Goal: Task Accomplishment & Management: Manage account settings

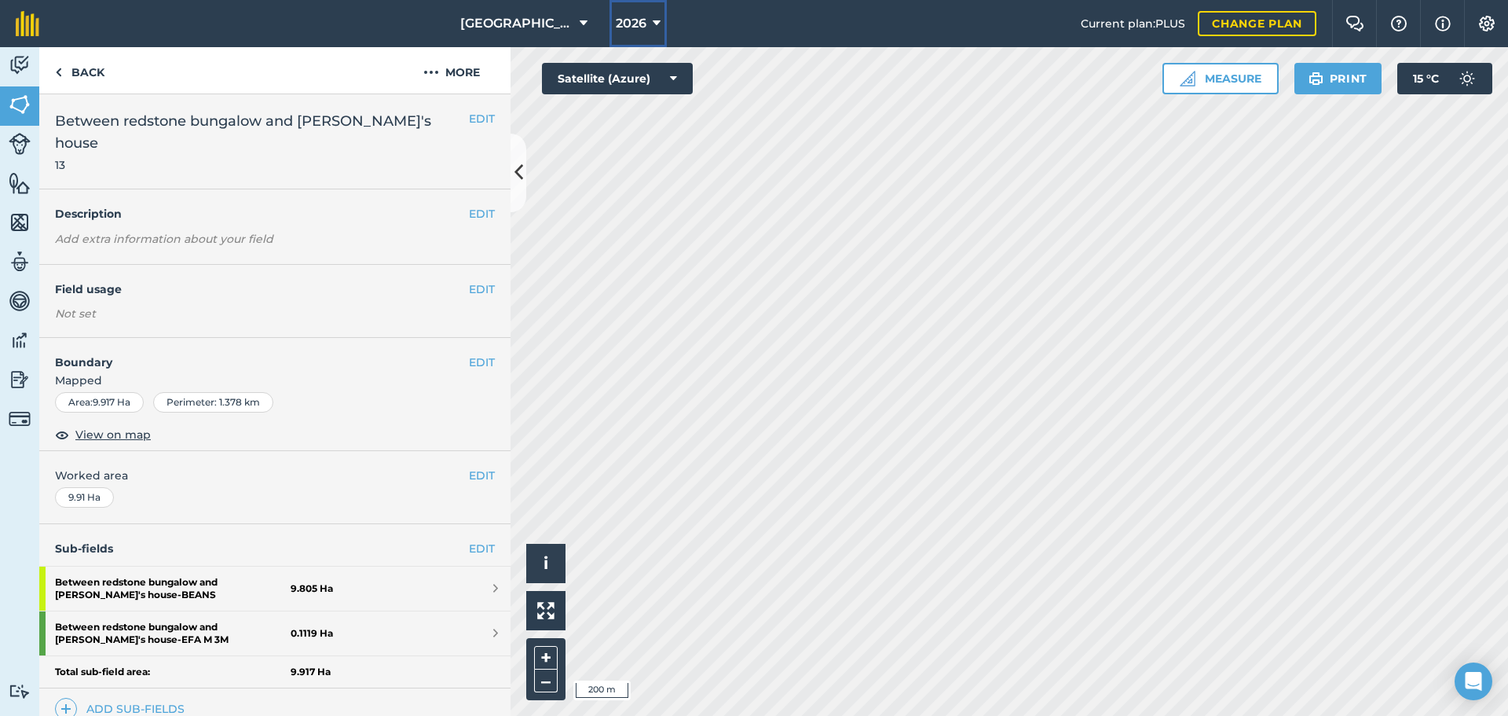
click at [665, 24] on button "2026" at bounding box center [638, 23] width 57 height 47
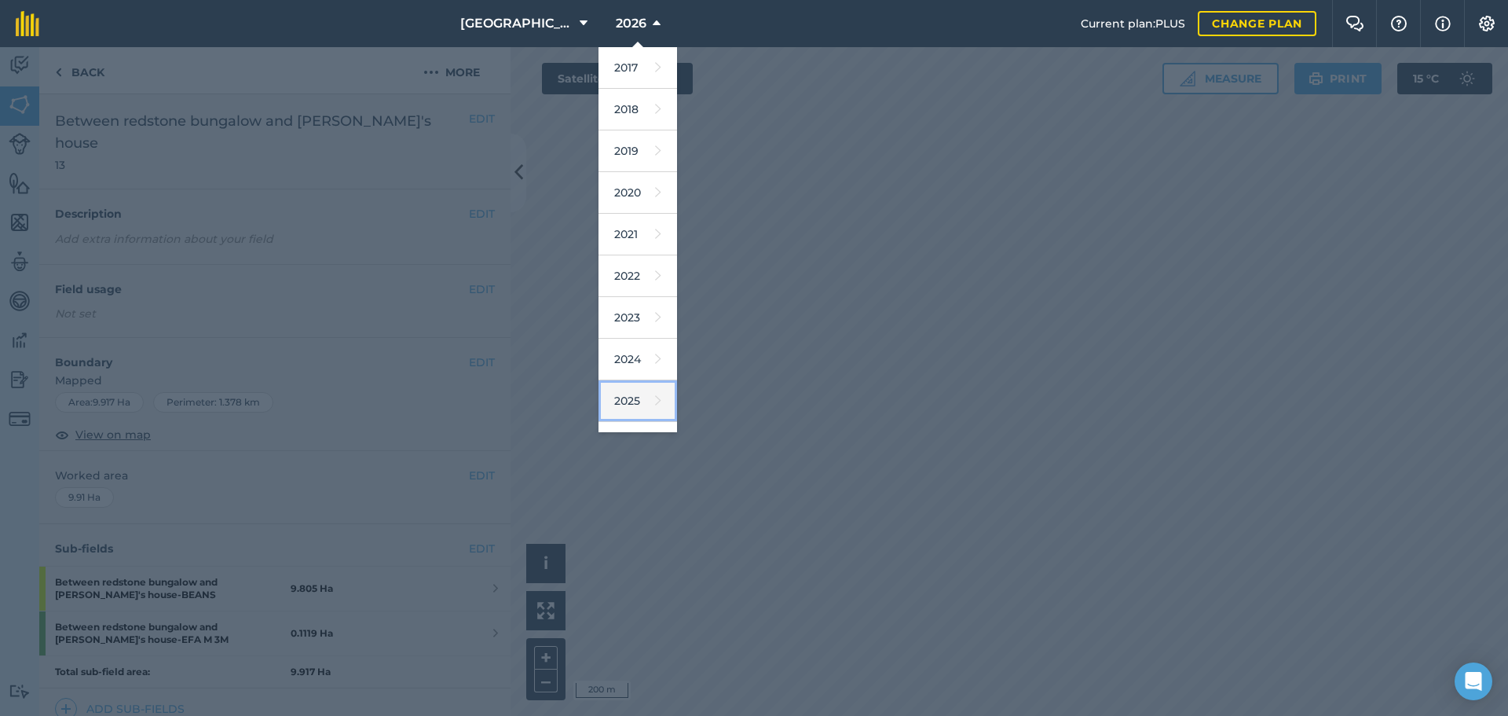
click at [640, 395] on link "2025" at bounding box center [638, 401] width 79 height 42
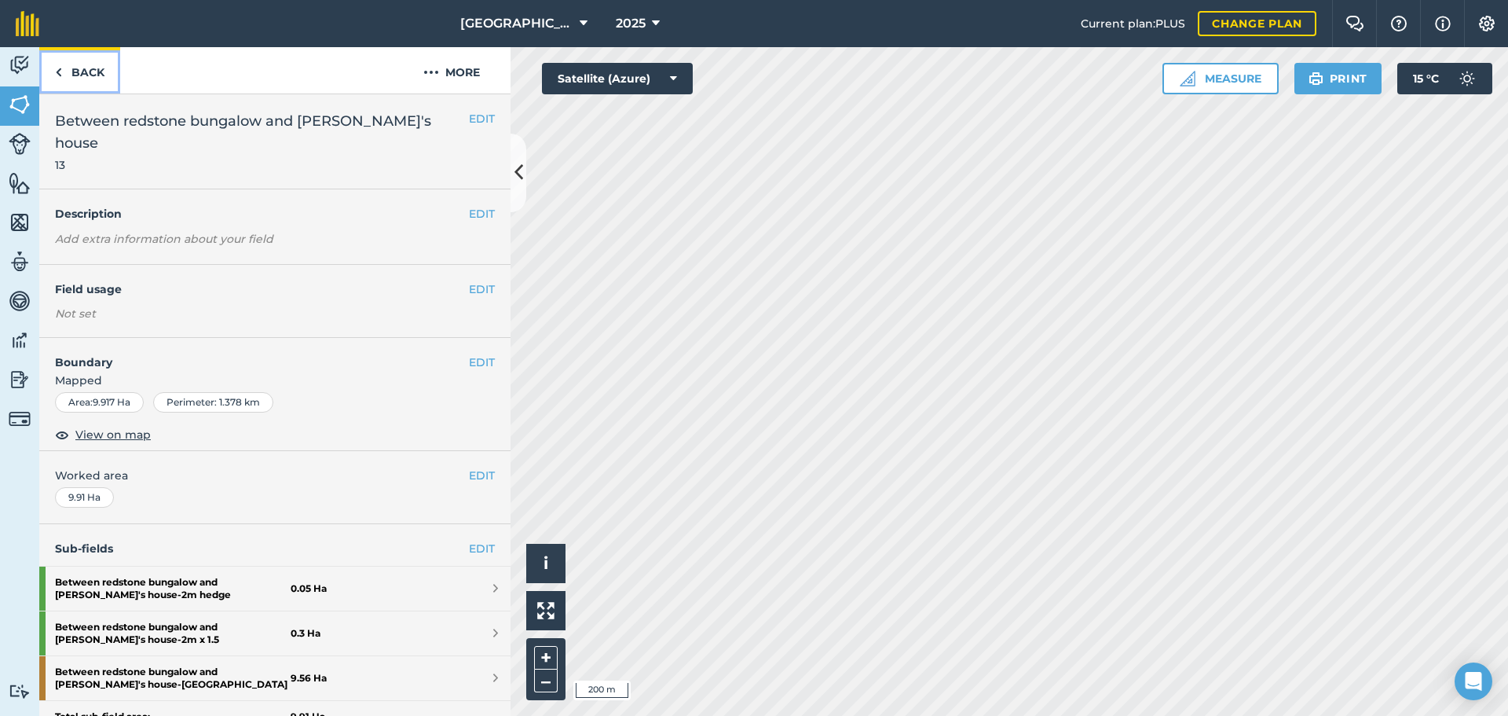
click at [75, 66] on link "Back" at bounding box center [79, 70] width 81 height 46
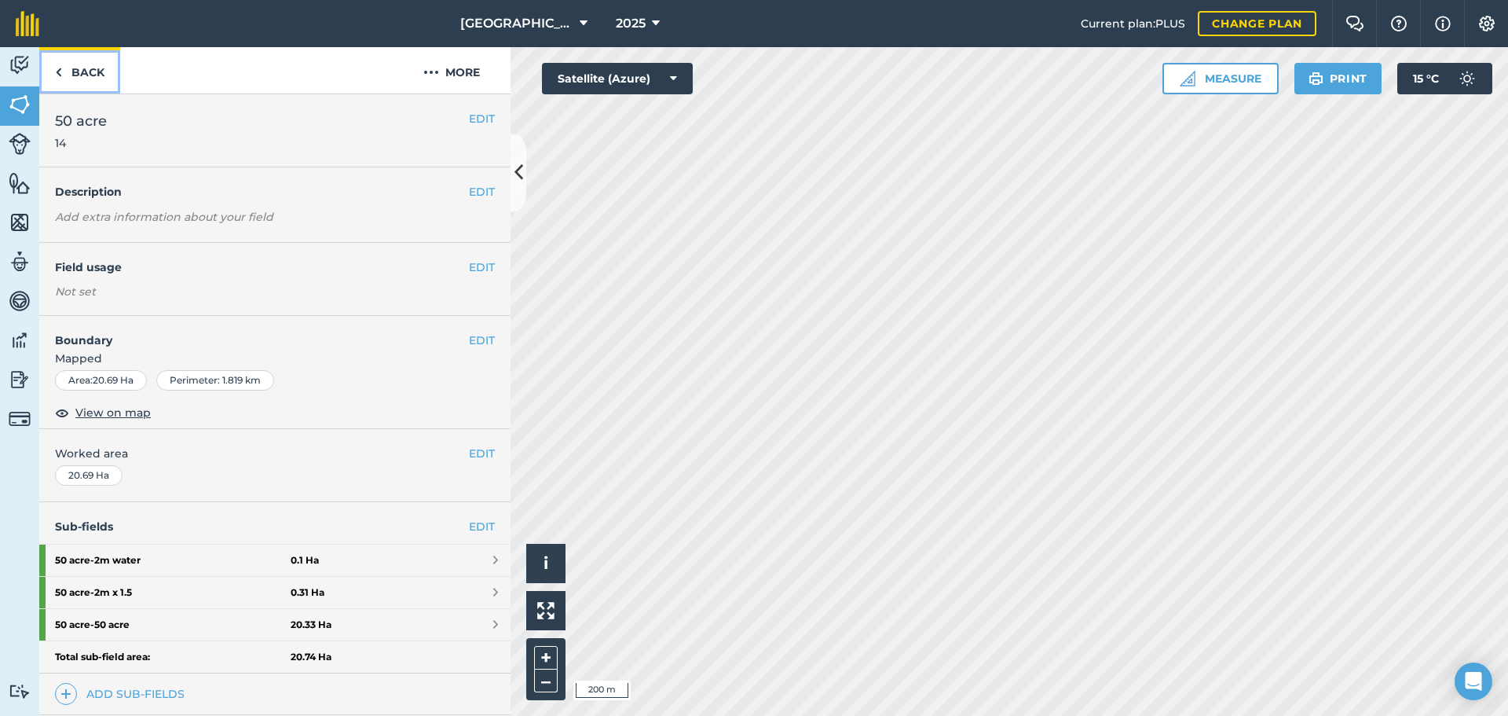
click at [86, 87] on link "Back" at bounding box center [79, 70] width 81 height 46
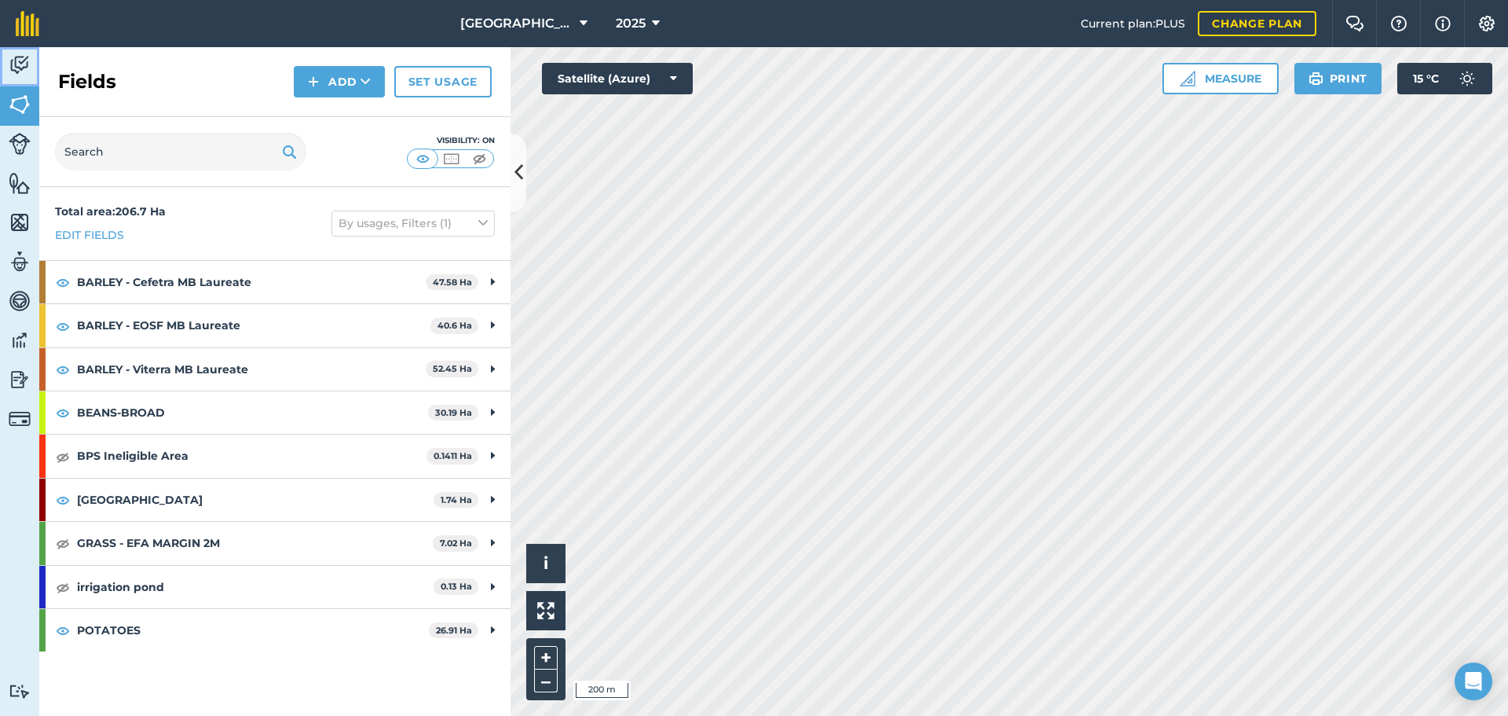
click at [11, 67] on img at bounding box center [20, 65] width 22 height 24
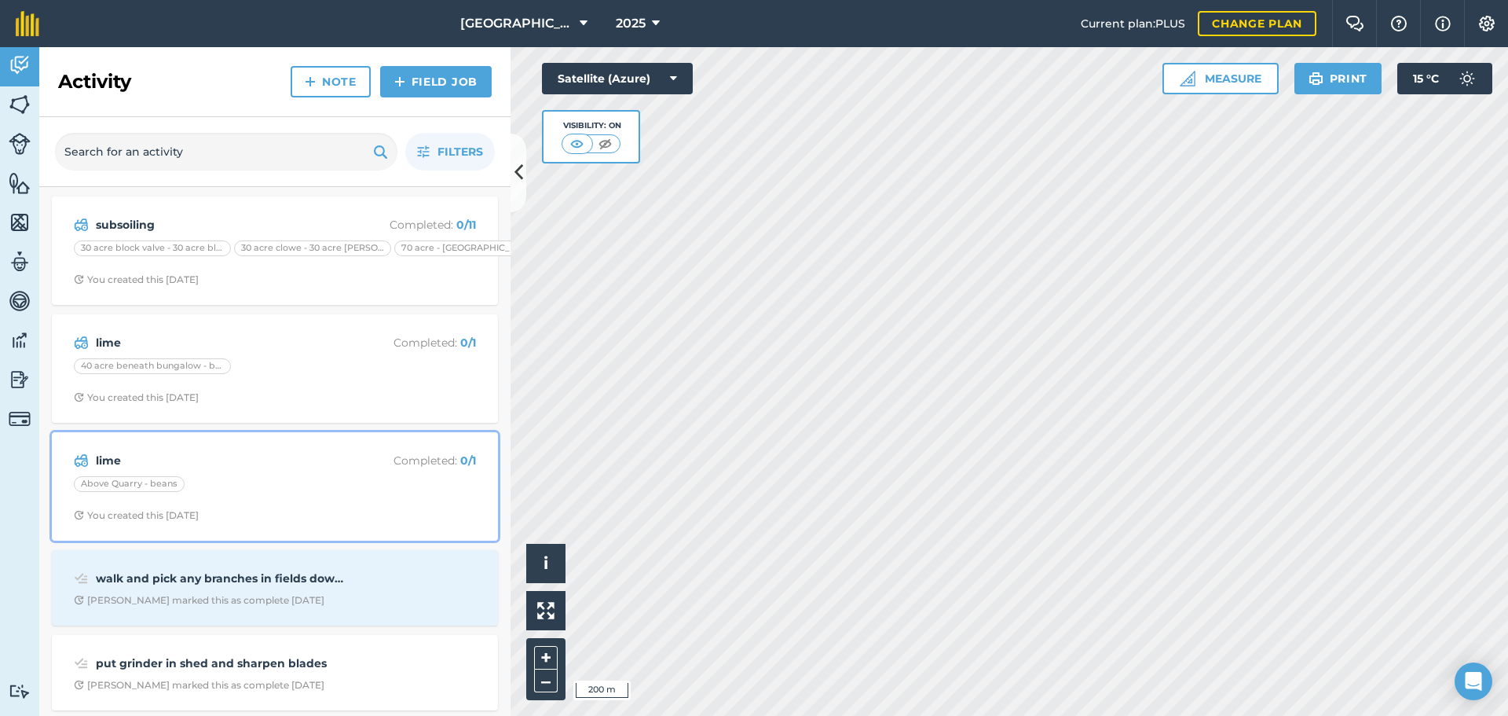
click at [214, 452] on strong "lime" at bounding box center [220, 460] width 249 height 17
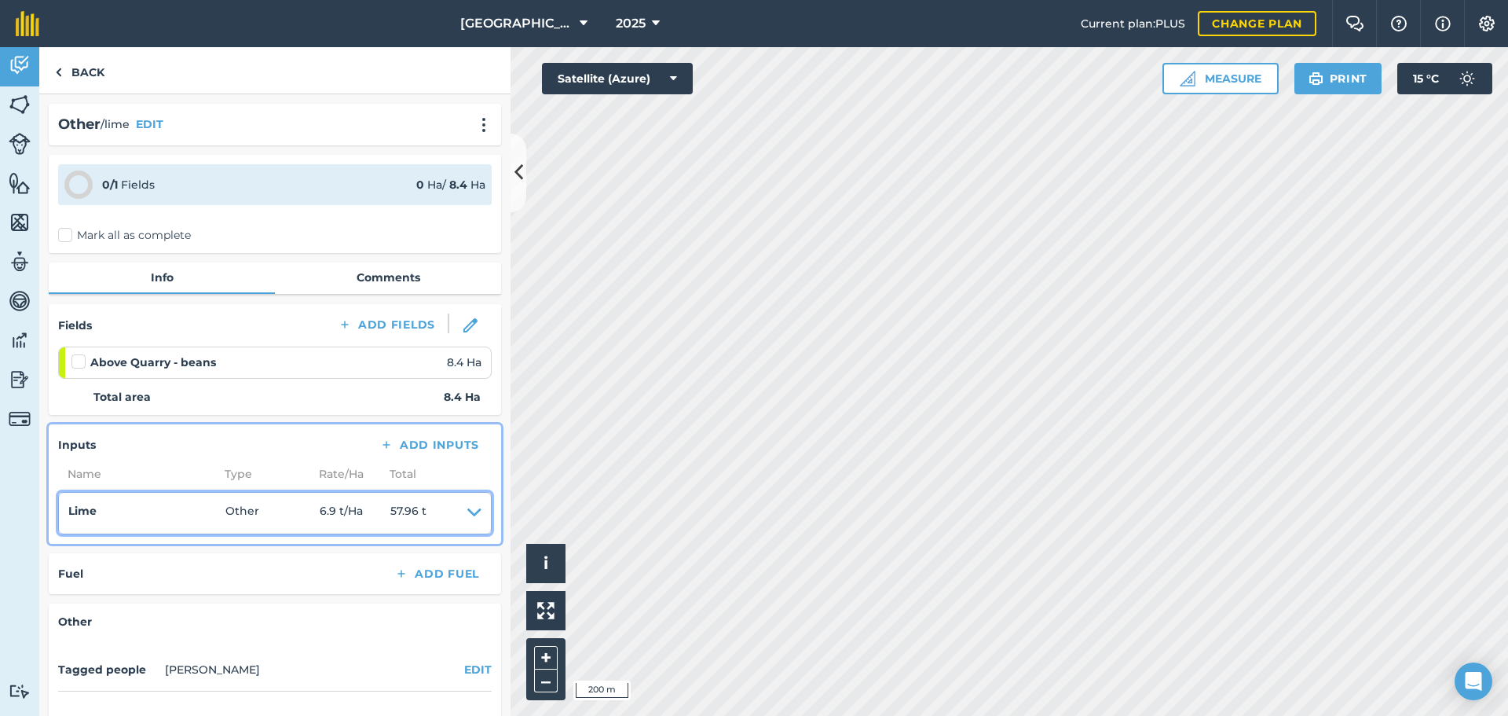
click at [467, 511] on icon at bounding box center [474, 513] width 14 height 22
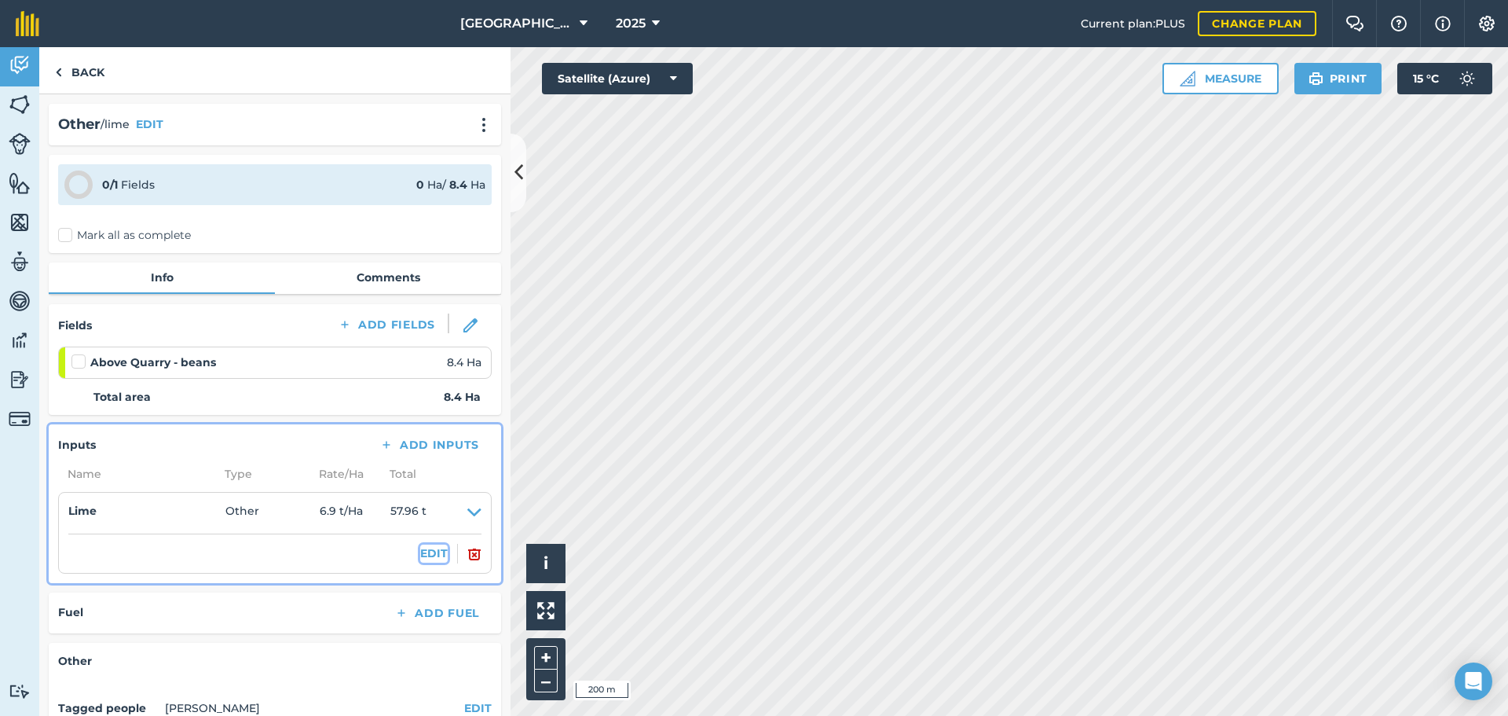
click at [422, 548] on button "EDIT" at bounding box center [433, 552] width 27 height 17
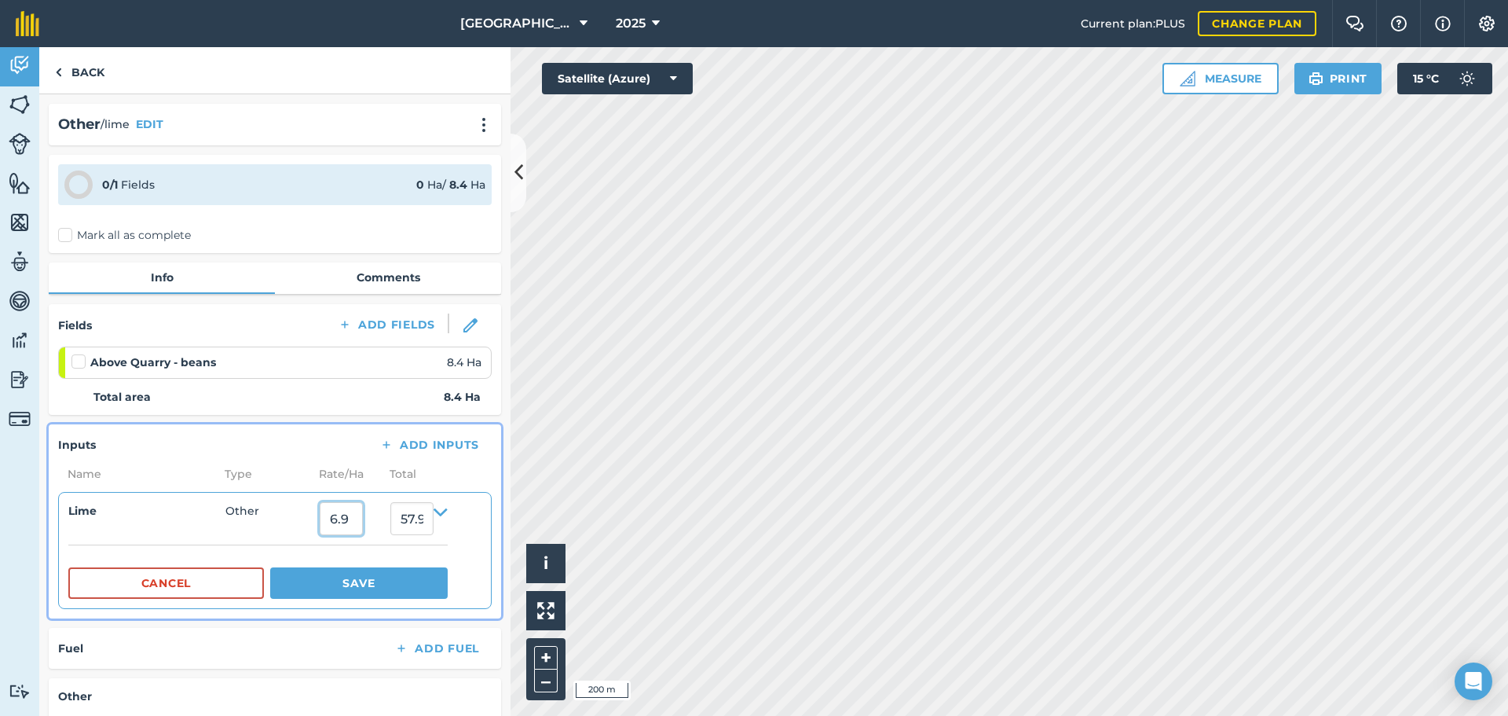
click at [343, 529] on input "6.9" at bounding box center [341, 518] width 43 height 33
click at [363, 529] on input "6.9" at bounding box center [341, 518] width 43 height 33
type input "6"
type input "3"
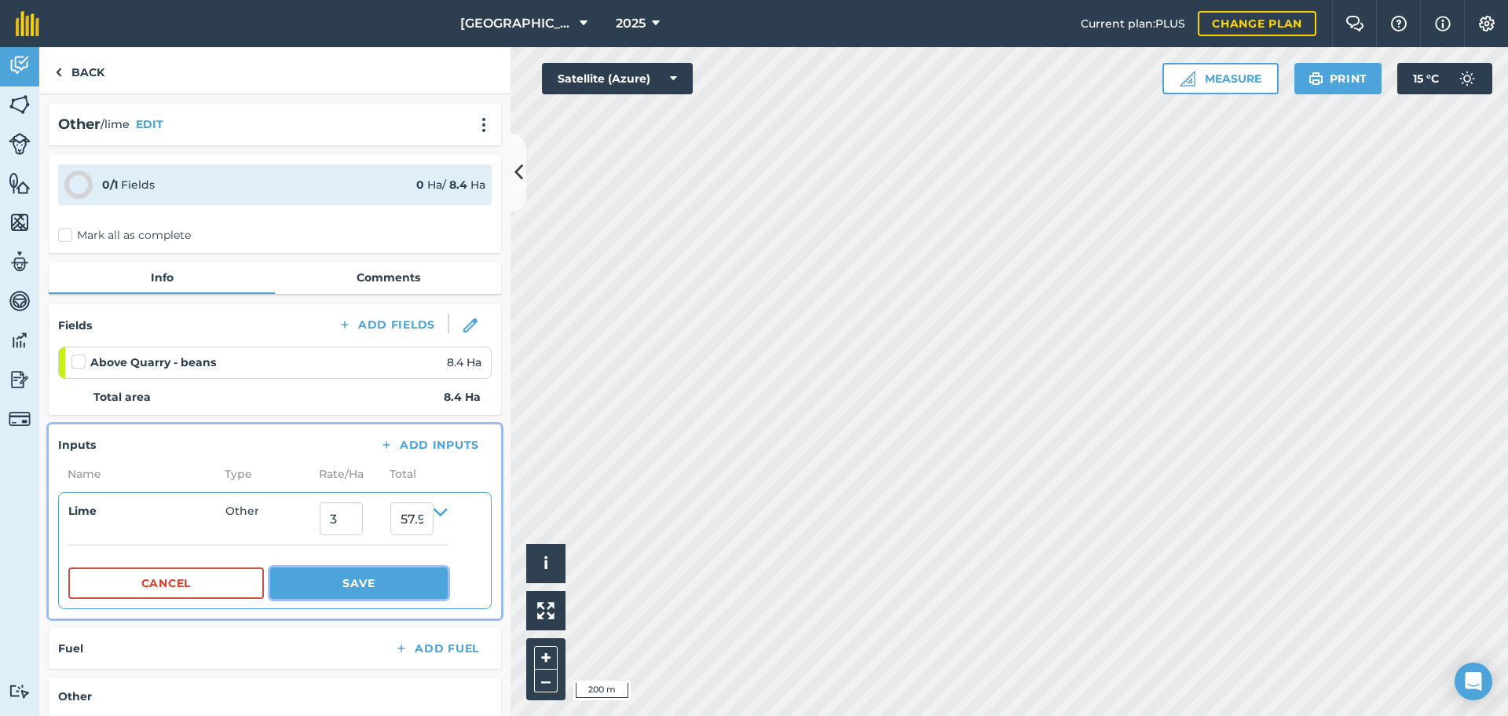
type input "25.200000000000003"
click at [354, 585] on button "Save" at bounding box center [359, 582] width 178 height 31
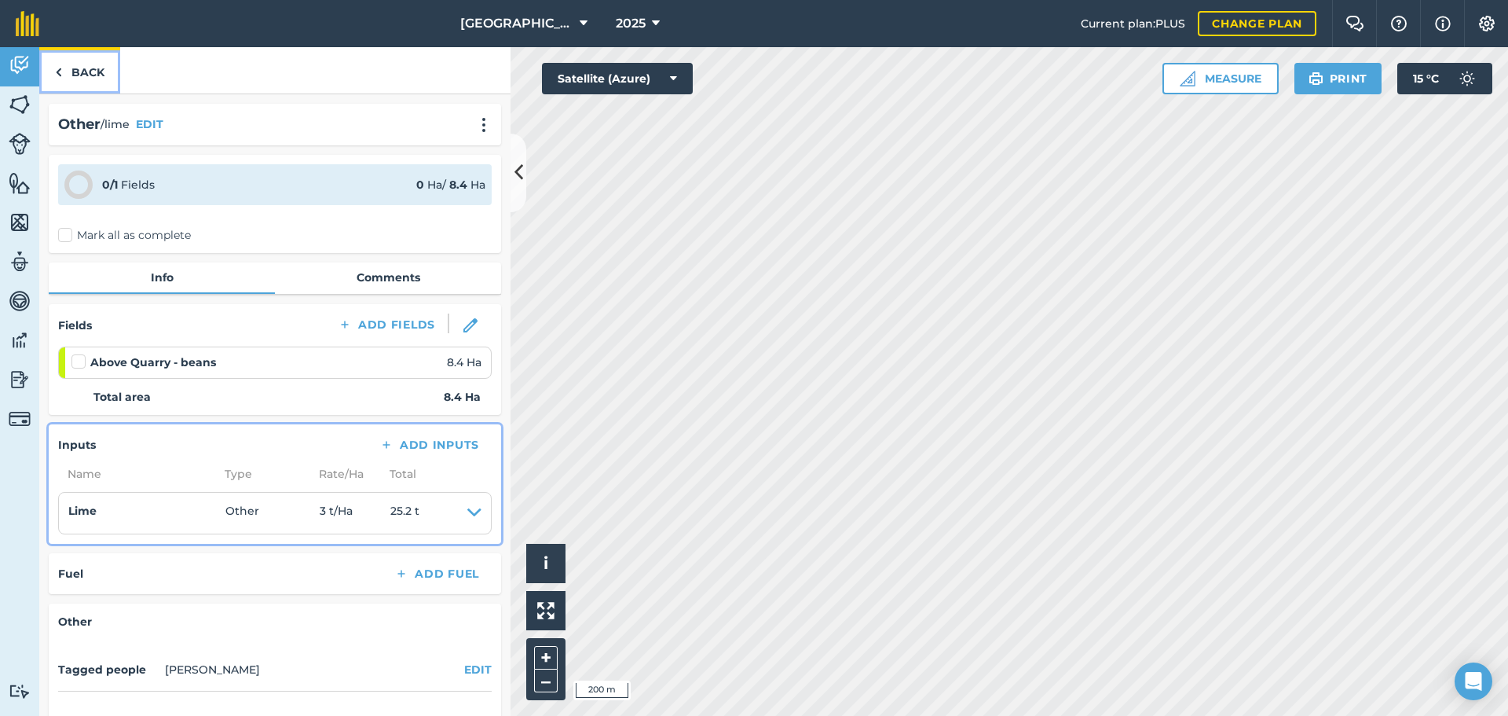
click at [73, 47] on link "Back" at bounding box center [79, 70] width 81 height 46
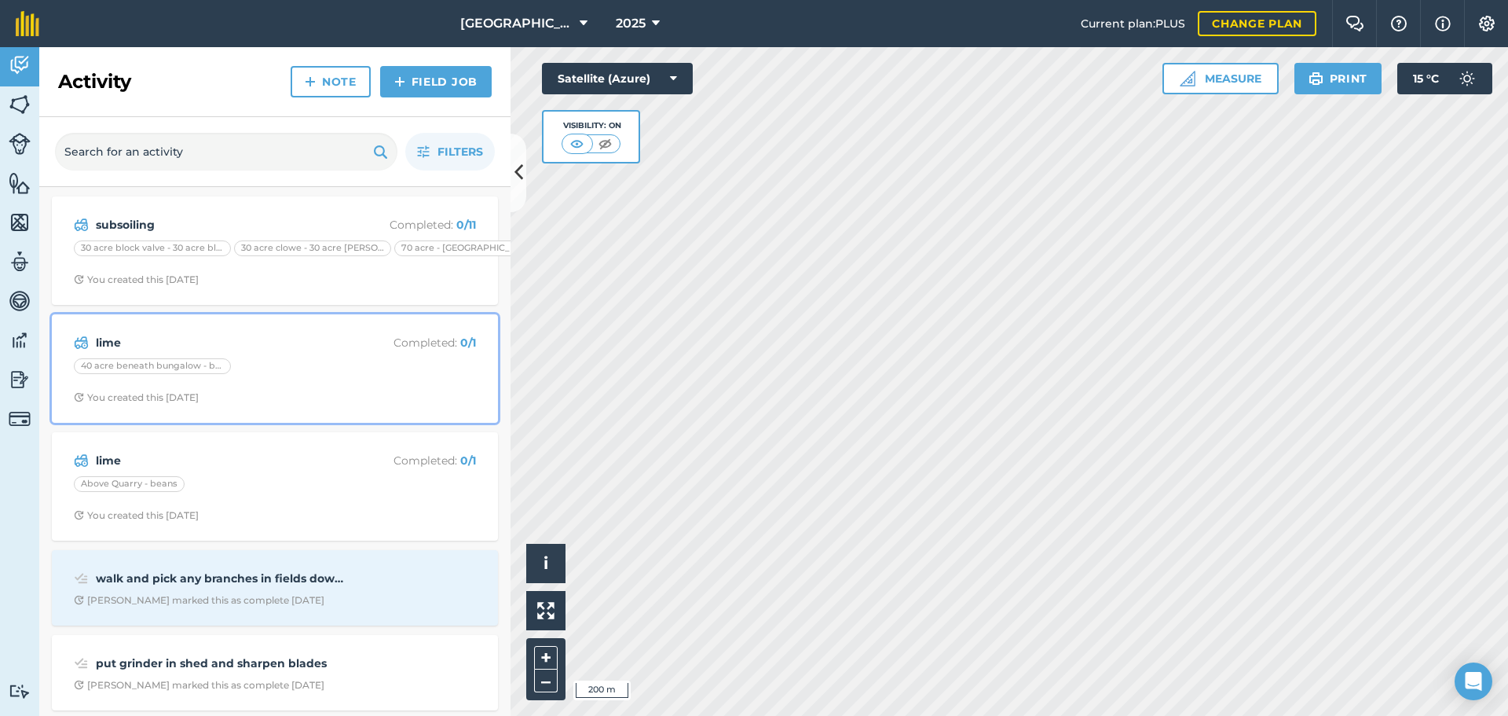
click at [285, 374] on div "40 acre beneath bungalow - beans" at bounding box center [275, 368] width 402 height 20
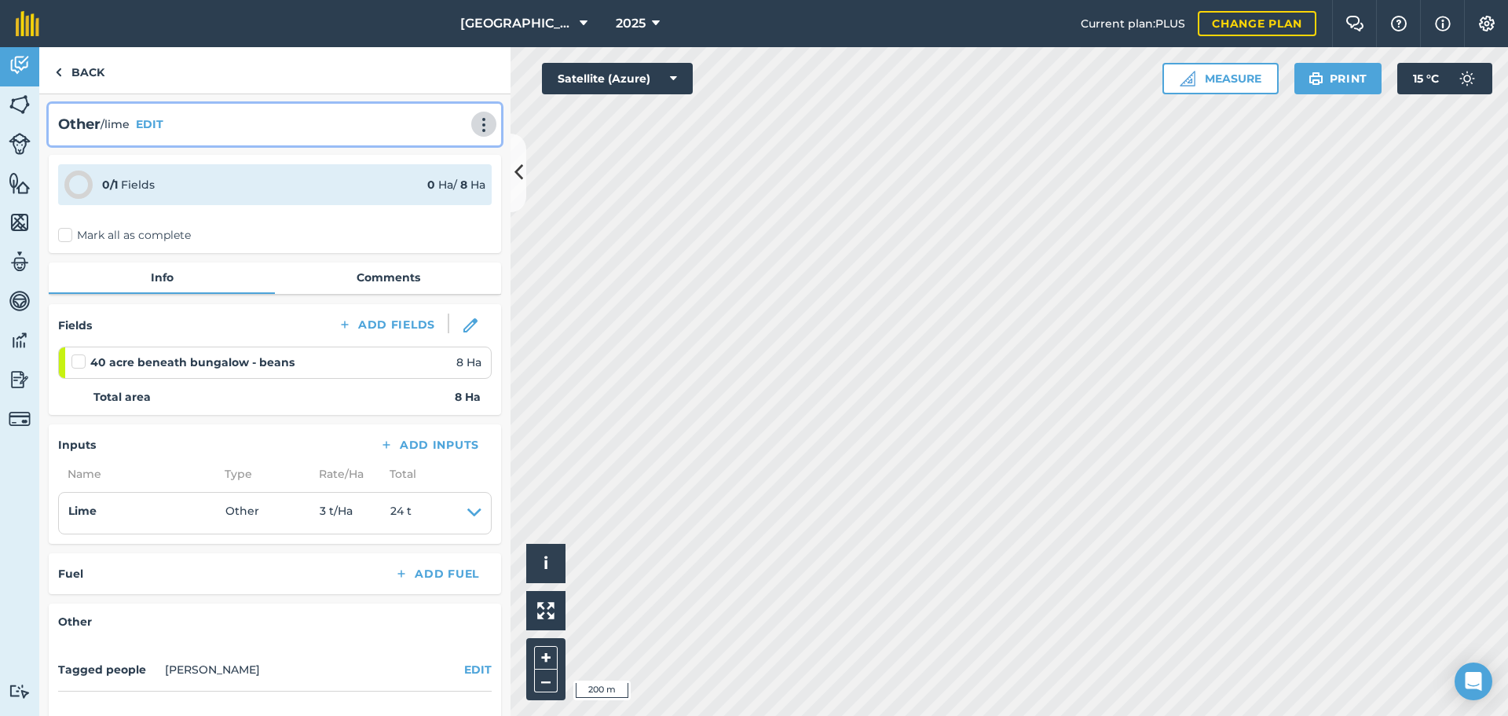
click at [475, 127] on img at bounding box center [484, 125] width 19 height 16
click at [430, 196] on link "Delete" at bounding box center [451, 196] width 101 height 31
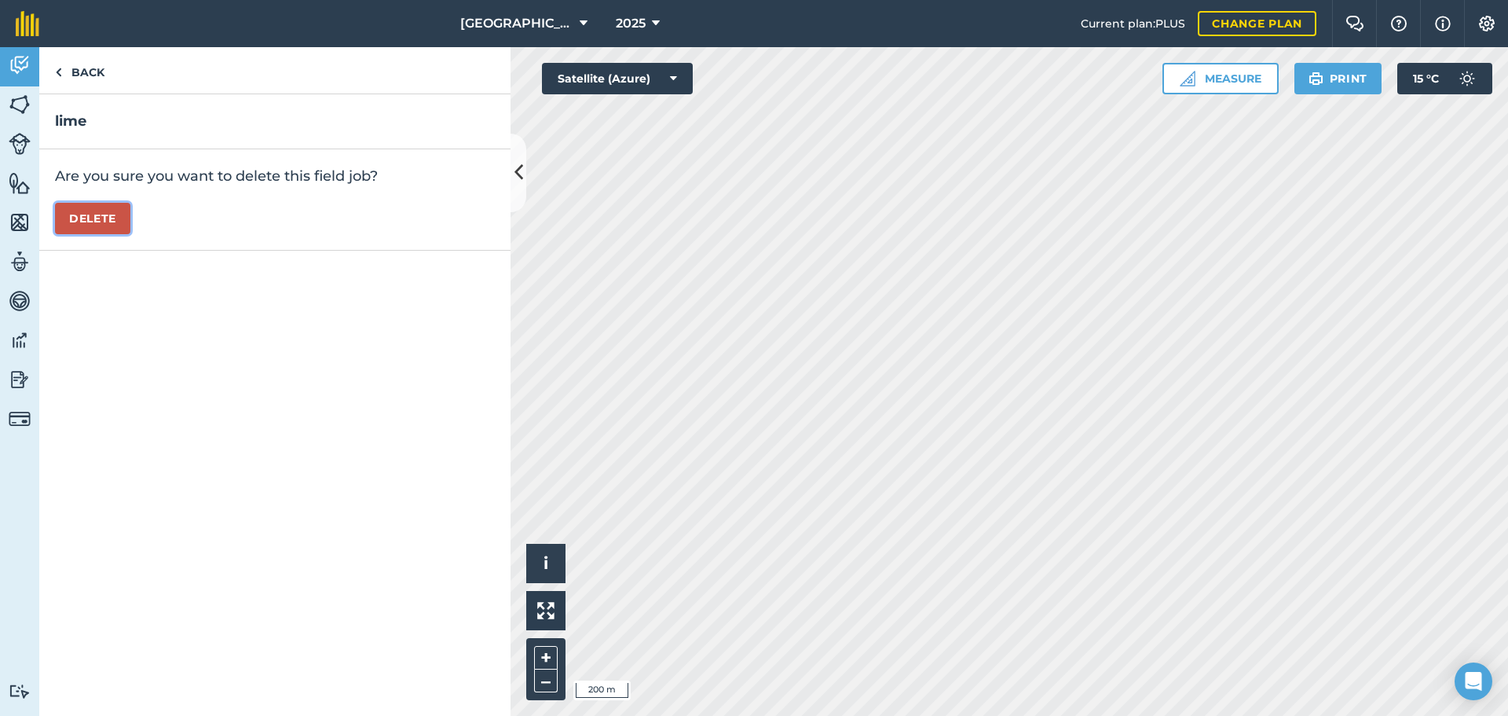
click at [72, 205] on button "Delete" at bounding box center [92, 218] width 75 height 31
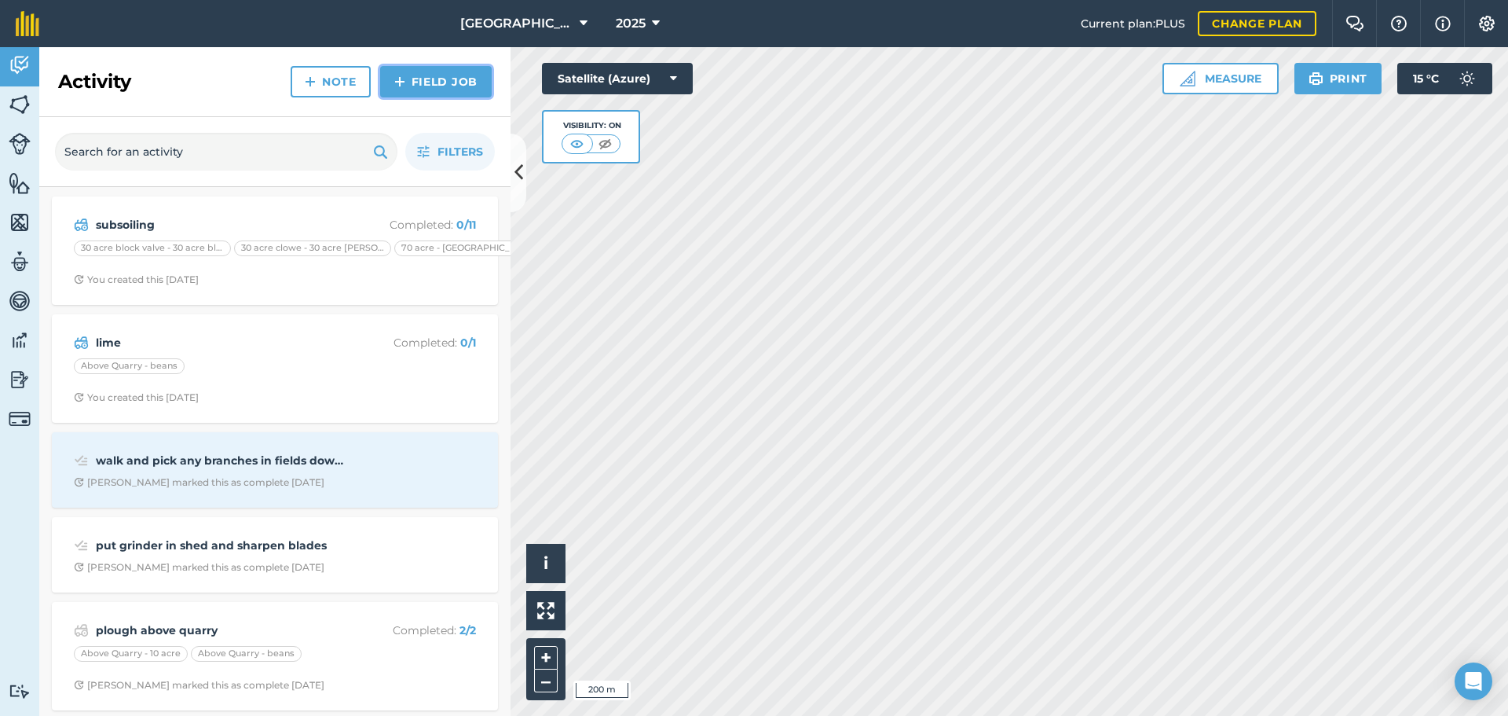
click at [421, 95] on link "Field Job" at bounding box center [436, 81] width 112 height 31
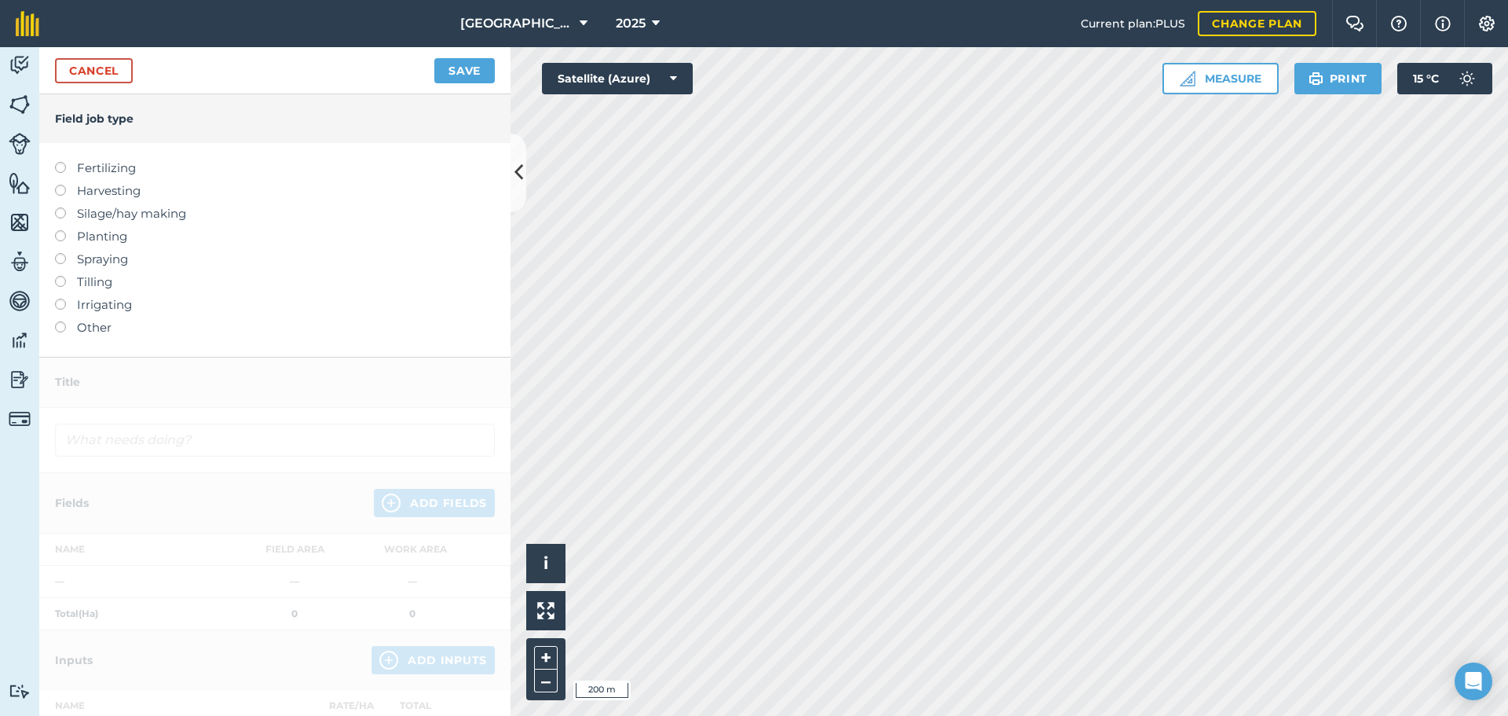
click at [88, 321] on label "Other" at bounding box center [275, 327] width 440 height 19
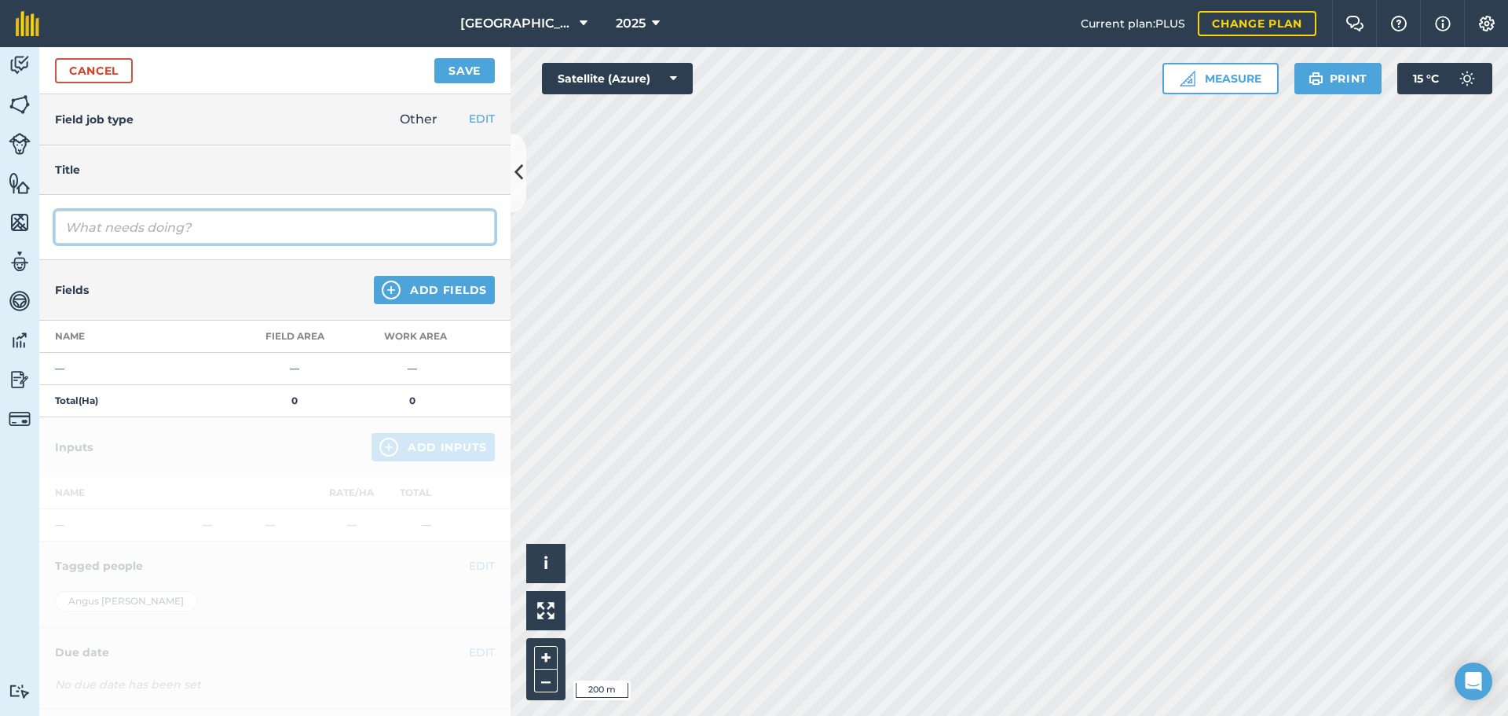
click at [112, 232] on input "text" at bounding box center [275, 227] width 440 height 33
type input "lime triangle"
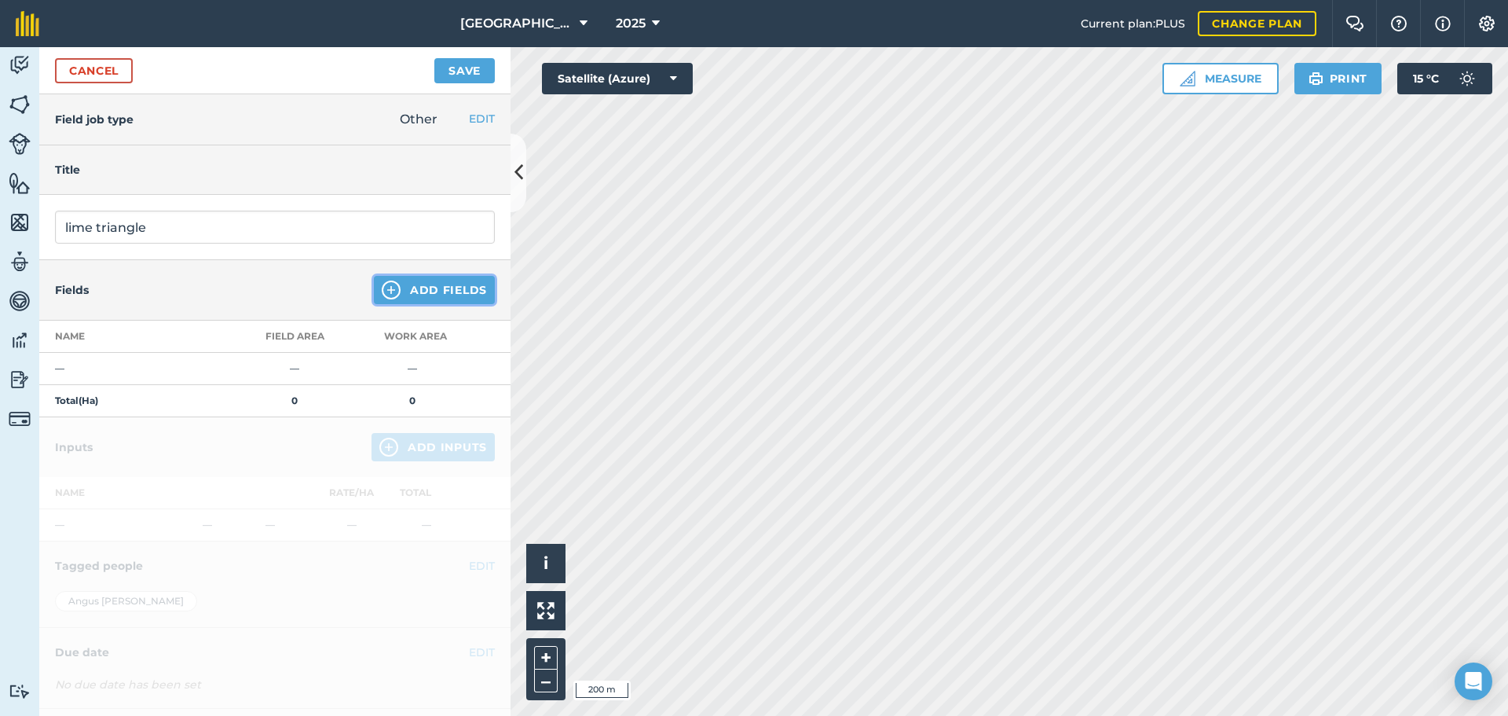
click at [398, 299] on button "Add Fields" at bounding box center [434, 290] width 121 height 28
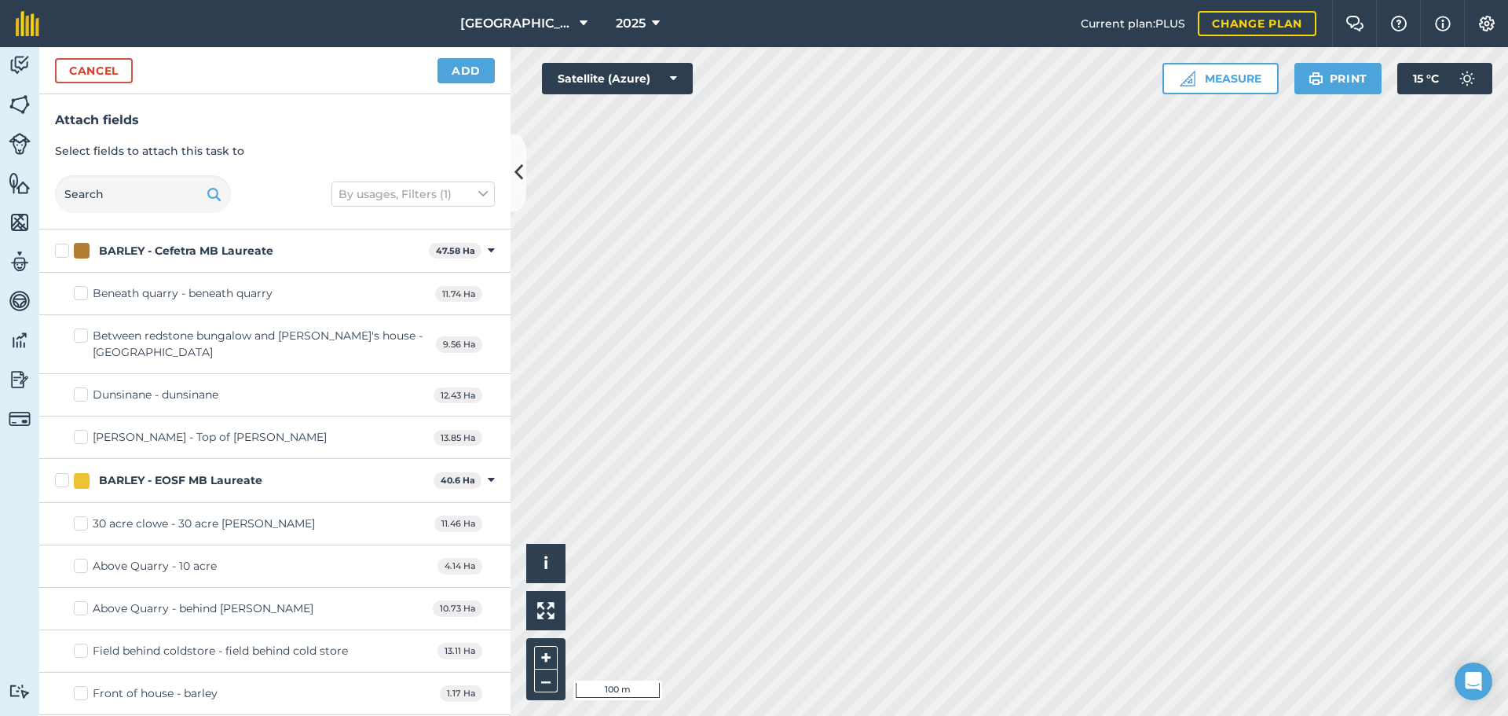
checkbox input "true"
checkbox input "false"
click at [675, 715] on html "[GEOGRAPHIC_DATA] 2025 Current plan : PLUS Change plan Farm Chat Help Info Sett…" at bounding box center [754, 358] width 1508 height 716
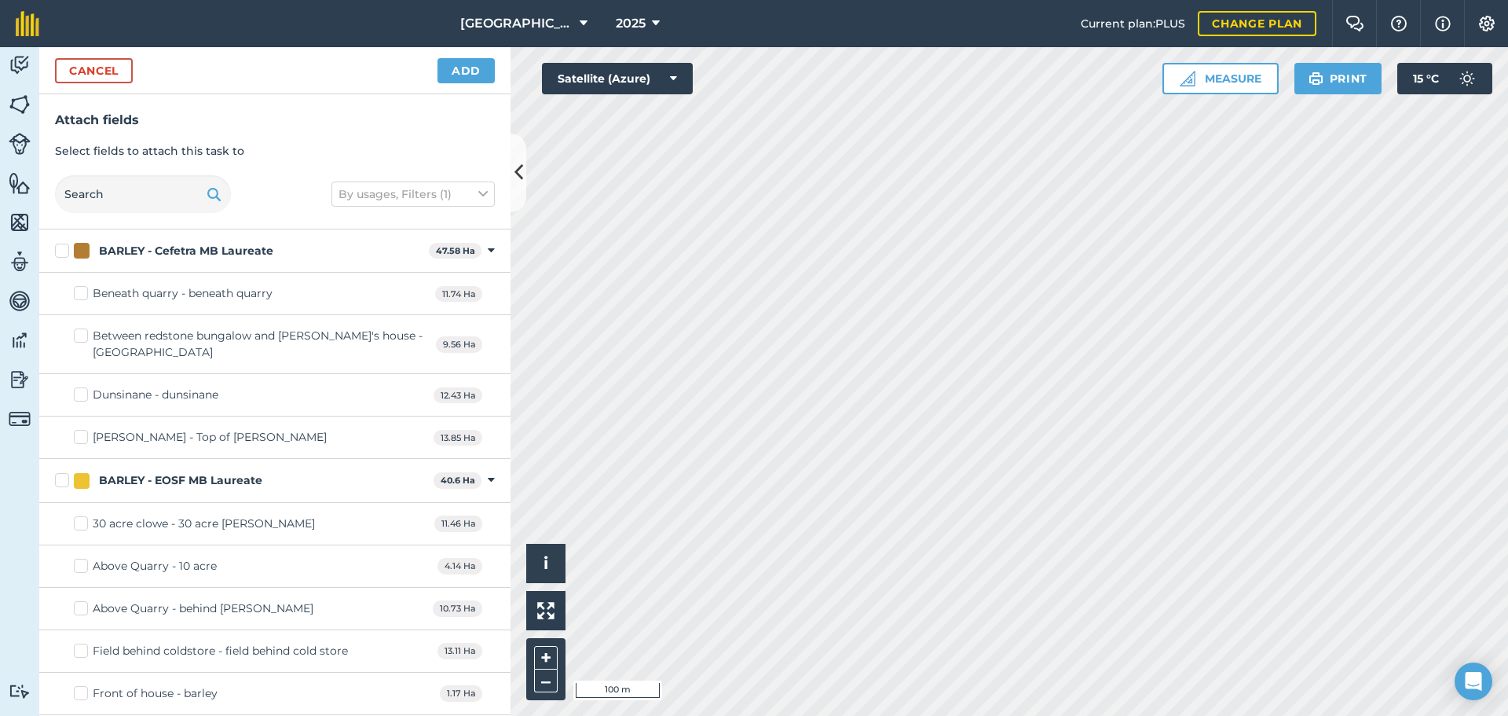
checkbox input "true"
click at [97, 79] on button "Cancel" at bounding box center [94, 70] width 78 height 25
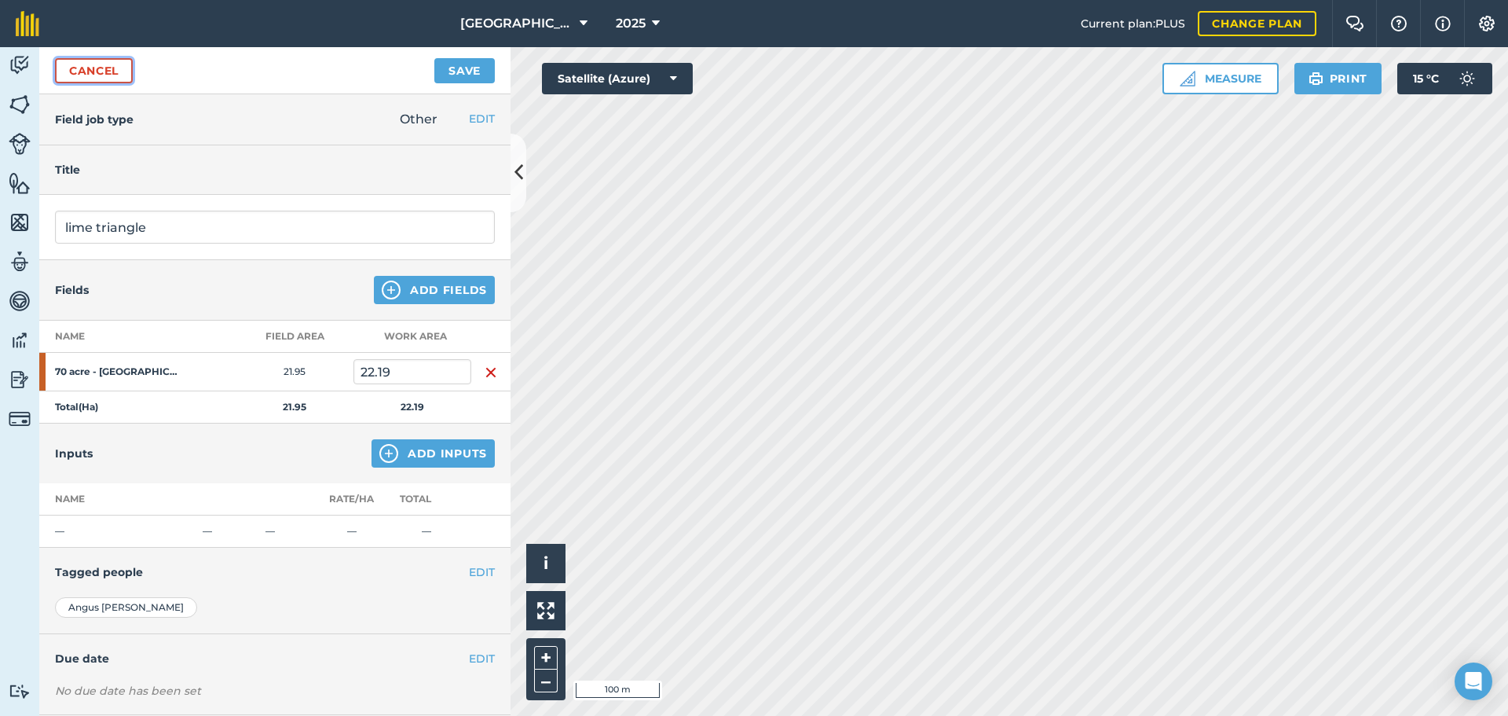
click at [97, 79] on link "Cancel" at bounding box center [94, 70] width 78 height 25
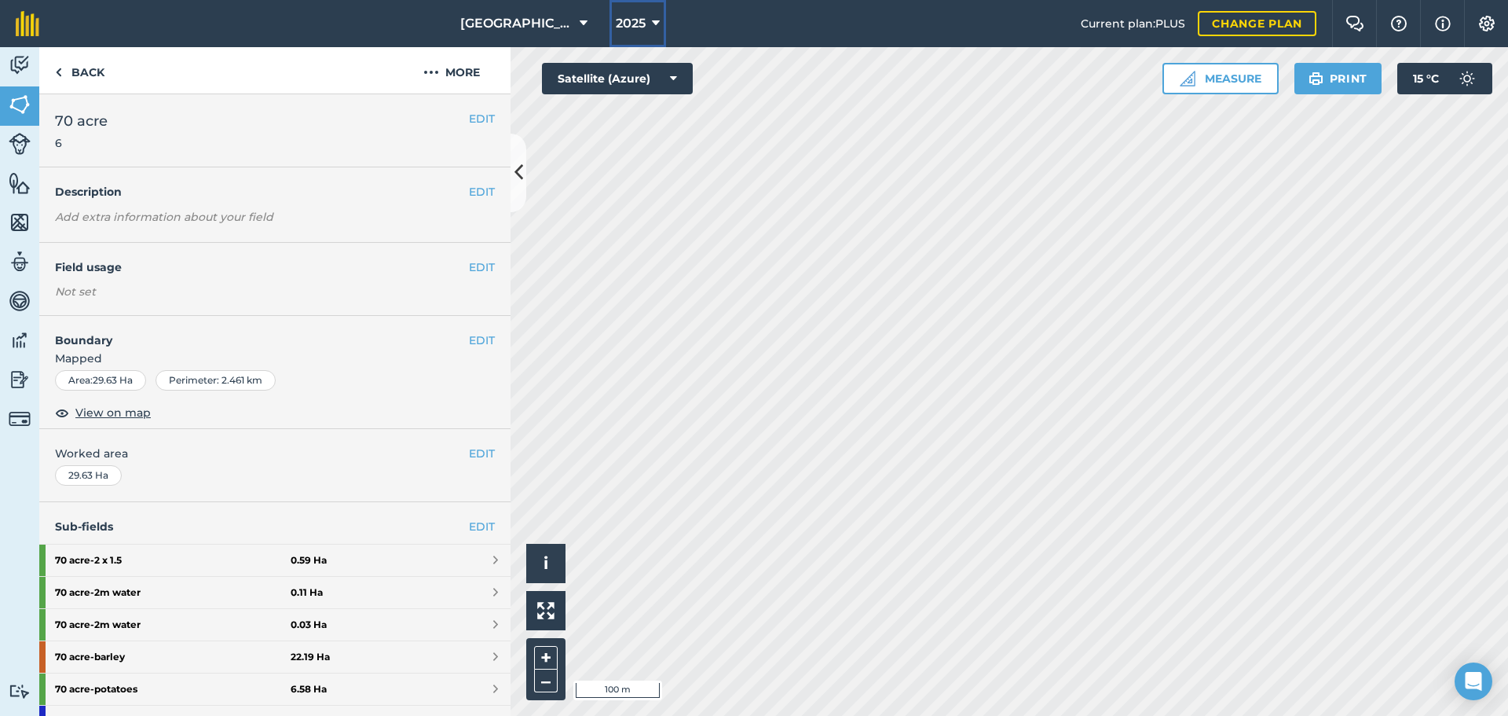
click at [632, 27] on span "2025" at bounding box center [631, 23] width 30 height 19
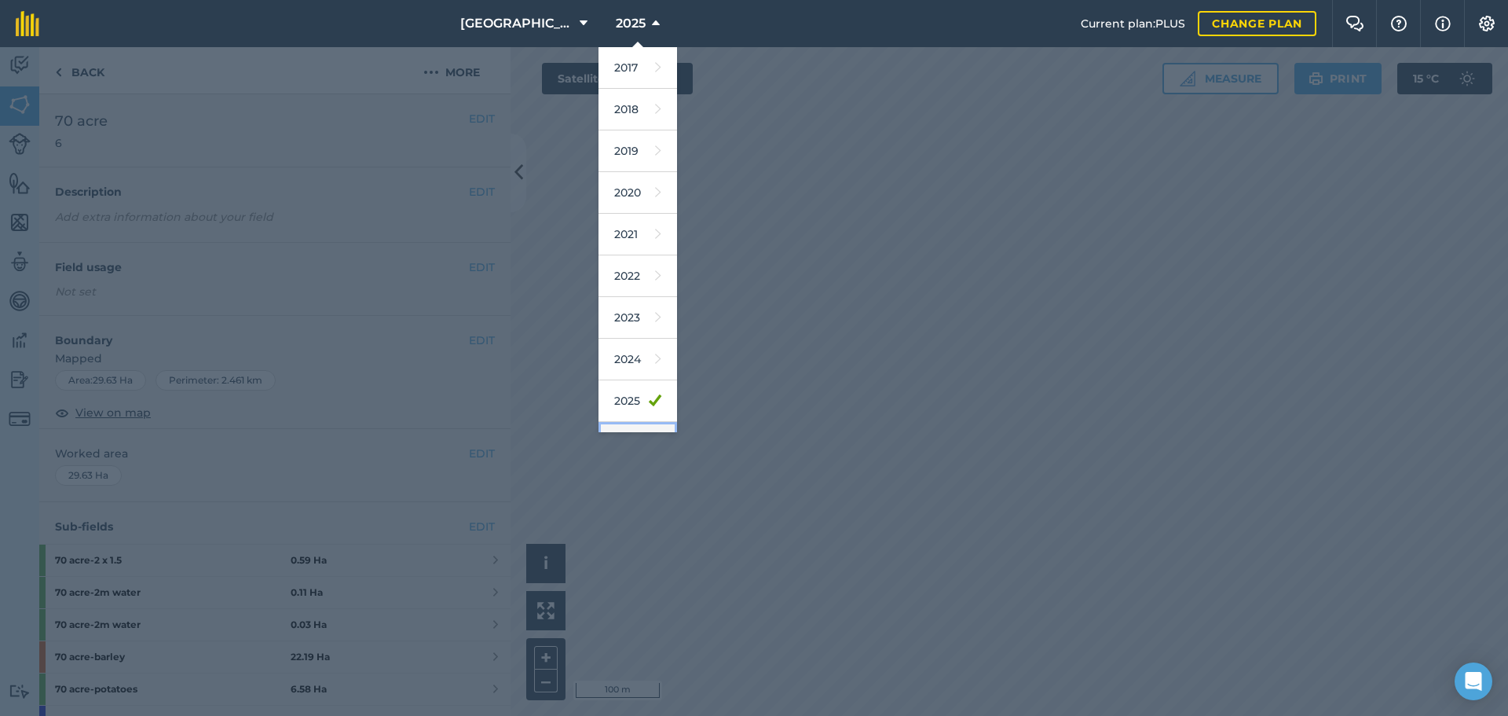
click at [625, 427] on link "2026" at bounding box center [638, 443] width 79 height 42
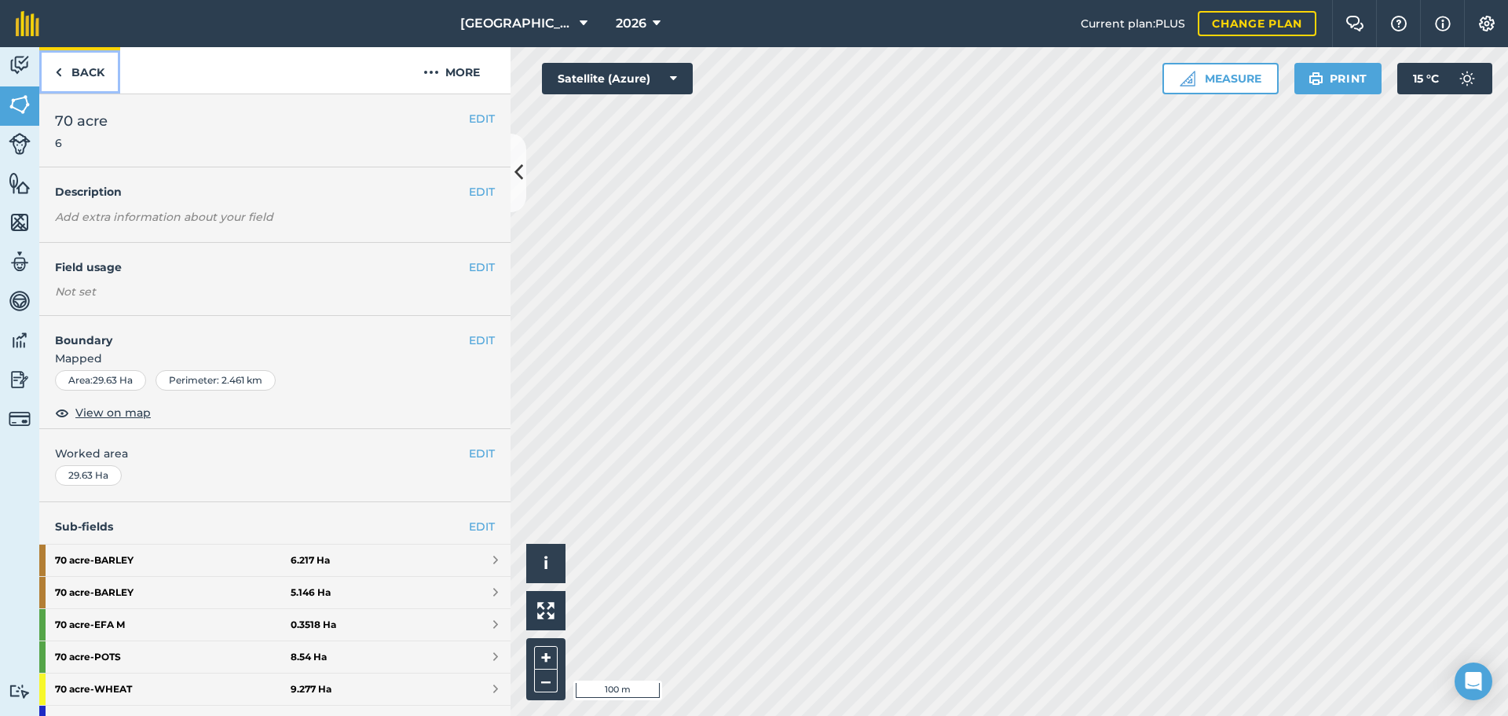
click at [94, 59] on link "Back" at bounding box center [79, 70] width 81 height 46
click at [54, 82] on link "Back" at bounding box center [79, 70] width 81 height 46
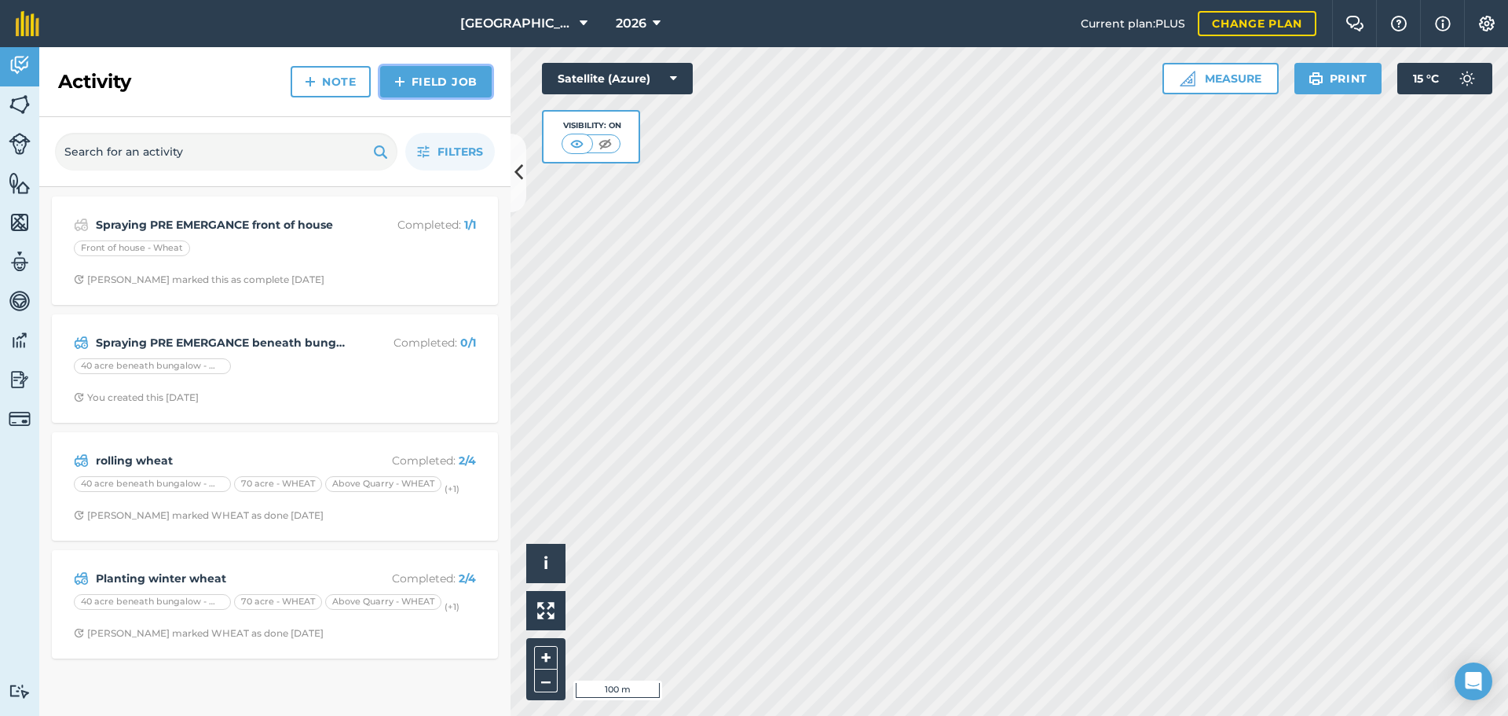
click at [421, 79] on link "Field Job" at bounding box center [436, 81] width 112 height 31
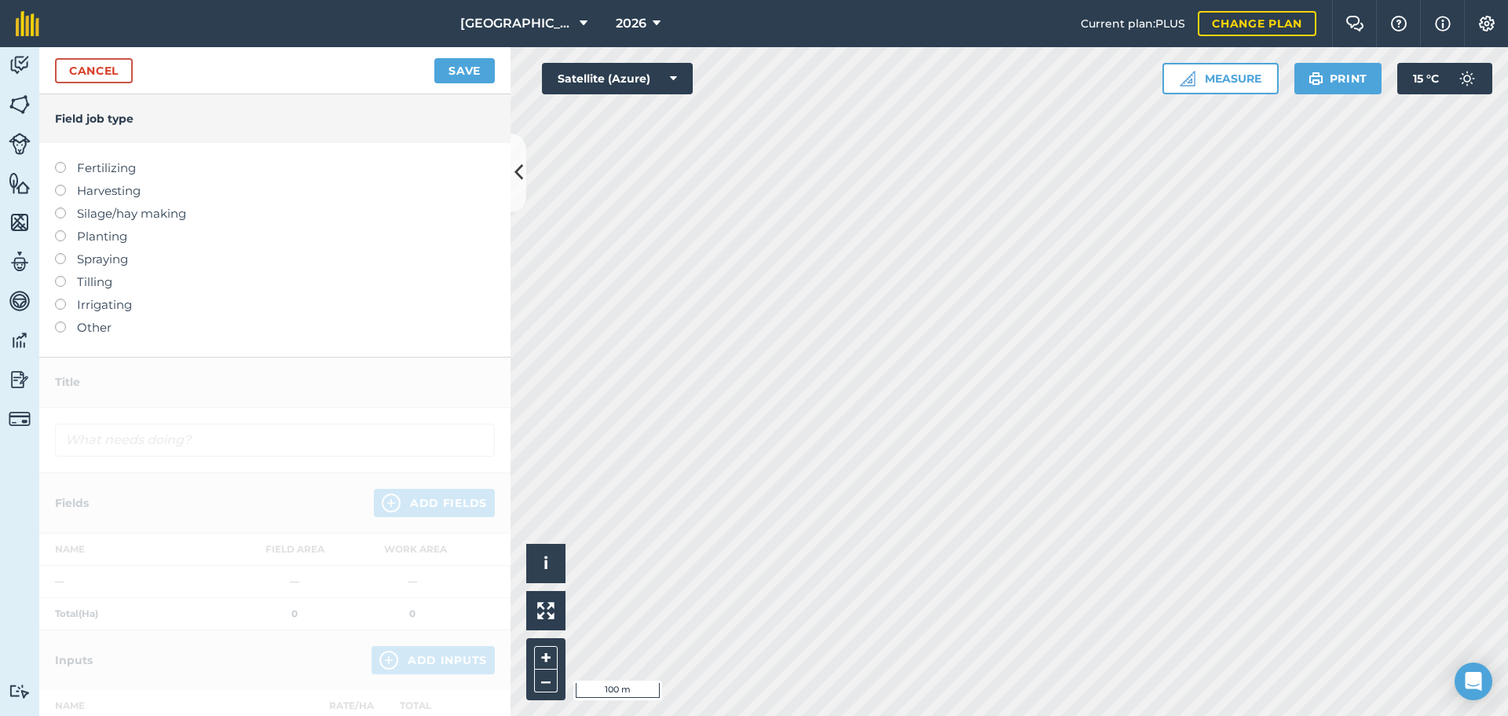
click at [96, 328] on label "Other" at bounding box center [275, 327] width 440 height 19
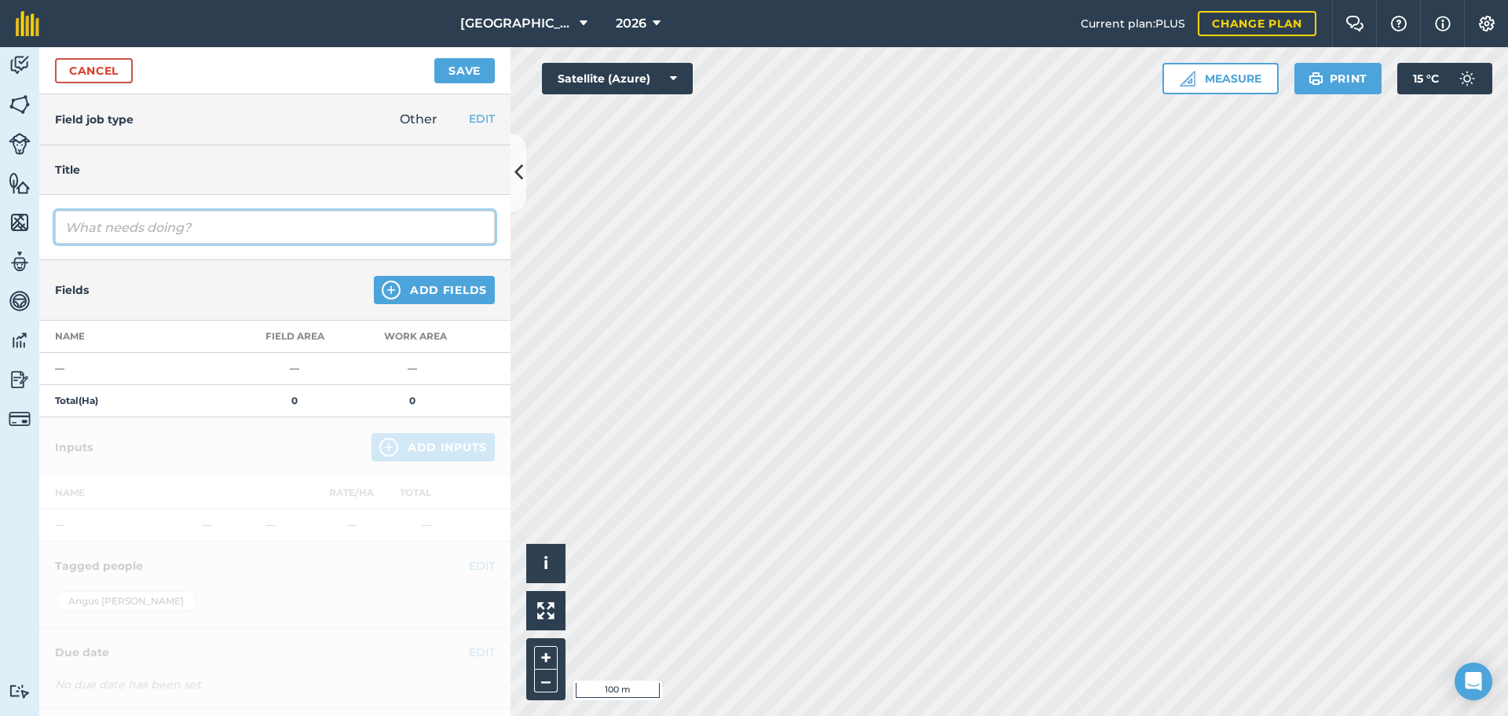
click at [131, 229] on input "text" at bounding box center [275, 227] width 440 height 33
type input "lime triangle"
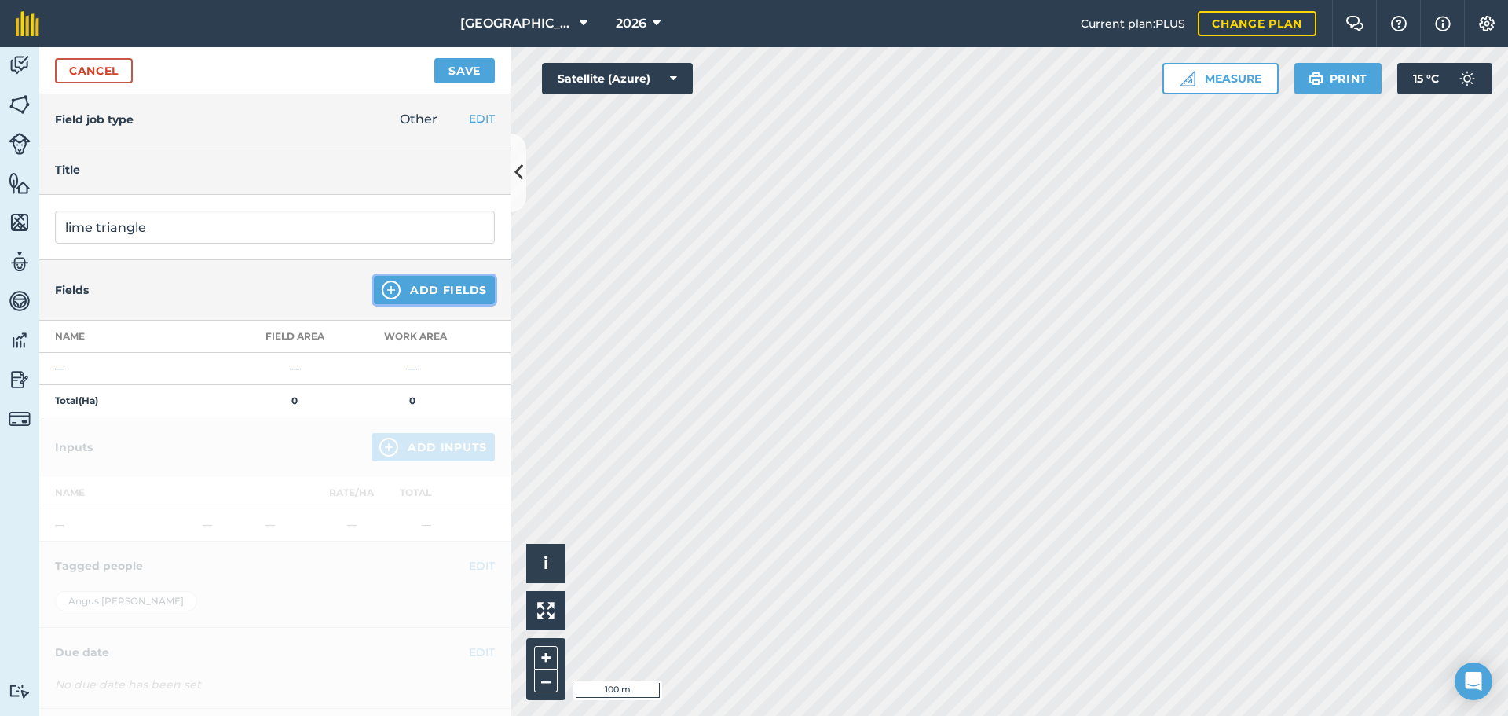
click at [375, 299] on button "Add Fields" at bounding box center [434, 290] width 121 height 28
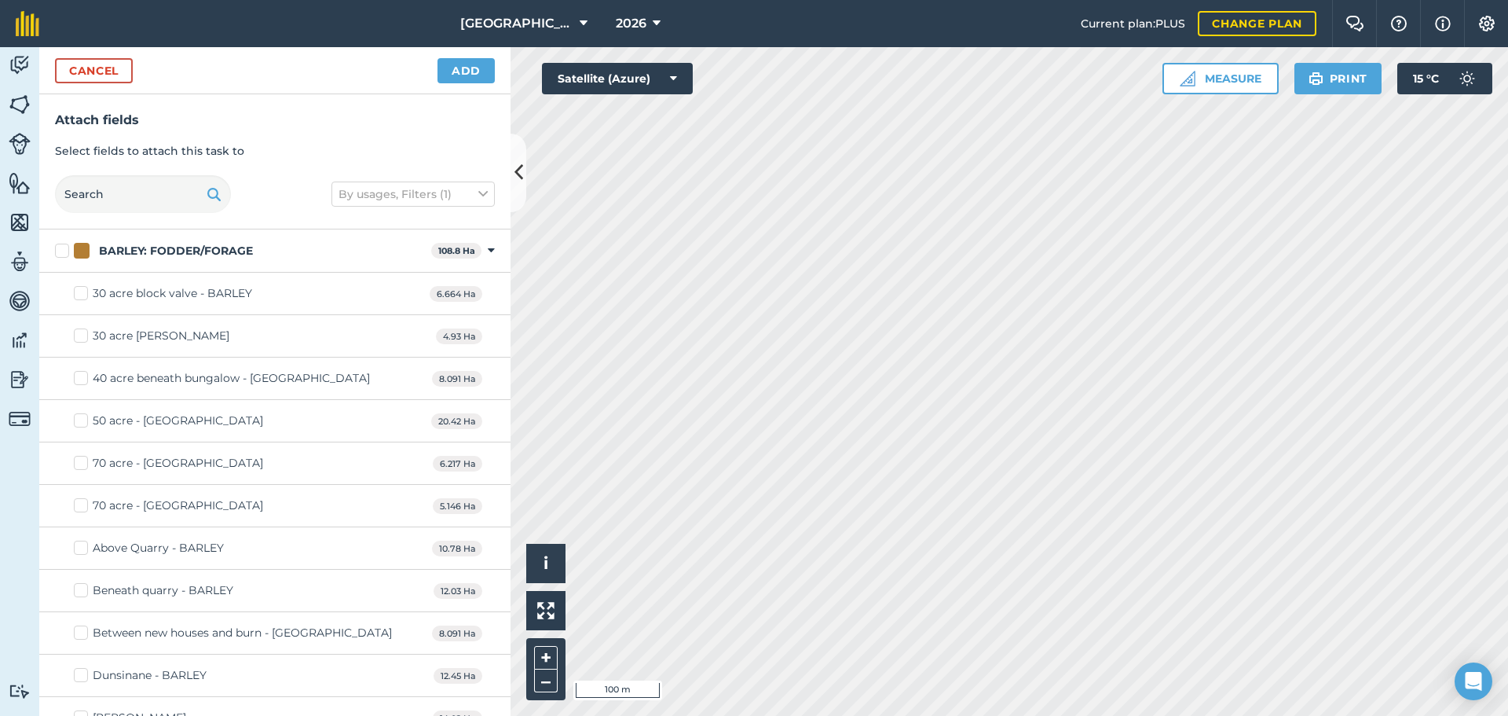
checkbox input "true"
click at [456, 60] on button "Add" at bounding box center [466, 70] width 57 height 25
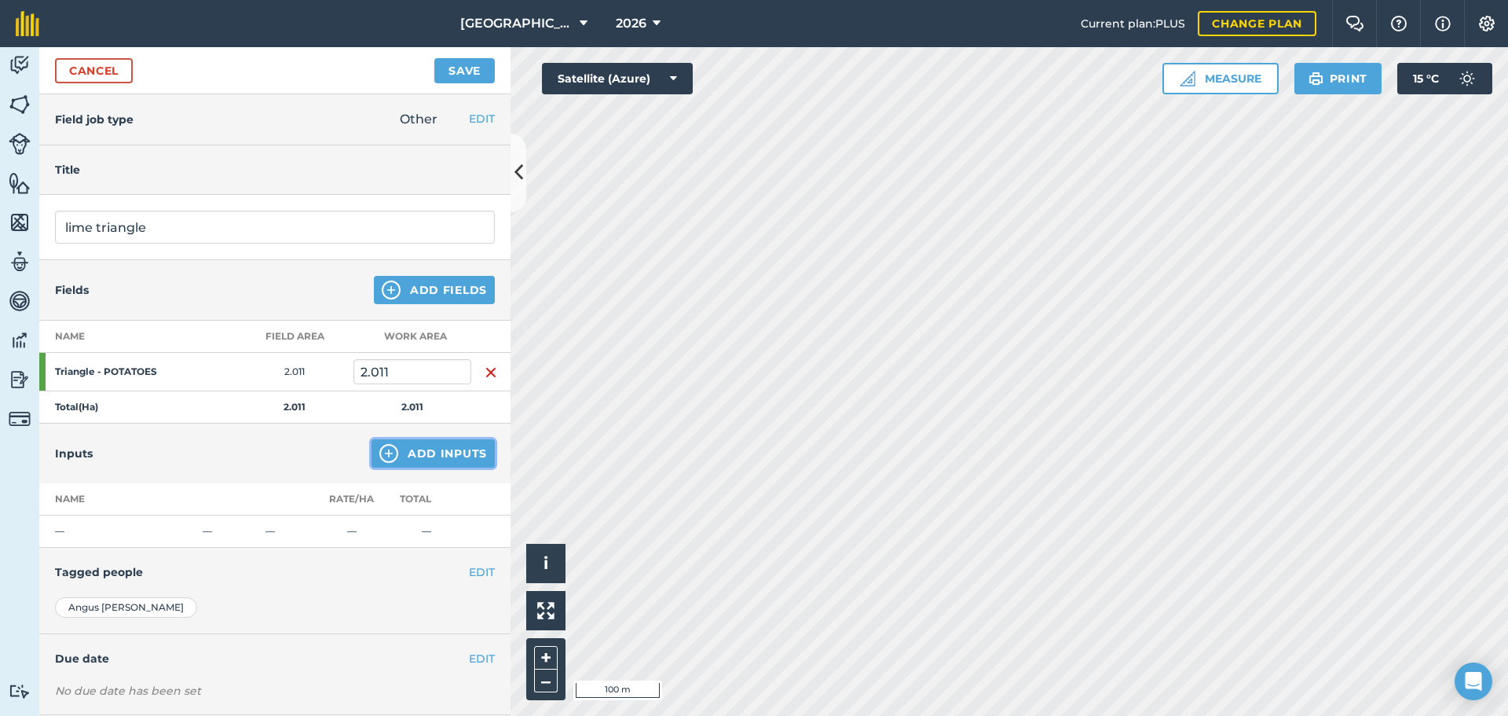
click at [409, 445] on button "Add Inputs" at bounding box center [433, 453] width 123 height 28
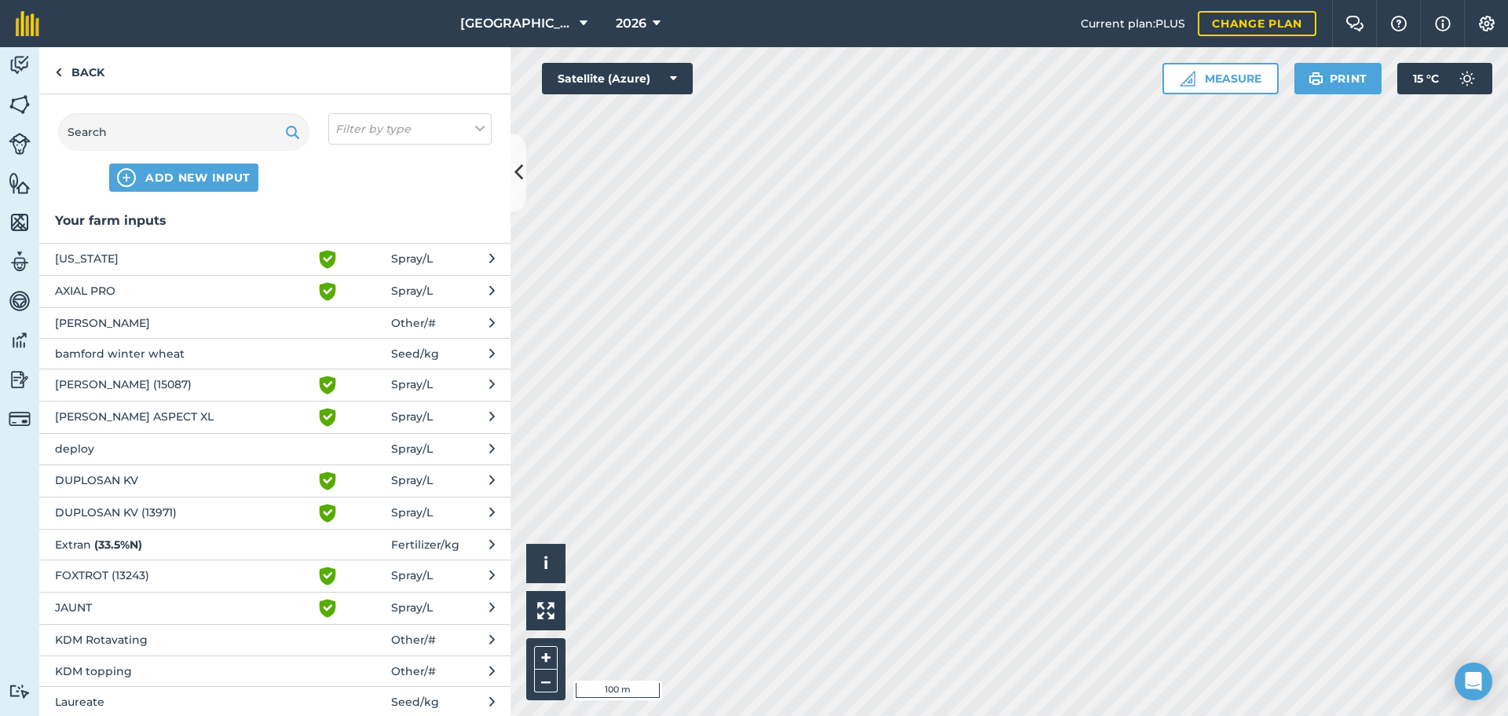
scroll to position [442, 0]
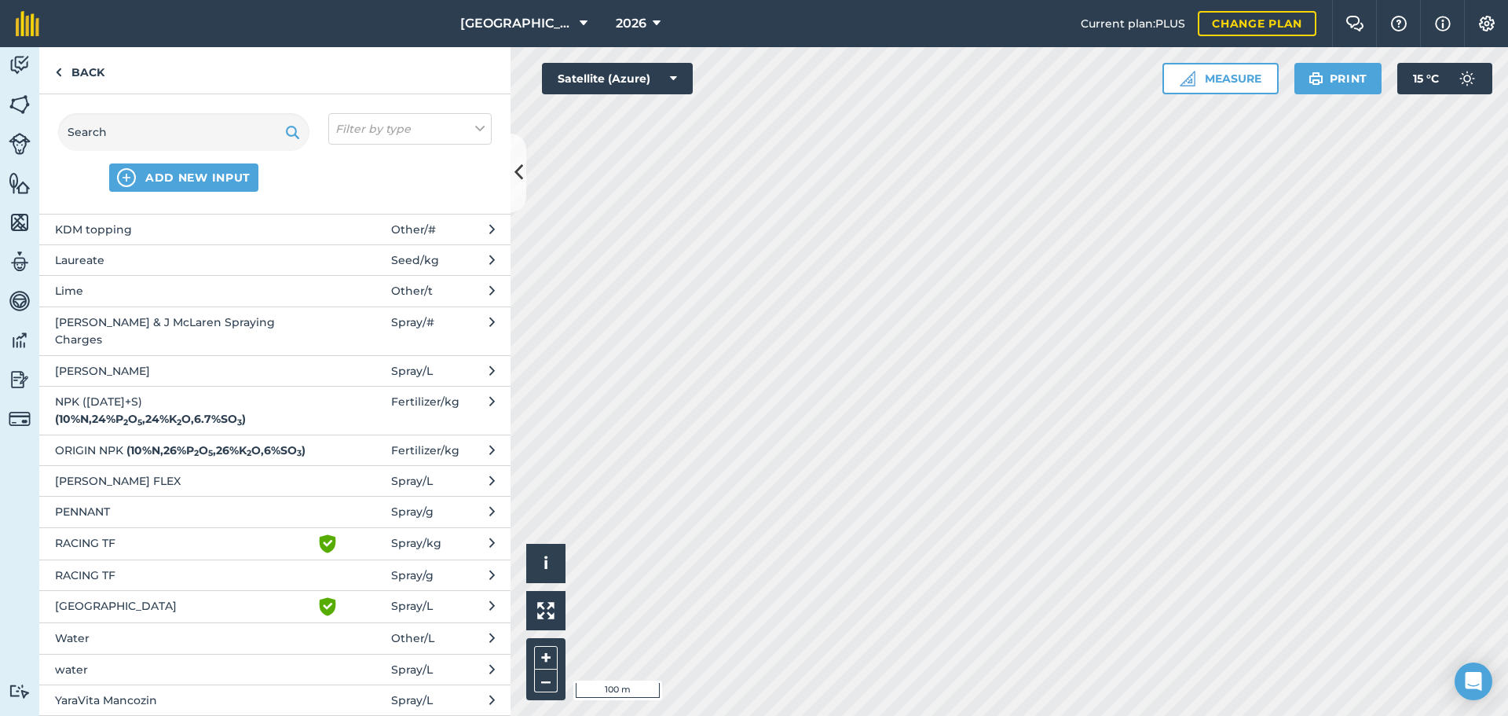
click at [368, 284] on span at bounding box center [354, 290] width 73 height 17
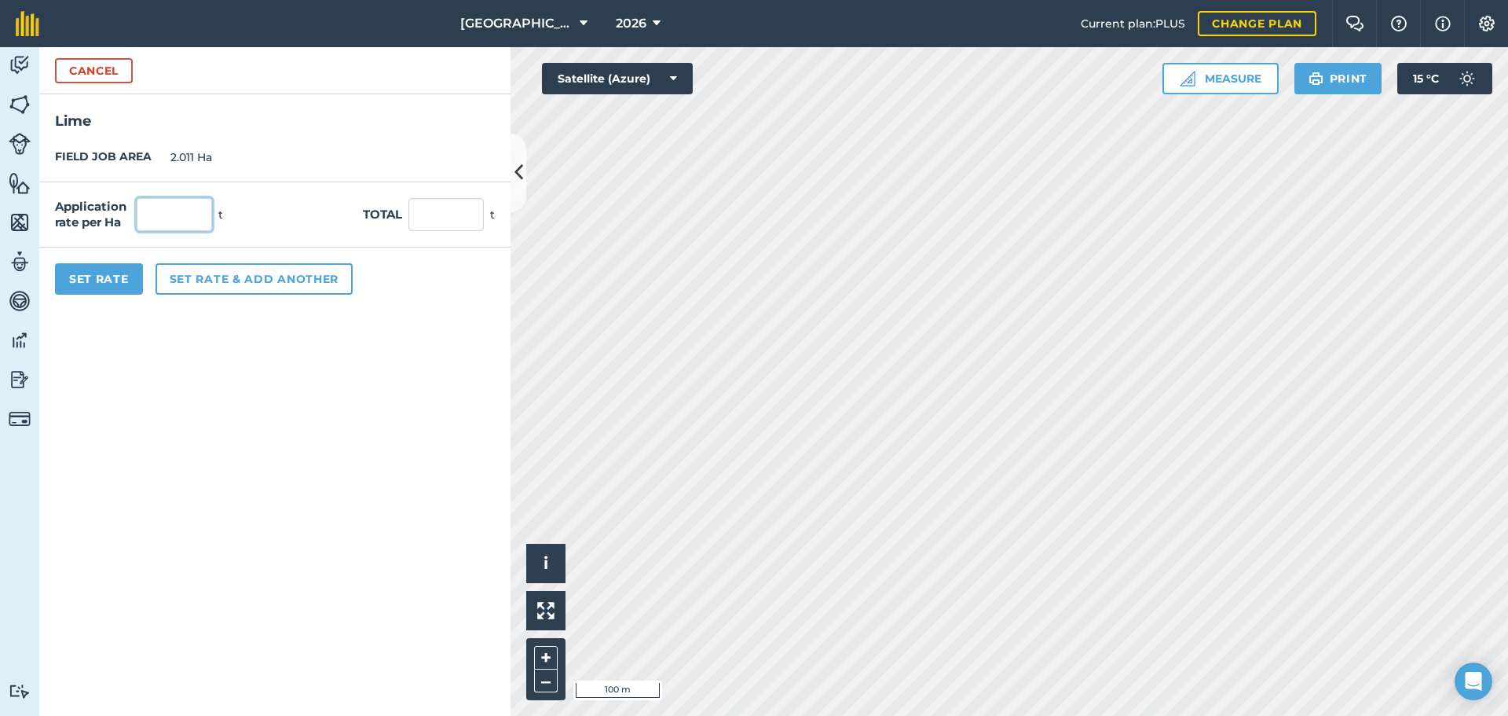
click at [156, 207] on input "text" at bounding box center [174, 214] width 75 height 33
type input "6.9"
type input "13.876"
click at [124, 272] on button "Set Rate" at bounding box center [99, 278] width 88 height 31
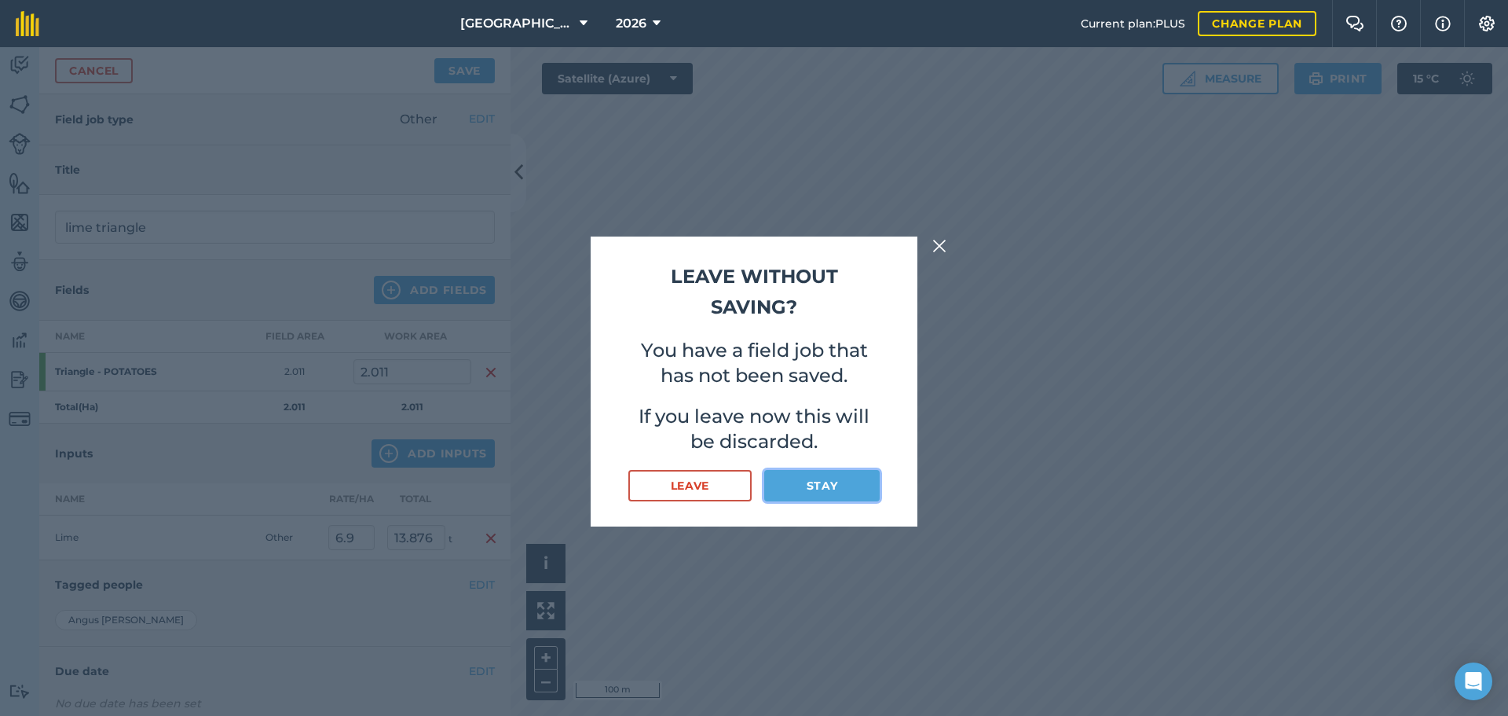
click at [779, 475] on button "Stay" at bounding box center [821, 485] width 115 height 31
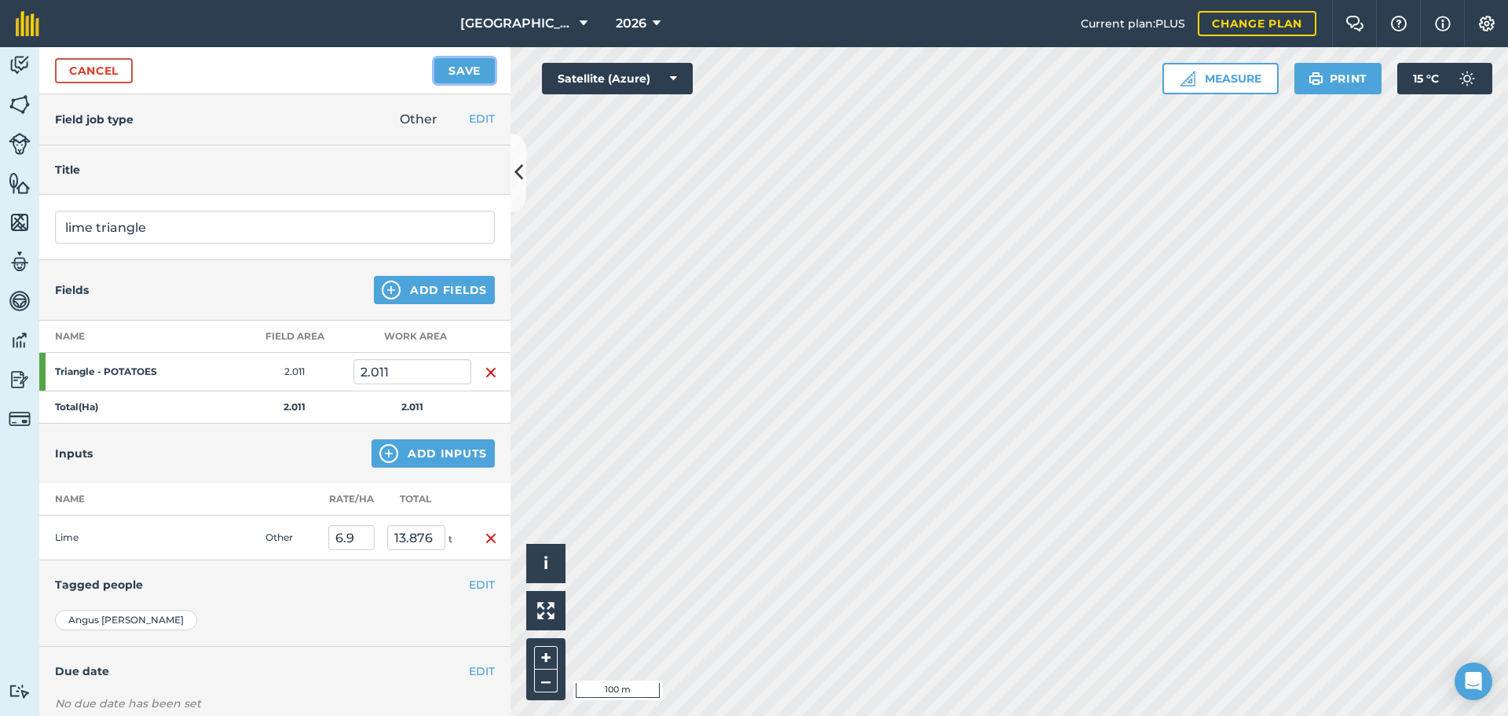
click at [462, 66] on button "Save" at bounding box center [464, 70] width 60 height 25
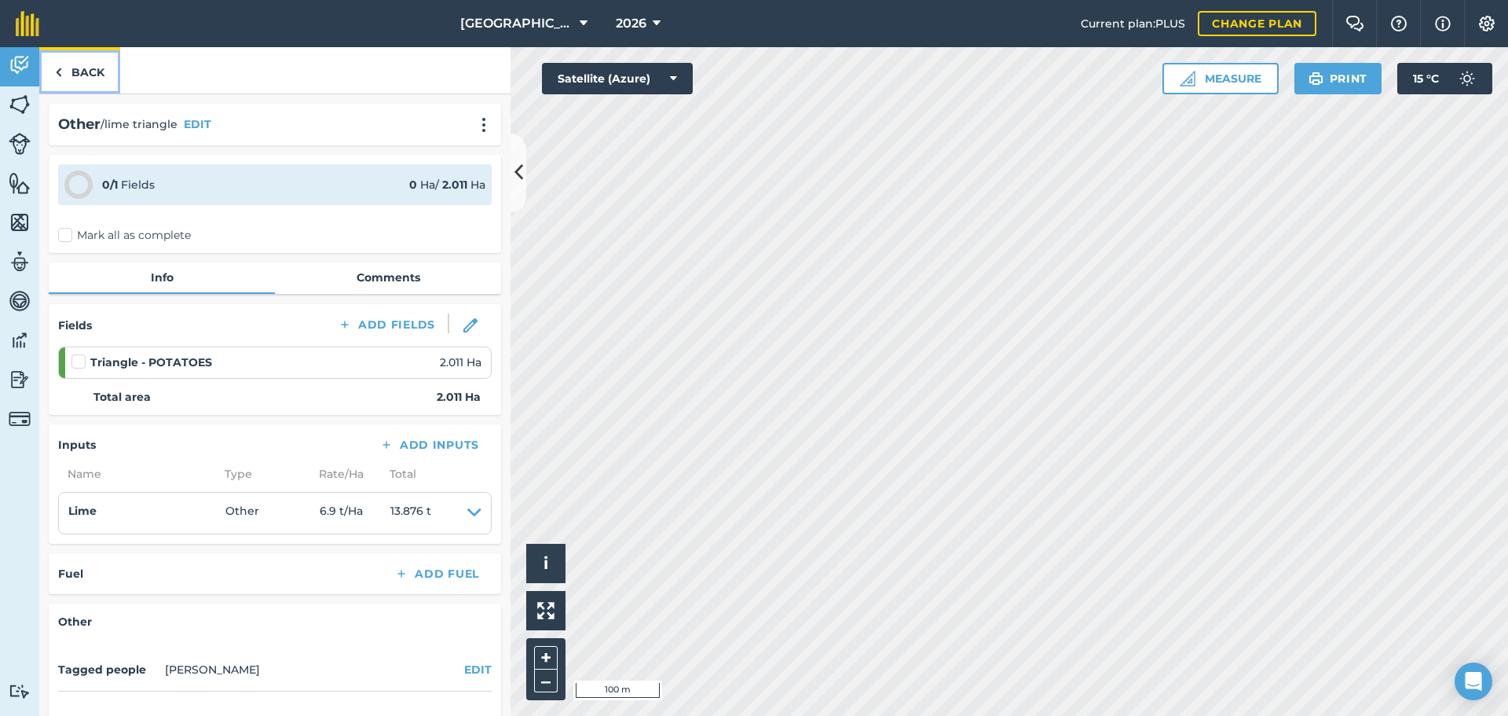
click at [103, 64] on link "Back" at bounding box center [79, 70] width 81 height 46
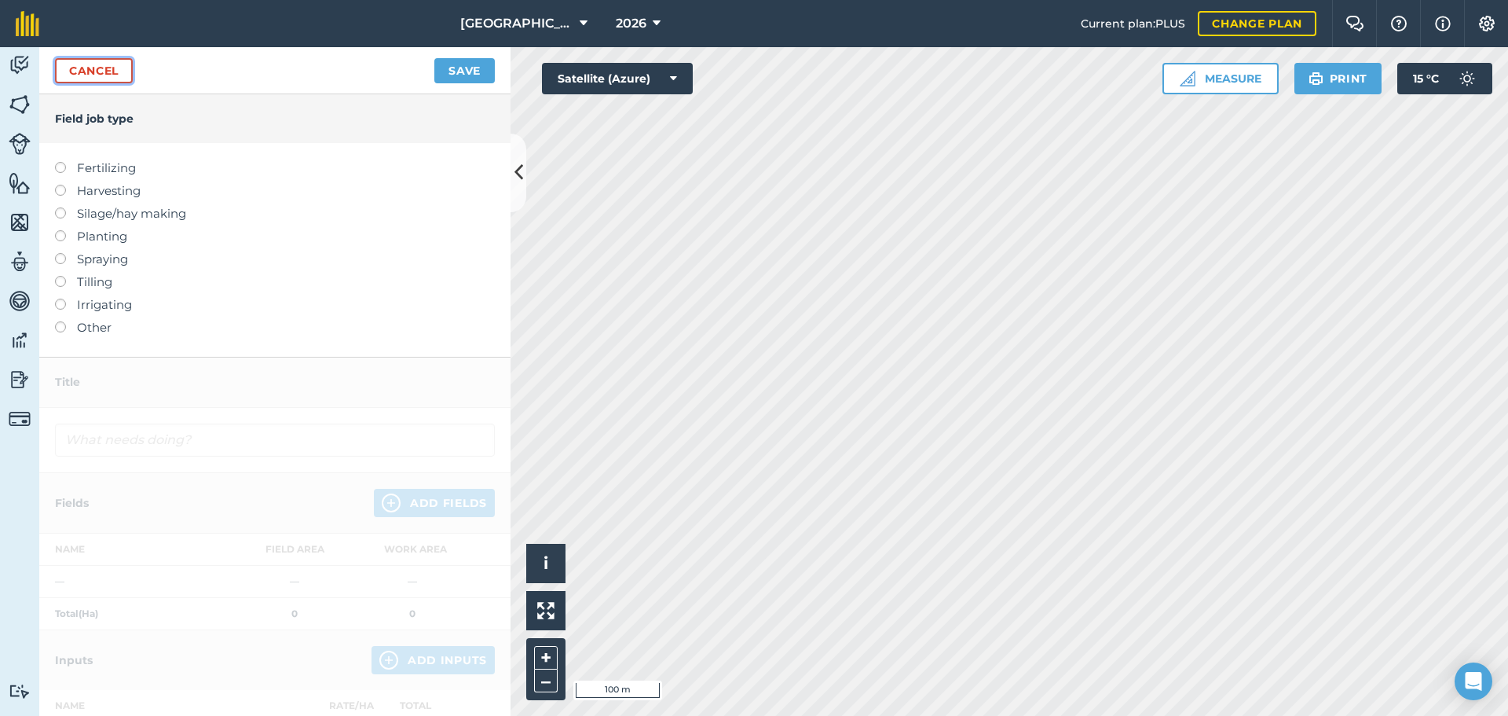
click at [103, 75] on link "Cancel" at bounding box center [94, 70] width 78 height 25
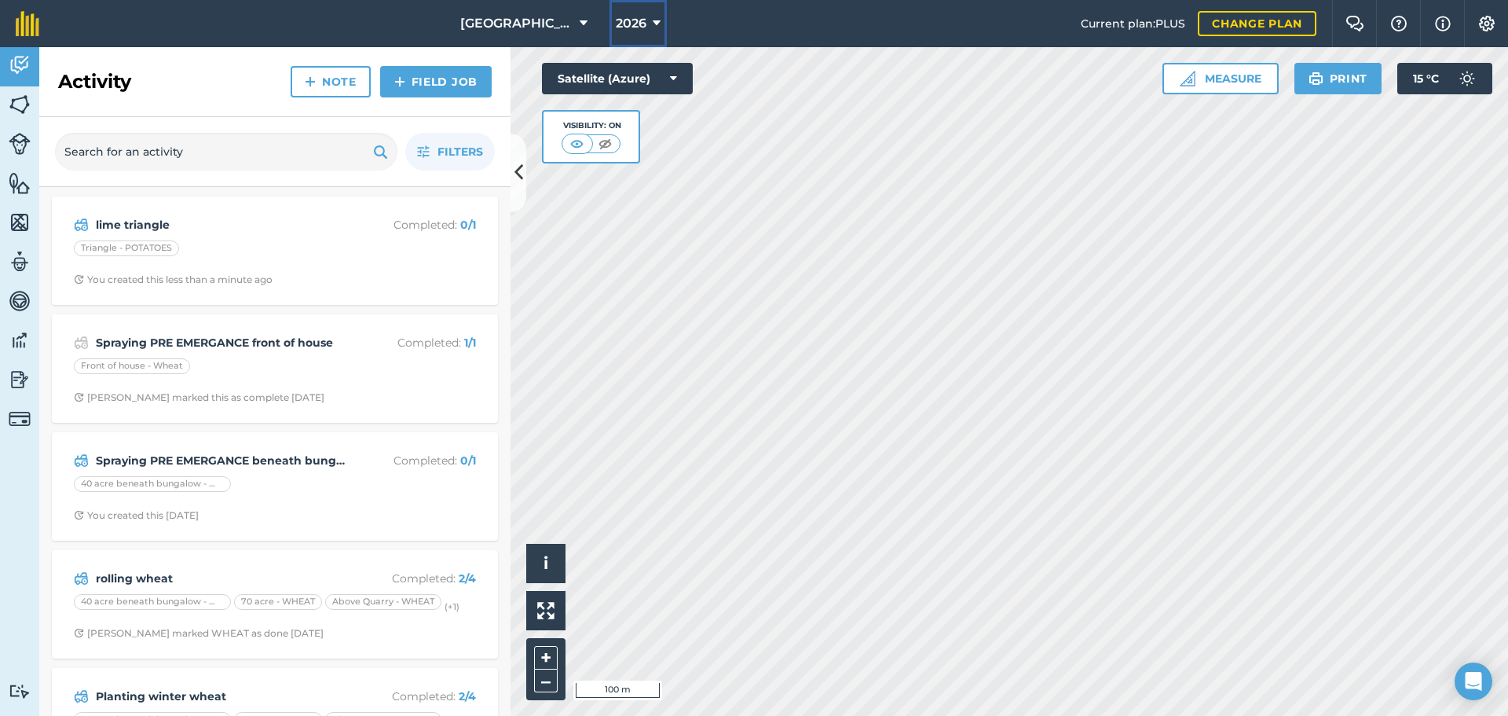
click at [643, 27] on span "2026" at bounding box center [631, 23] width 31 height 19
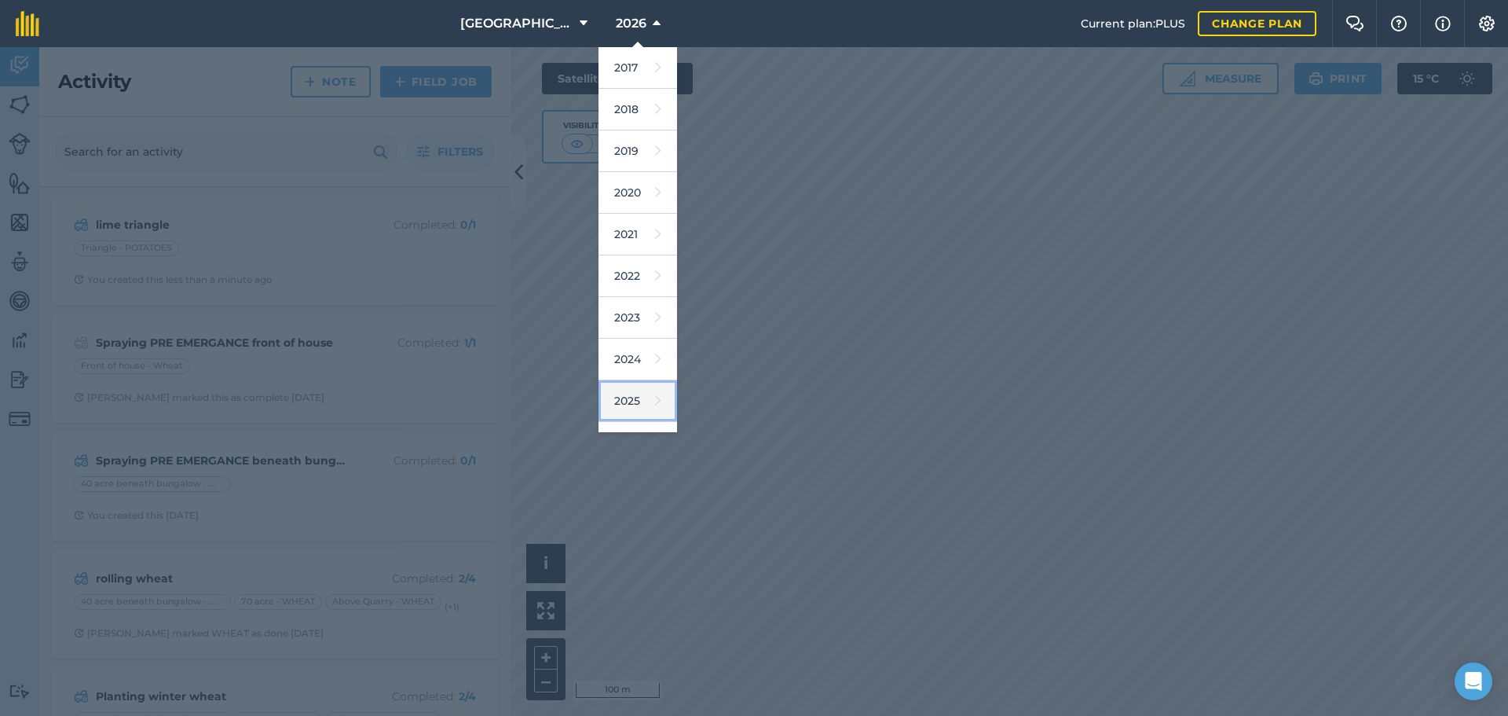
click at [621, 383] on link "2025" at bounding box center [638, 401] width 79 height 42
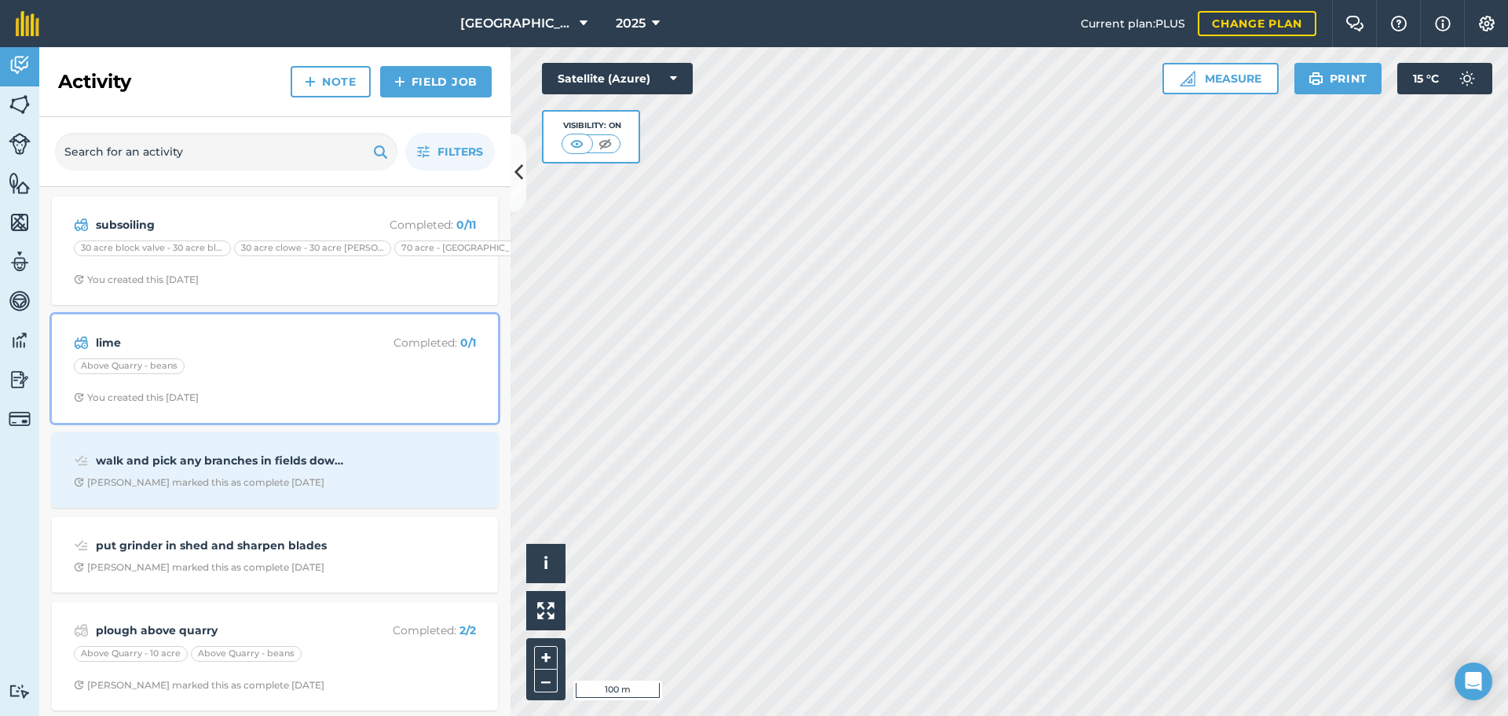
click at [304, 335] on strong "lime" at bounding box center [220, 342] width 249 height 17
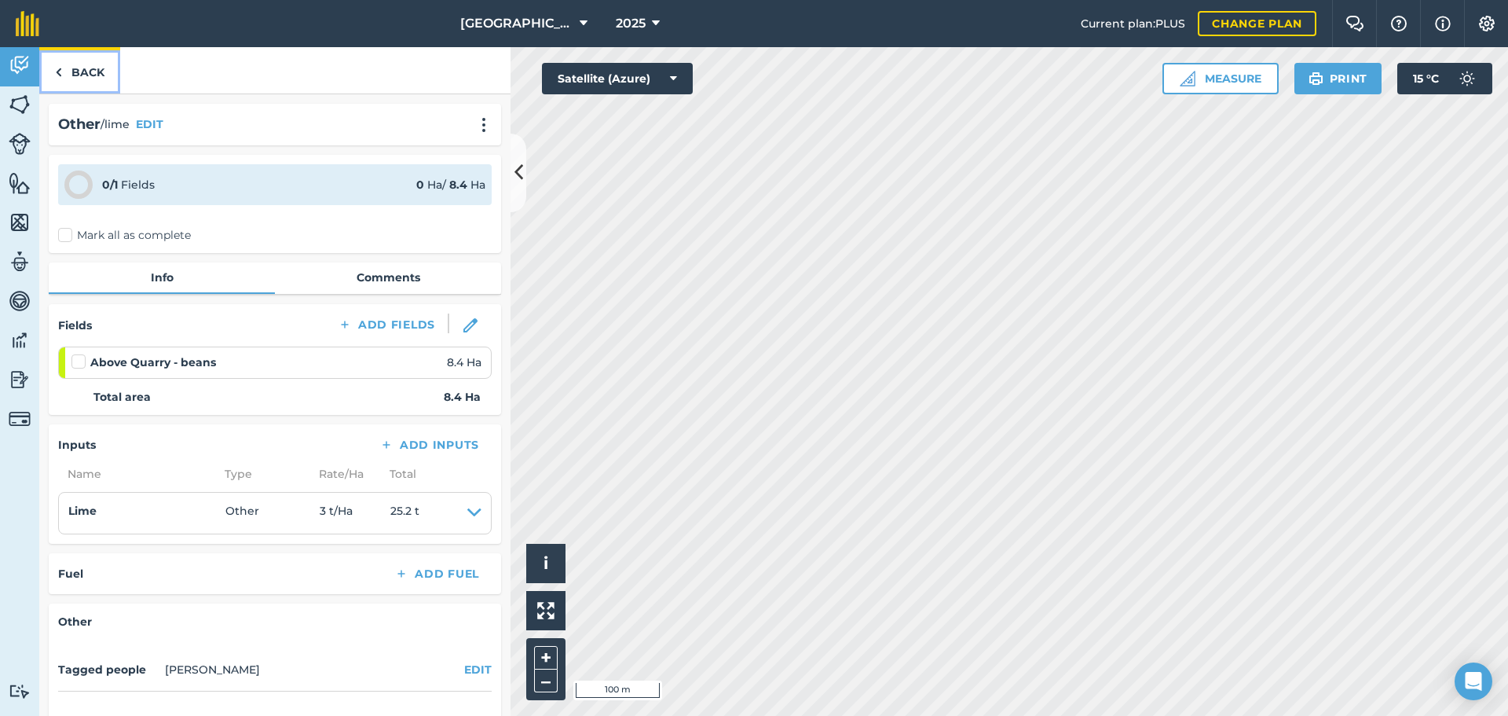
click at [92, 60] on link "Back" at bounding box center [79, 70] width 81 height 46
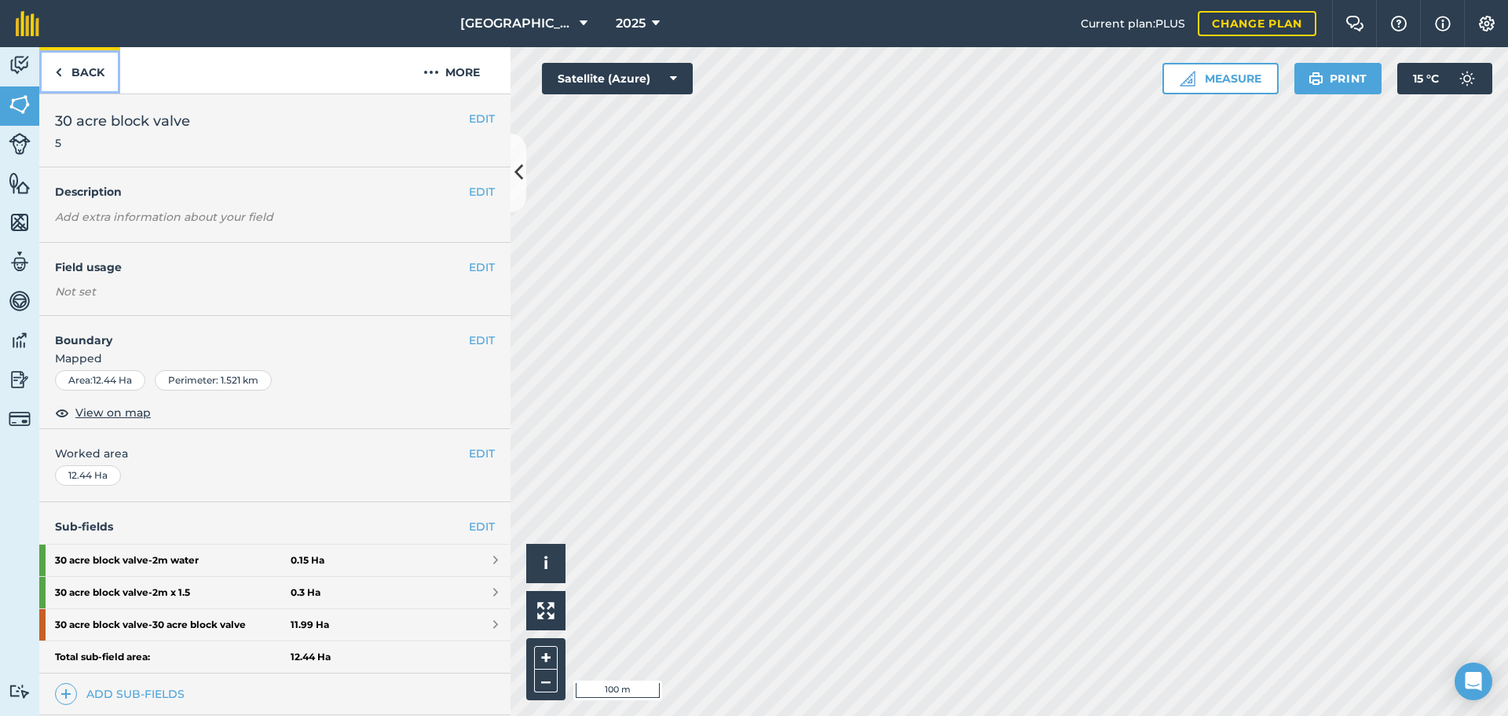
click at [79, 88] on link "Back" at bounding box center [79, 70] width 81 height 46
click at [91, 73] on link "Back" at bounding box center [79, 70] width 81 height 46
click at [106, 62] on link "Back" at bounding box center [79, 70] width 81 height 46
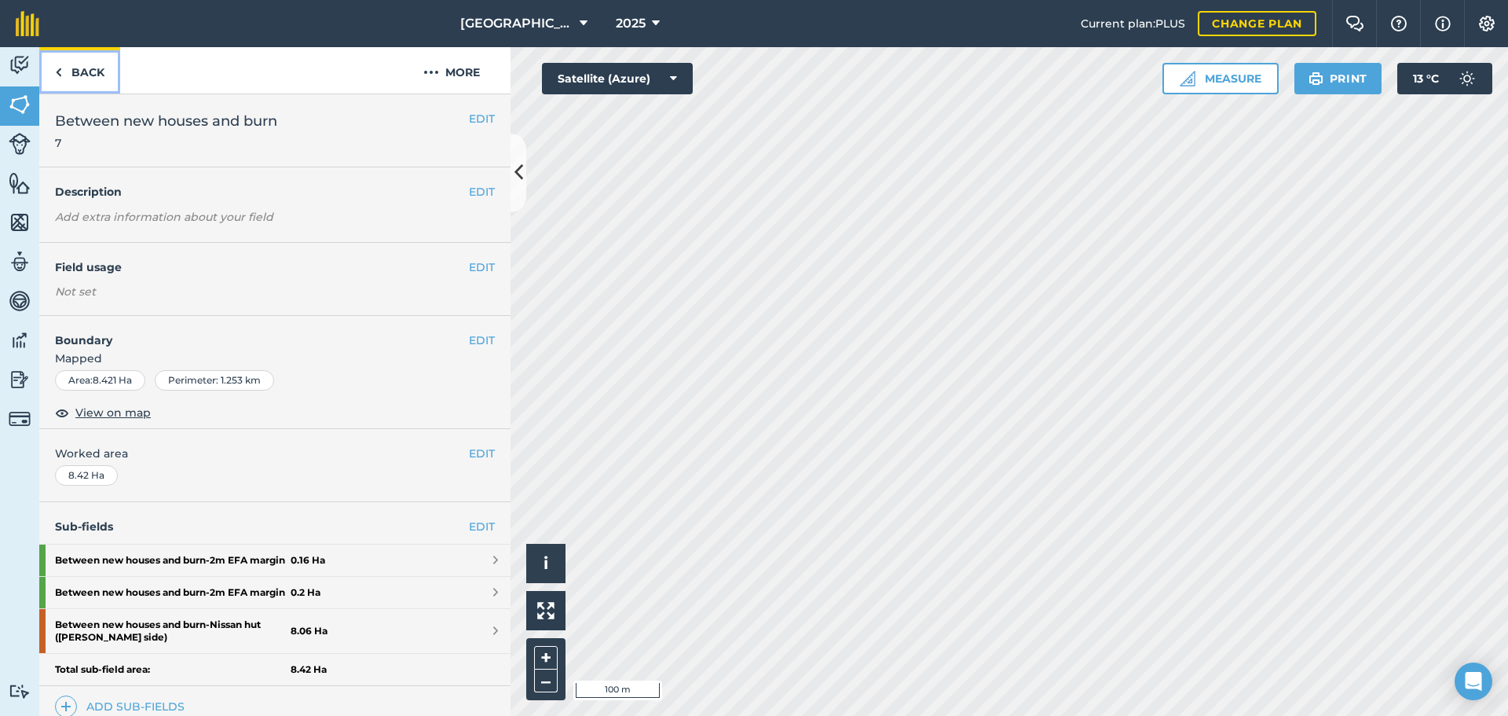
click at [99, 86] on link "Back" at bounding box center [79, 70] width 81 height 46
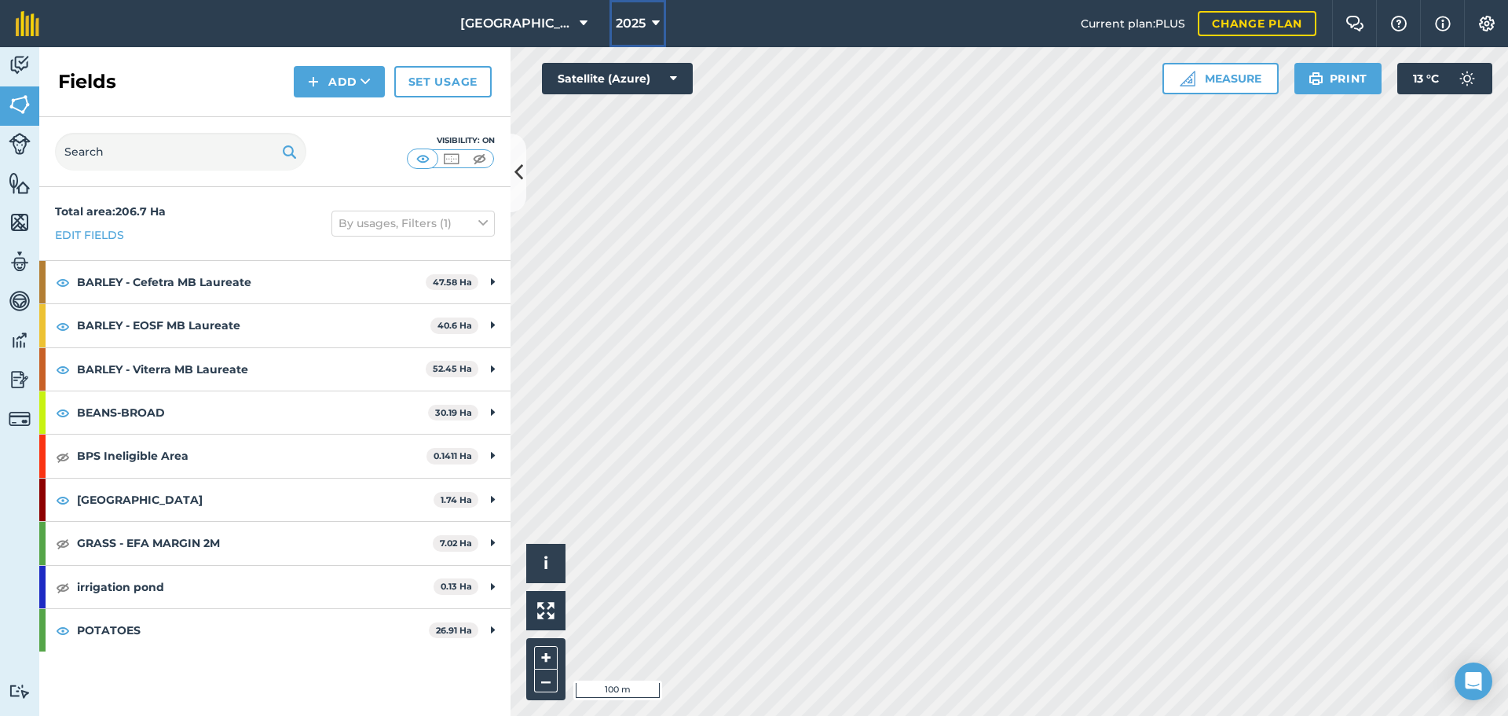
click at [648, 22] on button "2025" at bounding box center [638, 23] width 57 height 47
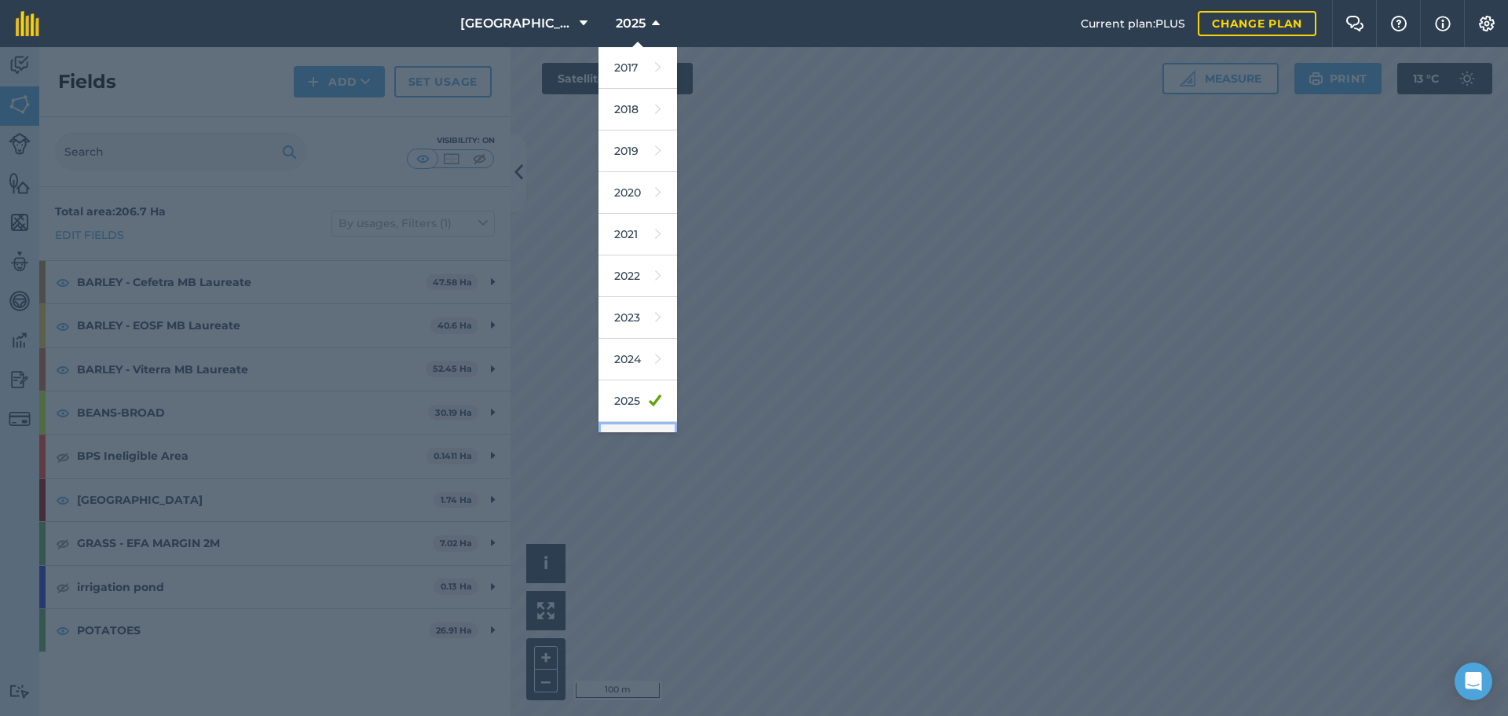
click at [631, 428] on link "2026" at bounding box center [638, 443] width 79 height 42
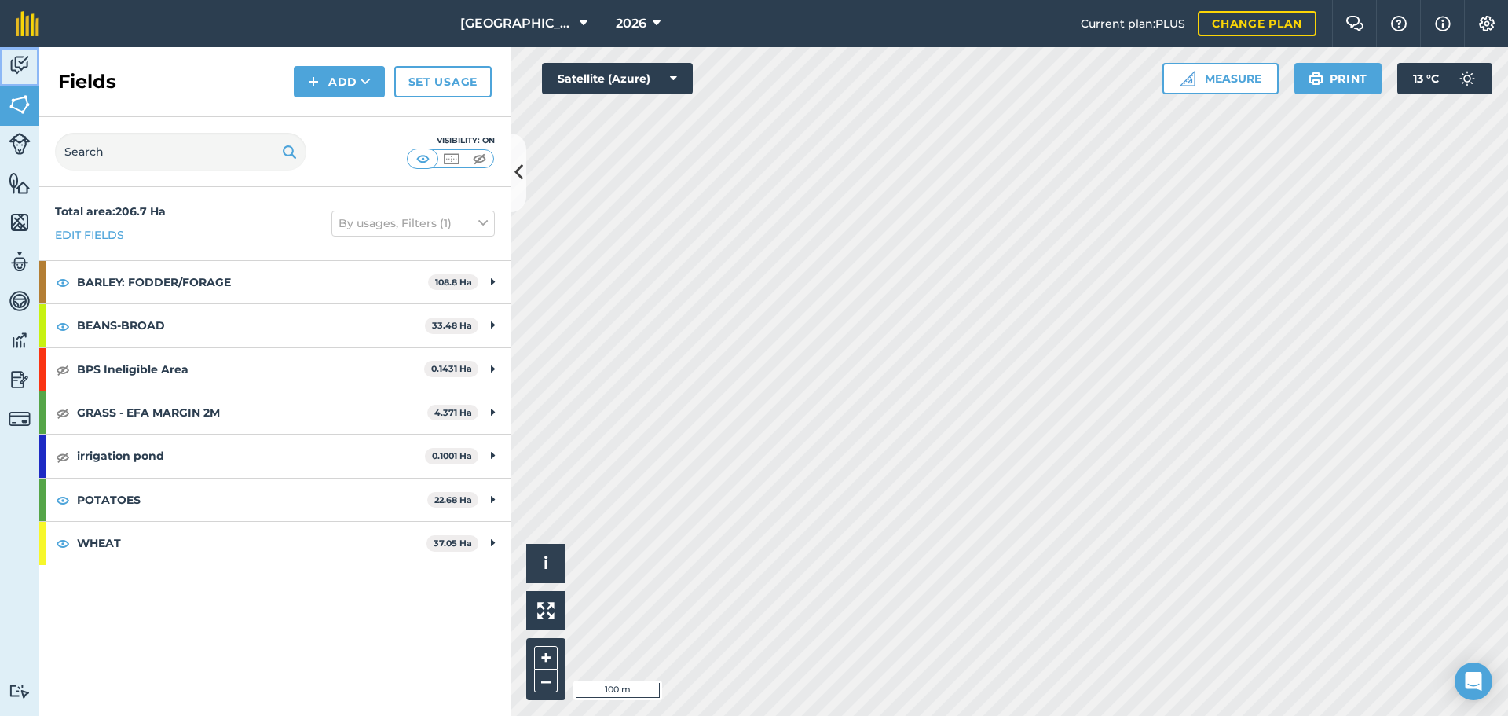
click at [29, 72] on img at bounding box center [20, 65] width 22 height 24
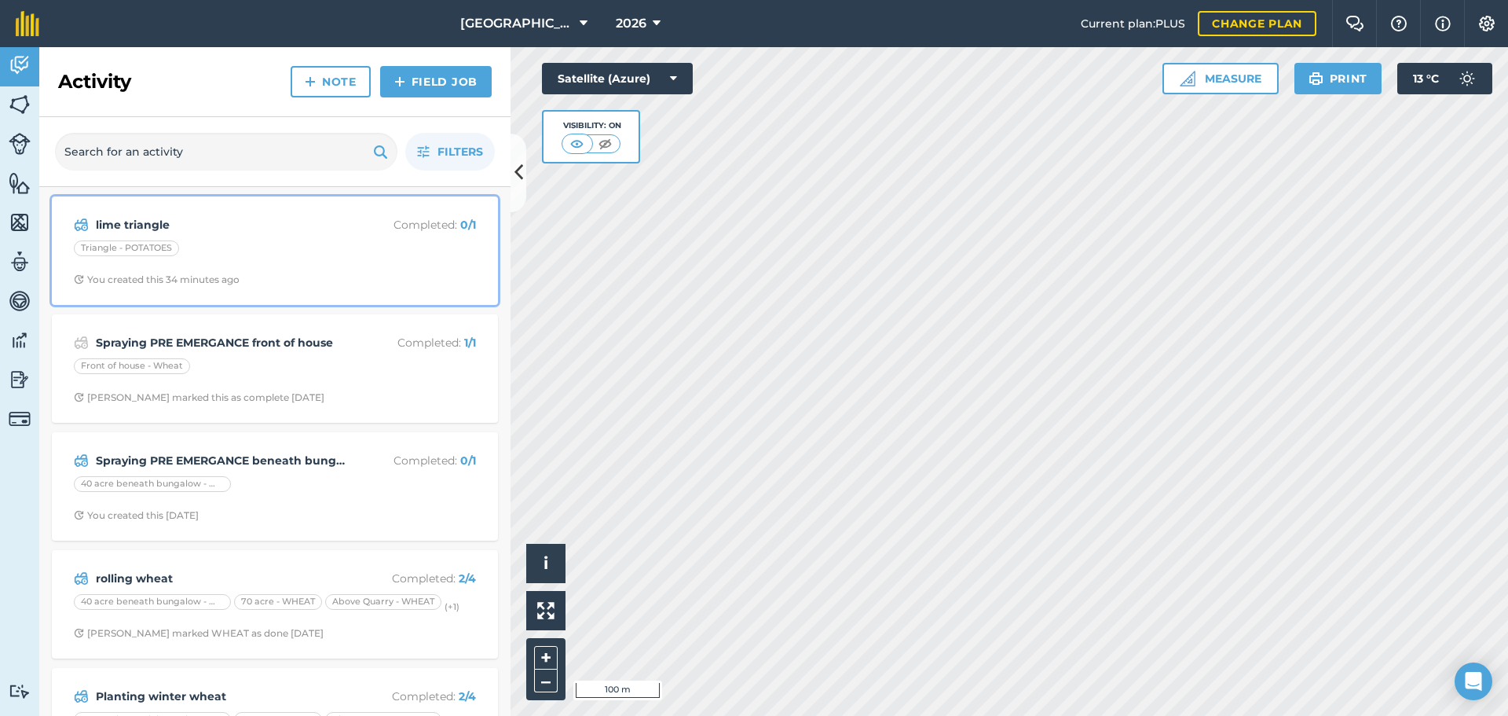
click at [255, 228] on strong "lime triangle" at bounding box center [220, 224] width 249 height 17
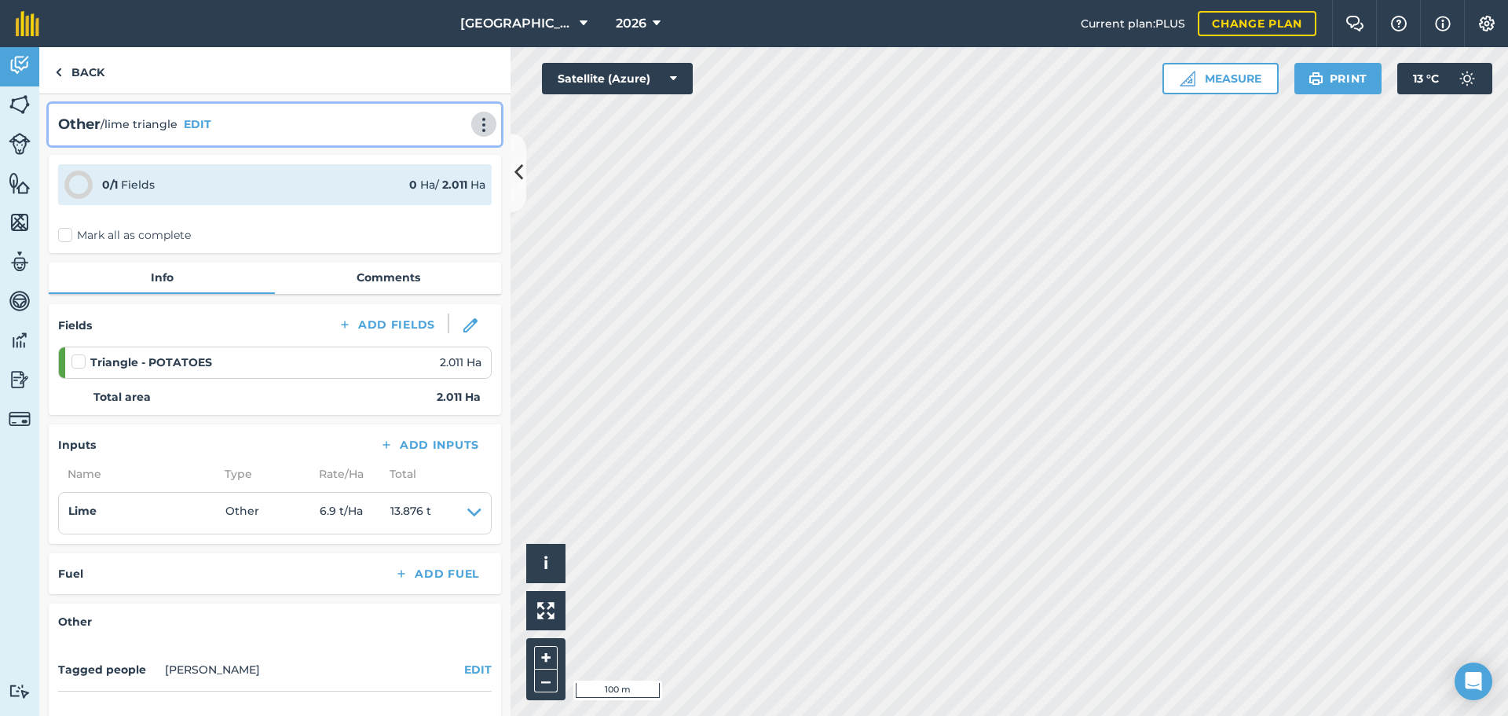
click at [475, 127] on img at bounding box center [484, 125] width 19 height 16
click at [427, 196] on link "Delete" at bounding box center [451, 196] width 101 height 31
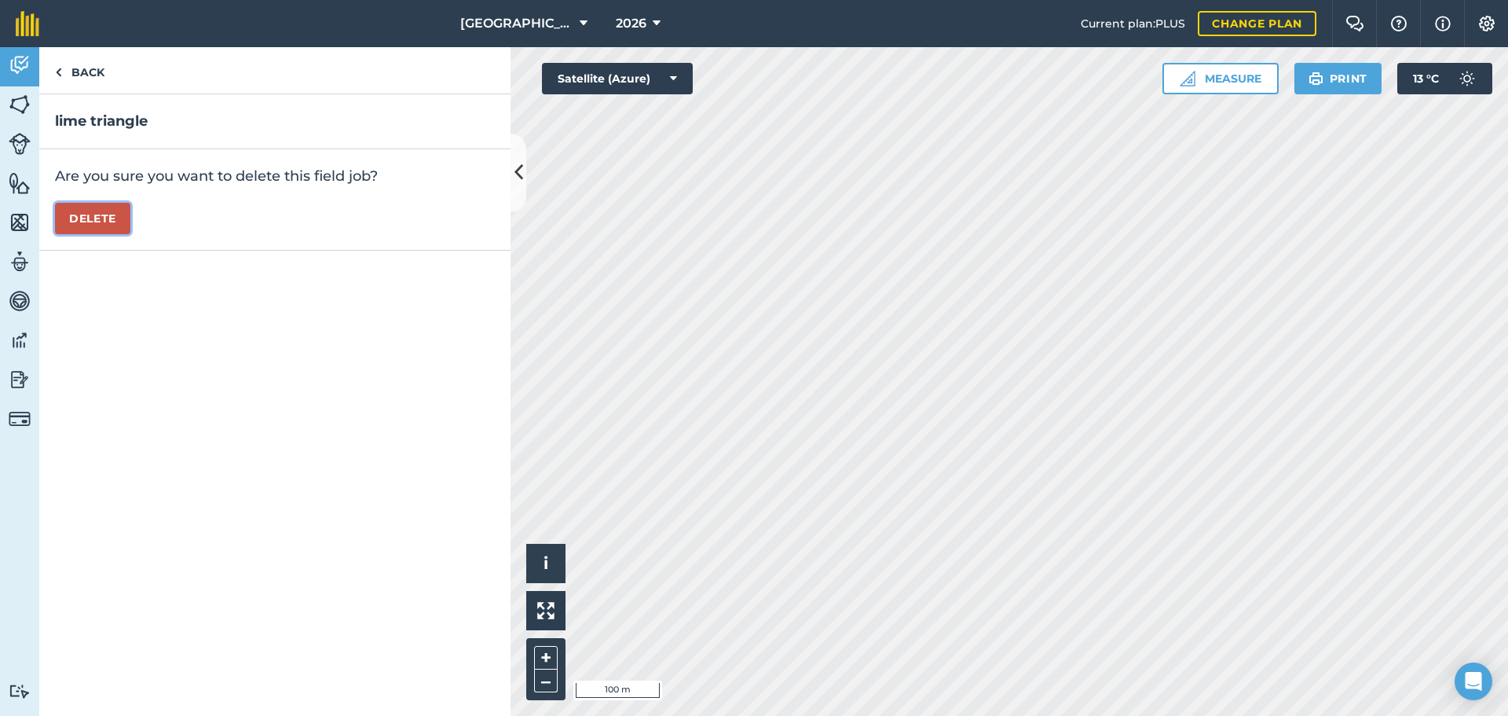
click at [112, 221] on button "Delete" at bounding box center [92, 218] width 75 height 31
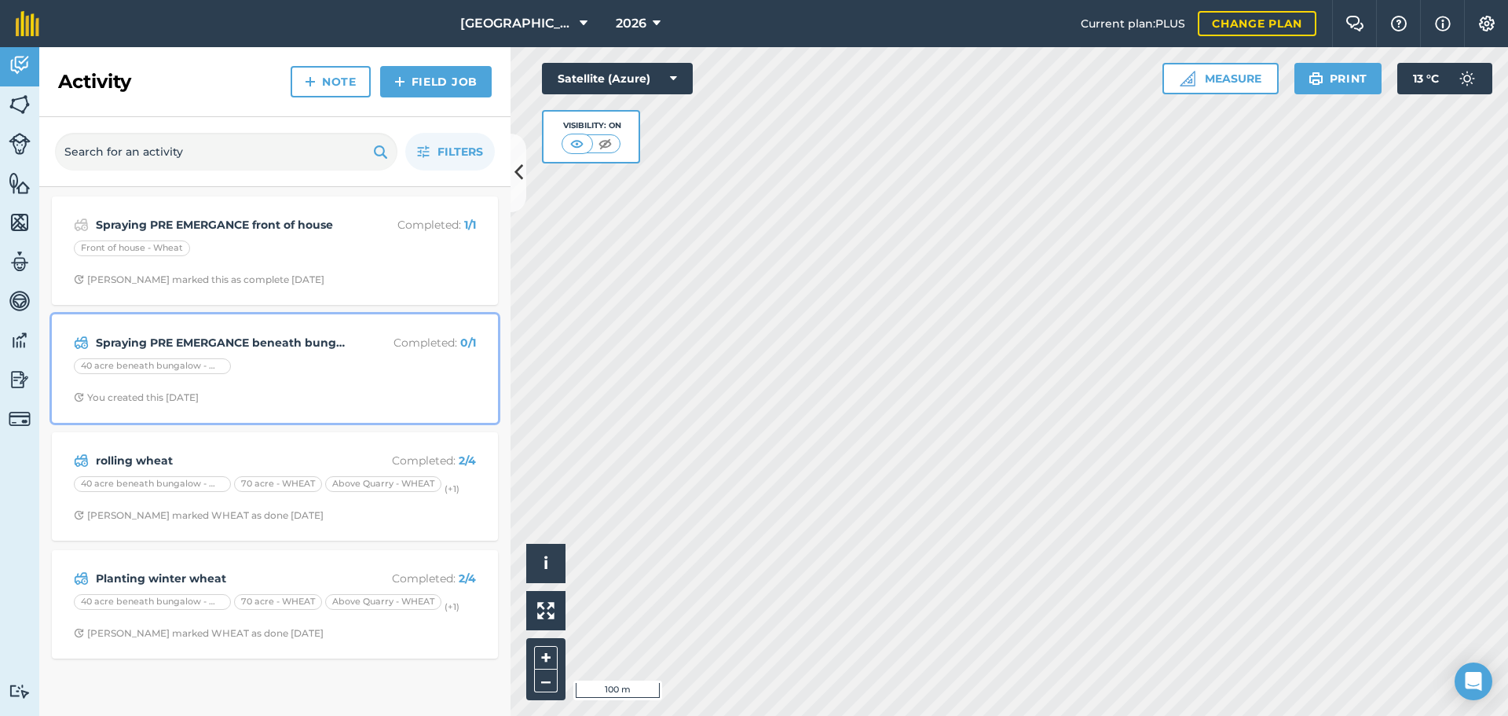
click at [368, 351] on p "Completed : 0 / 1" at bounding box center [413, 342] width 125 height 17
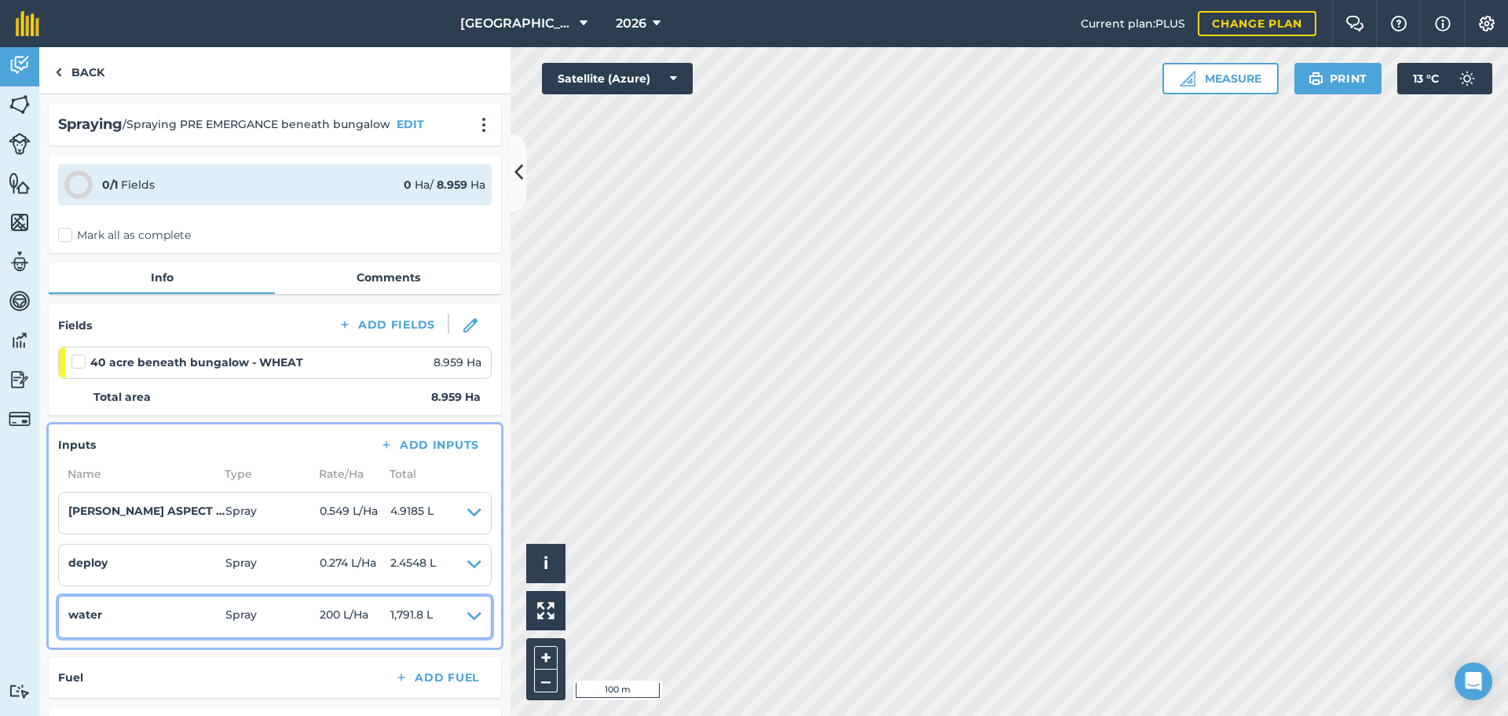
click at [468, 611] on icon at bounding box center [474, 617] width 14 height 22
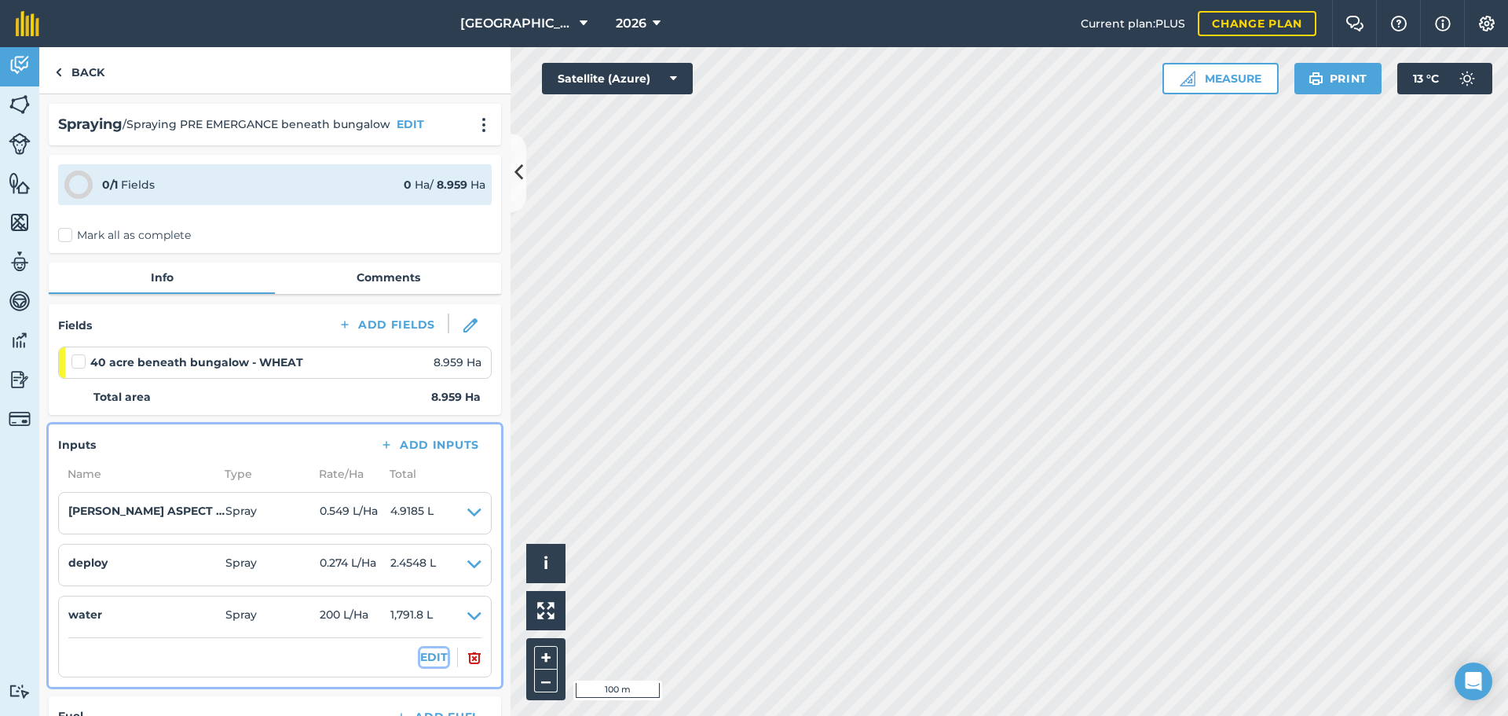
click at [422, 660] on button "EDIT" at bounding box center [433, 656] width 27 height 17
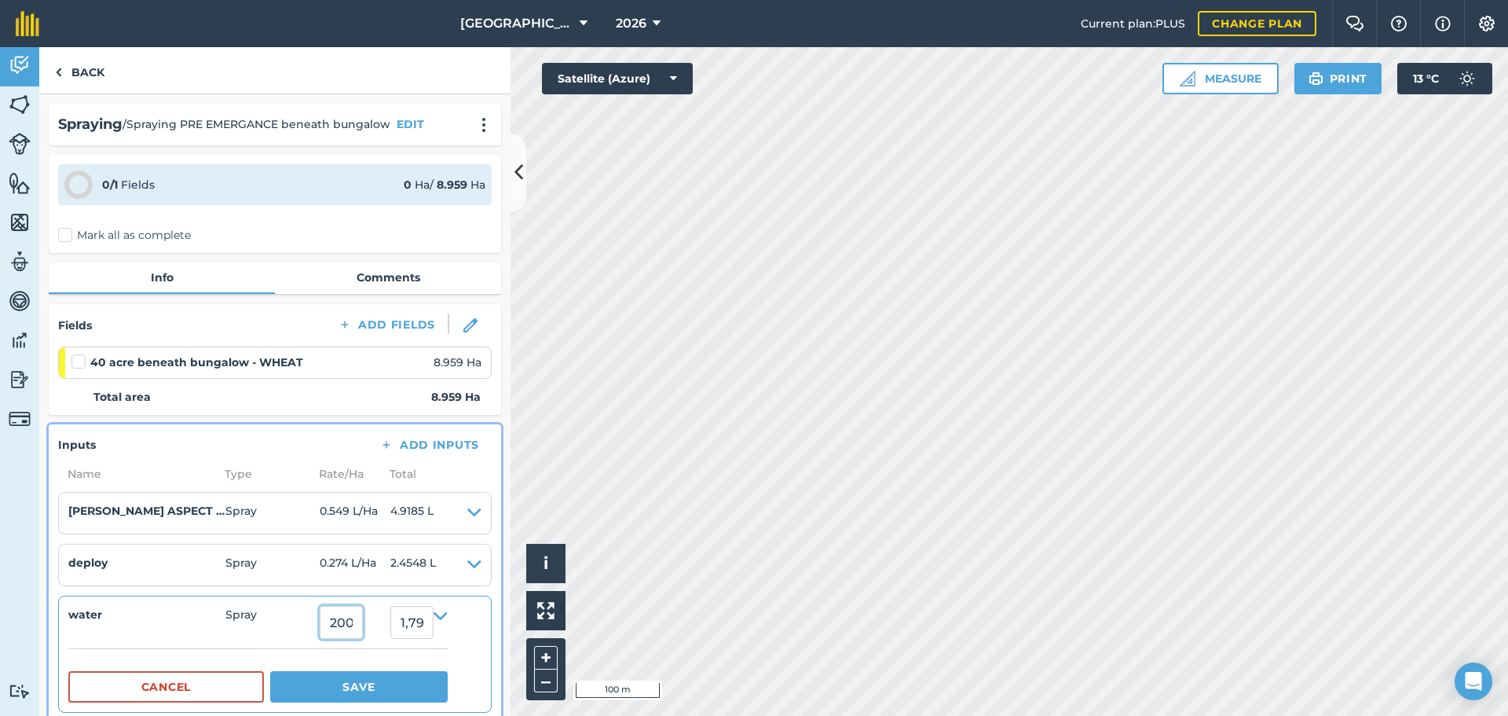
click at [350, 631] on input "200" at bounding box center [341, 622] width 43 height 33
type input "195"
type input "1,747.0049999999999"
click at [345, 682] on button "Save" at bounding box center [359, 686] width 178 height 31
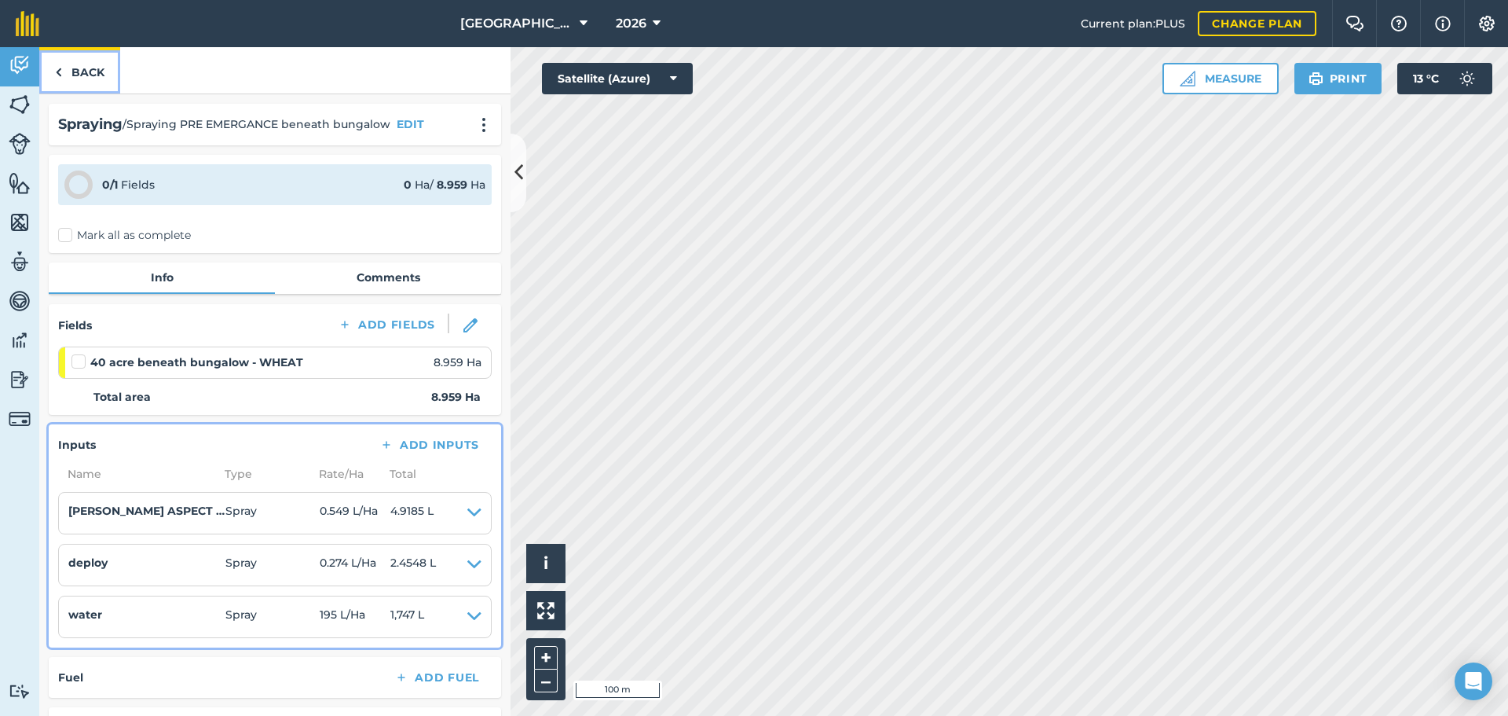
click at [87, 73] on link "Back" at bounding box center [79, 70] width 81 height 46
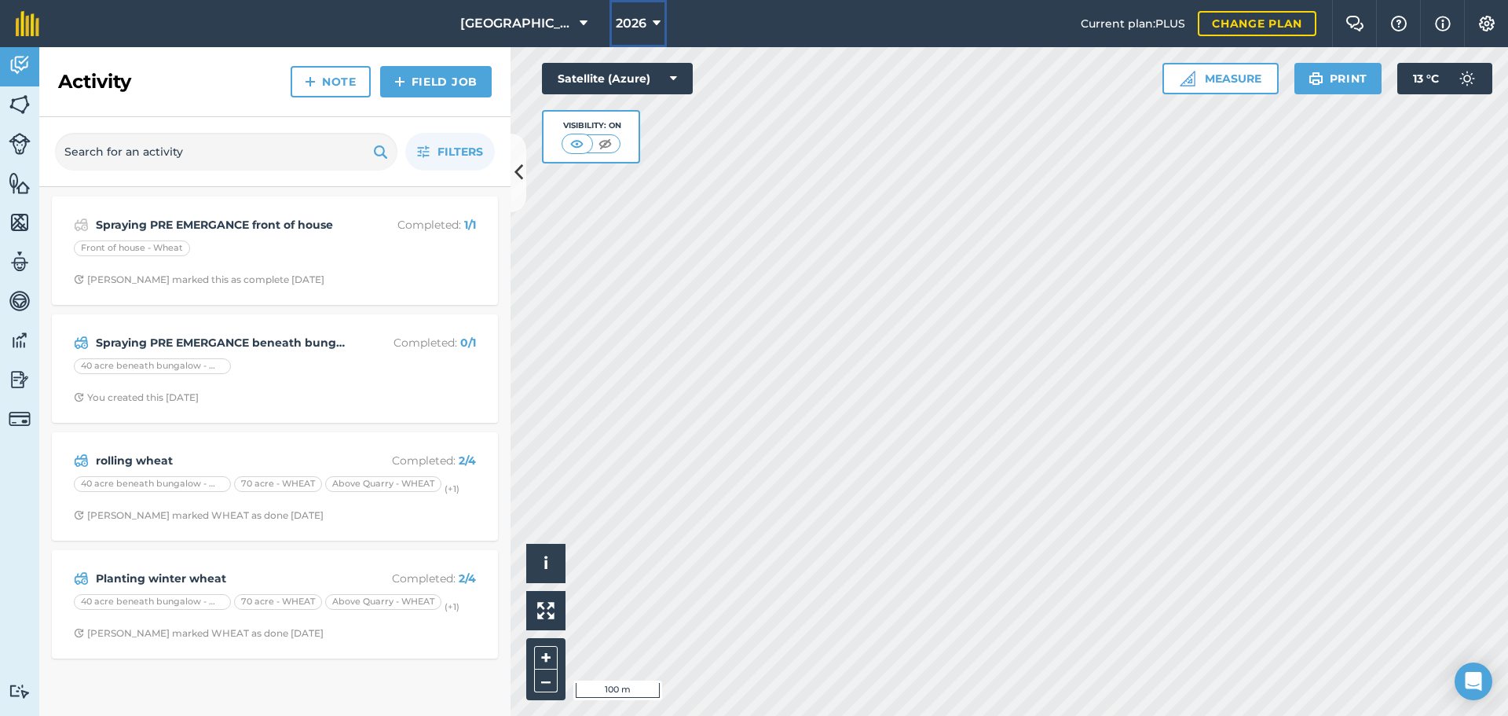
click at [610, 26] on button "2026" at bounding box center [638, 23] width 57 height 47
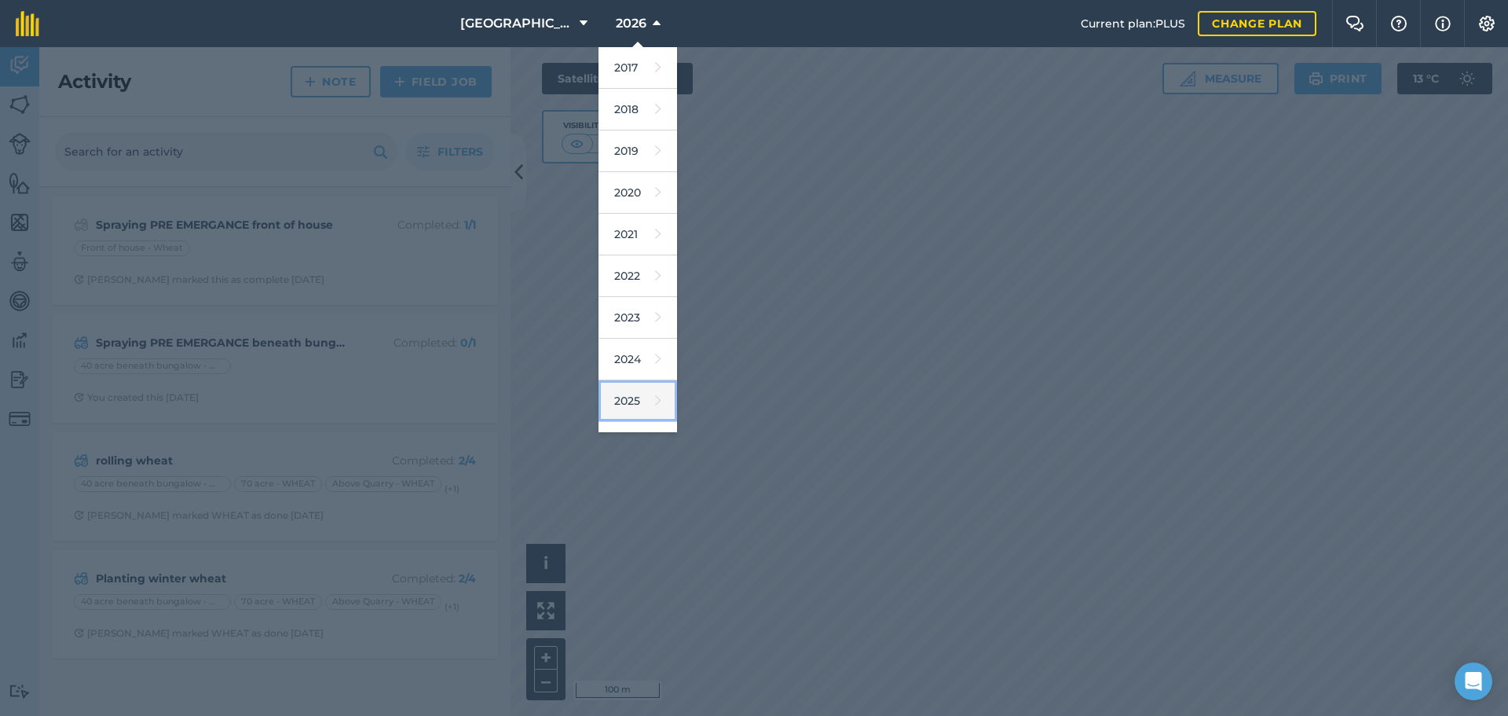
click at [627, 398] on link "2025" at bounding box center [638, 401] width 79 height 42
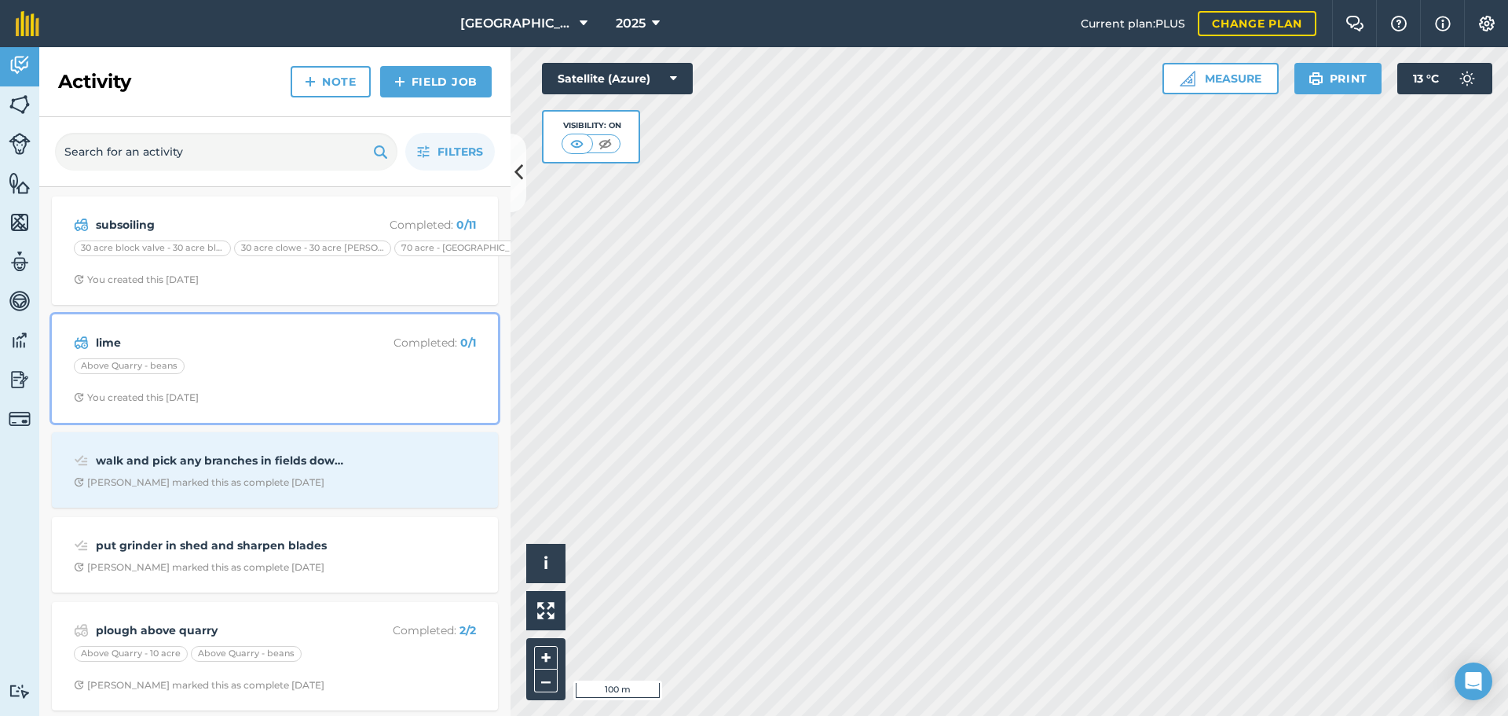
click at [247, 363] on div "Above Quarry - beans" at bounding box center [275, 368] width 402 height 20
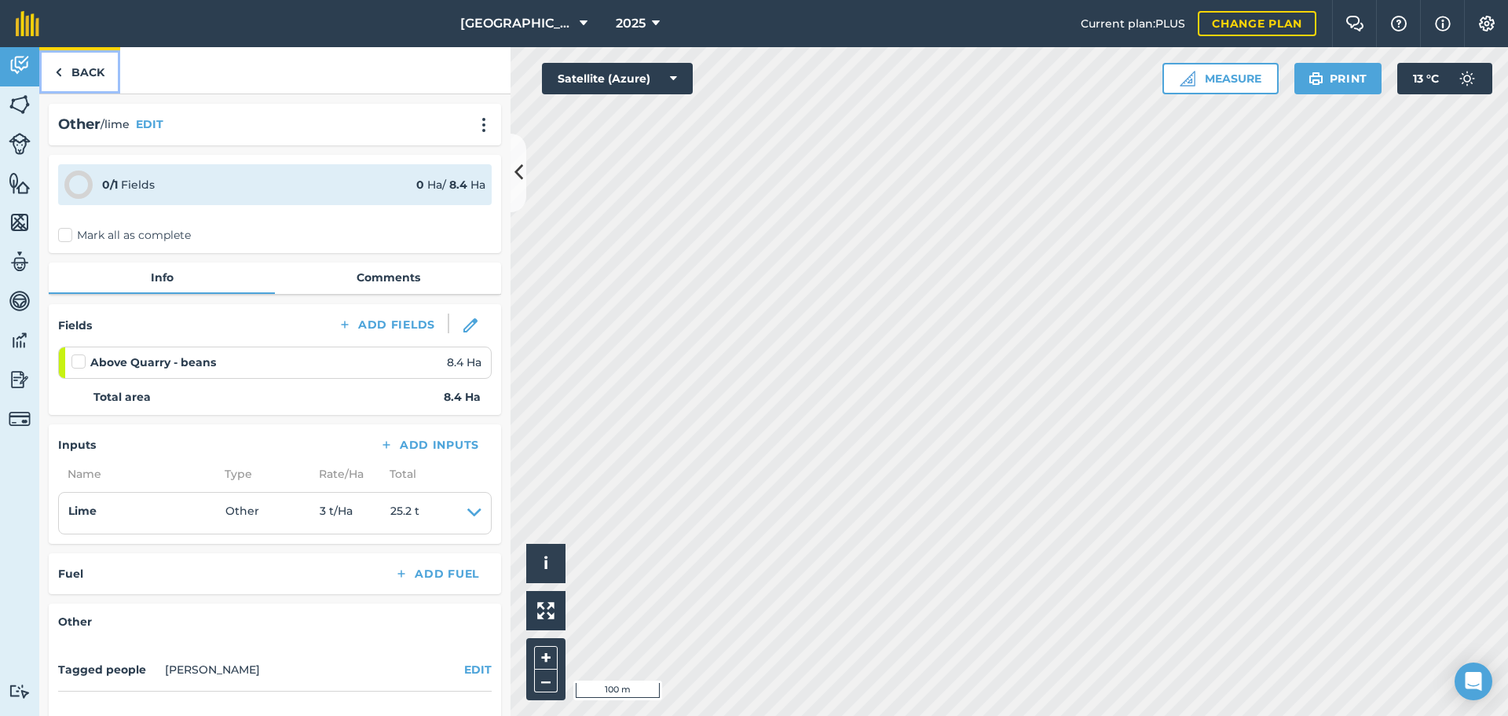
click at [79, 90] on link "Back" at bounding box center [79, 70] width 81 height 46
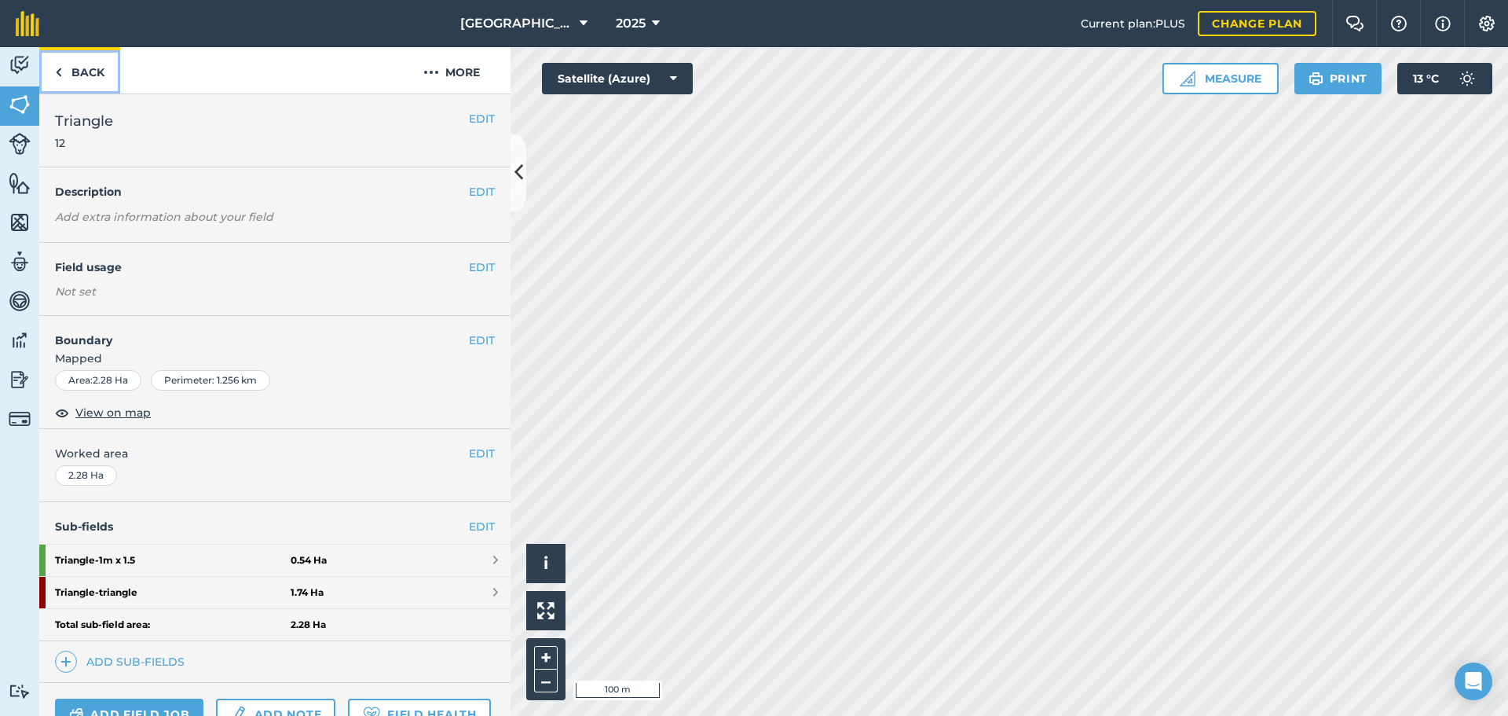
click at [90, 83] on link "Back" at bounding box center [79, 70] width 81 height 46
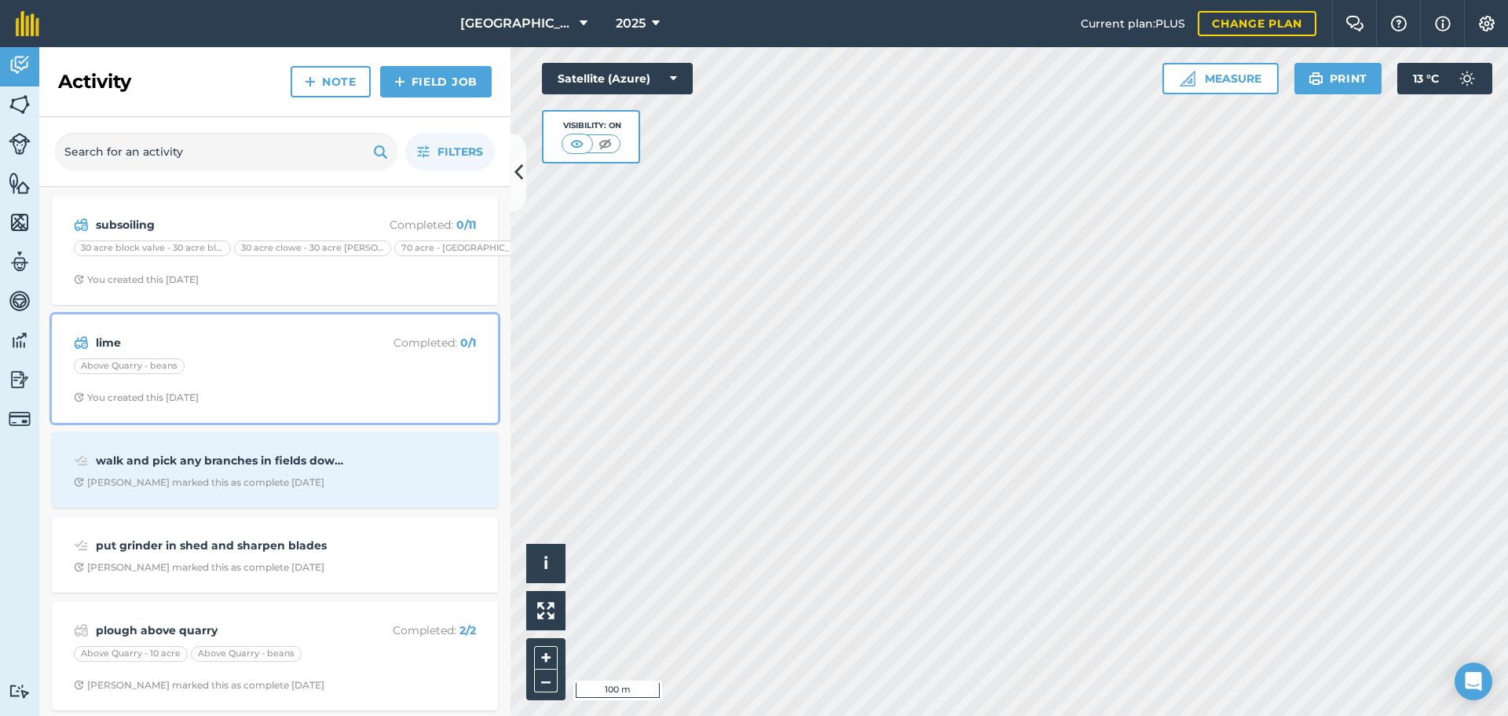
click at [279, 390] on div "lime Completed : 0 / 1 Above Quarry - beans You created this [DATE]" at bounding box center [274, 369] width 427 height 90
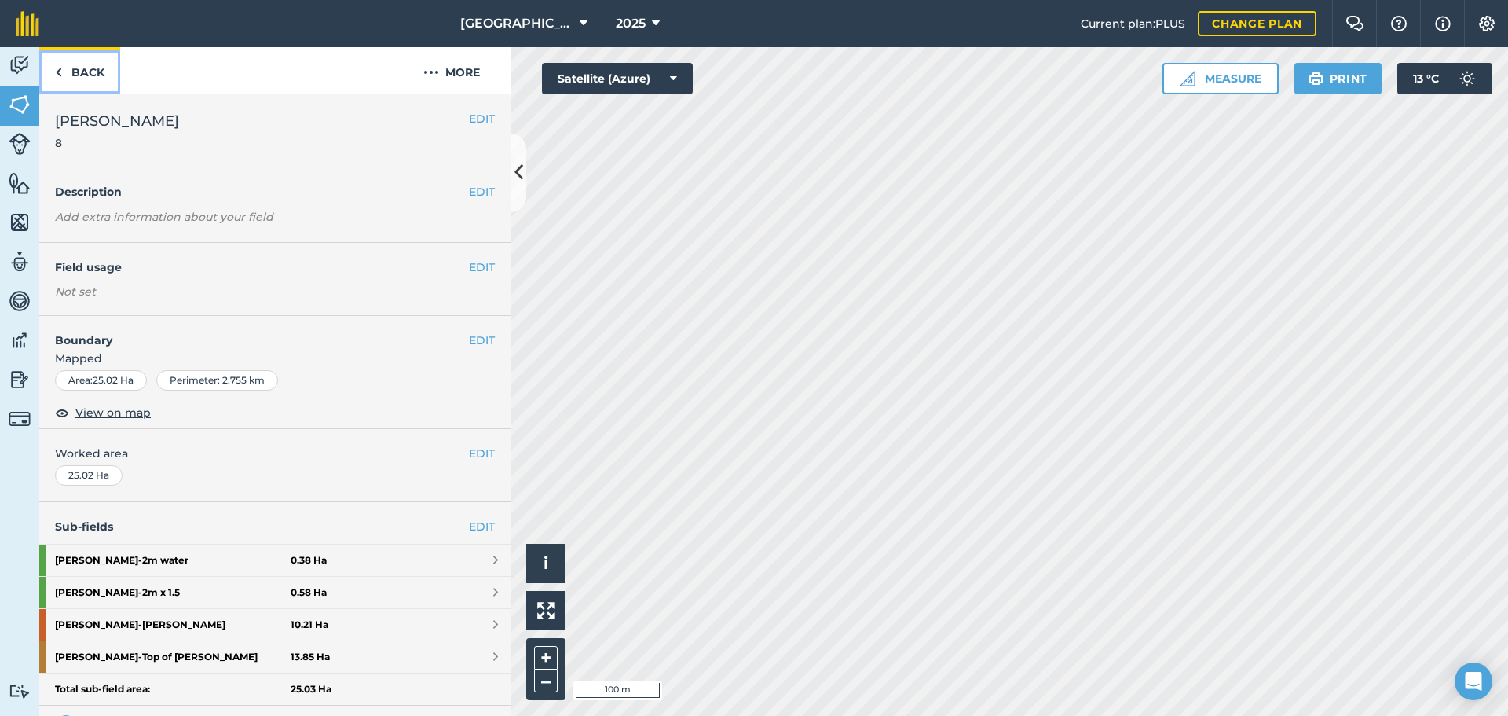
click at [79, 87] on link "Back" at bounding box center [79, 70] width 81 height 46
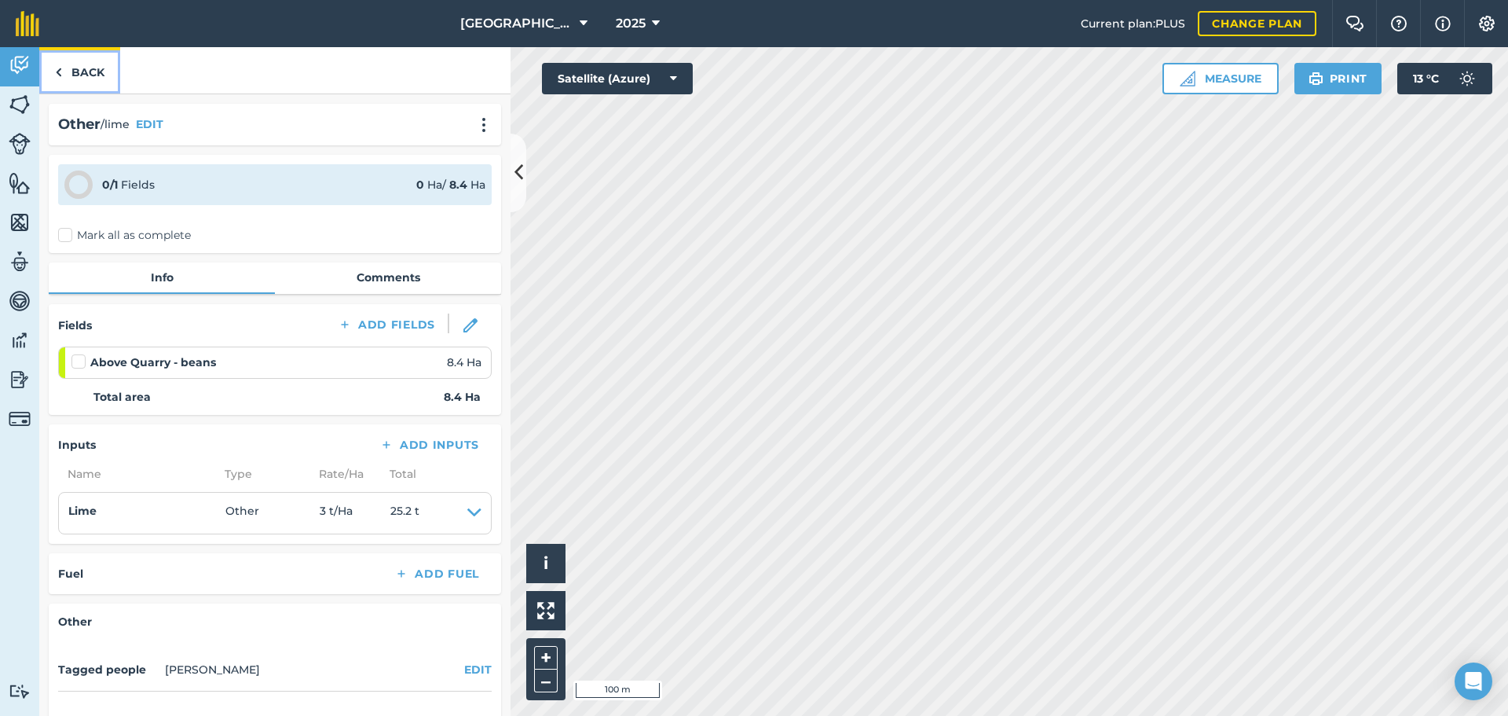
click at [79, 87] on link "Back" at bounding box center [79, 70] width 81 height 46
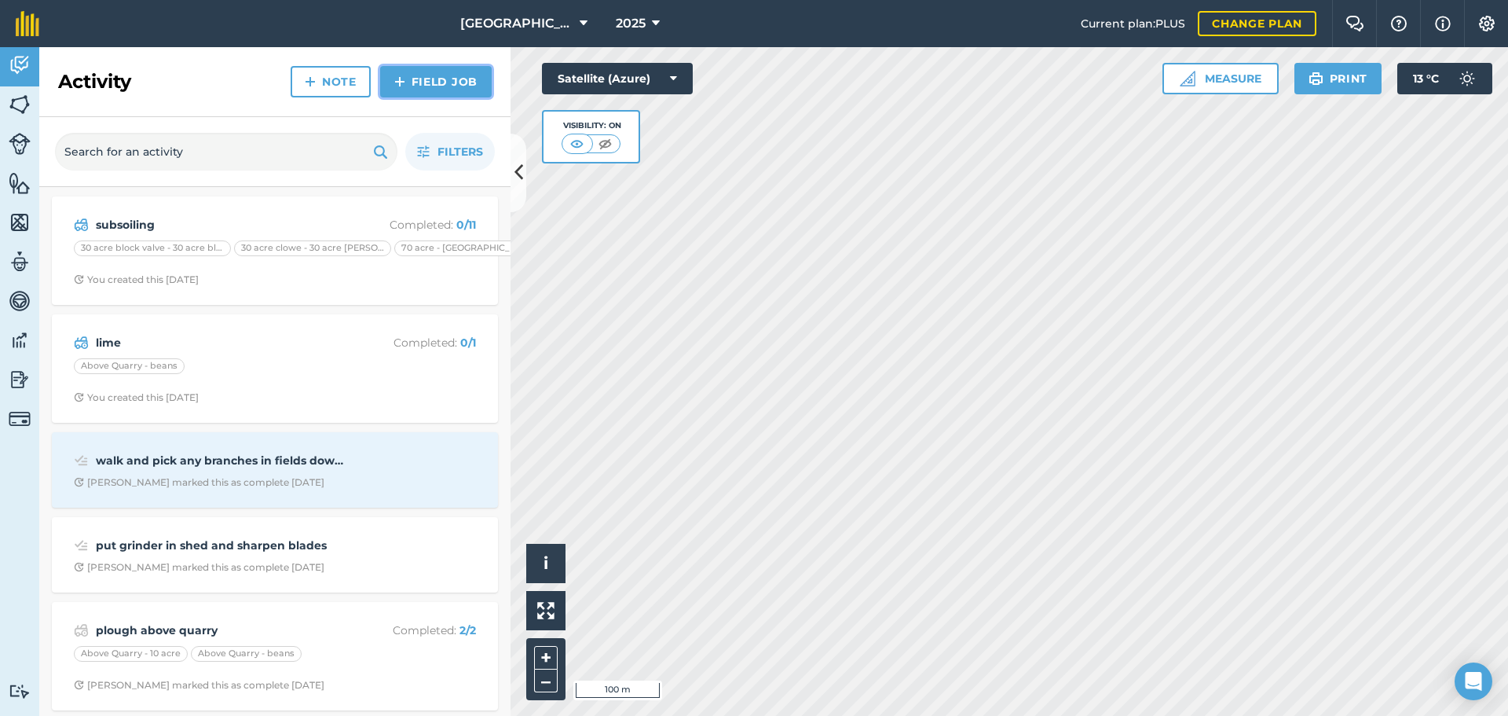
click at [426, 92] on link "Field Job" at bounding box center [436, 81] width 112 height 31
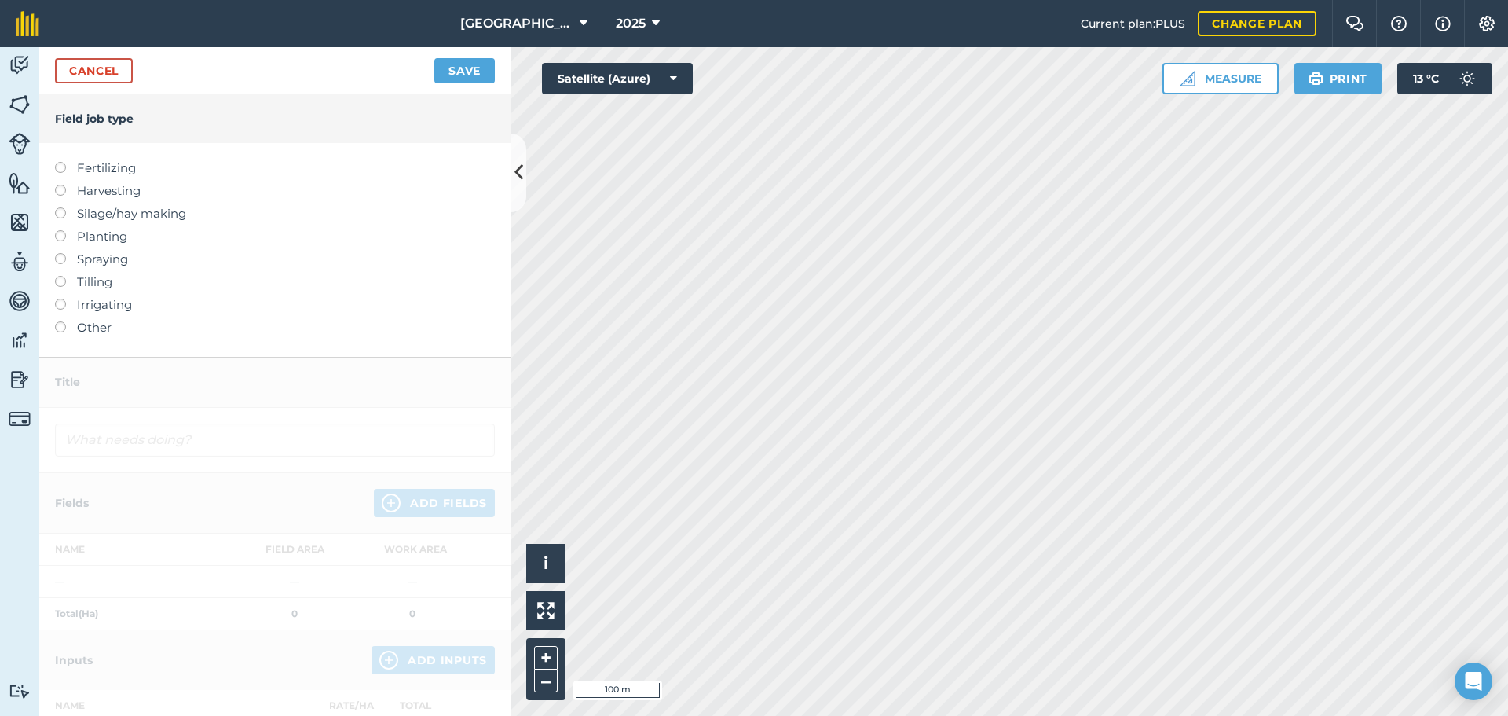
click at [89, 321] on label "Other" at bounding box center [275, 327] width 440 height 19
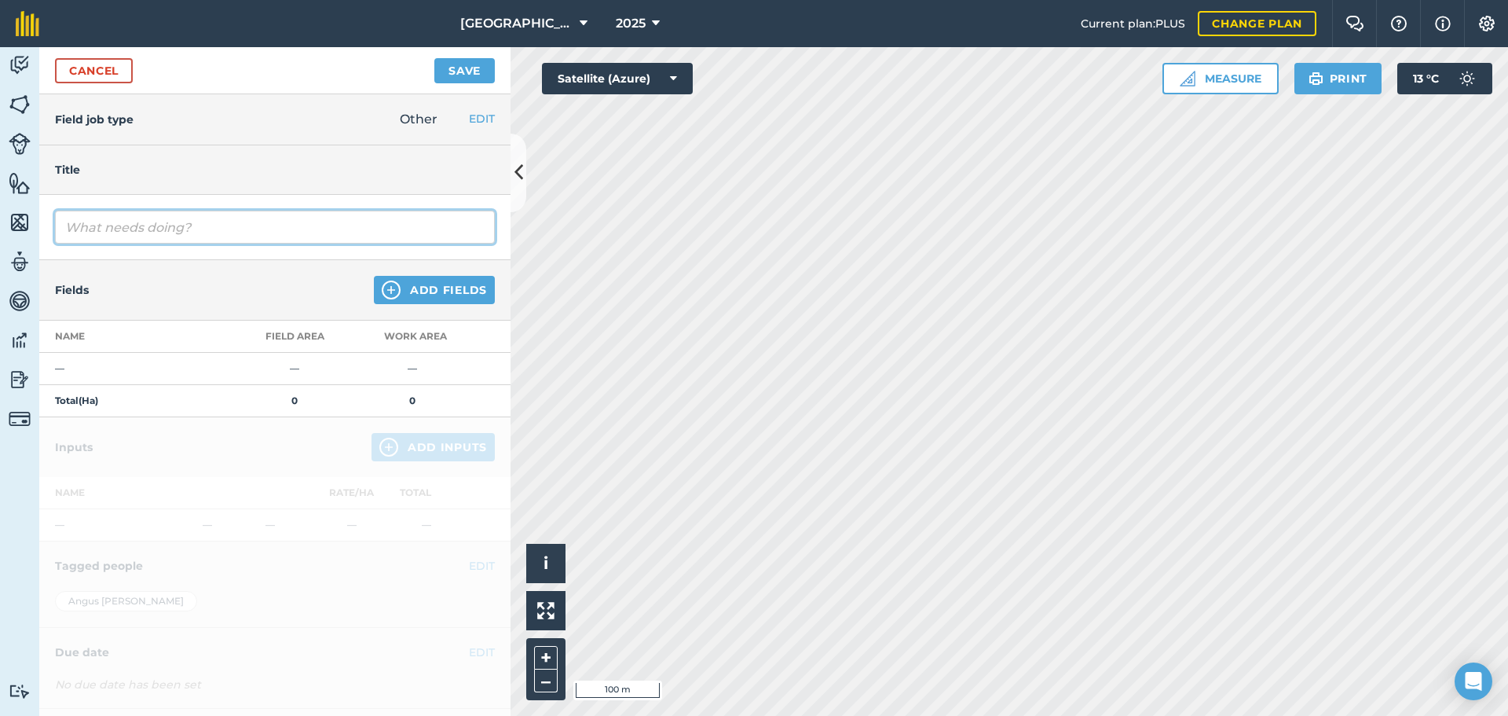
click at [112, 235] on input "text" at bounding box center [275, 227] width 440 height 33
type input "lime"
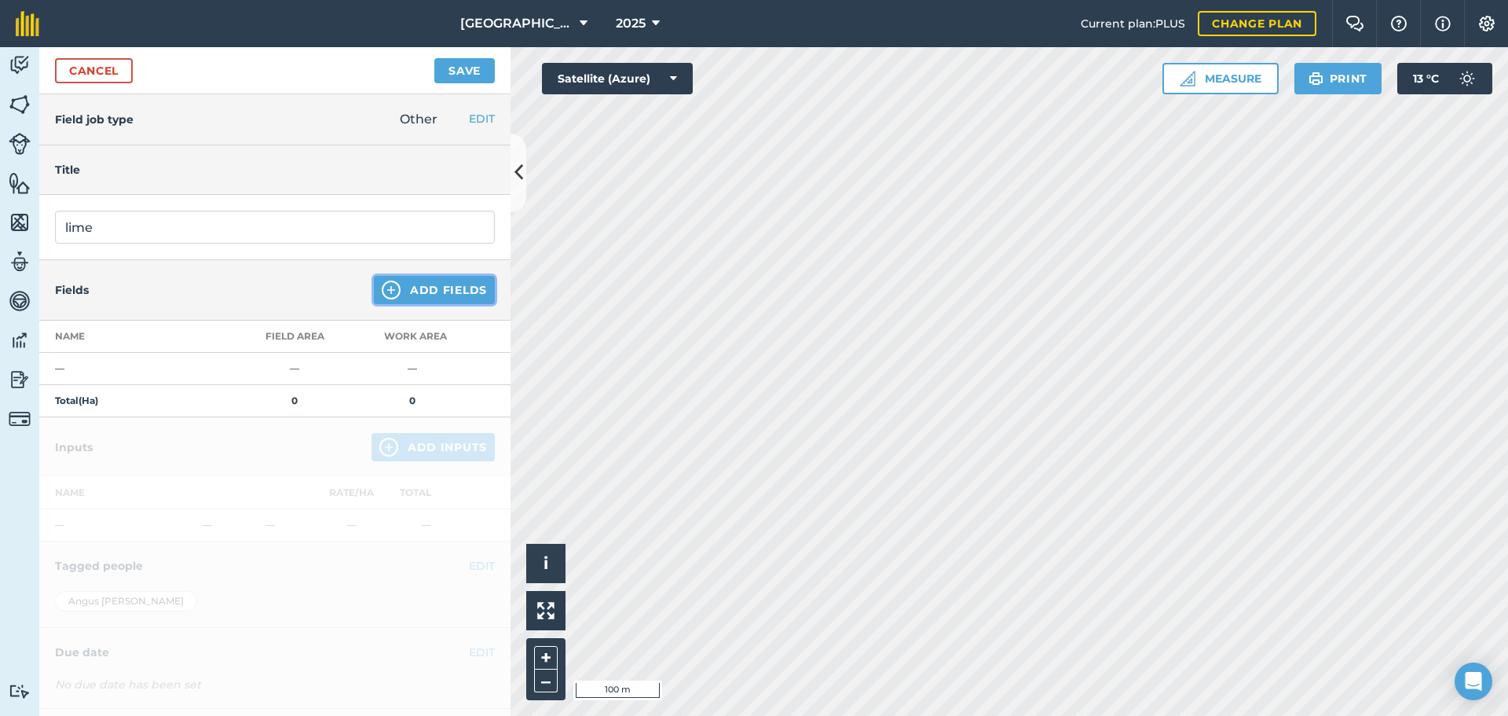
click at [405, 288] on button "Add Fields" at bounding box center [434, 290] width 121 height 28
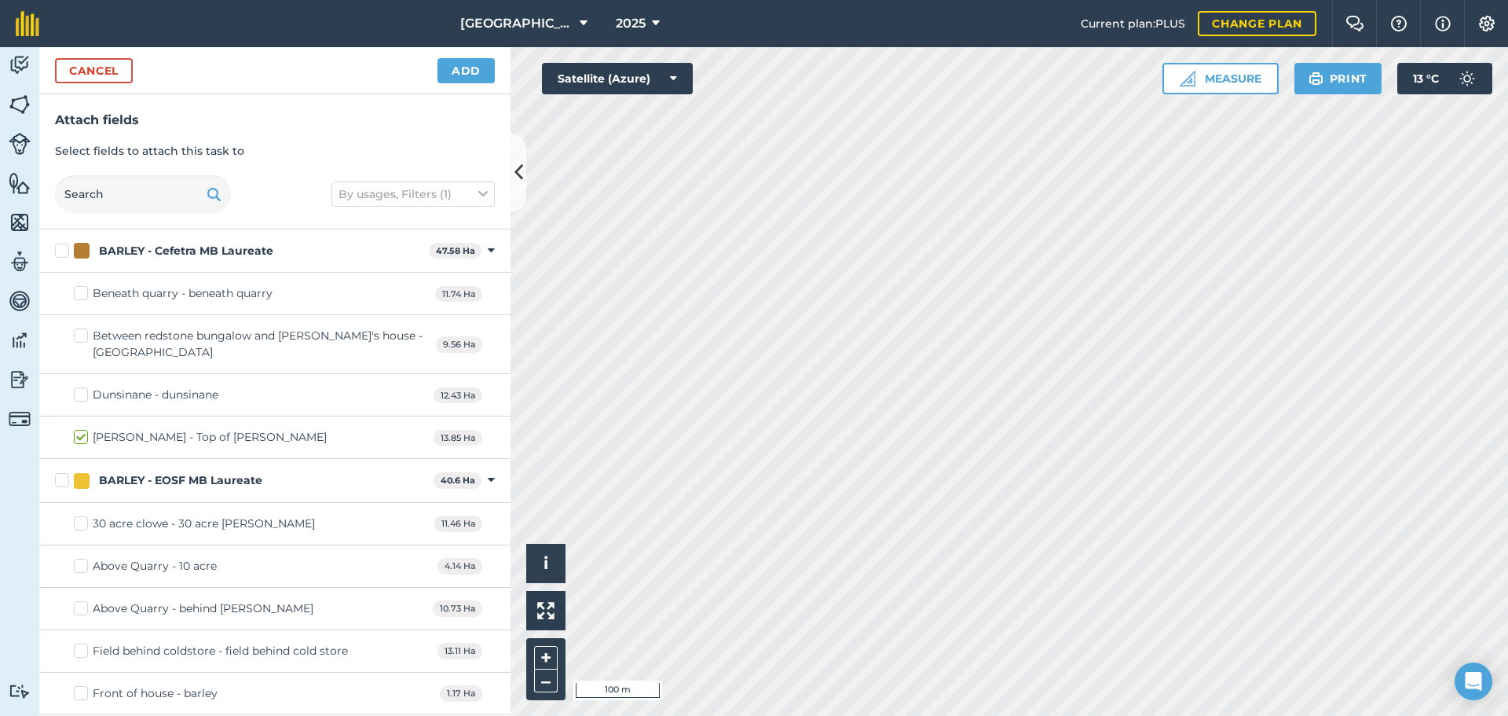
checkbox input "true"
click at [439, 78] on button "Add" at bounding box center [466, 70] width 57 height 25
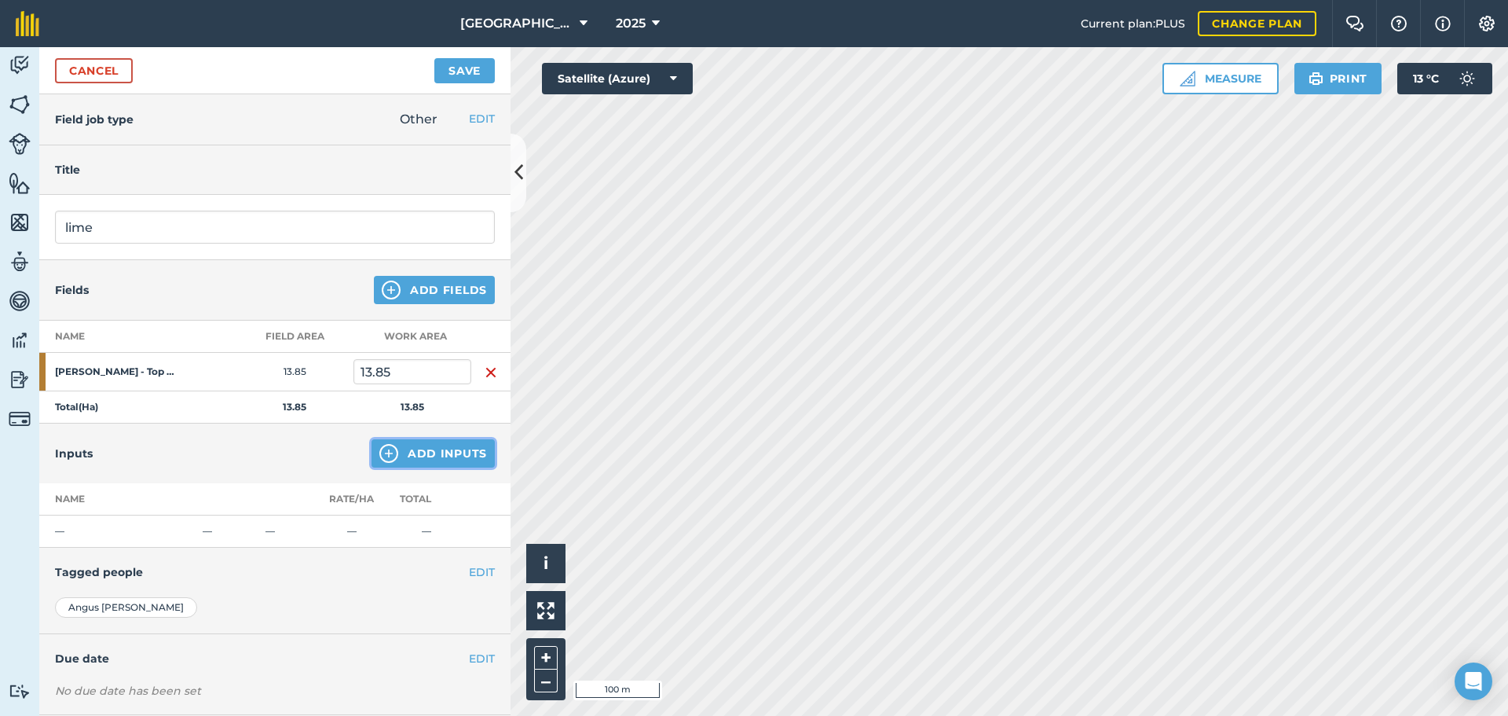
click at [383, 460] on img at bounding box center [388, 453] width 19 height 19
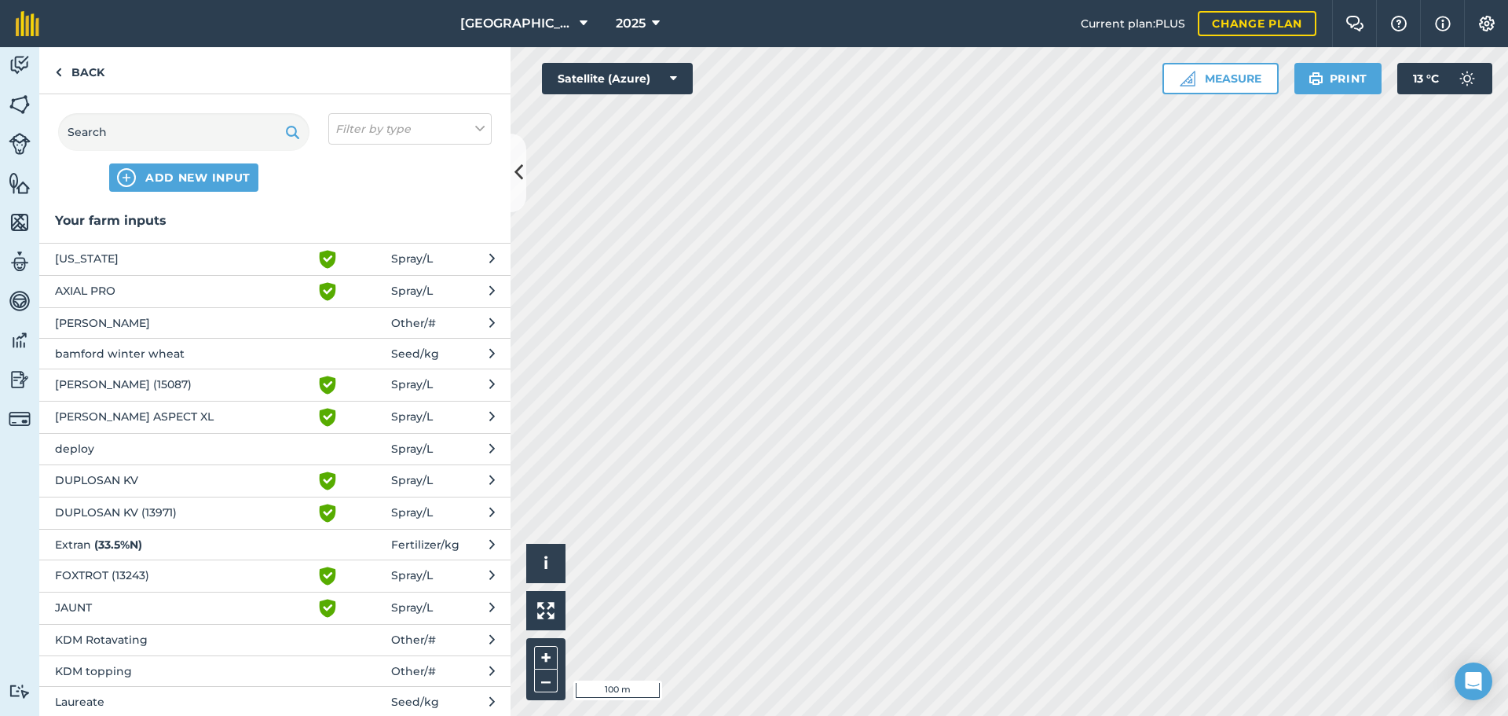
scroll to position [442, 0]
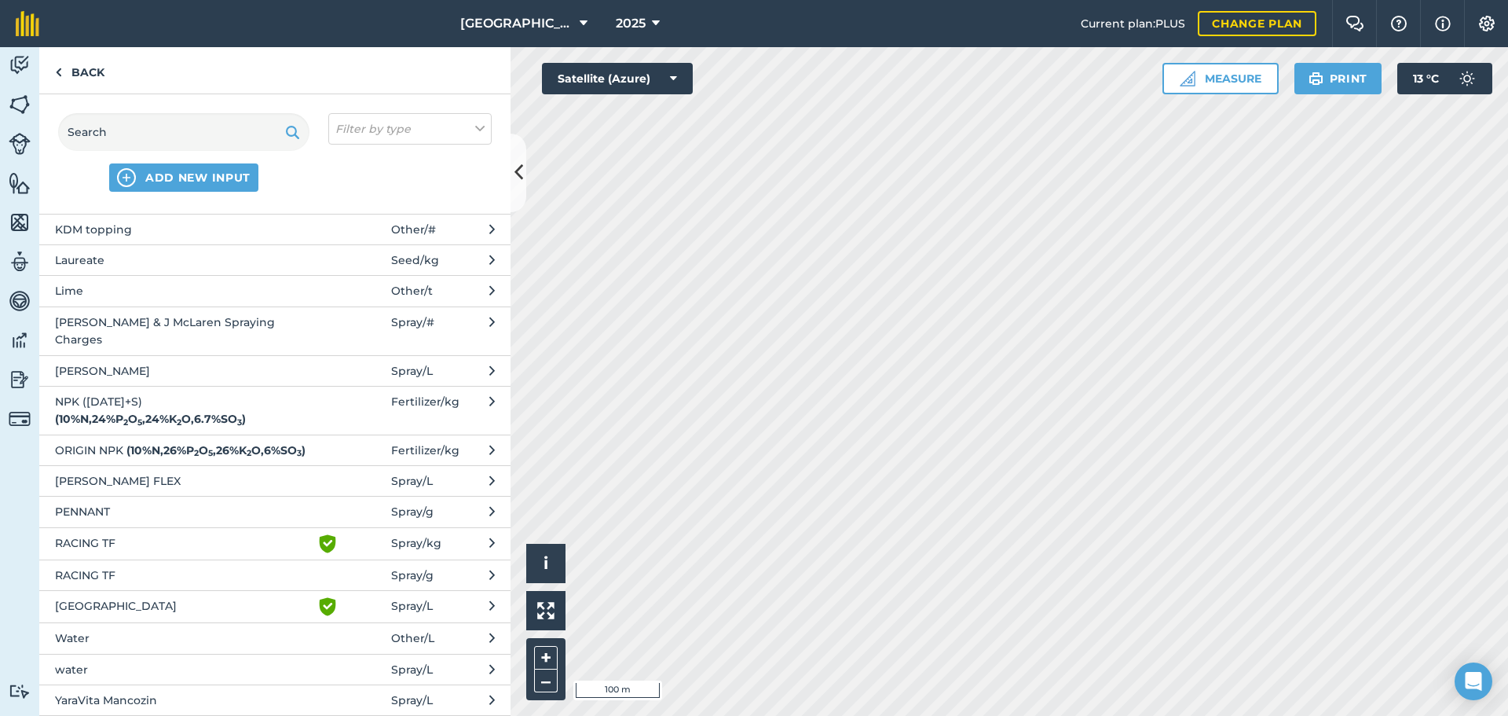
click at [151, 302] on button "Lime Other / t" at bounding box center [274, 290] width 471 height 31
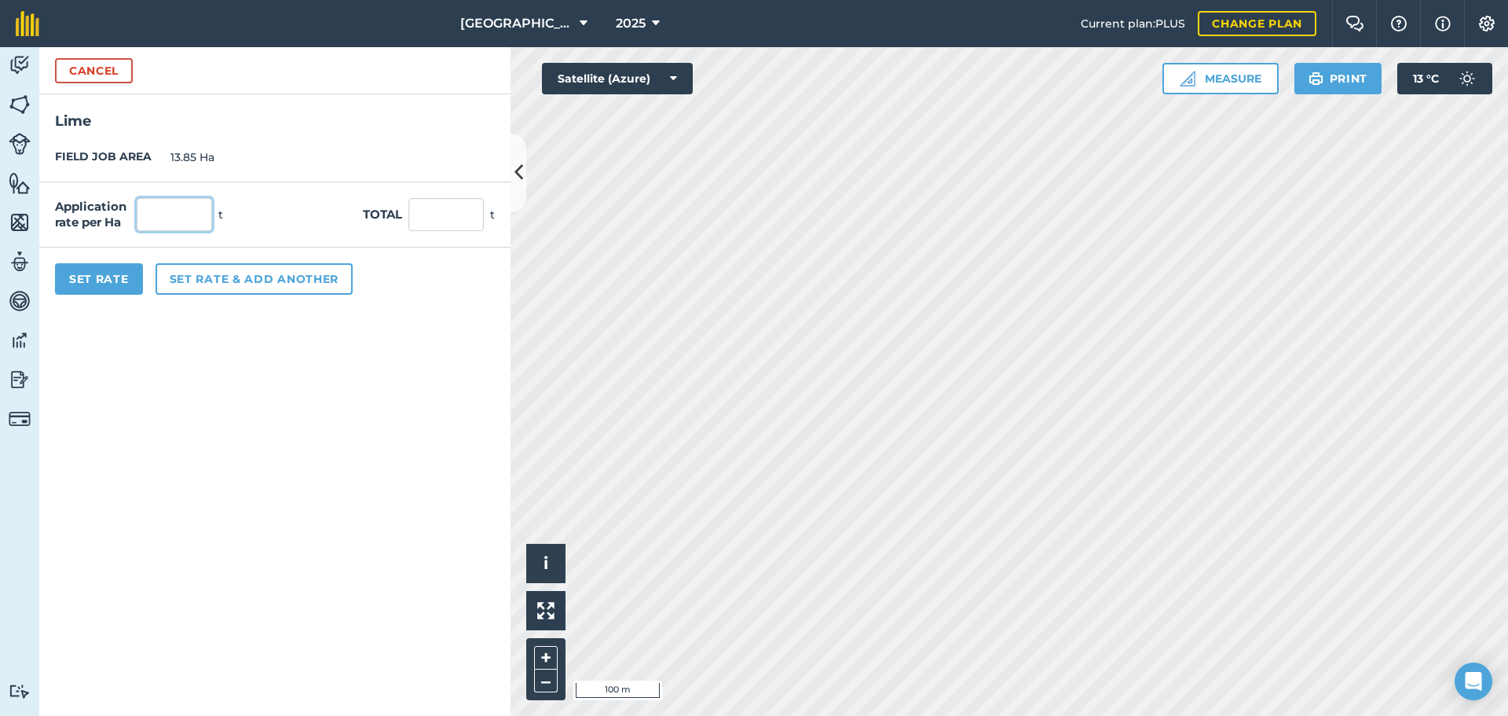
click at [156, 222] on input "text" at bounding box center [174, 214] width 75 height 33
type input "2"
type input "27.7"
click at [206, 357] on form "Cancel Lime FIELD JOB AREA 13.85 Ha Application rate per Ha 2 t Total 27.7 t Se…" at bounding box center [274, 381] width 471 height 669
click at [82, 284] on button "Set Rate" at bounding box center [99, 278] width 88 height 31
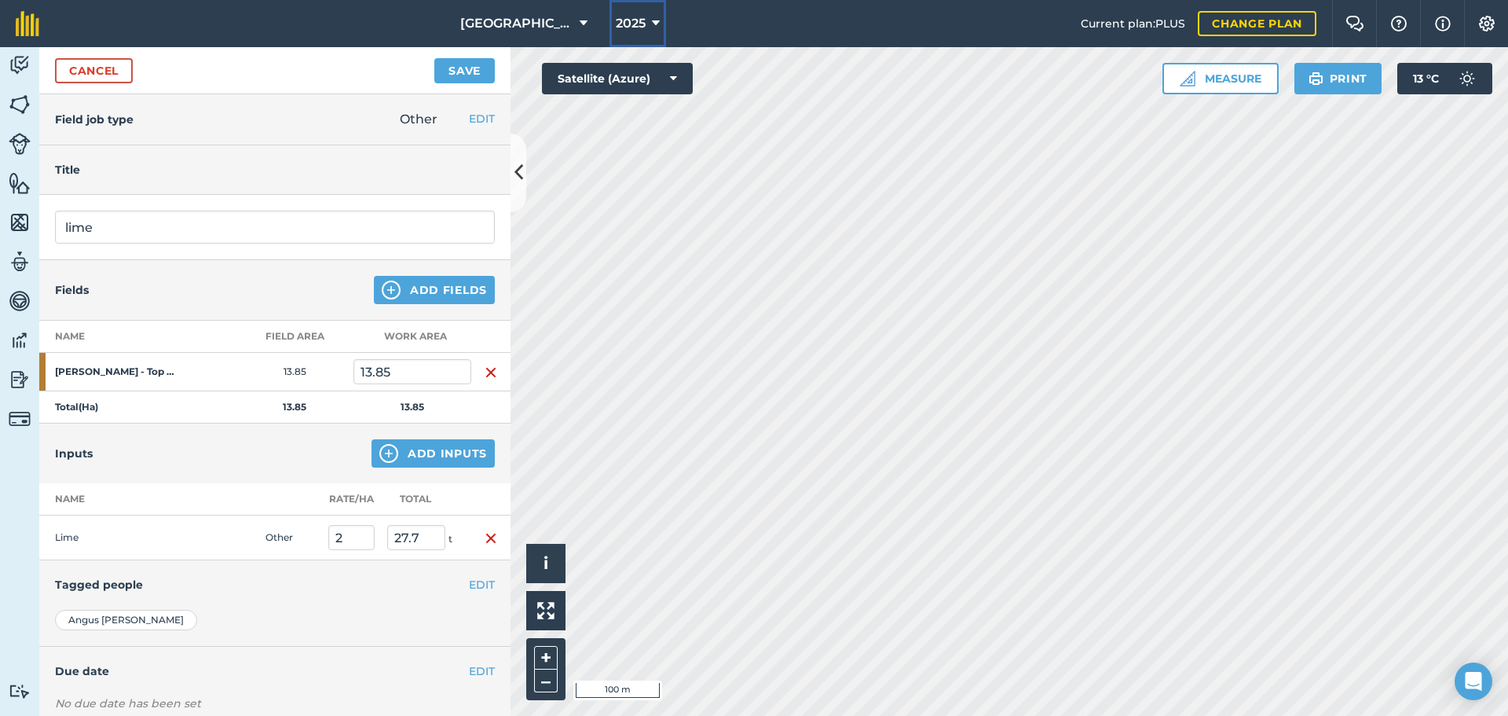
click at [625, 23] on span "2025" at bounding box center [631, 23] width 30 height 19
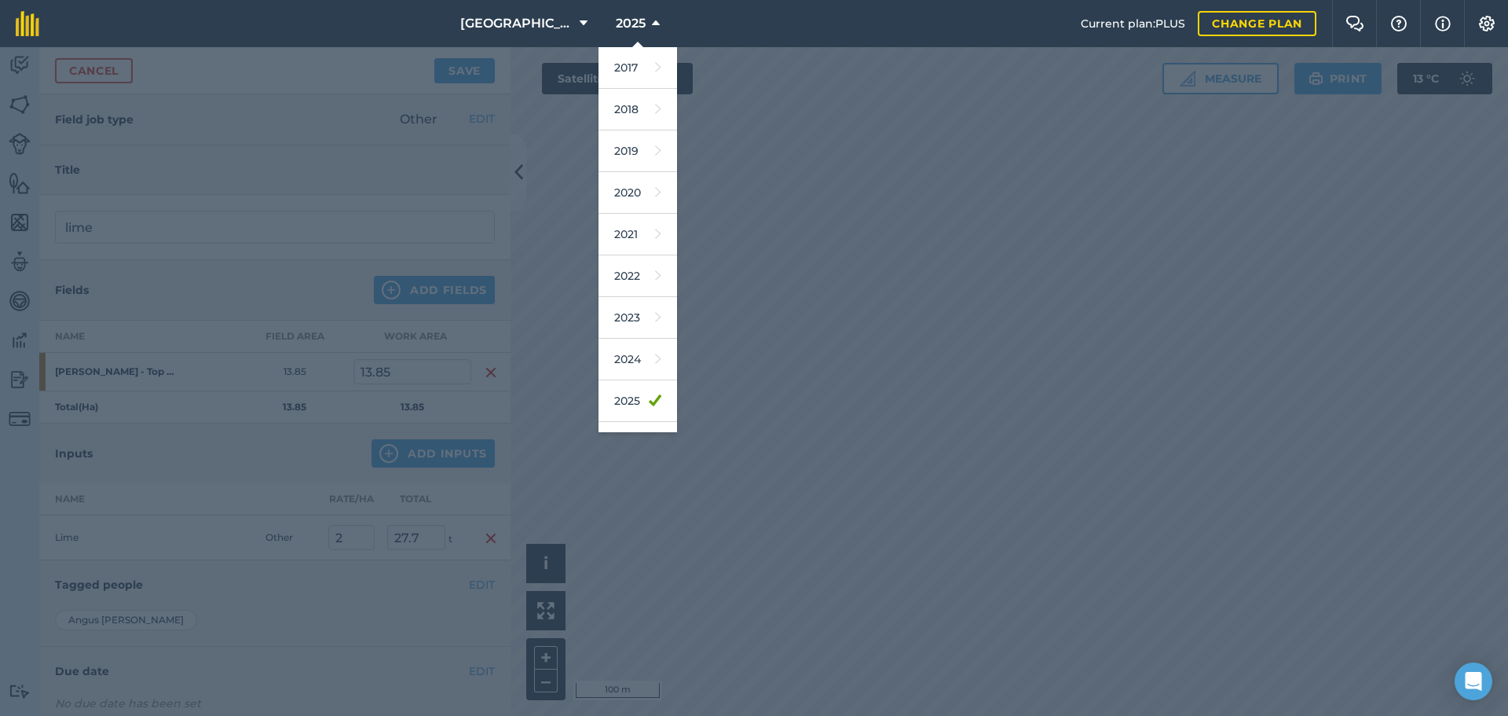
click at [559, 119] on div at bounding box center [754, 381] width 1508 height 669
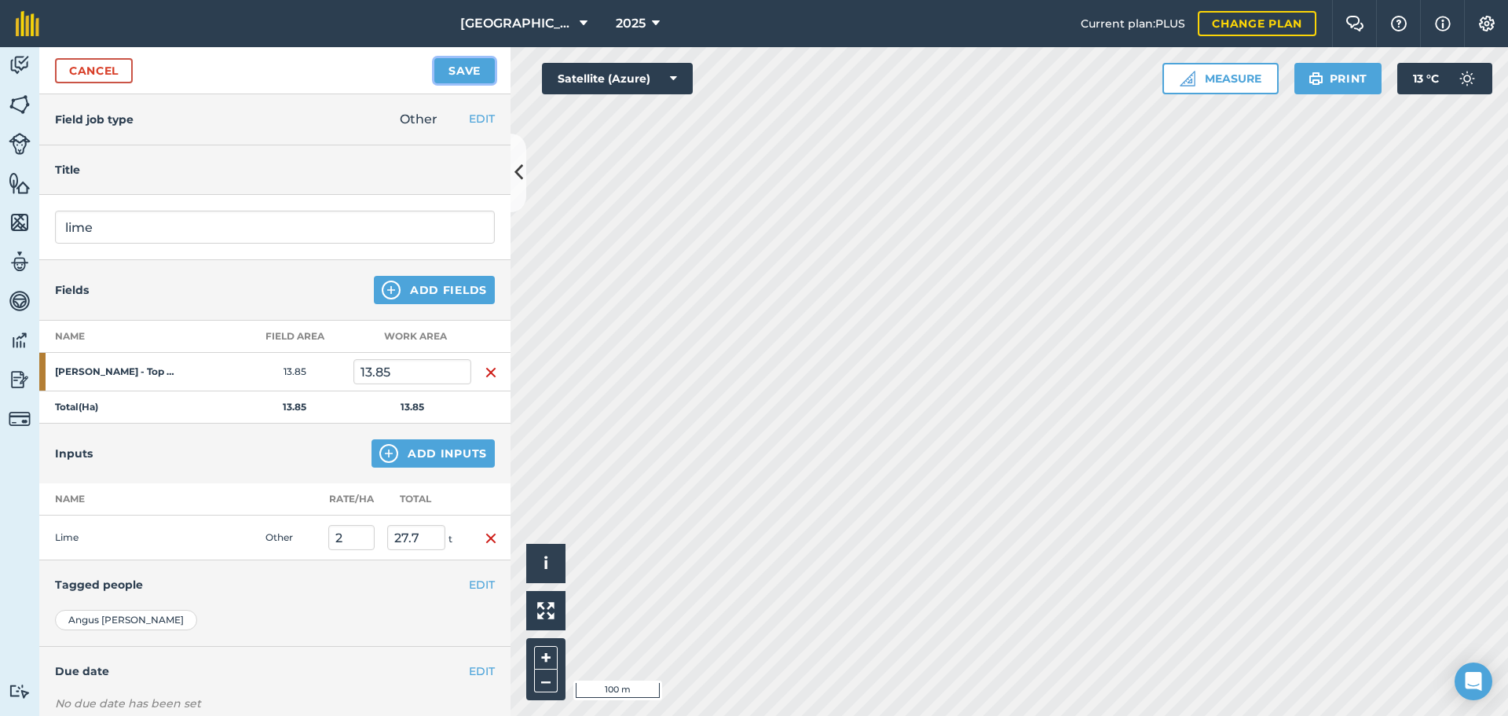
click at [449, 76] on button "Save" at bounding box center [464, 70] width 60 height 25
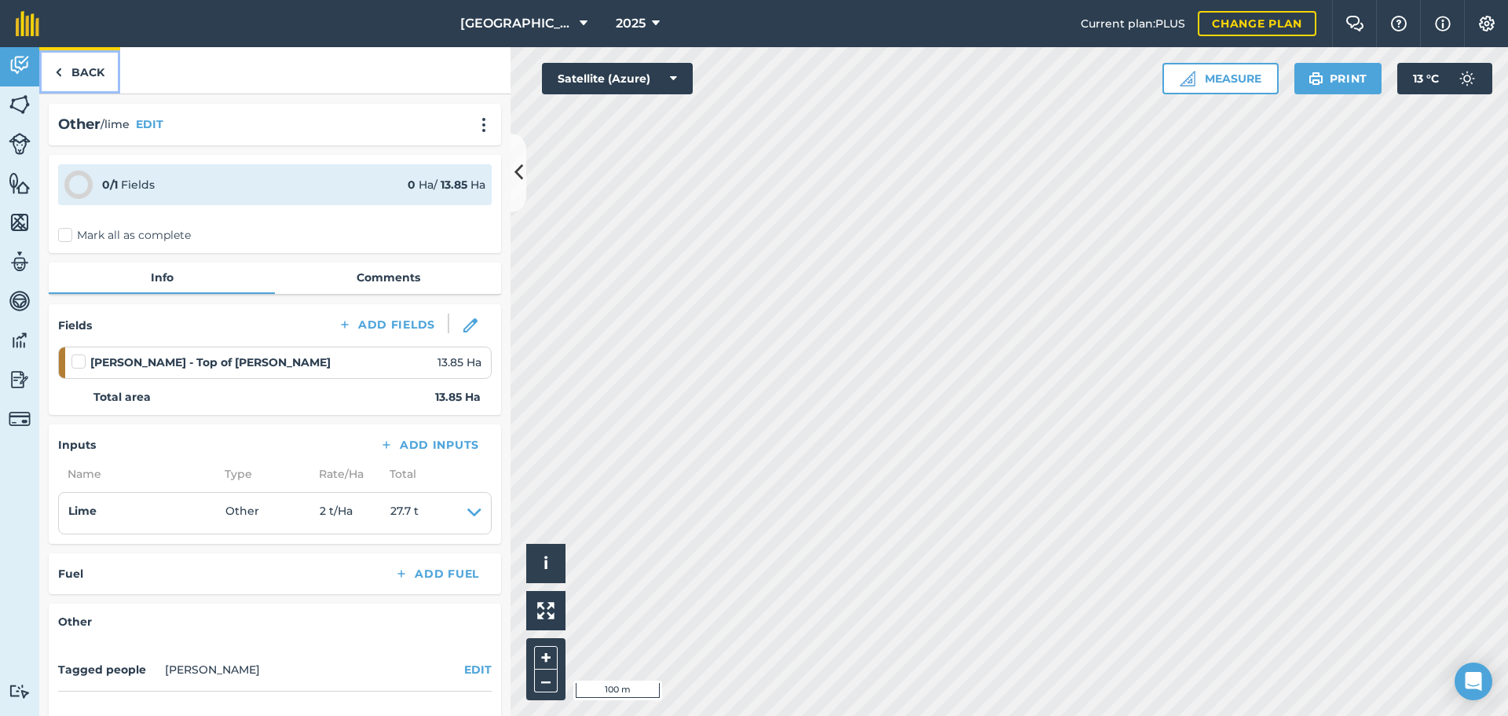
click at [68, 66] on link "Back" at bounding box center [79, 70] width 81 height 46
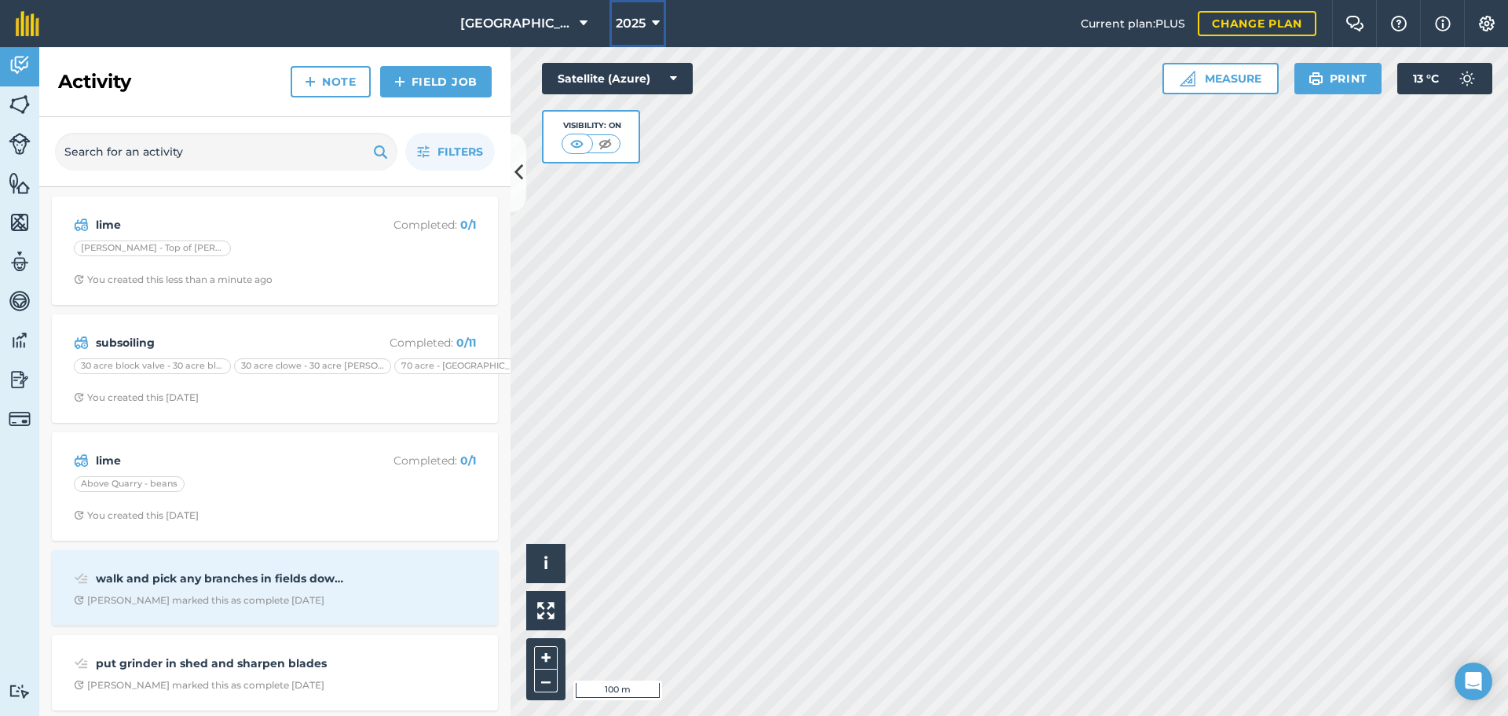
click at [642, 15] on span "2025" at bounding box center [631, 23] width 30 height 19
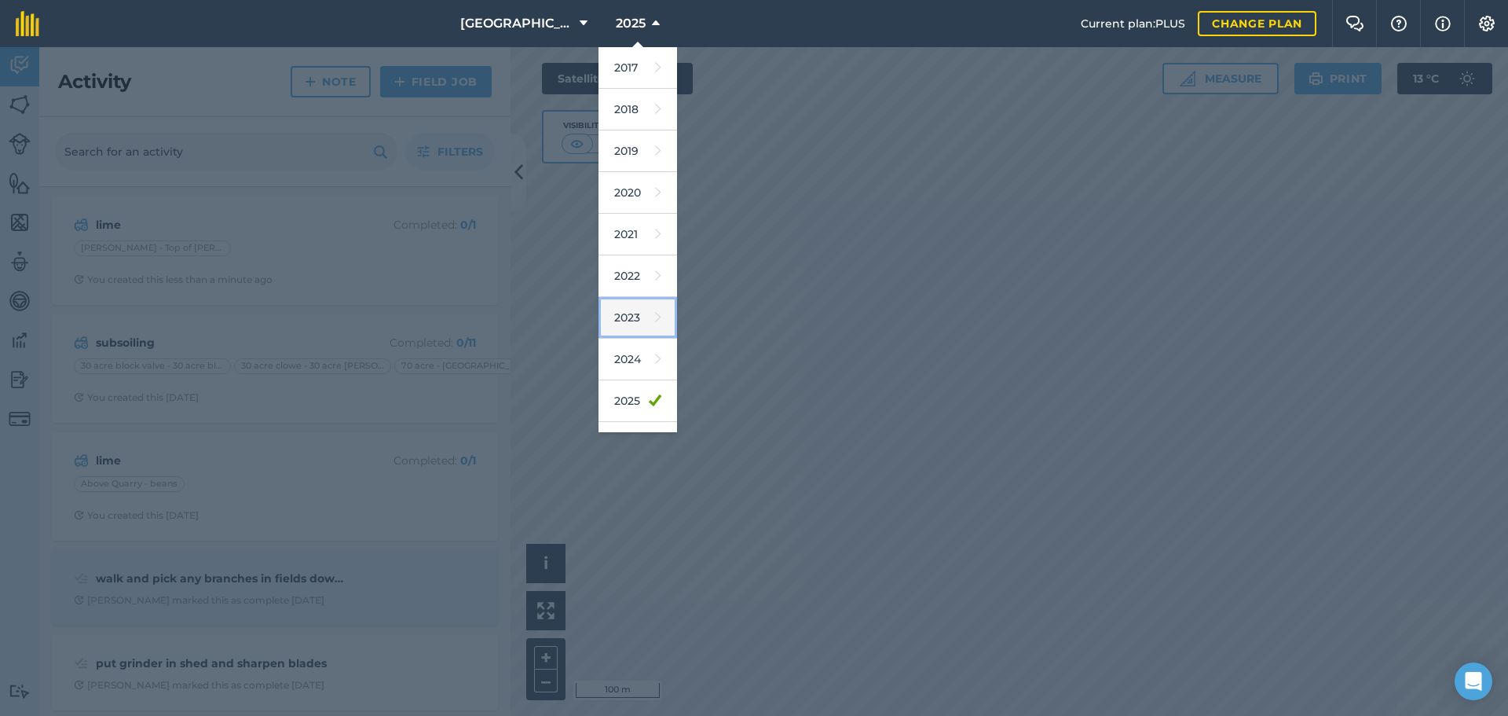
click at [626, 304] on link "2023" at bounding box center [638, 318] width 79 height 42
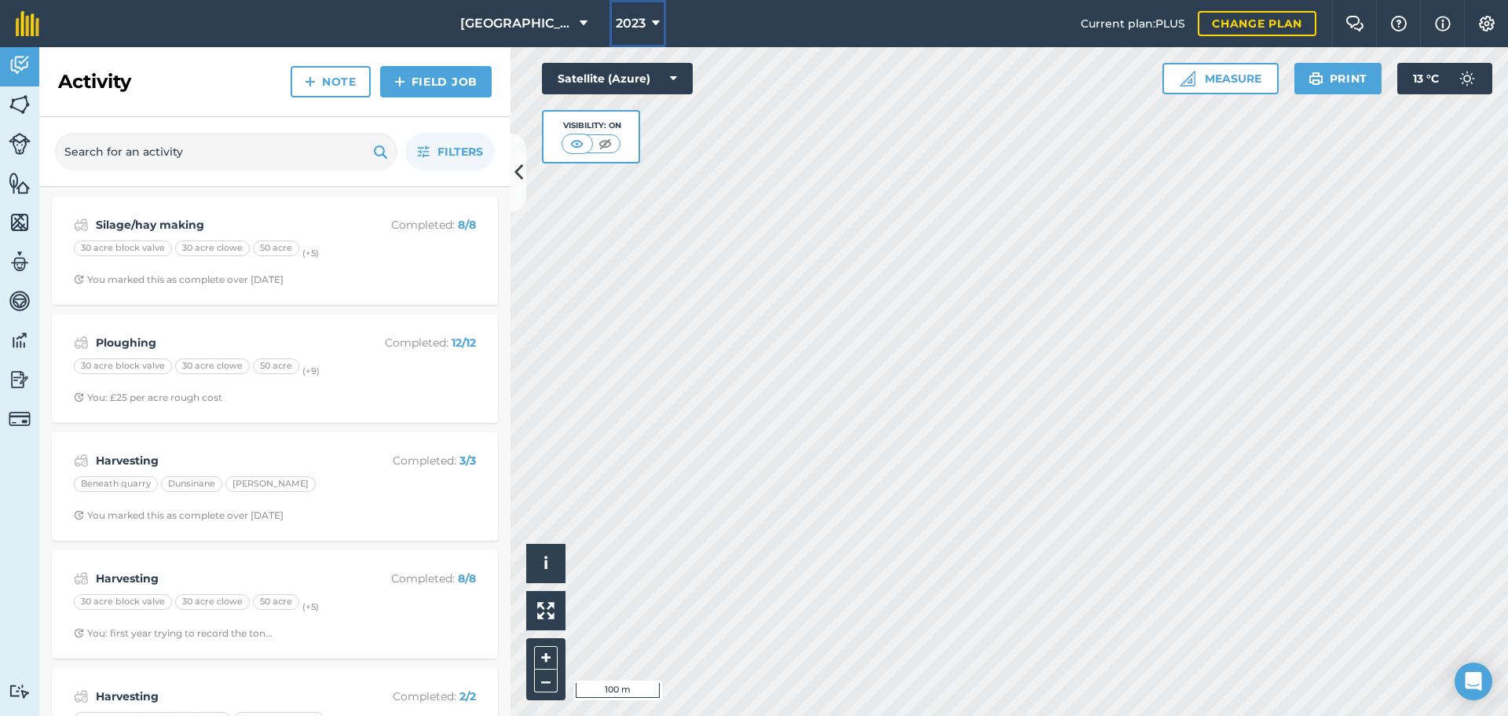
click at [641, 32] on span "2023" at bounding box center [631, 23] width 30 height 19
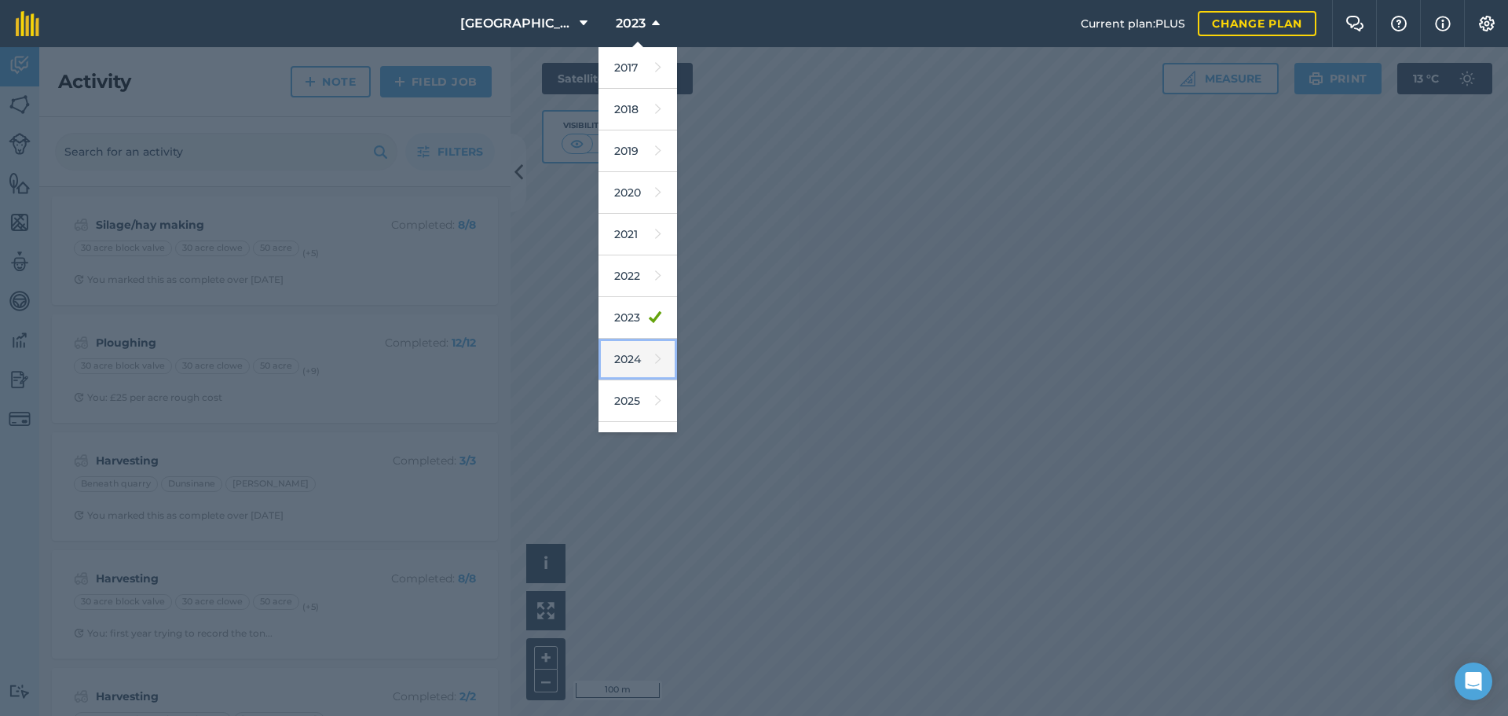
click at [641, 365] on link "2024" at bounding box center [638, 360] width 79 height 42
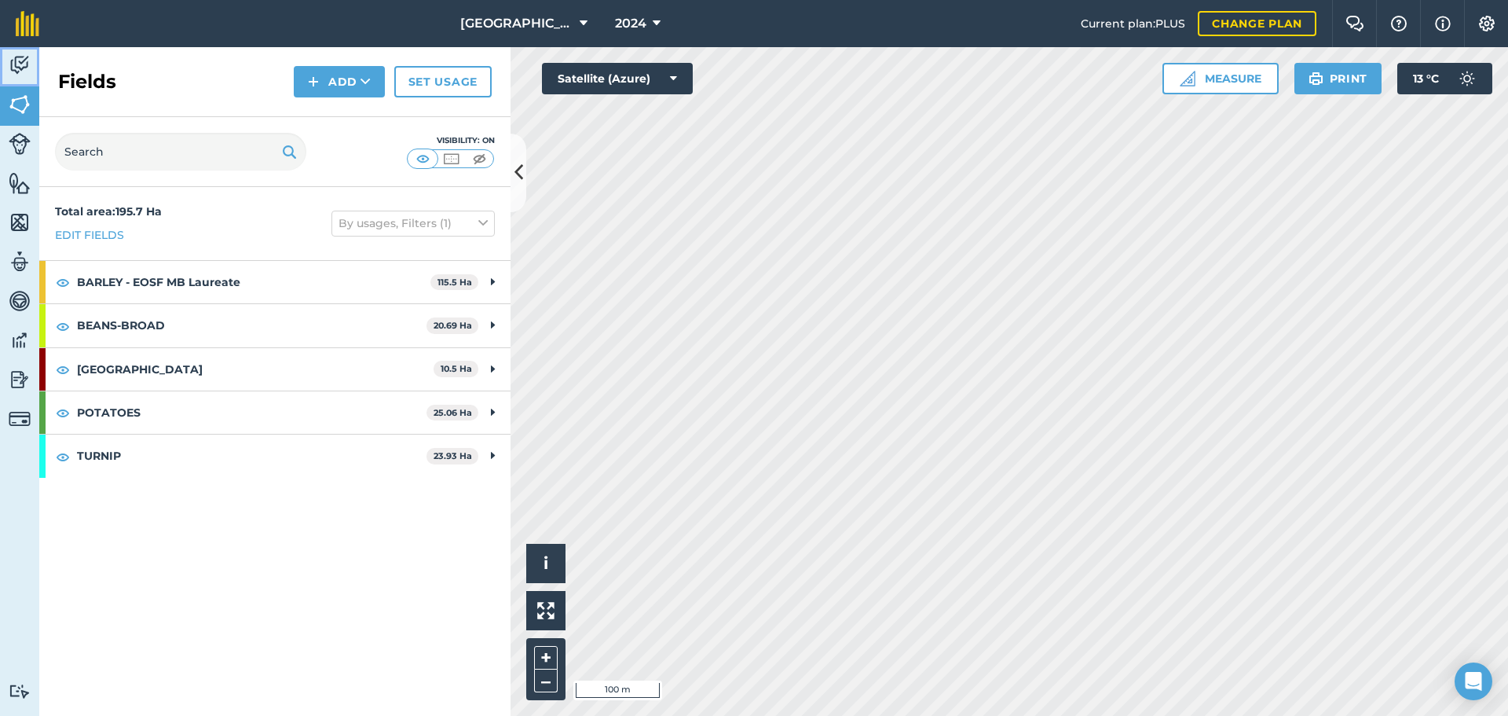
click at [22, 66] on img at bounding box center [20, 65] width 22 height 24
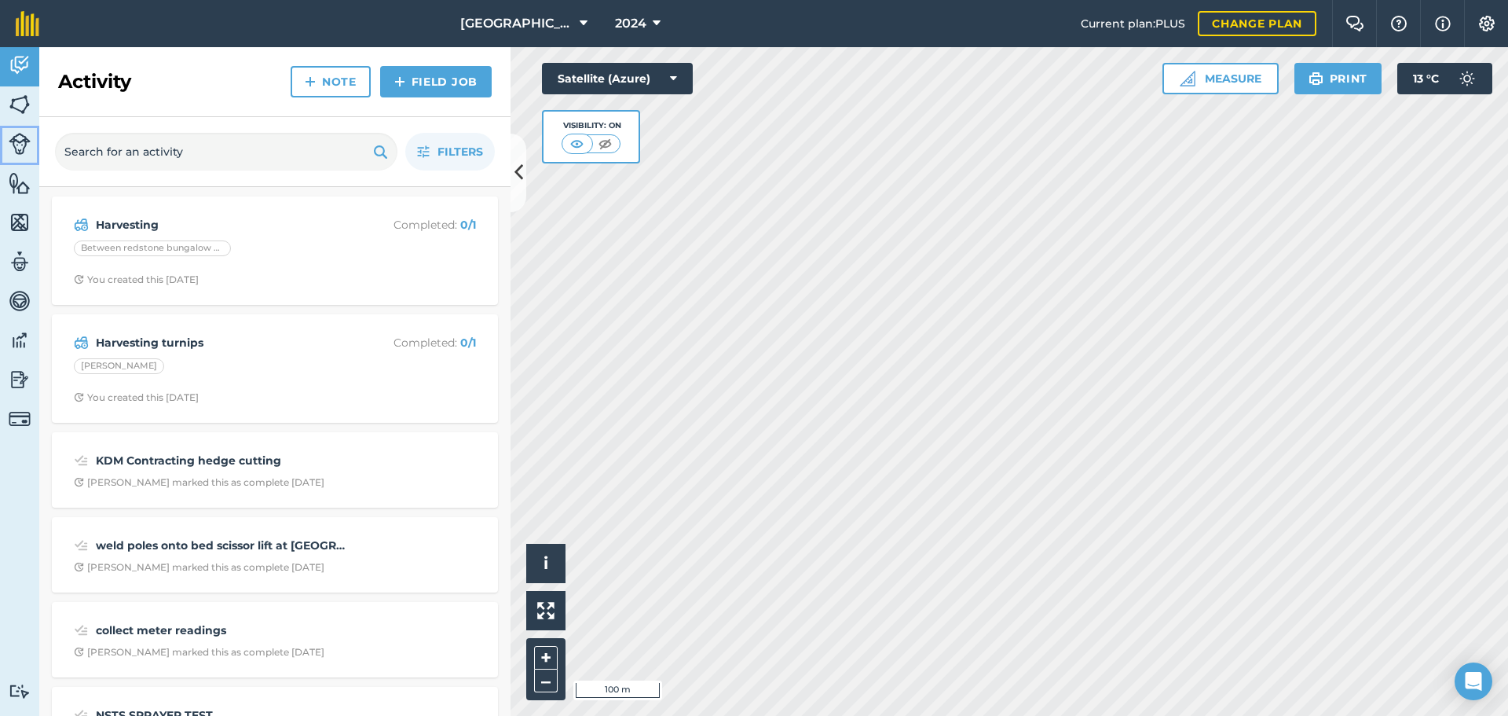
click at [17, 129] on link "Livestock" at bounding box center [19, 145] width 39 height 39
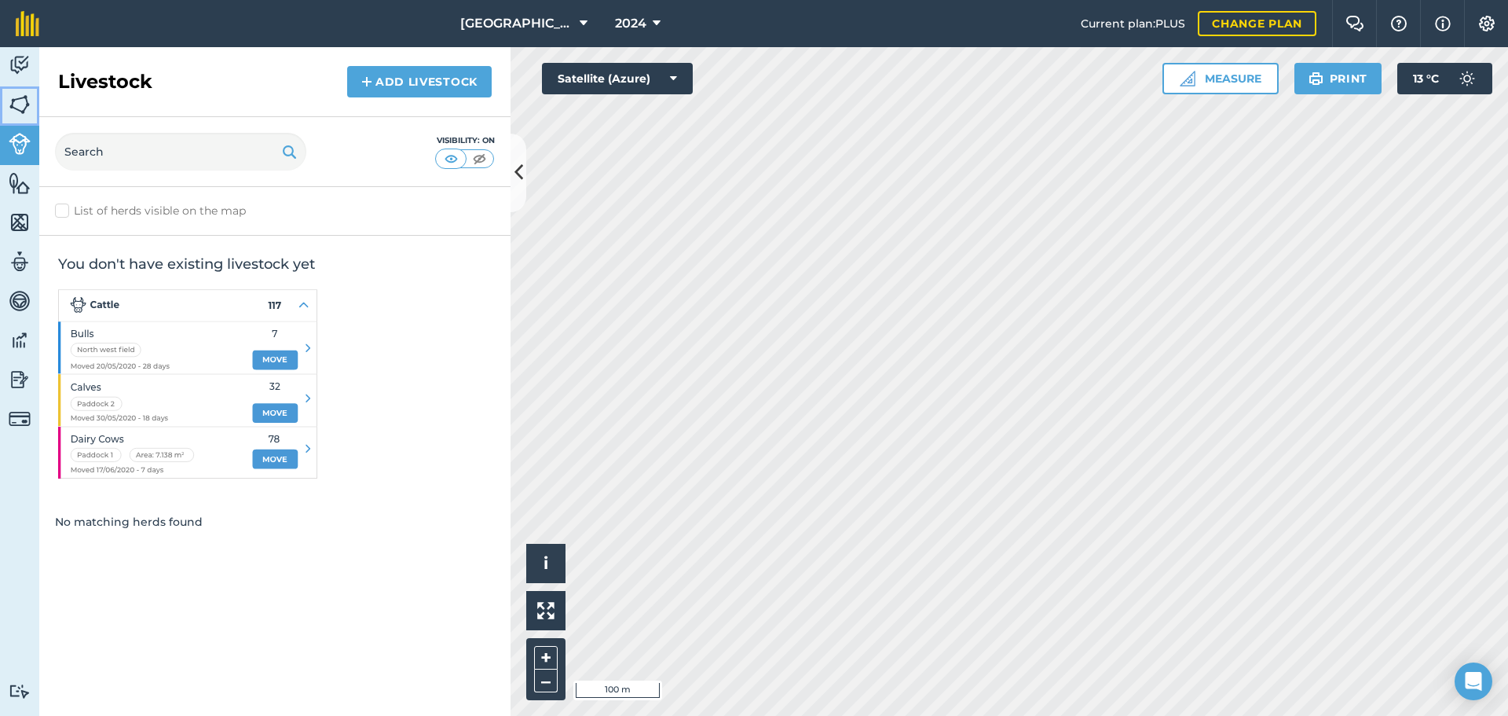
click at [24, 97] on img at bounding box center [20, 105] width 22 height 24
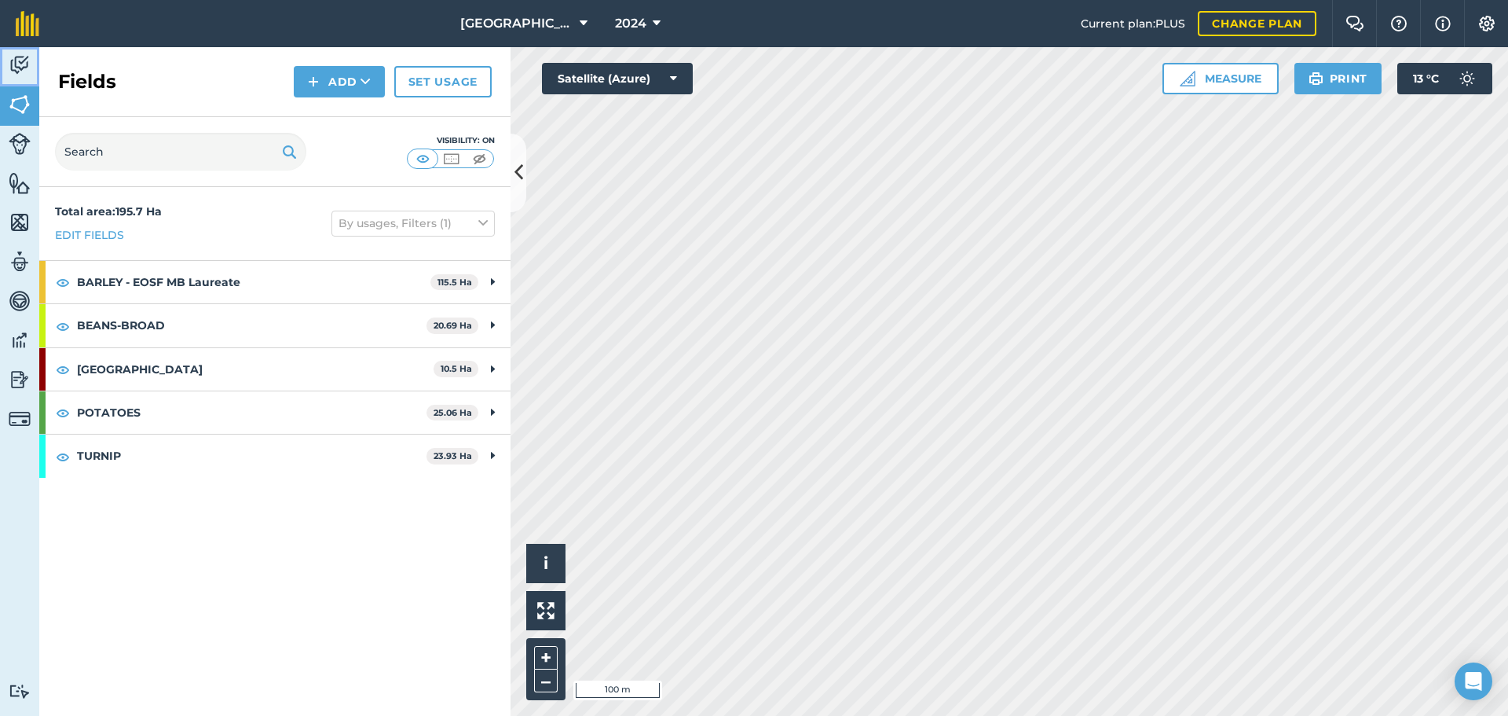
click at [34, 59] on link "Activity" at bounding box center [19, 66] width 39 height 39
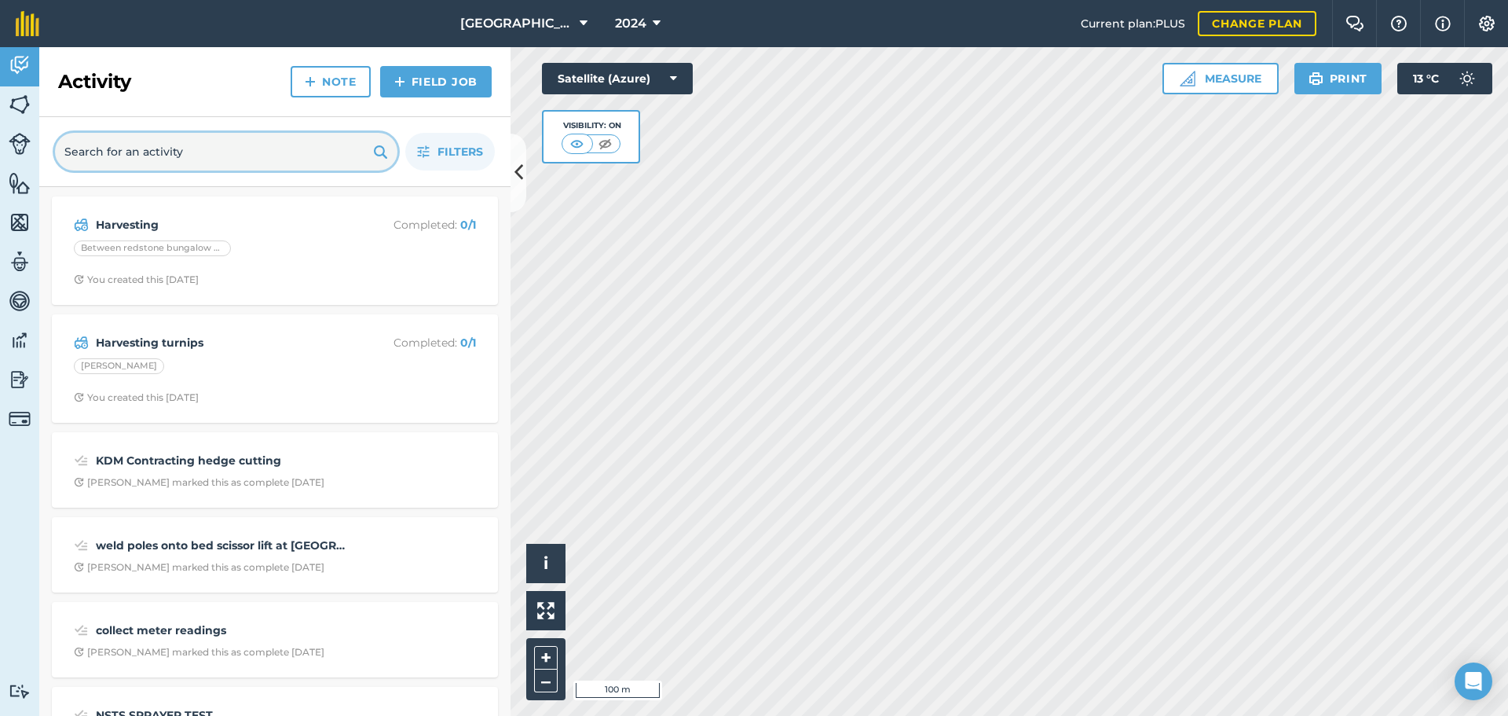
click at [219, 164] on input "text" at bounding box center [226, 152] width 343 height 38
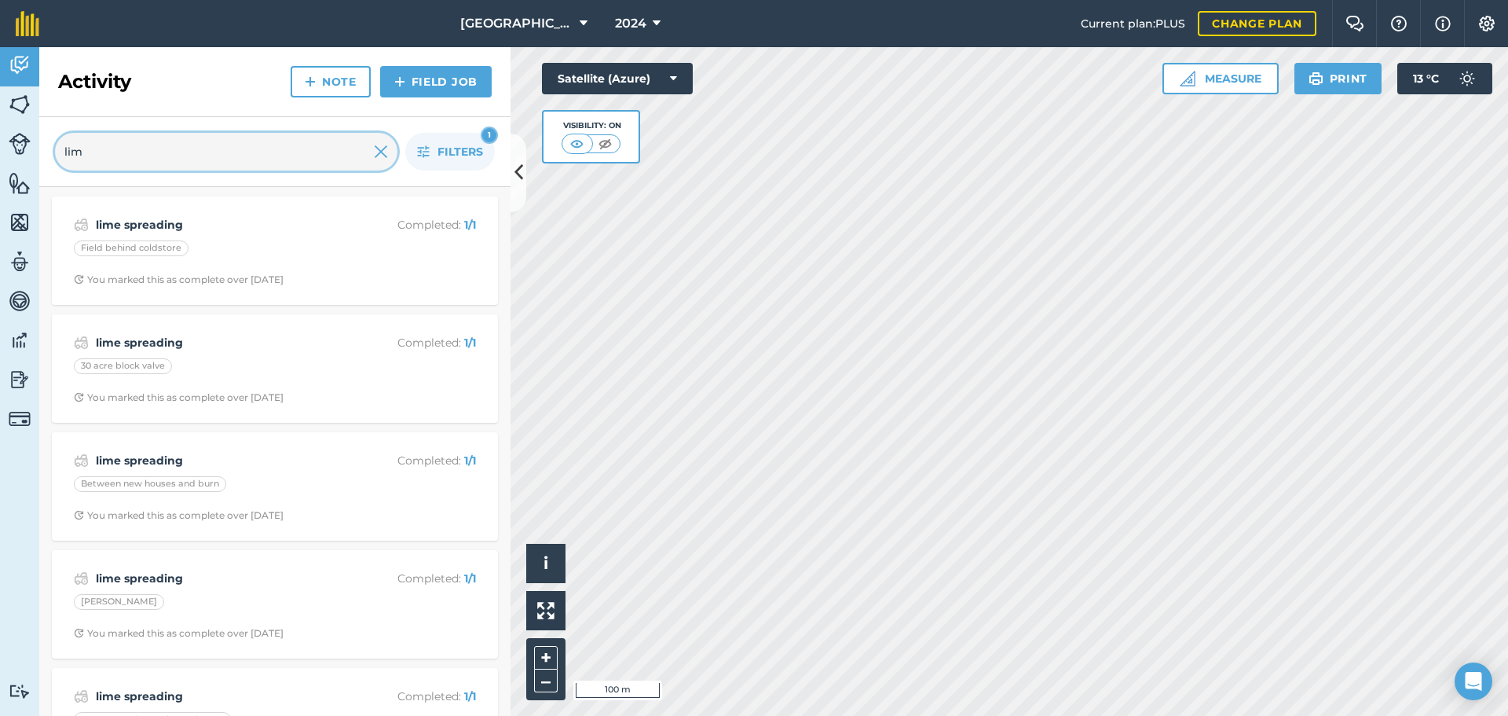
type input "lim"
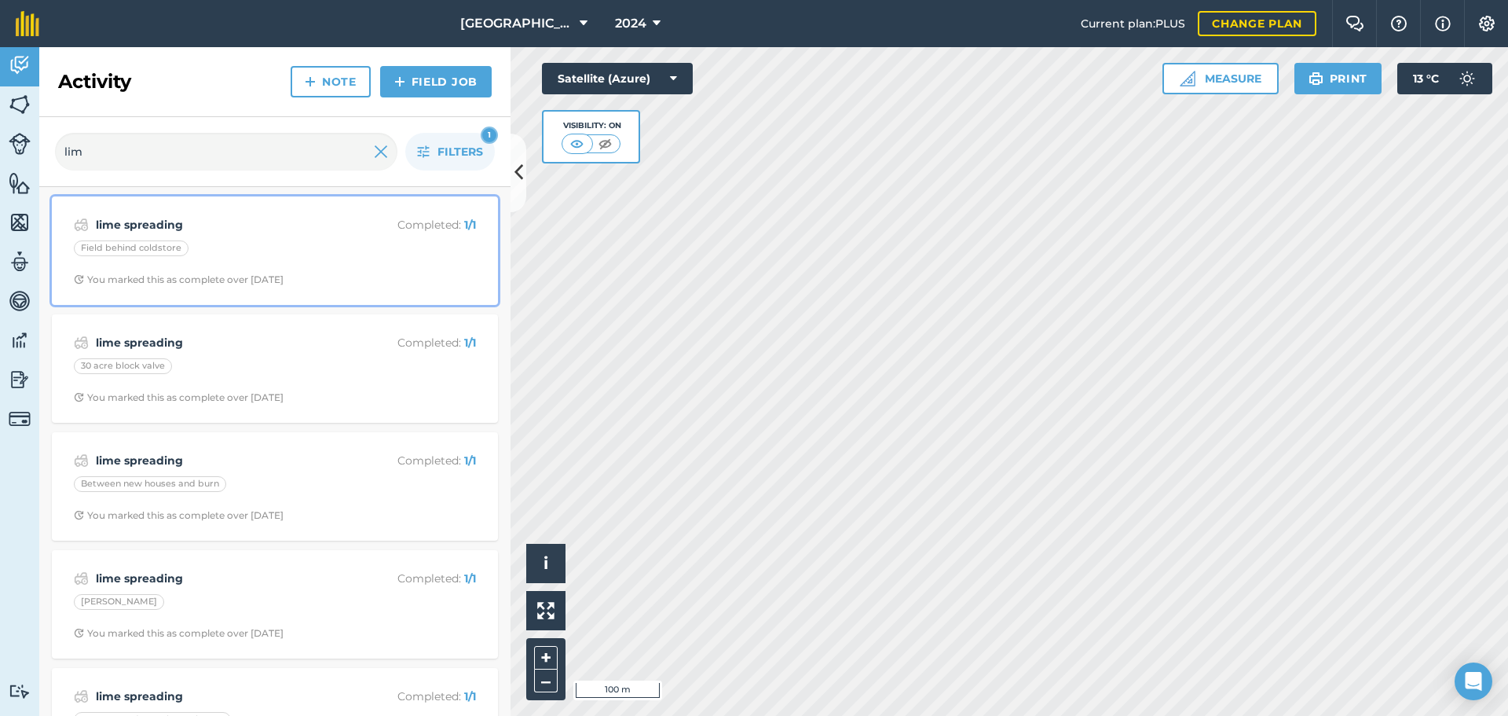
click at [223, 258] on div "Field behind coldstore" at bounding box center [275, 250] width 402 height 20
click at [266, 262] on div "lime spreading Completed : 1 / 1 Field behind coldstore You marked this as comp…" at bounding box center [274, 251] width 427 height 90
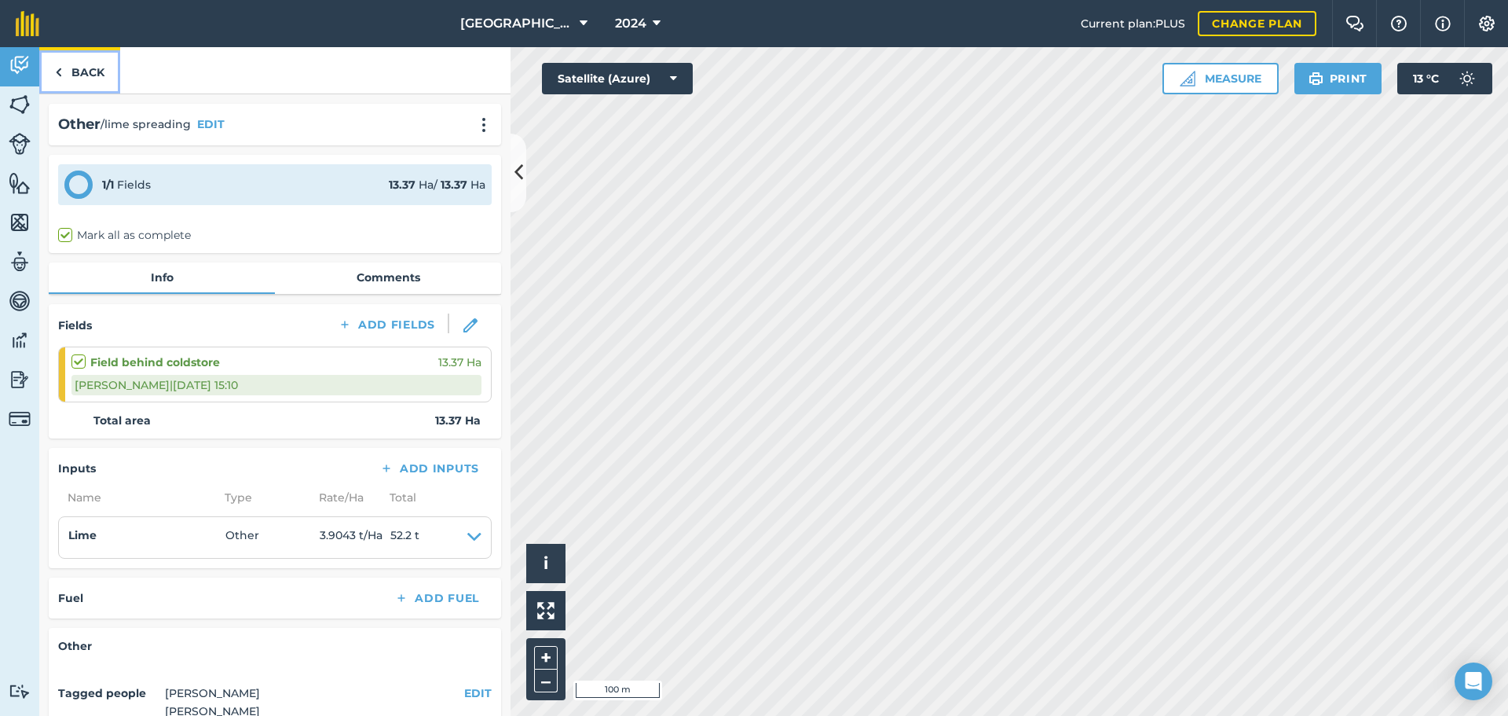
click at [108, 53] on link "Back" at bounding box center [79, 70] width 81 height 46
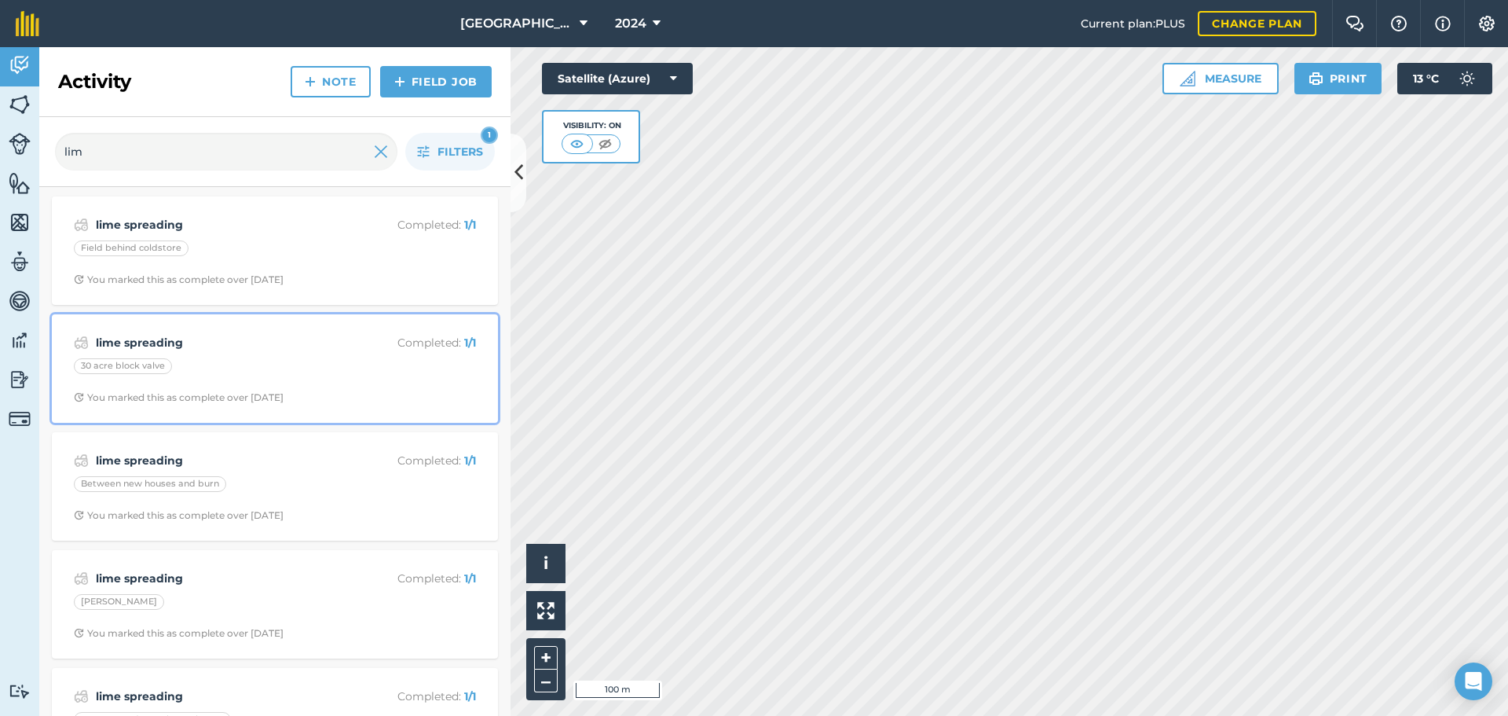
click at [221, 356] on div "lime spreading Completed : 1 / 1 30 acre block valve You marked this as complet…" at bounding box center [274, 369] width 427 height 90
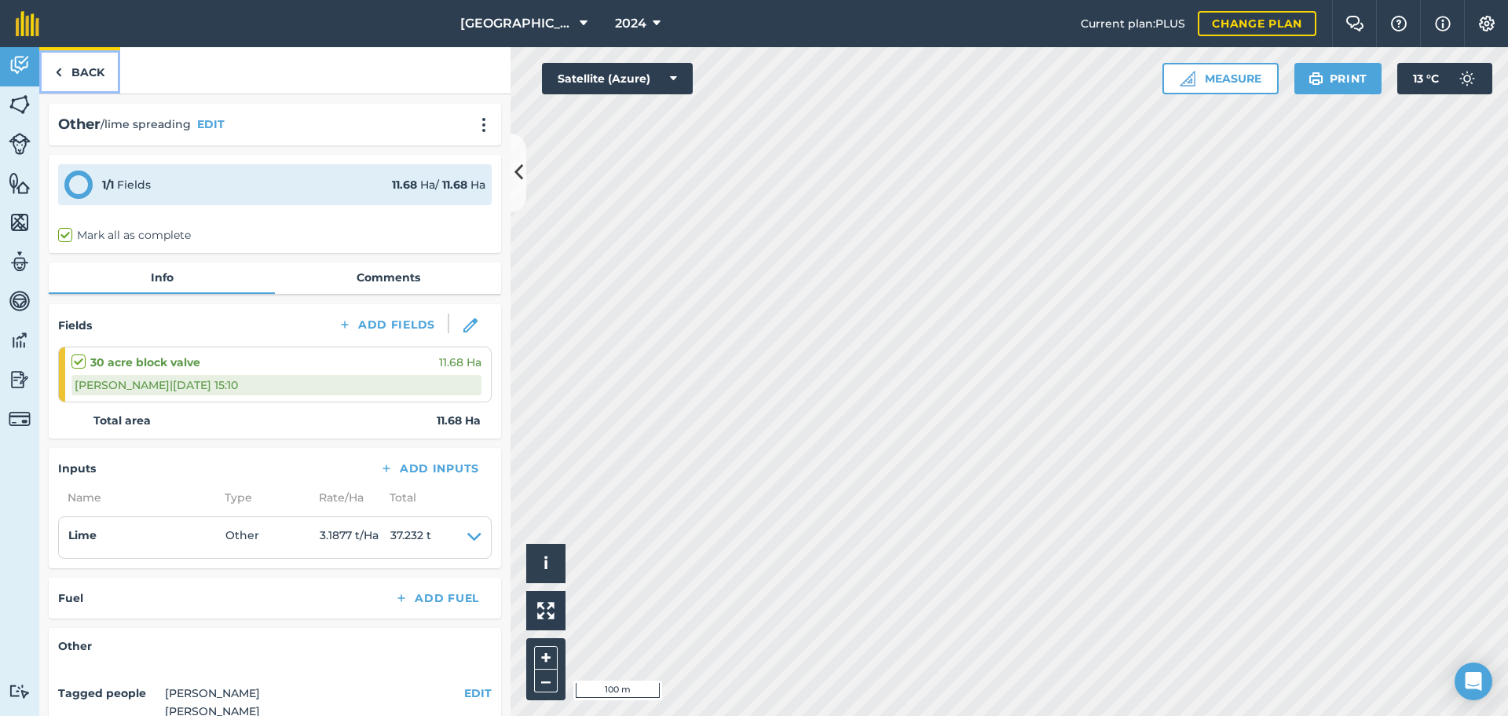
click at [76, 70] on link "Back" at bounding box center [79, 70] width 81 height 46
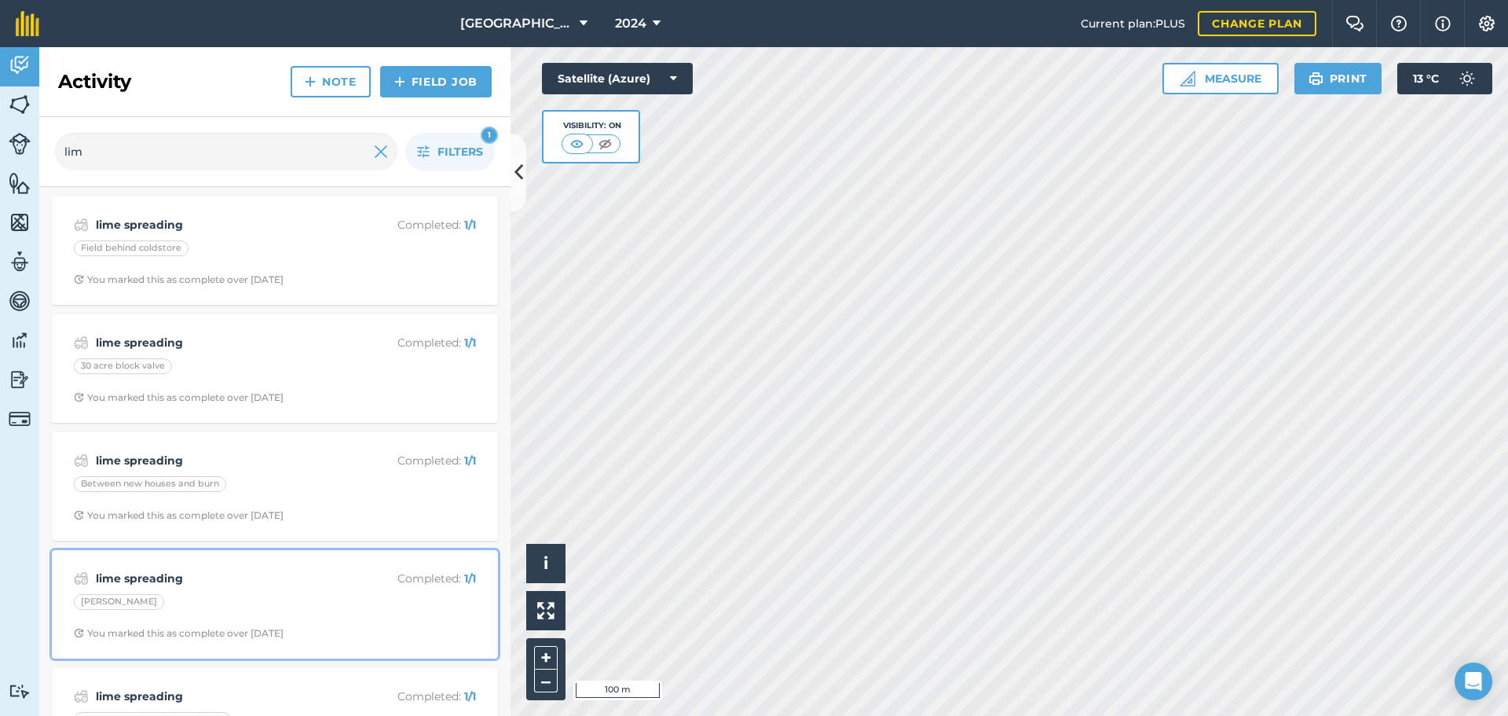
click at [271, 615] on div "lime spreading Completed : 1 / 1 [PERSON_NAME] You marked this as complete over…" at bounding box center [274, 604] width 427 height 90
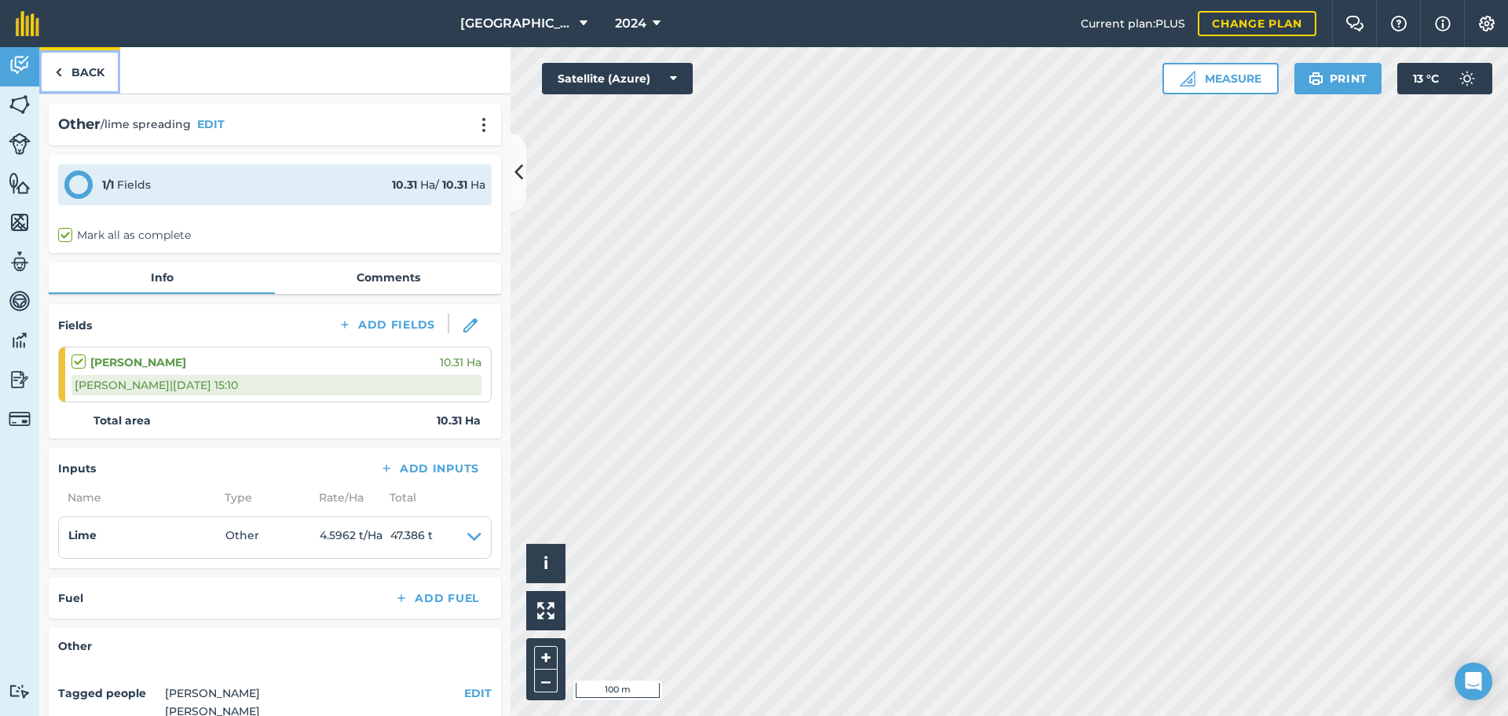
click at [83, 81] on link "Back" at bounding box center [79, 70] width 81 height 46
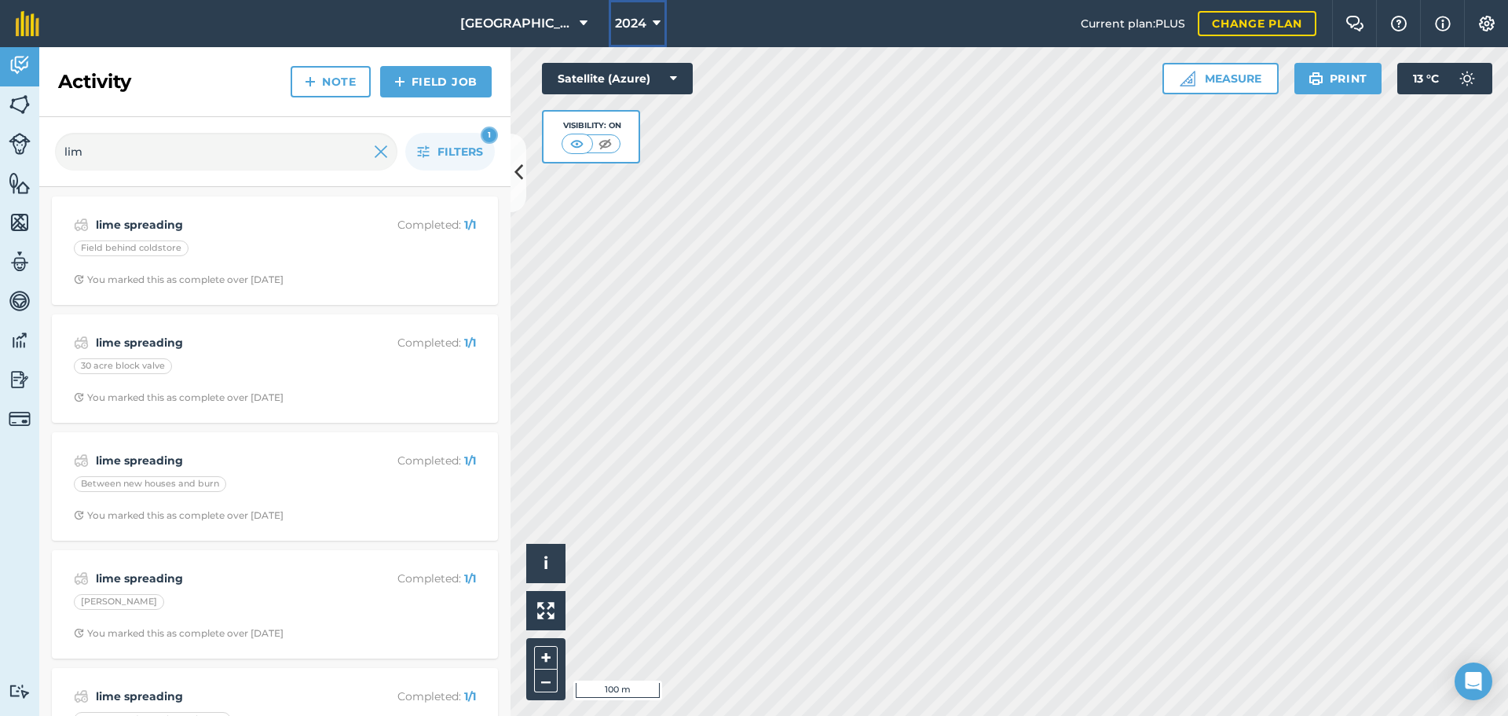
click at [648, 36] on button "2024" at bounding box center [638, 23] width 58 height 47
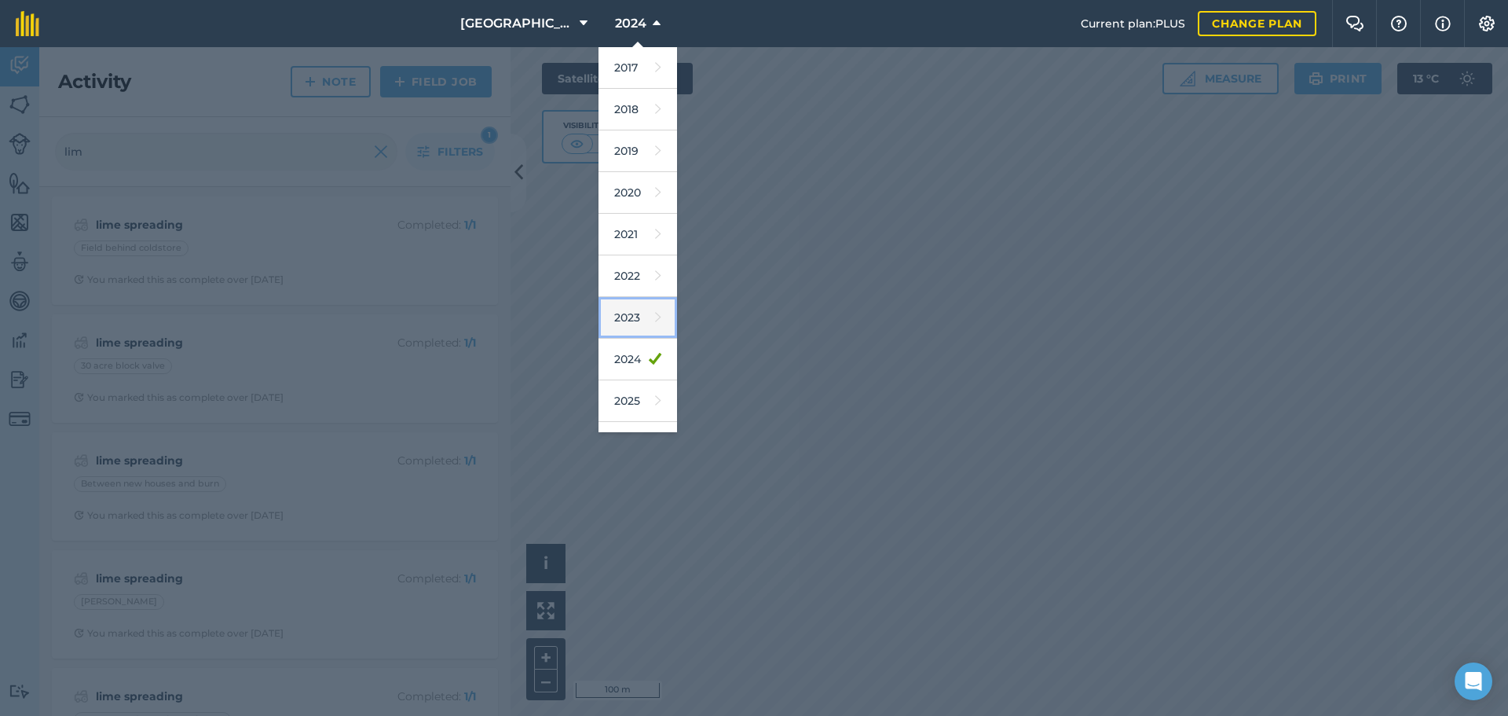
click at [633, 304] on link "2023" at bounding box center [638, 318] width 79 height 42
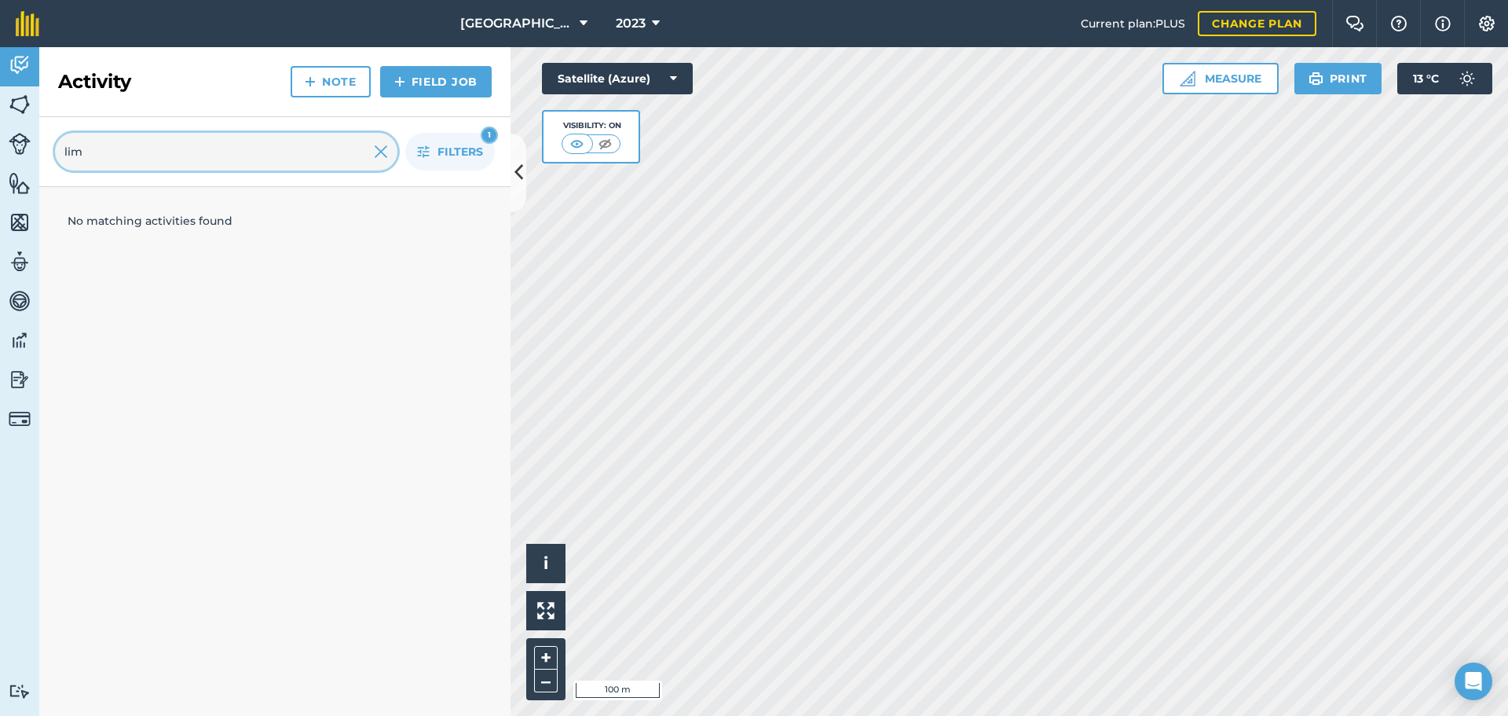
click at [306, 137] on input "lim" at bounding box center [226, 152] width 343 height 38
type input "l"
type input "lime"
click at [633, 36] on button "2023" at bounding box center [638, 23] width 57 height 47
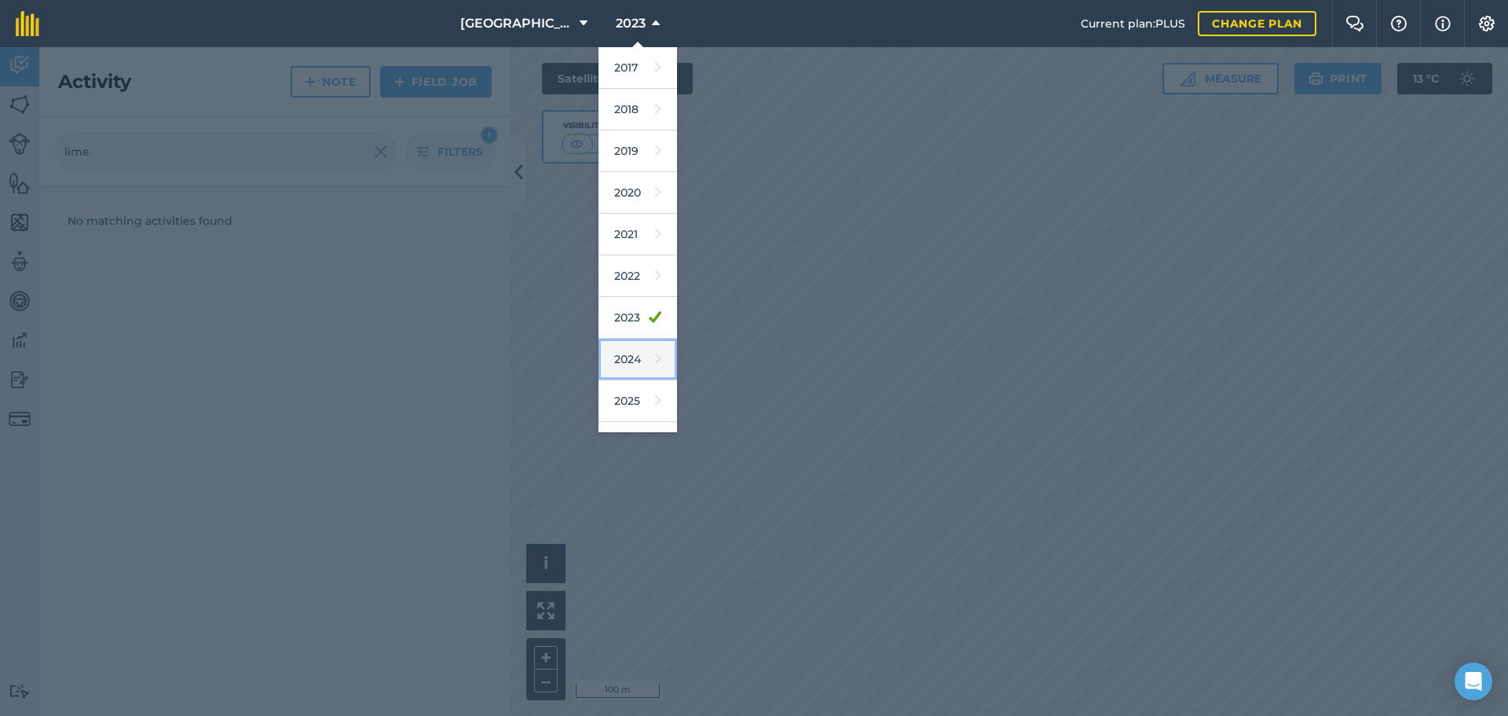
click at [634, 358] on link "2024" at bounding box center [638, 360] width 79 height 42
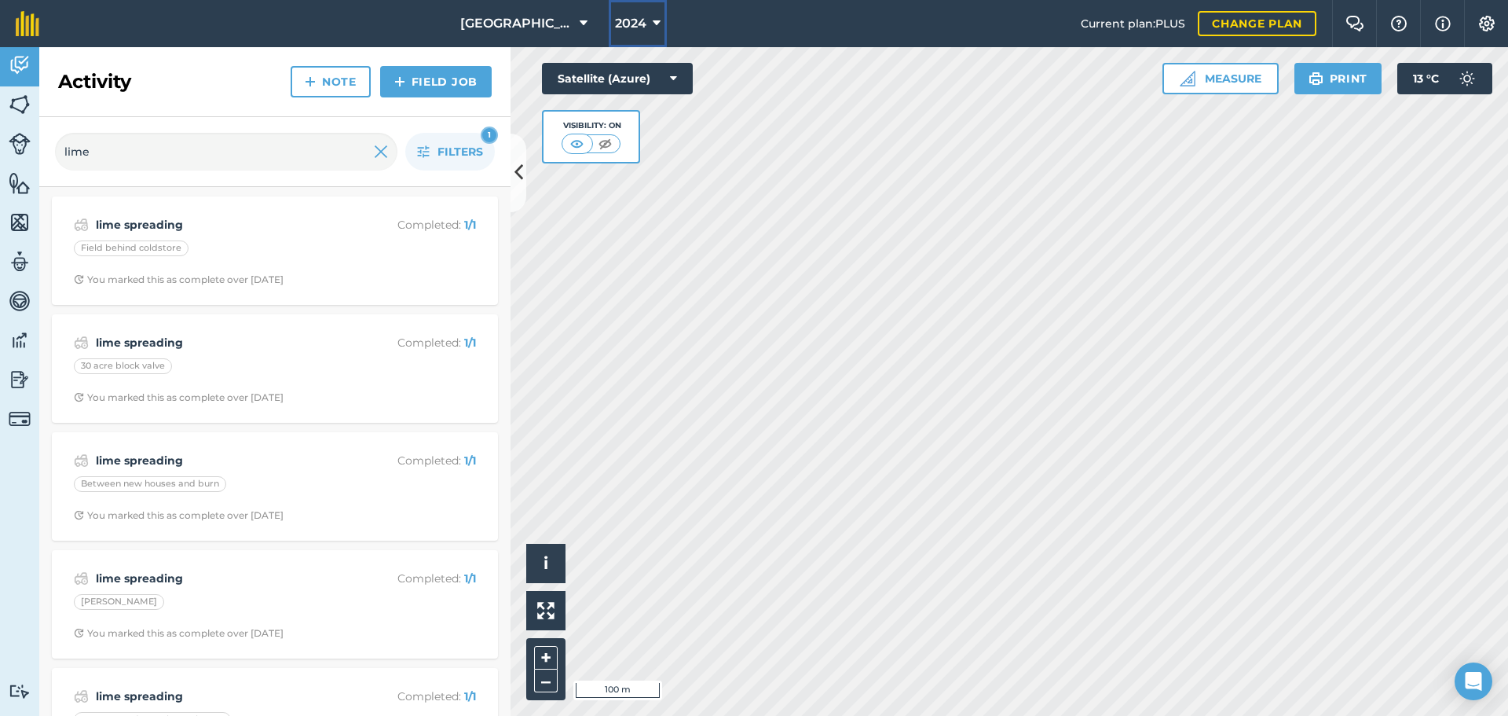
click at [647, 7] on button "2024" at bounding box center [638, 23] width 58 height 47
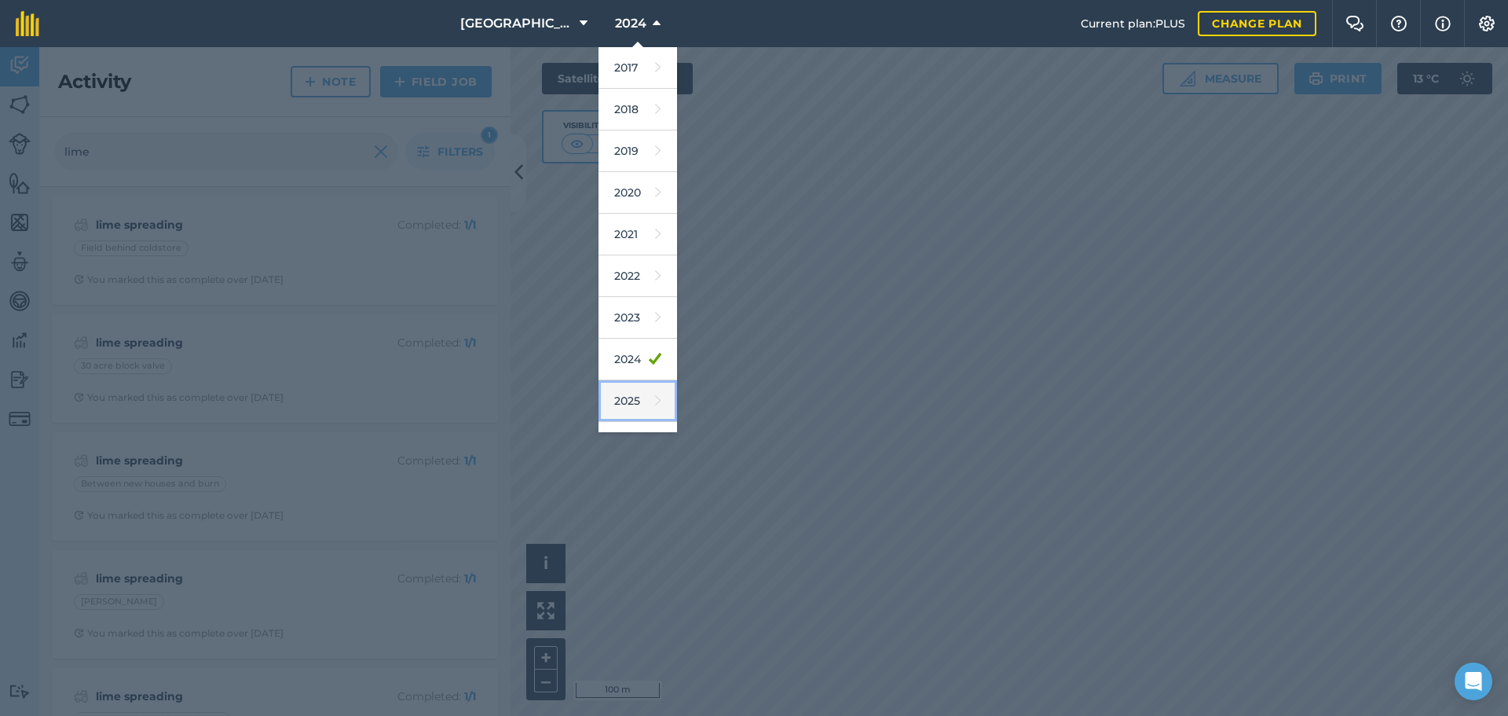
click at [638, 418] on link "2025" at bounding box center [638, 401] width 79 height 42
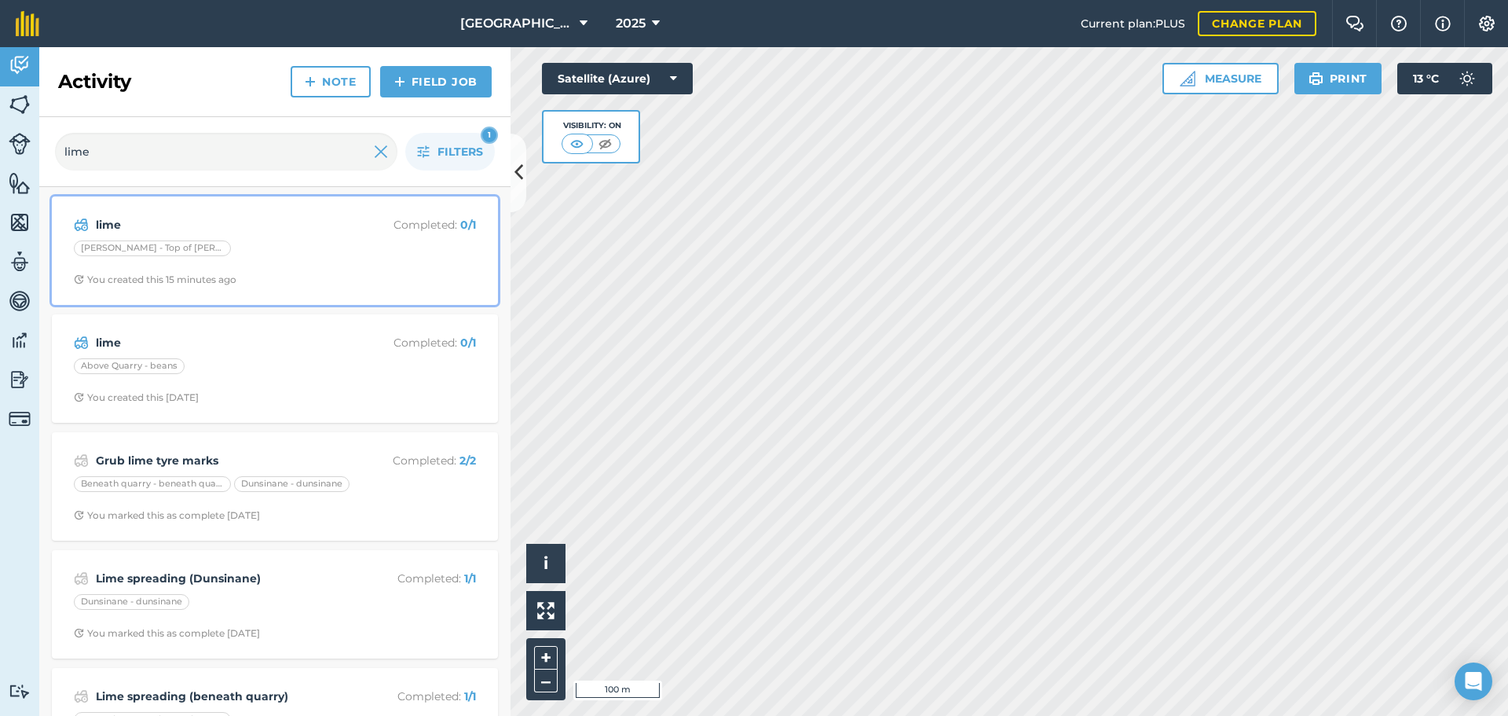
click at [372, 279] on span "You created this 15 minutes ago" at bounding box center [275, 279] width 402 height 13
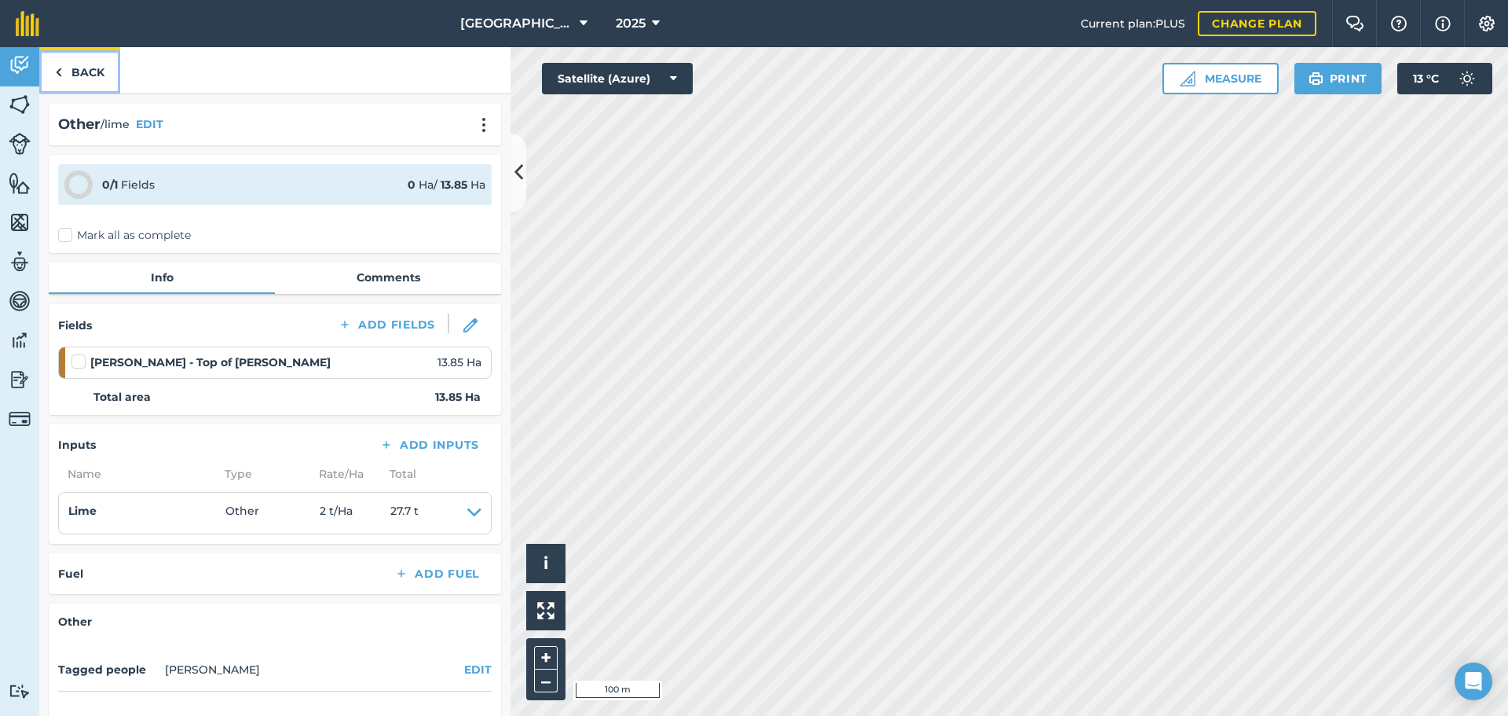
click at [80, 71] on link "Back" at bounding box center [79, 70] width 81 height 46
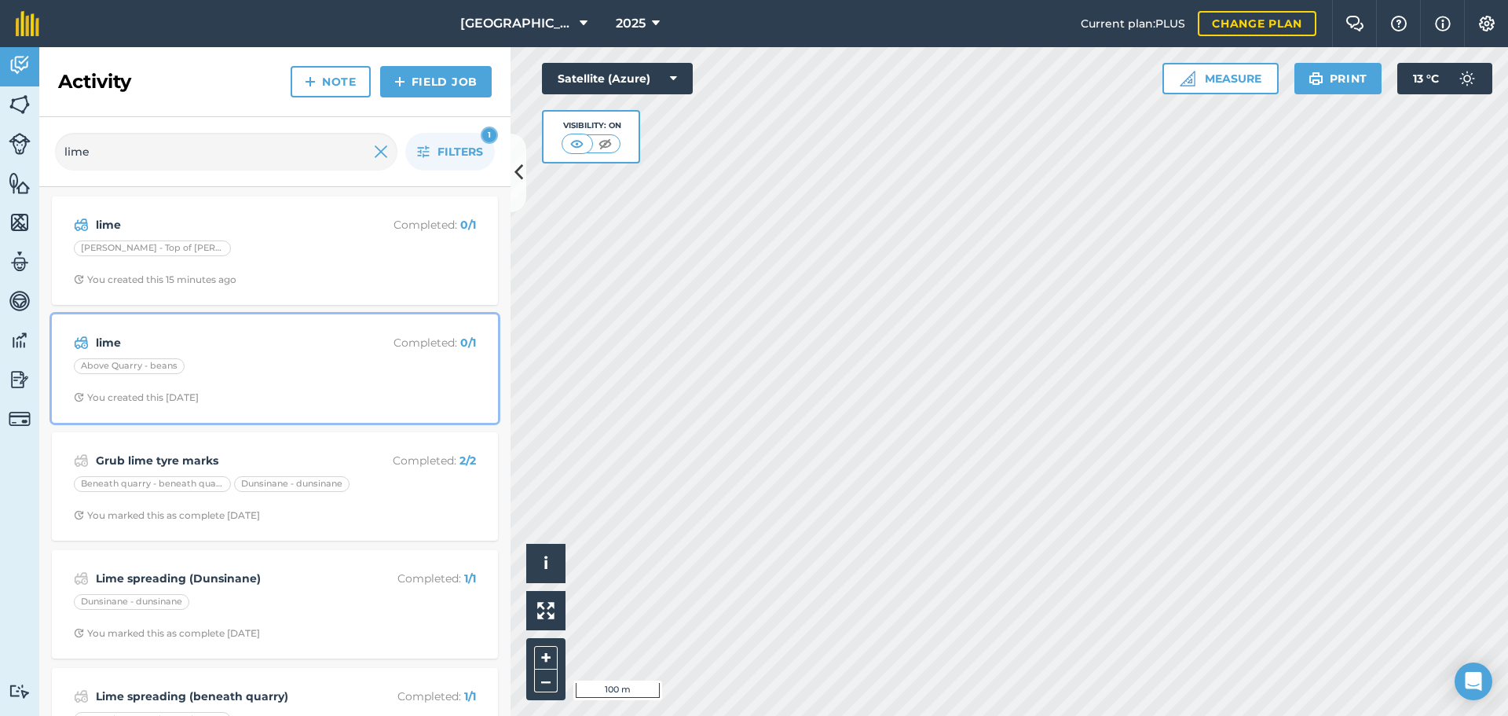
click at [215, 387] on div "lime Completed : 0 / 1 Above Quarry - beans You created this [DATE]" at bounding box center [274, 369] width 427 height 90
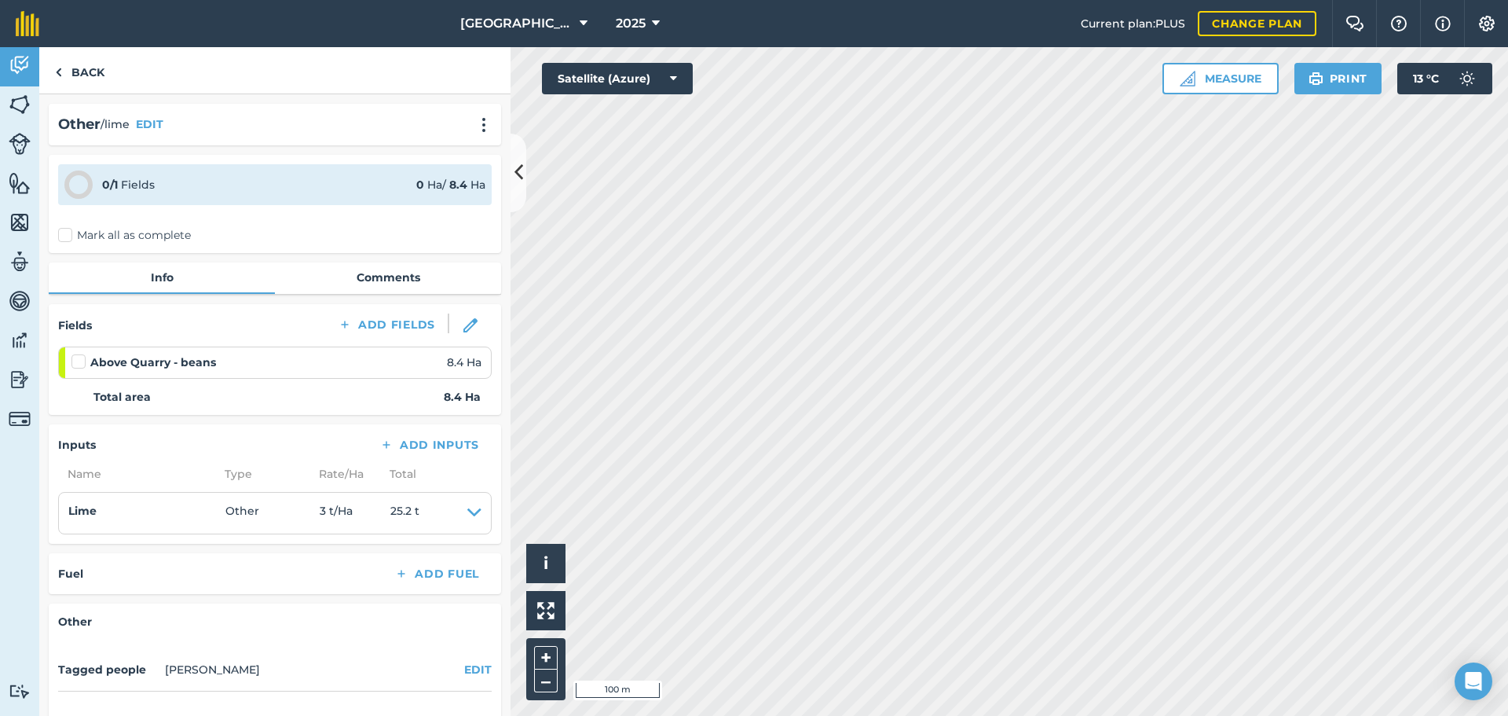
click at [655, 715] on html "[GEOGRAPHIC_DATA] 2025 Current plan : PLUS Change plan Farm Chat Help Info Sett…" at bounding box center [754, 358] width 1508 height 716
click at [64, 82] on link "Back" at bounding box center [79, 70] width 81 height 46
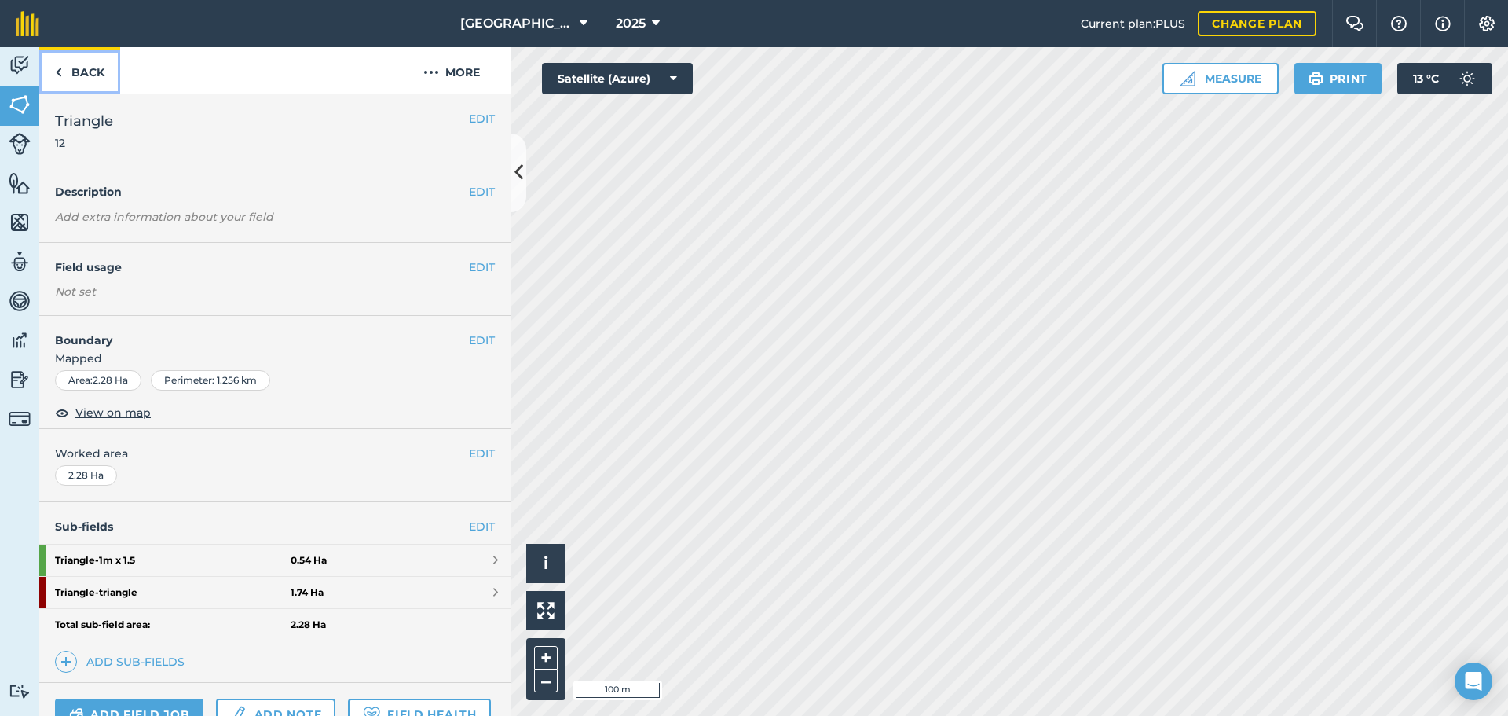
click at [73, 75] on link "Back" at bounding box center [79, 70] width 81 height 46
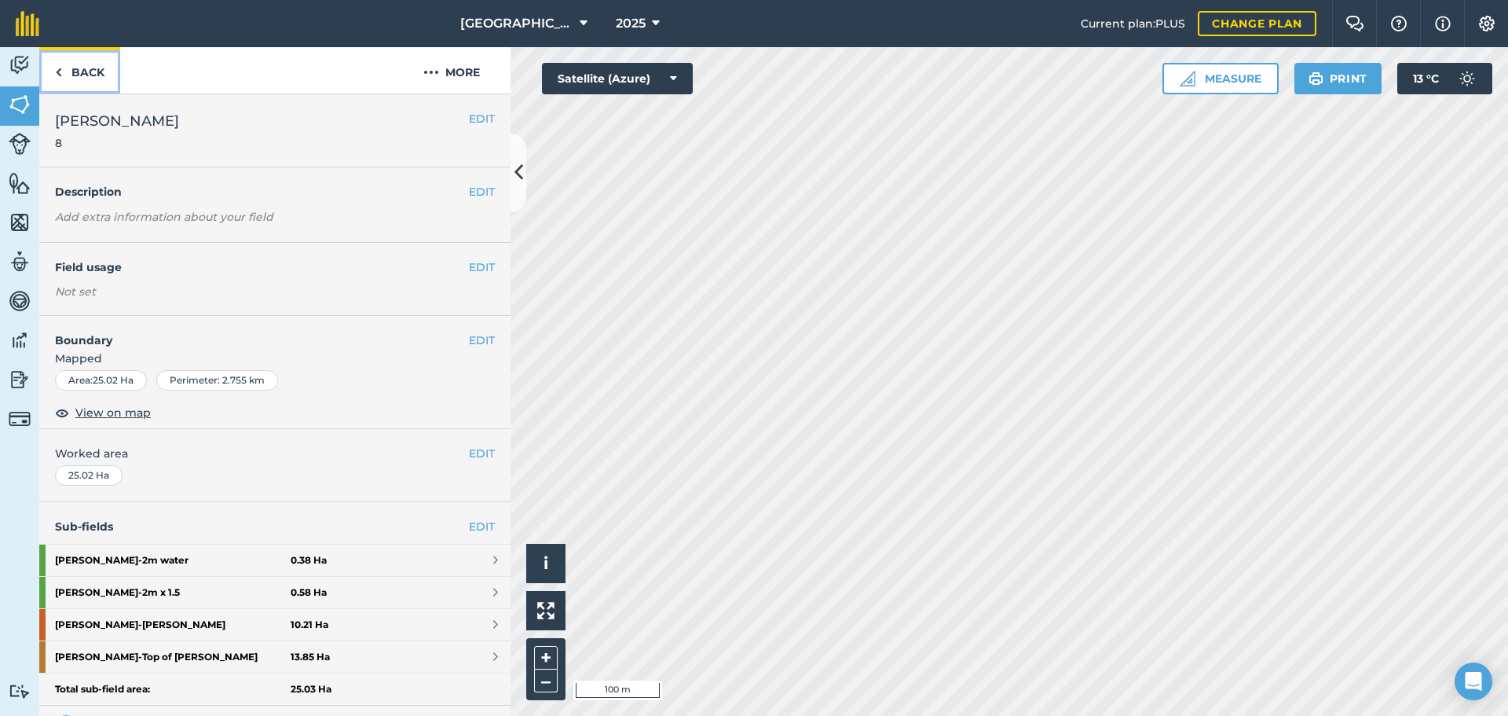
click at [71, 86] on link "Back" at bounding box center [79, 70] width 81 height 46
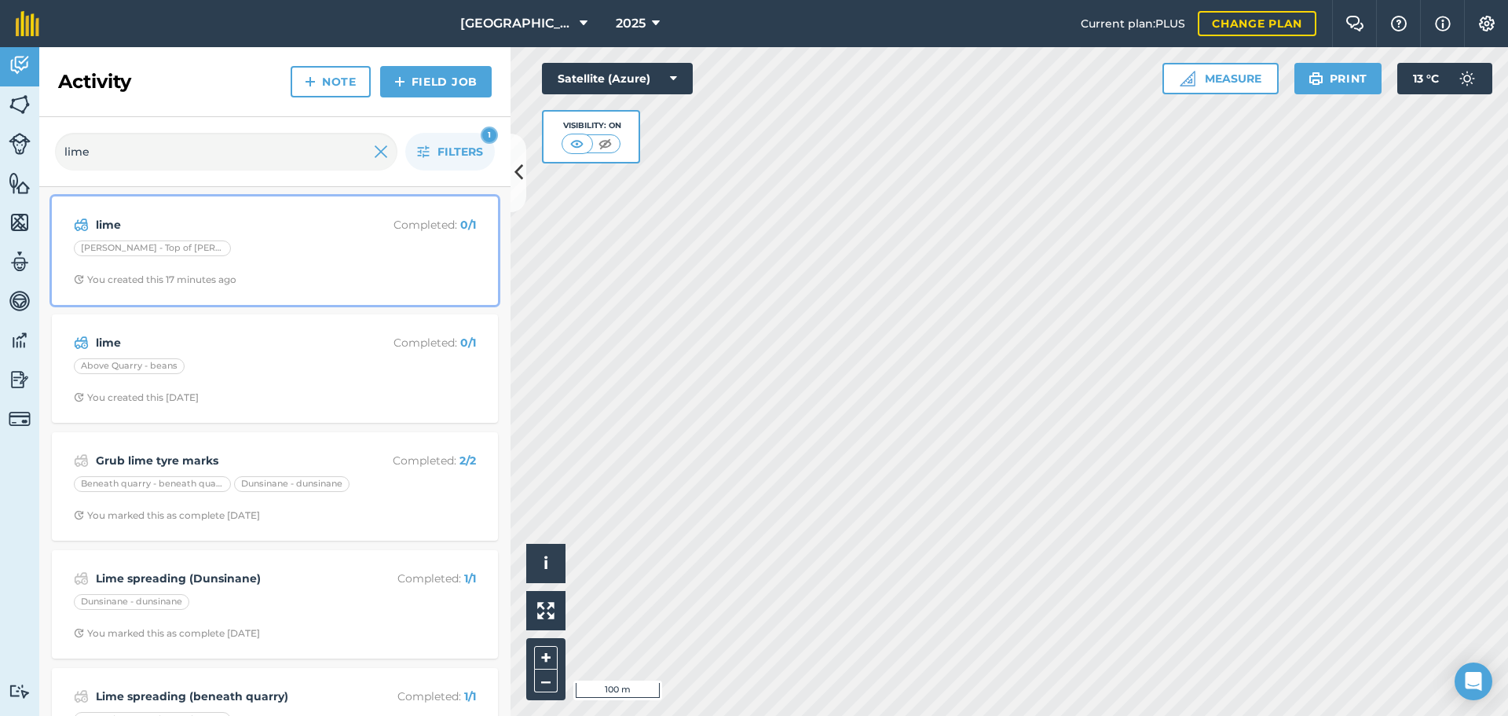
click at [213, 260] on div "[PERSON_NAME] - Top of [PERSON_NAME]" at bounding box center [275, 250] width 402 height 20
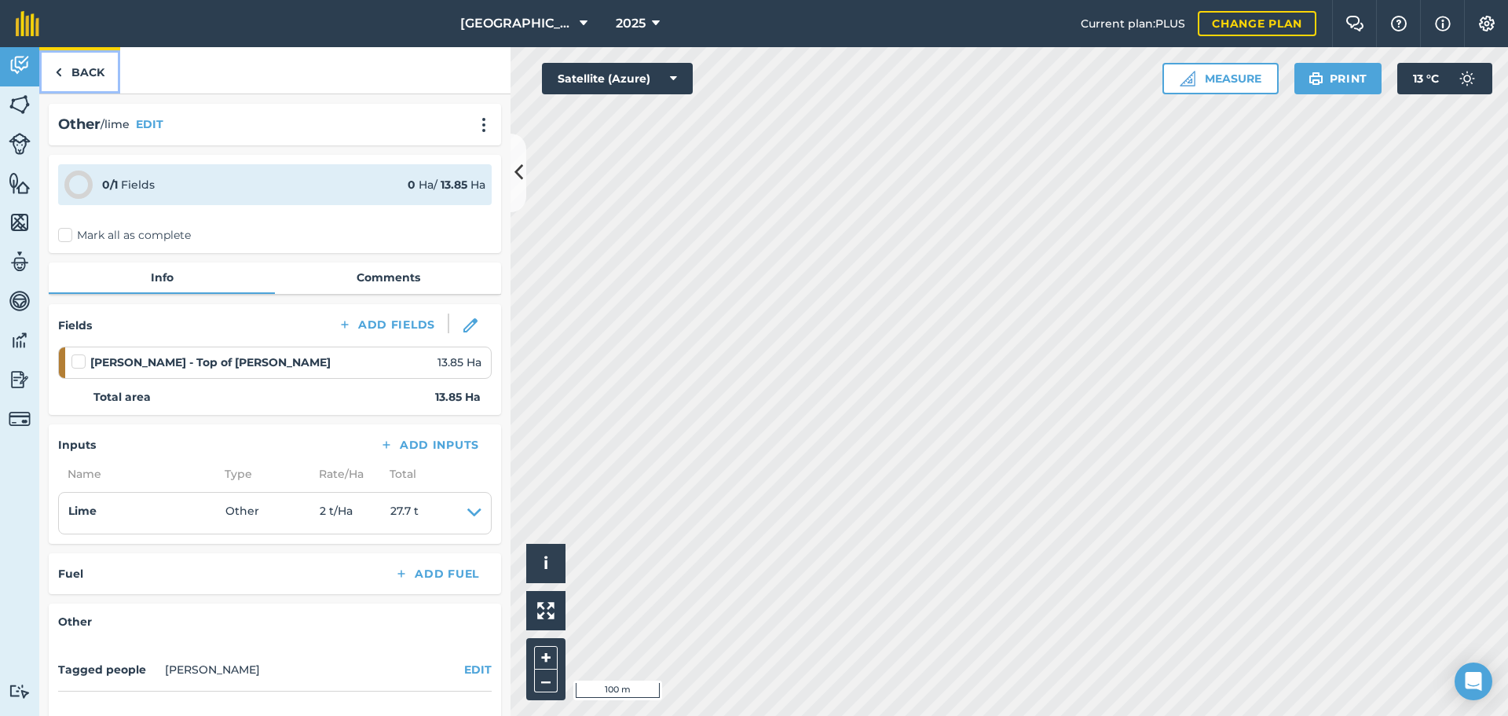
click at [89, 75] on link "Back" at bounding box center [79, 70] width 81 height 46
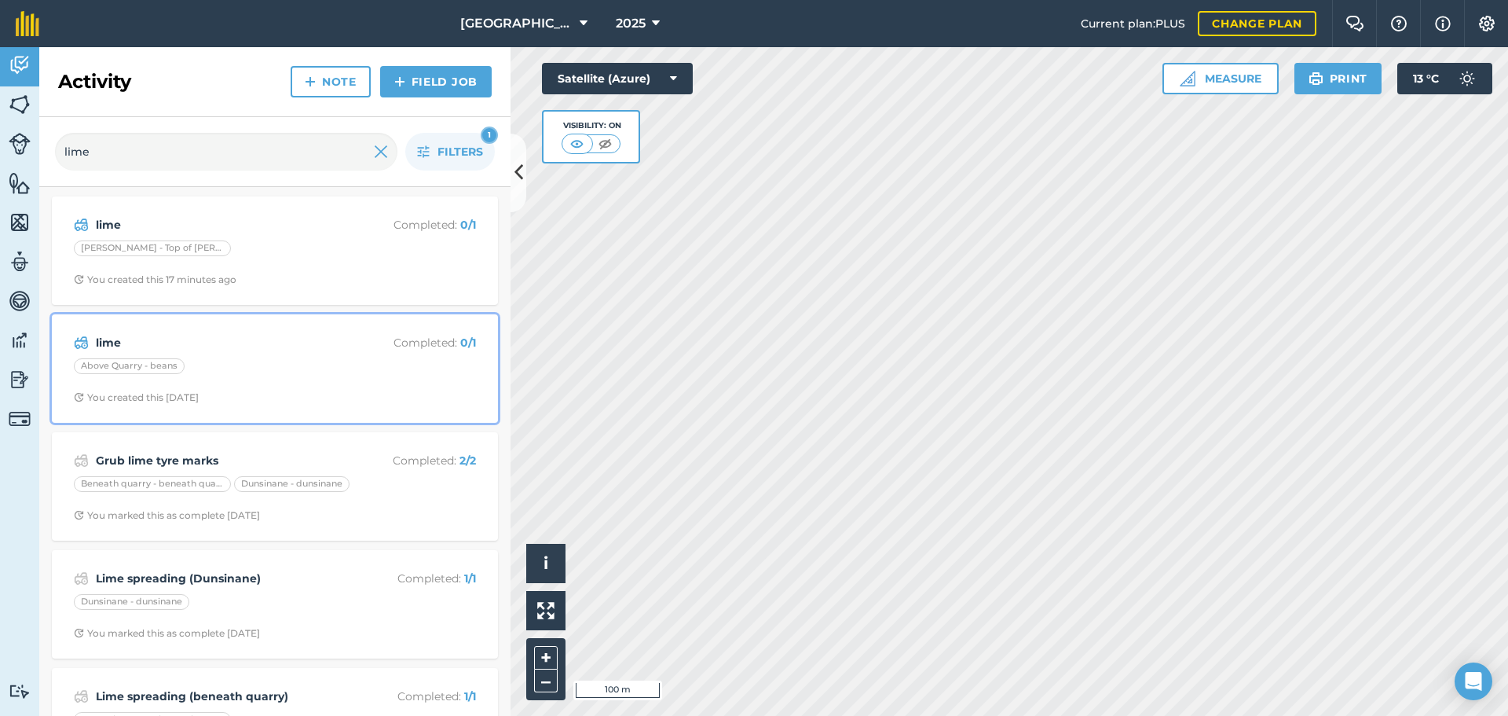
click at [189, 379] on div "lime Completed : 0 / 1 Above Quarry - beans You created this [DATE]" at bounding box center [274, 369] width 427 height 90
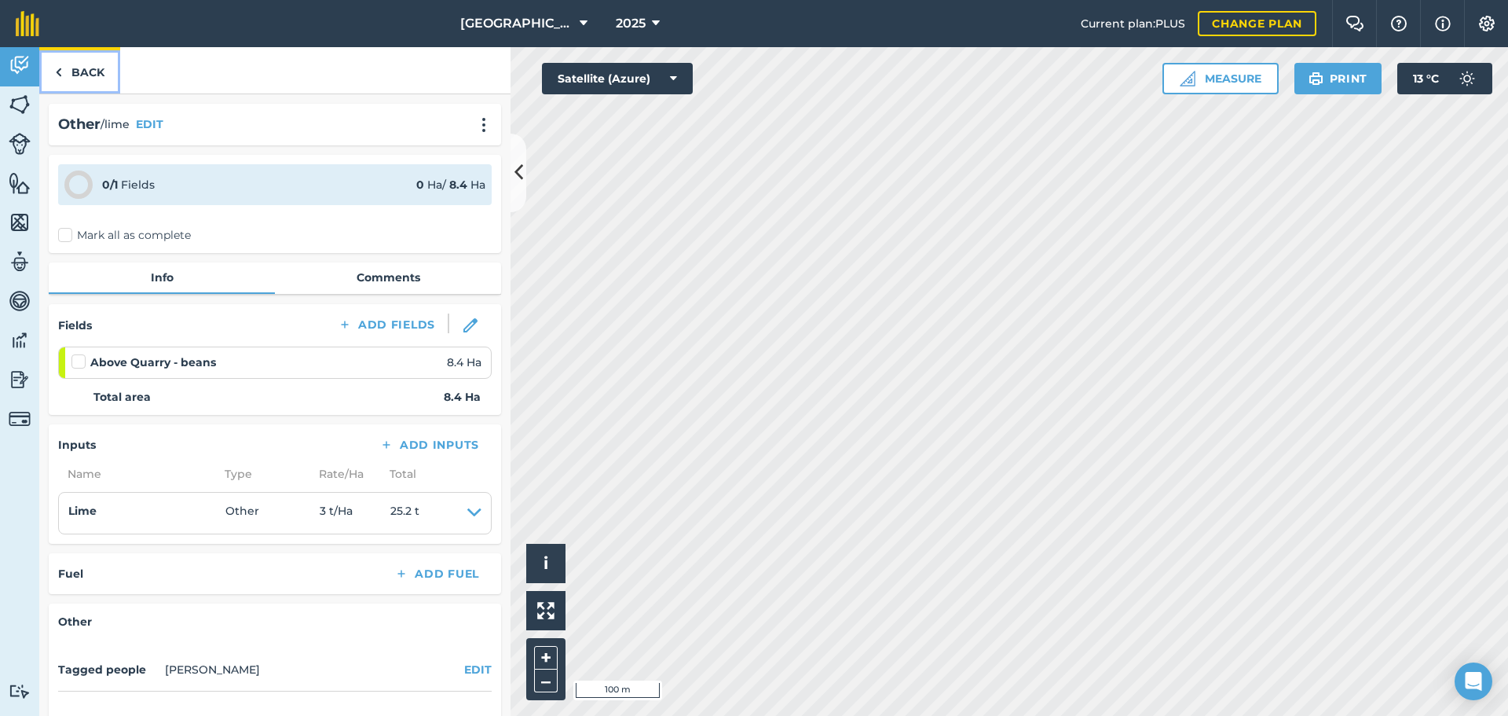
click at [78, 66] on link "Back" at bounding box center [79, 70] width 81 height 46
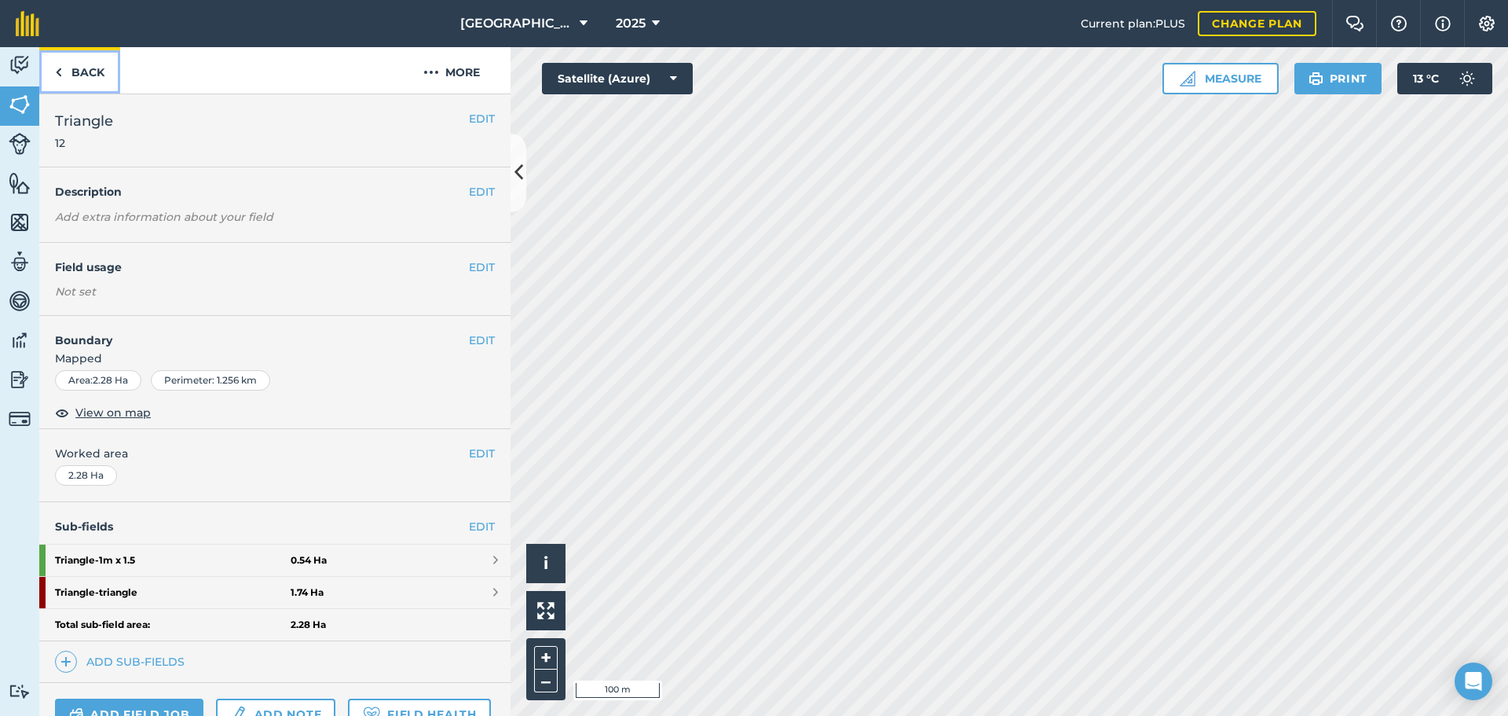
click at [107, 75] on link "Back" at bounding box center [79, 70] width 81 height 46
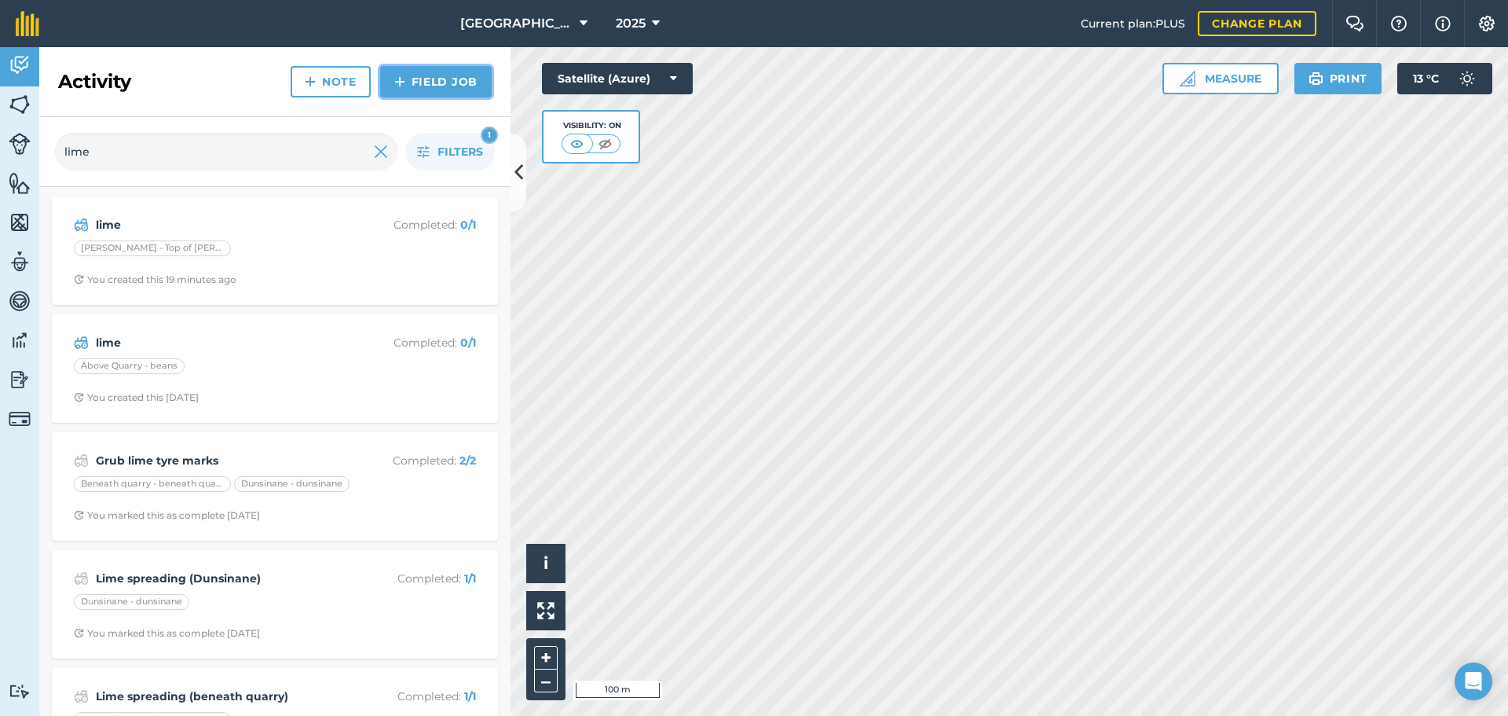
click at [413, 76] on link "Field Job" at bounding box center [436, 81] width 112 height 31
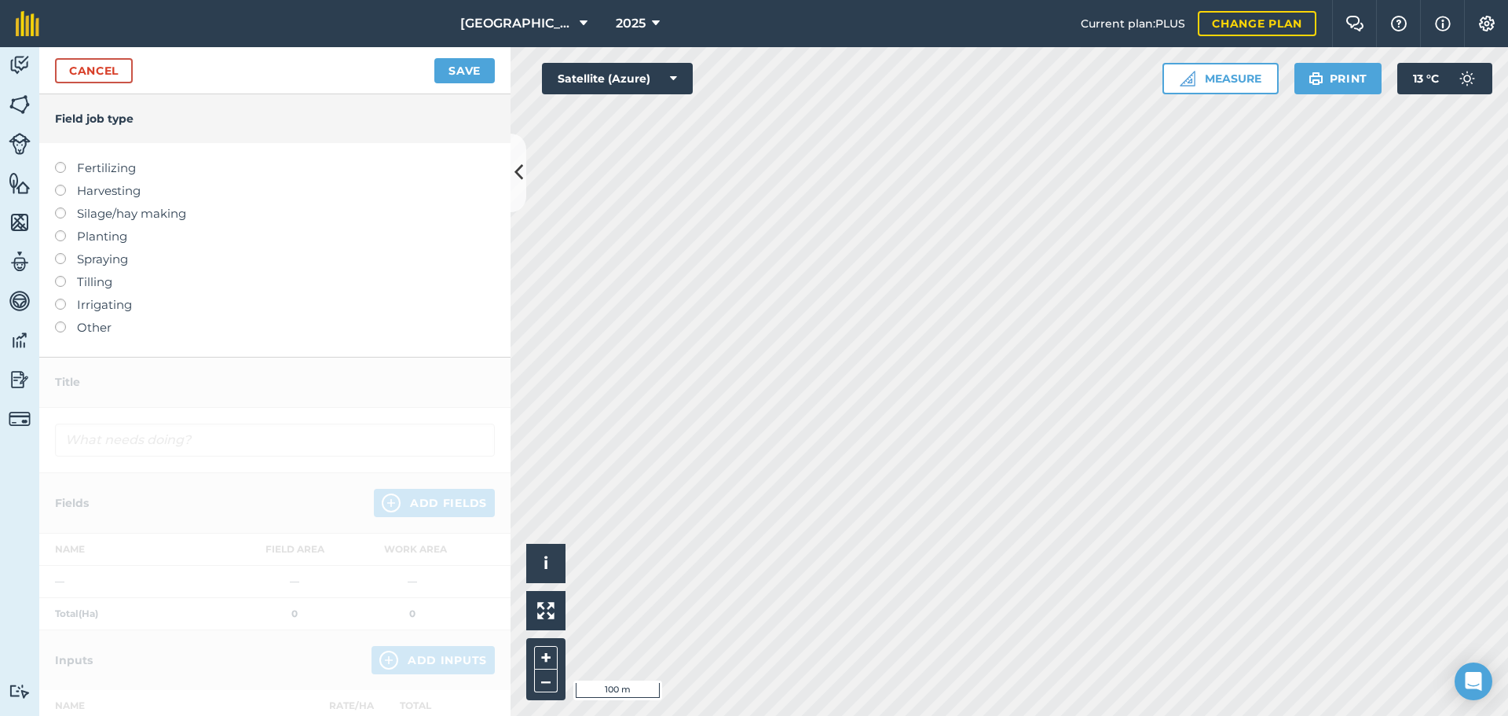
click at [90, 324] on label "Other" at bounding box center [275, 327] width 440 height 19
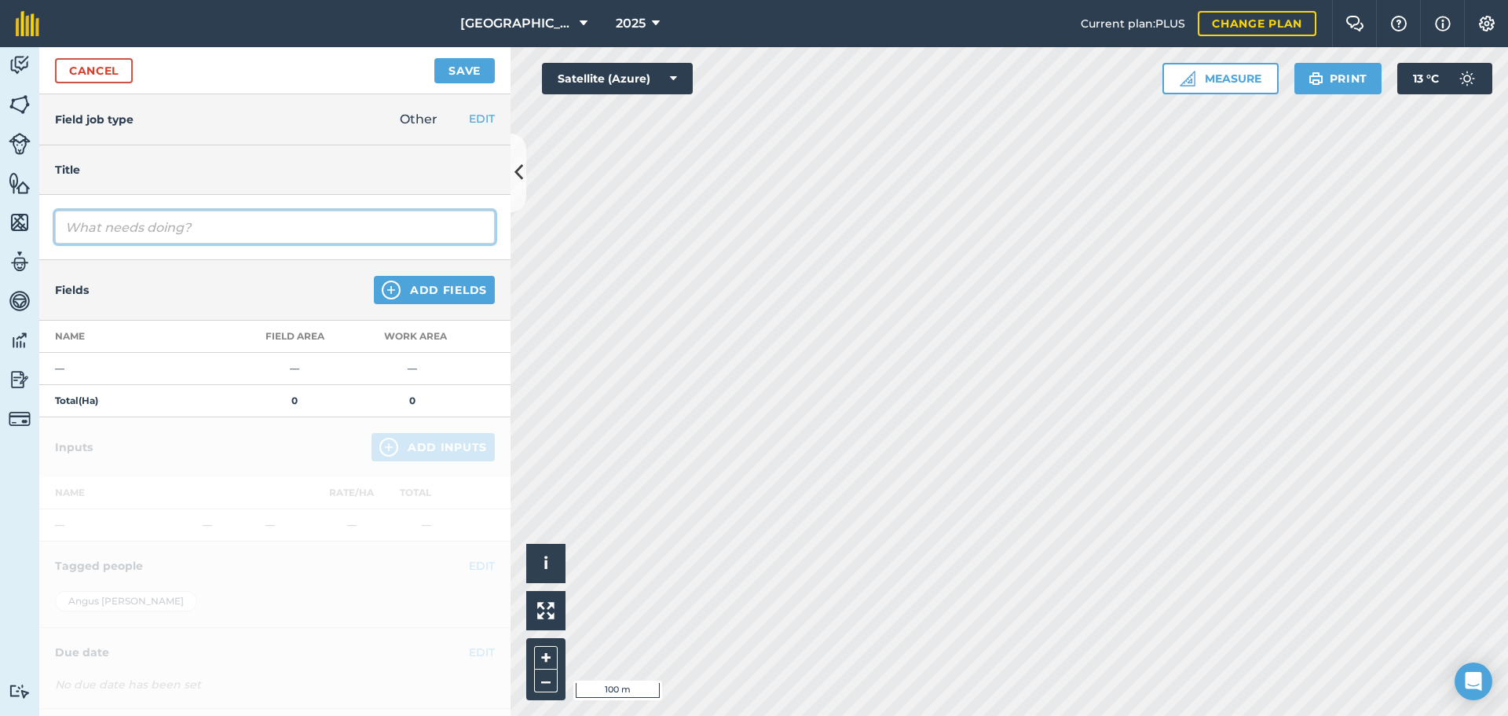
click at [155, 216] on input "text" at bounding box center [275, 227] width 440 height 33
type input "lime"
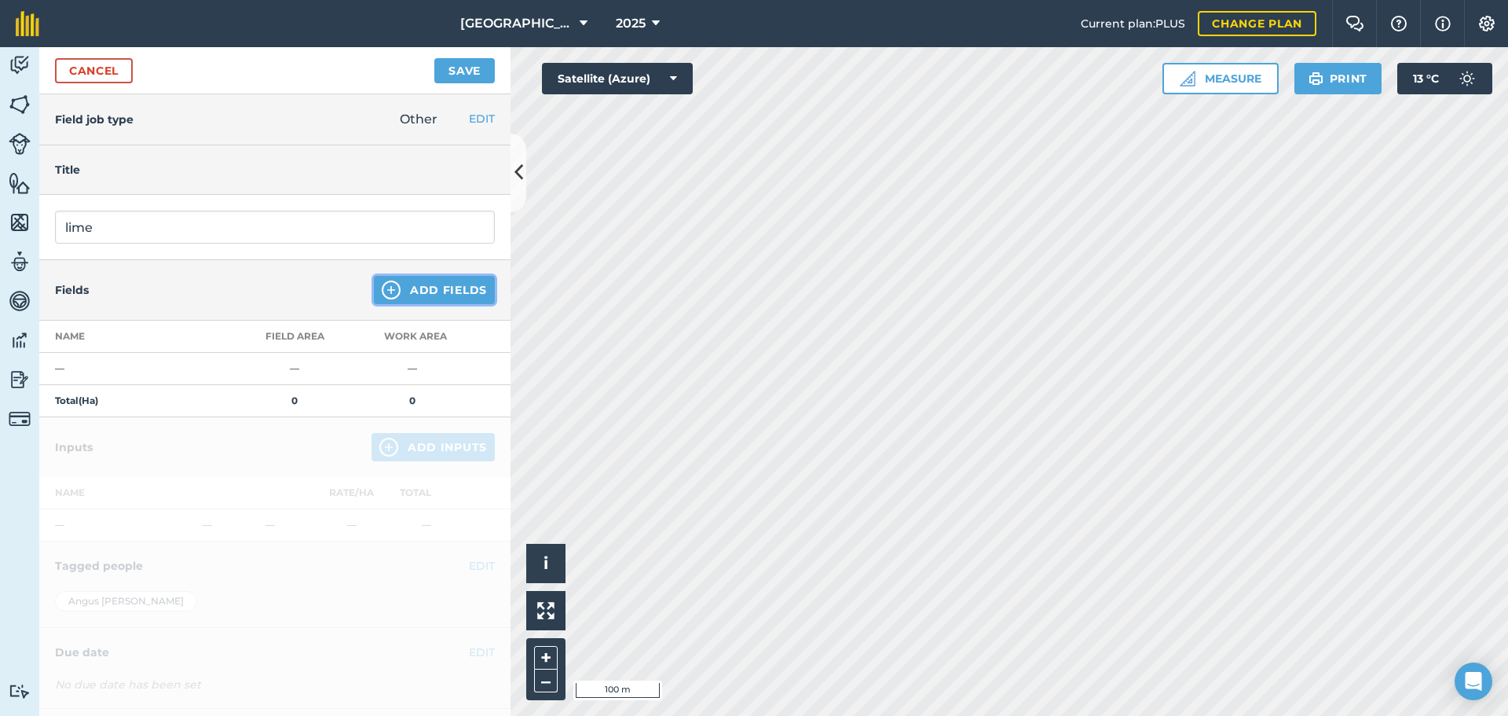
click at [406, 292] on button "Add Fields" at bounding box center [434, 290] width 121 height 28
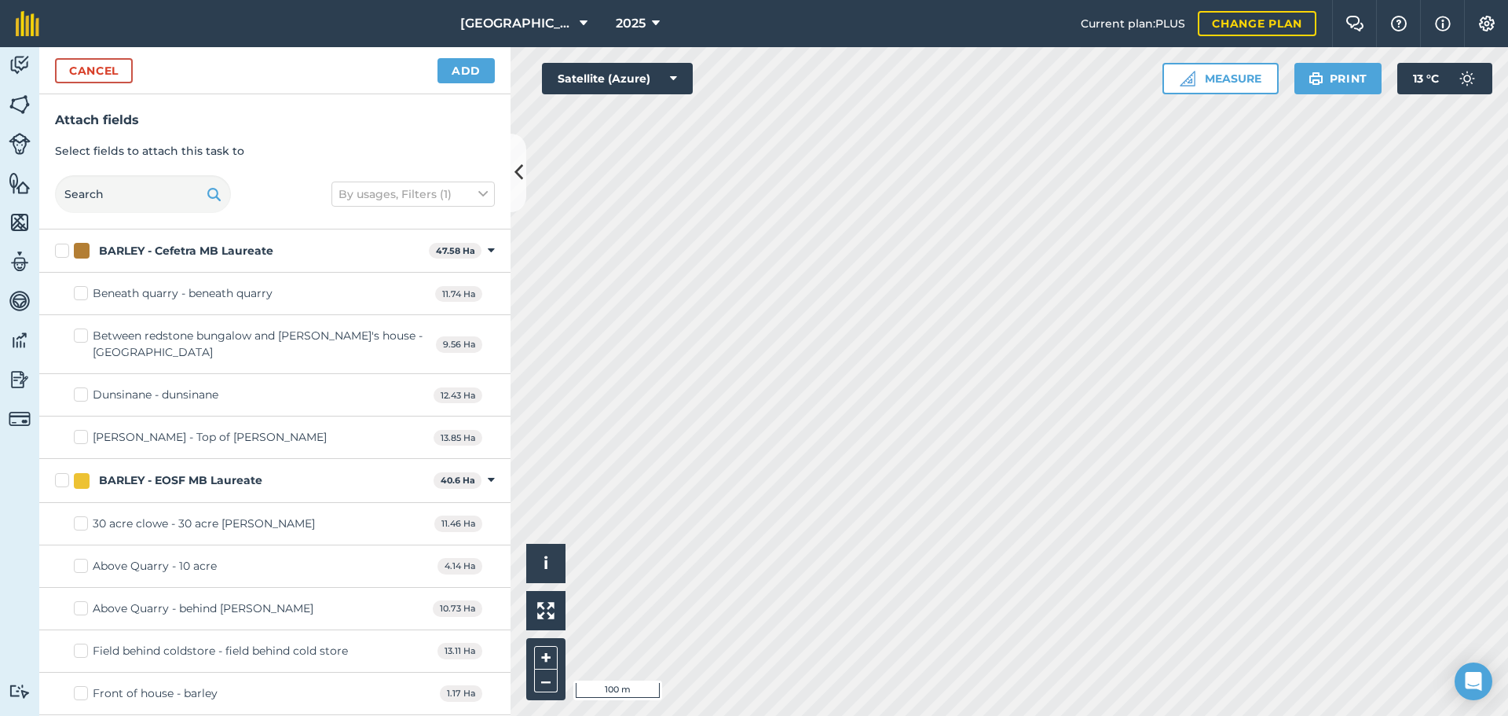
checkbox input "true"
click at [456, 72] on button "Add" at bounding box center [466, 70] width 57 height 25
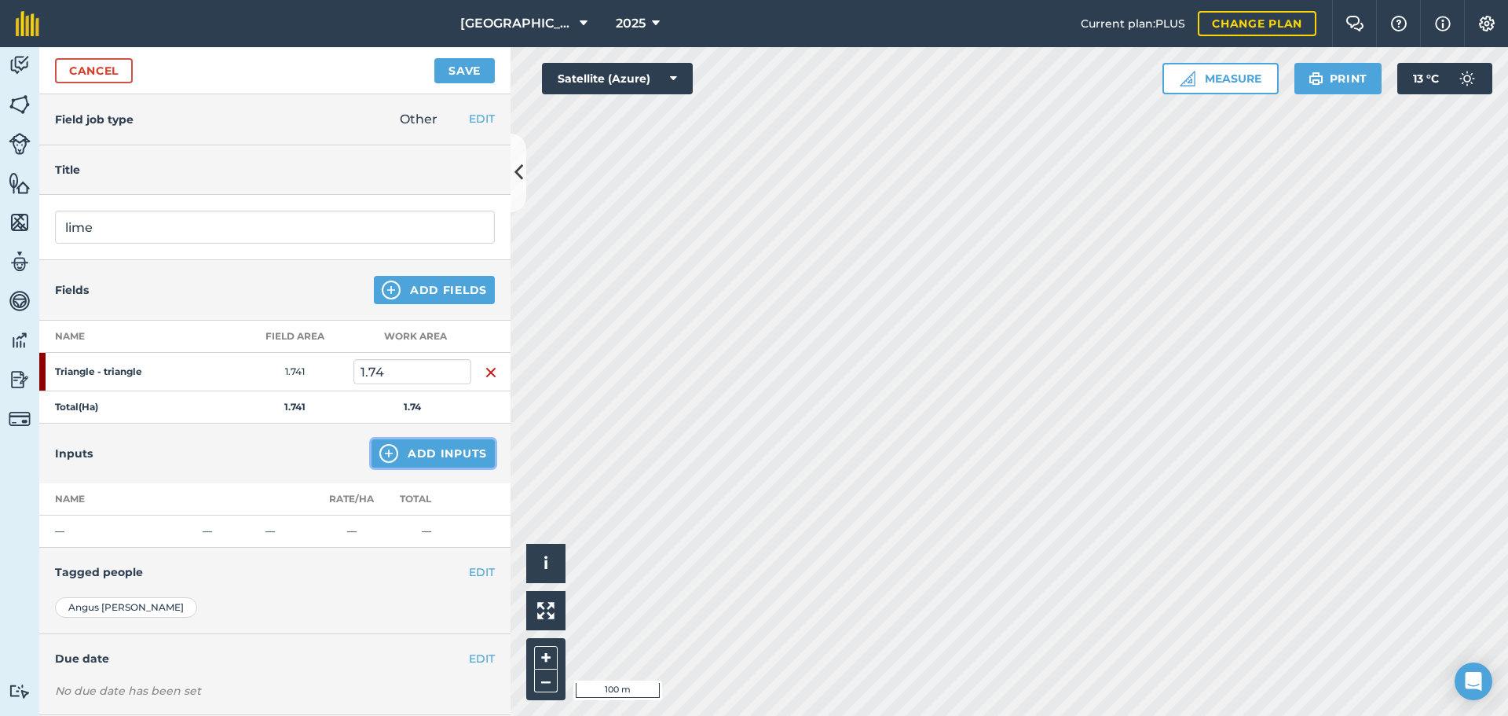
click at [419, 453] on button "Add Inputs" at bounding box center [433, 453] width 123 height 28
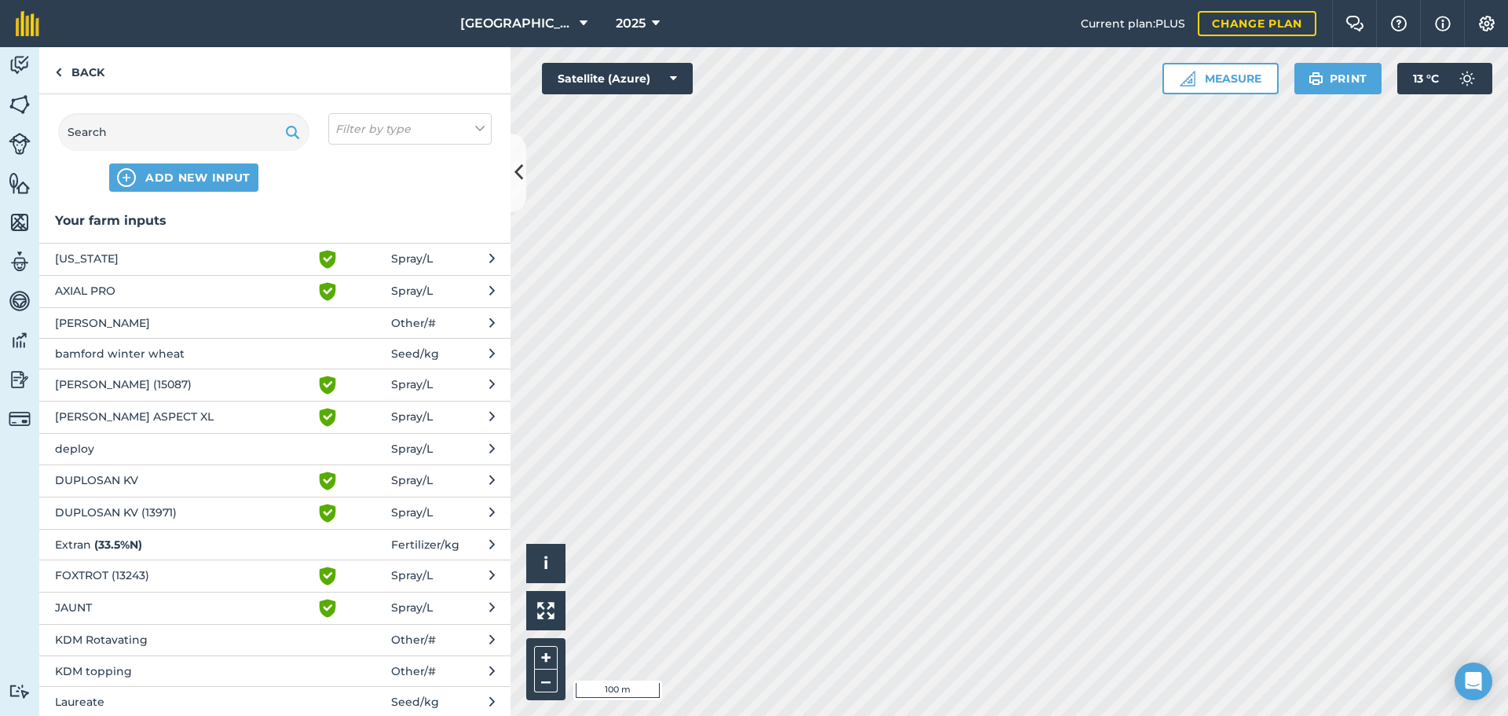
scroll to position [442, 0]
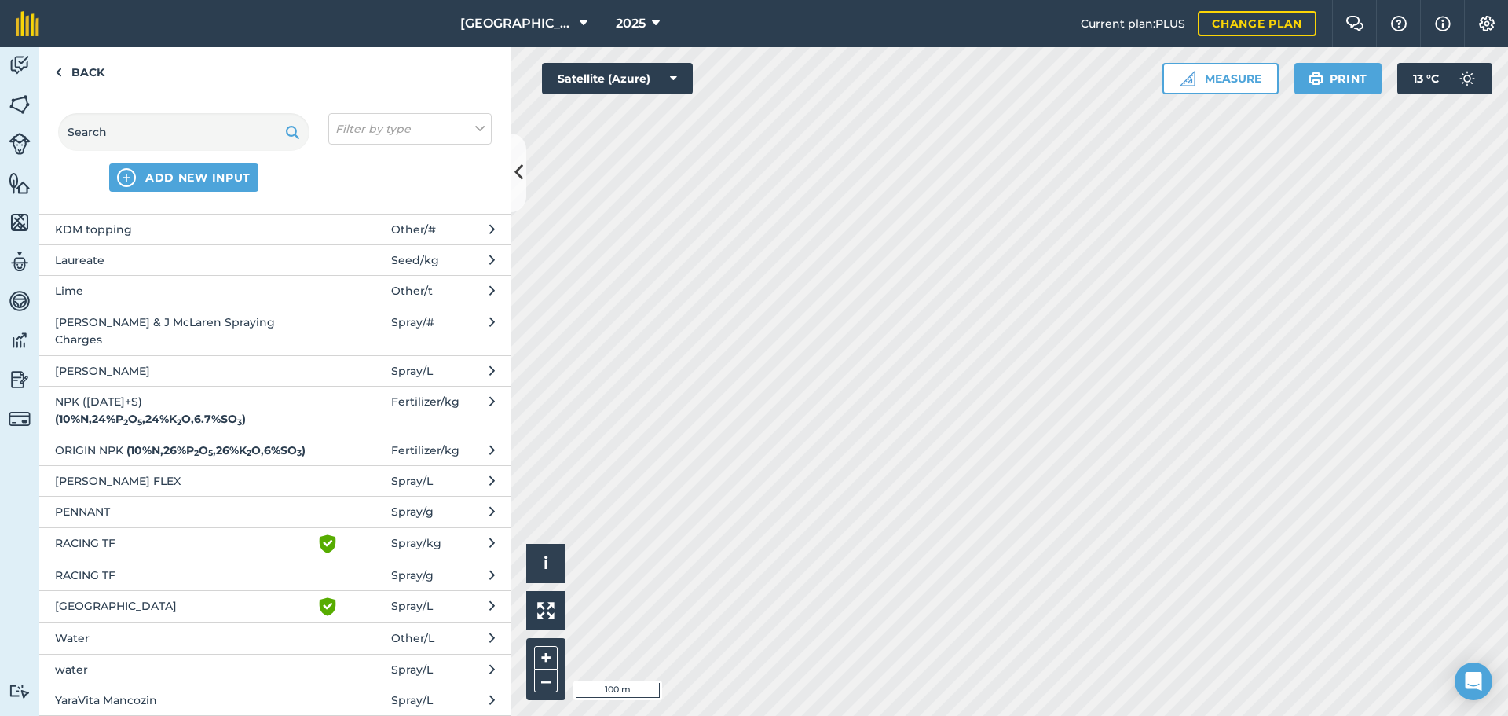
click at [288, 280] on button "Lime Other / t" at bounding box center [274, 290] width 471 height 31
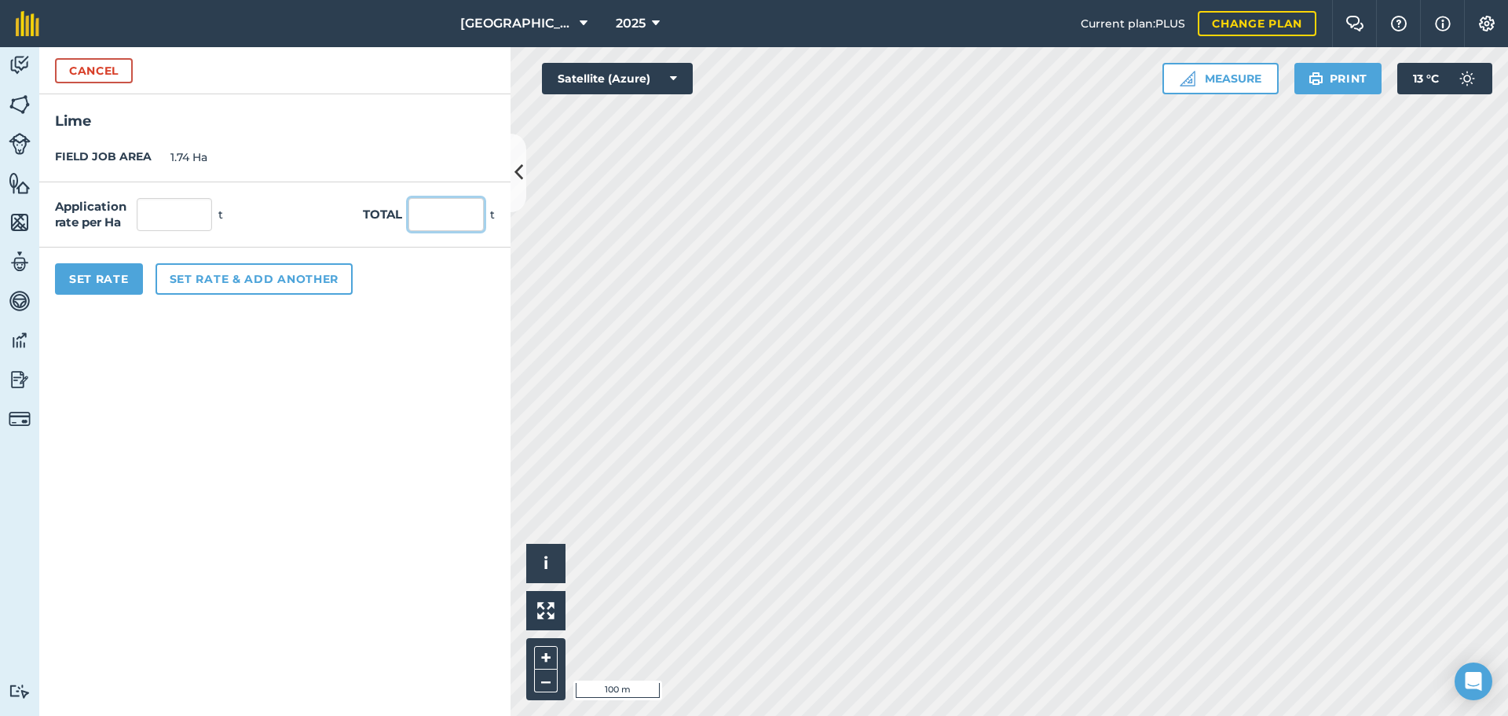
click at [438, 211] on input "text" at bounding box center [446, 214] width 75 height 33
type input "5.5"
type input "3.161"
click at [91, 292] on button "Set Rate" at bounding box center [99, 278] width 88 height 31
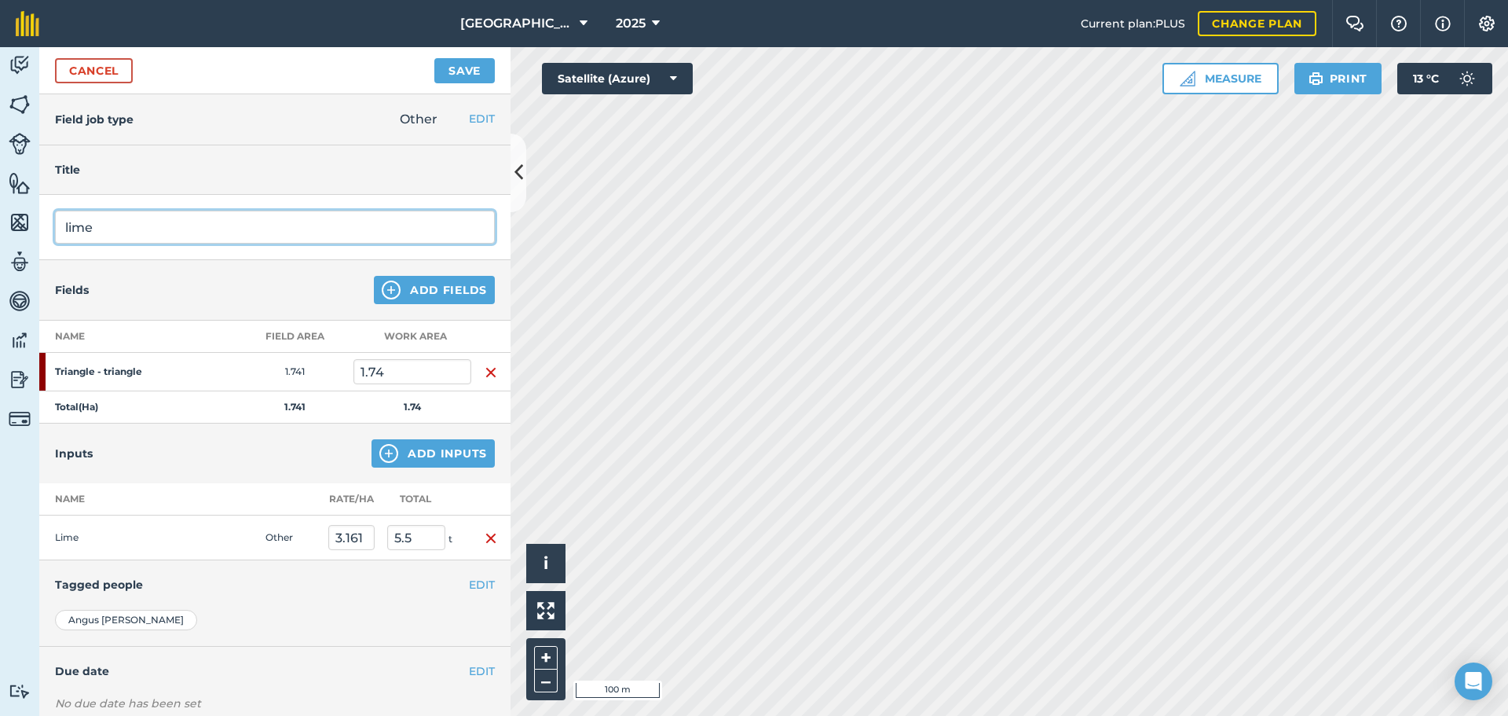
click at [130, 222] on input "lime" at bounding box center [275, 227] width 440 height 33
click at [86, 222] on input "lime if second lorry comes" at bounding box center [275, 227] width 440 height 33
type input "LIME (if second lorry comes)"
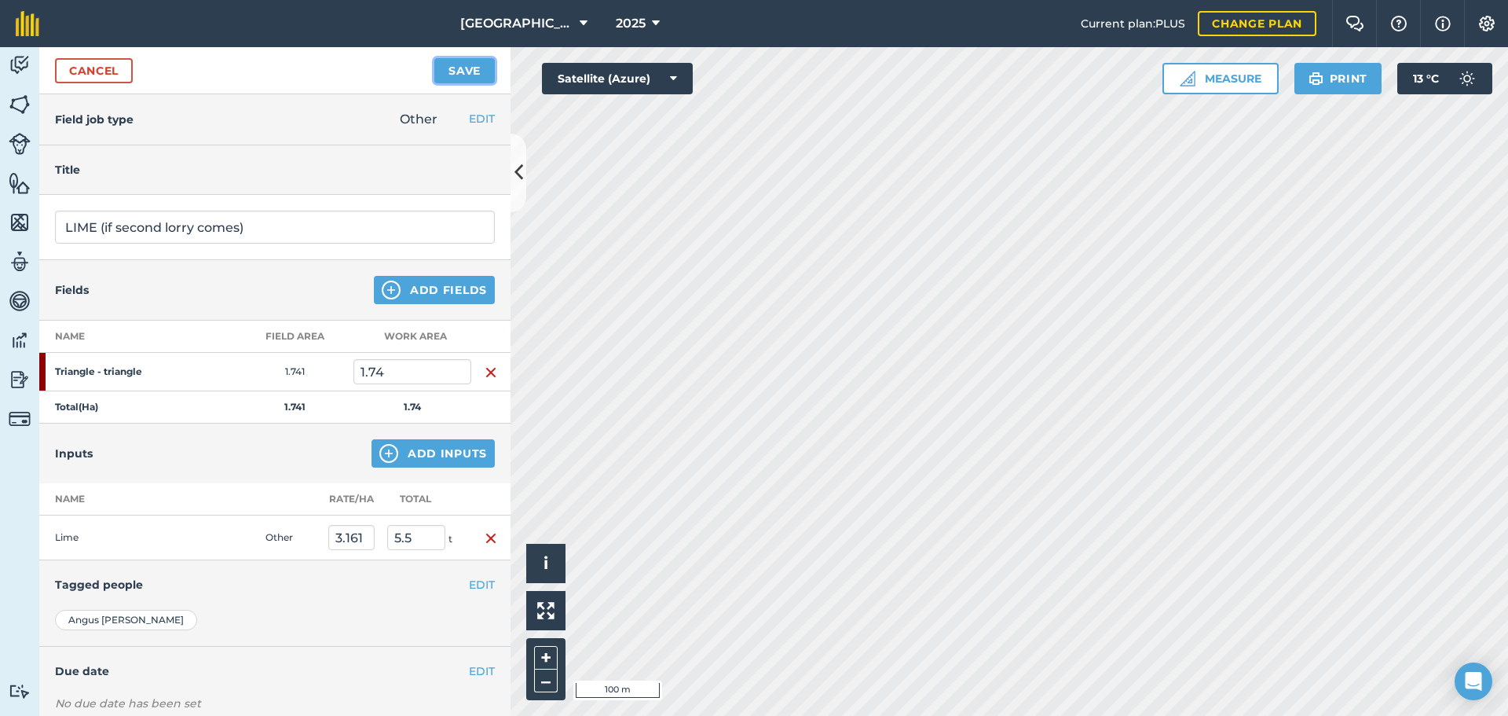
click at [464, 69] on button "Save" at bounding box center [464, 70] width 60 height 25
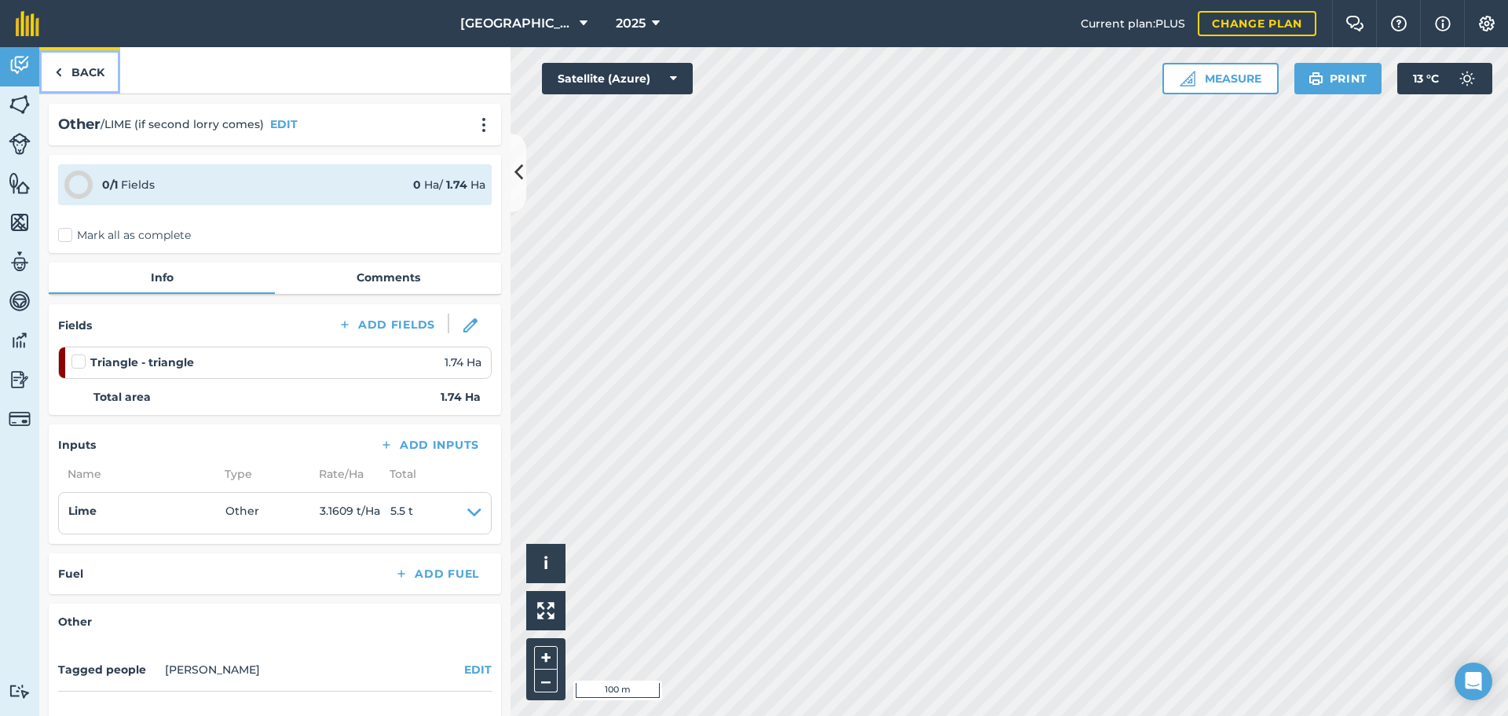
click at [104, 64] on link "Back" at bounding box center [79, 70] width 81 height 46
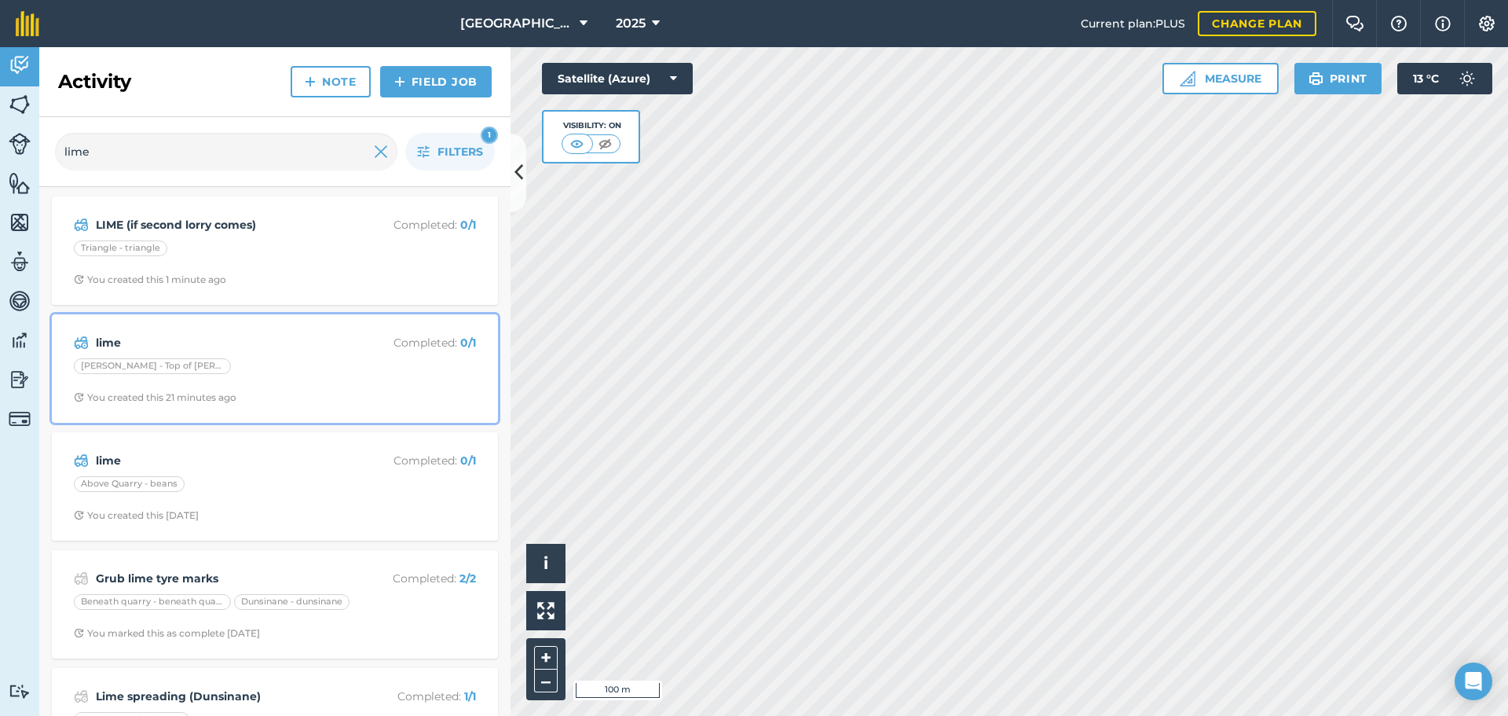
click at [283, 392] on span "You created this 21 minutes ago" at bounding box center [275, 397] width 402 height 13
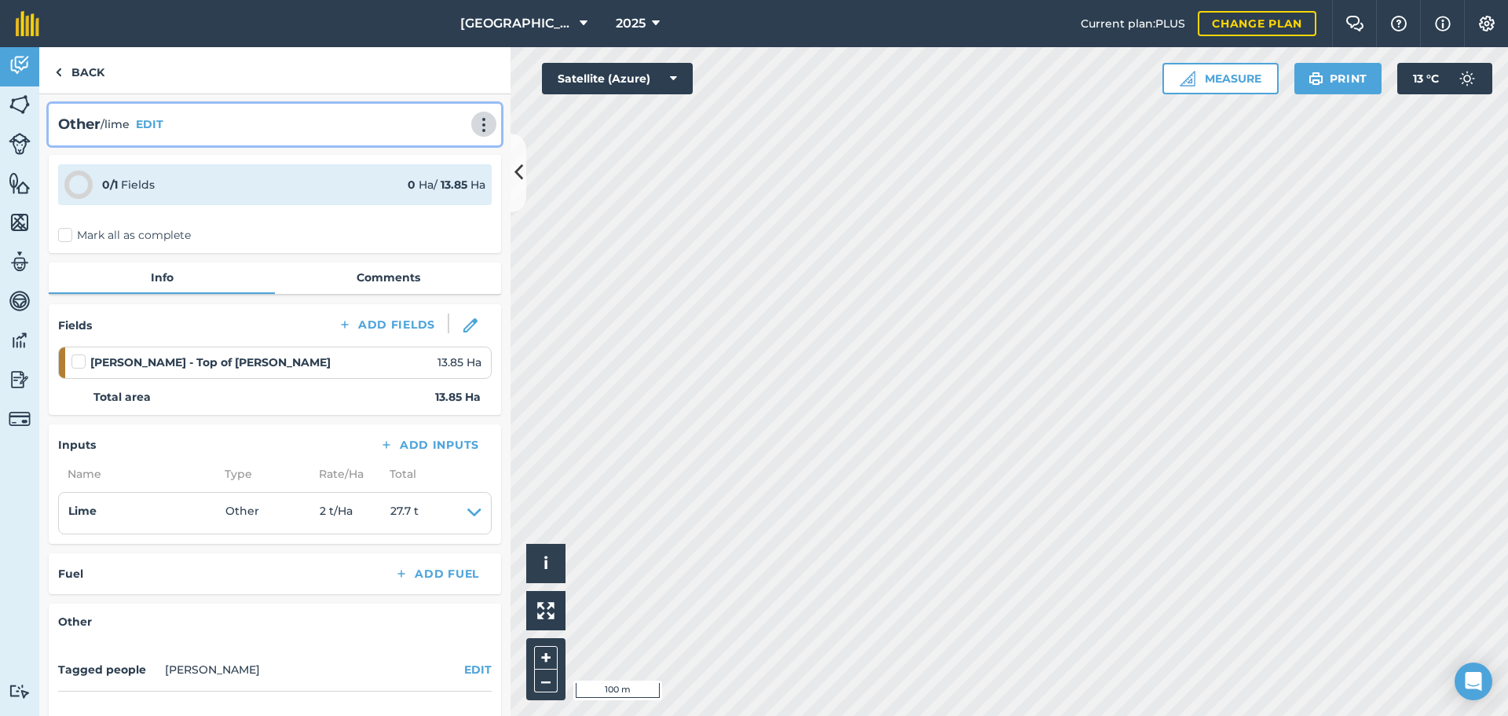
click at [475, 128] on img at bounding box center [484, 125] width 19 height 16
click at [159, 123] on button "EDIT" at bounding box center [149, 123] width 27 height 17
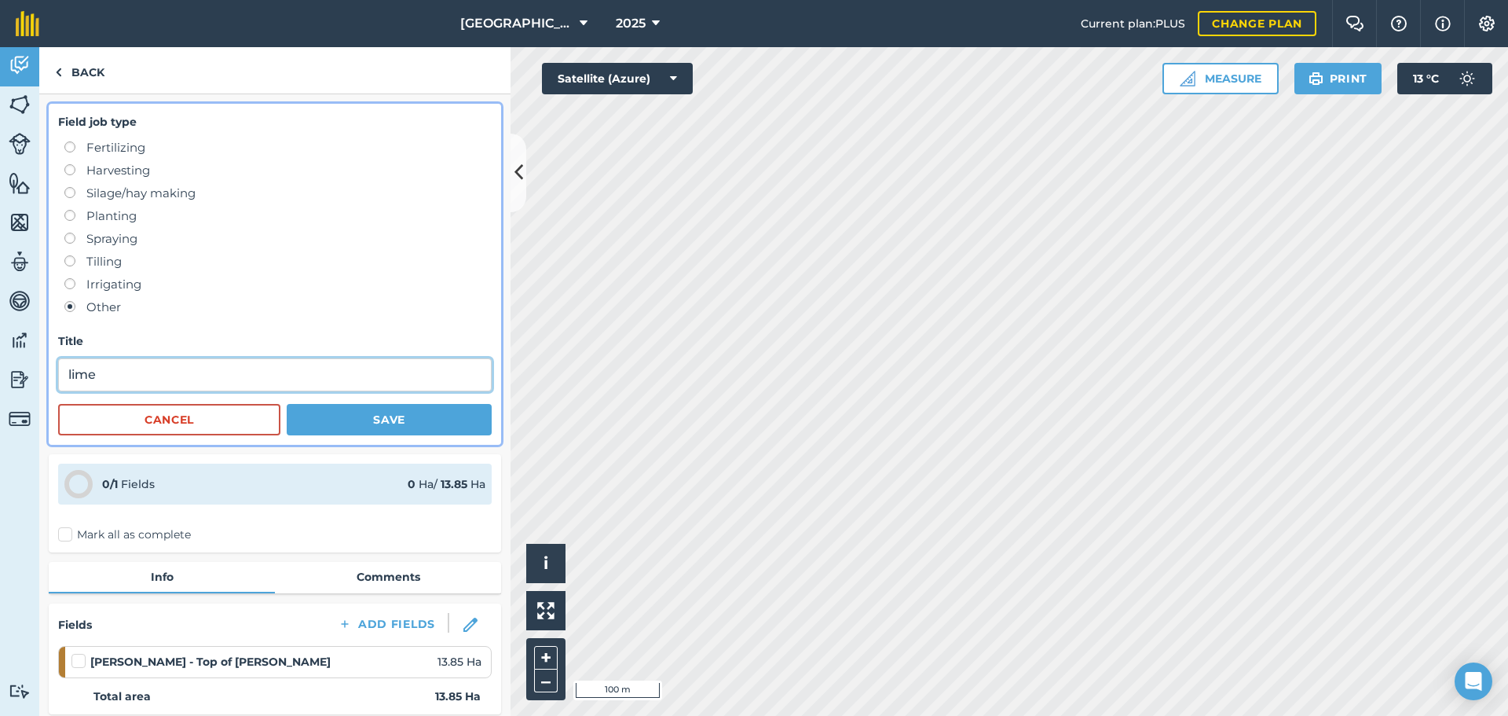
click at [158, 362] on input "lime" at bounding box center [275, 374] width 434 height 33
type input "LIME (if second lorry comes)"
click at [320, 423] on button "Save" at bounding box center [389, 419] width 205 height 31
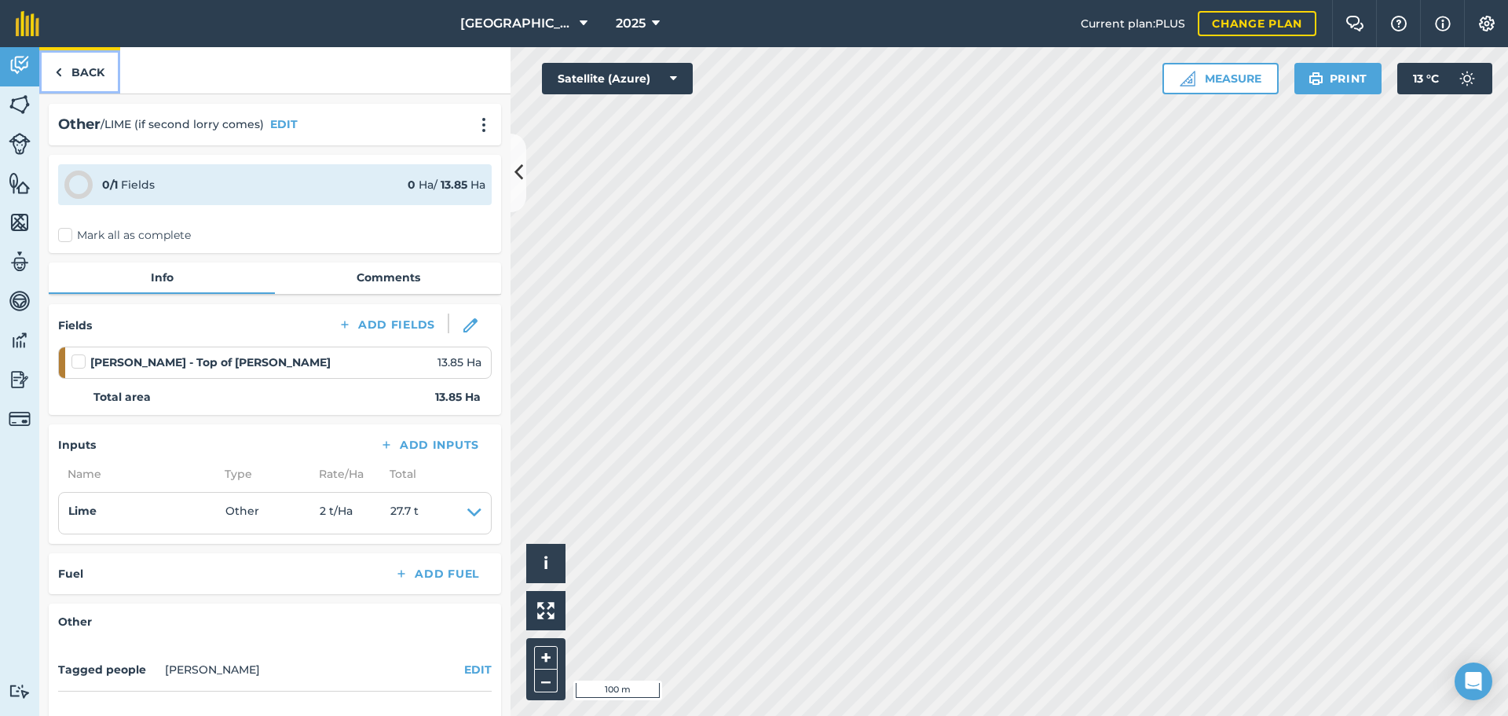
click at [86, 75] on link "Back" at bounding box center [79, 70] width 81 height 46
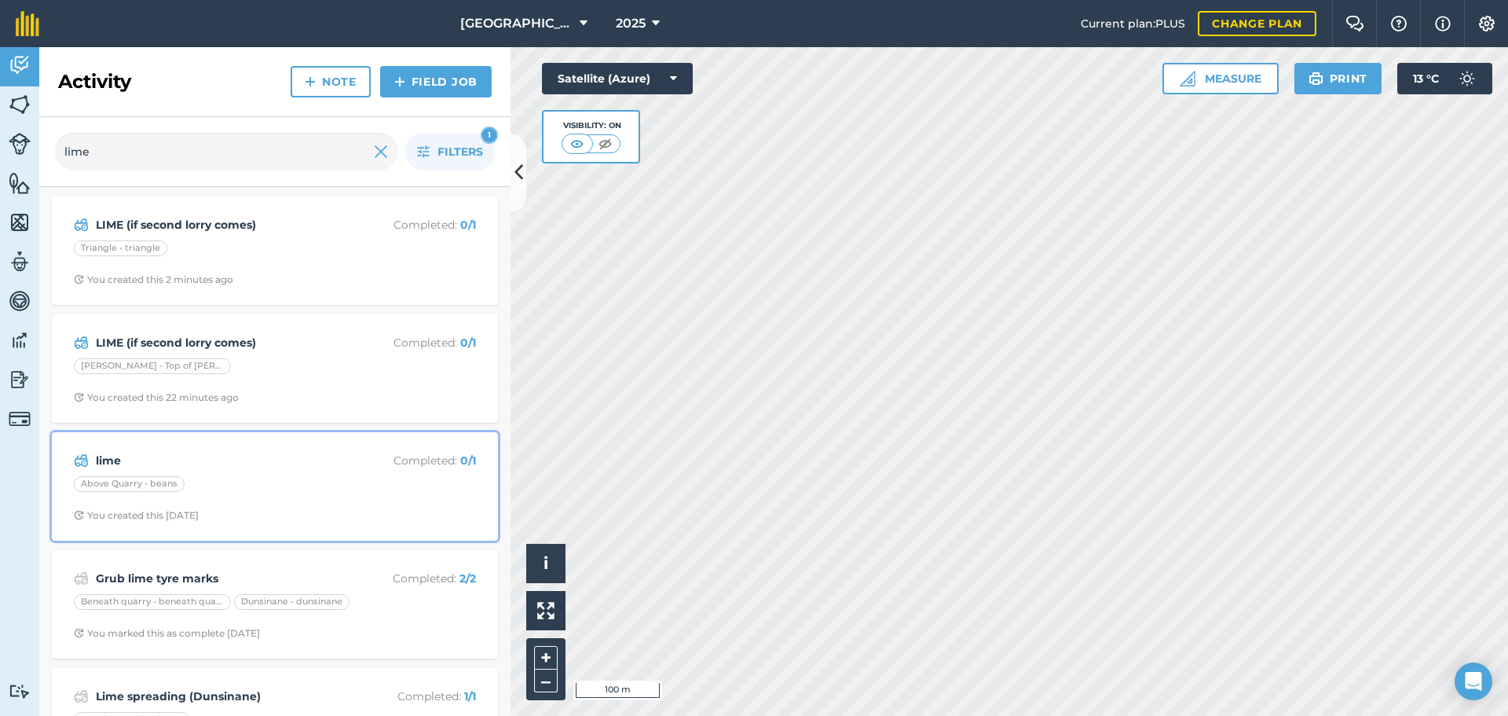
click at [229, 467] on strong "lime" at bounding box center [220, 460] width 249 height 17
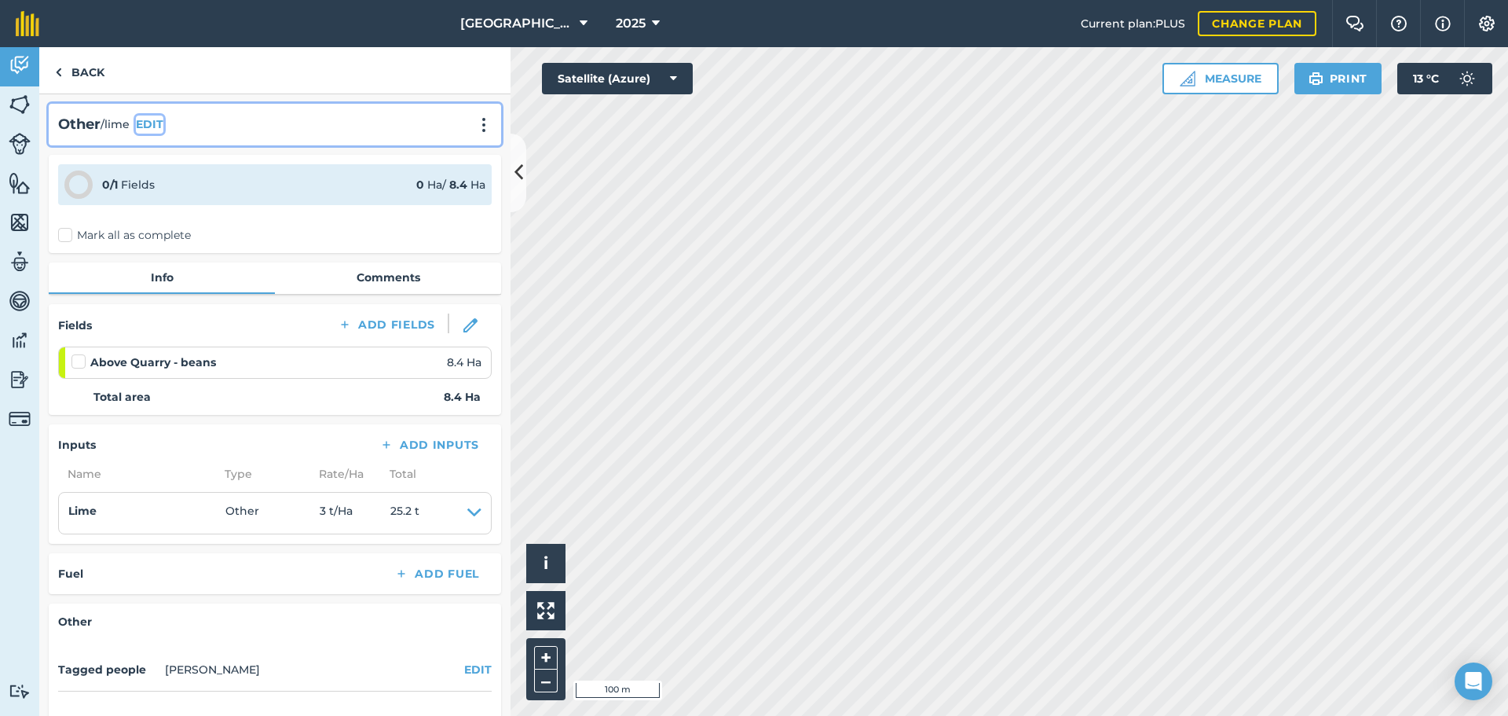
click at [145, 122] on button "EDIT" at bounding box center [149, 123] width 27 height 17
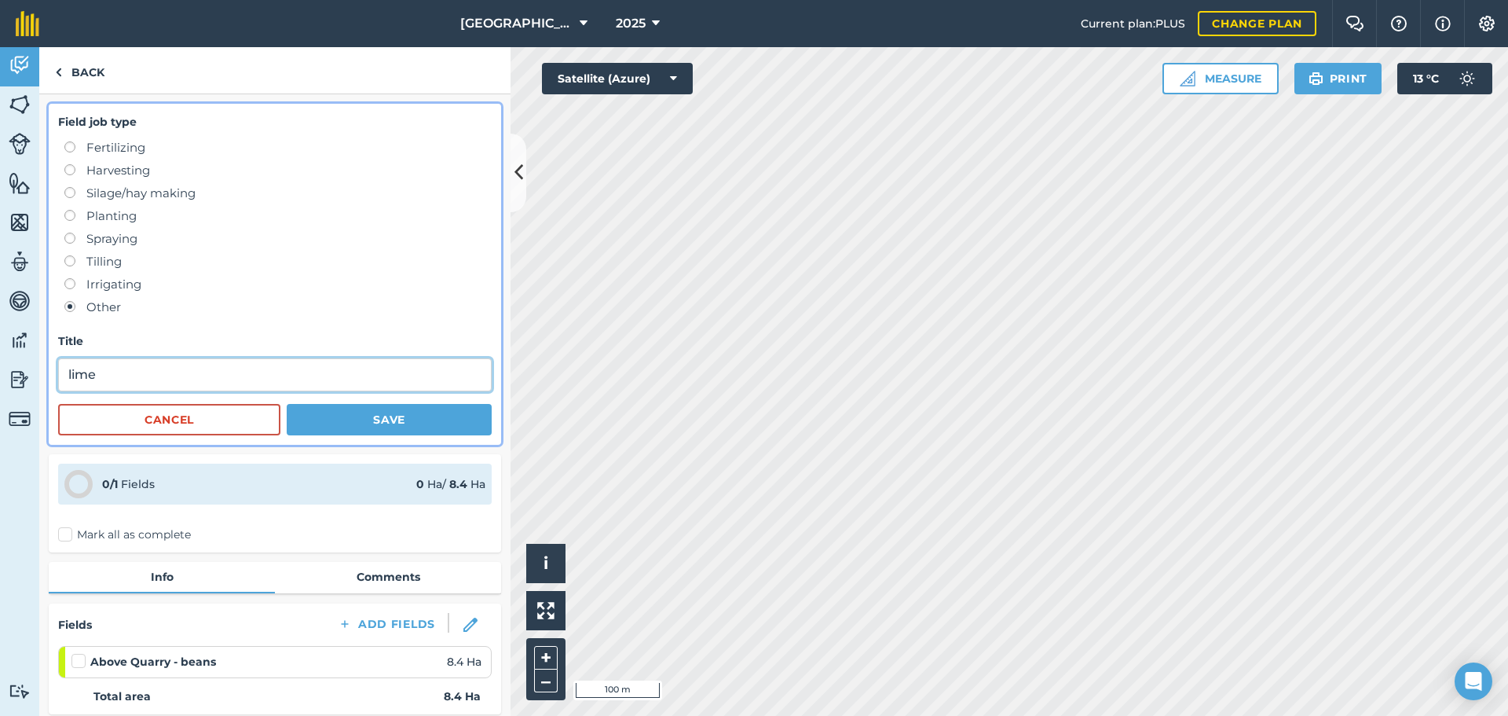
click at [127, 383] on input "lime" at bounding box center [275, 374] width 434 height 33
type input "LIME"
click at [305, 425] on button "Save" at bounding box center [389, 419] width 205 height 31
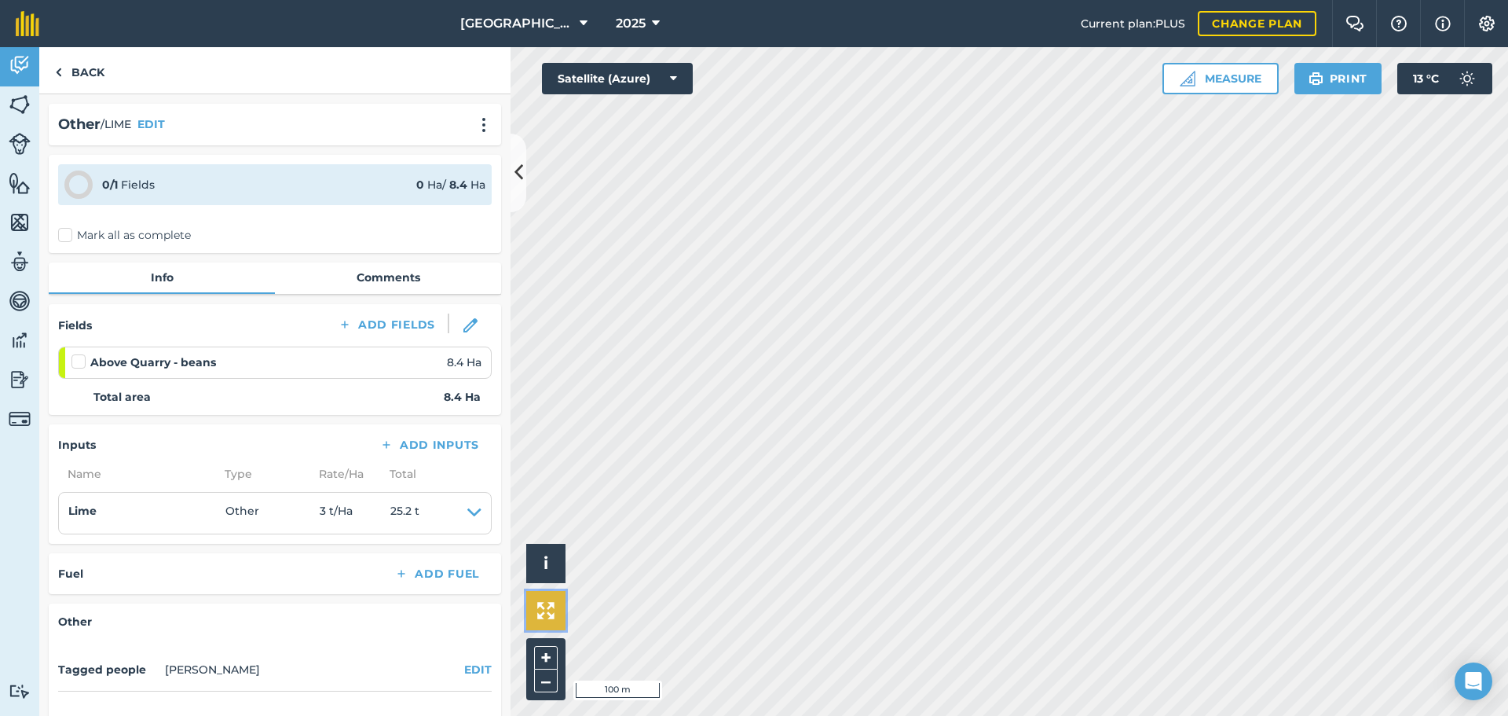
click at [534, 615] on button at bounding box center [545, 610] width 39 height 39
click at [550, 662] on button "+" at bounding box center [546, 658] width 24 height 24
click at [548, 669] on button "+" at bounding box center [546, 658] width 24 height 24
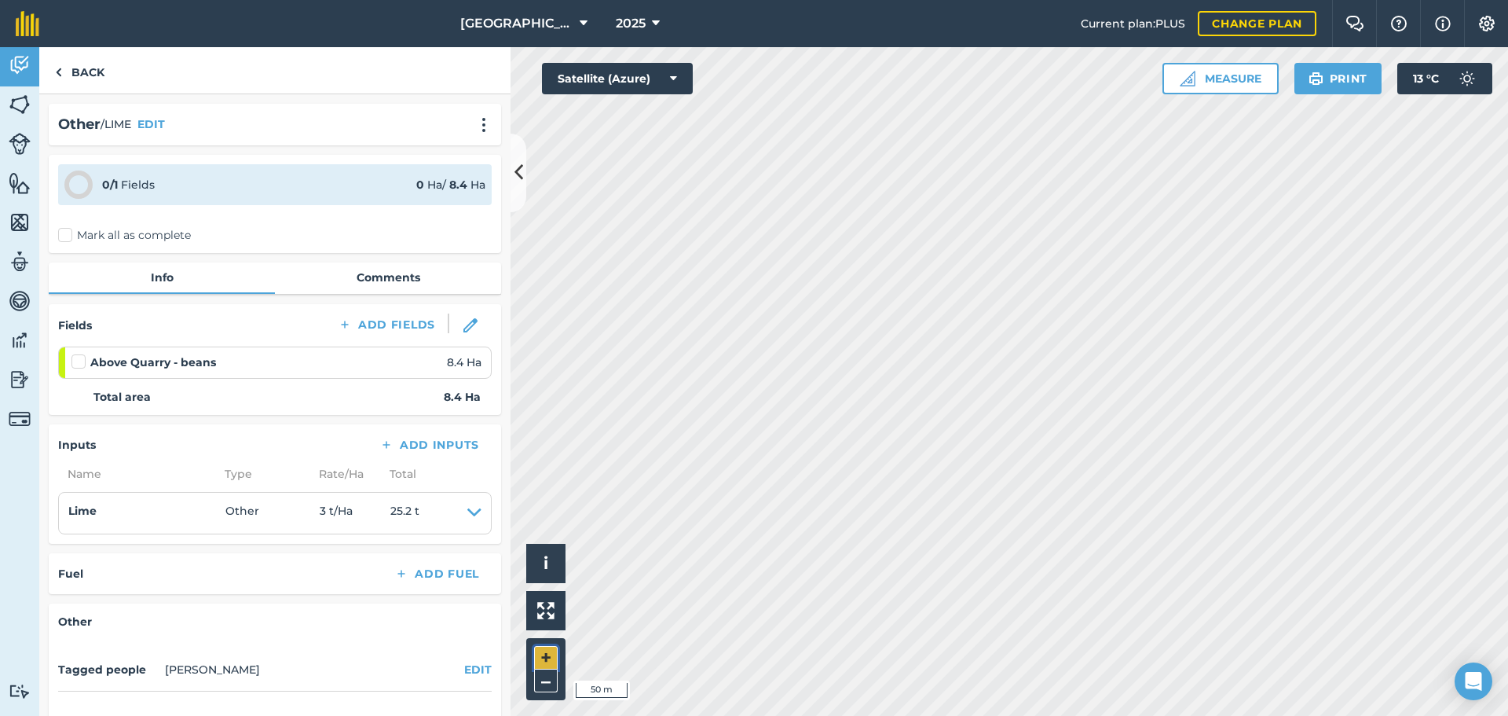
click at [548, 669] on button "+" at bounding box center [546, 658] width 24 height 24
click at [541, 680] on button "–" at bounding box center [546, 680] width 24 height 23
click at [1333, 77] on button "Print" at bounding box center [1339, 78] width 88 height 31
click at [89, 79] on link "Back" at bounding box center [79, 70] width 81 height 46
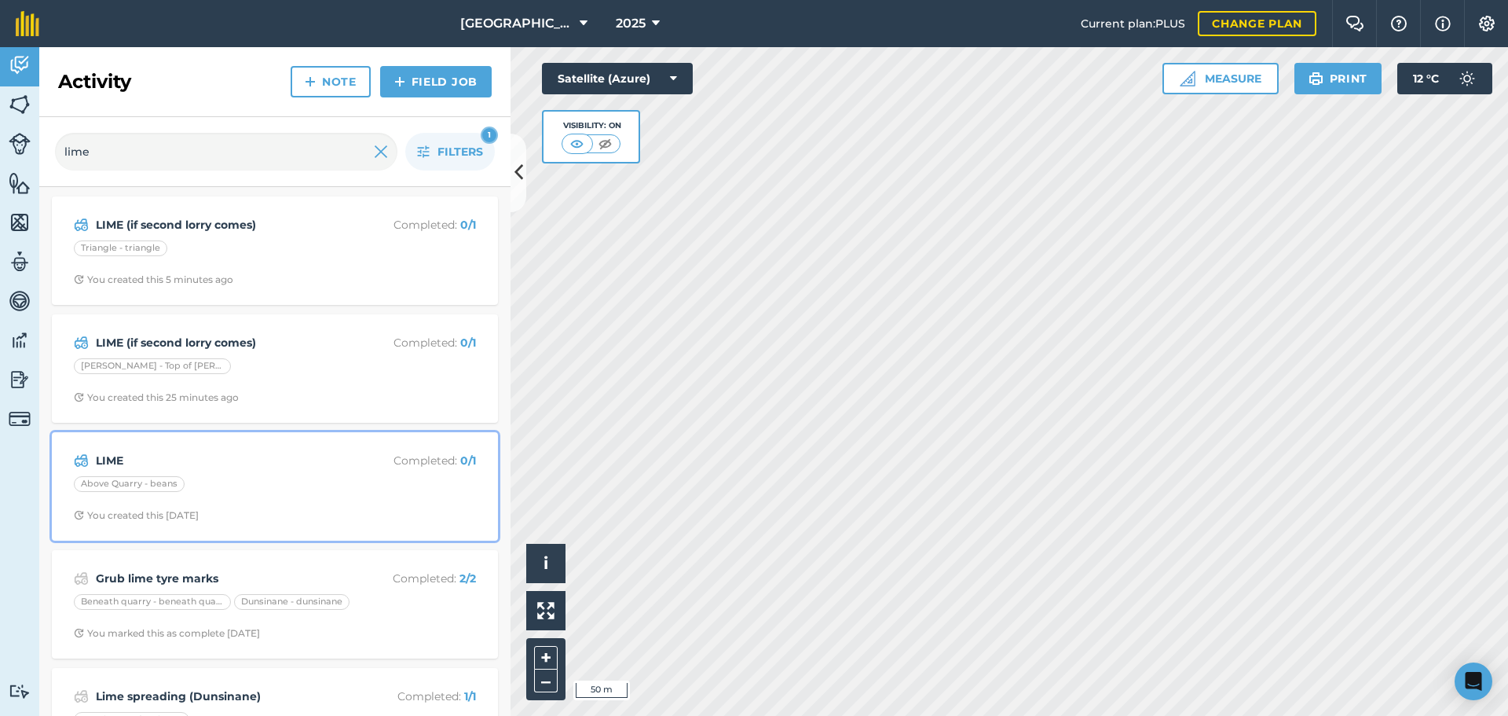
click at [257, 520] on span "You created this [DATE]" at bounding box center [275, 515] width 402 height 13
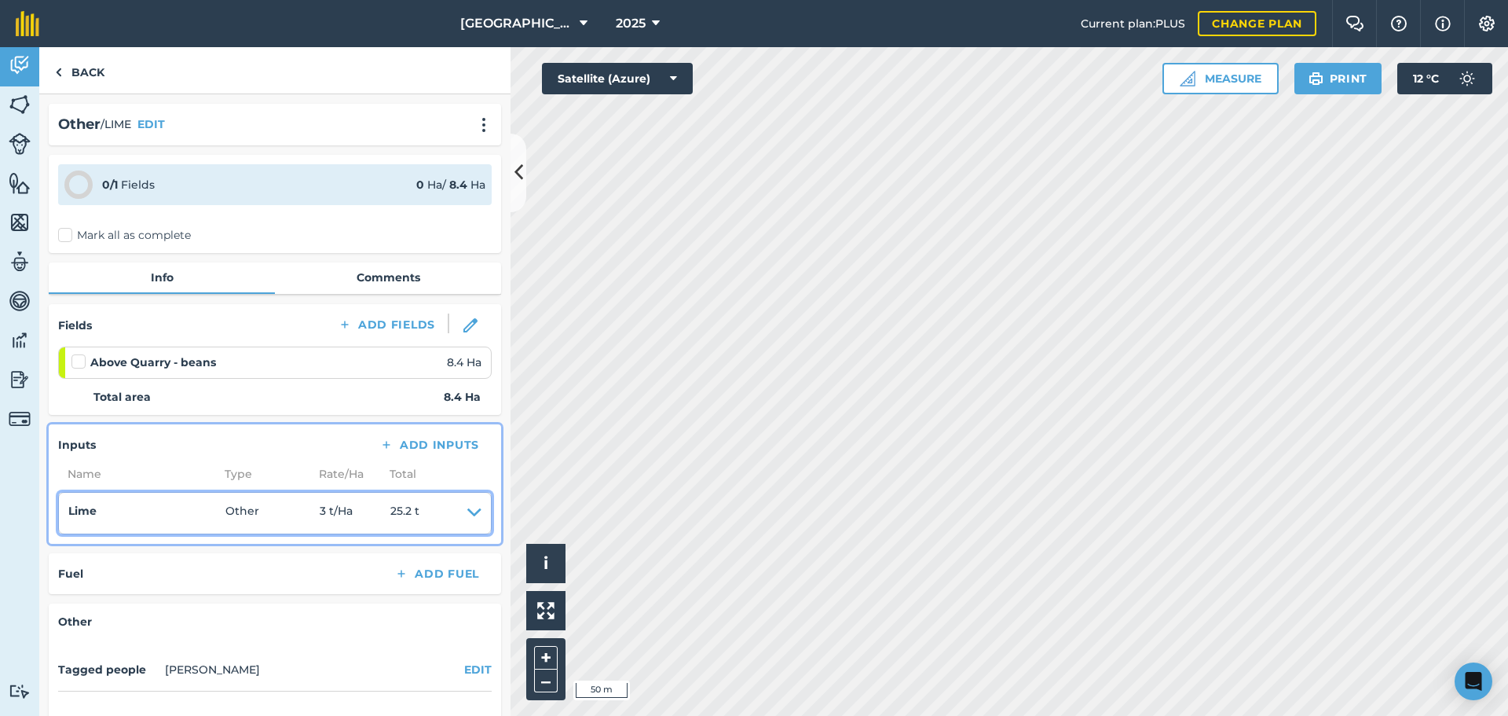
click at [455, 508] on summary "Lime Other 3 t / Ha 25.2 t" at bounding box center [274, 513] width 413 height 22
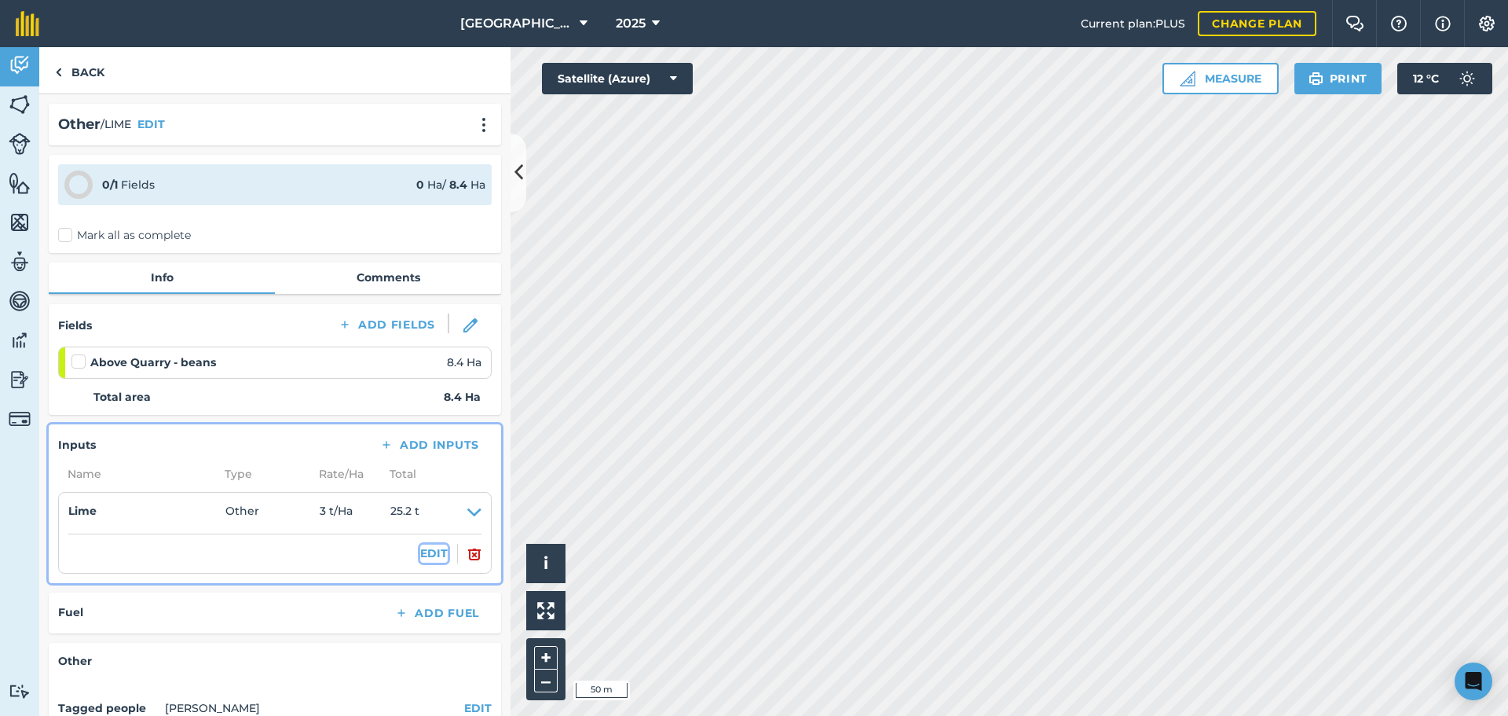
click at [420, 549] on button "EDIT" at bounding box center [433, 552] width 27 height 17
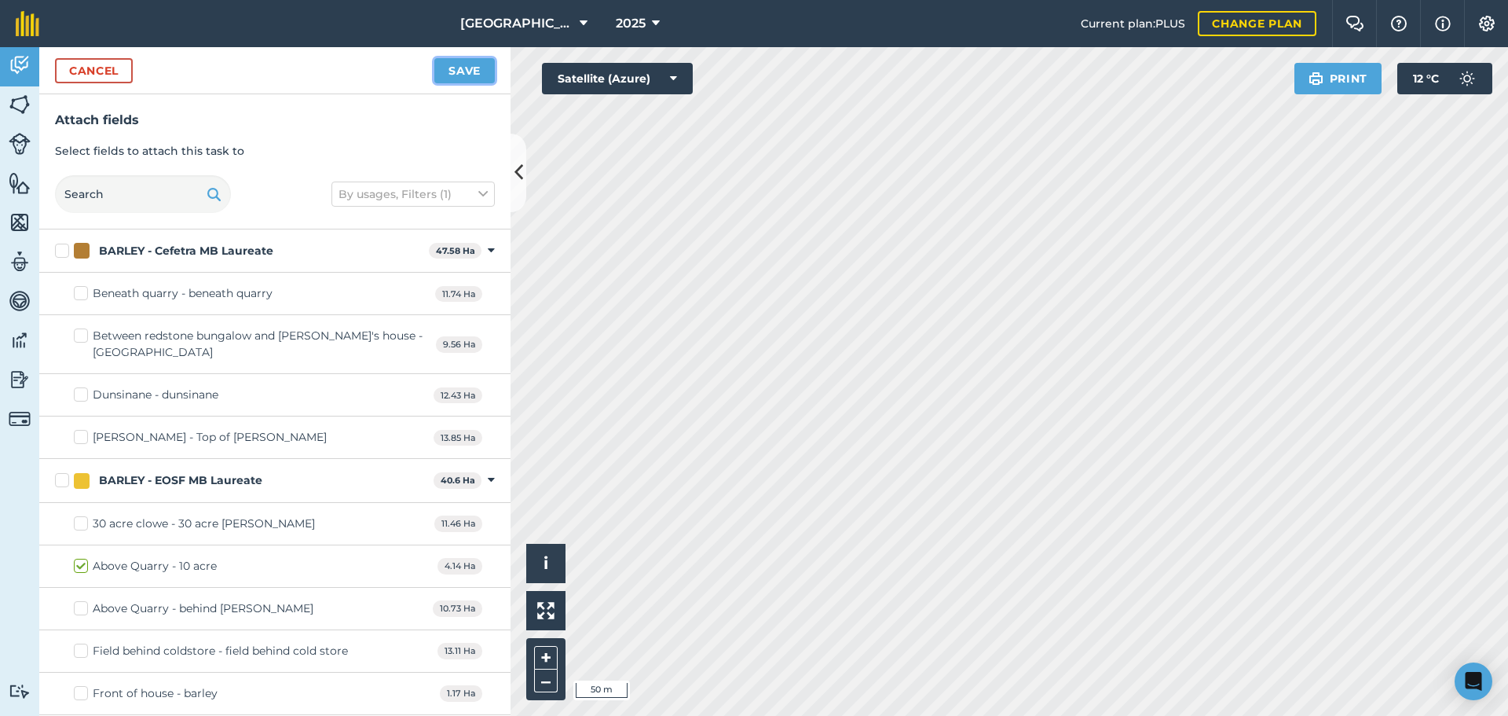
click at [471, 76] on button "Save" at bounding box center [464, 70] width 60 height 25
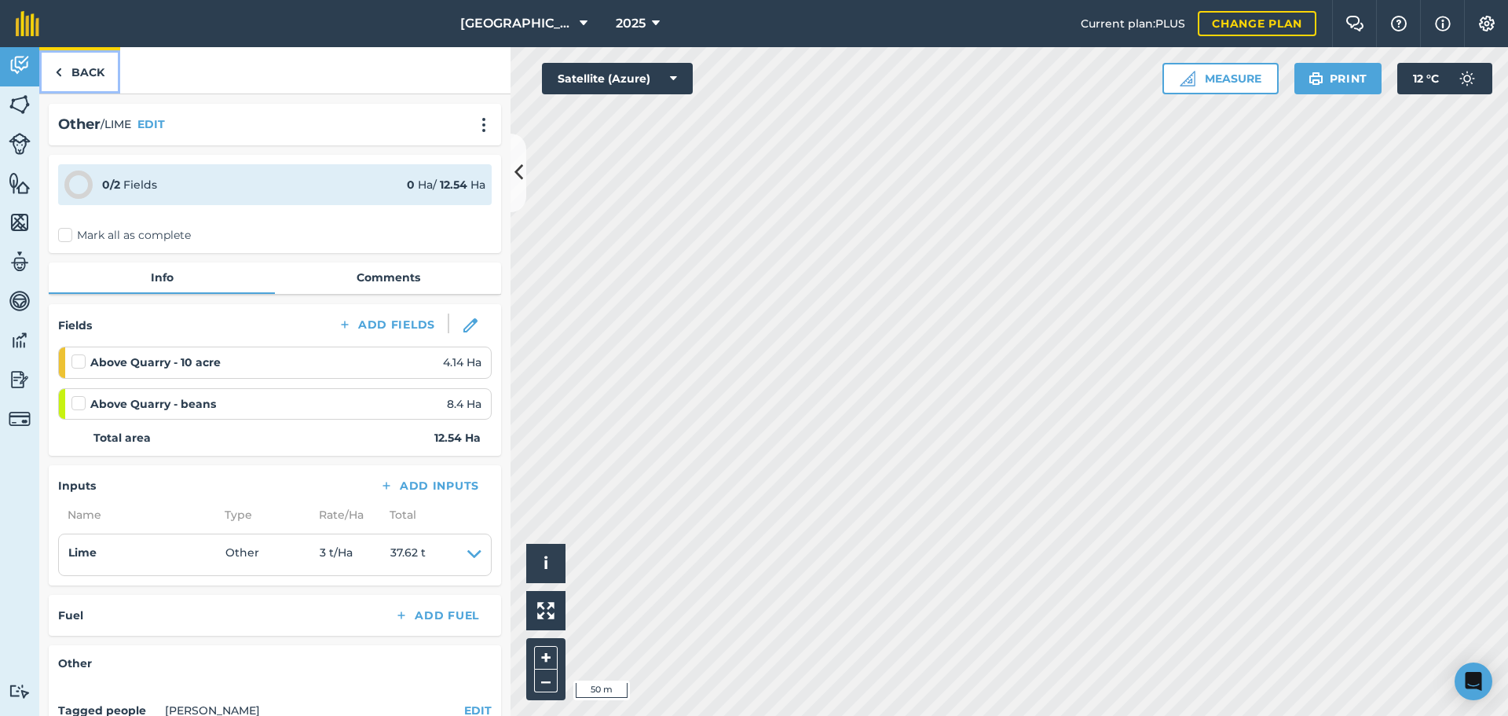
click at [108, 82] on link "Back" at bounding box center [79, 70] width 81 height 46
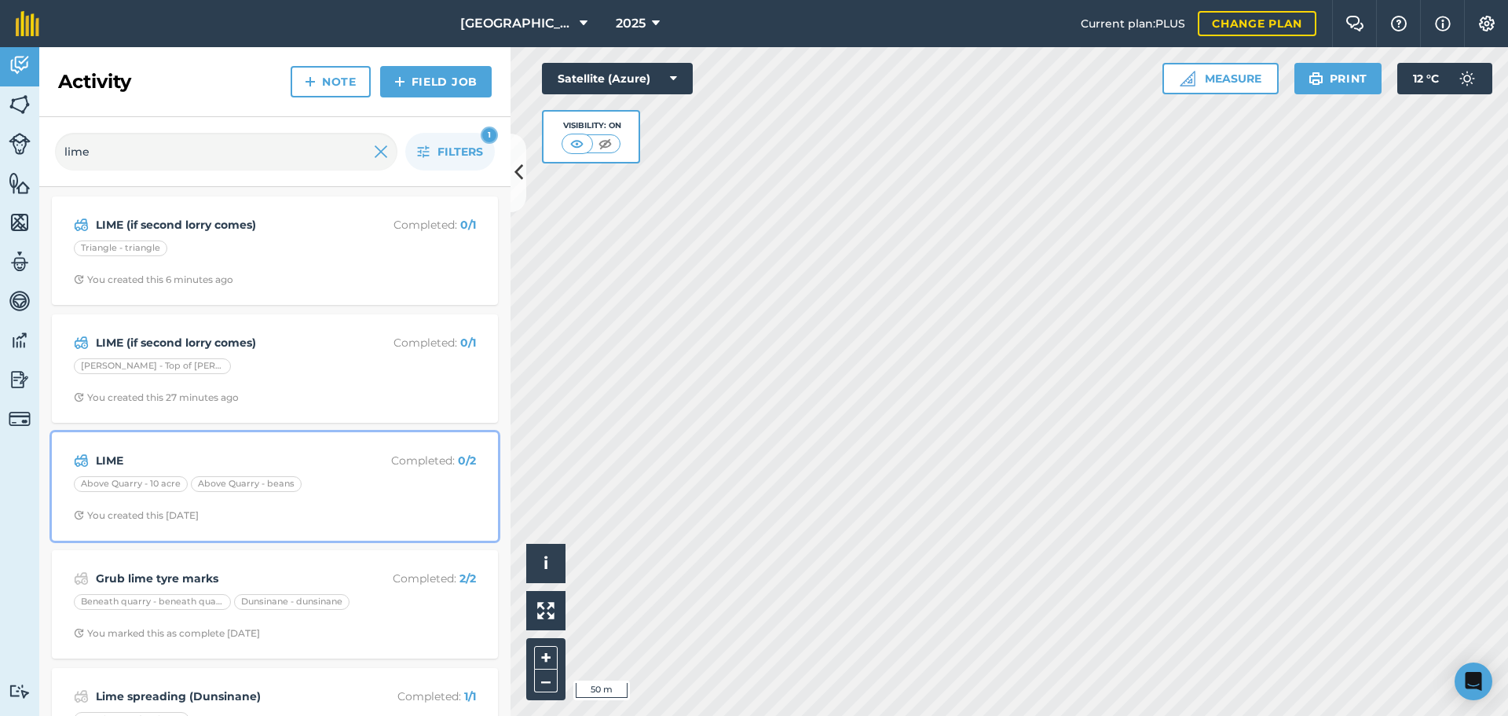
click at [344, 491] on div "Above Quarry - 10 acre Above Quarry - beans" at bounding box center [275, 486] width 402 height 20
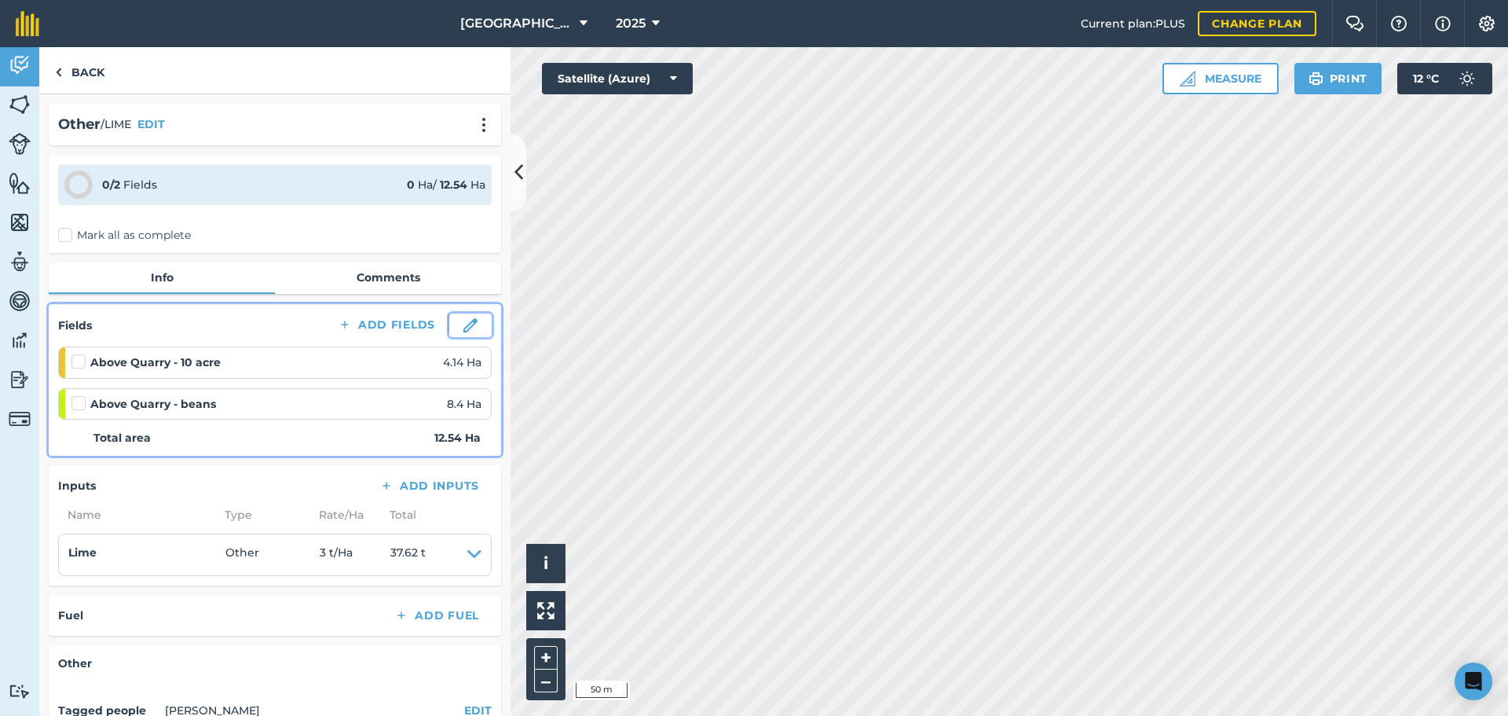
click at [449, 335] on button at bounding box center [470, 325] width 42 height 24
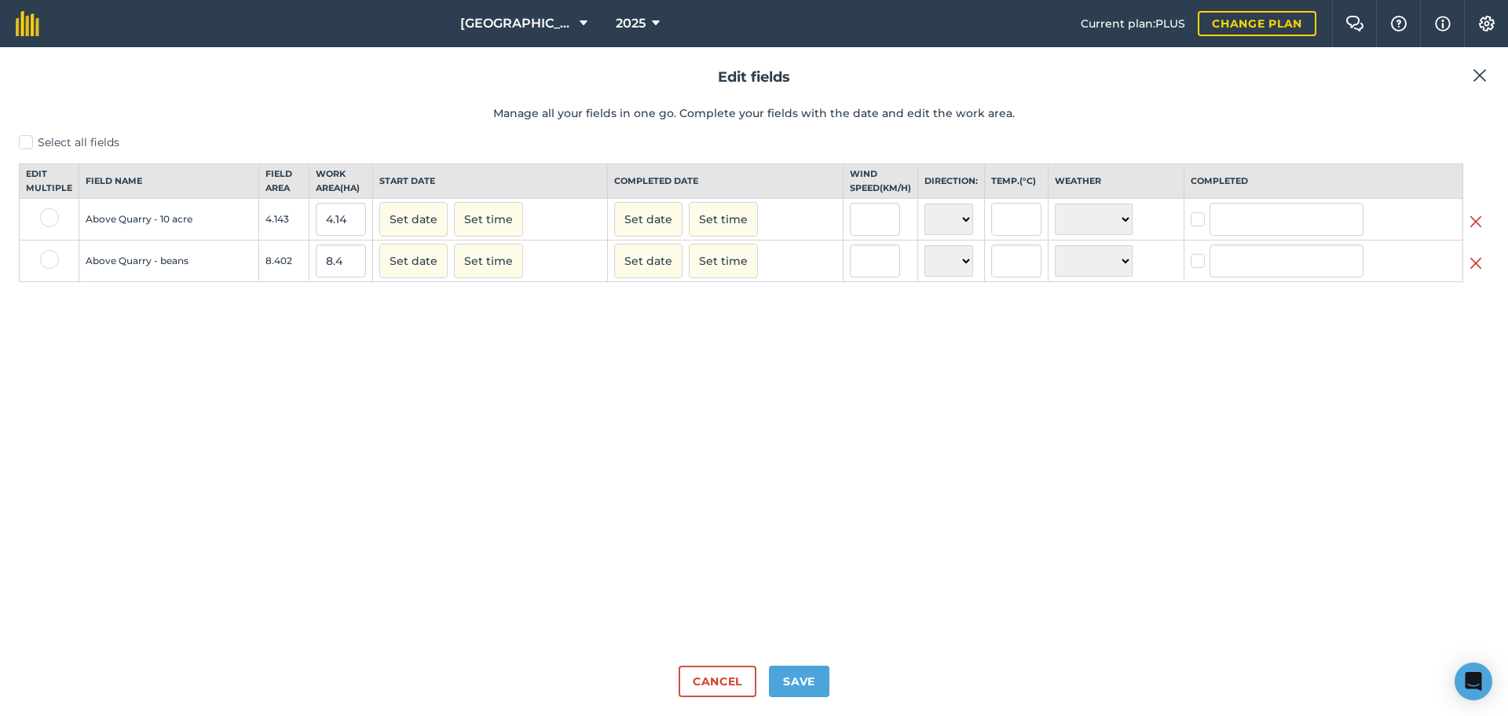
click at [1476, 273] on img at bounding box center [1476, 263] width 13 height 19
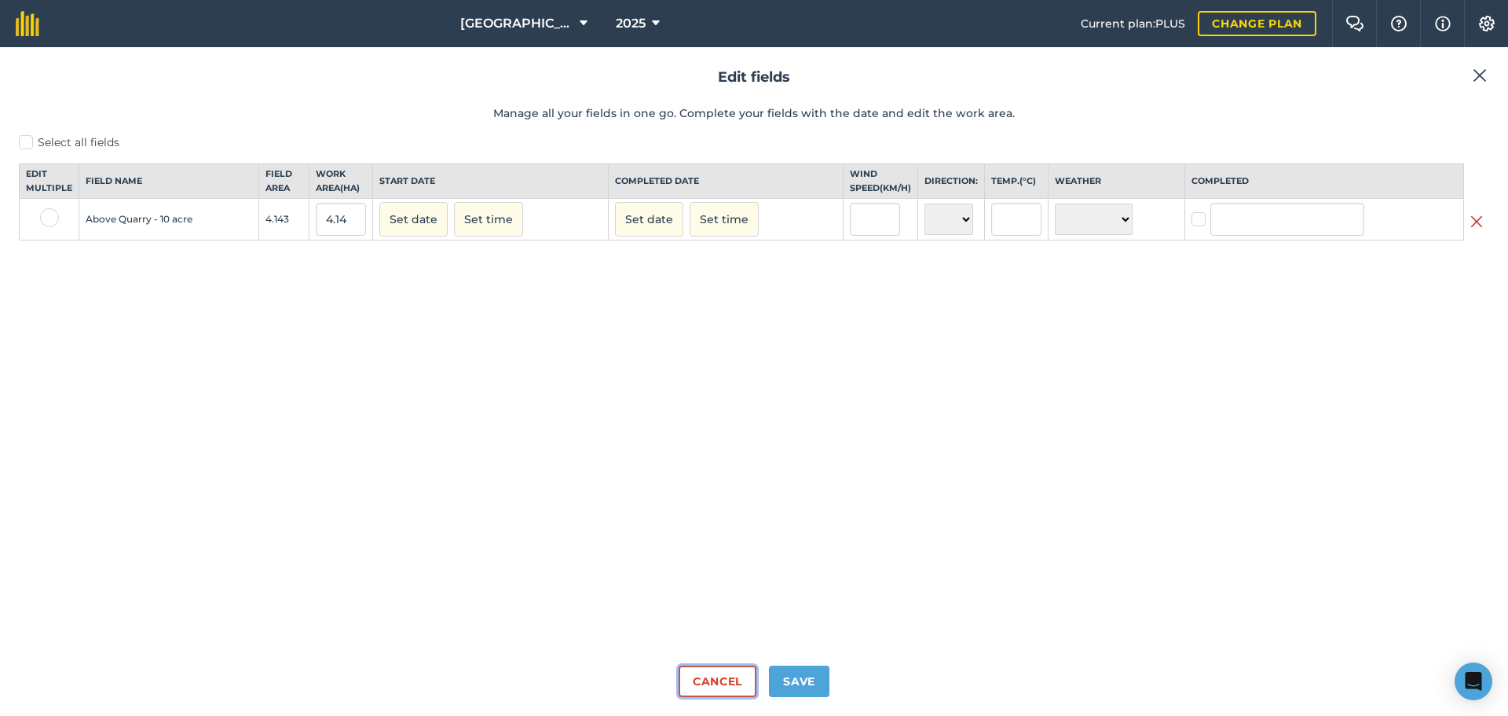
click at [715, 669] on button "Cancel" at bounding box center [718, 680] width 78 height 31
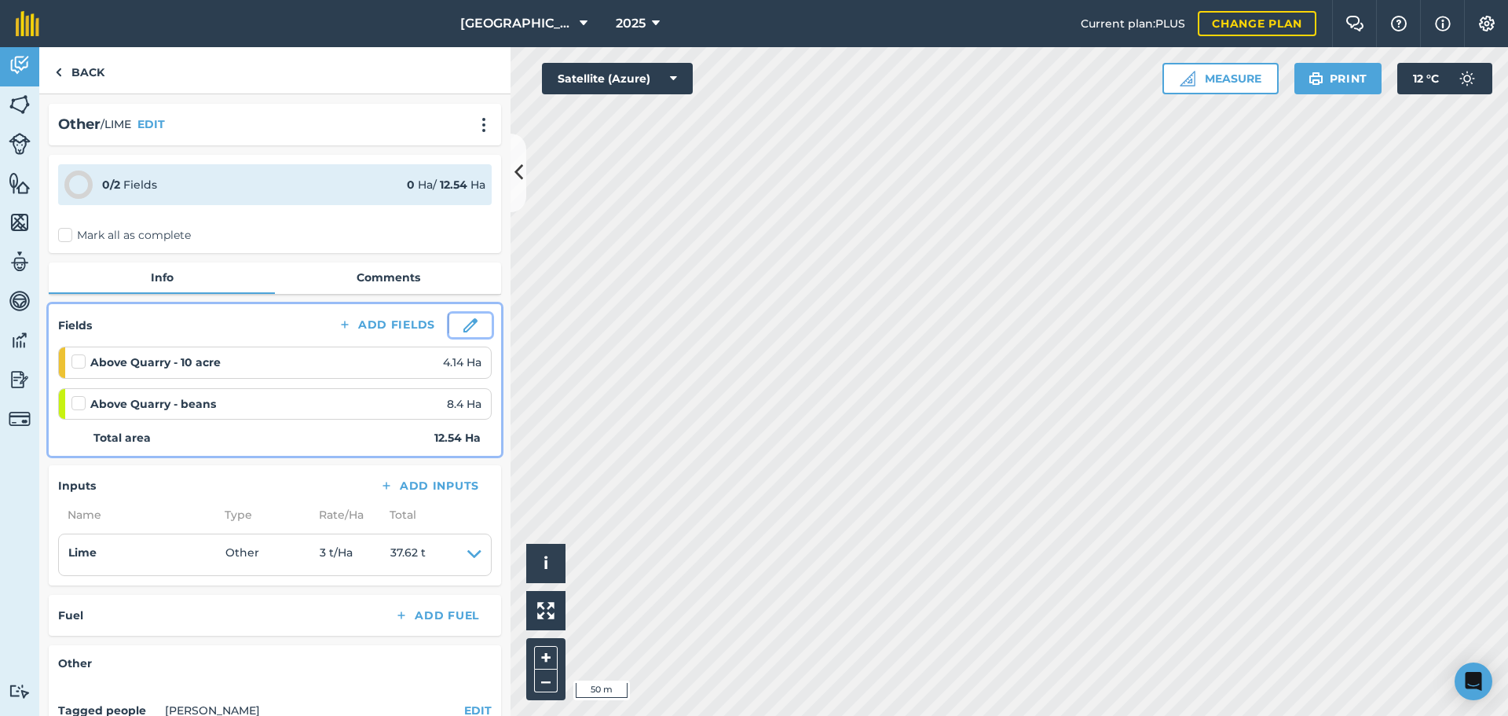
click at [450, 315] on button at bounding box center [470, 325] width 42 height 24
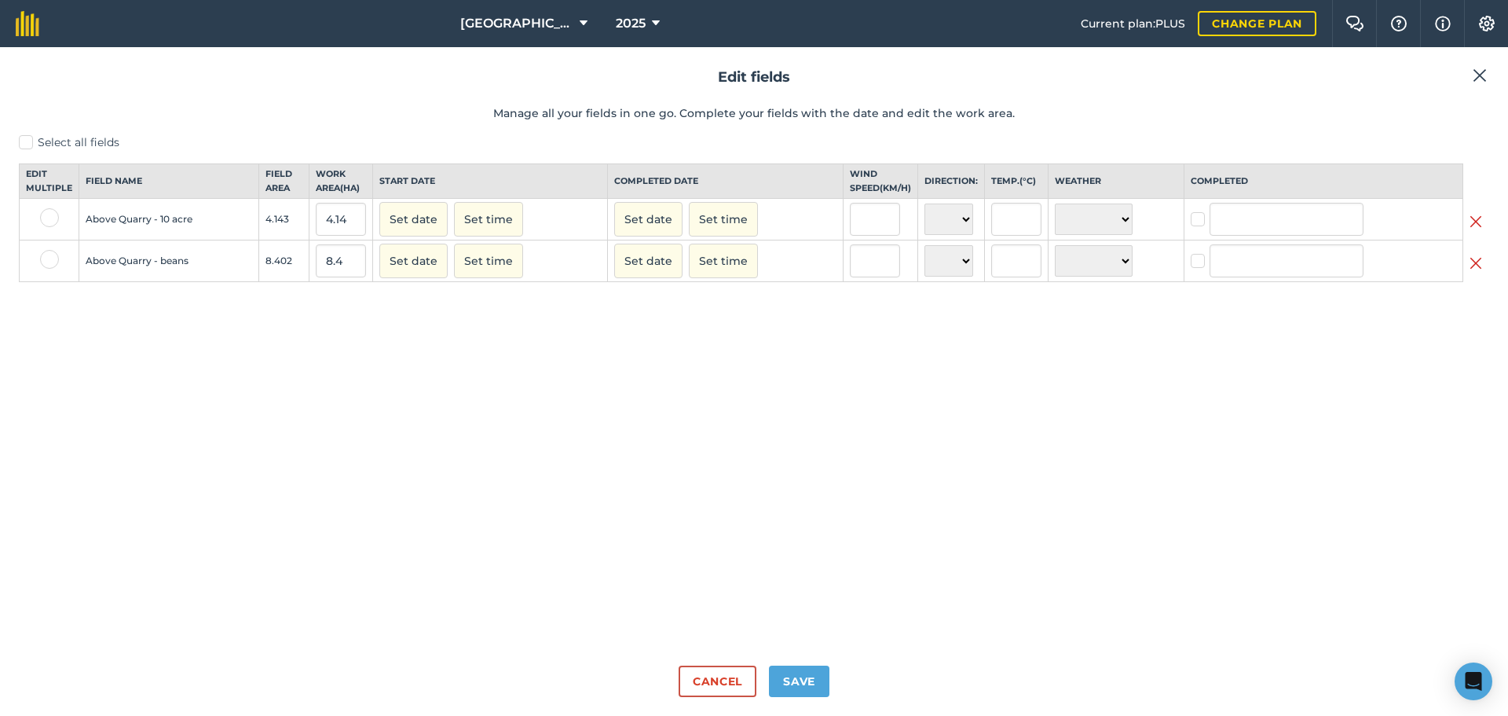
click at [1475, 231] on img at bounding box center [1476, 221] width 13 height 19
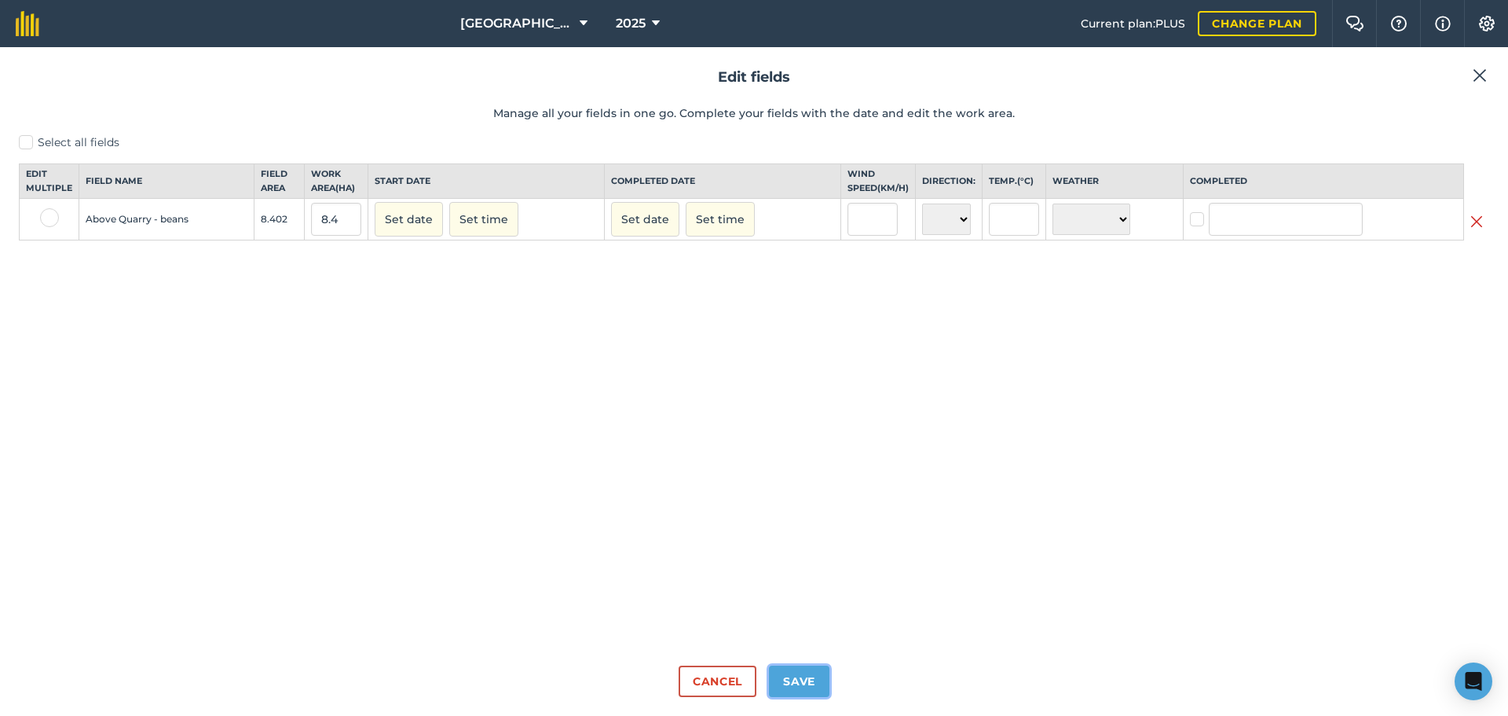
click at [777, 677] on button "Save" at bounding box center [799, 680] width 60 height 31
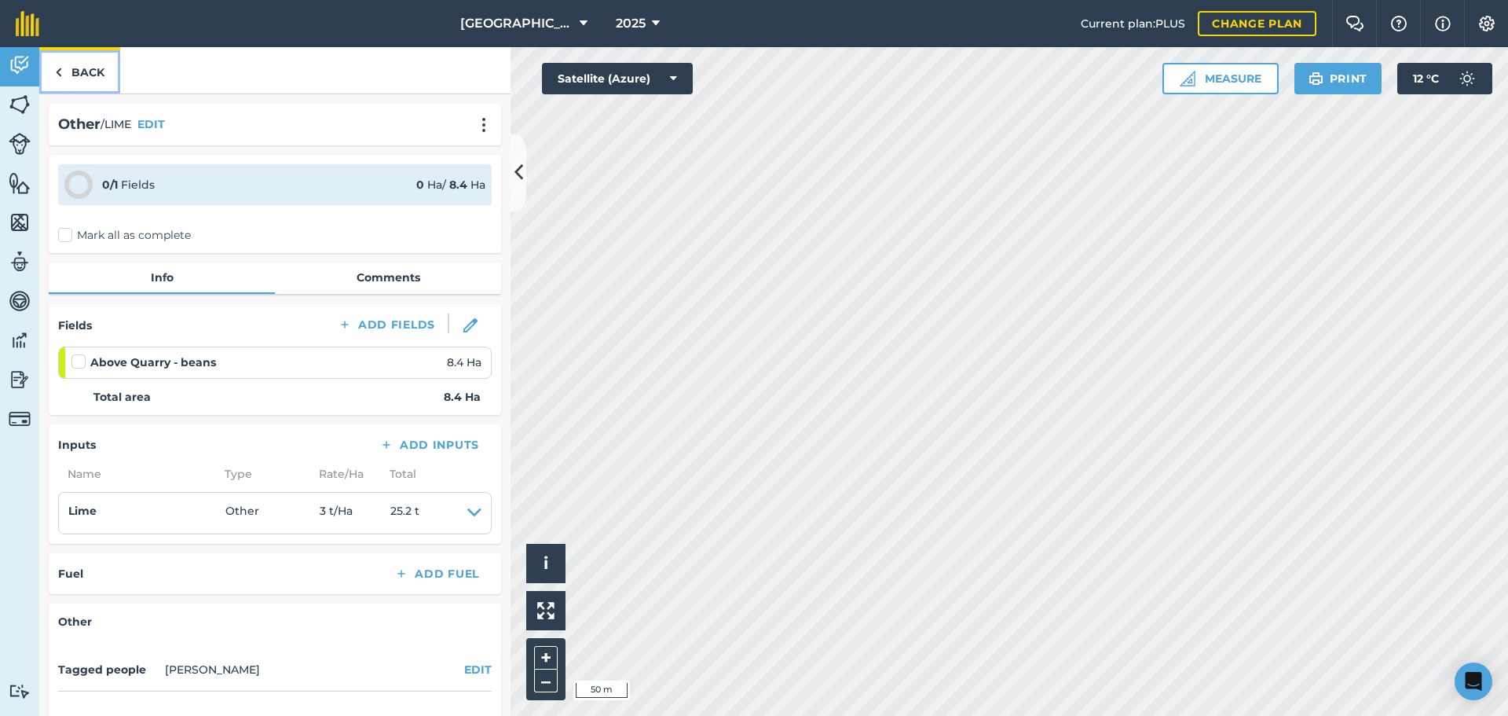
click at [64, 63] on link "Back" at bounding box center [79, 70] width 81 height 46
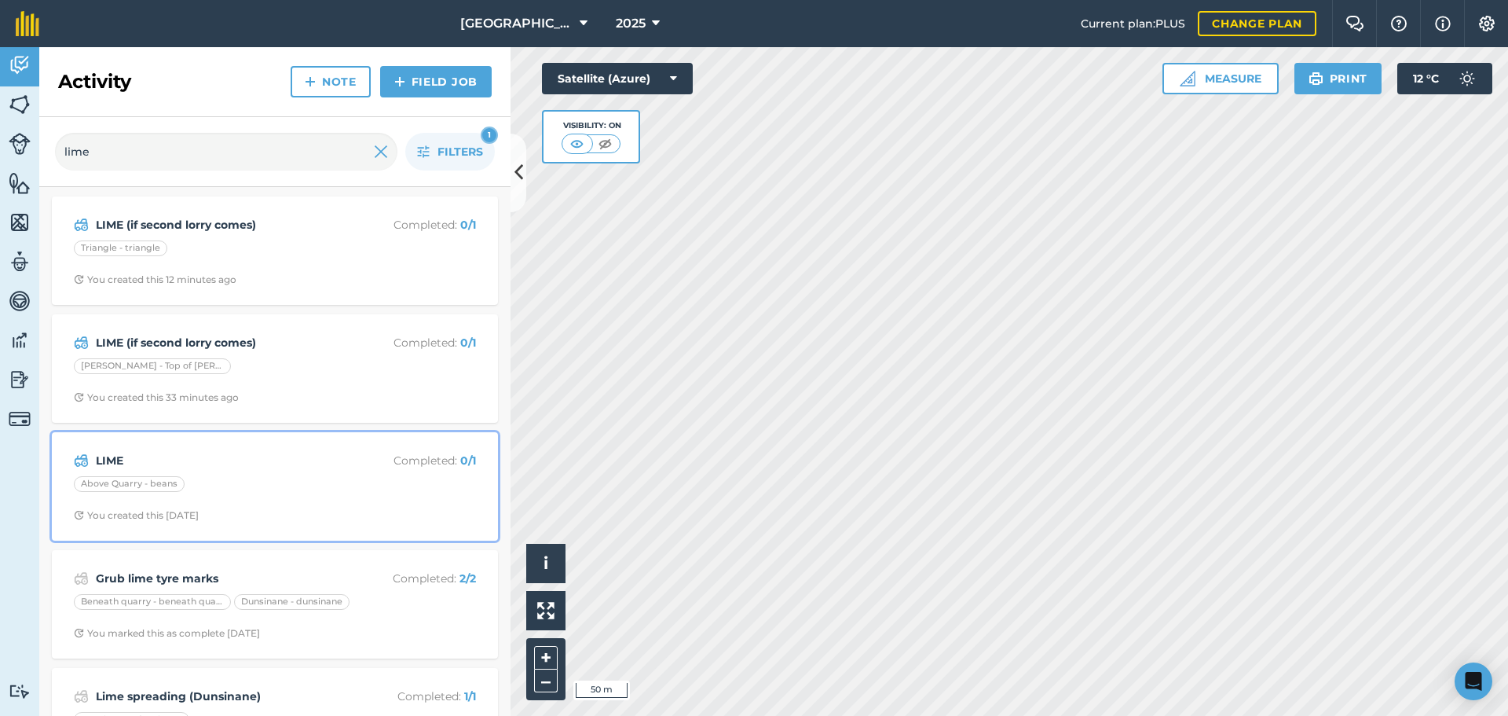
click at [258, 476] on div "Above Quarry - beans" at bounding box center [275, 486] width 402 height 20
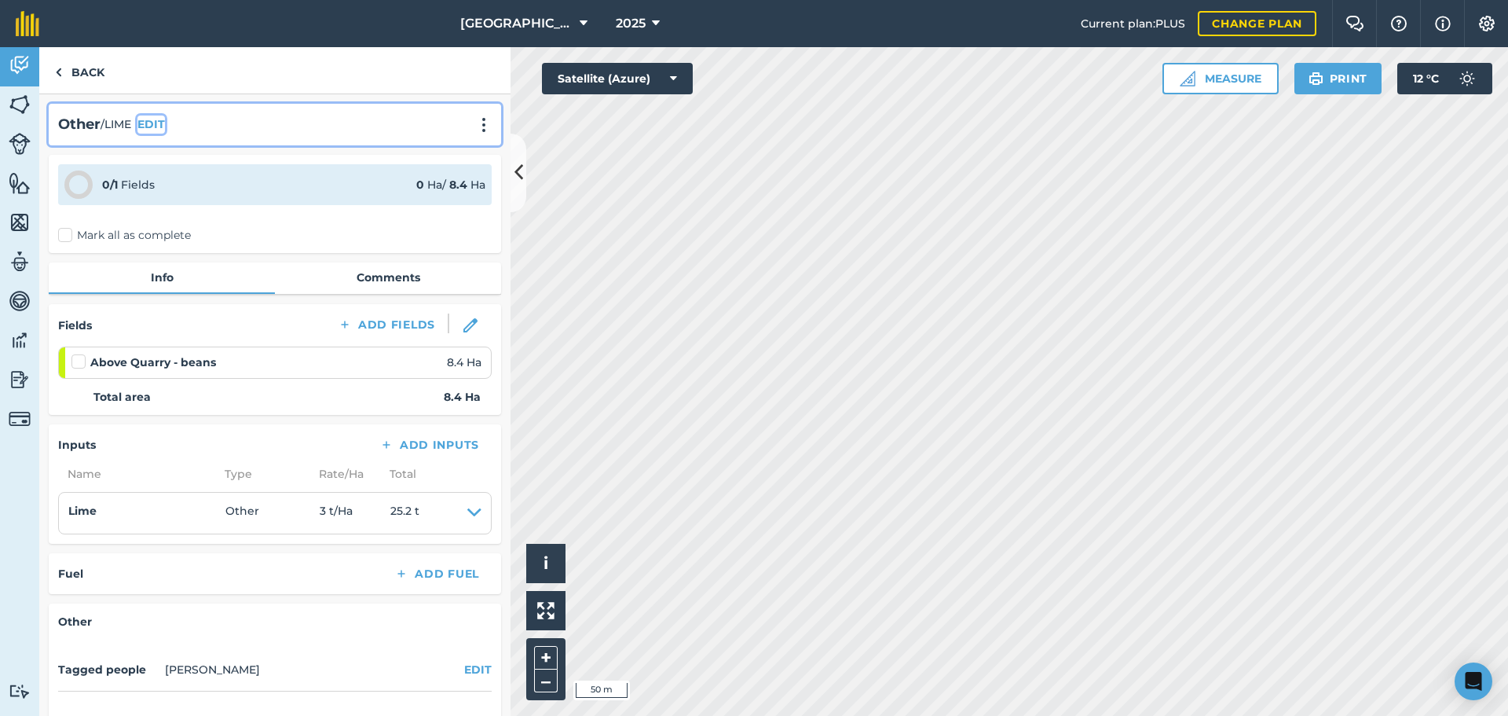
click at [165, 119] on button "EDIT" at bounding box center [150, 123] width 27 height 17
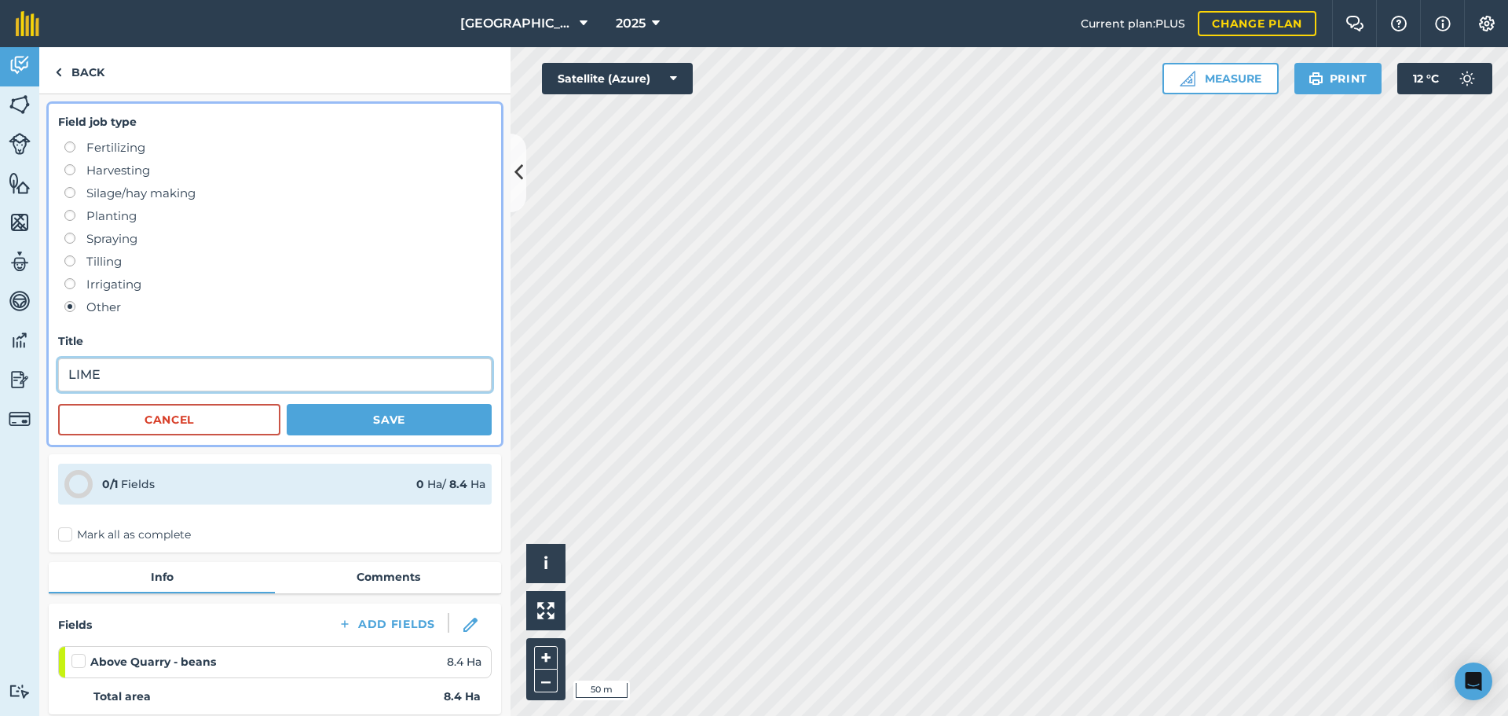
click at [159, 375] on input "LIME" at bounding box center [275, 374] width 434 height 33
type input "LIME (if only one load)"
click at [343, 431] on button "Save" at bounding box center [389, 419] width 205 height 31
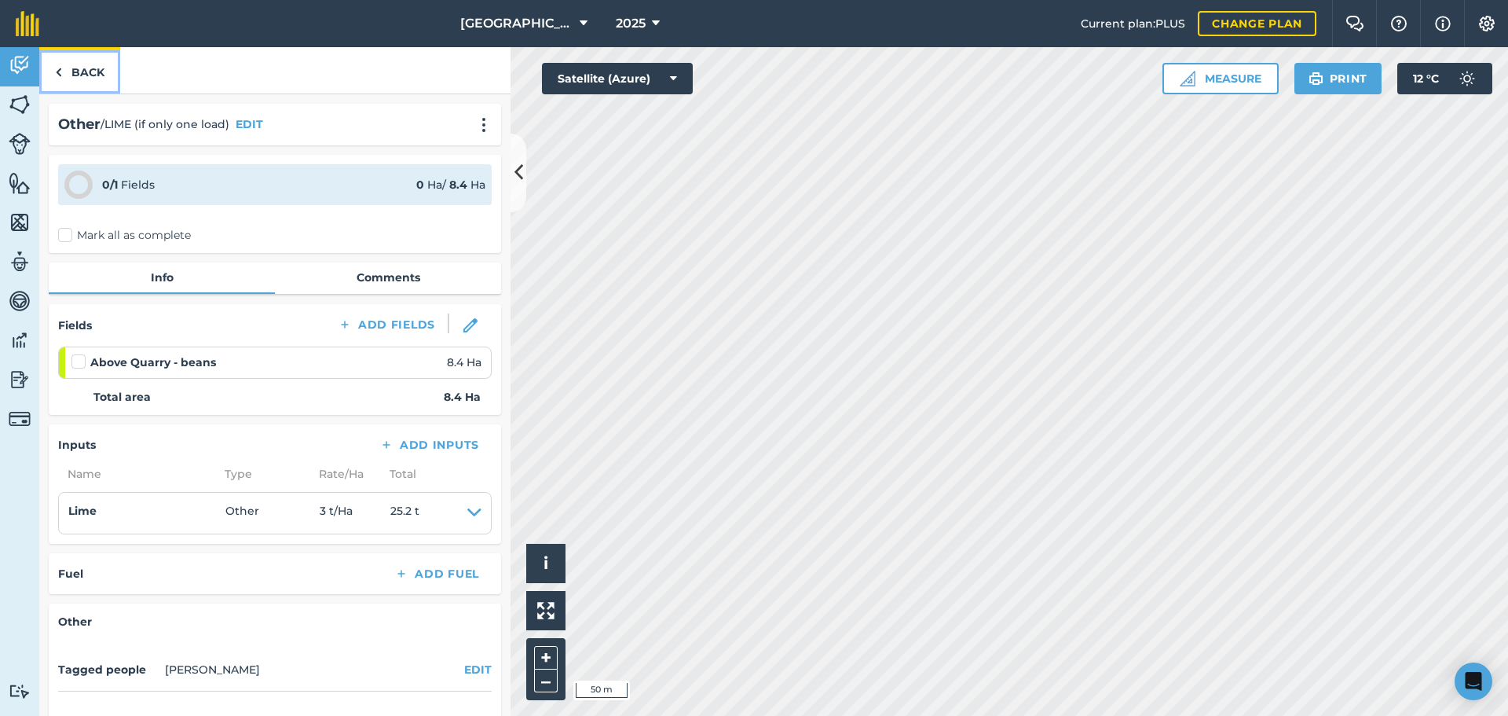
click at [79, 64] on link "Back" at bounding box center [79, 70] width 81 height 46
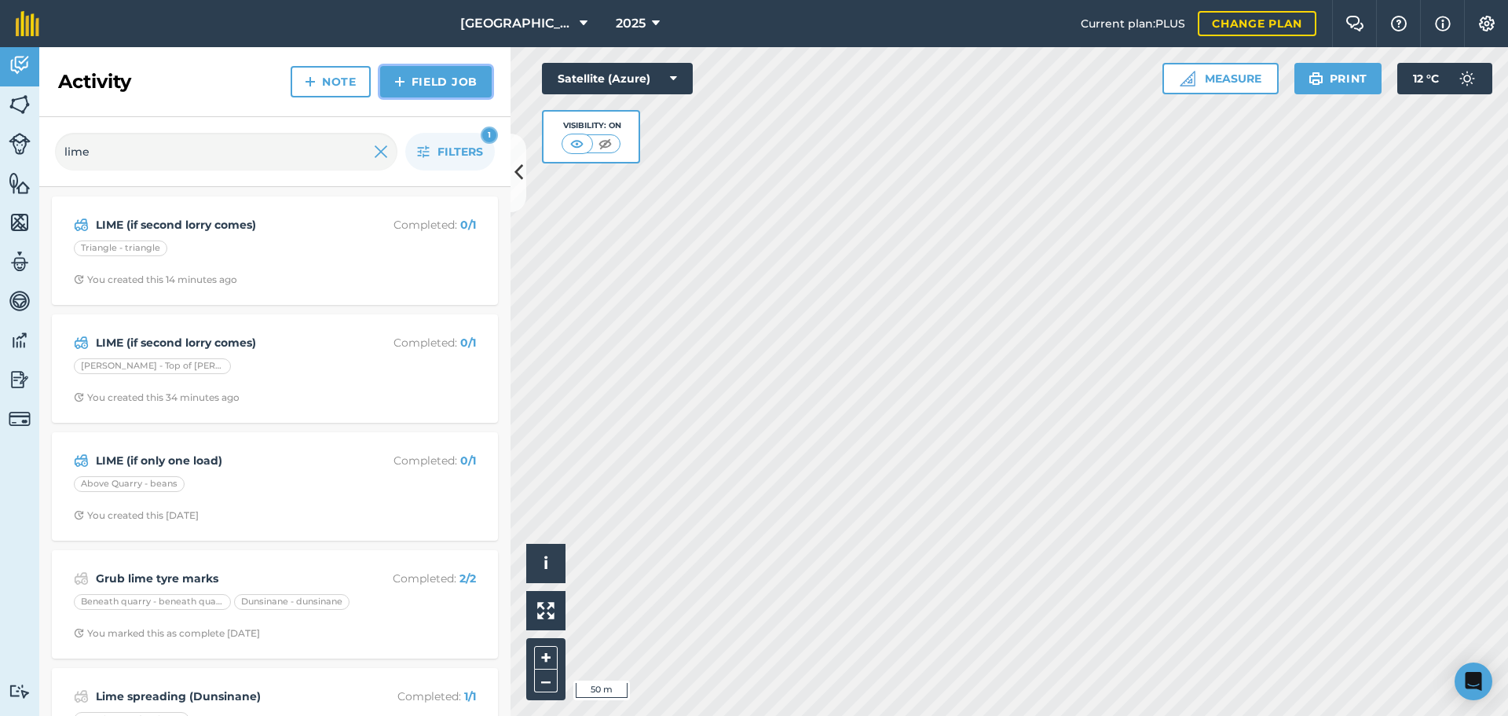
click at [407, 79] on link "Field Job" at bounding box center [436, 81] width 112 height 31
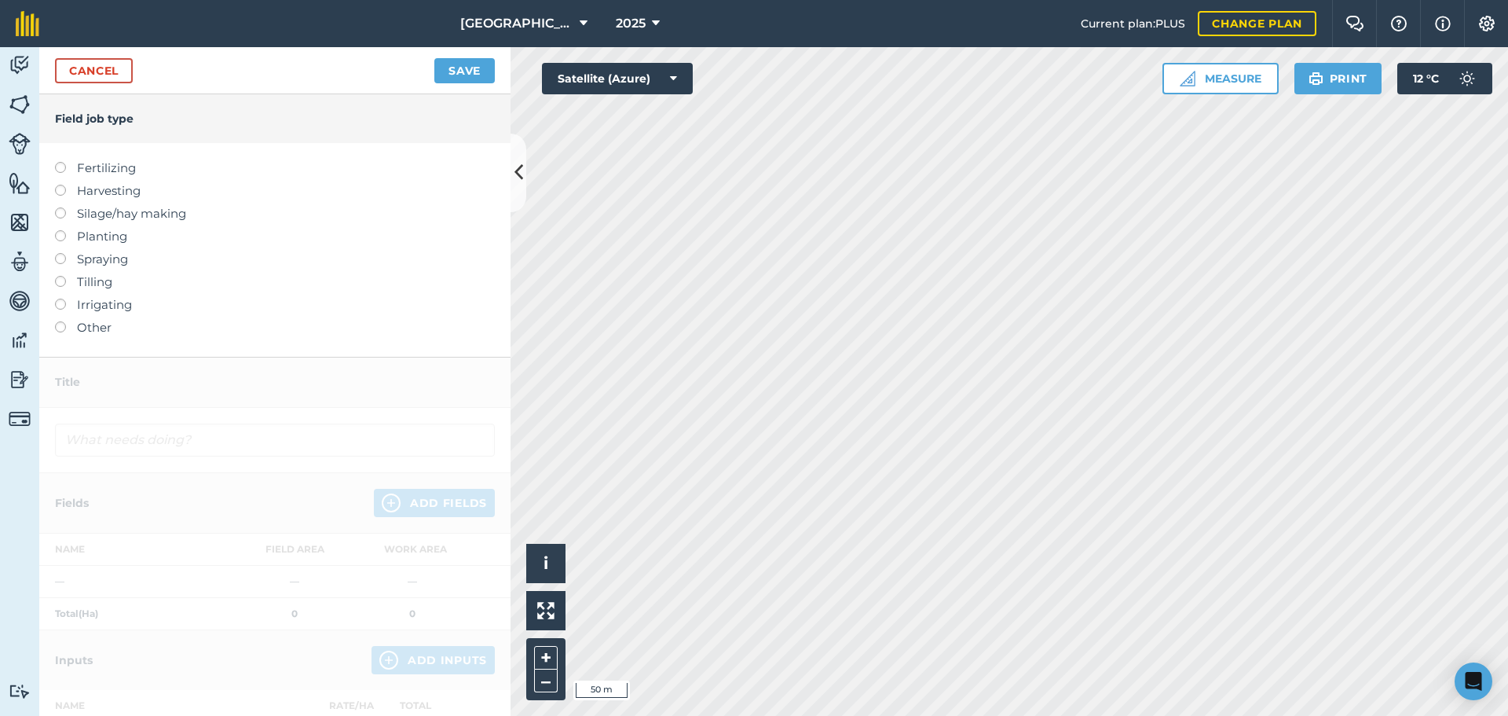
click at [91, 323] on label "Other" at bounding box center [275, 327] width 440 height 19
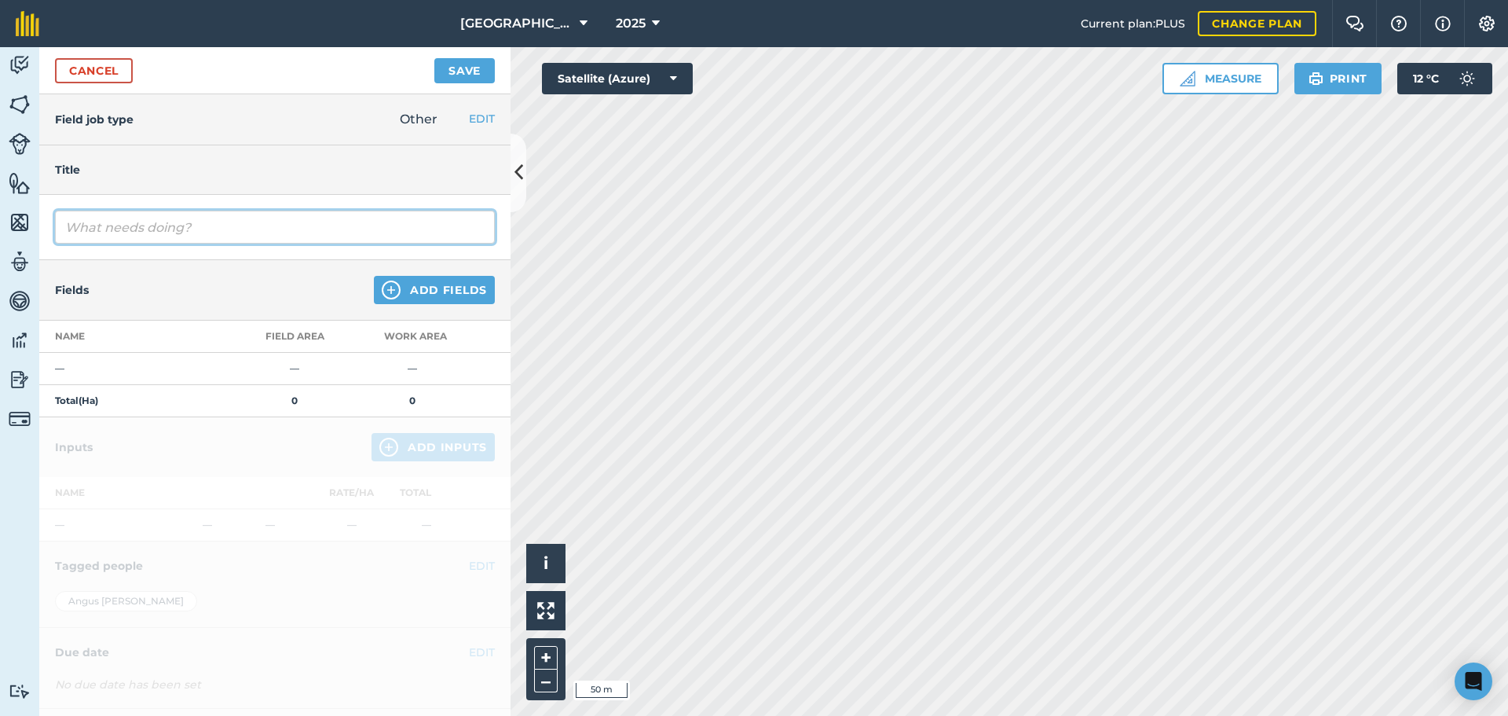
click at [214, 215] on input "text" at bounding box center [275, 227] width 440 height 33
type input "LIME (if second lorry comes)"
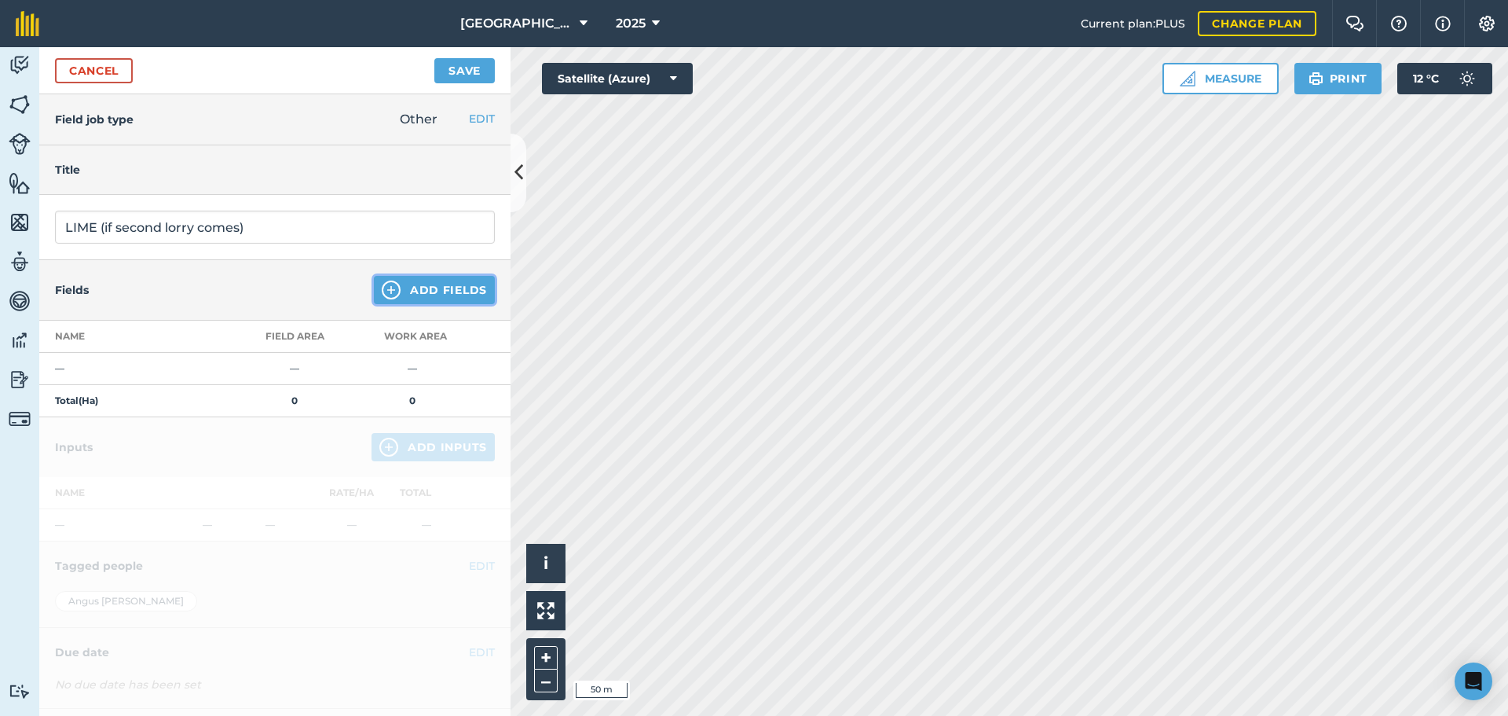
click at [382, 288] on img at bounding box center [391, 289] width 19 height 19
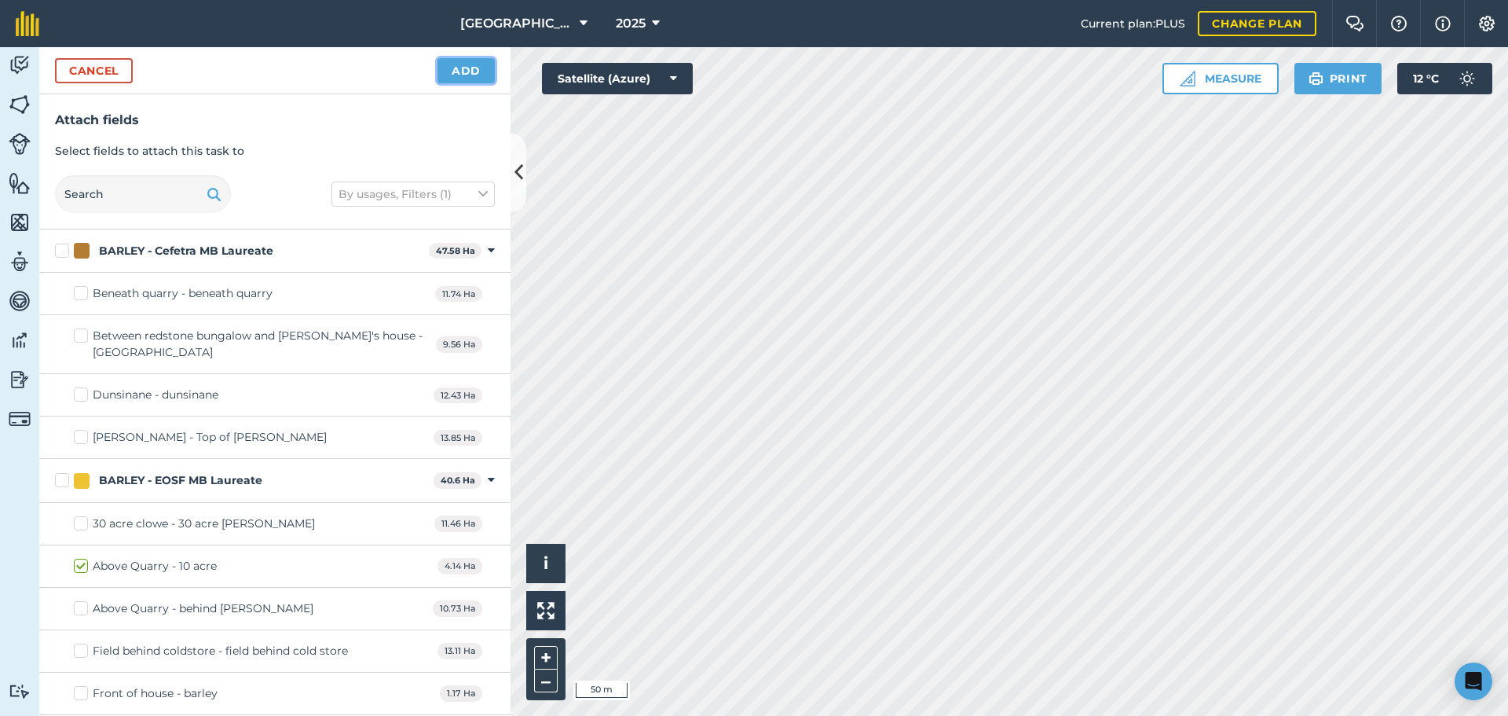
click at [447, 64] on button "Add" at bounding box center [466, 70] width 57 height 25
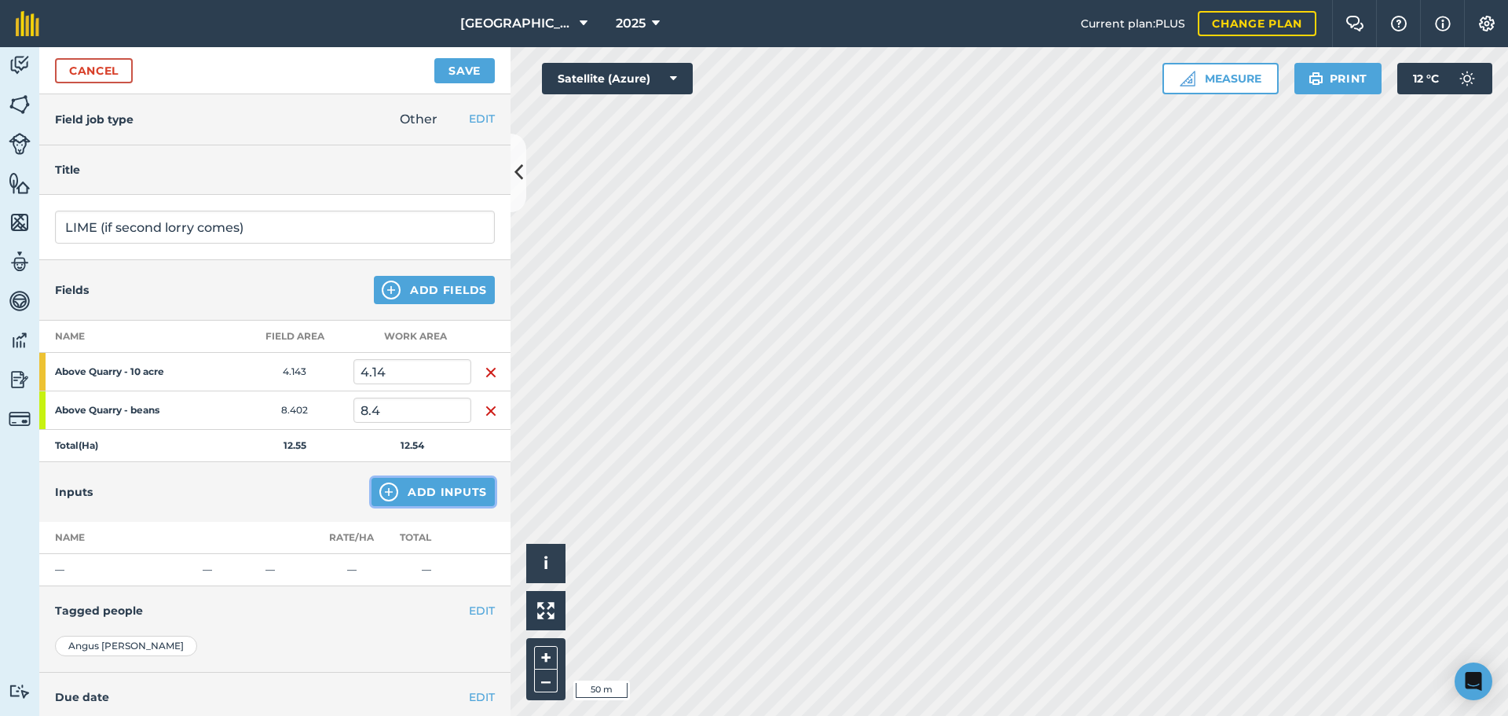
click at [393, 486] on button "Add Inputs" at bounding box center [433, 492] width 123 height 28
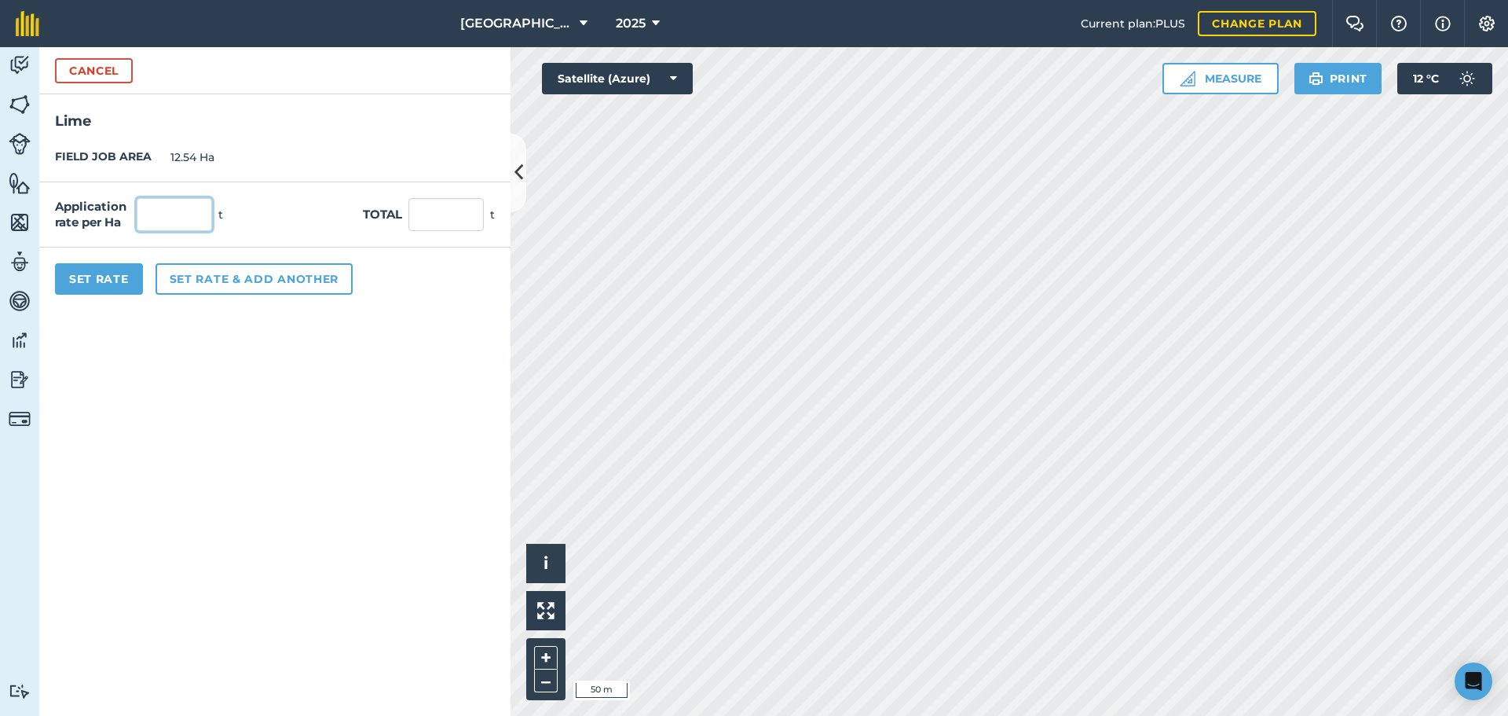
click at [176, 218] on input "text" at bounding box center [174, 214] width 75 height 33
type input "3"
click at [126, 275] on button "Set Rate" at bounding box center [99, 278] width 88 height 31
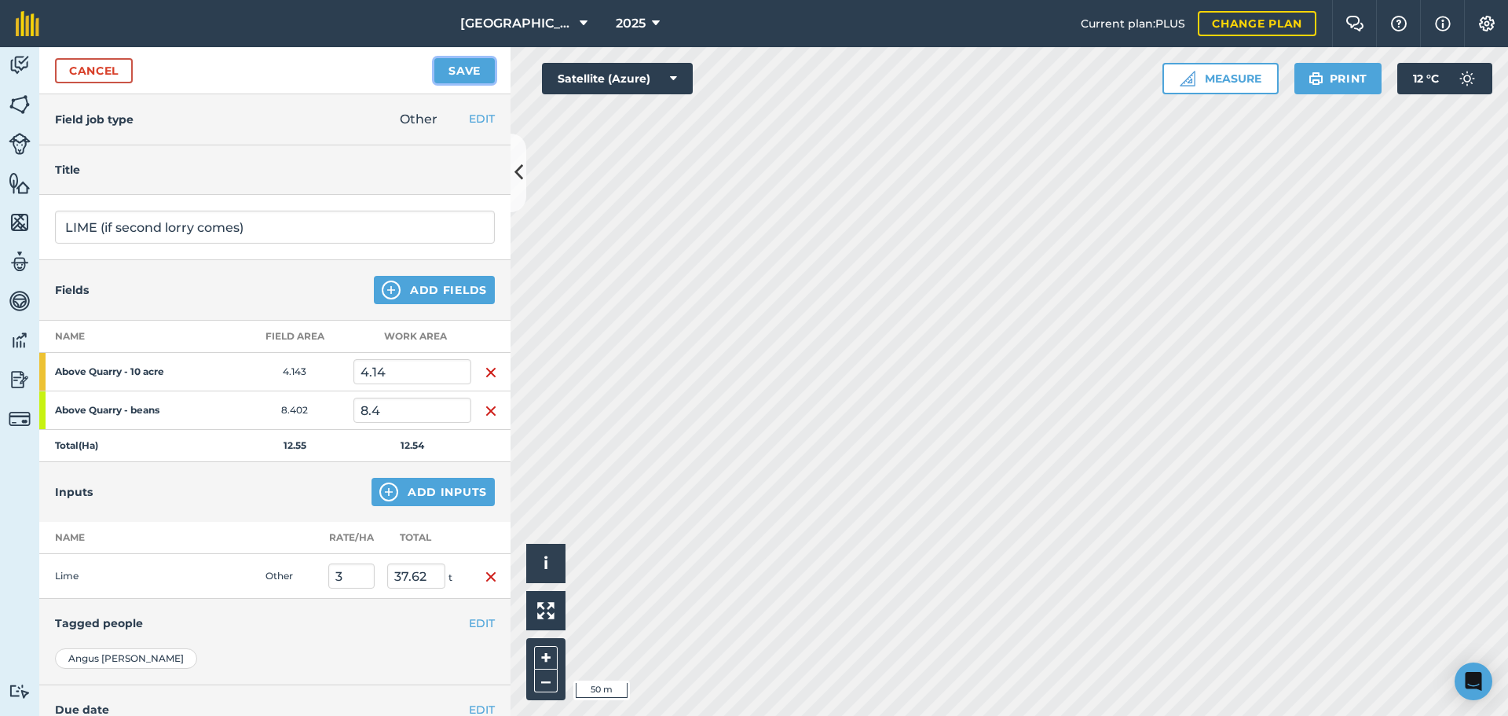
click at [462, 80] on button "Save" at bounding box center [464, 70] width 60 height 25
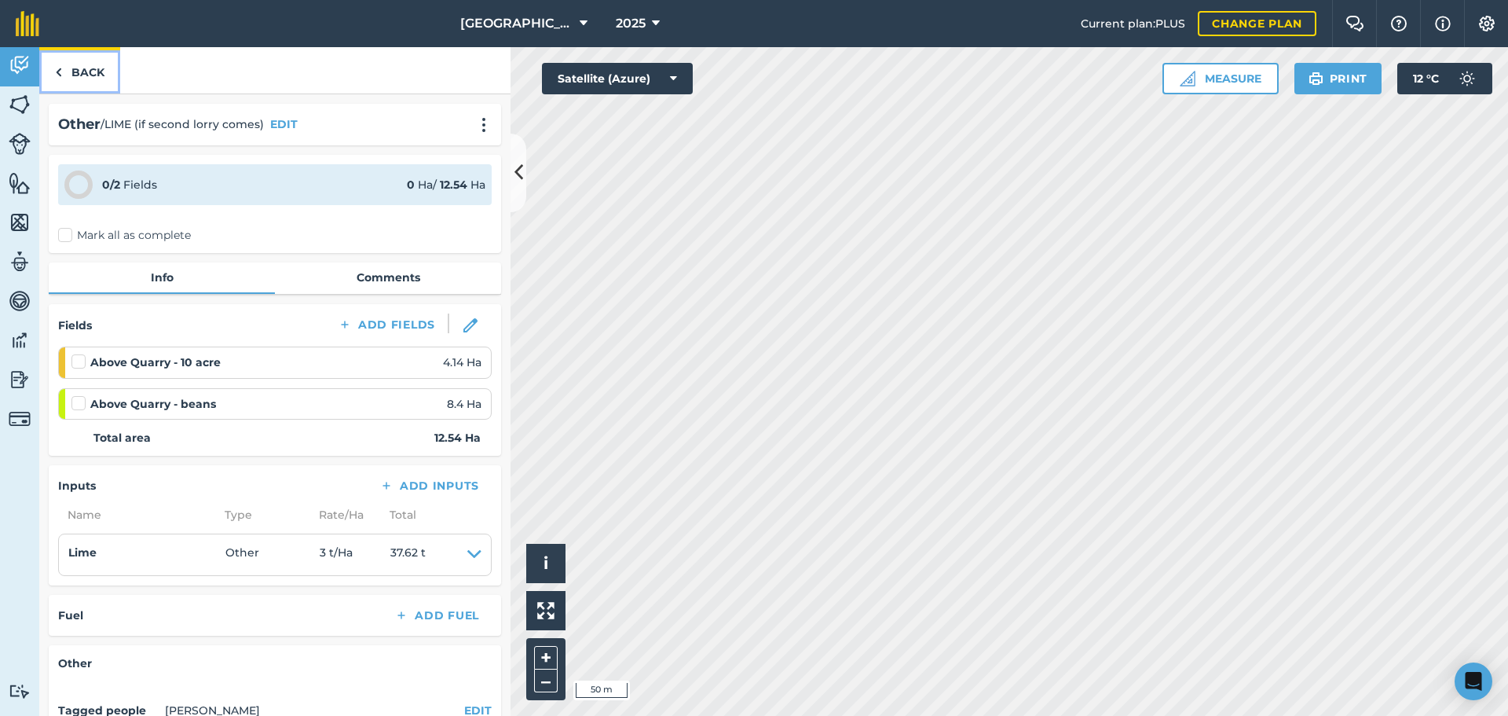
click at [97, 74] on link "Back" at bounding box center [79, 70] width 81 height 46
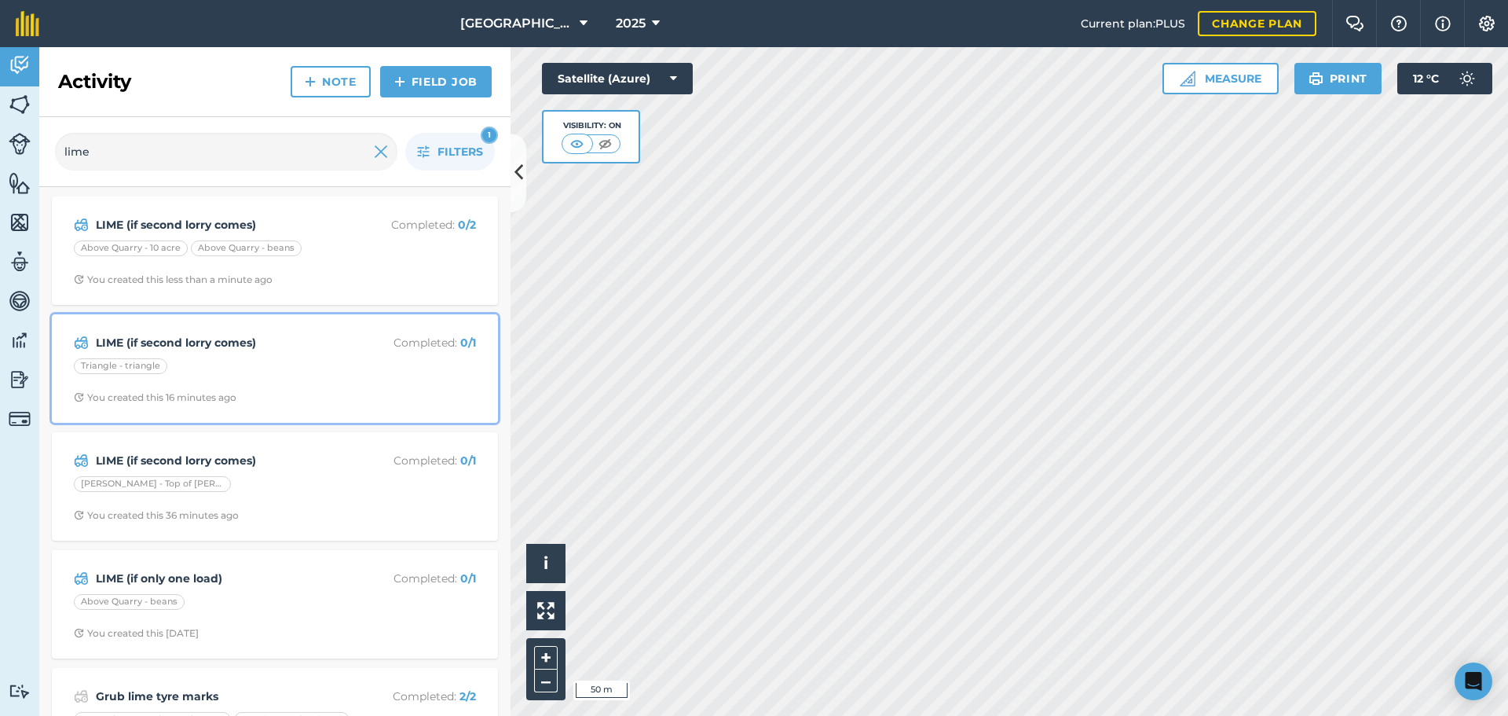
click at [292, 377] on div "Triangle - triangle" at bounding box center [275, 368] width 402 height 20
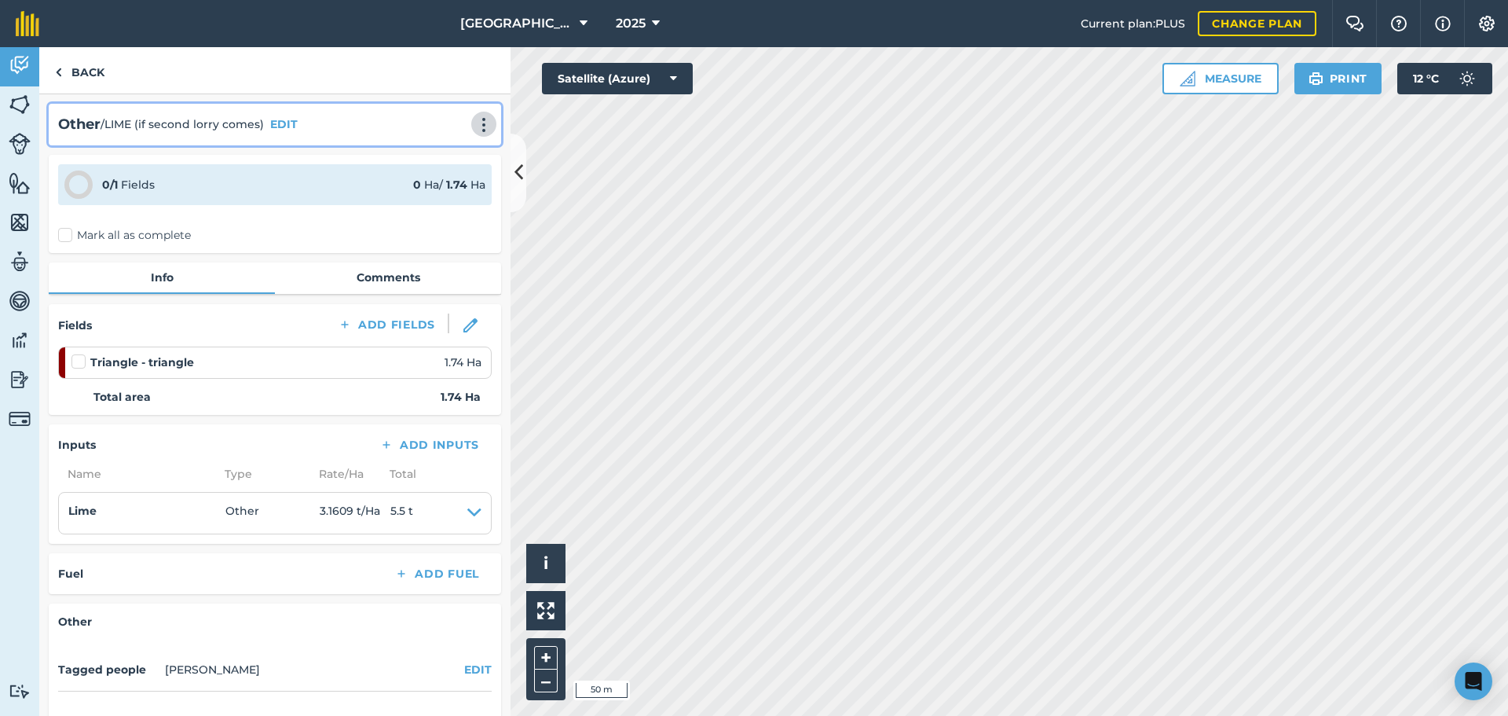
click at [475, 129] on img at bounding box center [484, 125] width 19 height 16
click at [416, 203] on link "Delete" at bounding box center [451, 196] width 101 height 31
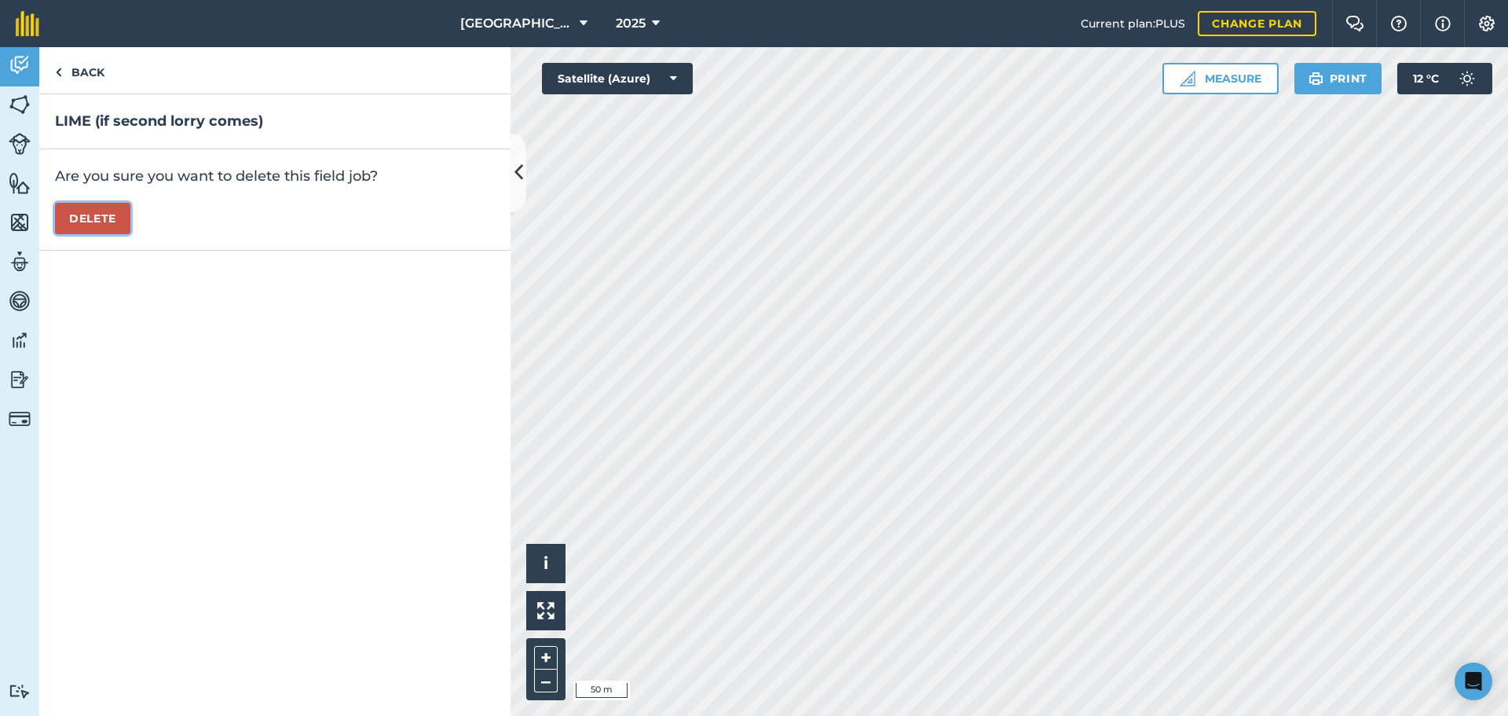
click at [104, 223] on button "Delete" at bounding box center [92, 218] width 75 height 31
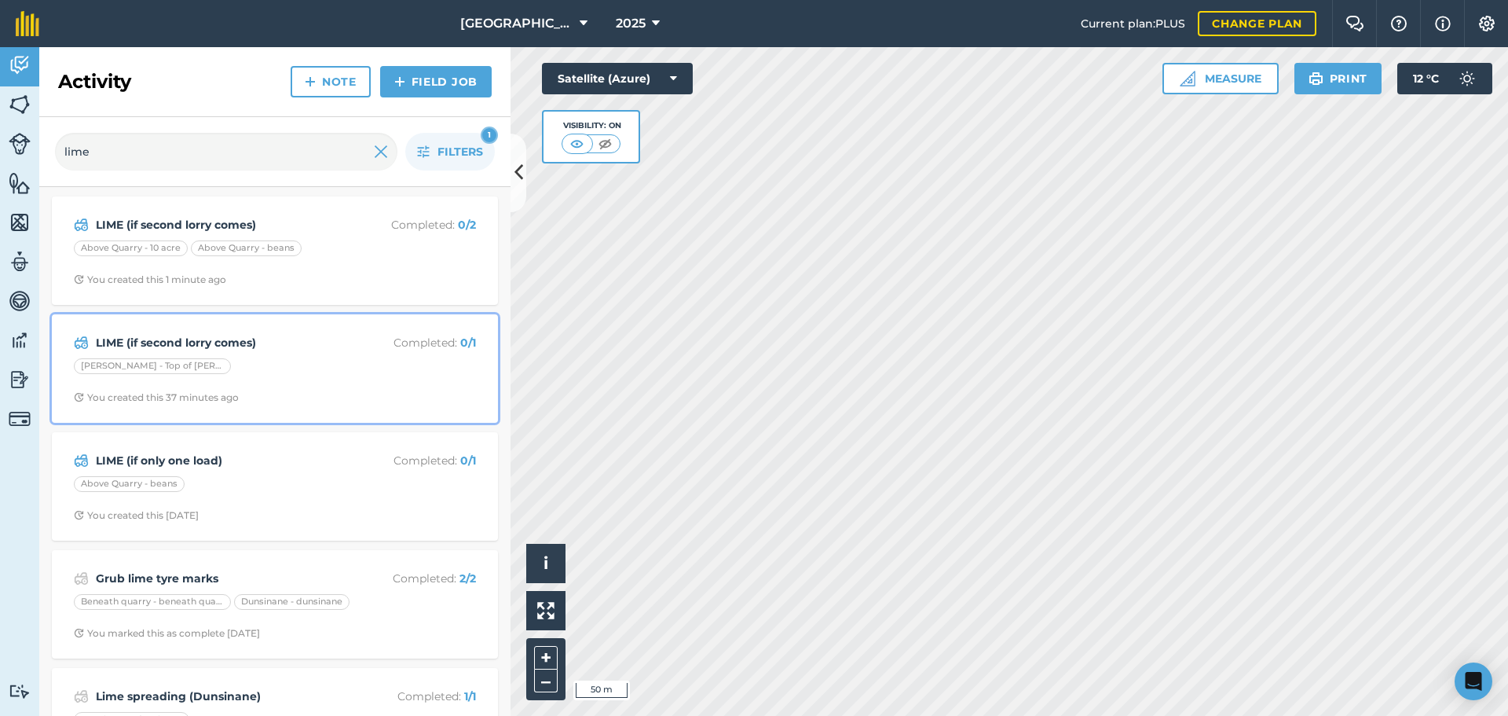
click at [251, 389] on div "LIME (if second lorry comes) Completed : 0 / 1 [PERSON_NAME] - Top of [PERSON_N…" at bounding box center [274, 369] width 427 height 90
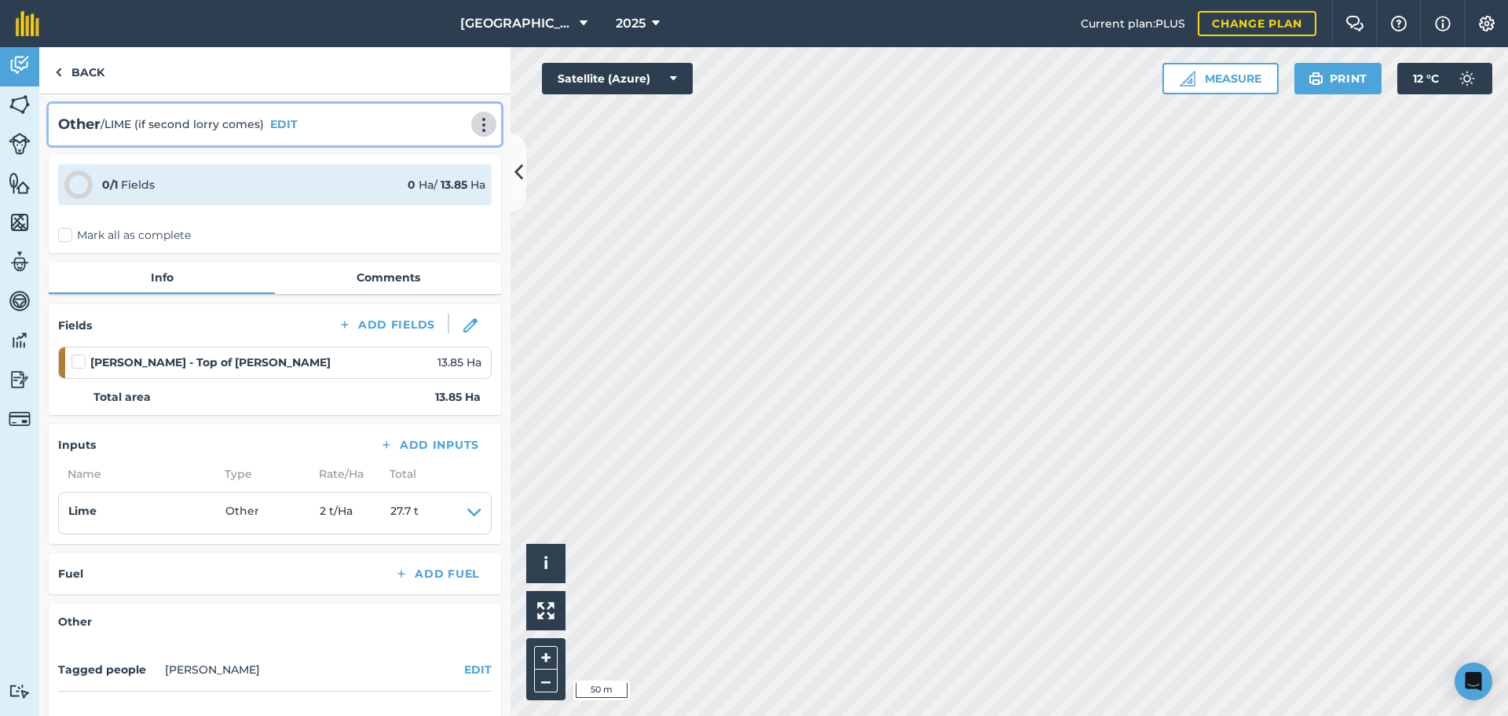
click at [475, 129] on img at bounding box center [484, 125] width 19 height 16
click at [426, 192] on link "Delete" at bounding box center [451, 196] width 101 height 31
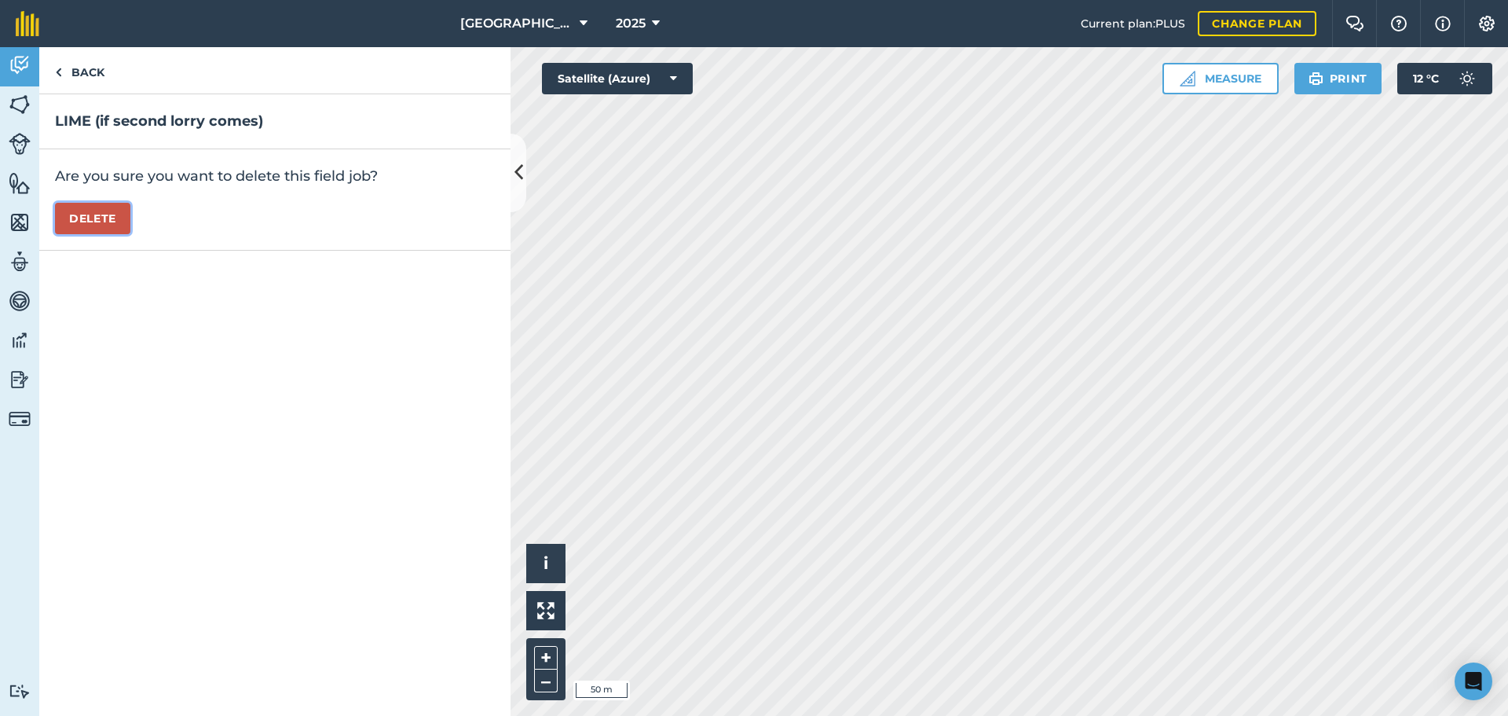
click at [103, 224] on button "Delete" at bounding box center [92, 218] width 75 height 31
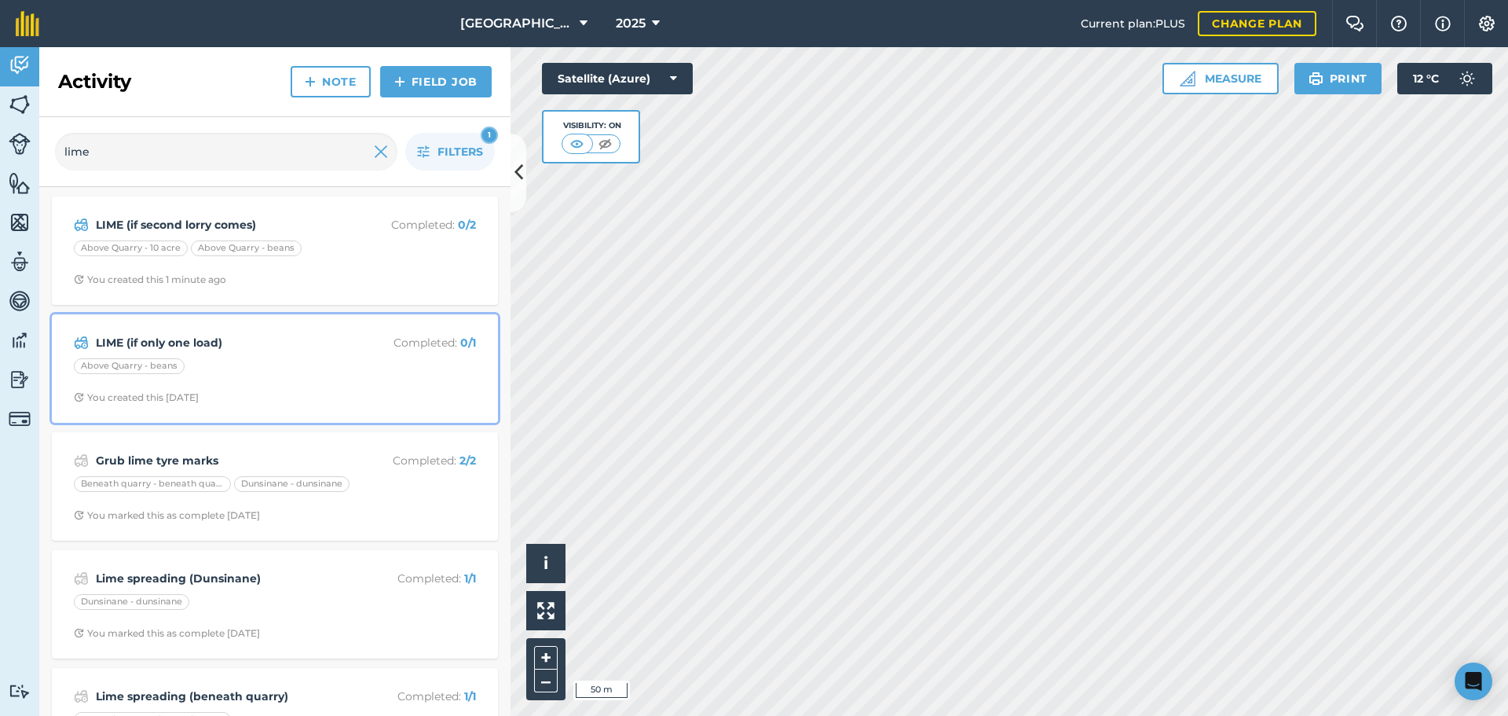
click at [231, 360] on div "Above Quarry - beans" at bounding box center [275, 368] width 402 height 20
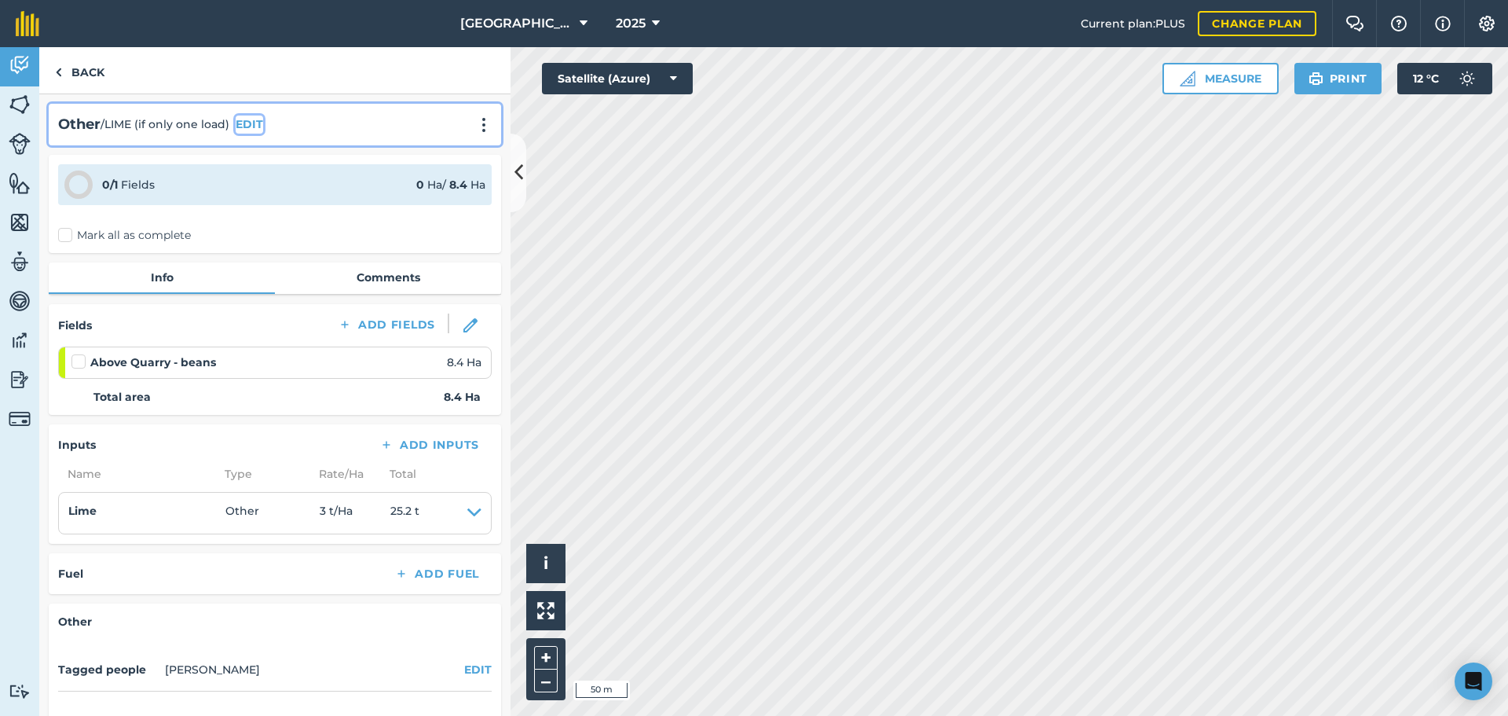
click at [251, 119] on button "EDIT" at bounding box center [249, 123] width 27 height 17
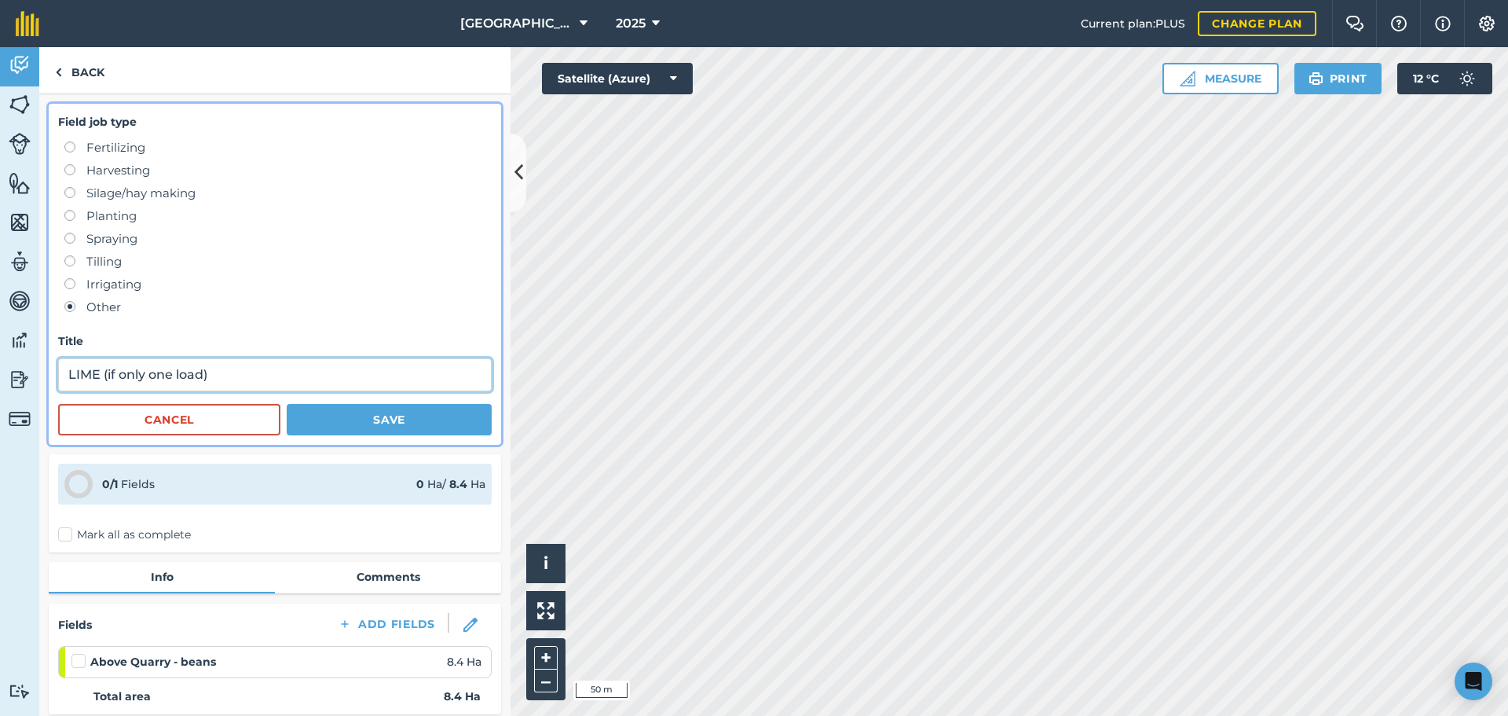
click at [63, 376] on input "LIME (if only one load)" at bounding box center [275, 374] width 434 height 33
type input "1st LIME (if only one load)"
click at [323, 417] on button "Save" at bounding box center [389, 419] width 205 height 31
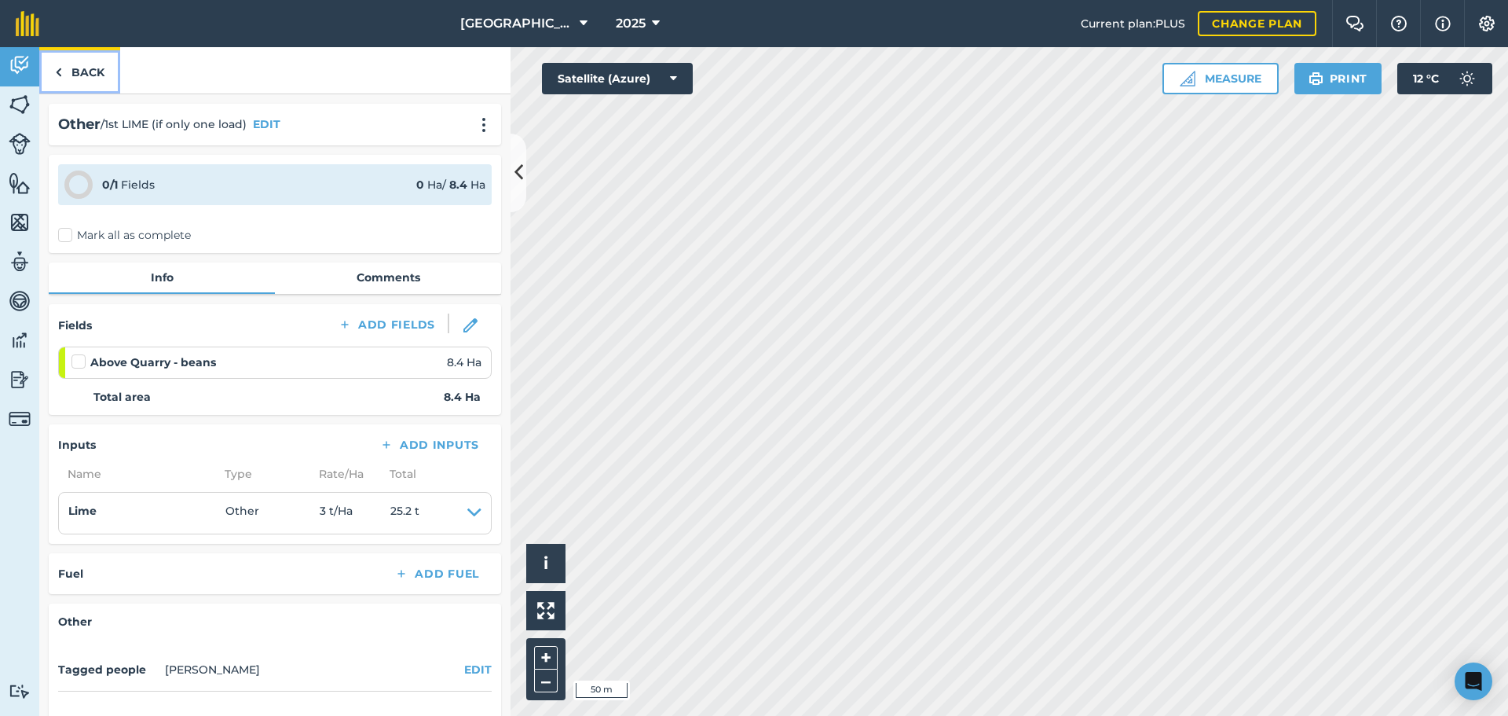
click at [76, 64] on link "Back" at bounding box center [79, 70] width 81 height 46
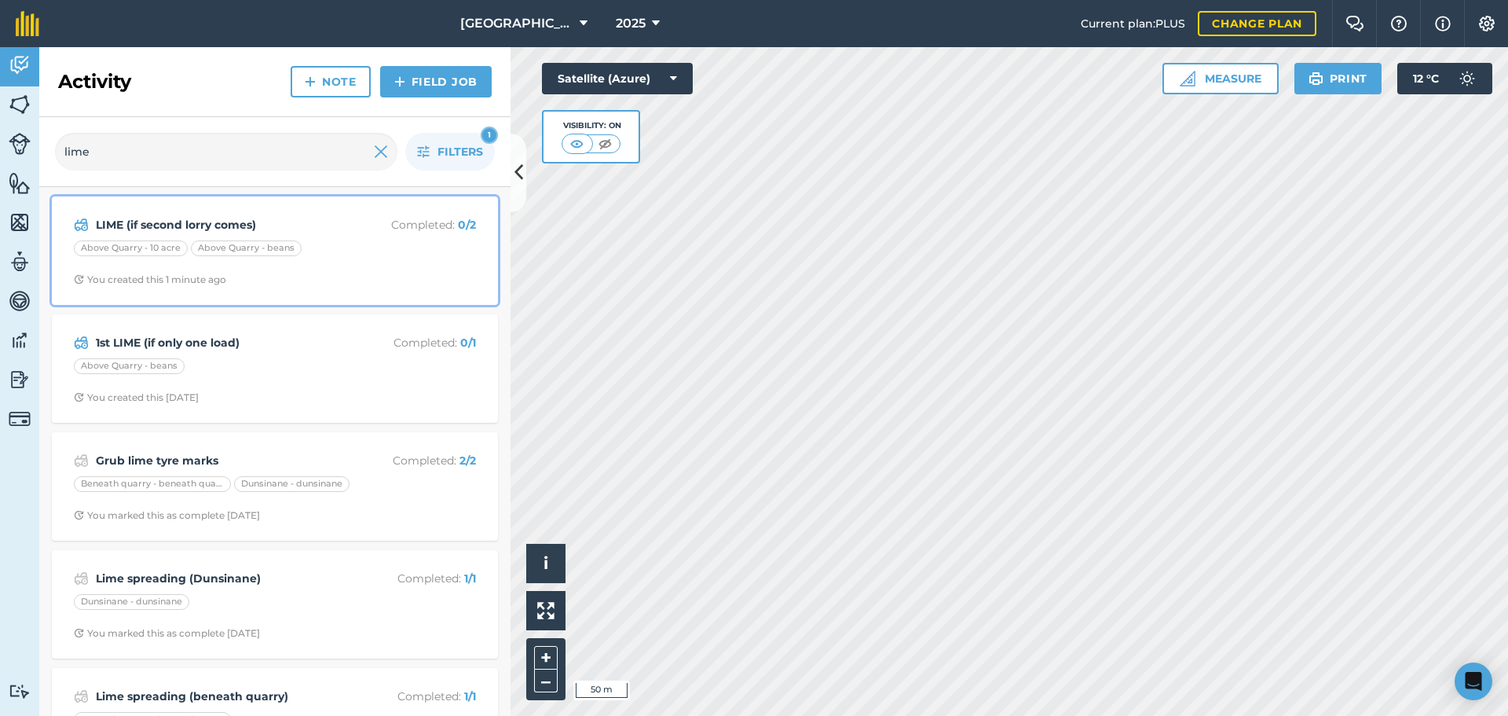
click at [244, 237] on div "LIME (if second lorry comes) Completed : 0 / 2 Above Quarry - 10 acre Above Qua…" at bounding box center [274, 251] width 427 height 90
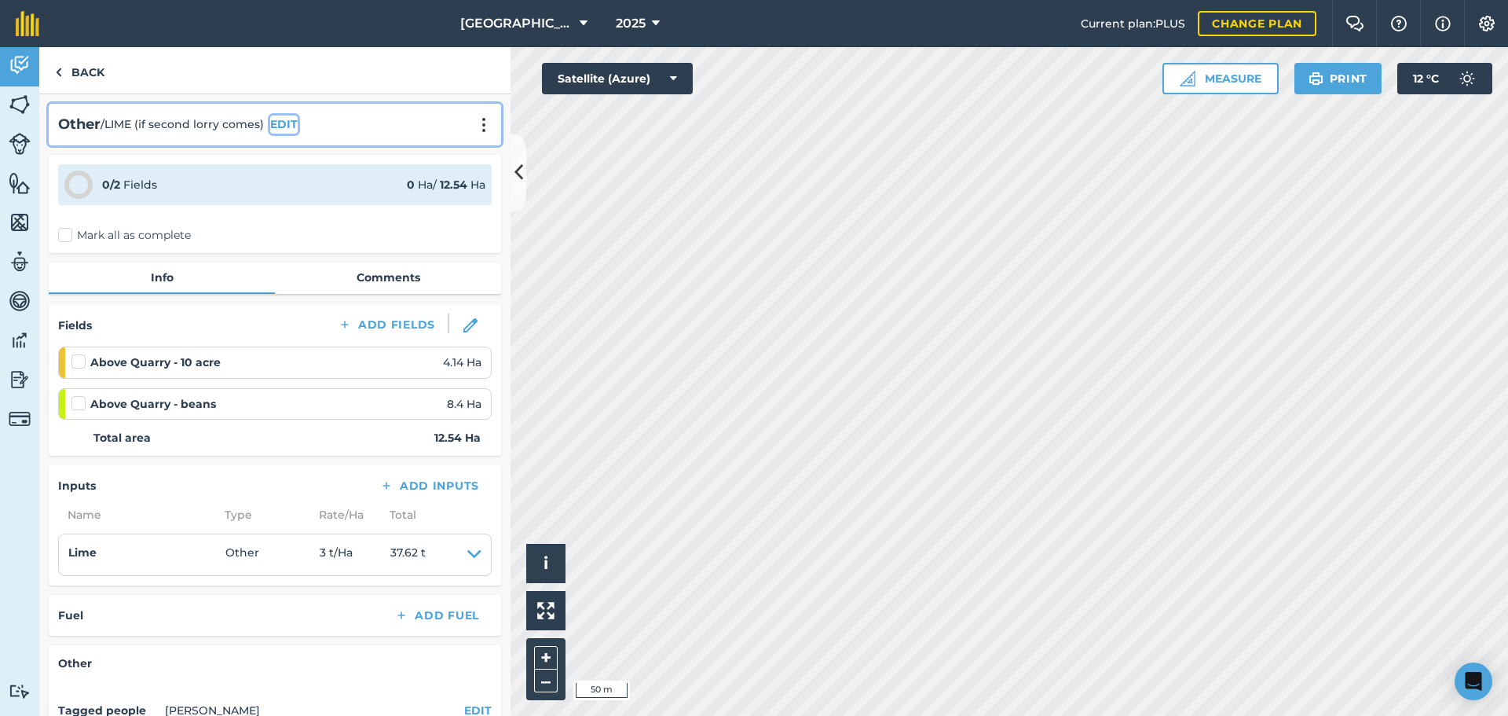
click at [280, 130] on button "EDIT" at bounding box center [283, 123] width 27 height 17
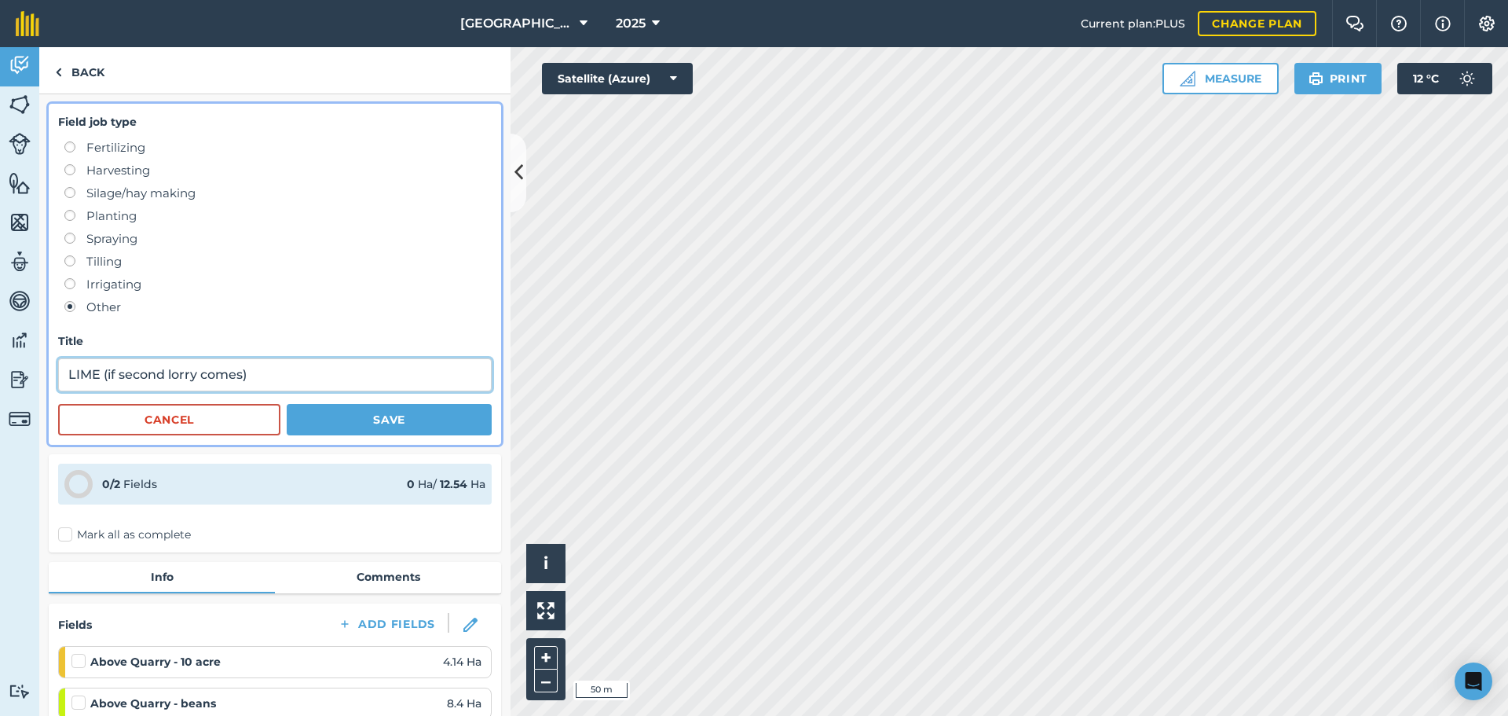
click at [64, 375] on input "LIME (if second lorry comes)" at bounding box center [275, 374] width 434 height 33
type input "1st LIME (if second lorry comes)"
click at [343, 434] on button "Save" at bounding box center [389, 419] width 205 height 31
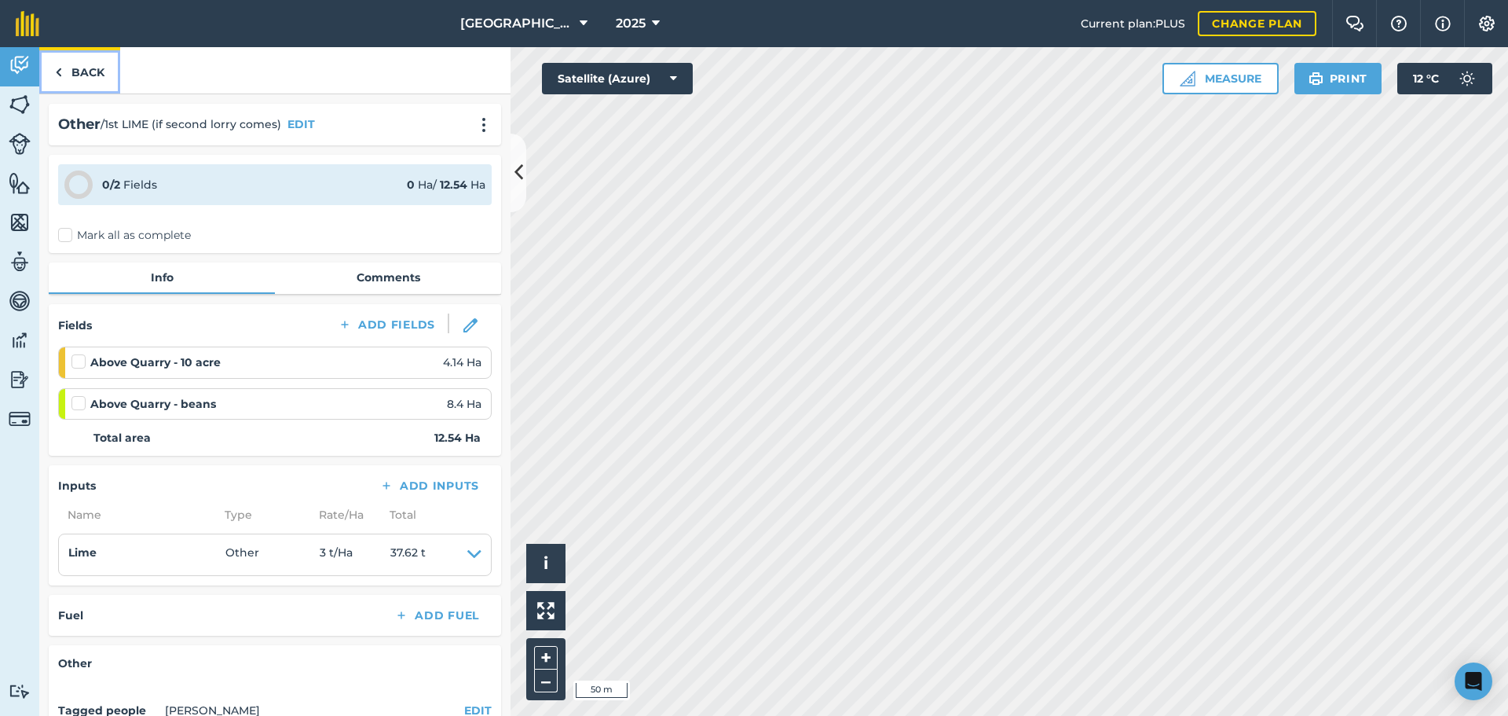
click at [82, 79] on link "Back" at bounding box center [79, 70] width 81 height 46
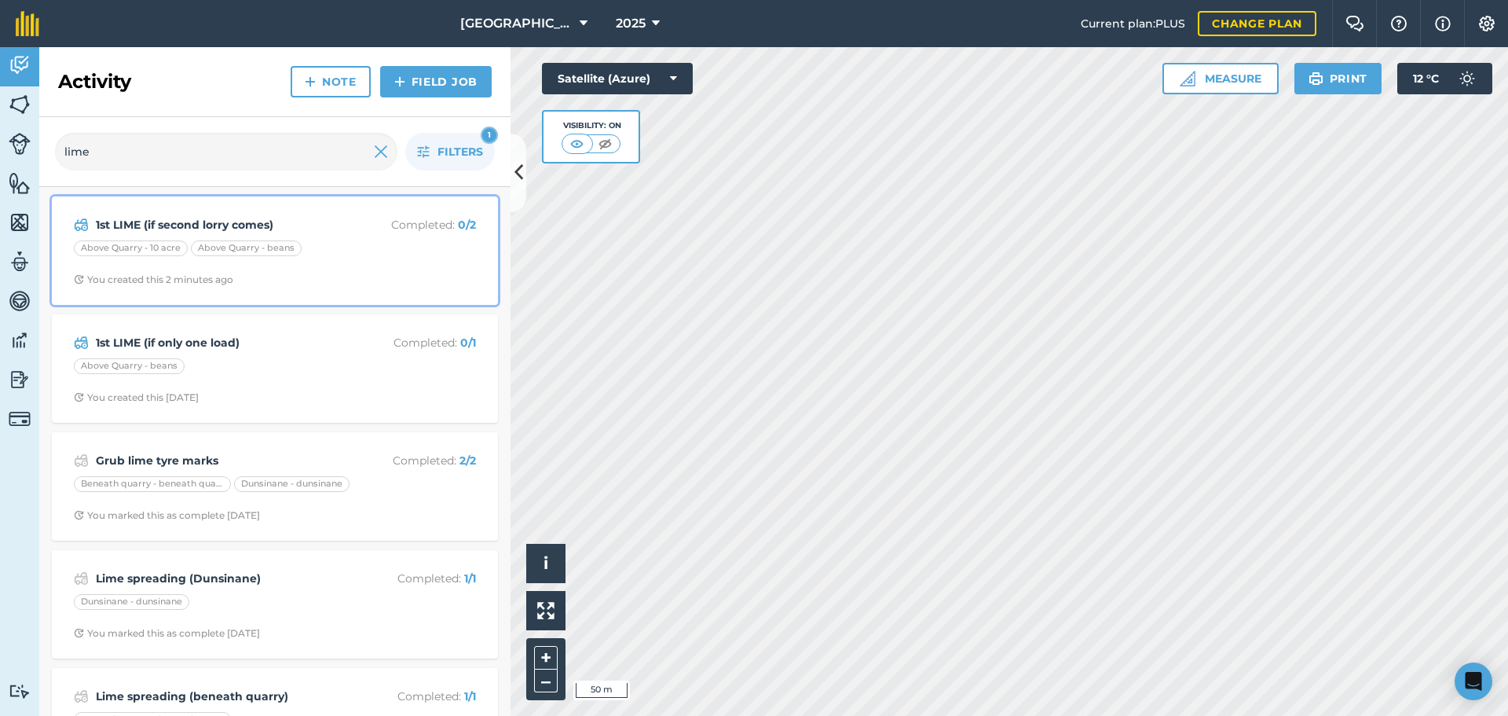
click at [332, 259] on div "Above Quarry - 10 acre Above Quarry - beans" at bounding box center [275, 250] width 402 height 20
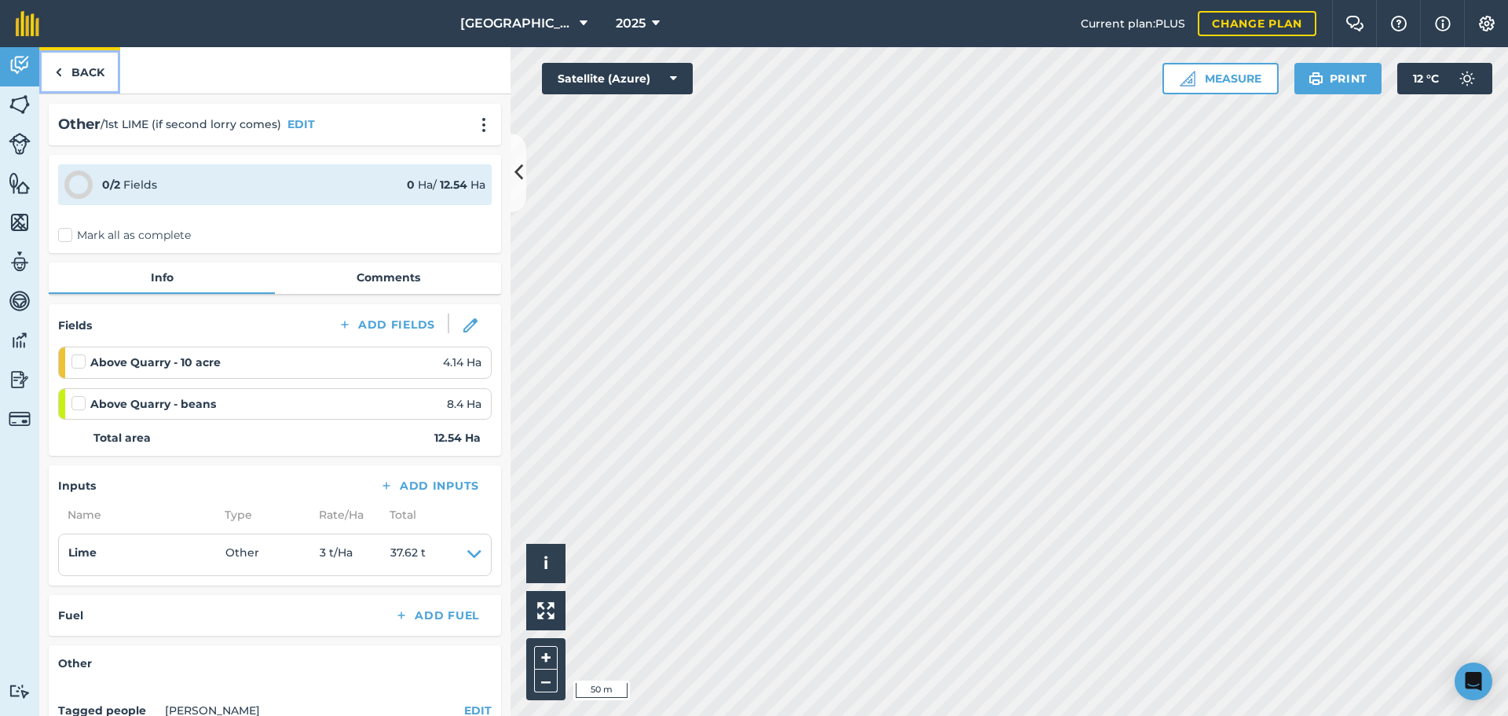
click at [51, 55] on link "Back" at bounding box center [79, 70] width 81 height 46
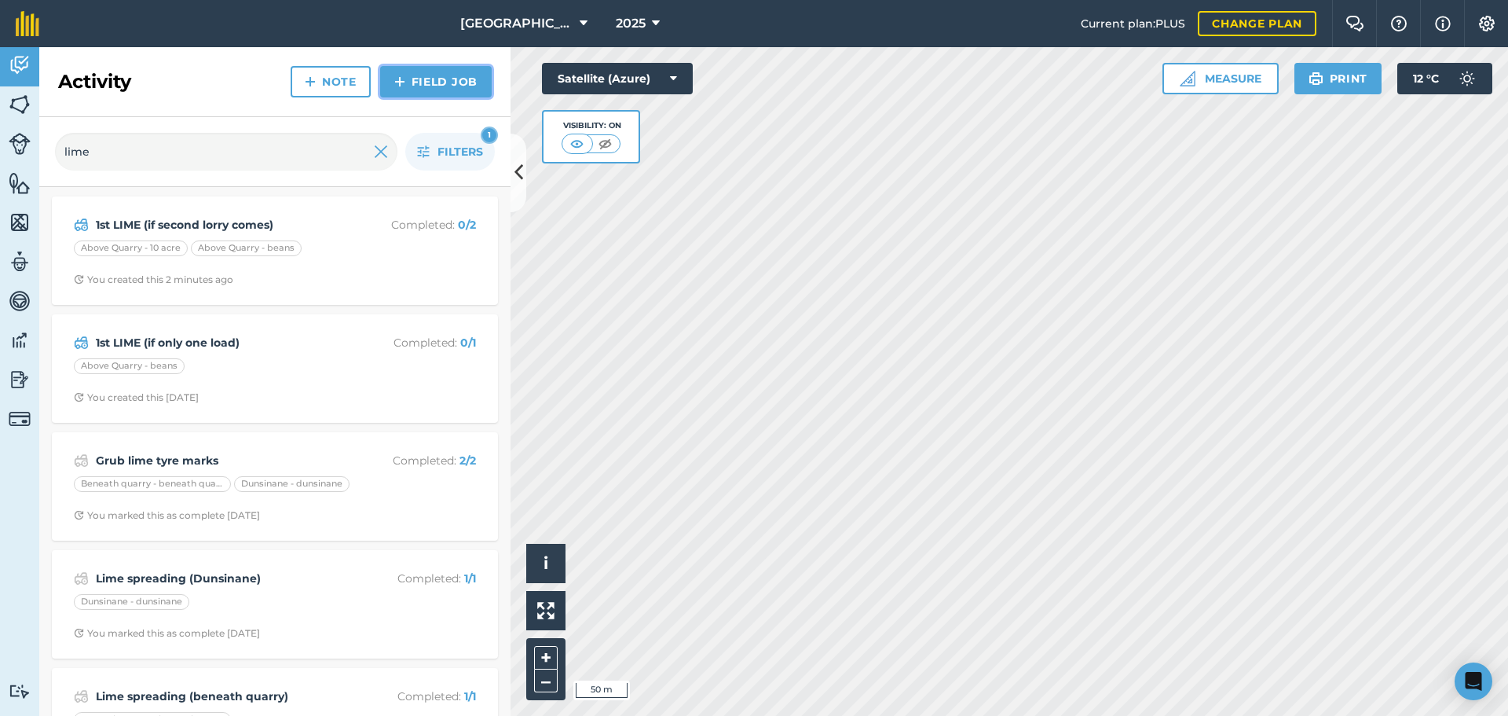
click at [414, 87] on link "Field Job" at bounding box center [436, 81] width 112 height 31
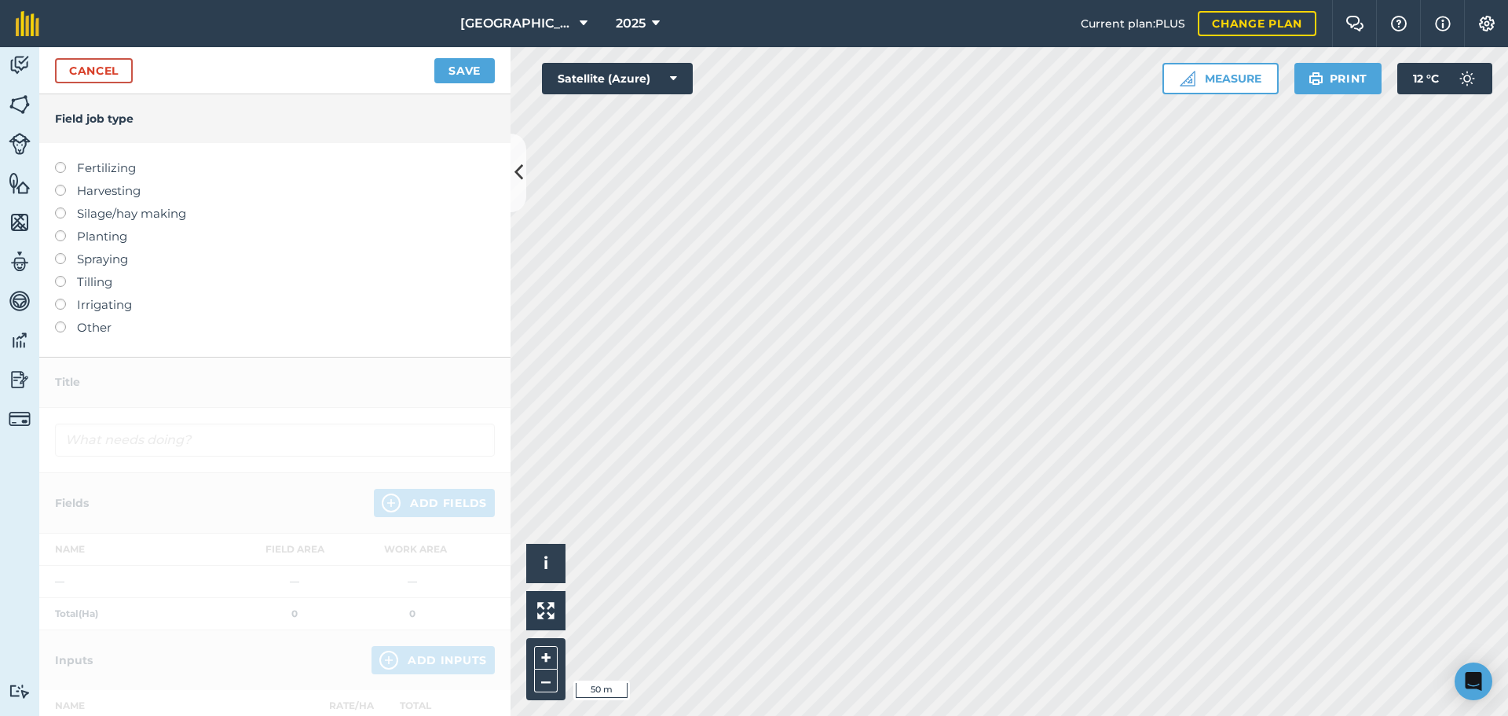
click at [86, 329] on label "Other" at bounding box center [275, 327] width 440 height 19
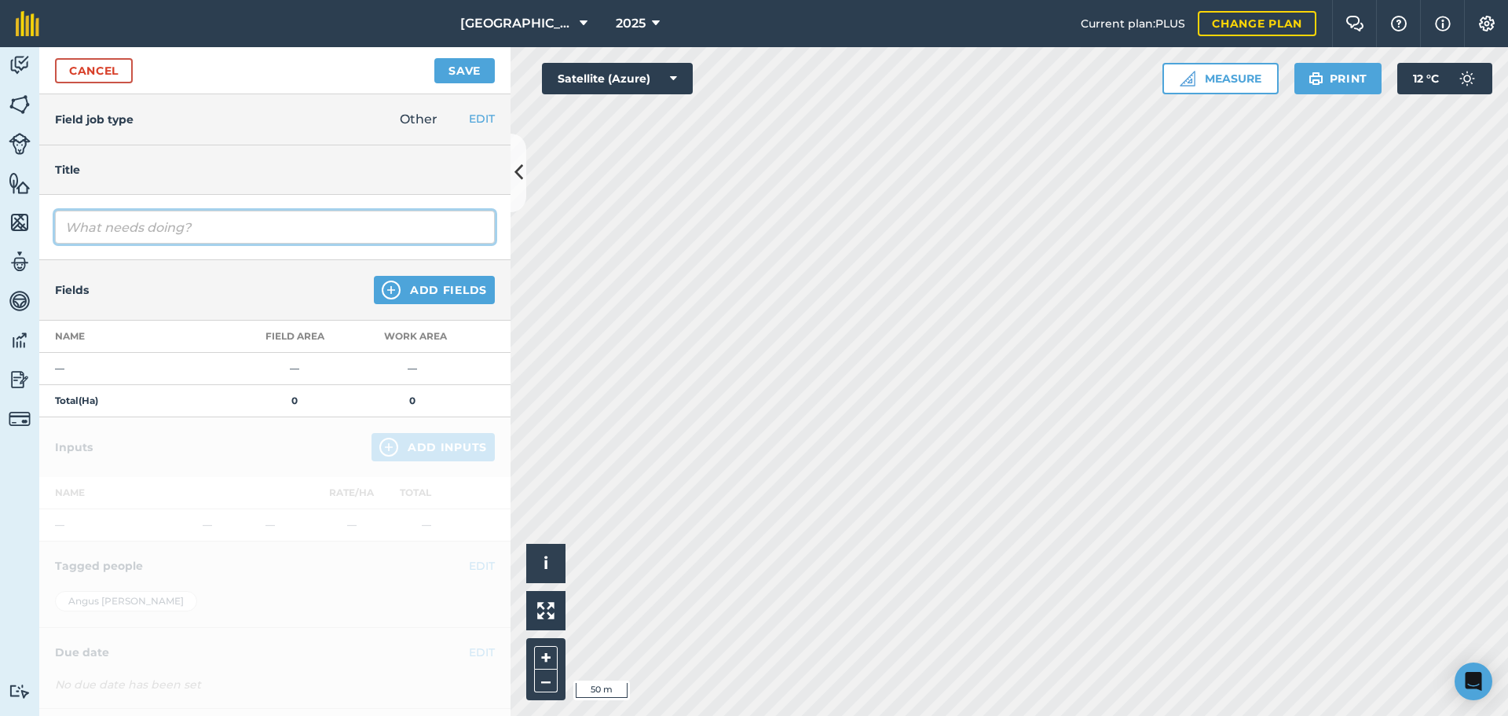
click at [63, 225] on input "text" at bounding box center [275, 227] width 440 height 33
type input "2nd LIME (if second lorry comes)"
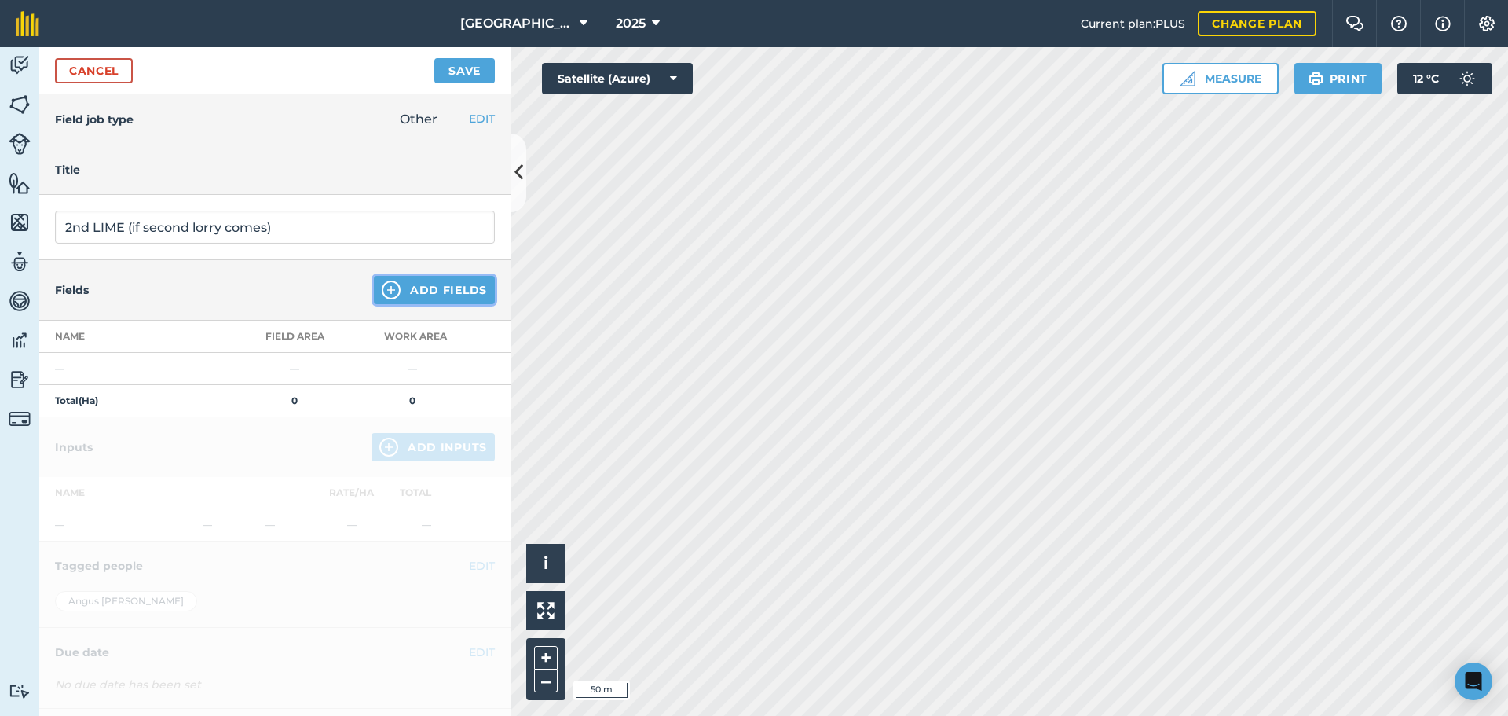
click at [432, 289] on button "Add Fields" at bounding box center [434, 290] width 121 height 28
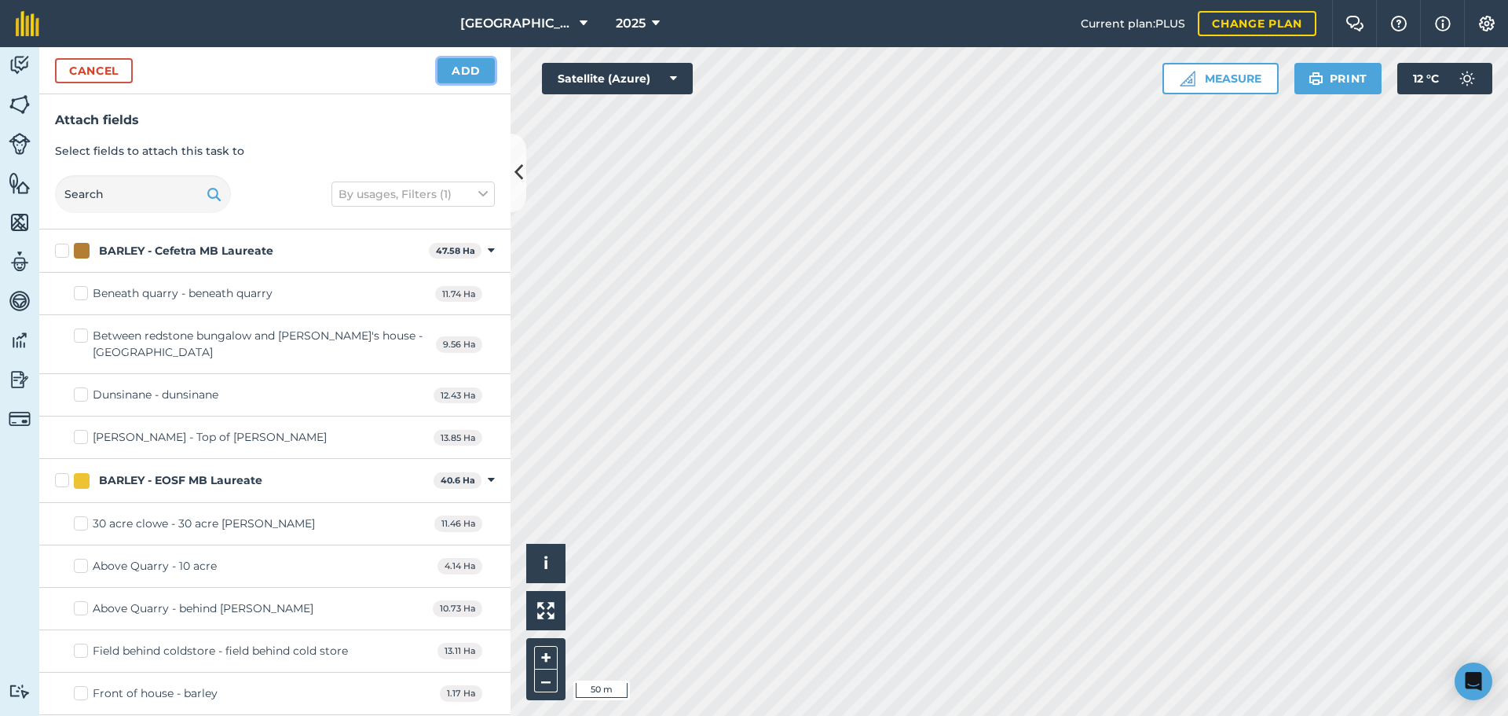
click at [466, 79] on button "Add" at bounding box center [466, 70] width 57 height 25
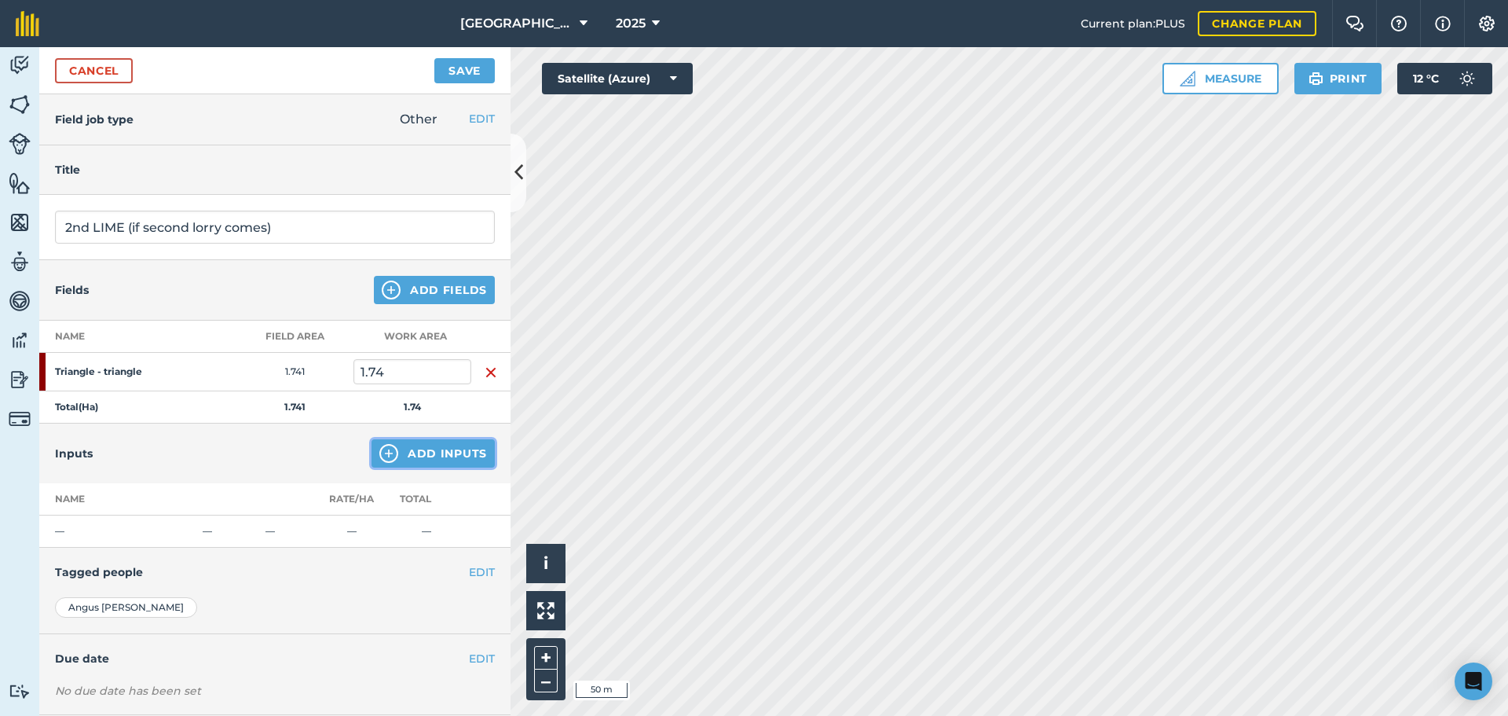
click at [421, 458] on button "Add Inputs" at bounding box center [433, 453] width 123 height 28
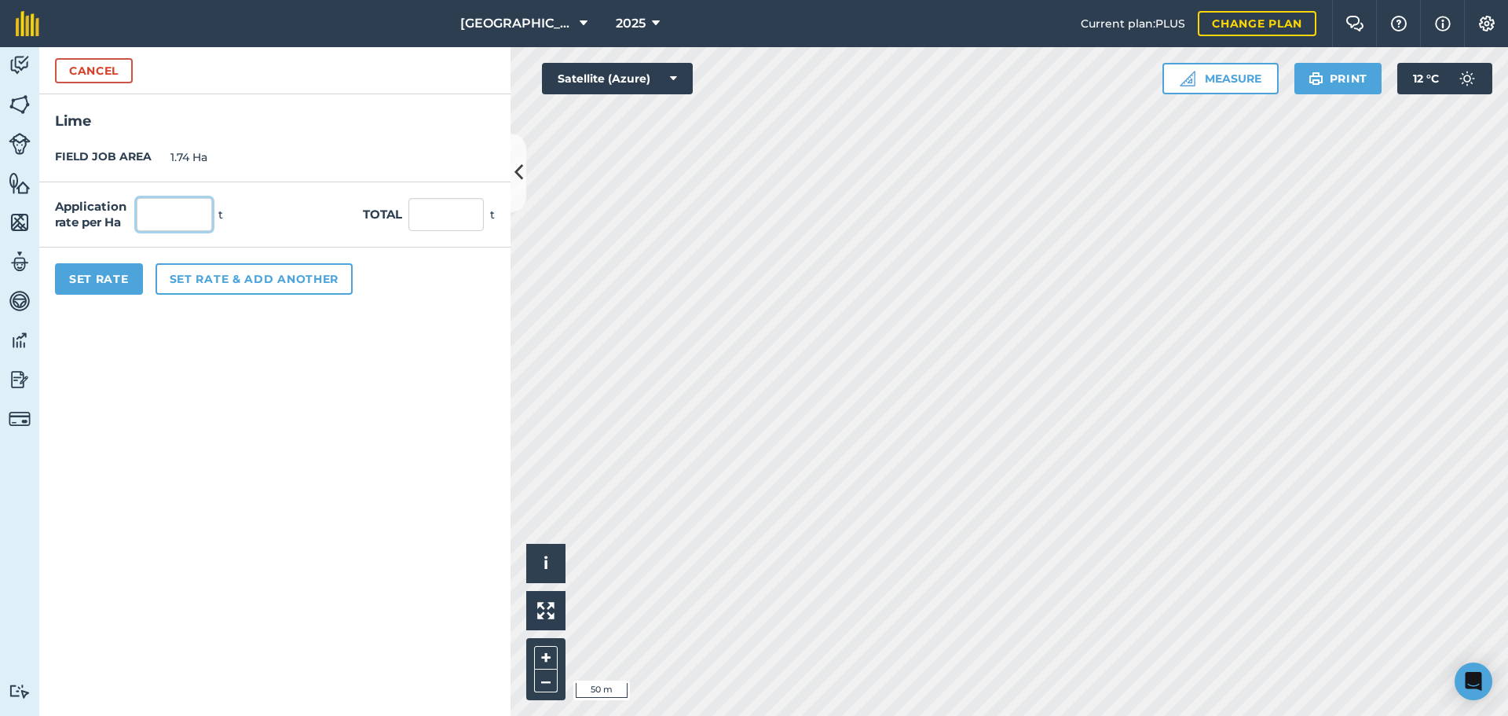
click at [170, 213] on input "text" at bounding box center [174, 214] width 75 height 33
type input "6"
type input "10.44"
click at [244, 337] on form "Cancel Lime FIELD JOB AREA 1.74 Ha Application rate per Ha 6 t Total 10.44 t Se…" at bounding box center [274, 381] width 471 height 669
click at [171, 214] on input "6" at bounding box center [174, 214] width 75 height 33
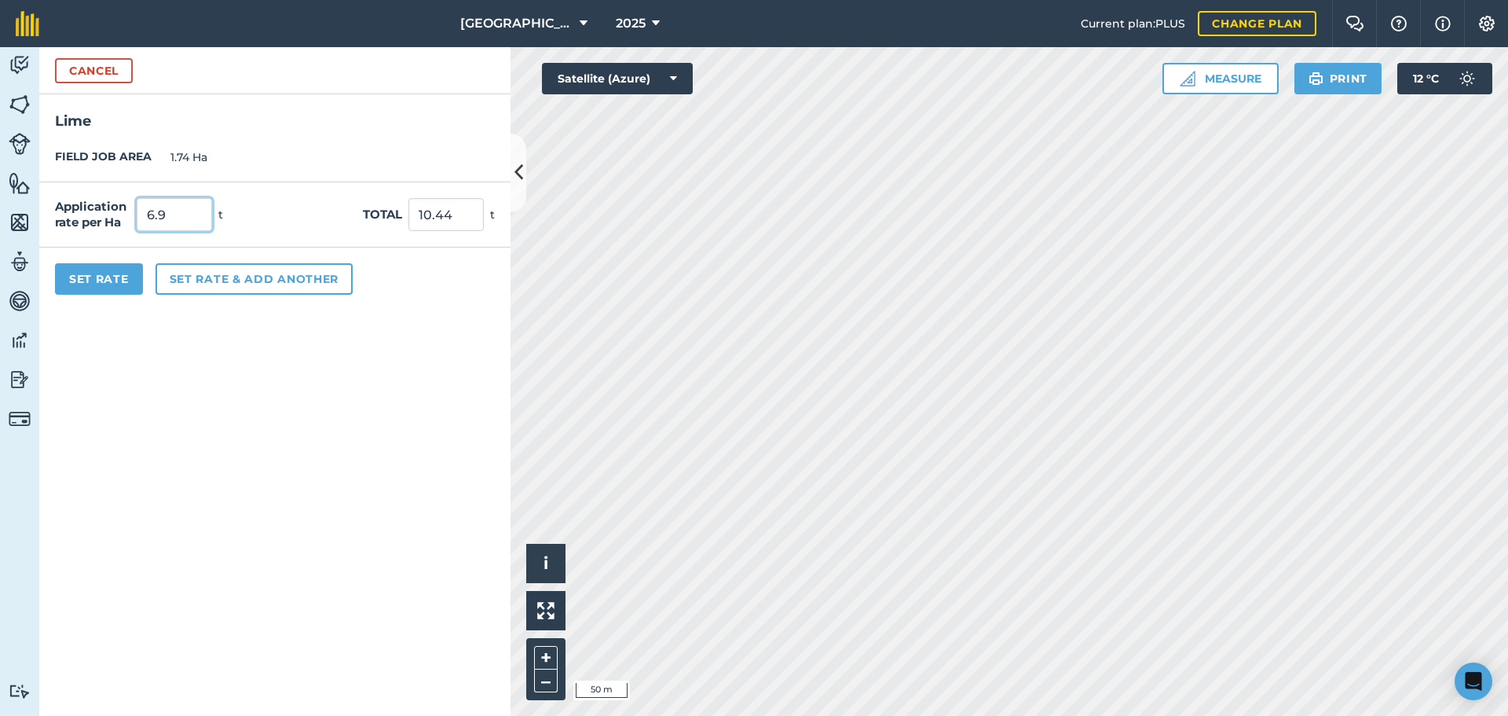
type input "6.9"
type input "12.006"
click at [119, 410] on form "Cancel Lime FIELD JOB AREA 1.74 Ha Application rate per Ha 6.9 t Total 12.006 t…" at bounding box center [274, 381] width 471 height 669
click at [83, 63] on button "Cancel" at bounding box center [94, 70] width 78 height 25
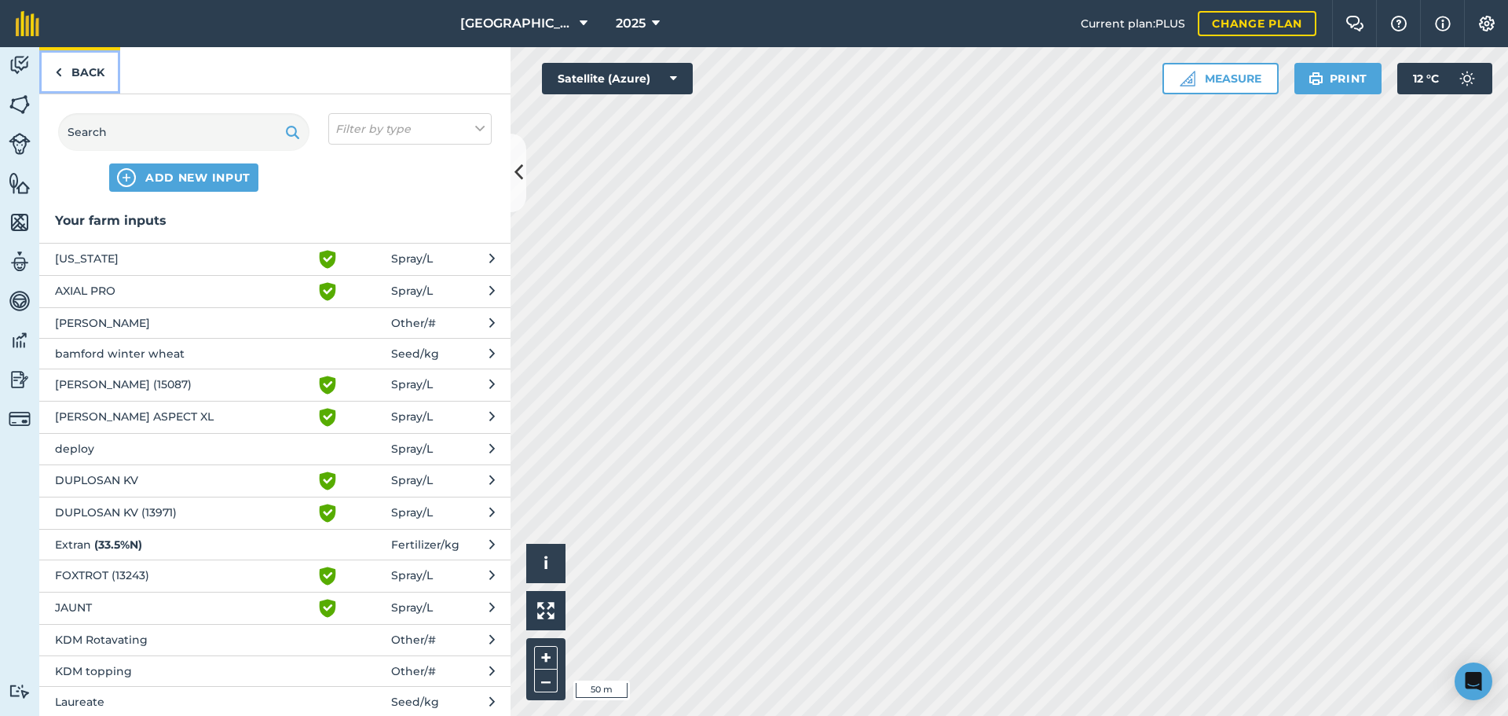
click at [82, 75] on link "Back" at bounding box center [79, 70] width 81 height 46
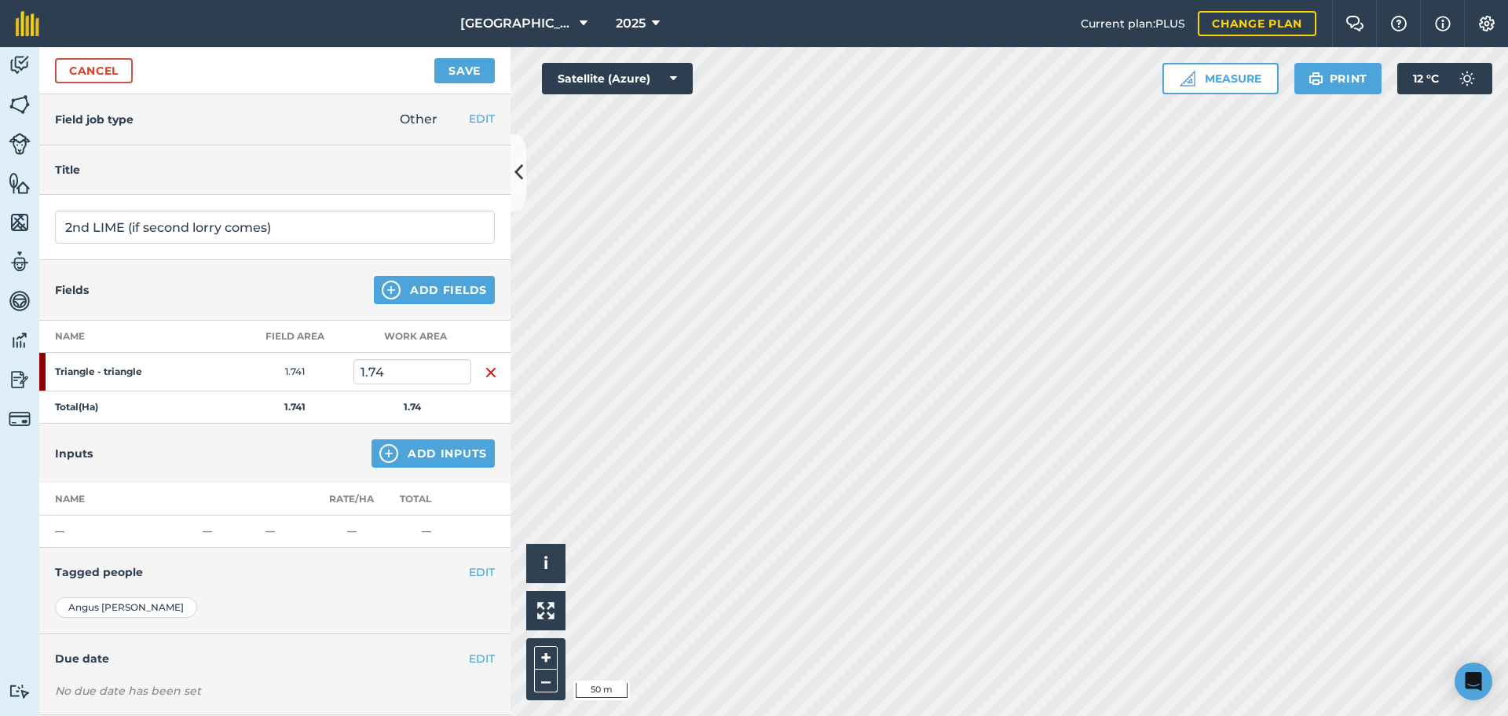
click at [490, 365] on img "button" at bounding box center [491, 372] width 13 height 19
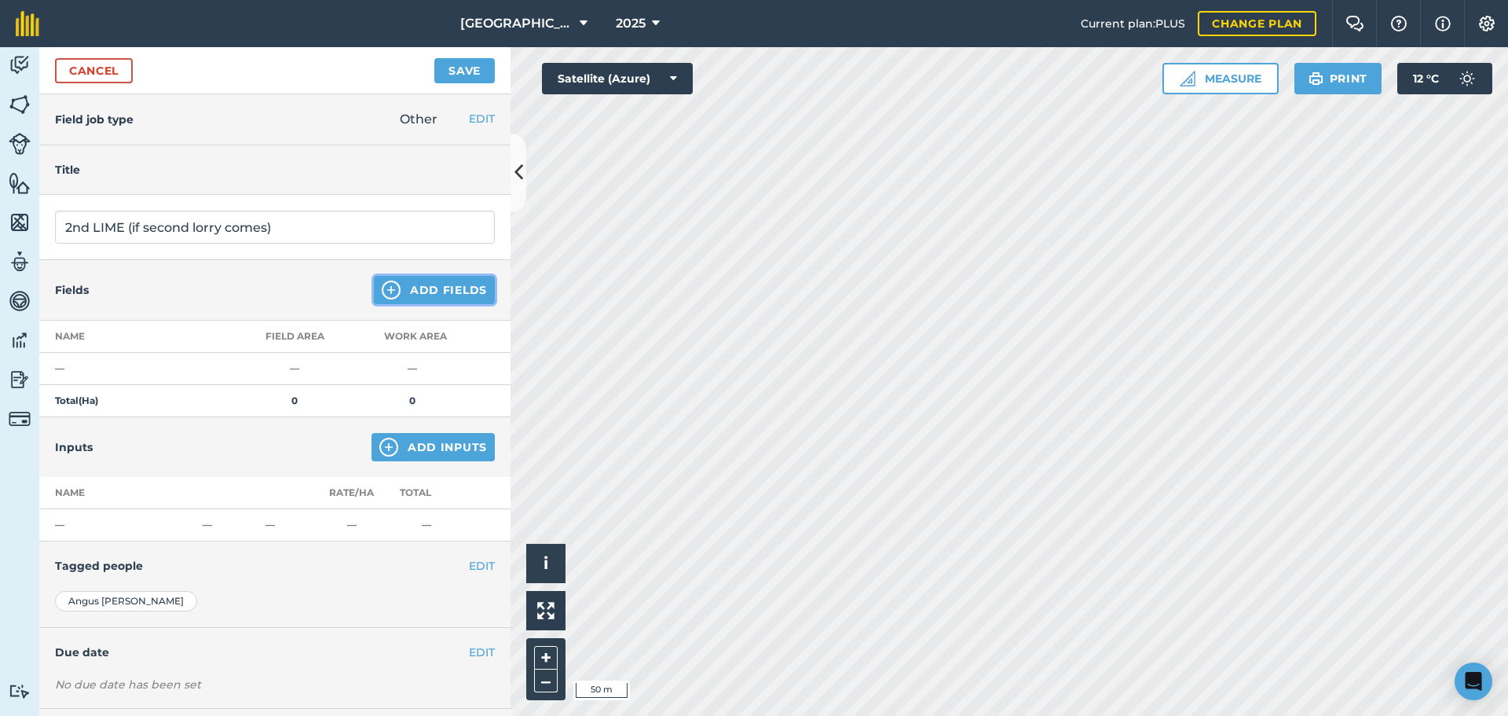
click at [430, 304] on button "Add Fields" at bounding box center [434, 290] width 121 height 28
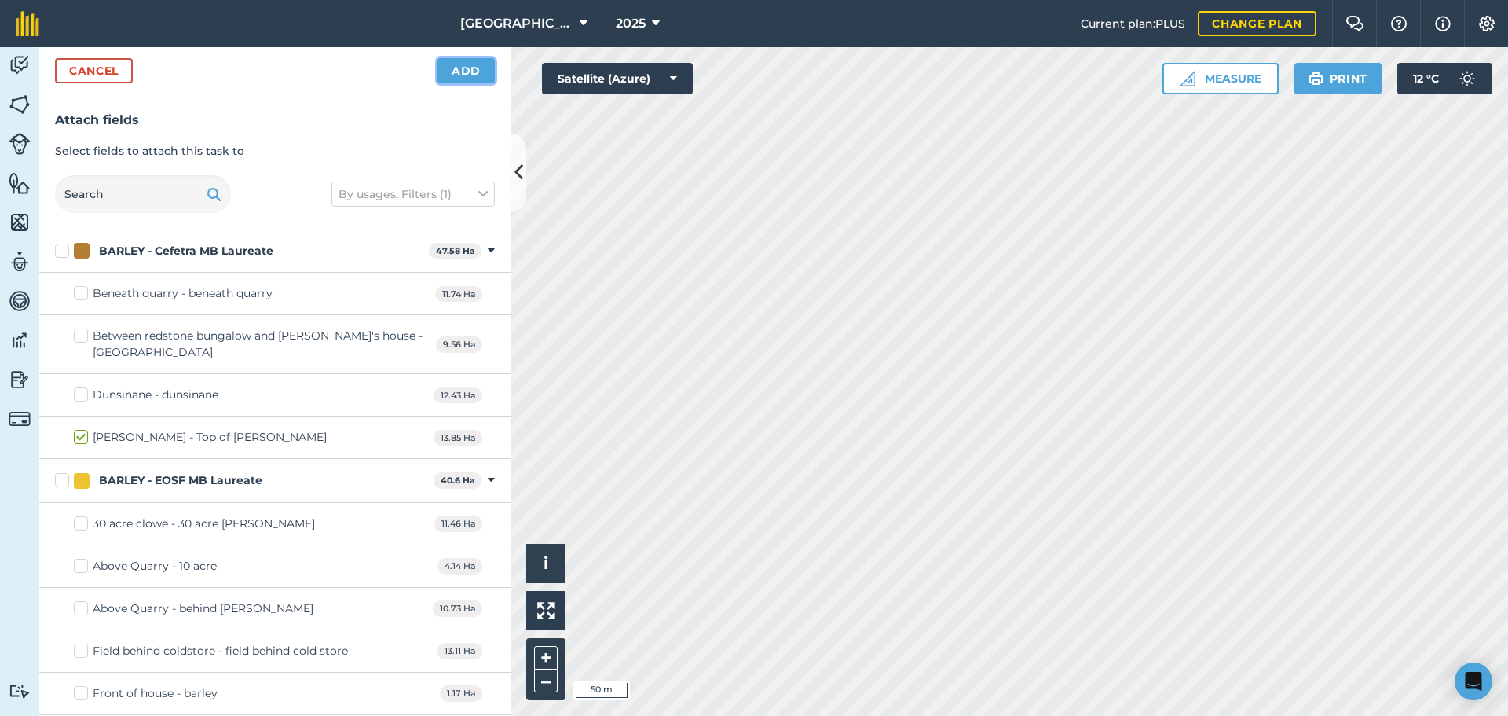
click at [475, 59] on button "Add" at bounding box center [466, 70] width 57 height 25
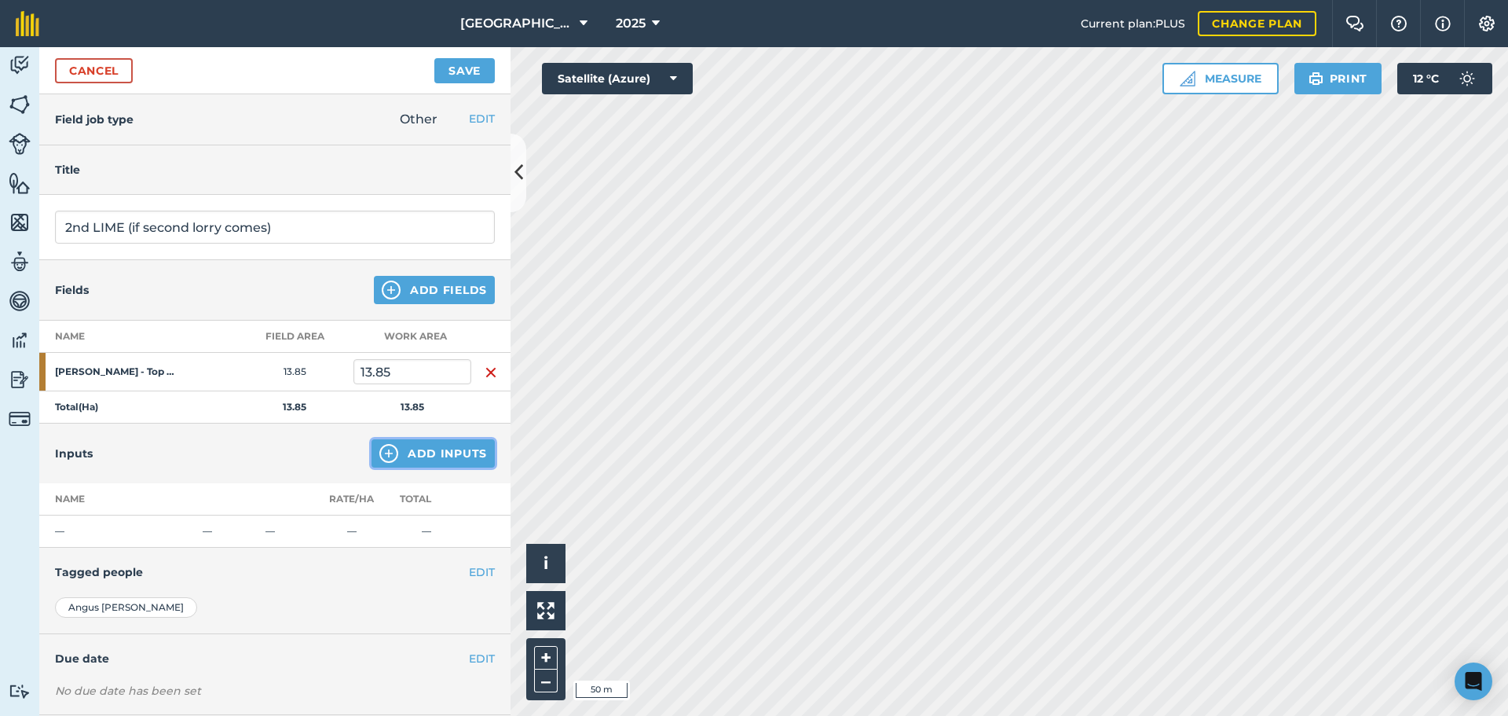
click at [395, 461] on button "Add Inputs" at bounding box center [433, 453] width 123 height 28
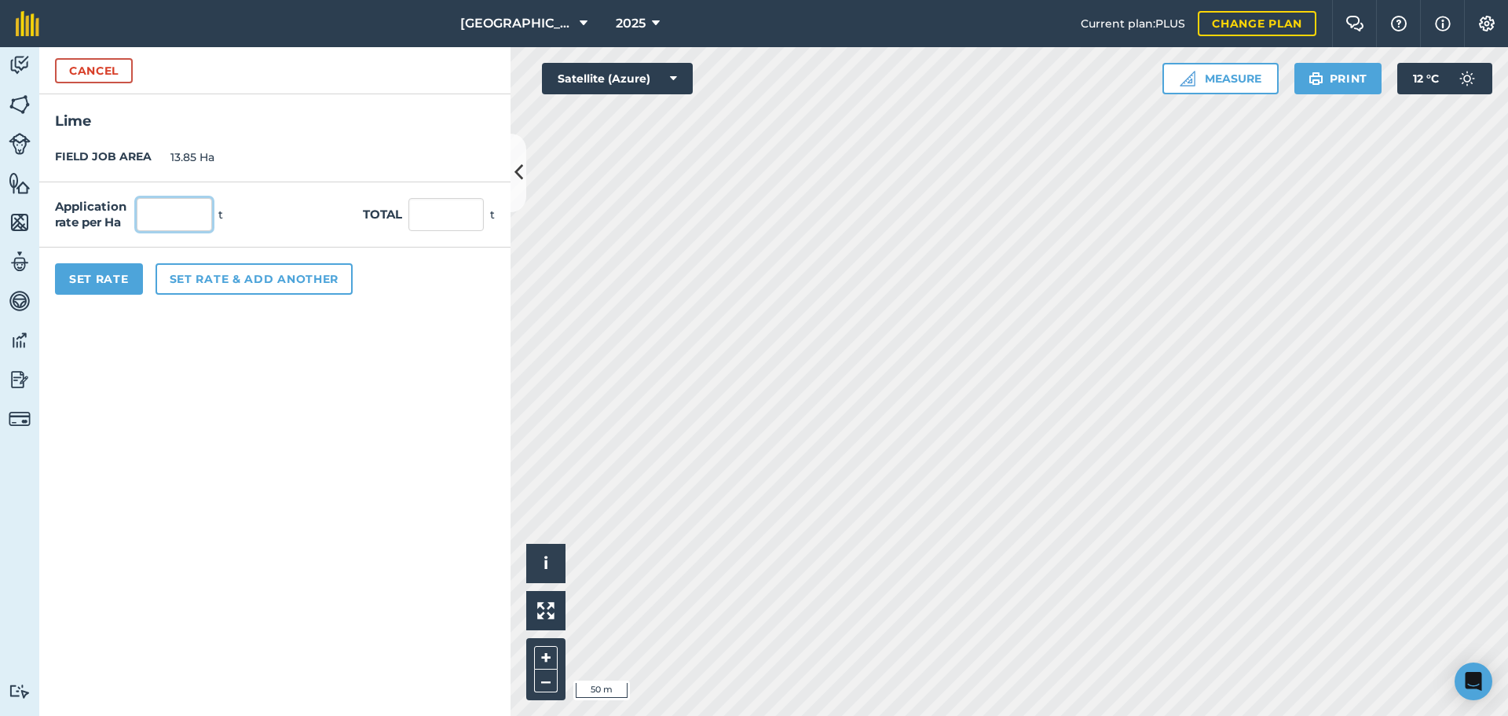
click at [154, 217] on input "text" at bounding box center [174, 214] width 75 height 33
type input "2"
type input "27.7"
click at [135, 381] on form "Cancel Lime FIELD JOB AREA 13.85 Ha Application rate per Ha 2 t Total 27.7 t Se…" at bounding box center [274, 381] width 471 height 669
click at [159, 208] on input "2" at bounding box center [174, 214] width 75 height 33
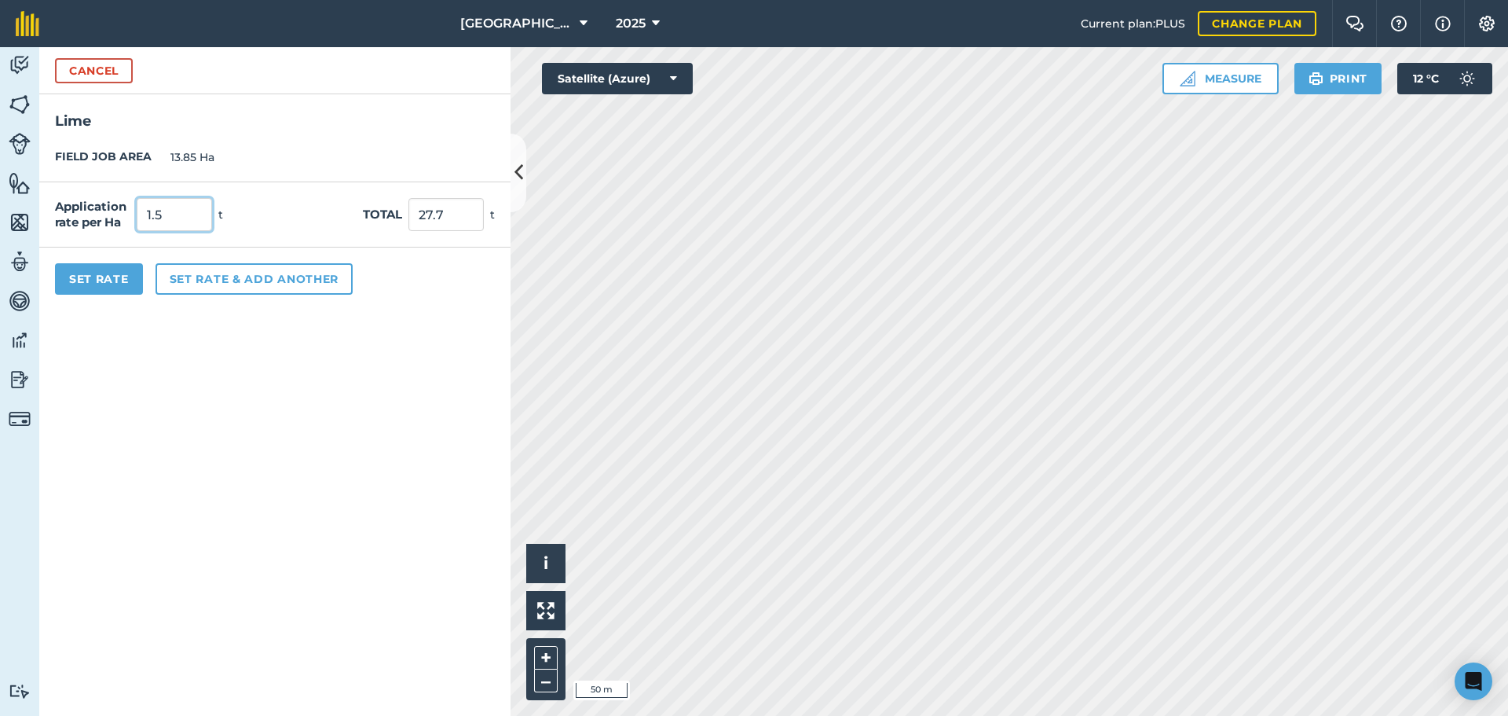
type input "1.5"
type input "20.775"
click at [159, 415] on form "Cancel Lime FIELD JOB AREA 13.85 Ha Application rate per Ha 1.5 t Total 20.775 …" at bounding box center [274, 381] width 471 height 669
click at [120, 289] on button "Set Rate" at bounding box center [99, 278] width 88 height 31
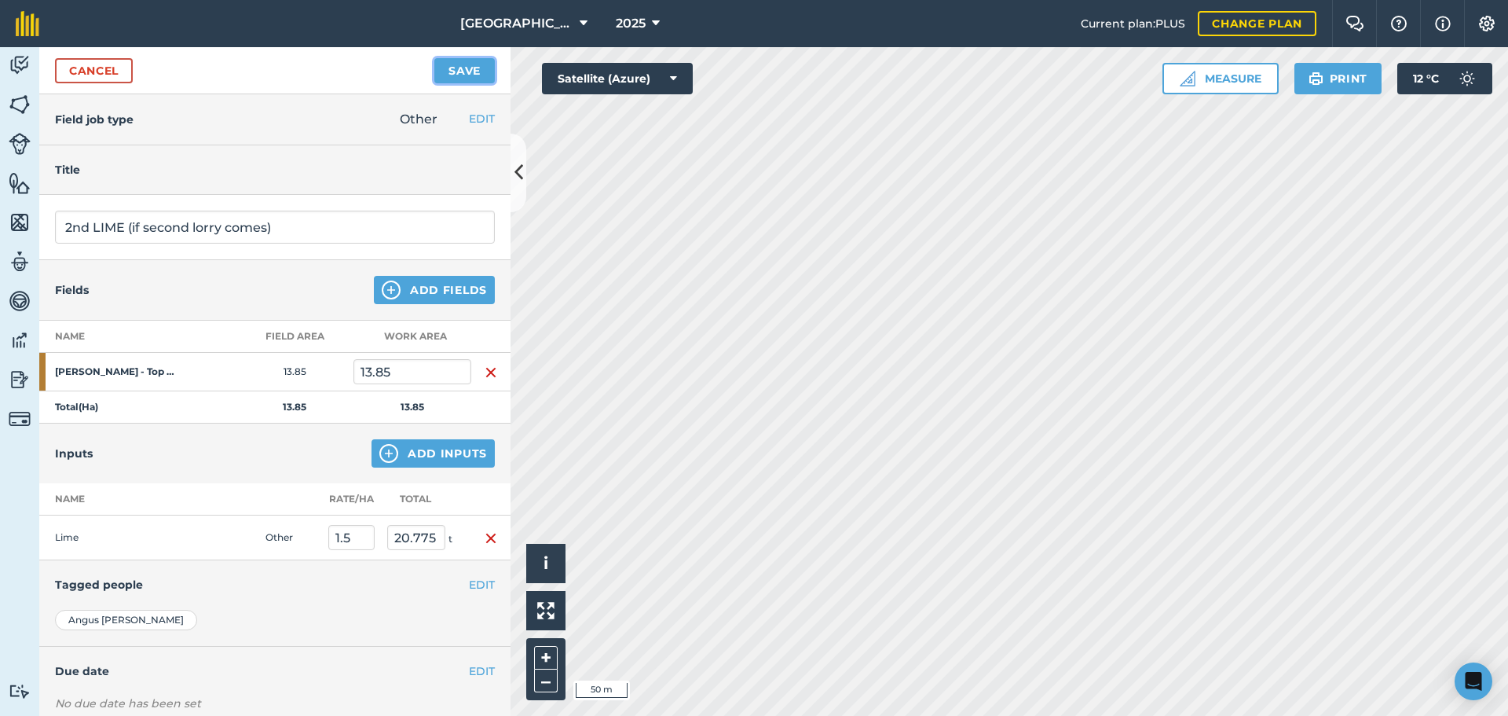
click at [454, 72] on button "Save" at bounding box center [464, 70] width 60 height 25
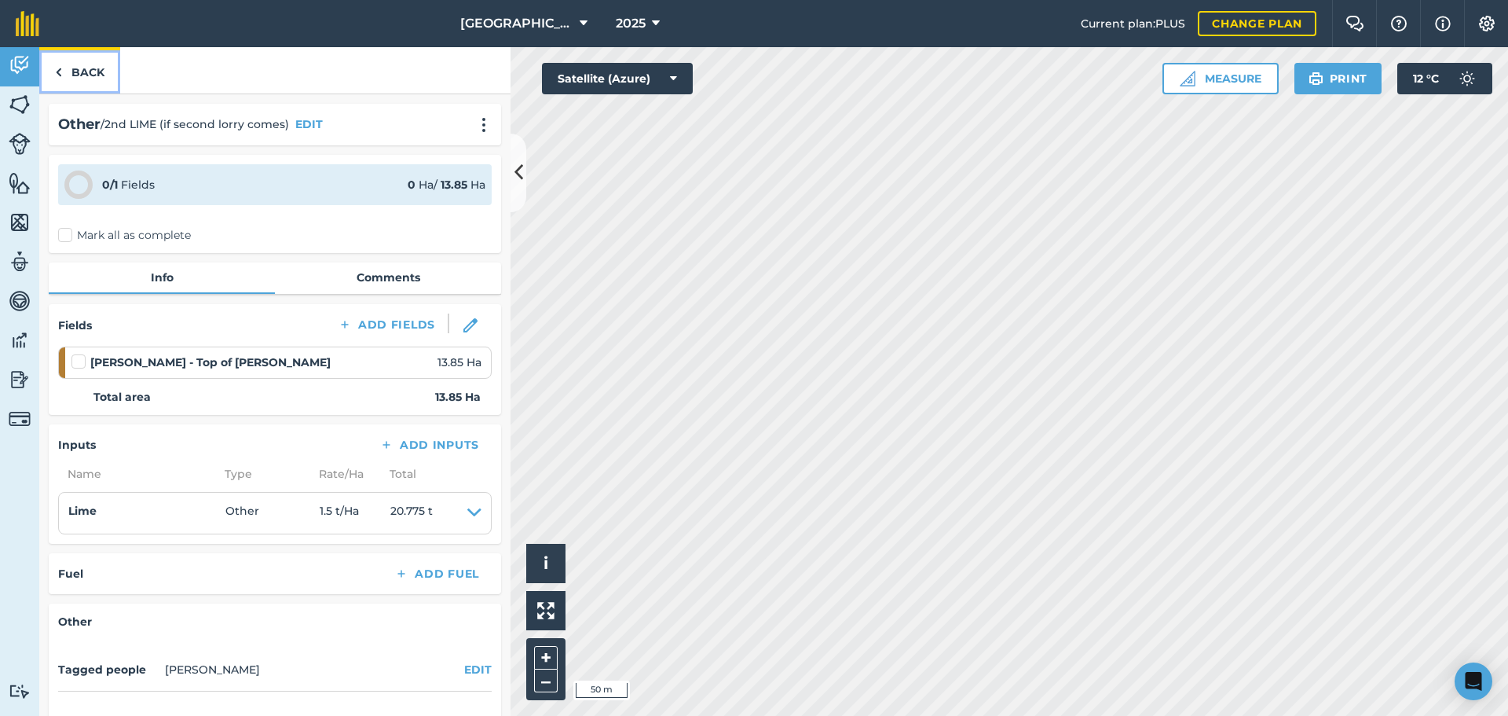
click at [101, 68] on link "Back" at bounding box center [79, 70] width 81 height 46
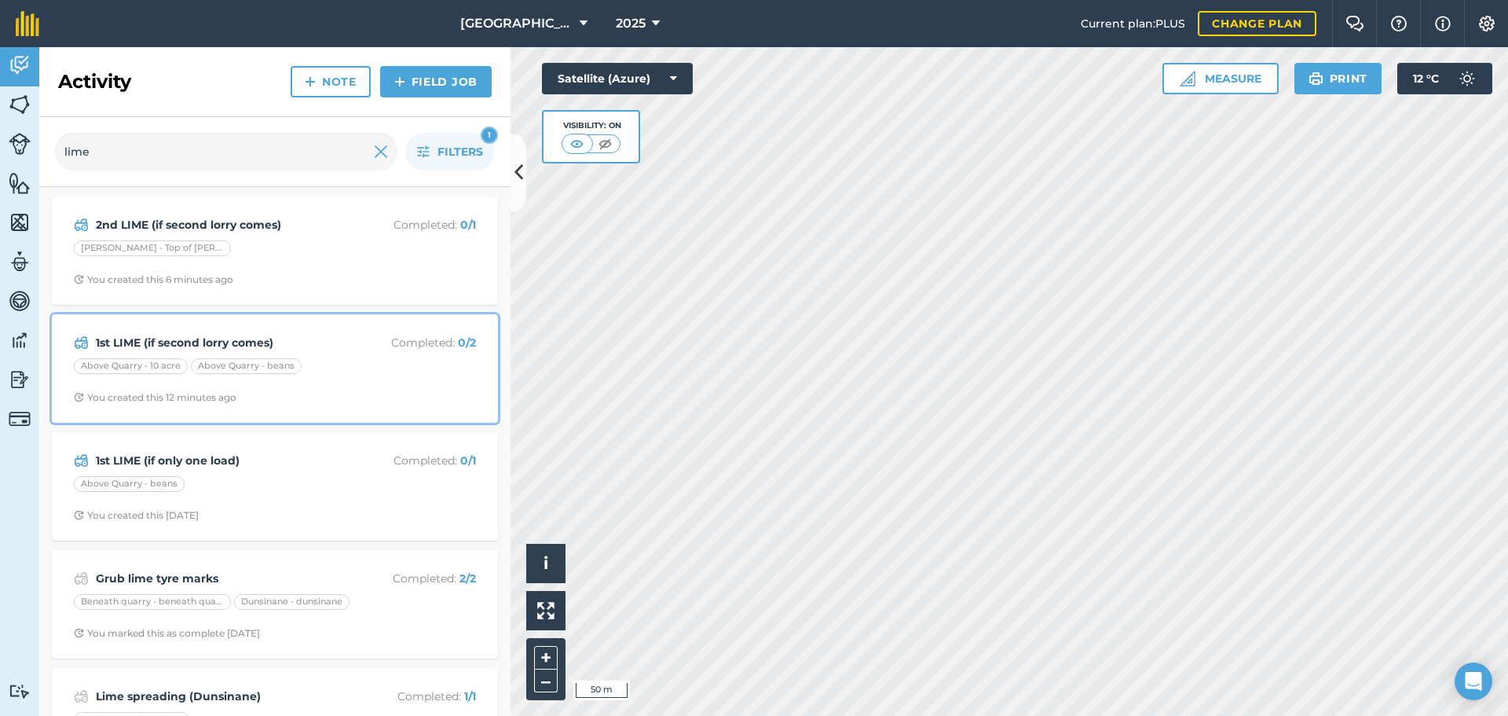
click at [337, 368] on div "Above Quarry - 10 acre Above Quarry - beans" at bounding box center [275, 368] width 402 height 20
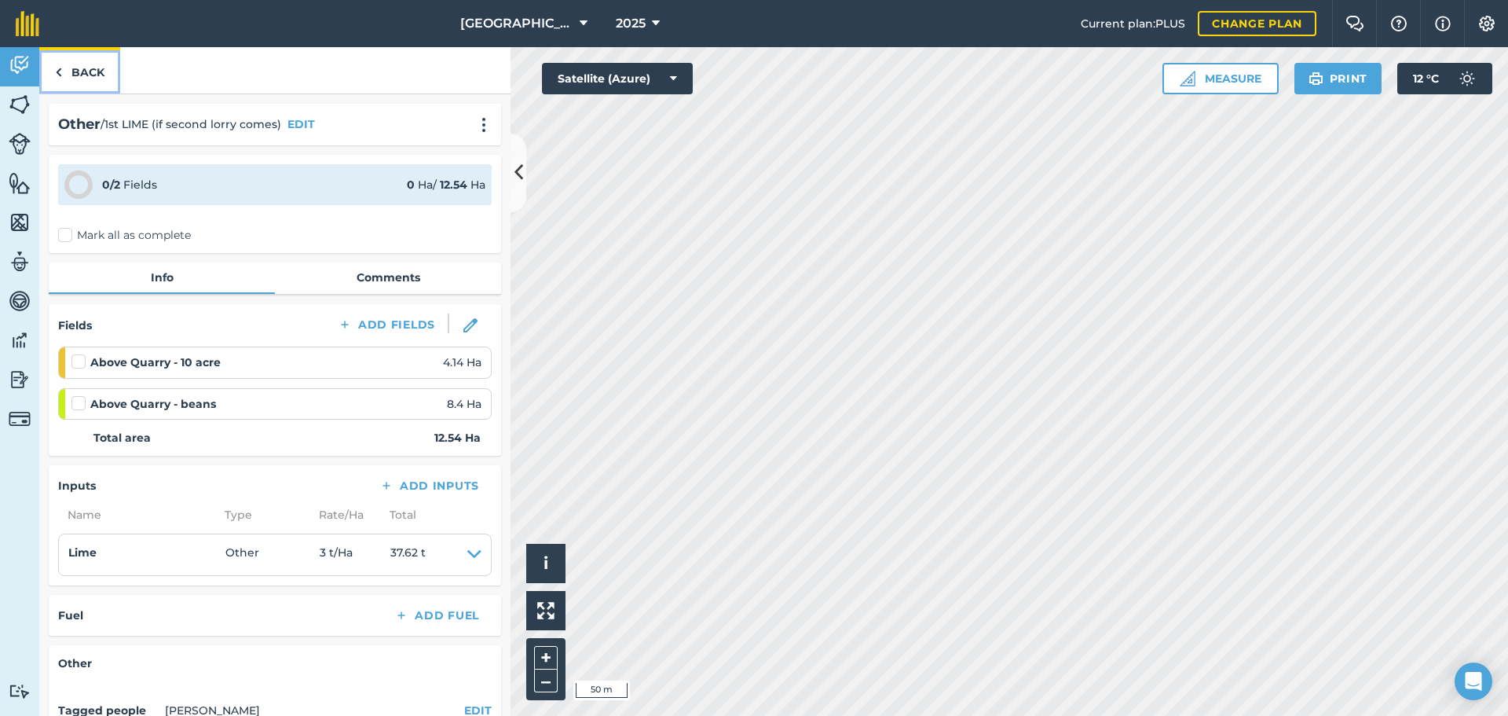
click at [104, 82] on link "Back" at bounding box center [79, 70] width 81 height 46
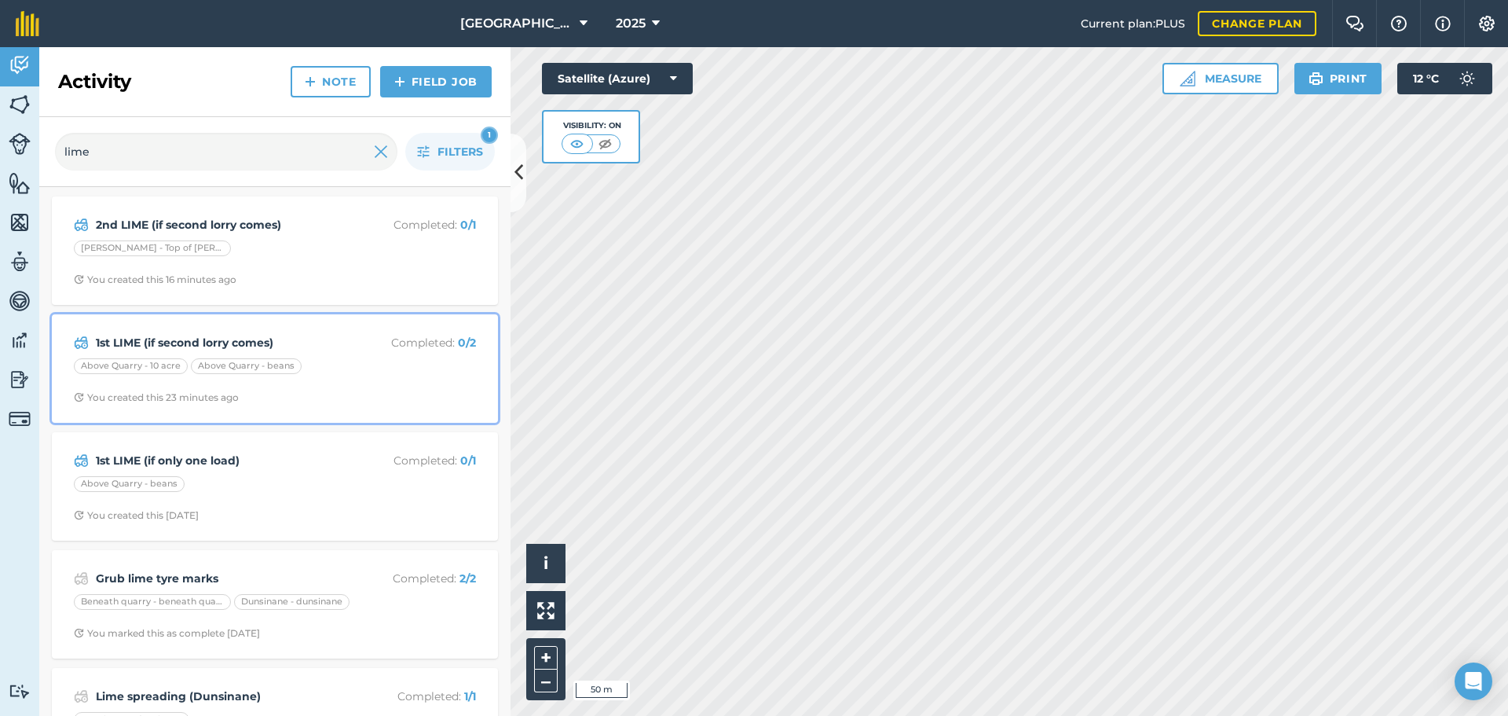
click at [338, 358] on div "Above Quarry - 10 acre Above Quarry - beans" at bounding box center [275, 368] width 402 height 20
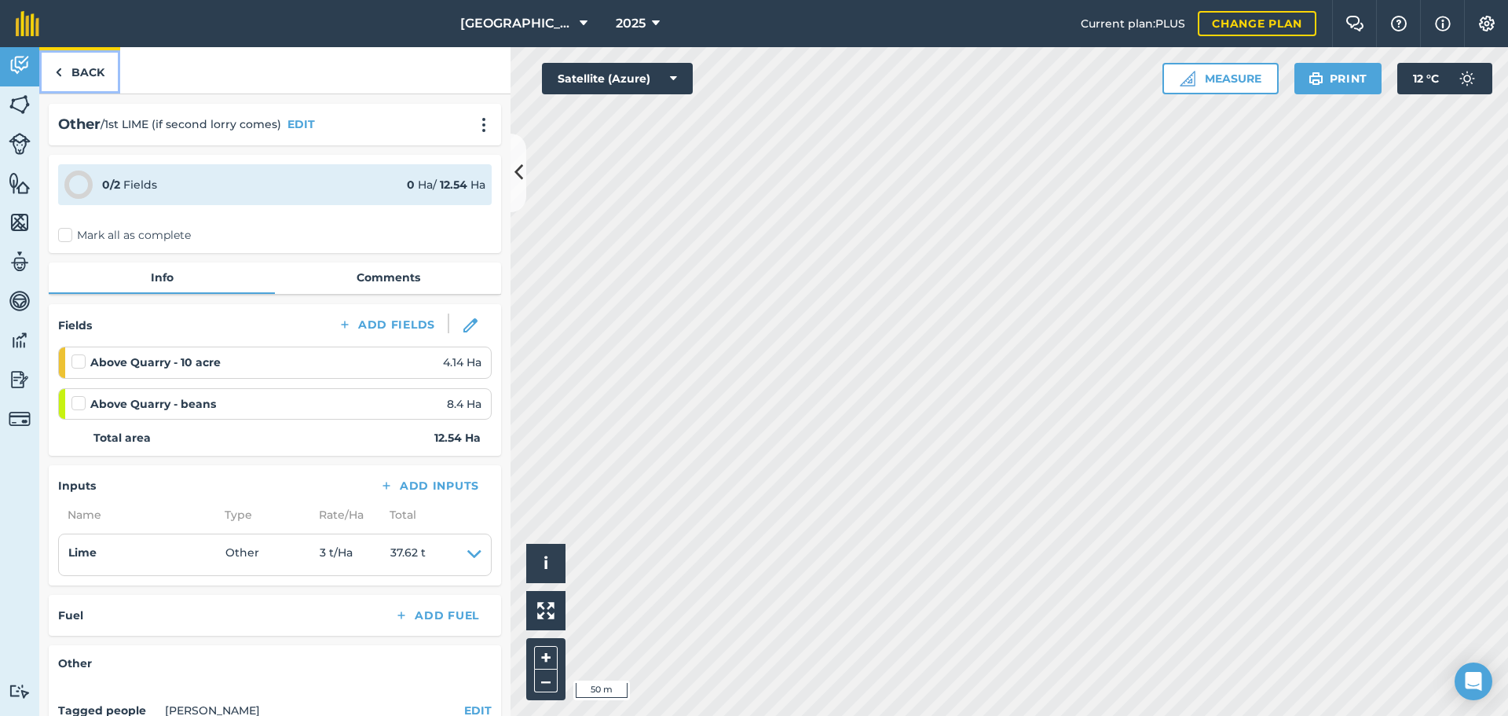
click at [85, 85] on link "Back" at bounding box center [79, 70] width 81 height 46
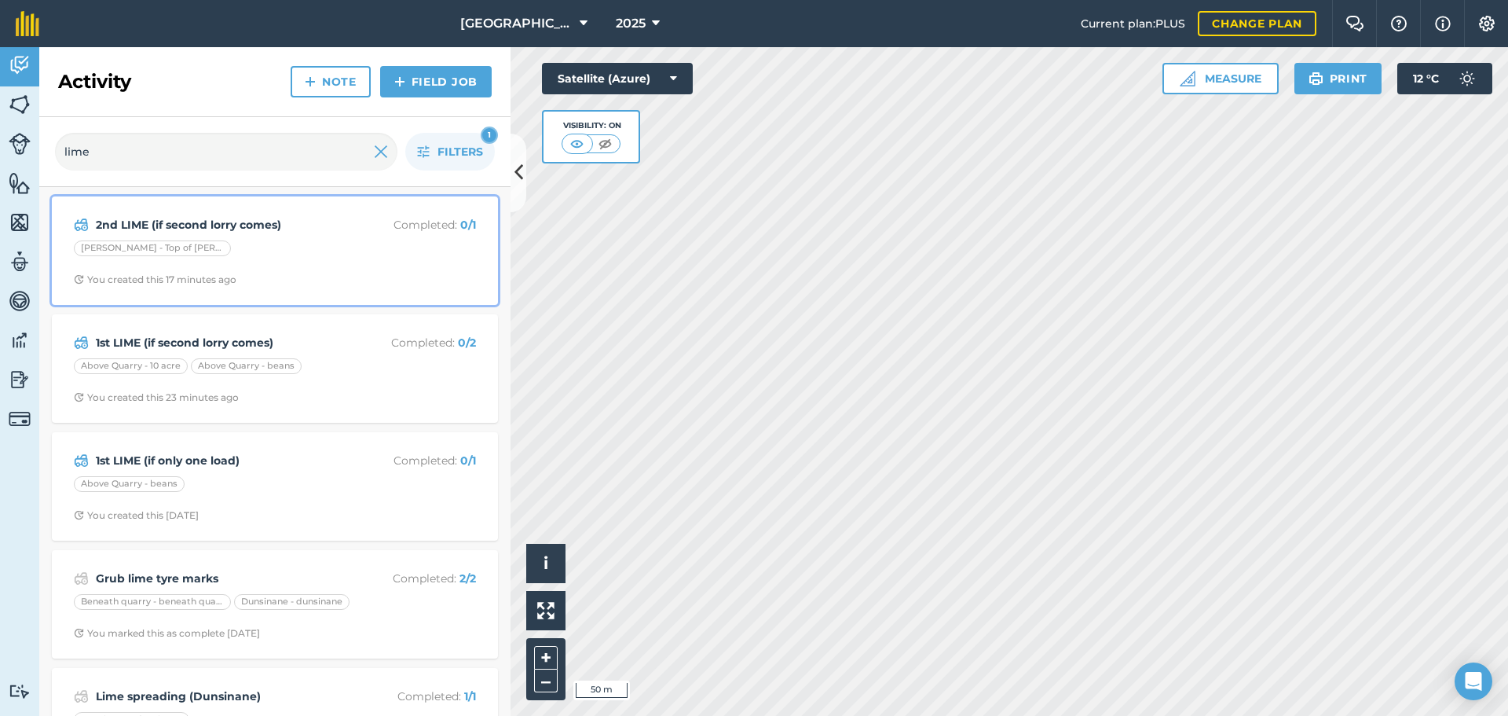
click at [284, 253] on div "[PERSON_NAME] - Top of [PERSON_NAME]" at bounding box center [275, 250] width 402 height 20
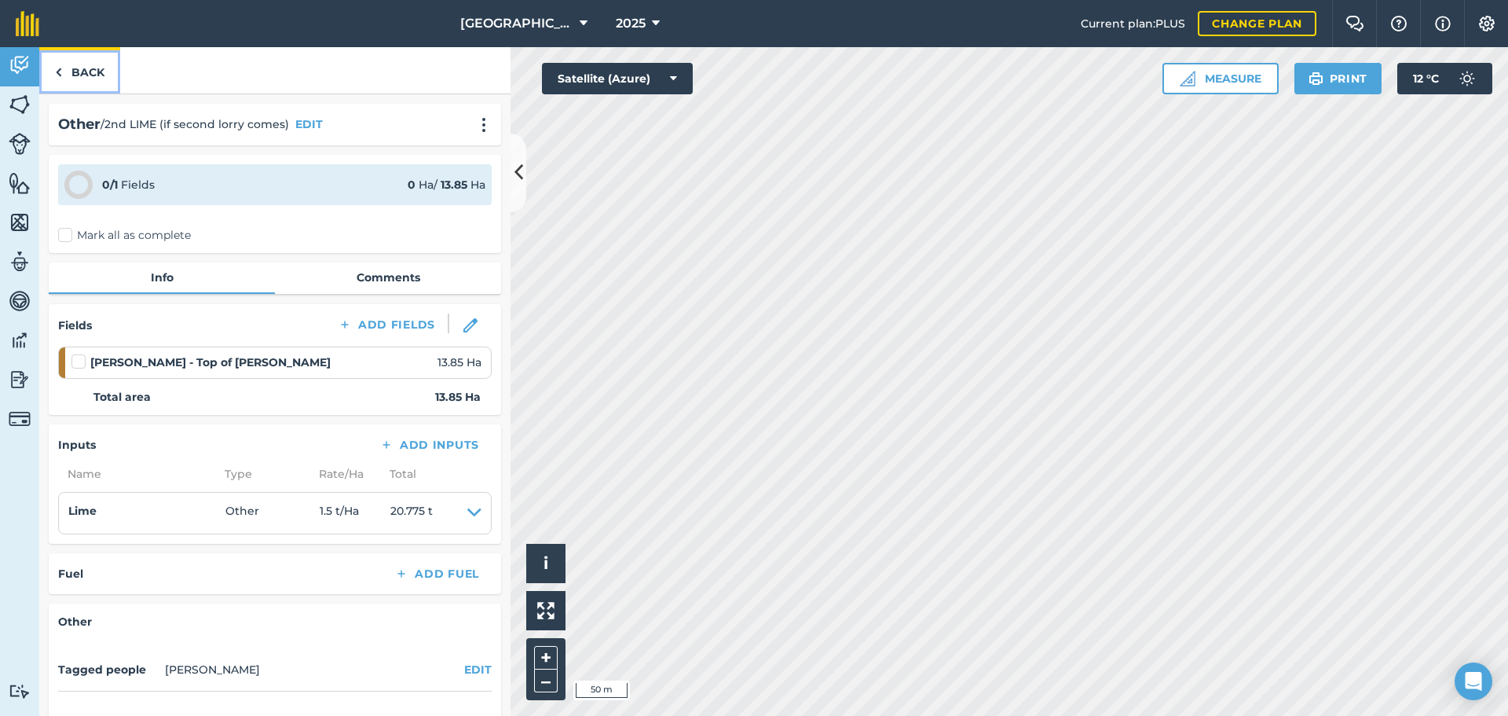
click at [70, 56] on link "Back" at bounding box center [79, 70] width 81 height 46
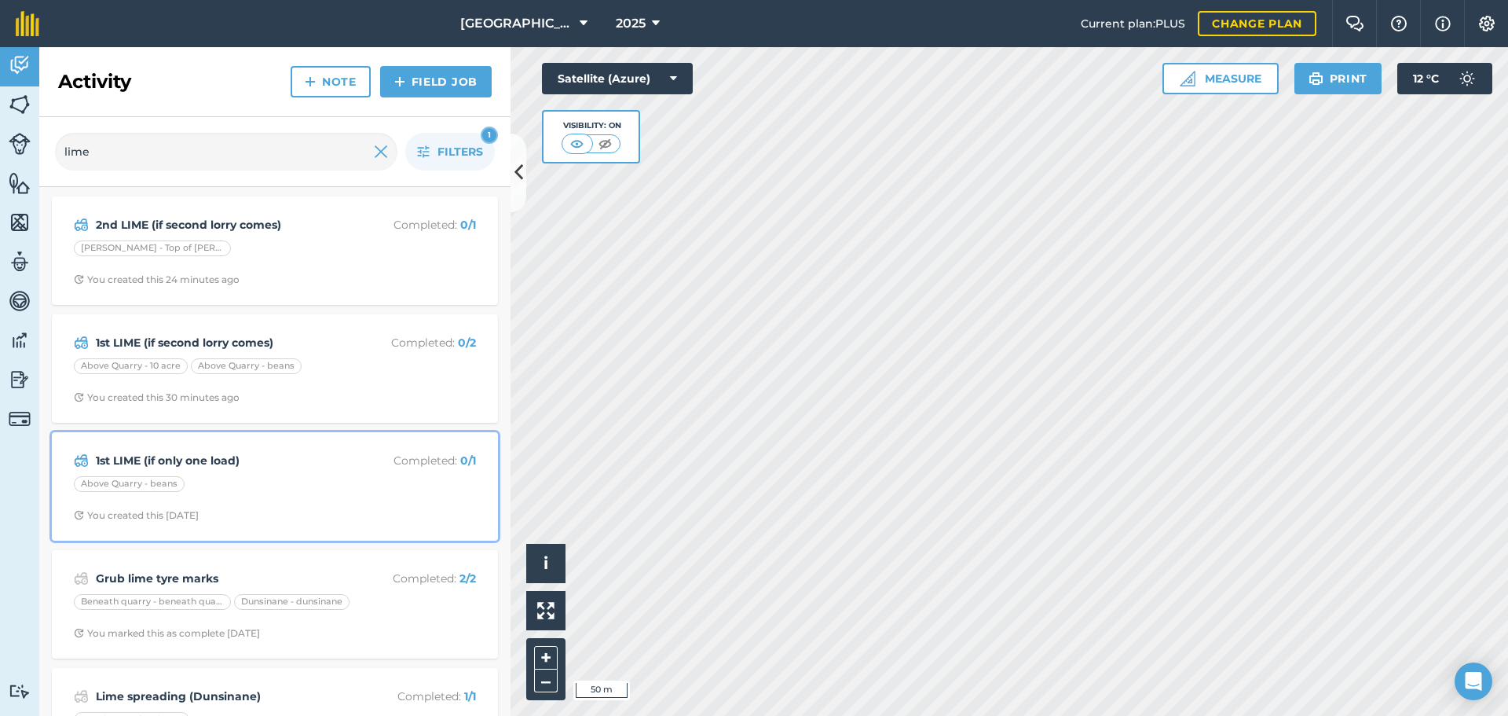
click at [239, 476] on div "Above Quarry - beans" at bounding box center [275, 486] width 402 height 20
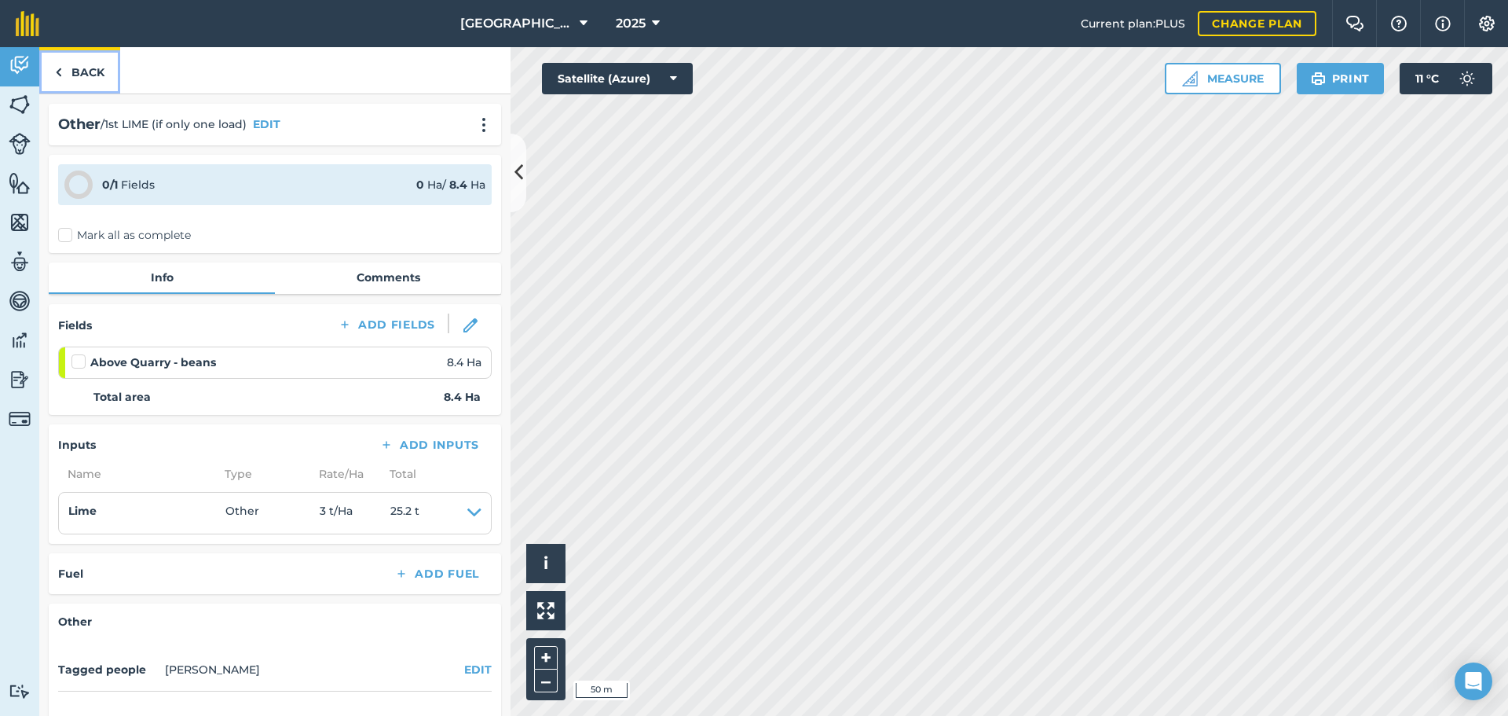
click at [68, 75] on link "Back" at bounding box center [79, 70] width 81 height 46
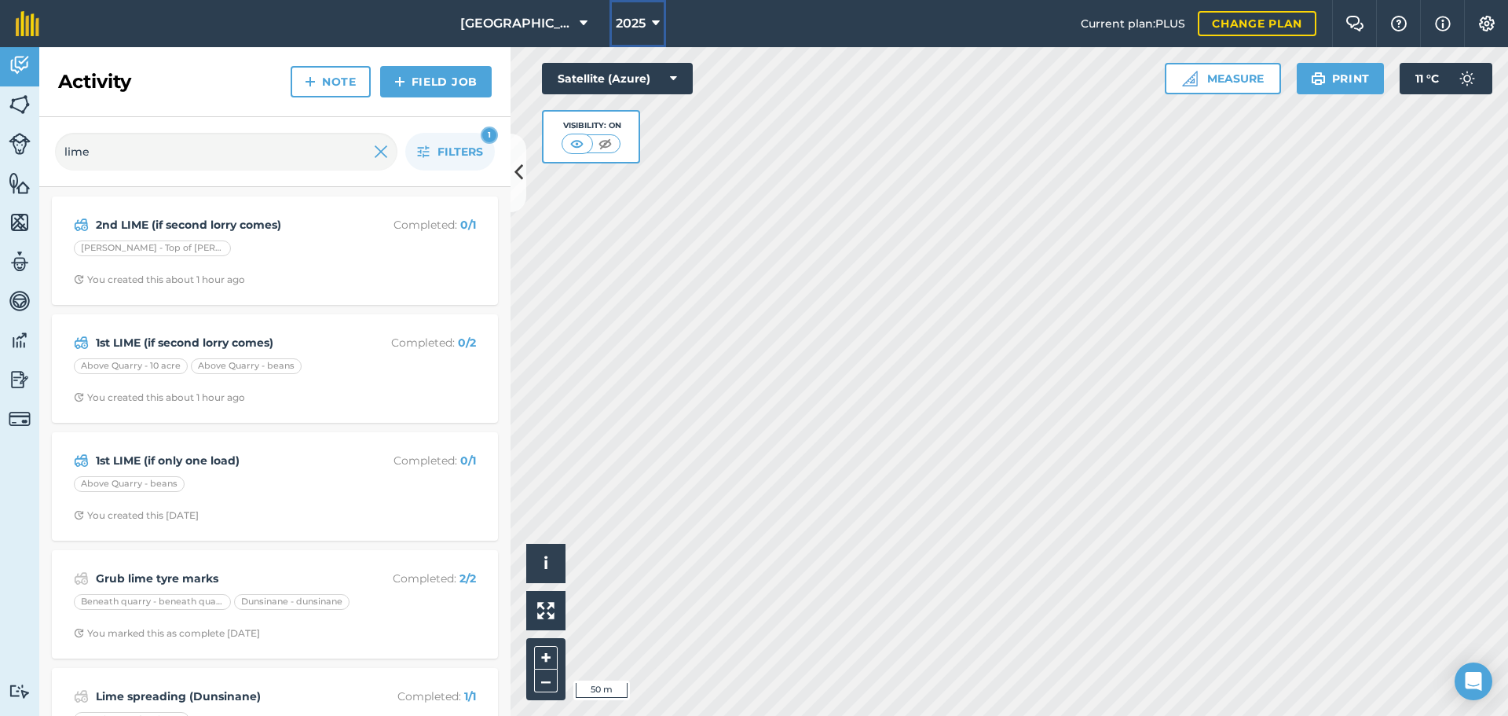
click at [625, 24] on span "2025" at bounding box center [631, 23] width 30 height 19
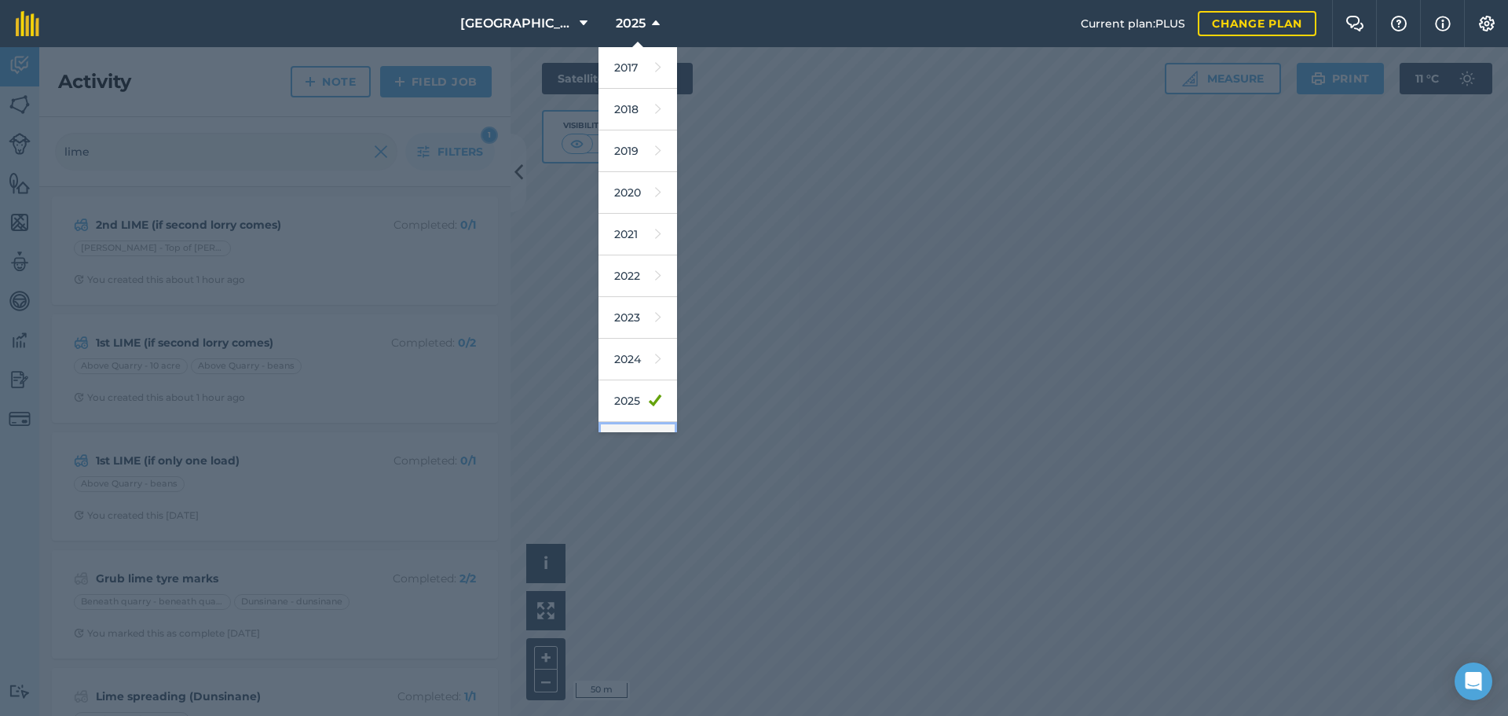
click at [629, 424] on link "2026" at bounding box center [638, 443] width 79 height 42
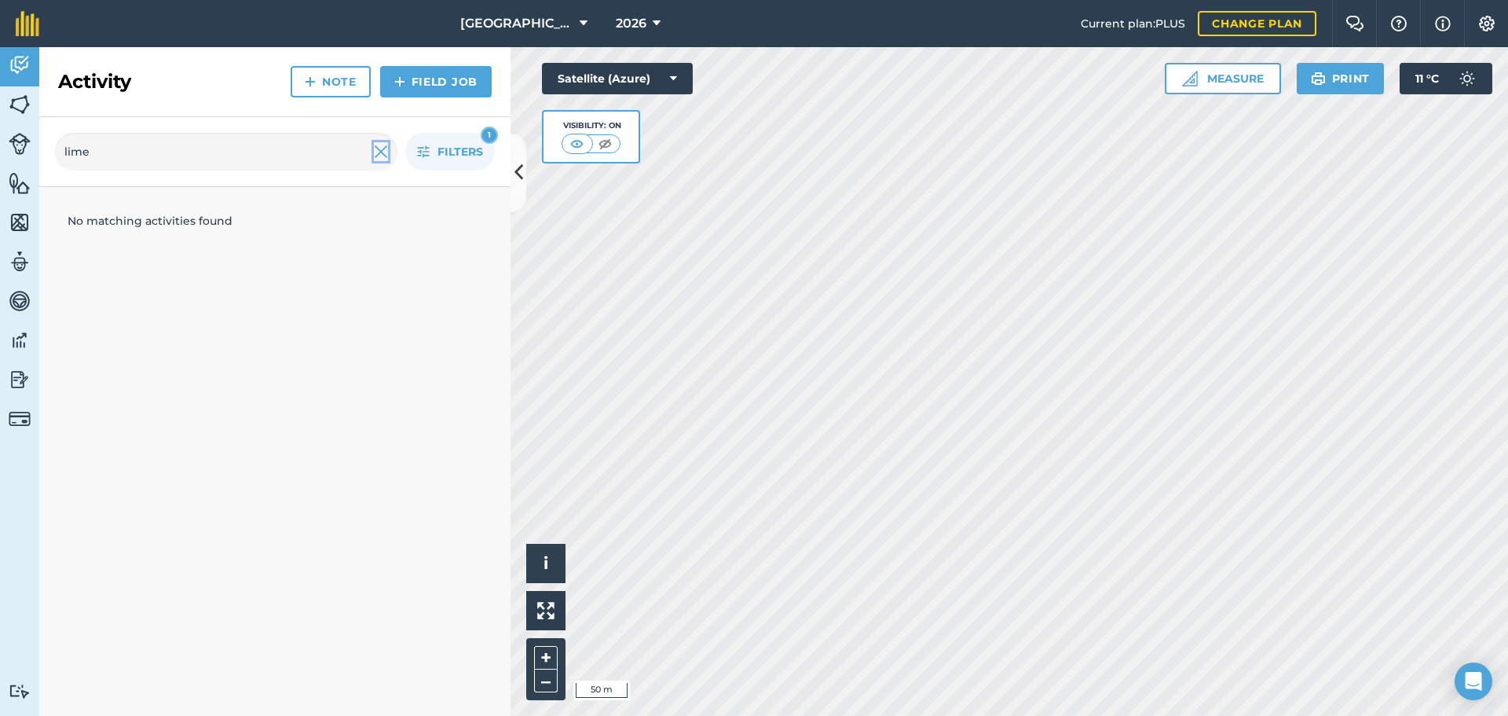
click at [379, 154] on img at bounding box center [381, 151] width 14 height 19
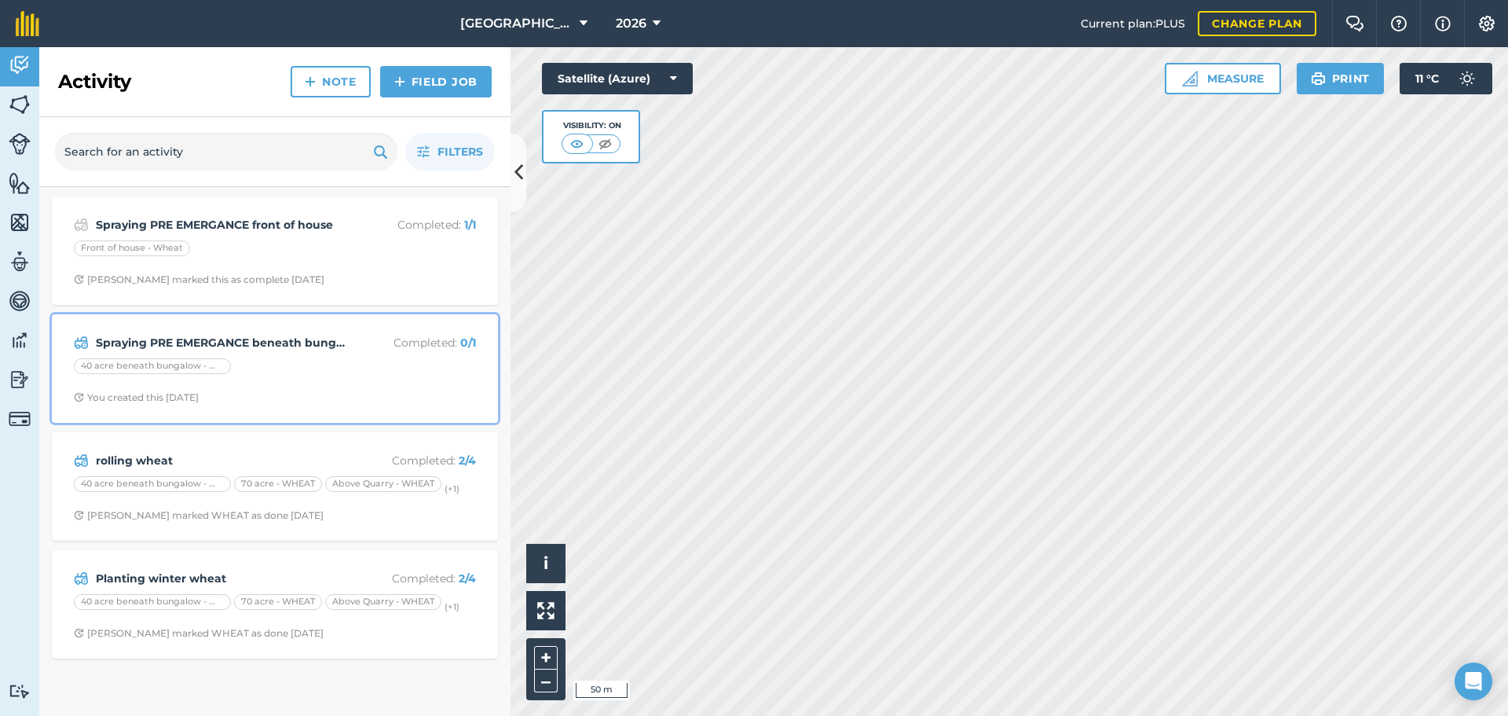
click at [285, 387] on div "Spraying PRE EMERGANCE beneath bungalow Completed : 0 / 1 40 acre beneath bunga…" at bounding box center [274, 369] width 427 height 90
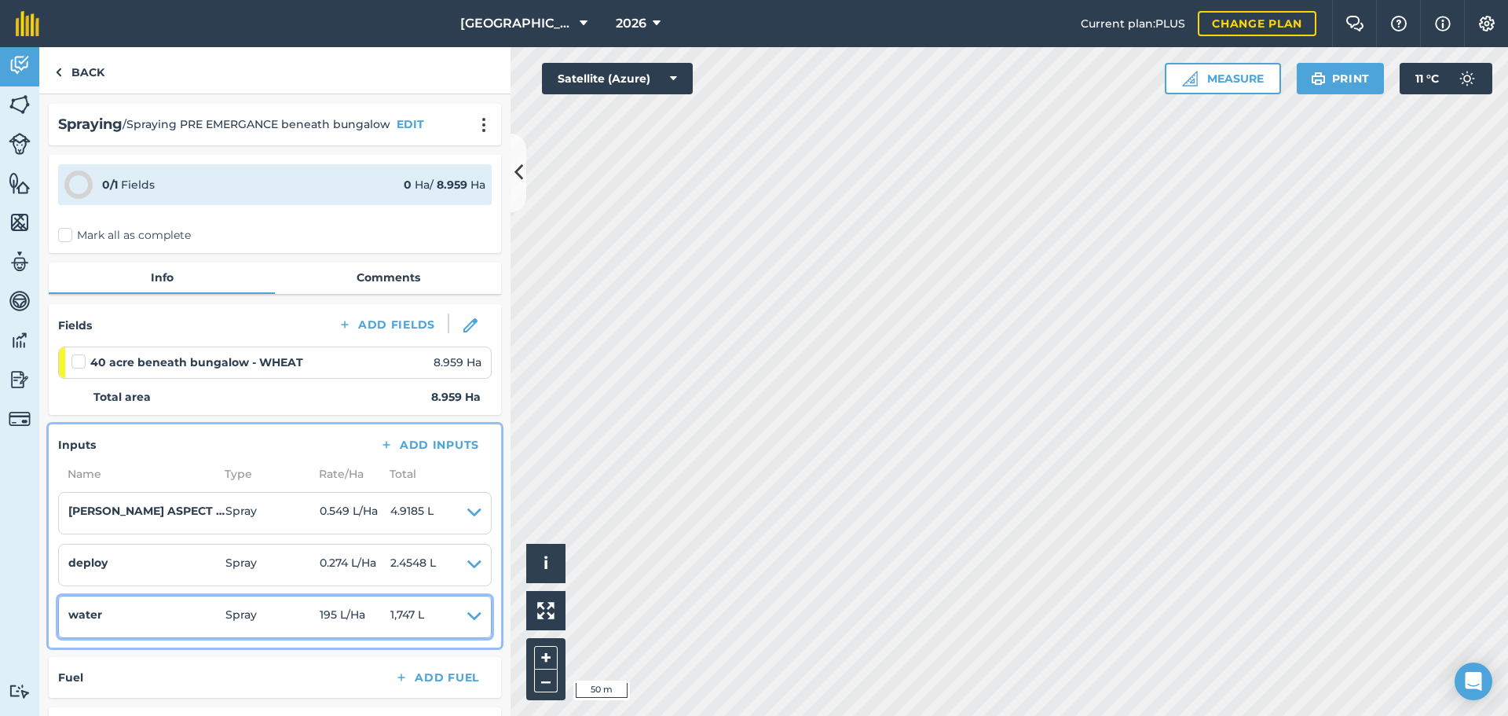
click at [467, 614] on icon at bounding box center [474, 617] width 14 height 22
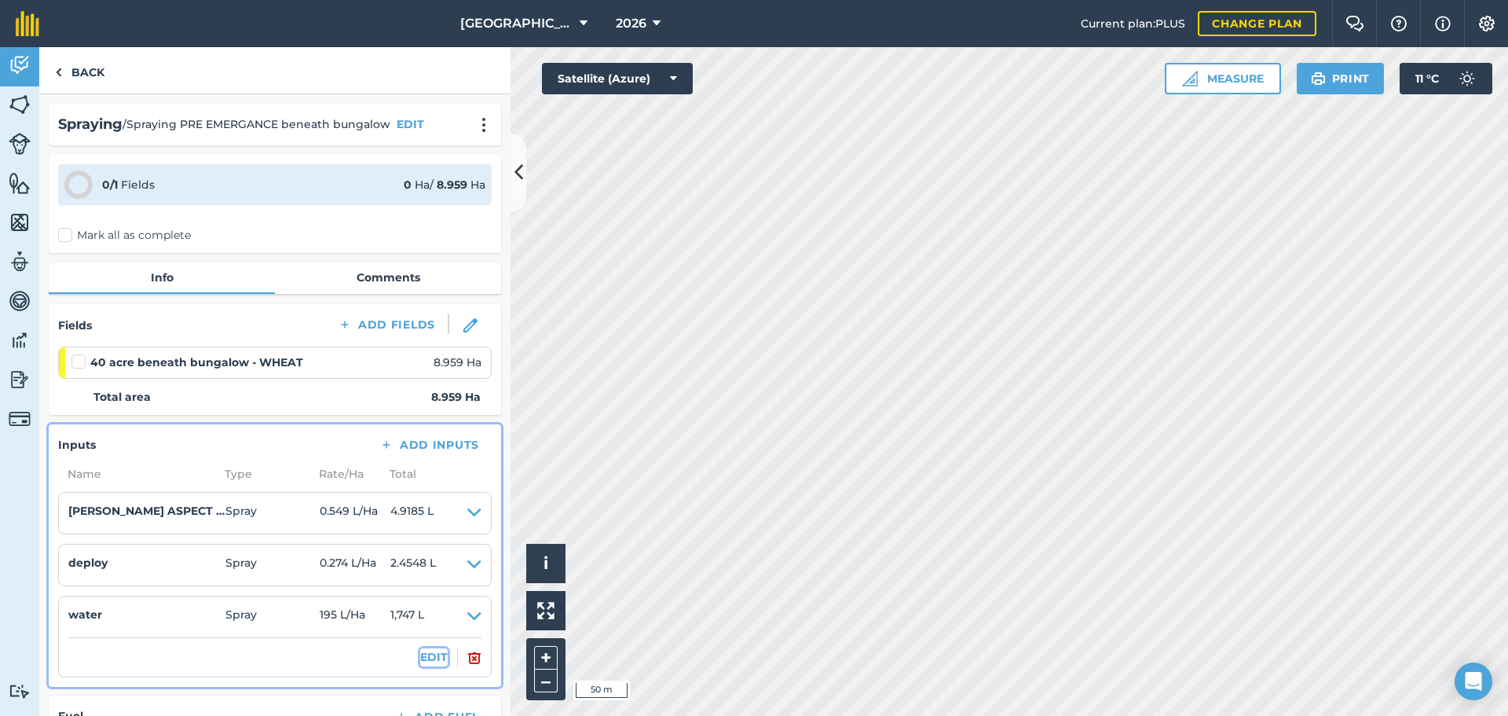
click at [420, 654] on button "EDIT" at bounding box center [433, 656] width 27 height 17
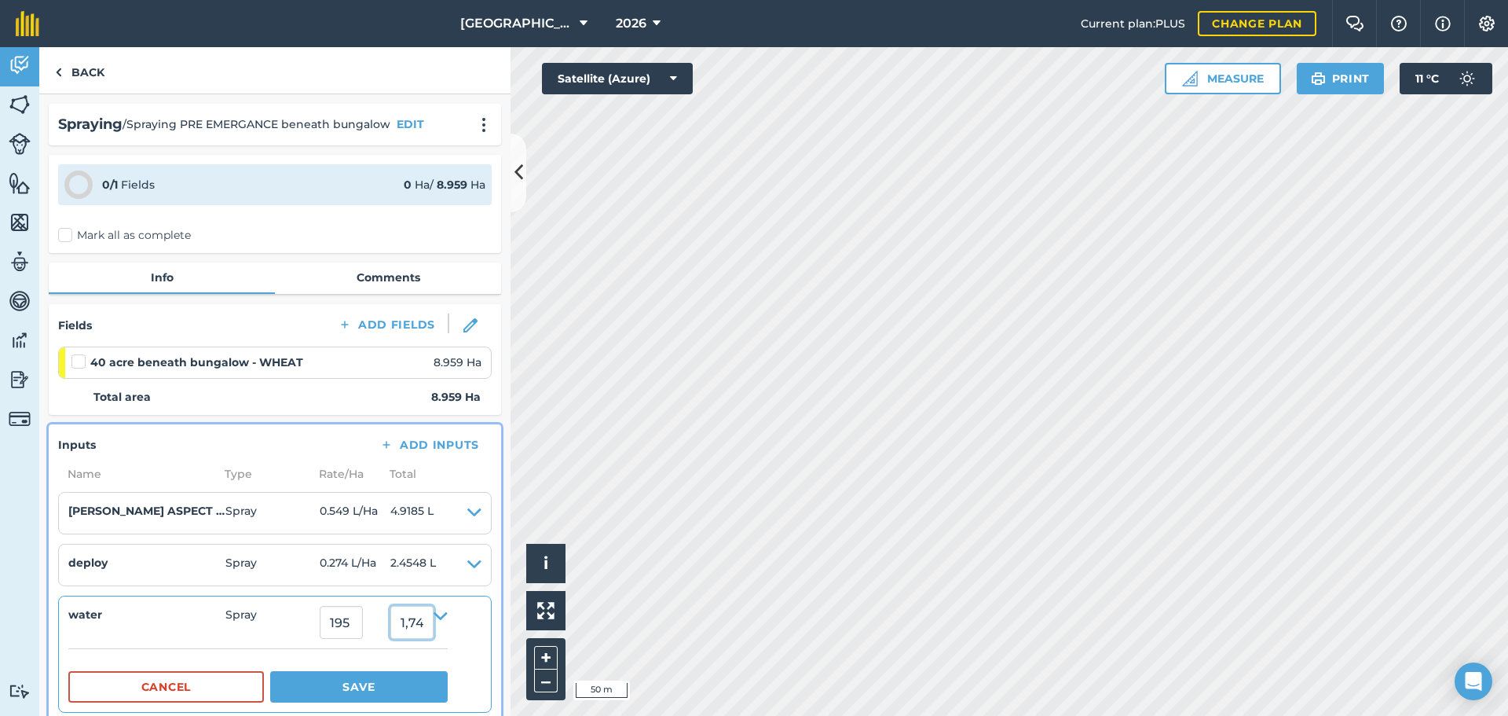
click at [414, 615] on input "1,747.0049999999999" at bounding box center [411, 622] width 43 height 33
type input "1174"
click at [395, 688] on button "Save" at bounding box center [359, 686] width 178 height 31
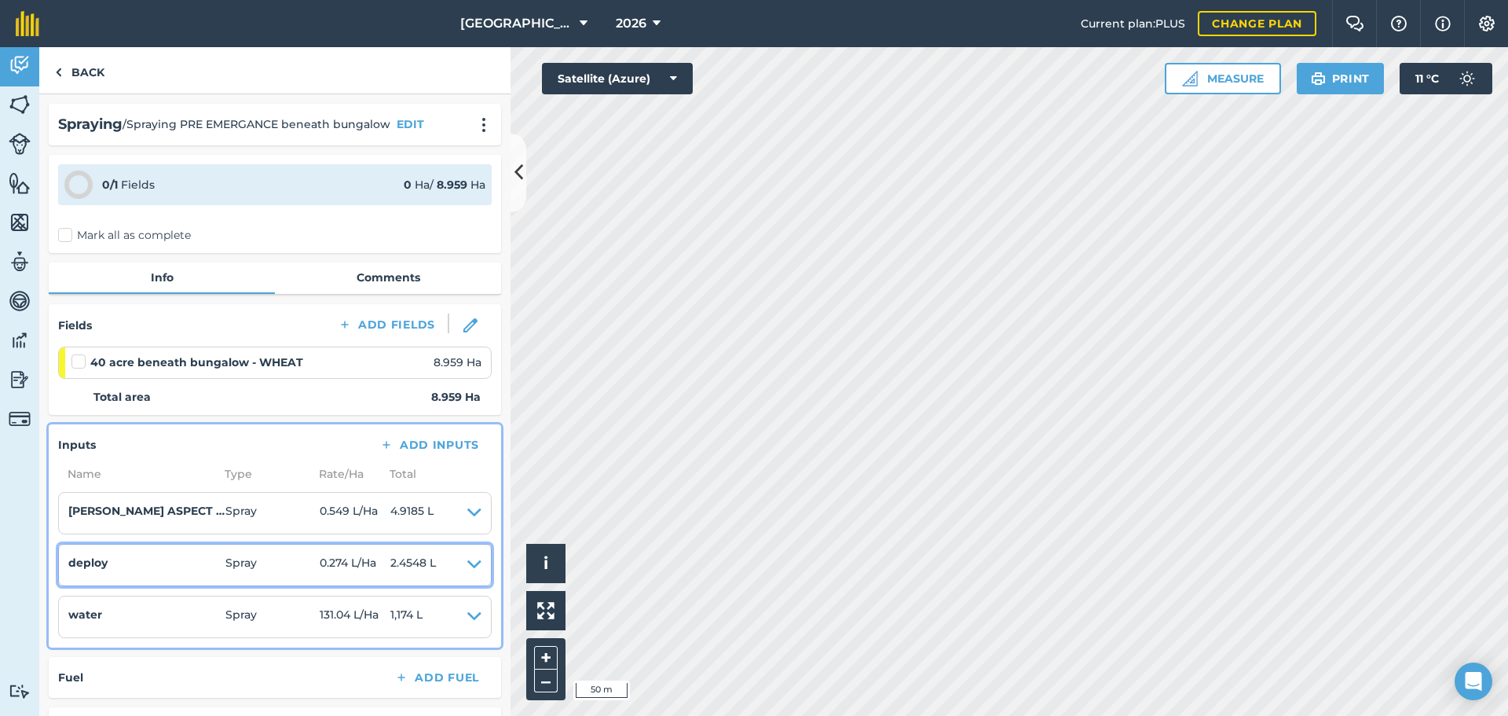
click at [467, 566] on icon at bounding box center [474, 565] width 14 height 22
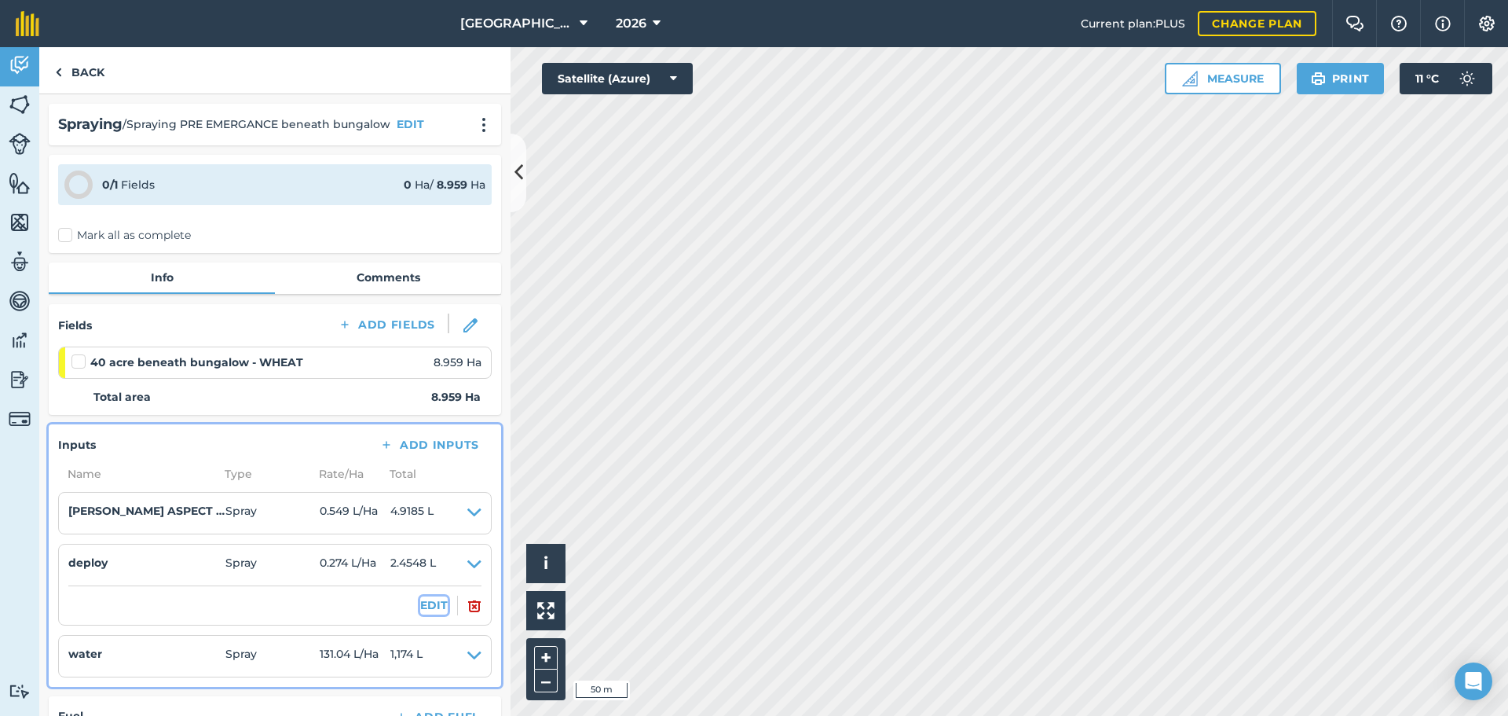
click at [424, 603] on button "EDIT" at bounding box center [433, 604] width 27 height 17
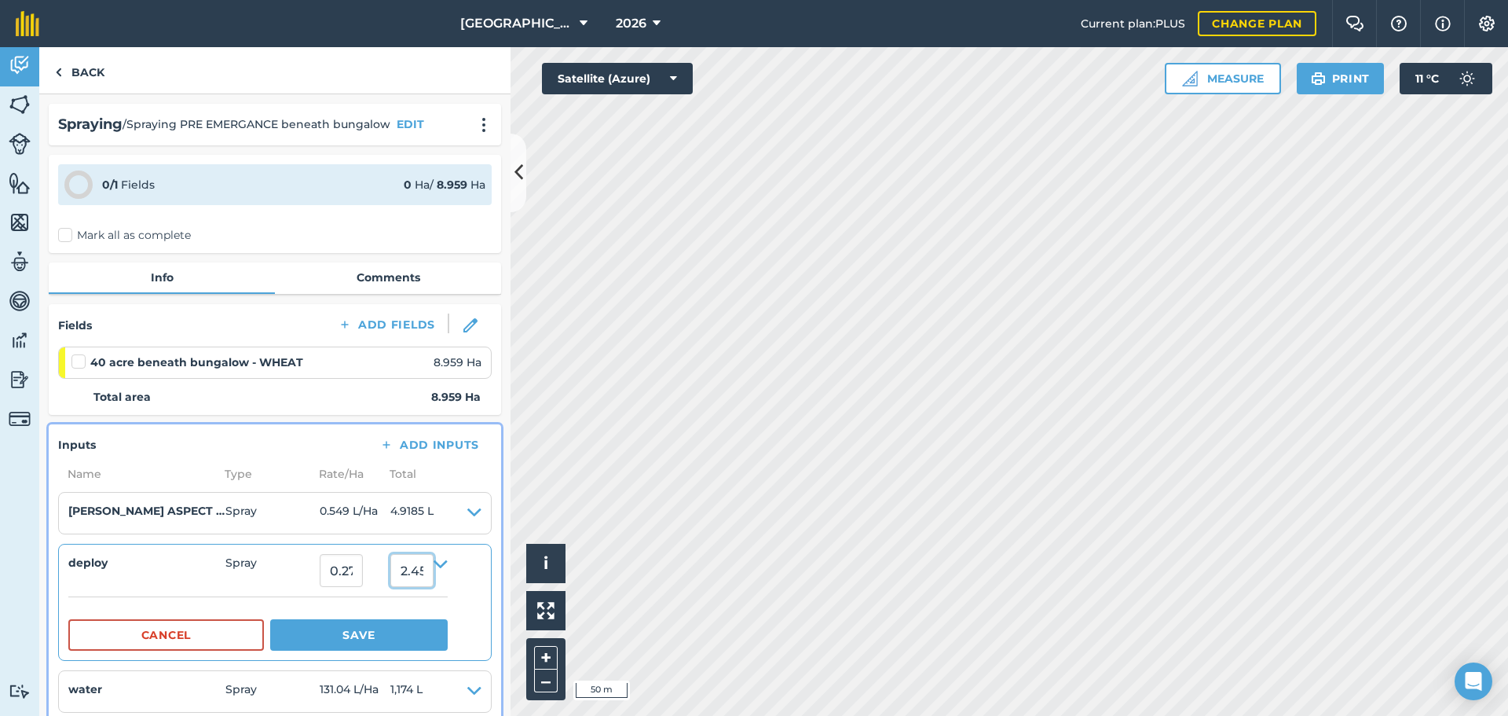
click at [420, 581] on input "2.4547660000000002" at bounding box center [411, 570] width 43 height 33
type input "1.6328"
click at [377, 632] on button "Save" at bounding box center [359, 634] width 178 height 31
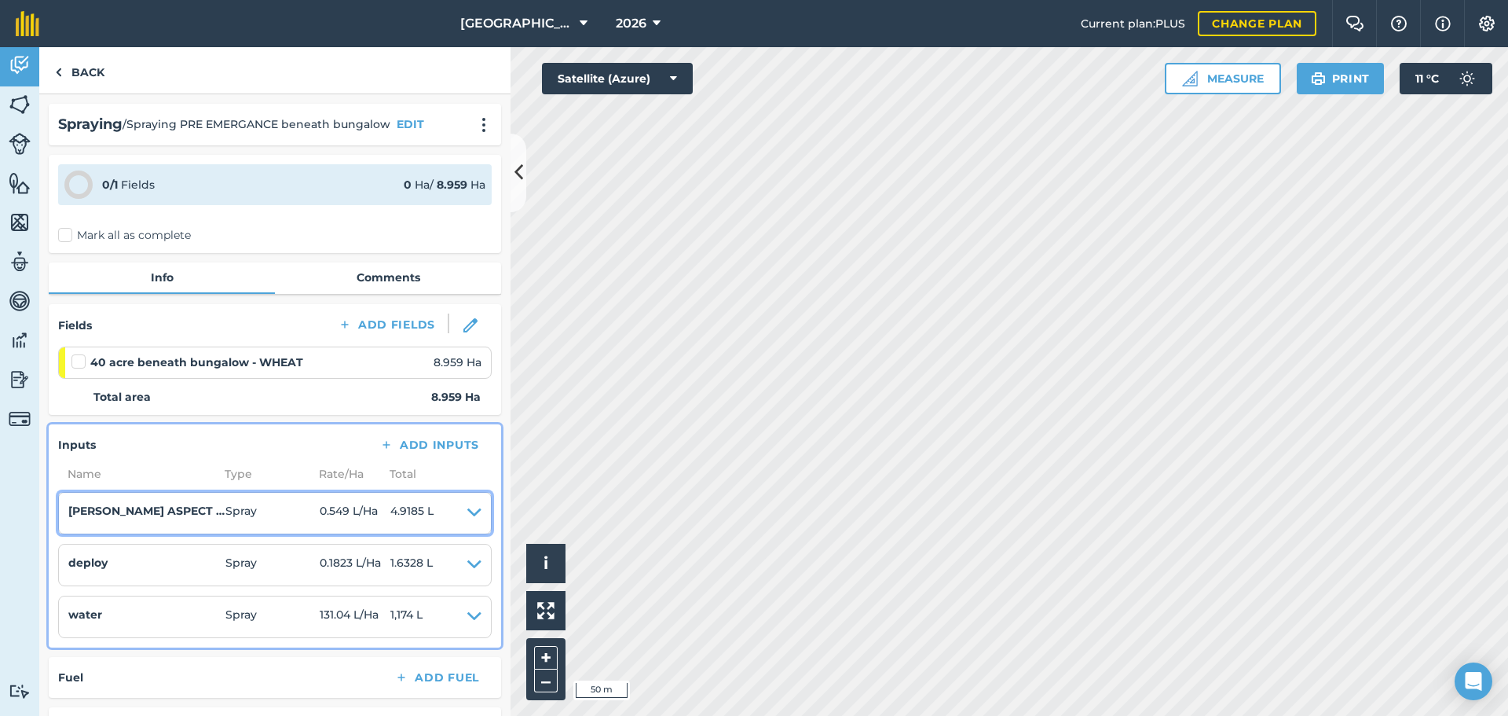
click at [467, 510] on icon at bounding box center [474, 513] width 14 height 22
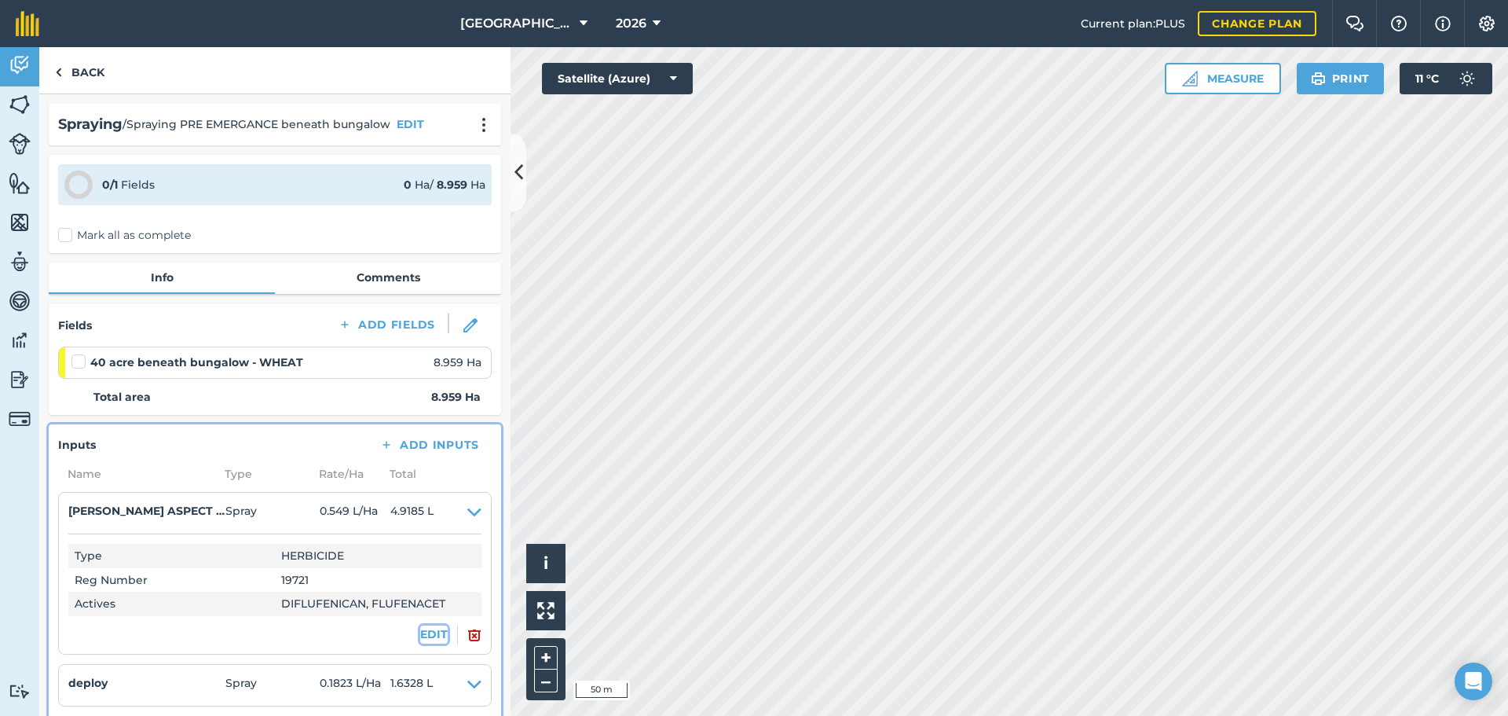
click at [420, 637] on button "EDIT" at bounding box center [433, 633] width 27 height 17
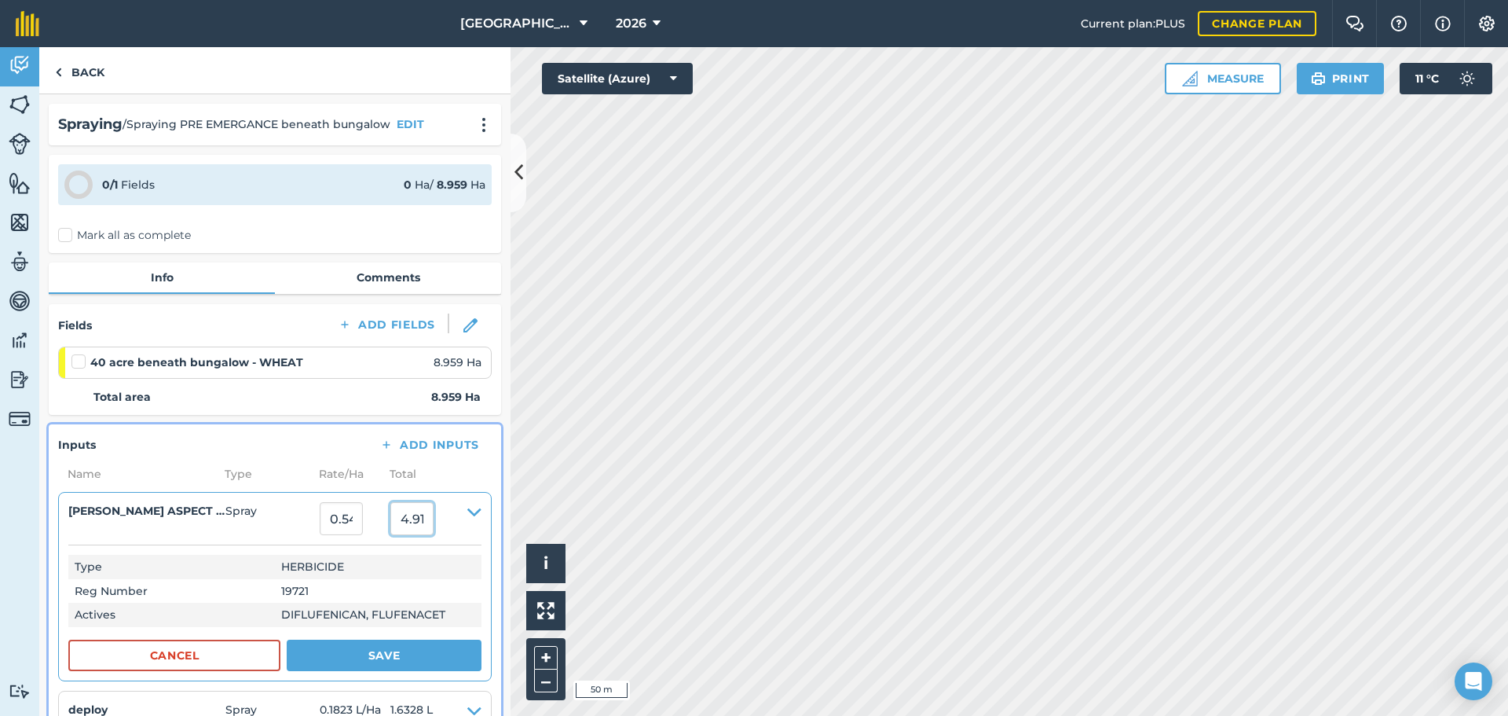
click at [416, 519] on input "4.918491" at bounding box center [411, 518] width 43 height 33
type input "3.27"
click at [368, 669] on button "Save" at bounding box center [384, 655] width 195 height 31
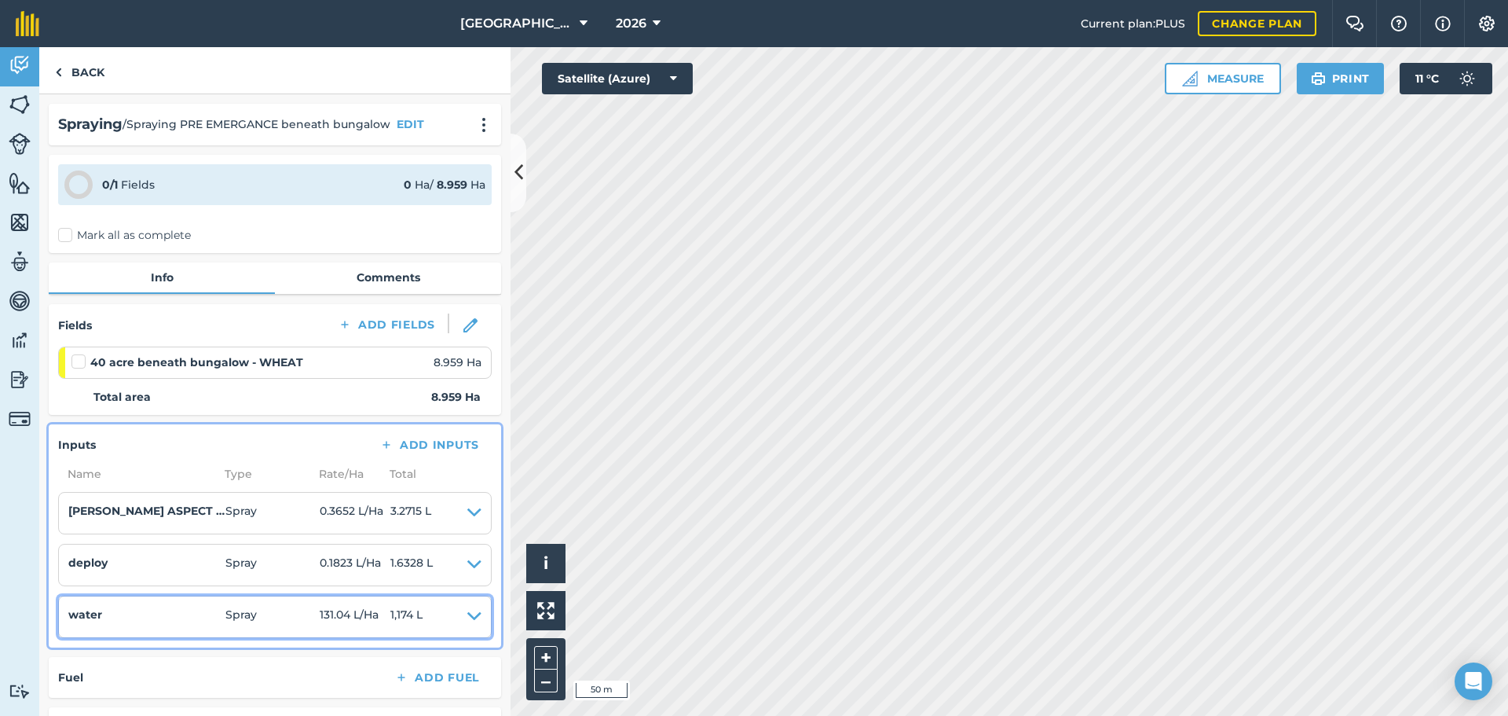
click at [467, 616] on icon at bounding box center [474, 617] width 14 height 22
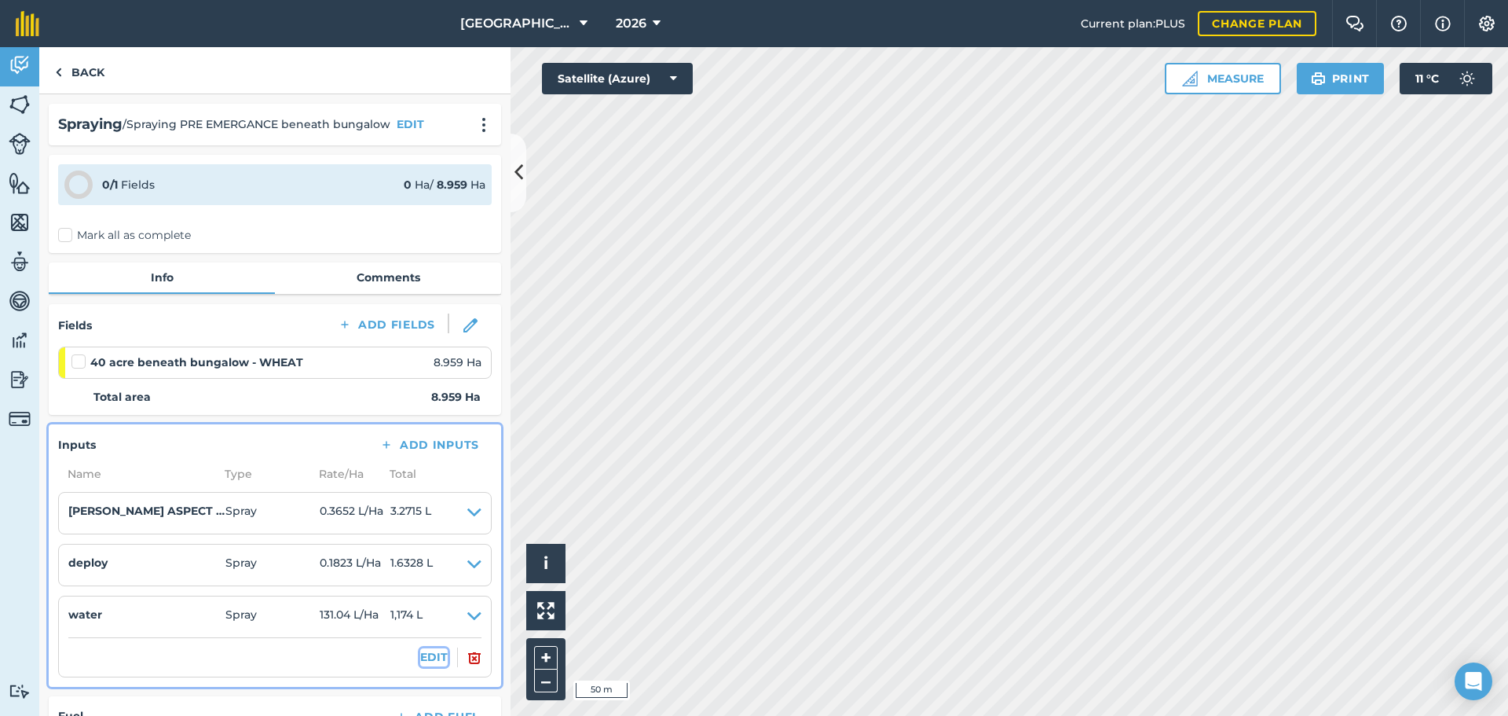
click at [420, 658] on button "EDIT" at bounding box center [433, 656] width 27 height 17
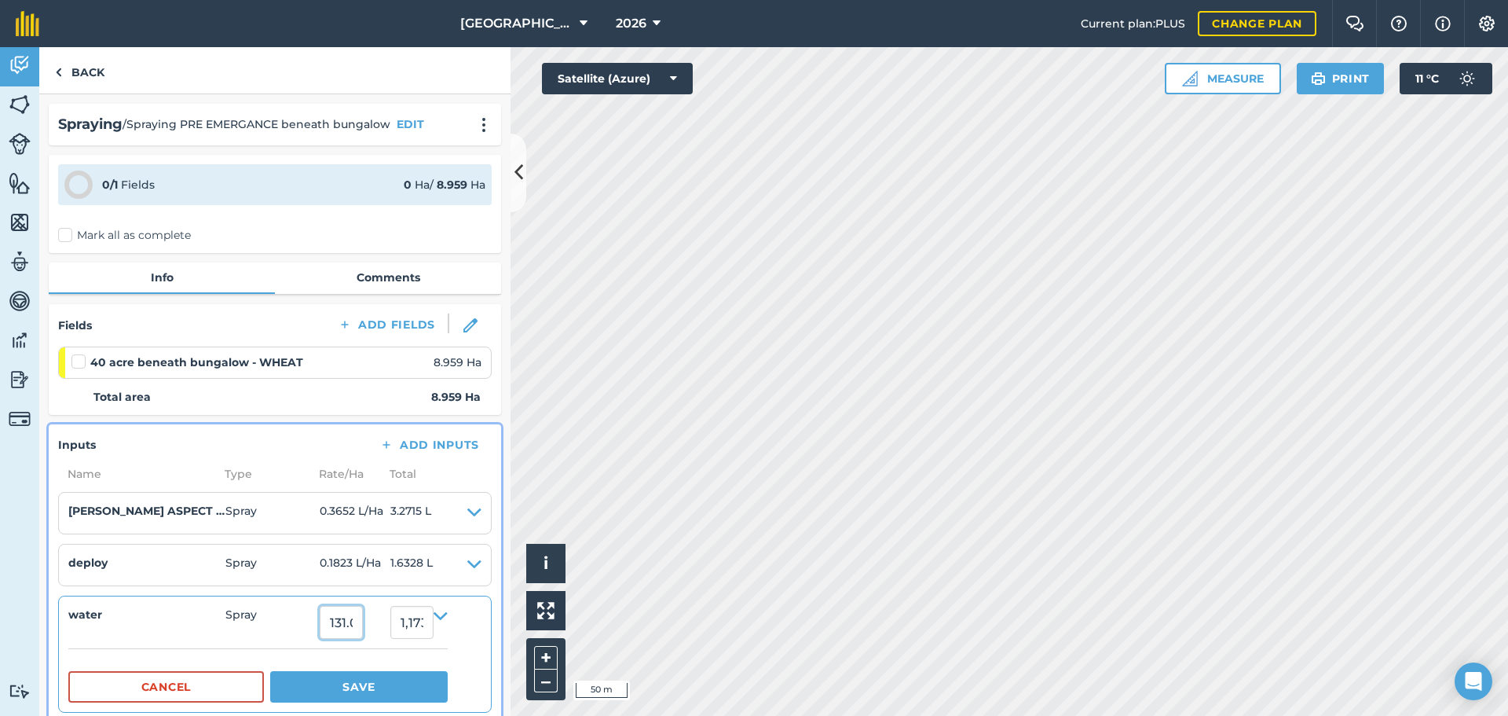
click at [357, 630] on input "131.04141" at bounding box center [341, 622] width 43 height 33
type input "195"
click at [339, 684] on button "Save" at bounding box center [359, 686] width 178 height 31
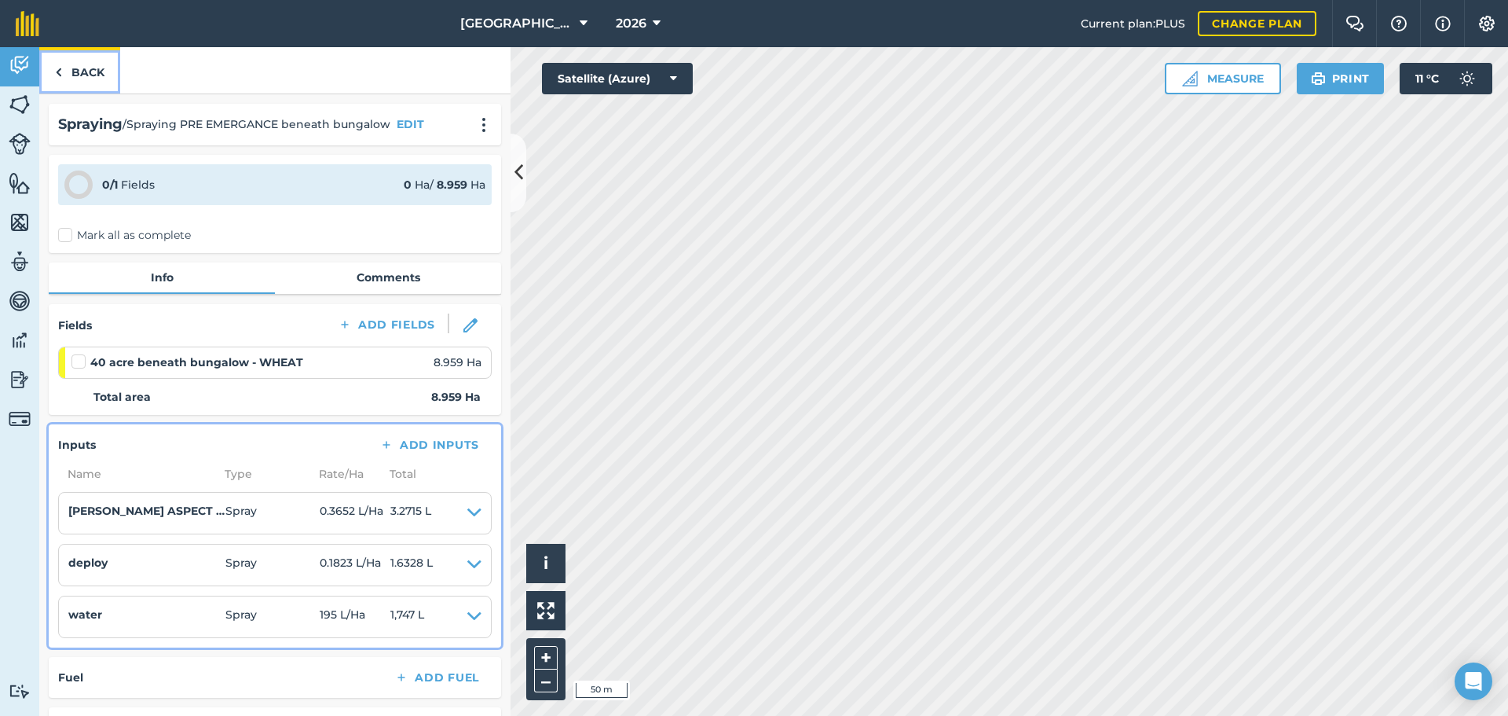
click at [68, 59] on link "Back" at bounding box center [79, 70] width 81 height 46
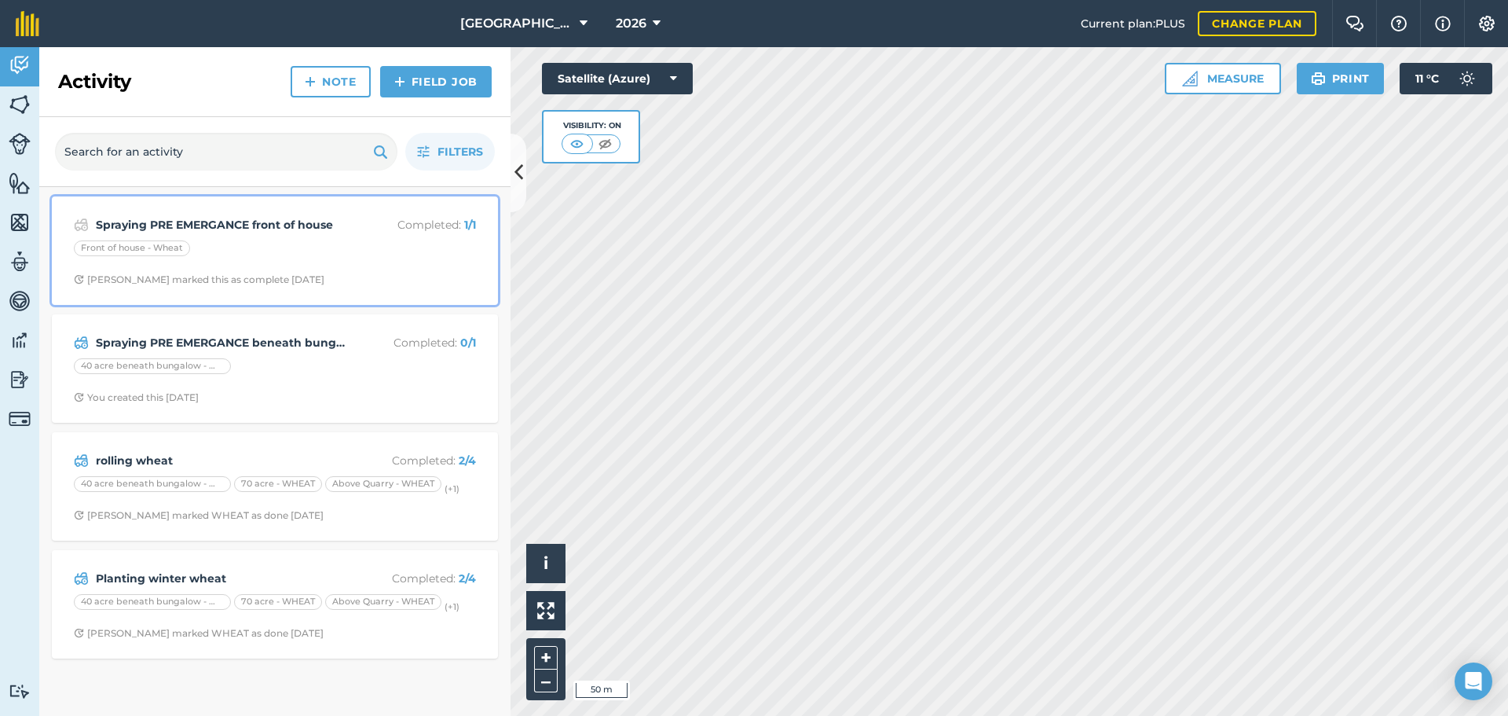
click at [379, 275] on span "[PERSON_NAME] marked this as complete [DATE]" at bounding box center [275, 279] width 402 height 13
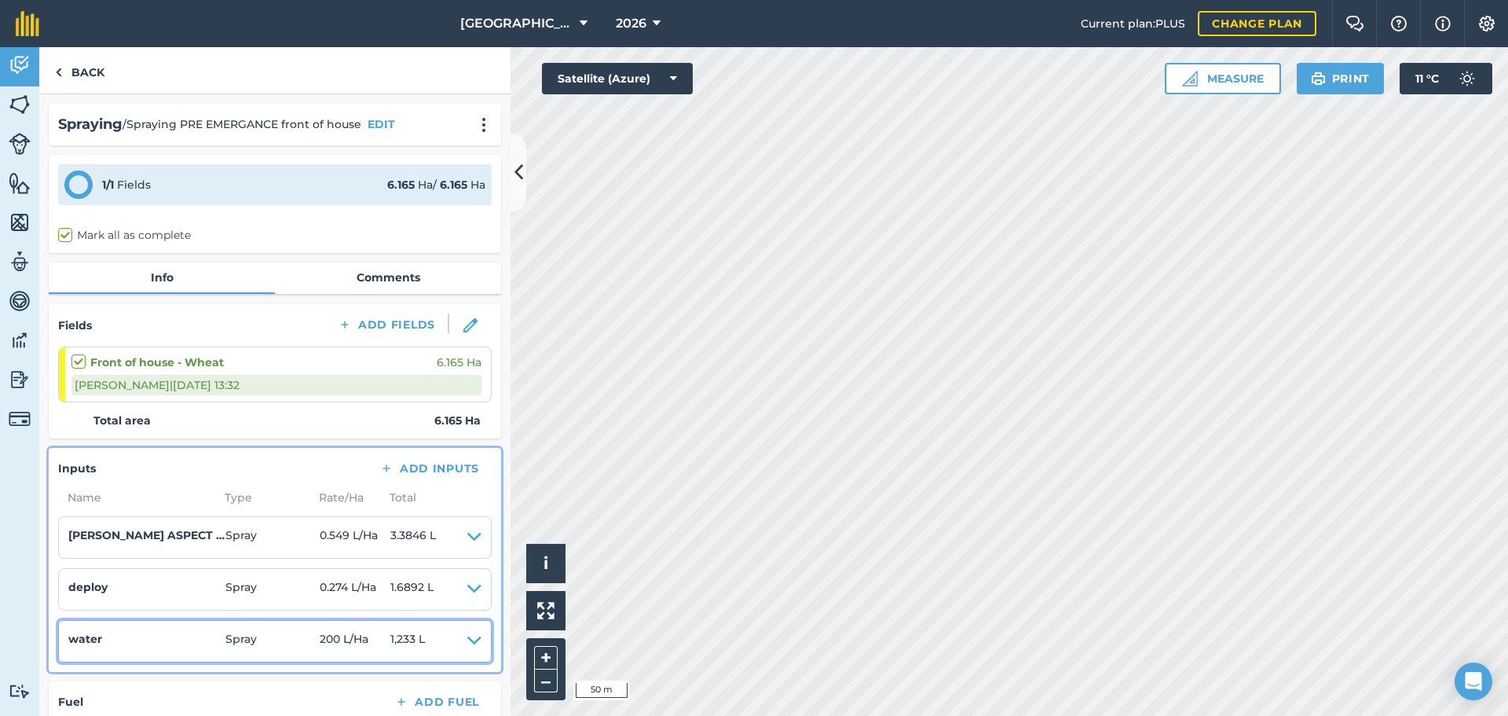
click at [467, 644] on icon at bounding box center [474, 641] width 14 height 22
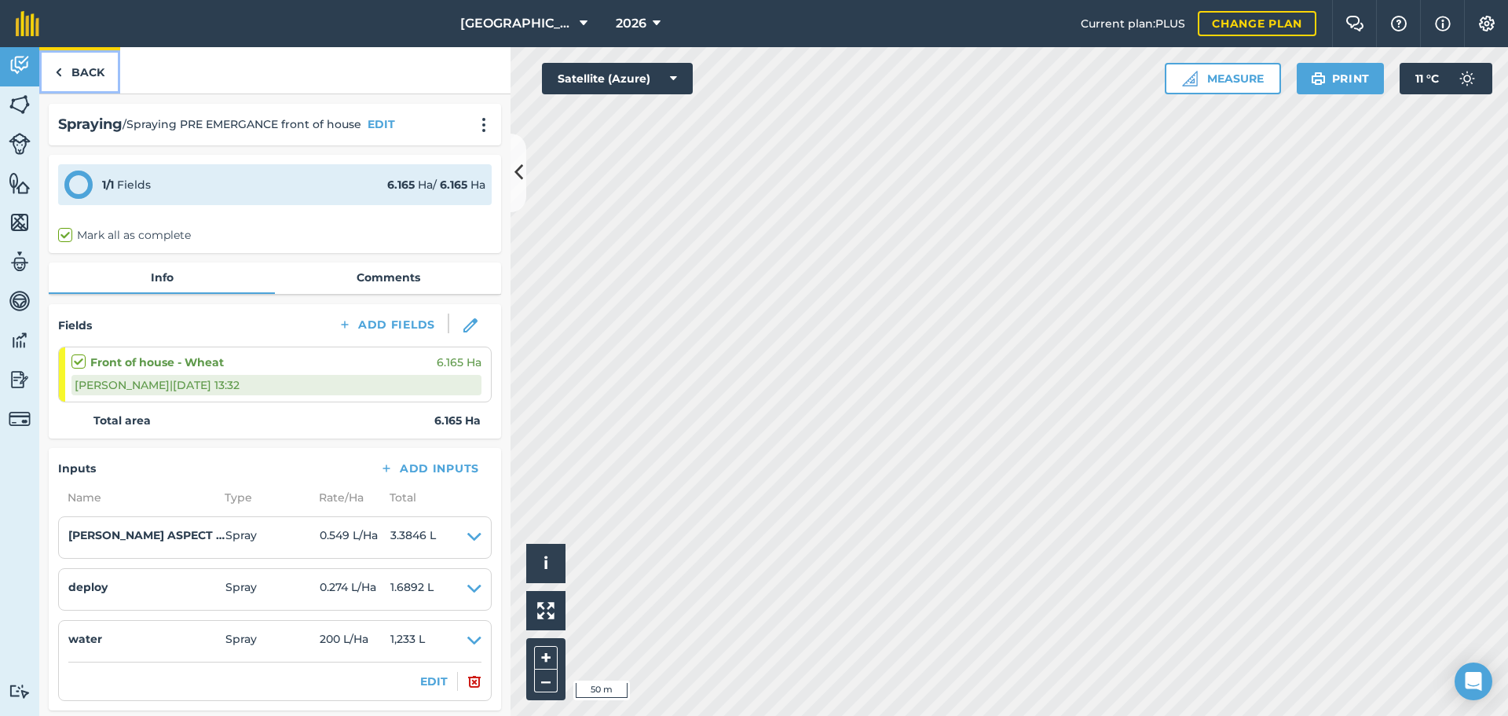
click at [97, 71] on link "Back" at bounding box center [79, 70] width 81 height 46
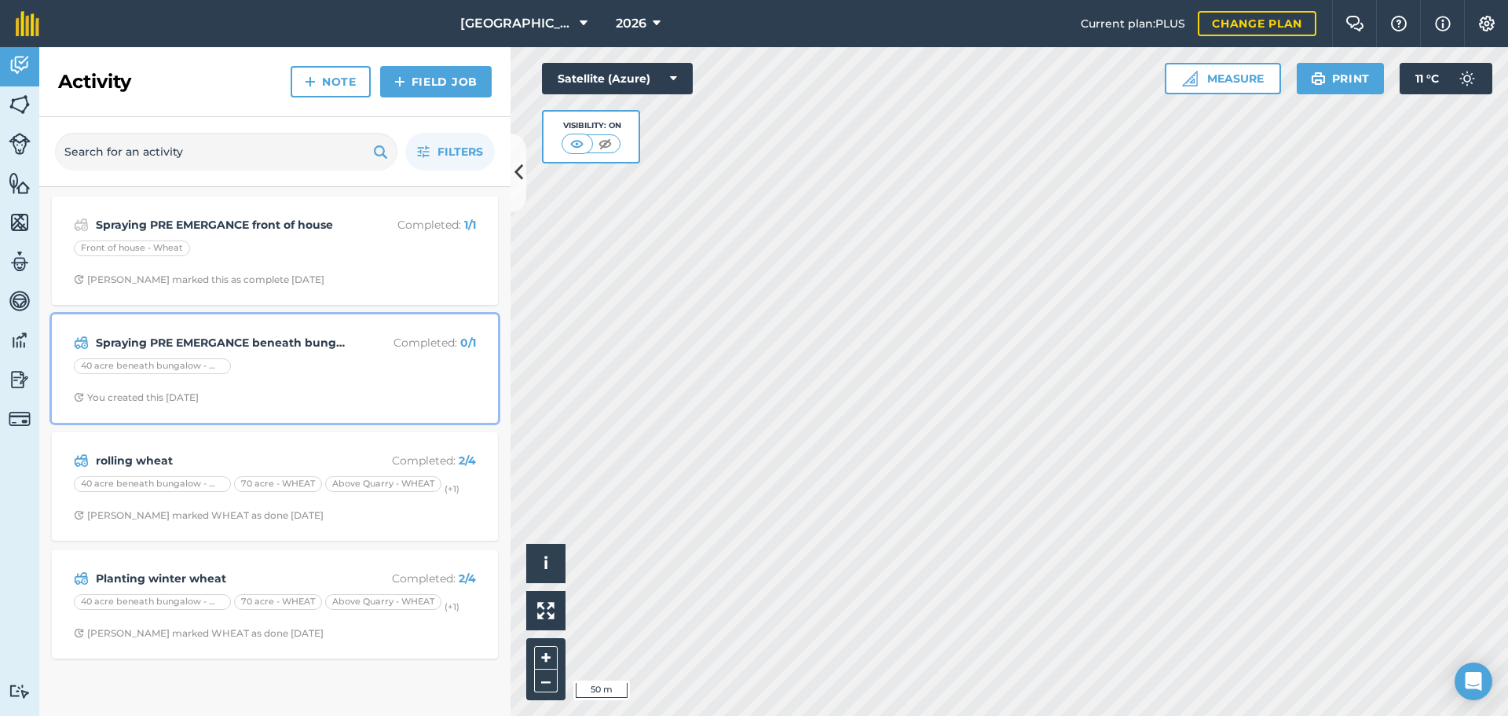
click at [278, 355] on div "Spraying PRE EMERGANCE beneath bungalow Completed : 0 / 1 40 acre beneath bunga…" at bounding box center [274, 369] width 427 height 90
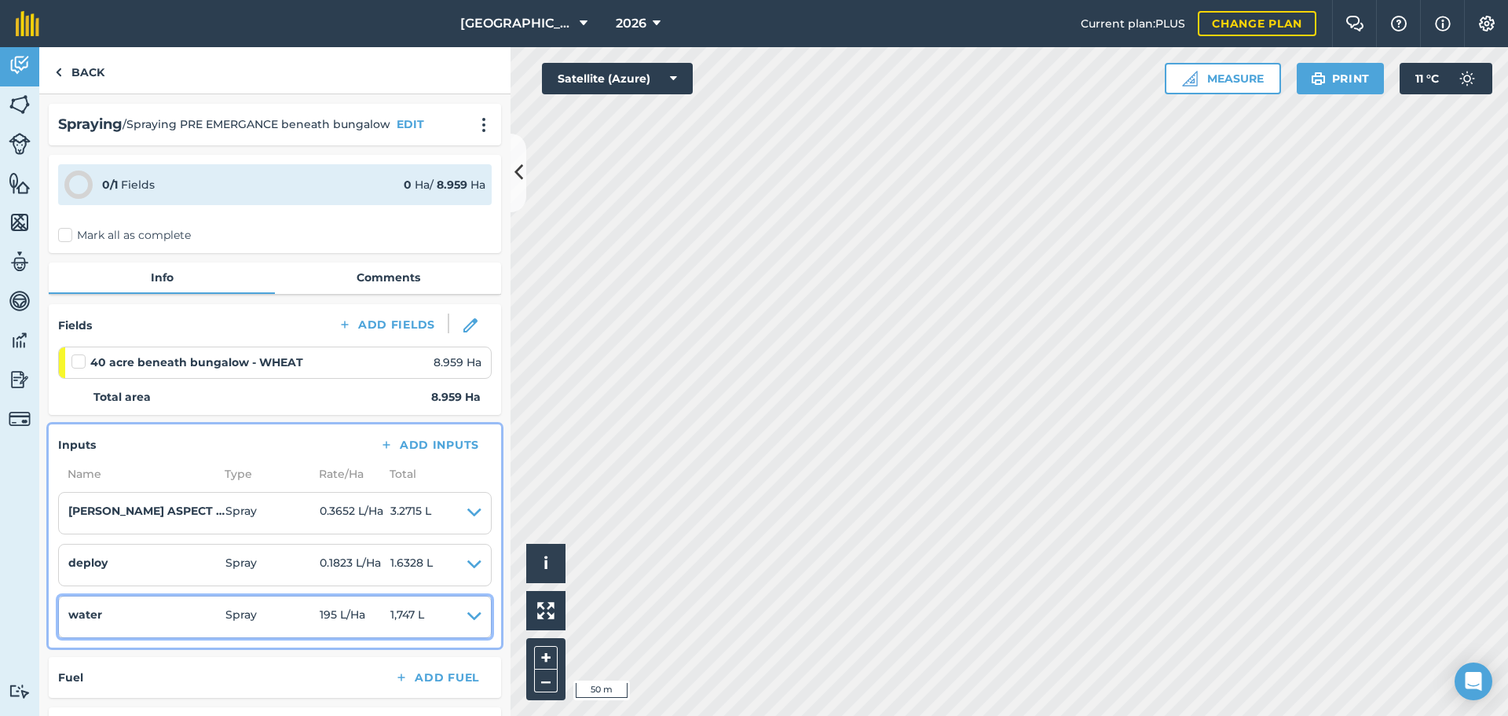
click at [467, 614] on icon at bounding box center [474, 617] width 14 height 22
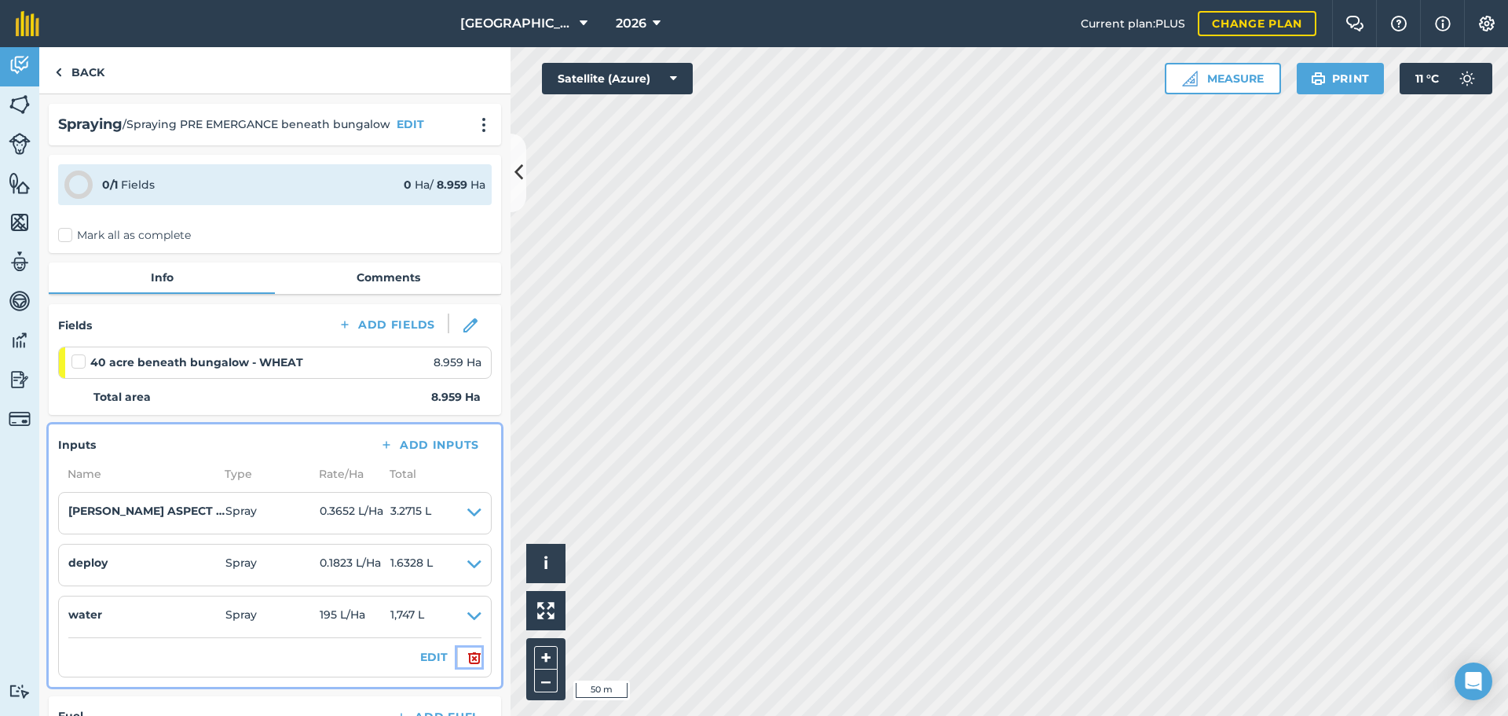
click at [467, 660] on img at bounding box center [474, 657] width 14 height 19
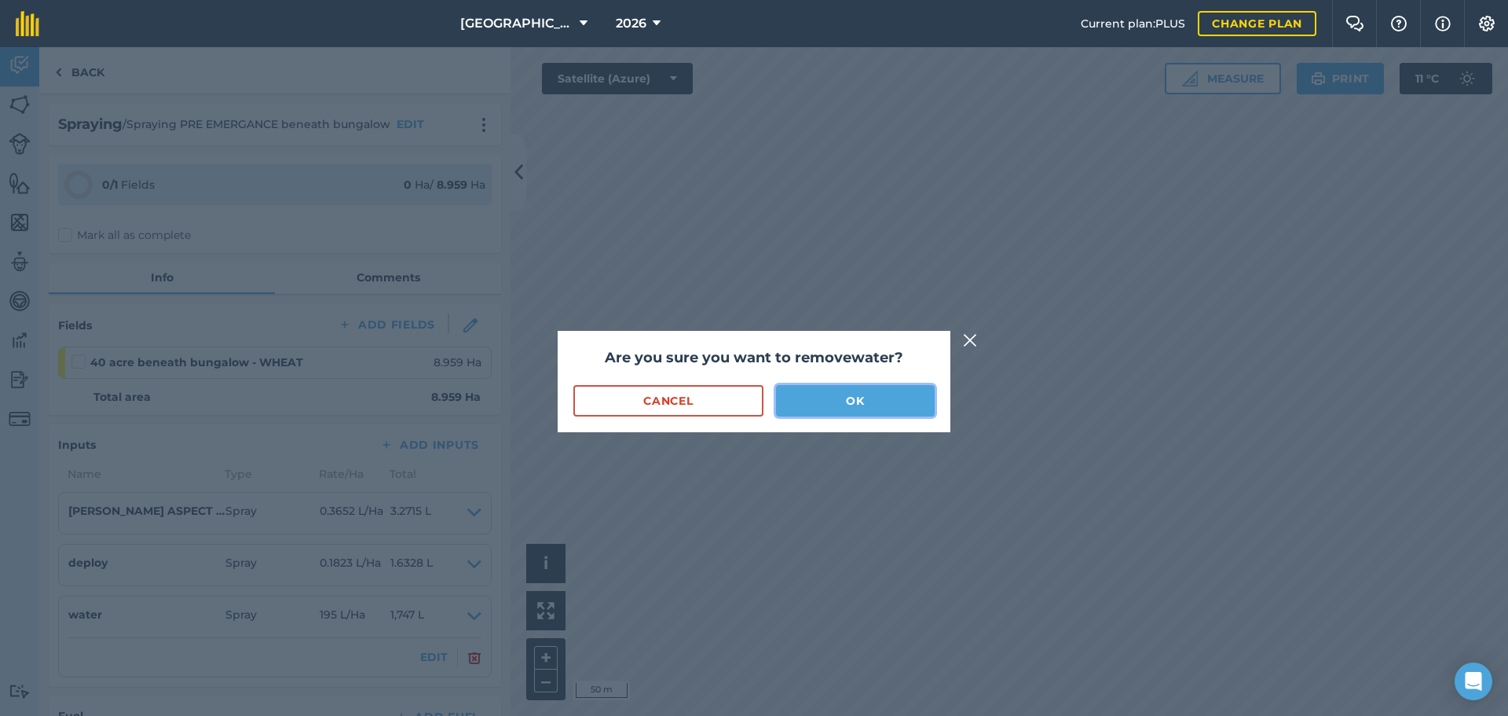
click at [832, 392] on button "OK" at bounding box center [855, 400] width 159 height 31
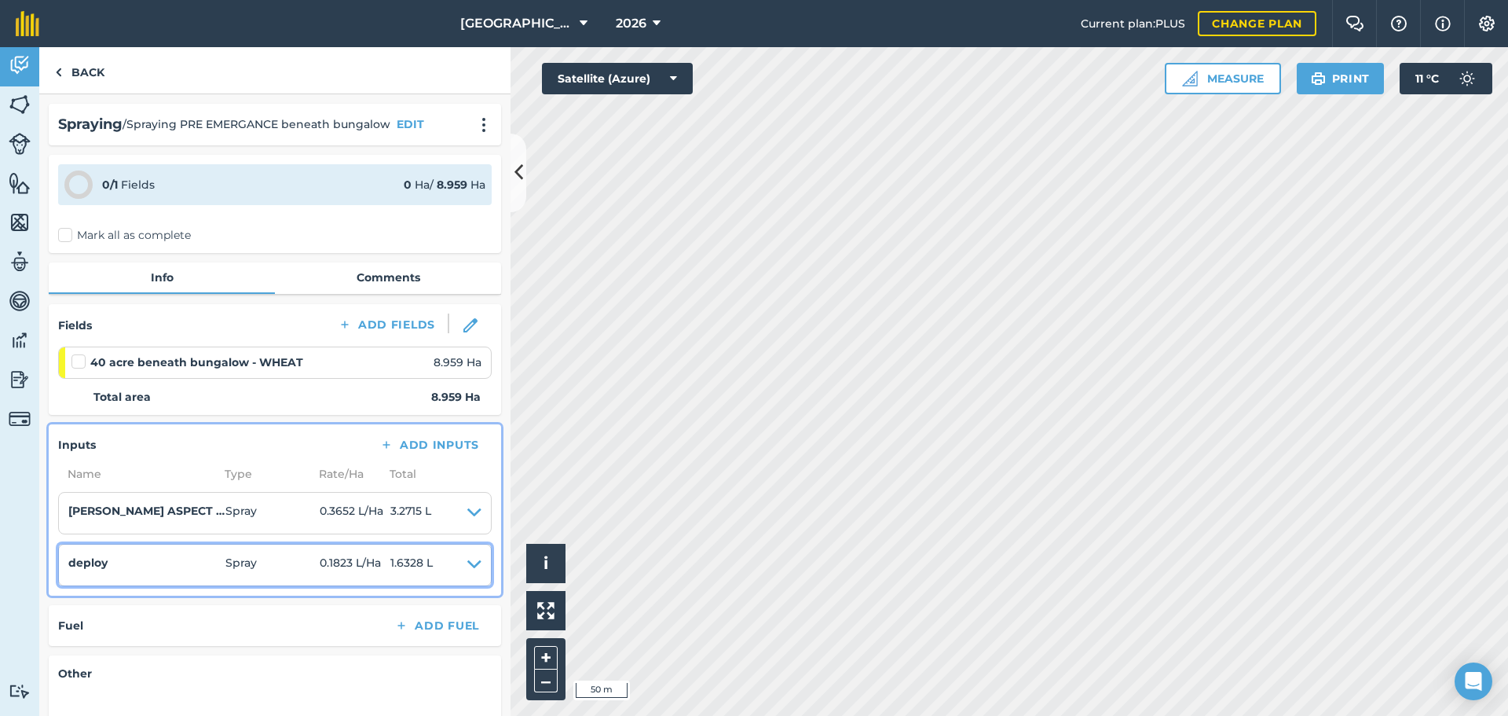
click at [467, 560] on icon at bounding box center [474, 565] width 14 height 22
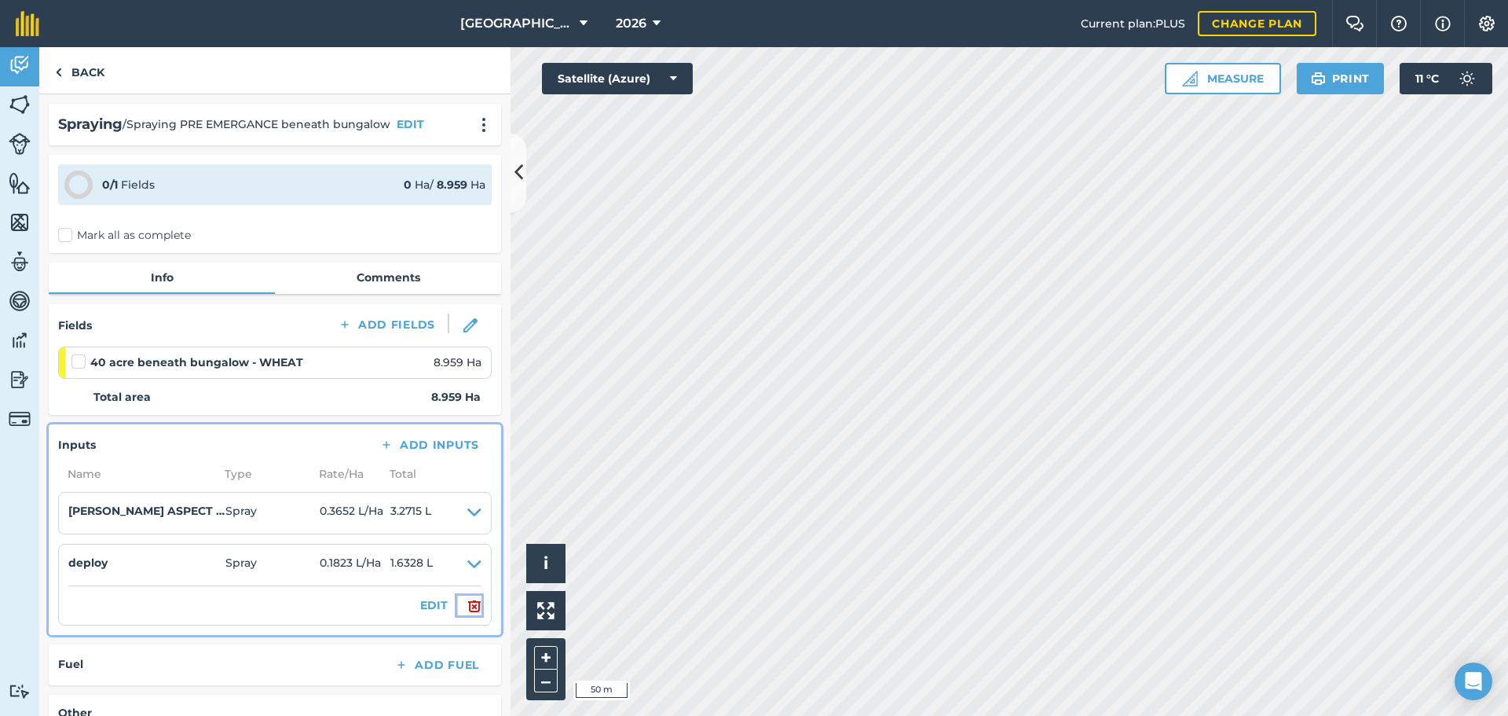
click at [467, 598] on img at bounding box center [474, 605] width 14 height 19
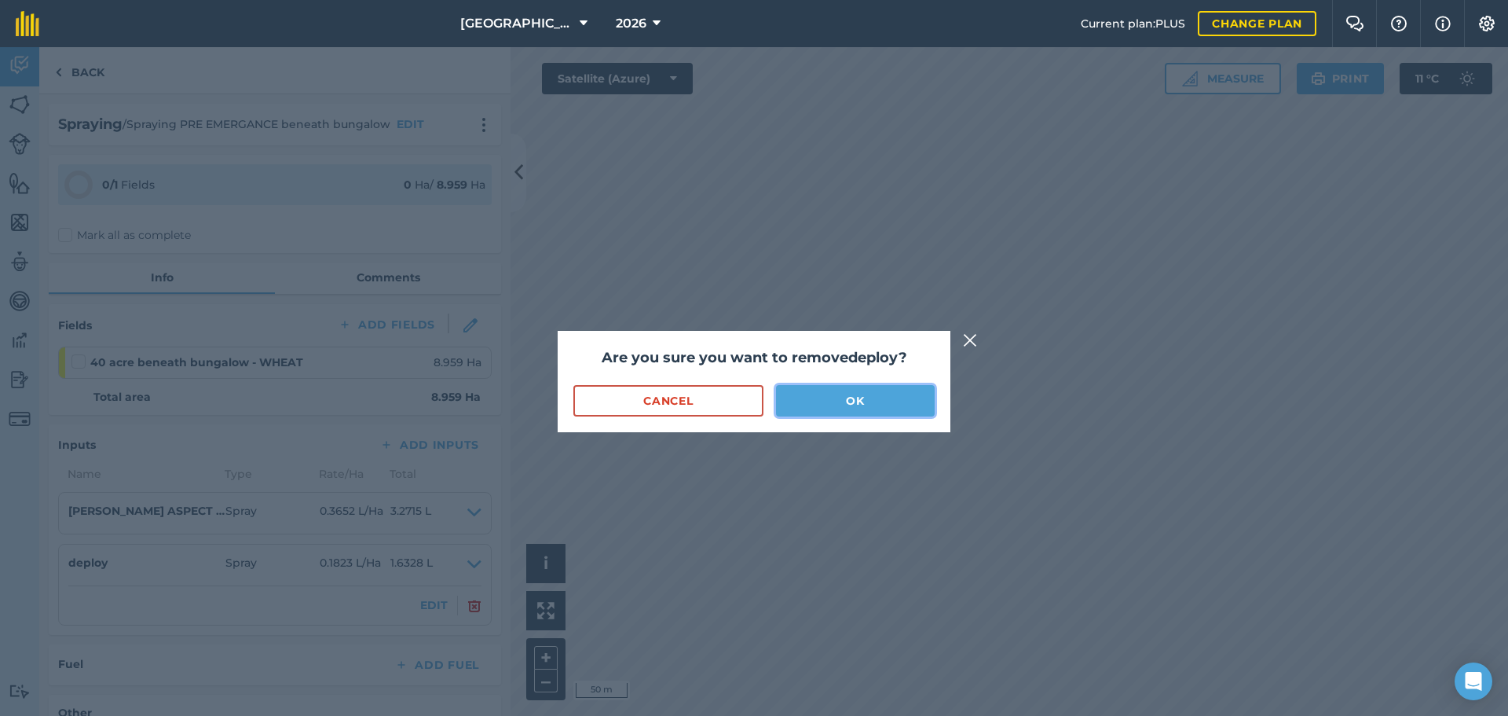
click at [797, 405] on button "OK" at bounding box center [855, 400] width 159 height 31
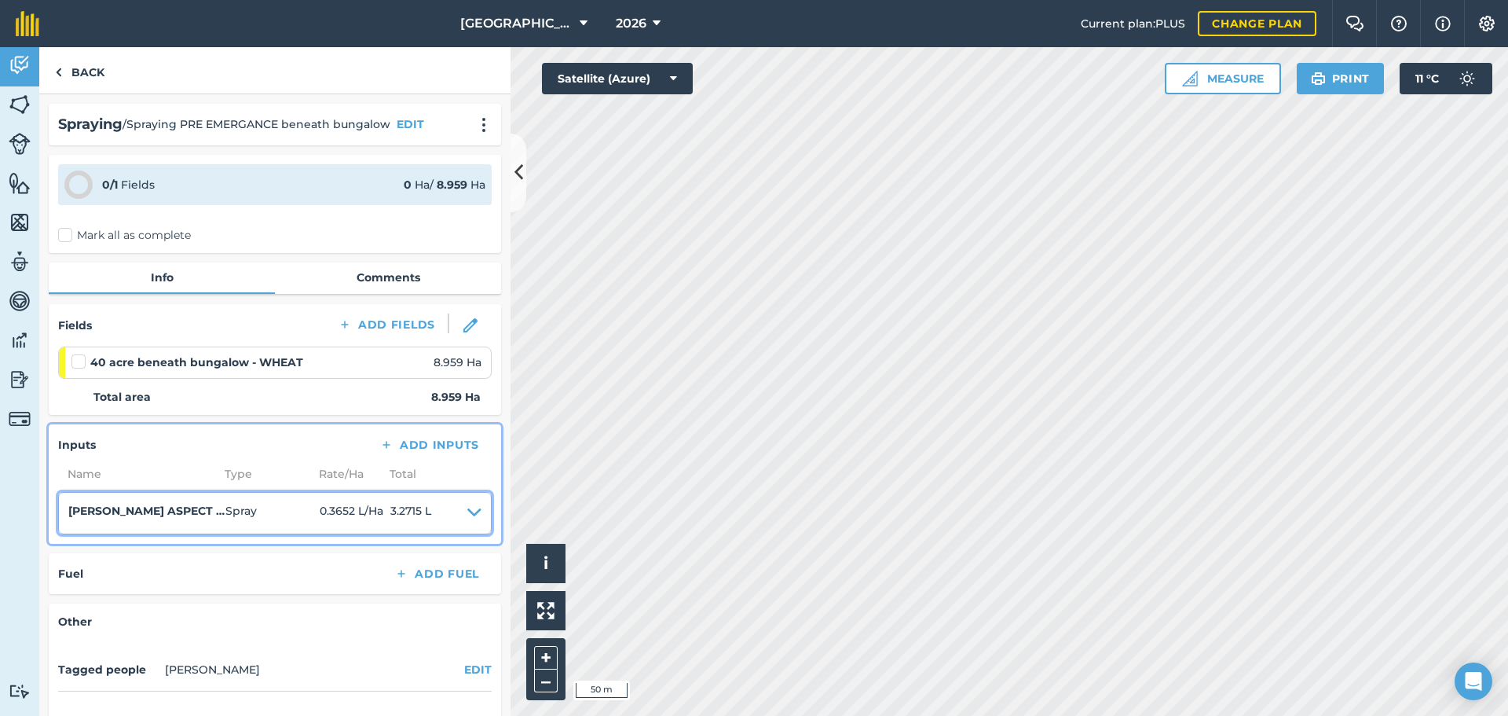
click at [467, 513] on icon at bounding box center [474, 513] width 14 height 22
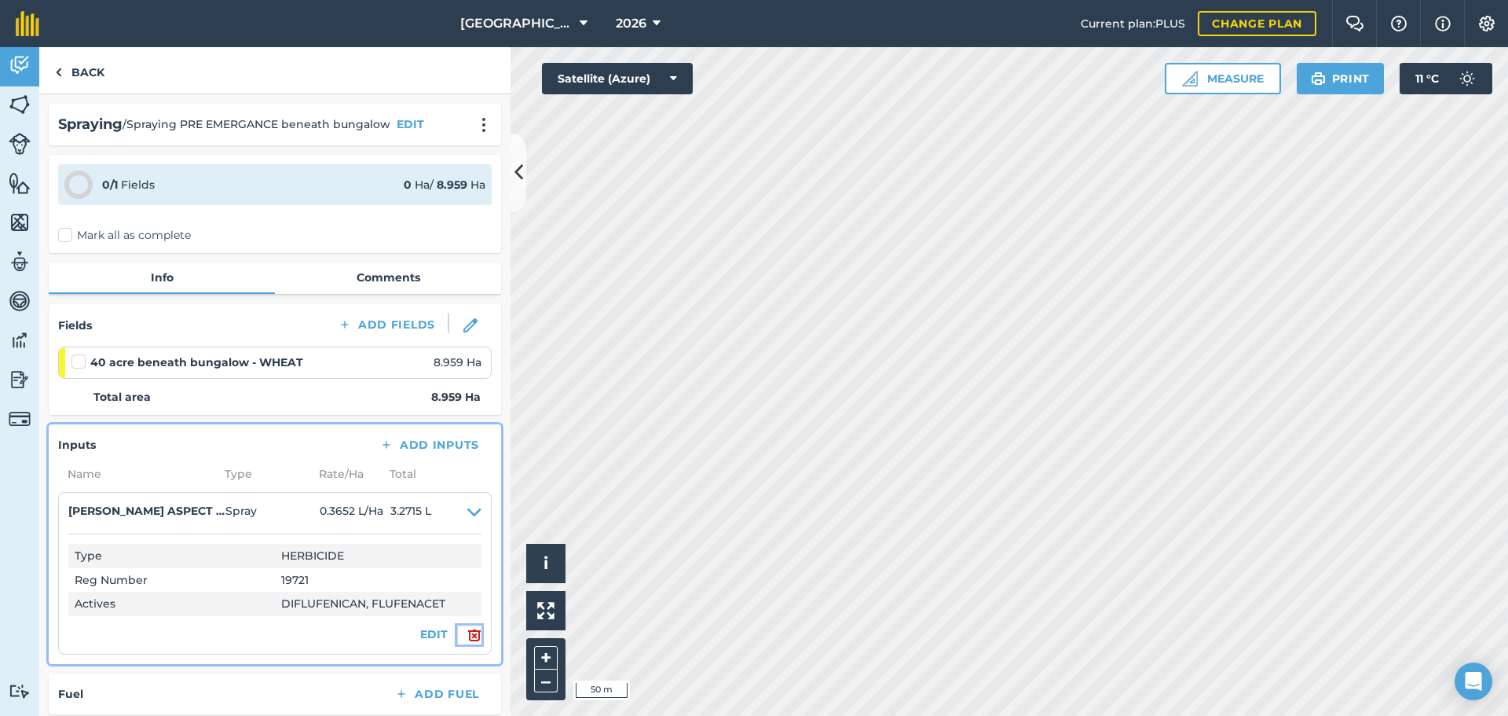
click at [467, 637] on img at bounding box center [474, 634] width 14 height 19
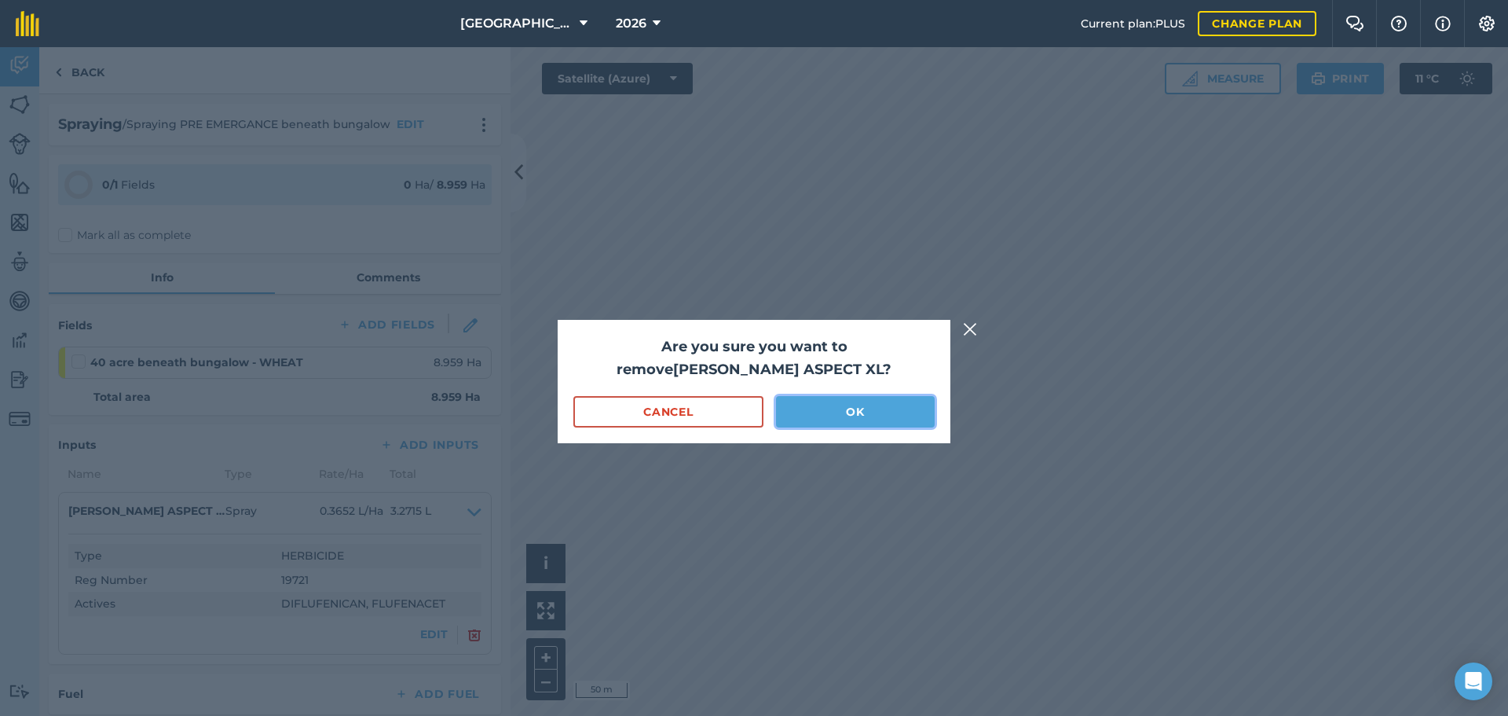
click at [821, 413] on button "OK" at bounding box center [855, 411] width 159 height 31
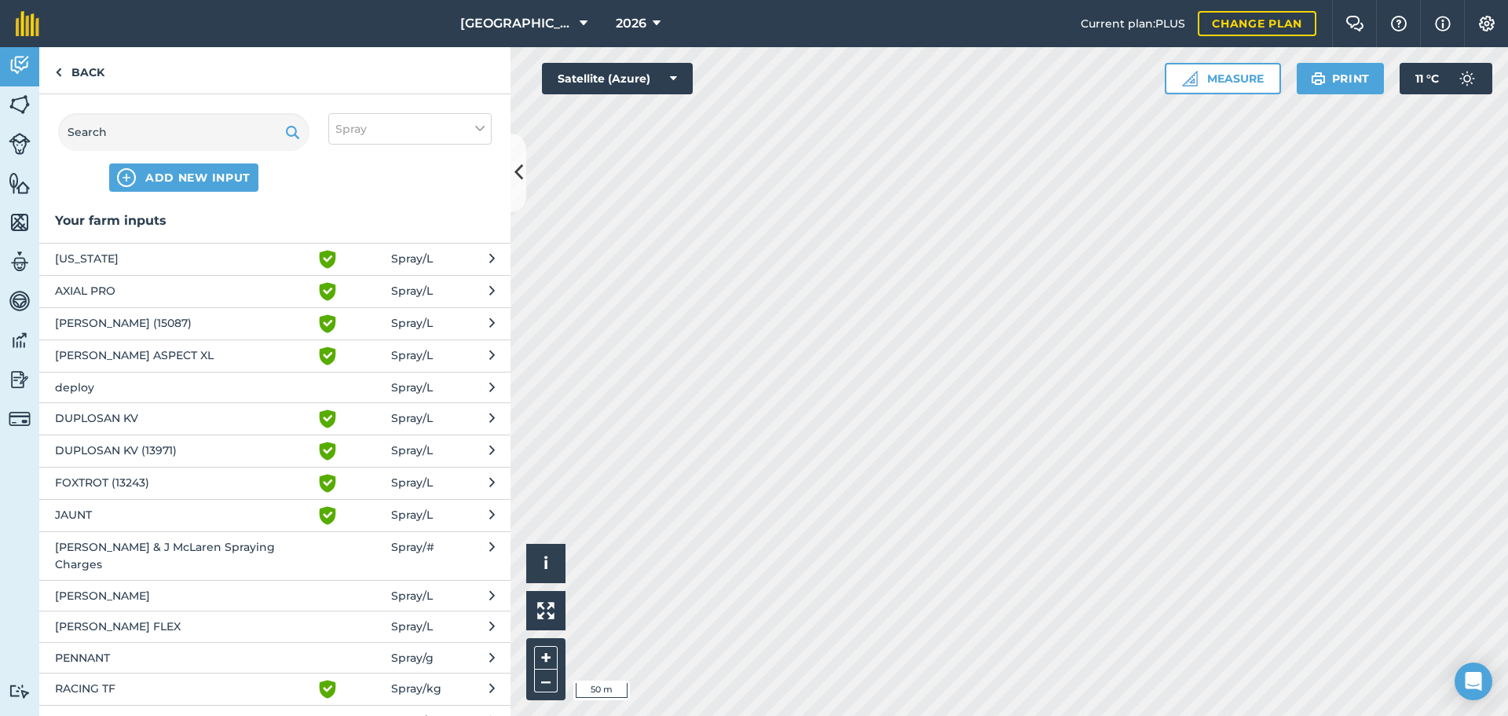
click at [254, 354] on span "[PERSON_NAME] ASPECT XL" at bounding box center [183, 355] width 257 height 19
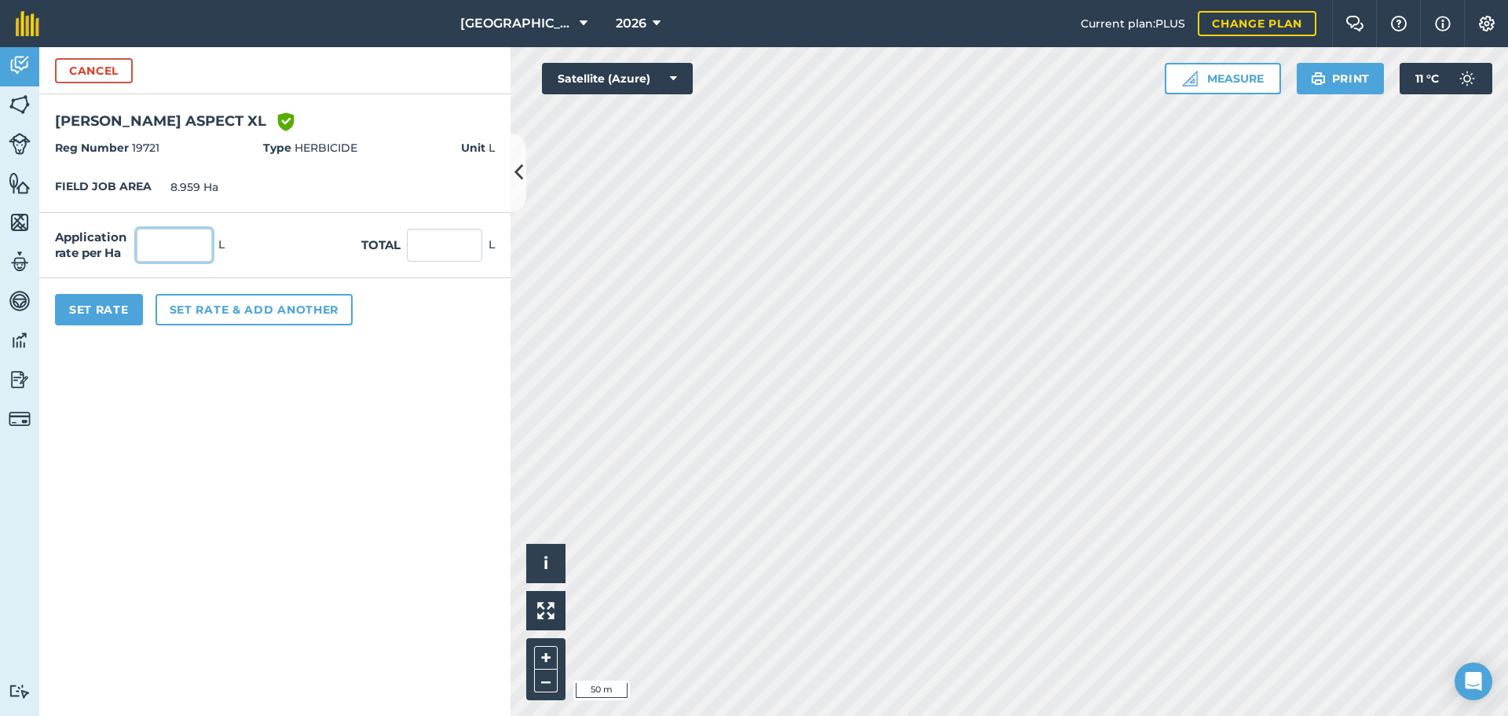
click at [200, 255] on input "text" at bounding box center [174, 245] width 75 height 33
type input "0.549"
click at [114, 302] on button "Set Rate" at bounding box center [99, 309] width 88 height 31
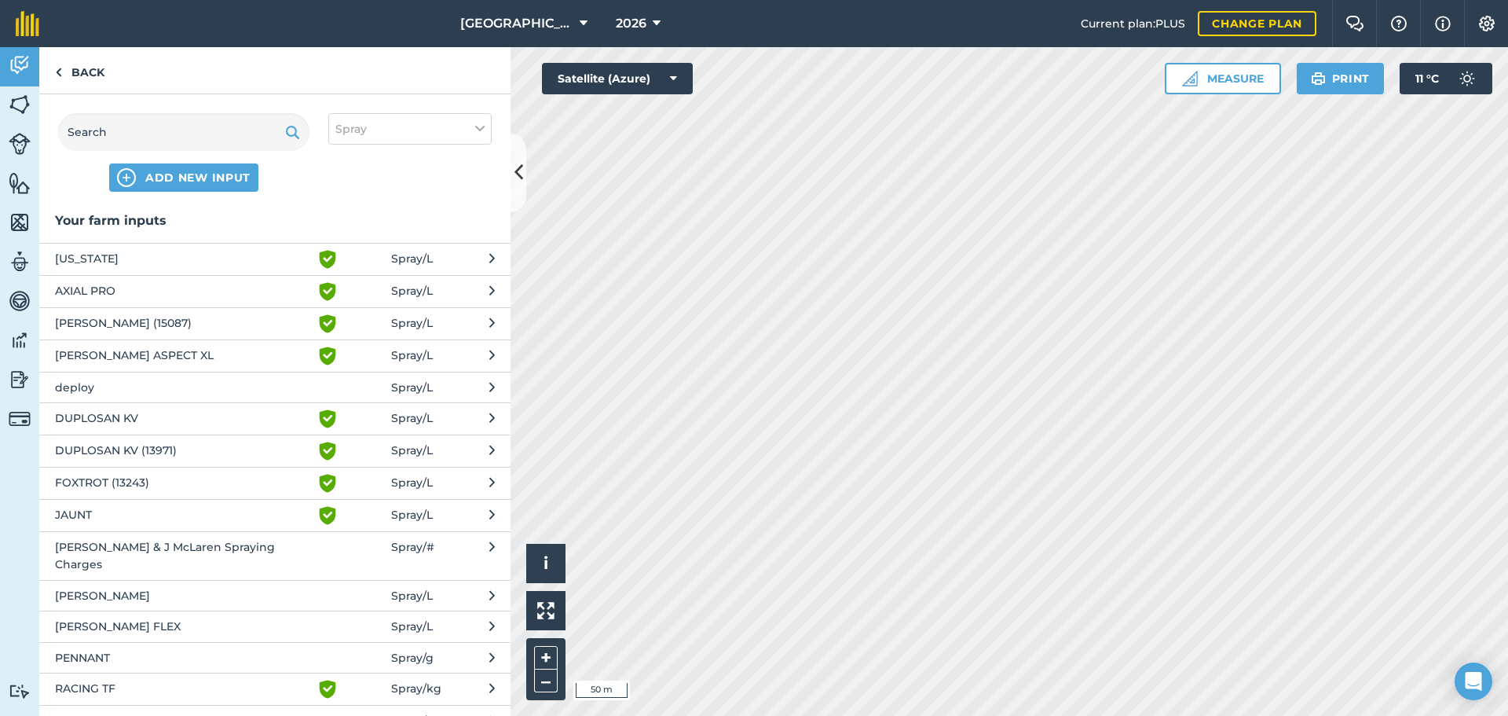
click at [240, 390] on span "deploy" at bounding box center [183, 387] width 257 height 17
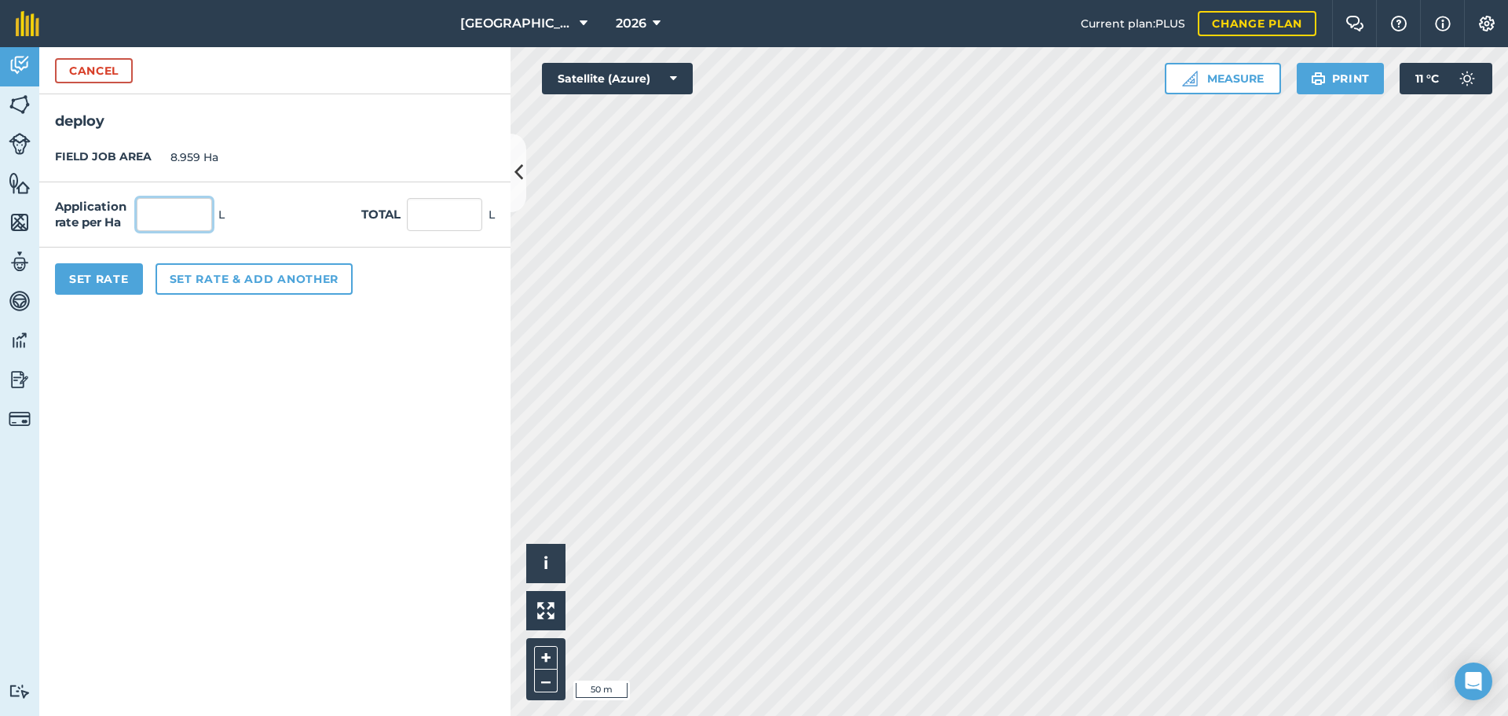
click at [183, 213] on input "text" at bounding box center [174, 214] width 75 height 33
type input "0."
click at [78, 291] on button "Set Rate" at bounding box center [99, 278] width 88 height 31
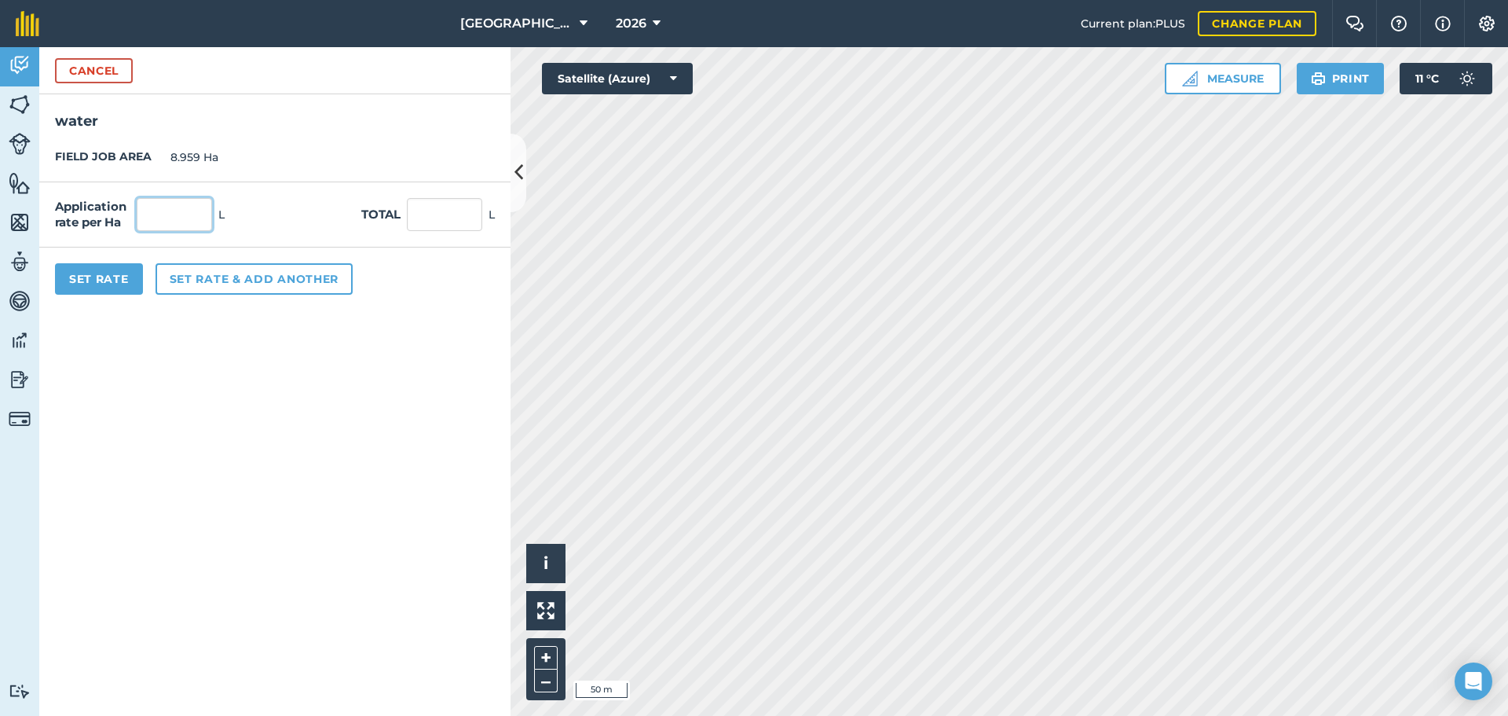
click at [185, 219] on input "text" at bounding box center [174, 214] width 75 height 33
type input "195"
click at [134, 277] on button "Set Rate" at bounding box center [99, 278] width 88 height 31
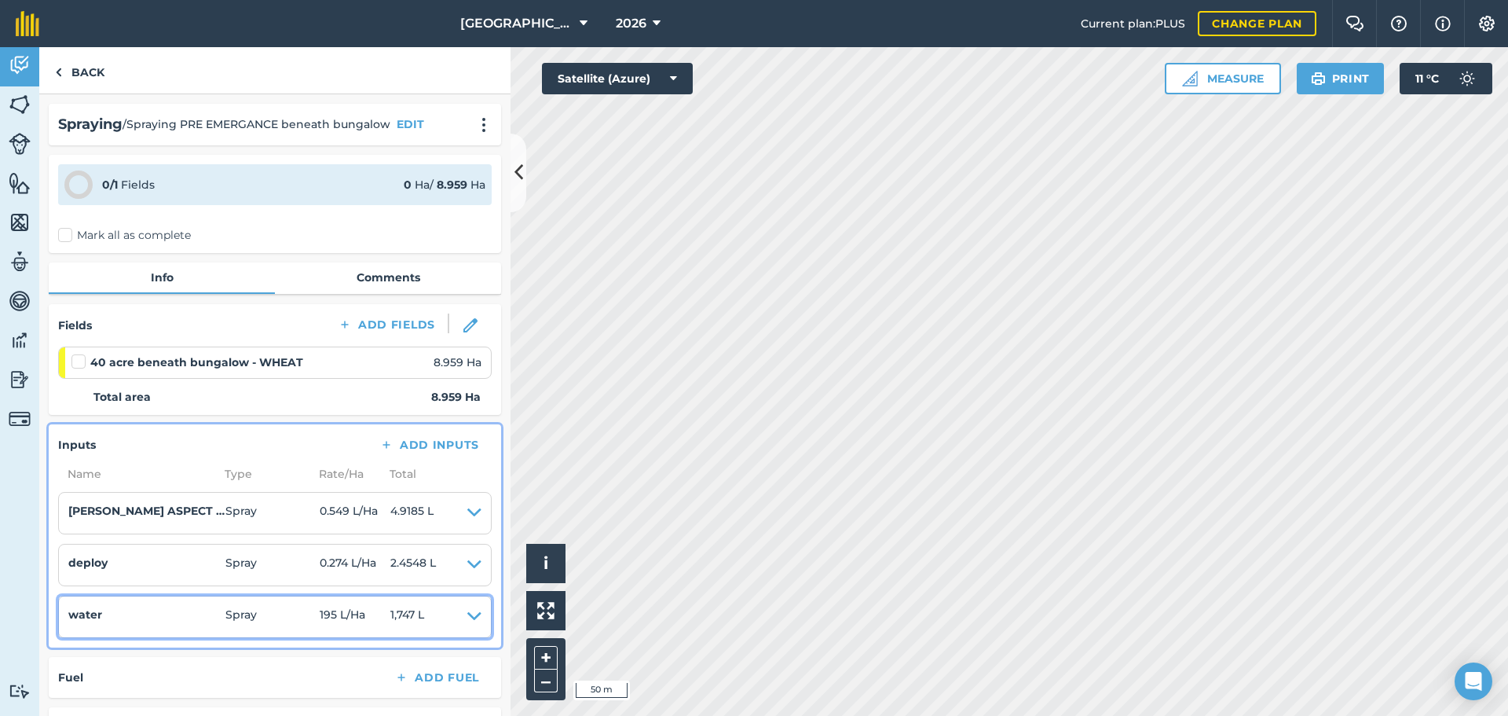
click at [467, 618] on icon at bounding box center [474, 617] width 14 height 22
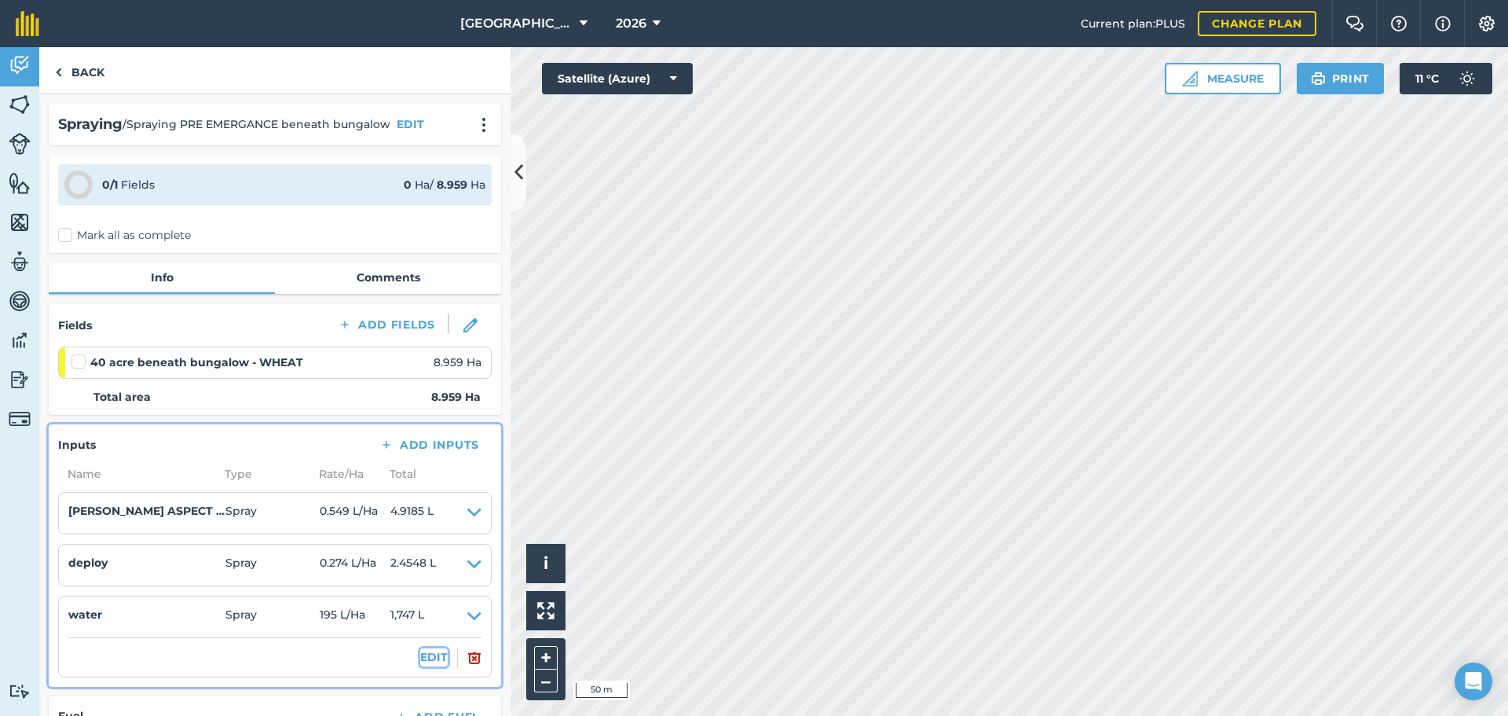
click at [420, 660] on button "EDIT" at bounding box center [433, 656] width 27 height 17
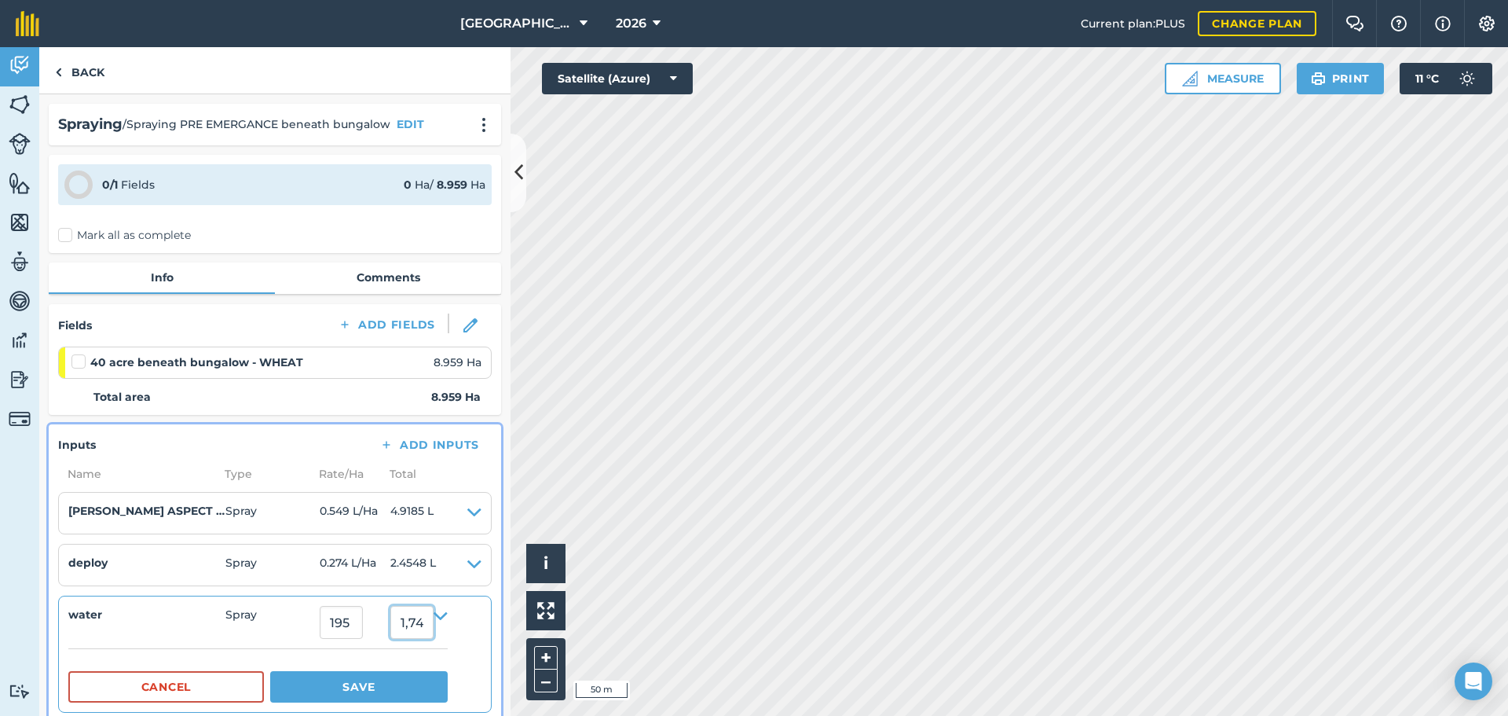
click at [416, 621] on input "1,747.0049999999999" at bounding box center [411, 622] width 43 height 33
click at [88, 76] on link "Back" at bounding box center [79, 70] width 81 height 46
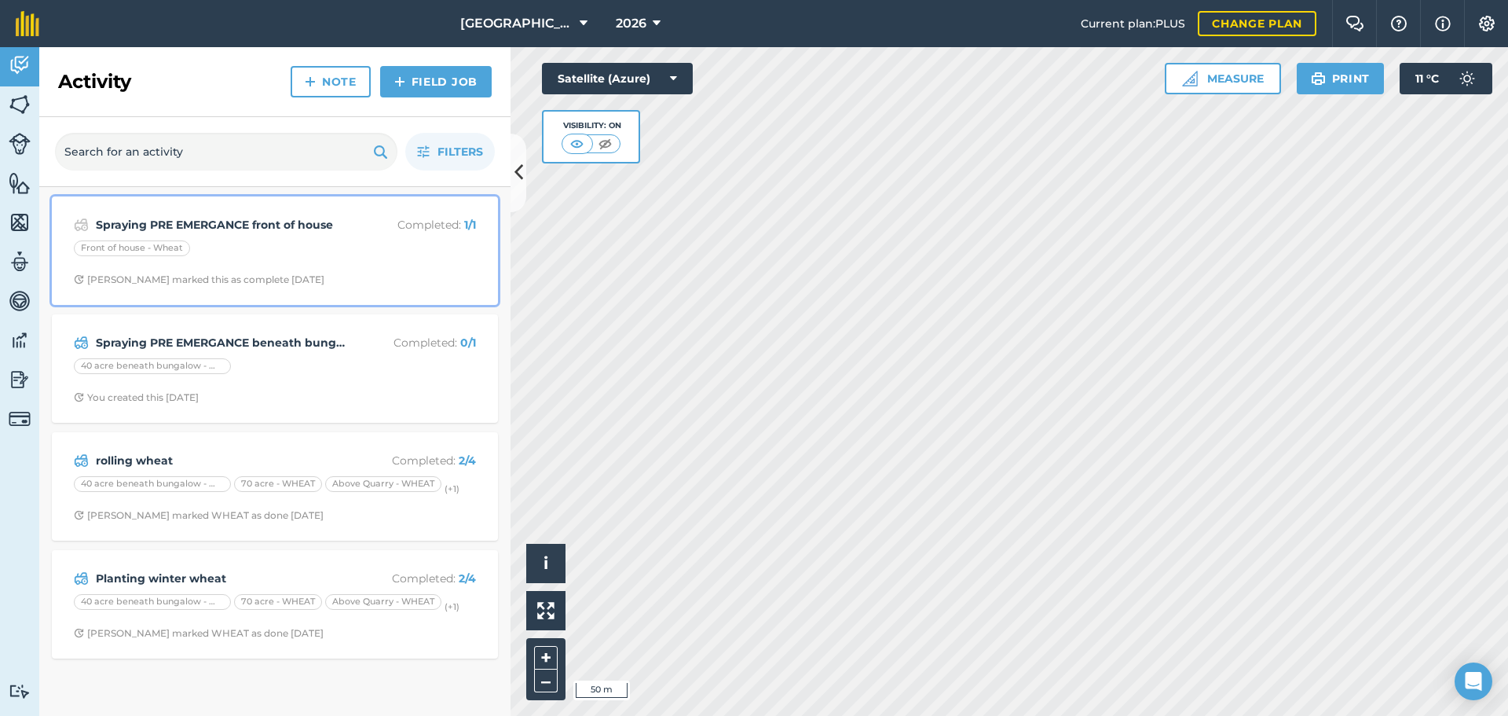
click at [302, 280] on span "[PERSON_NAME] marked this as complete [DATE]" at bounding box center [275, 279] width 402 height 13
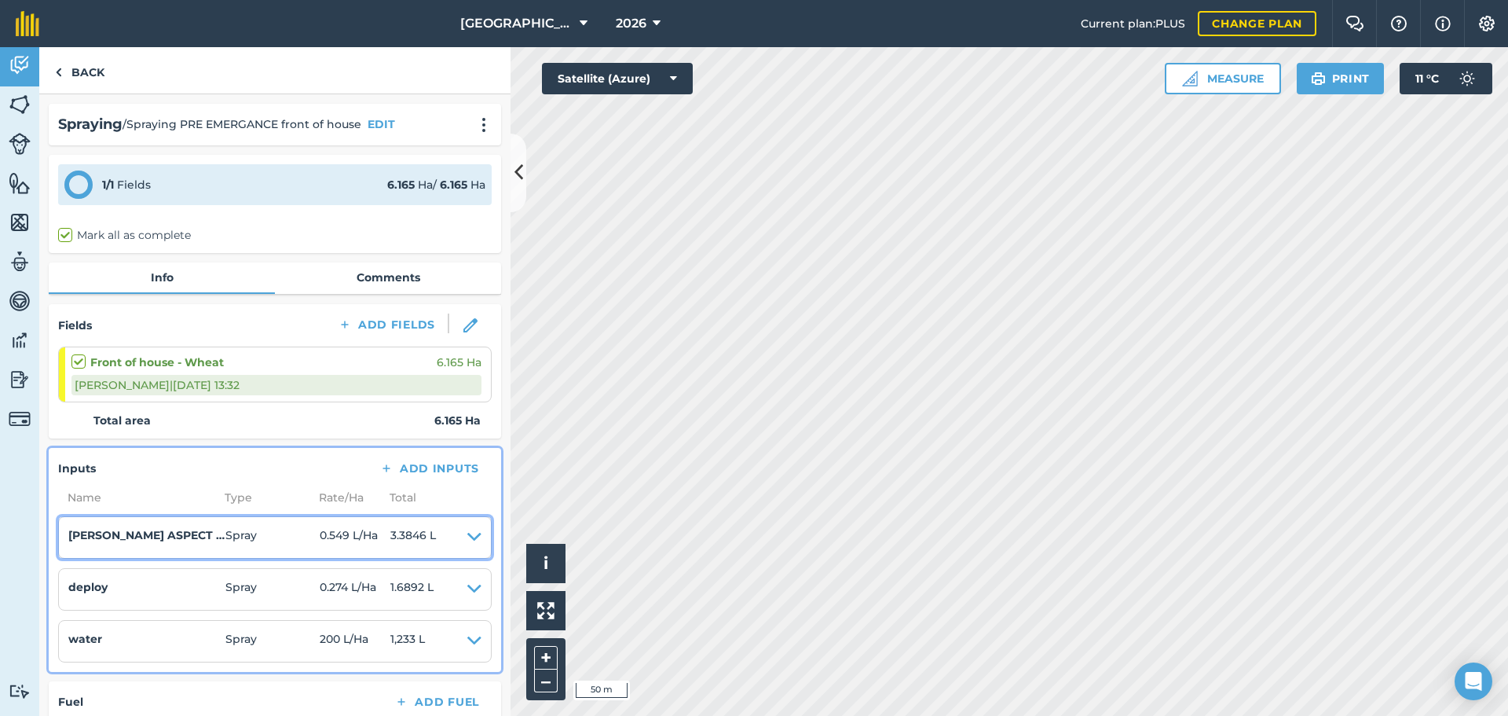
click at [467, 536] on icon at bounding box center [474, 537] width 14 height 22
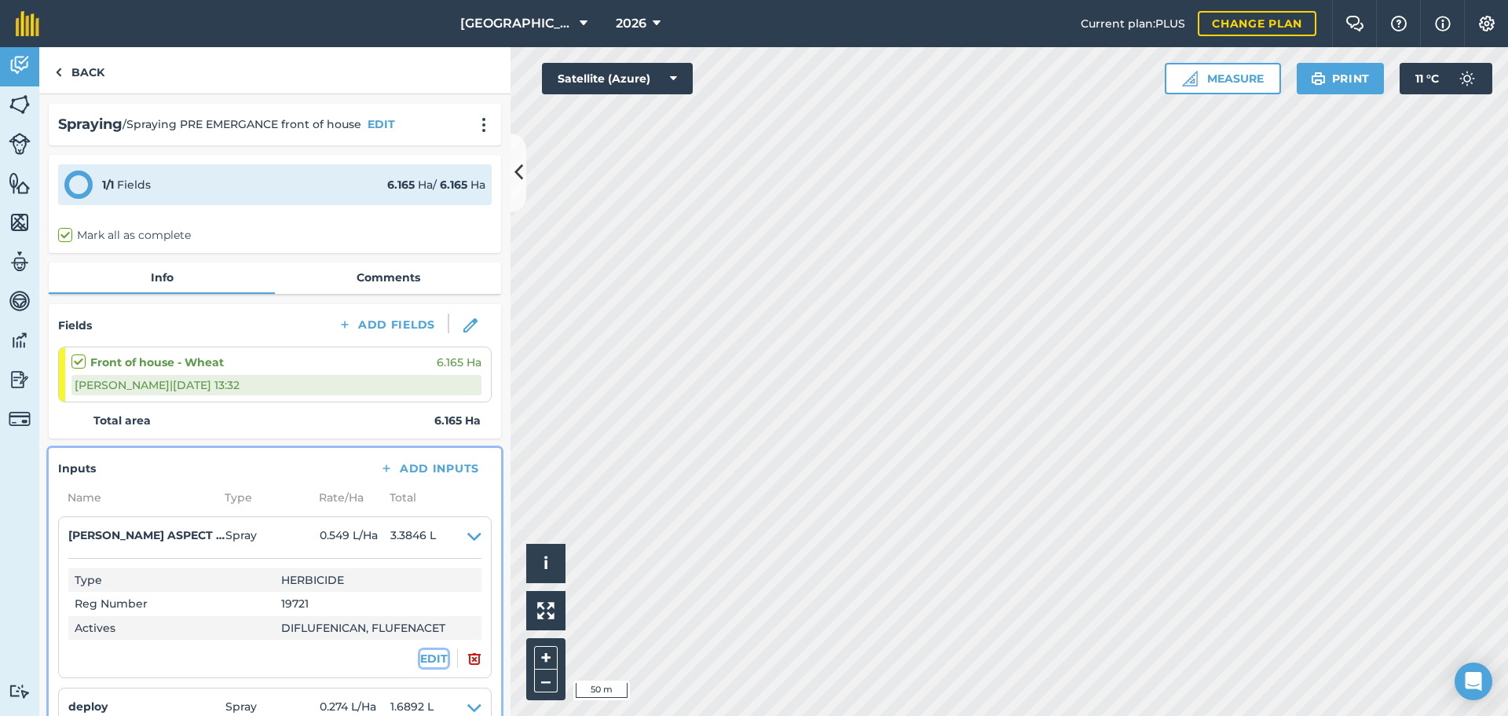
click at [427, 660] on button "EDIT" at bounding box center [433, 658] width 27 height 17
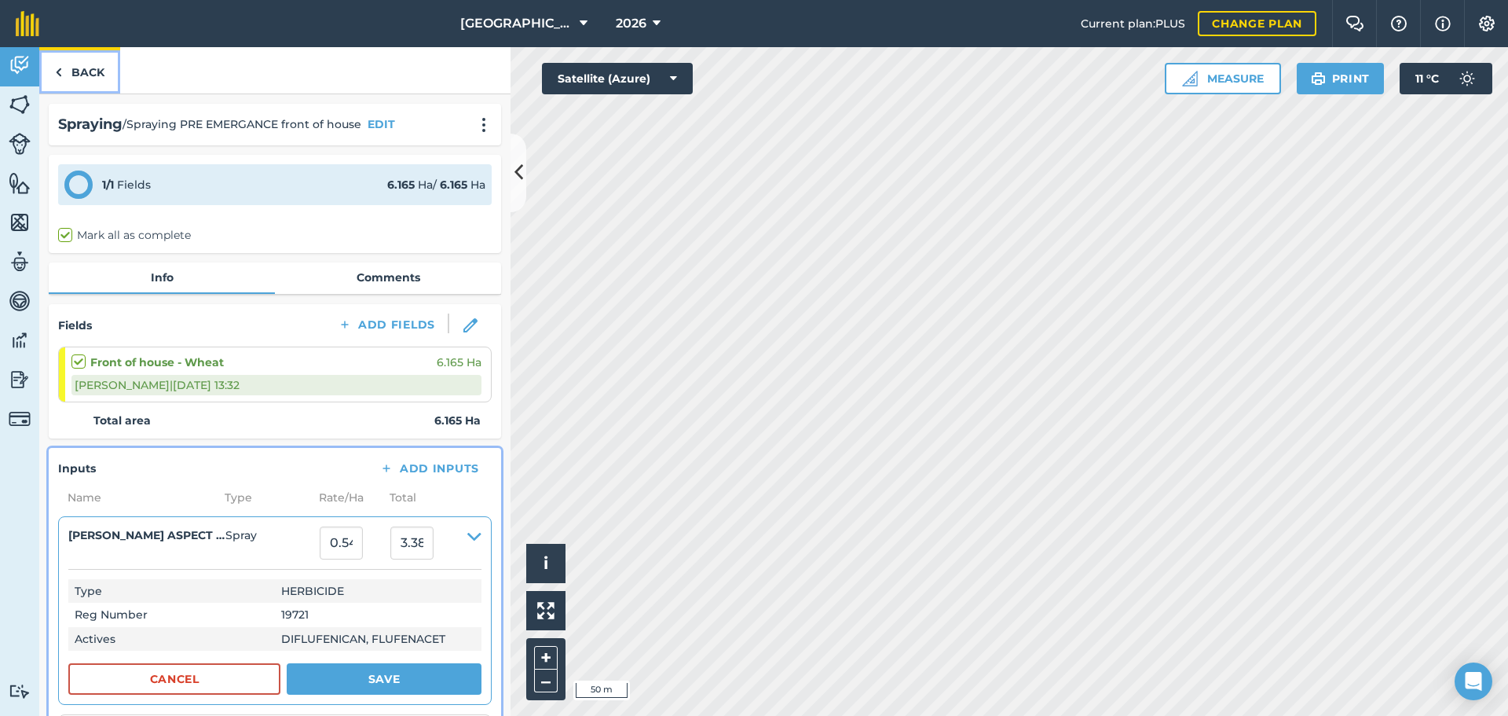
click at [78, 80] on link "Back" at bounding box center [79, 70] width 81 height 46
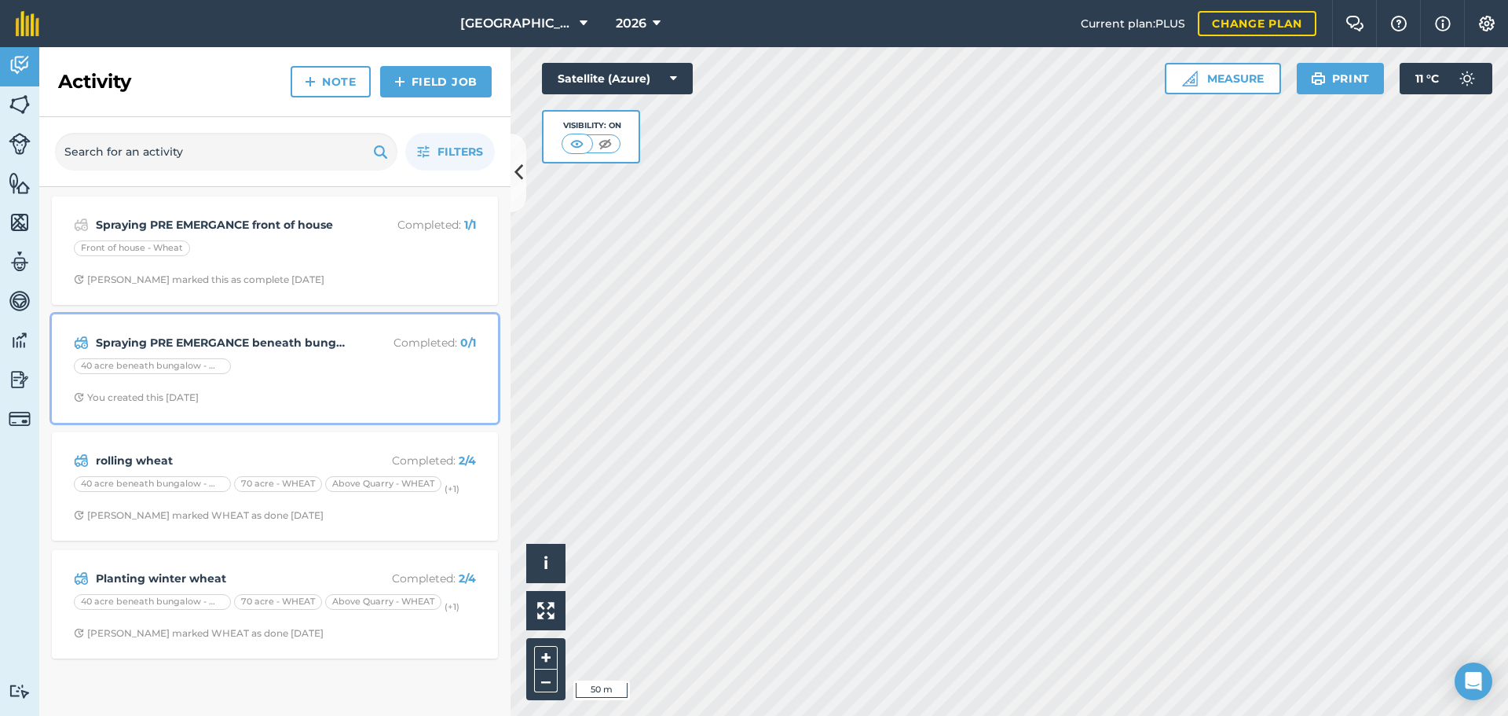
click at [335, 354] on div "Spraying PRE EMERGANCE beneath bungalow Completed : 0 / 1 40 acre beneath bunga…" at bounding box center [274, 369] width 427 height 90
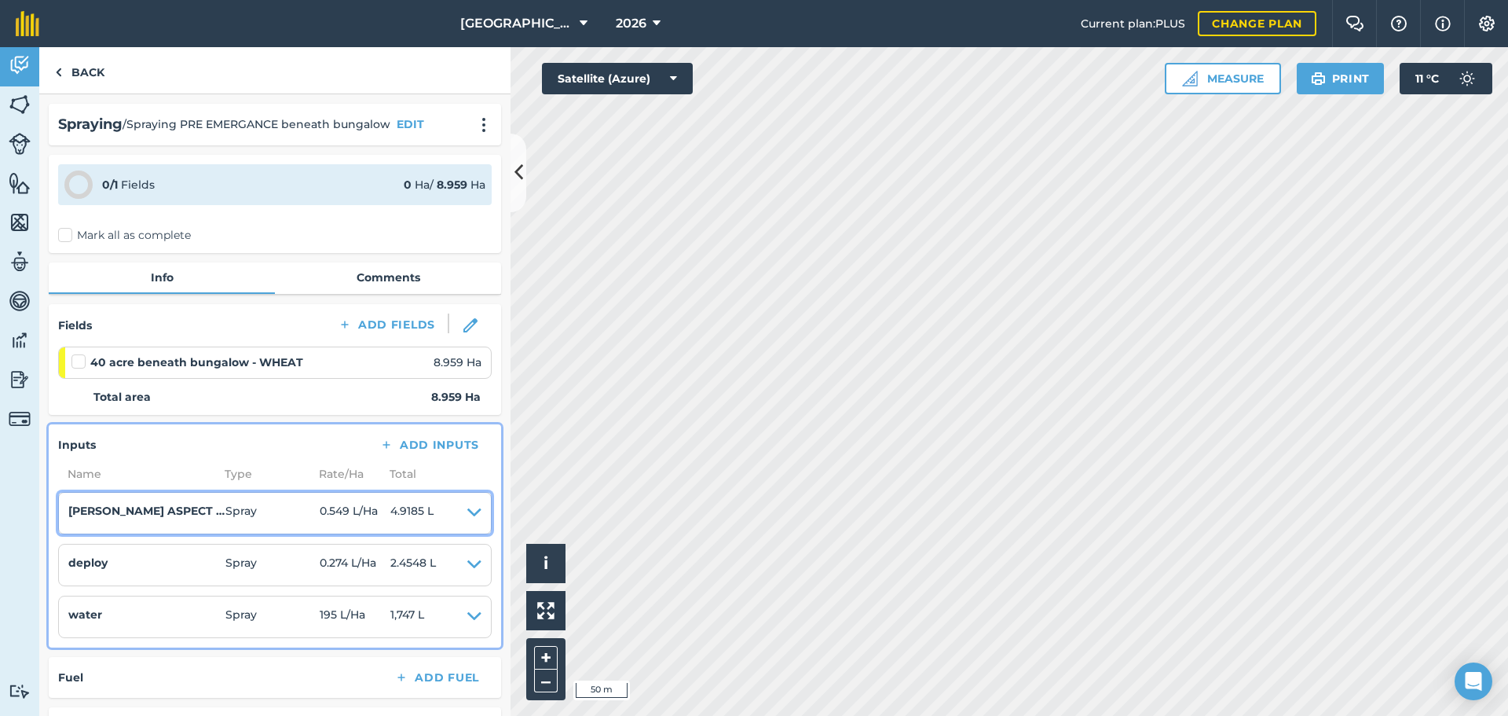
click at [467, 515] on icon at bounding box center [474, 513] width 14 height 22
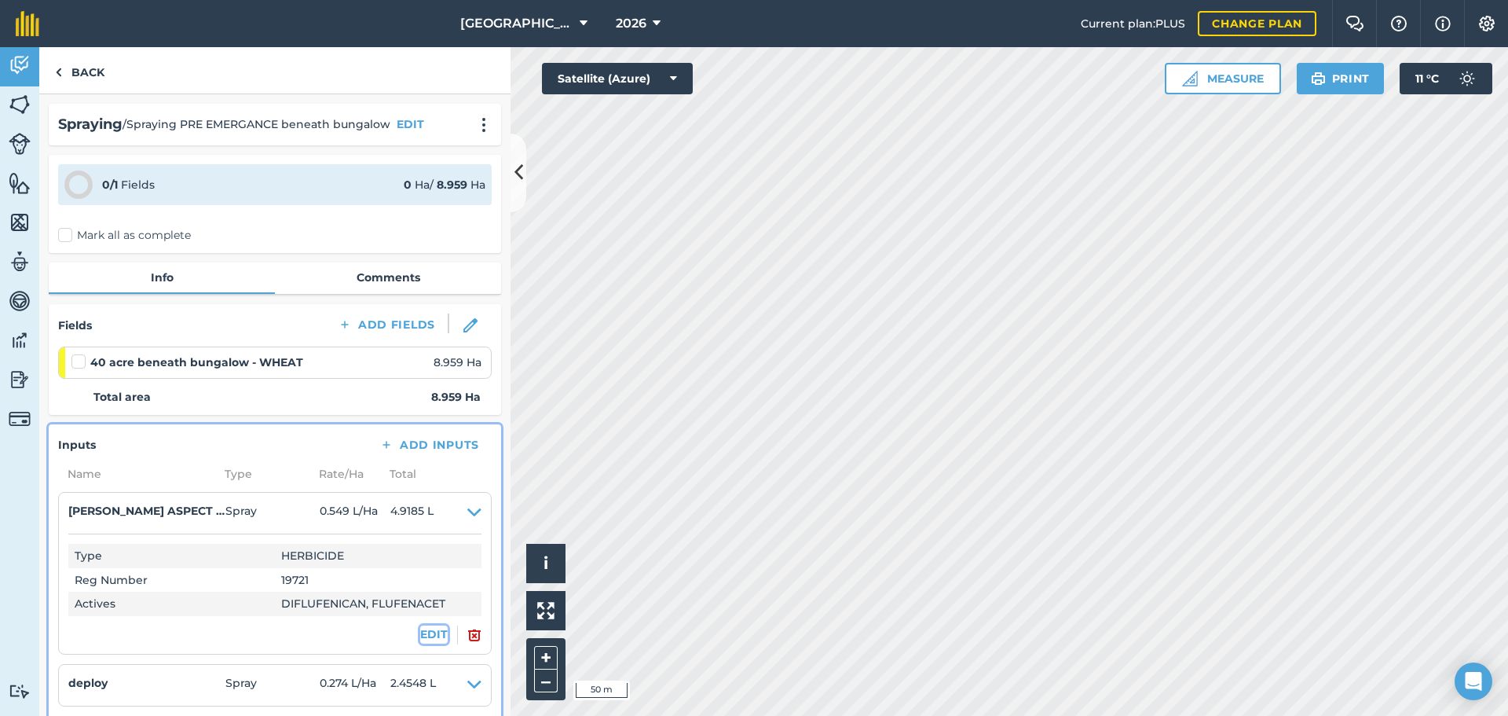
click at [421, 638] on button "EDIT" at bounding box center [433, 633] width 27 height 17
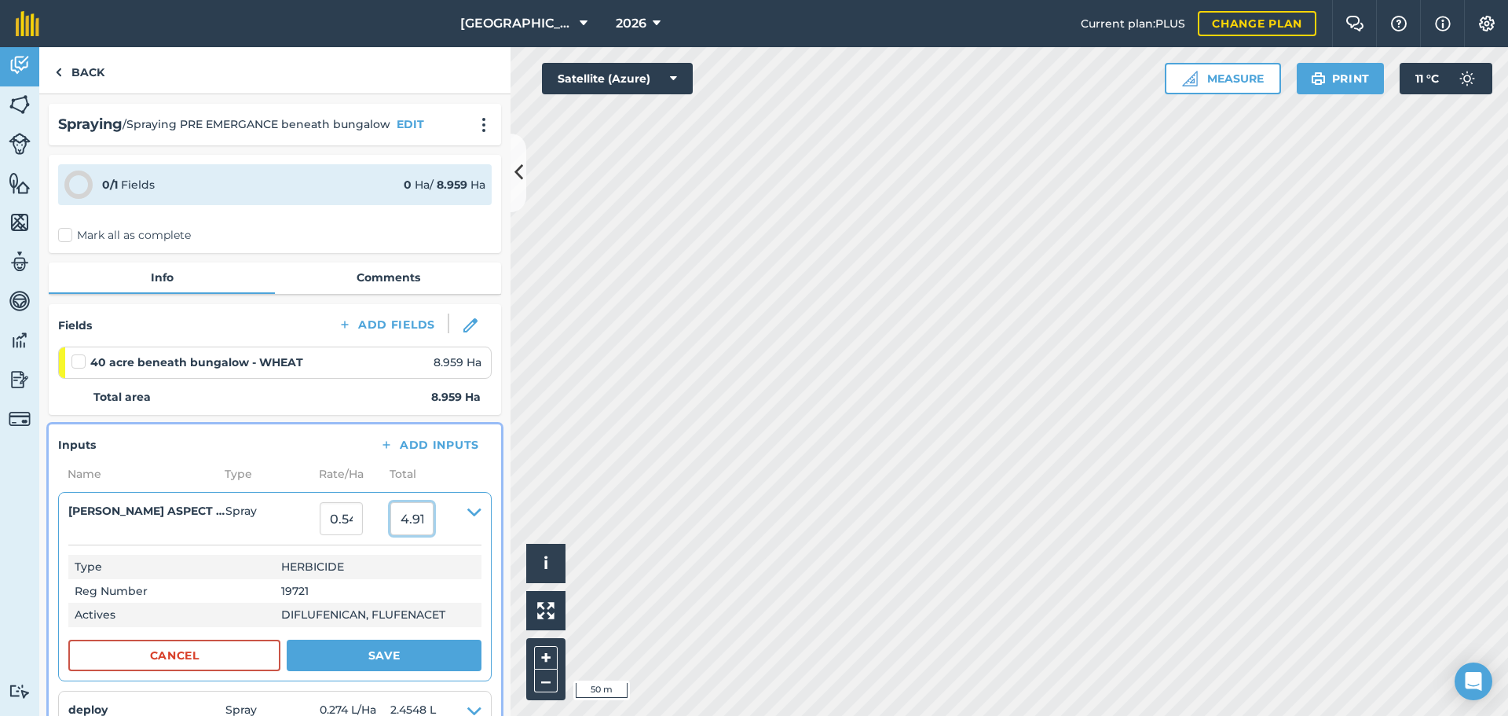
click at [434, 517] on input "4.918491" at bounding box center [411, 518] width 43 height 33
type input "4"
type input "4."
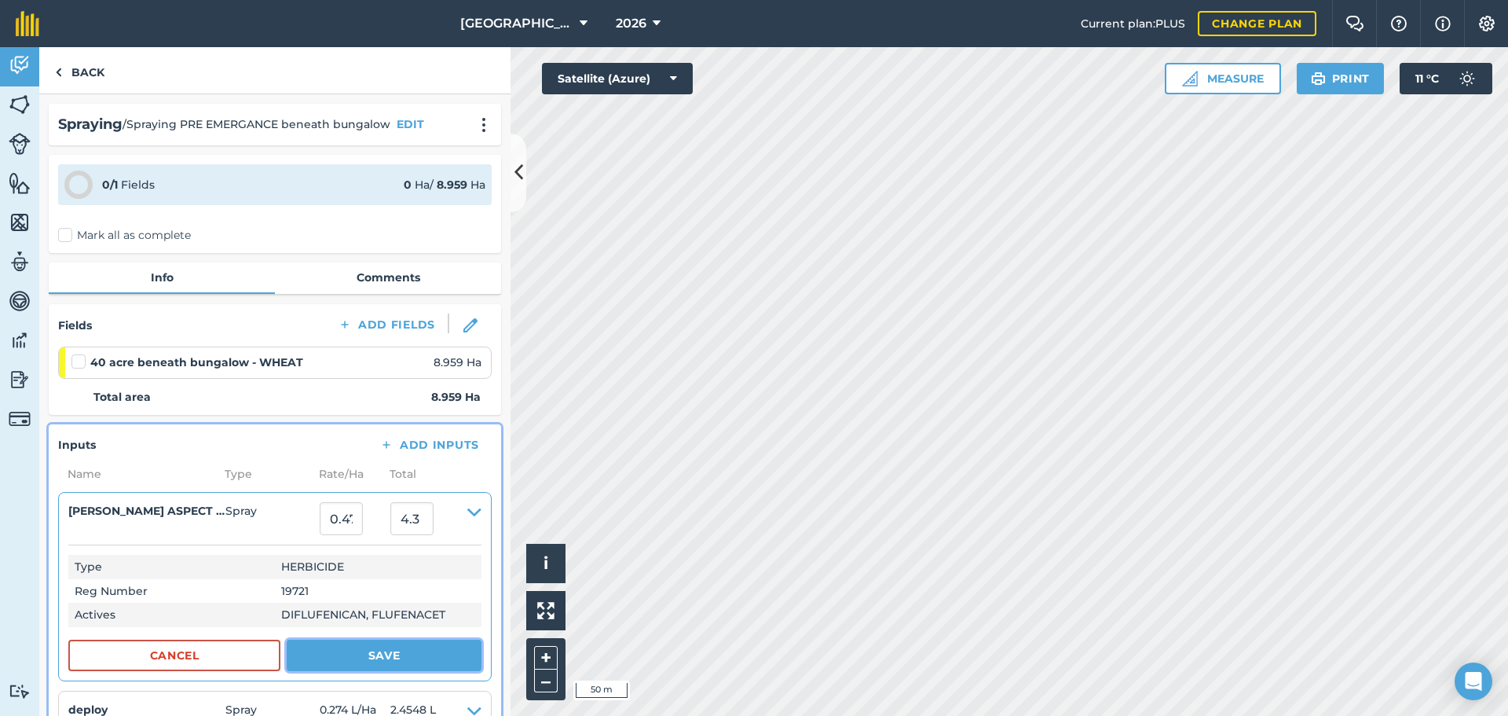
click at [350, 663] on button "Save" at bounding box center [384, 655] width 195 height 31
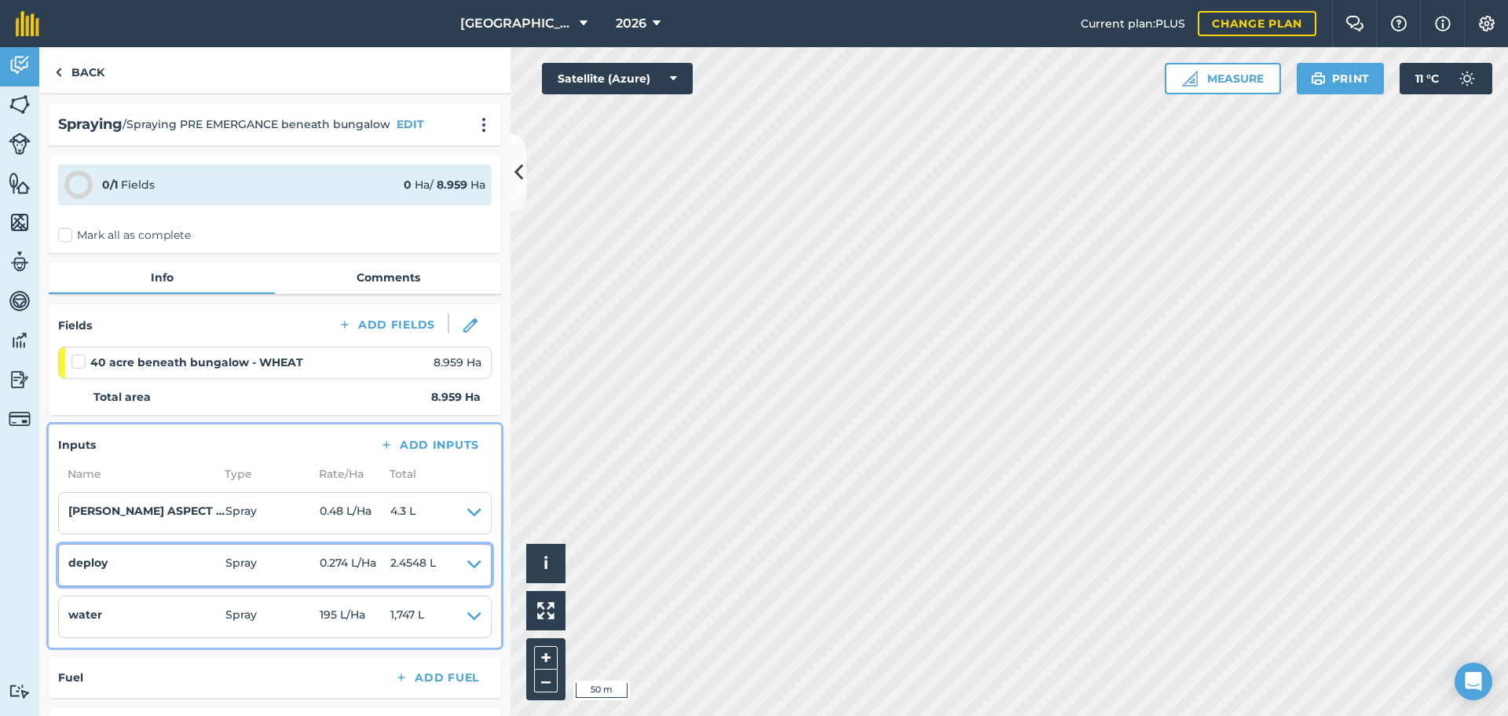
click at [467, 570] on icon at bounding box center [474, 565] width 14 height 22
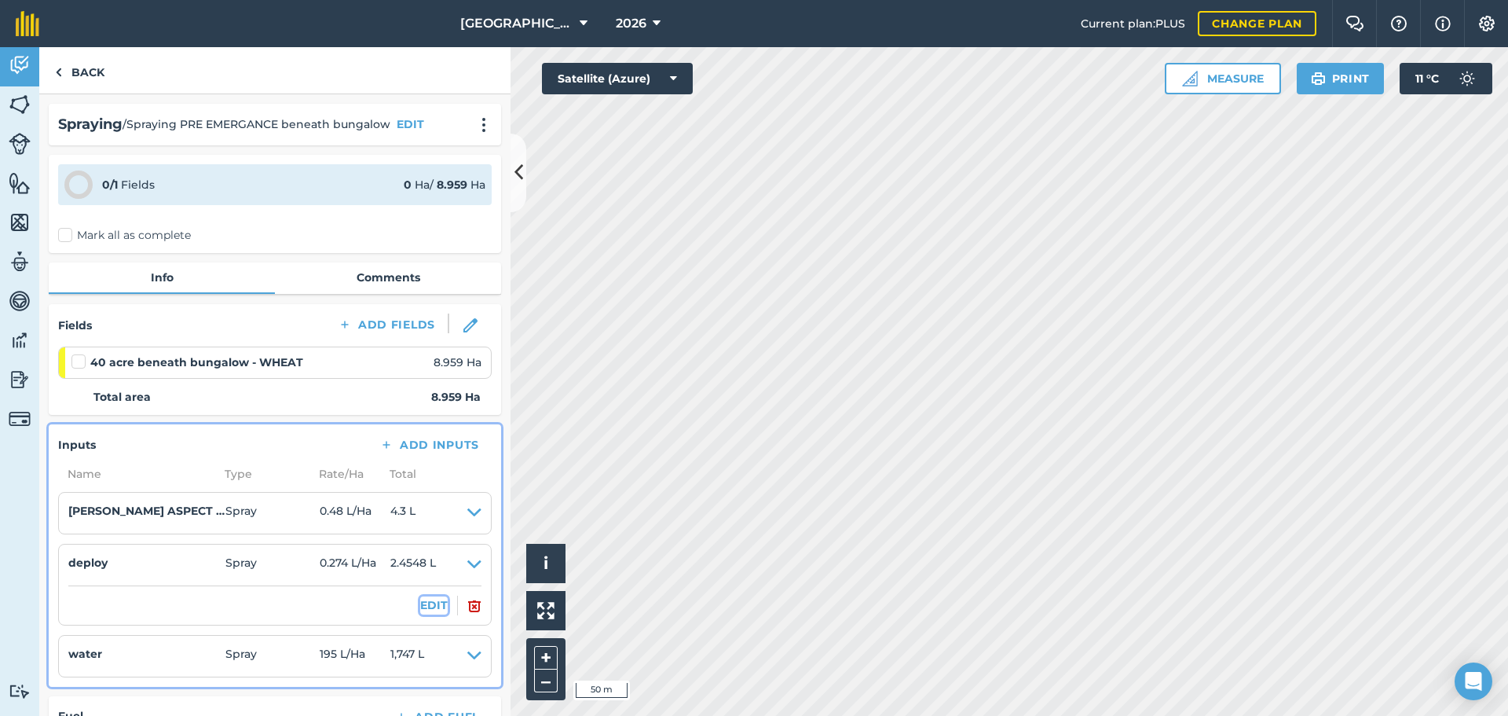
click at [420, 598] on button "EDIT" at bounding box center [433, 604] width 27 height 17
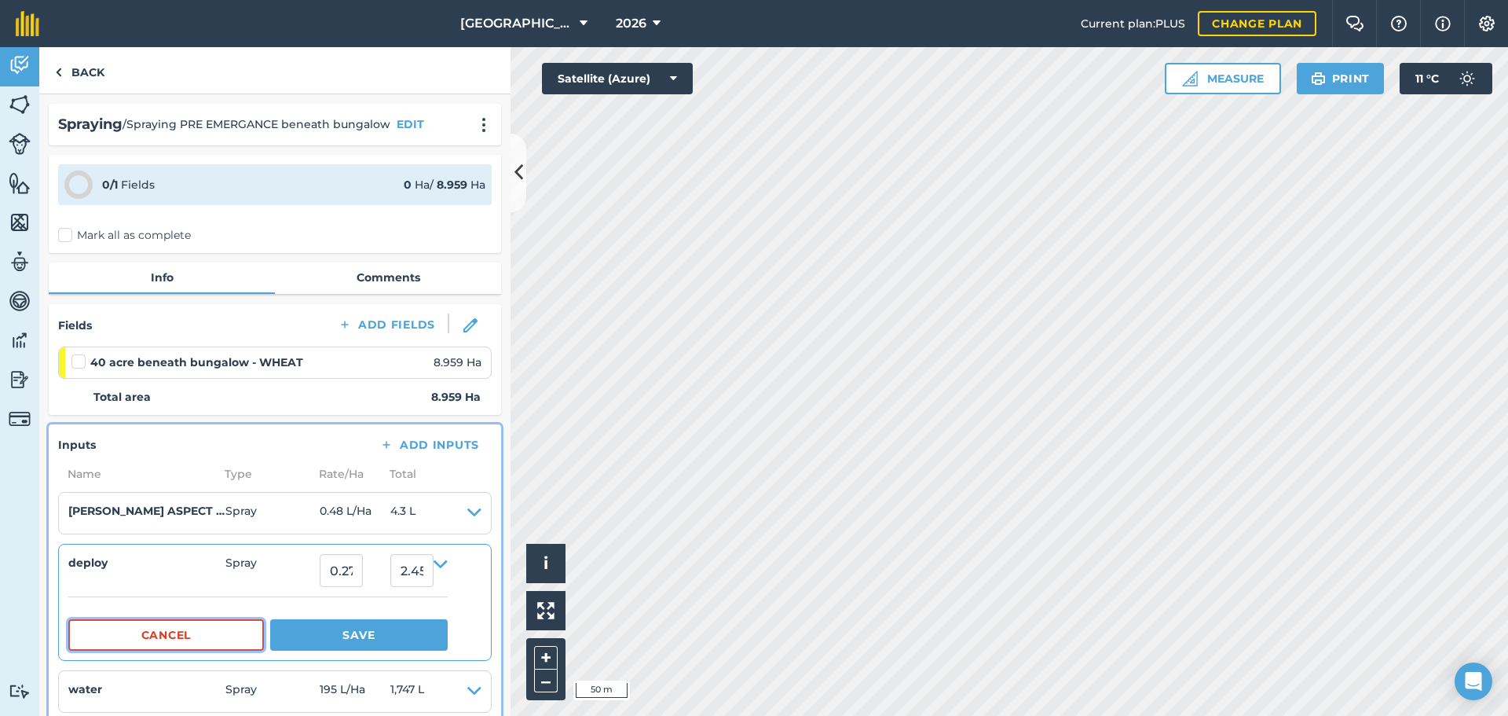
click at [252, 632] on button "Cancel" at bounding box center [166, 634] width 196 height 31
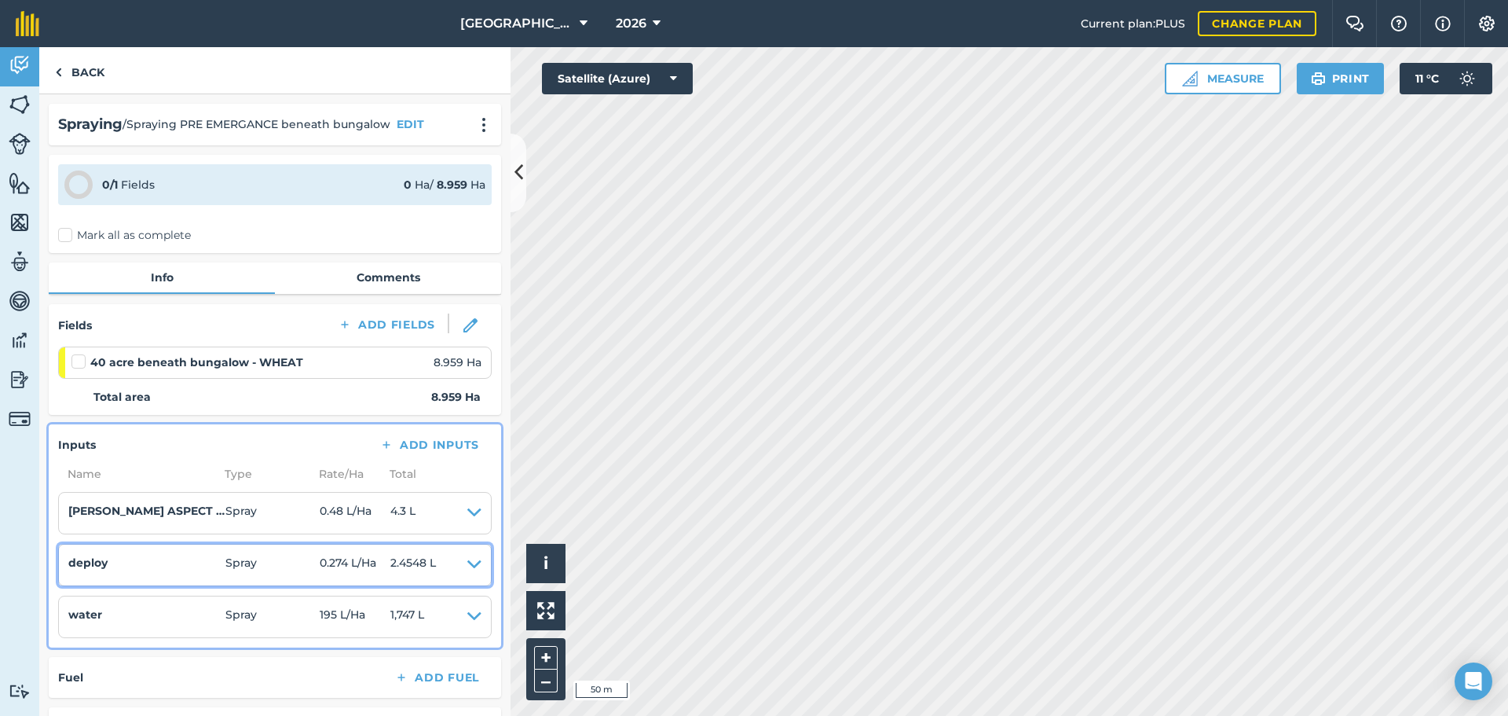
click at [455, 559] on summary "deploy Spray 0.274 L / Ha 2.4548 L" at bounding box center [274, 565] width 413 height 22
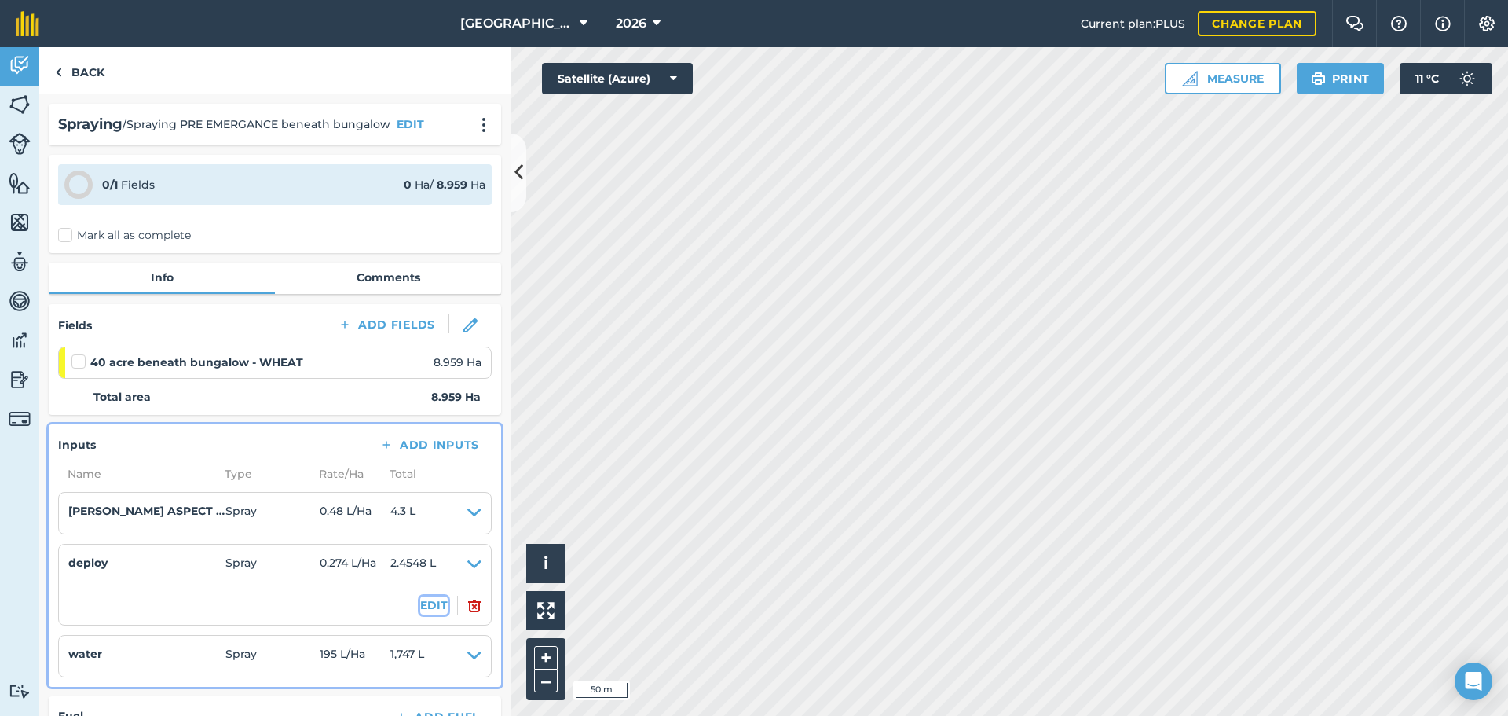
click at [423, 612] on button "EDIT" at bounding box center [433, 604] width 27 height 17
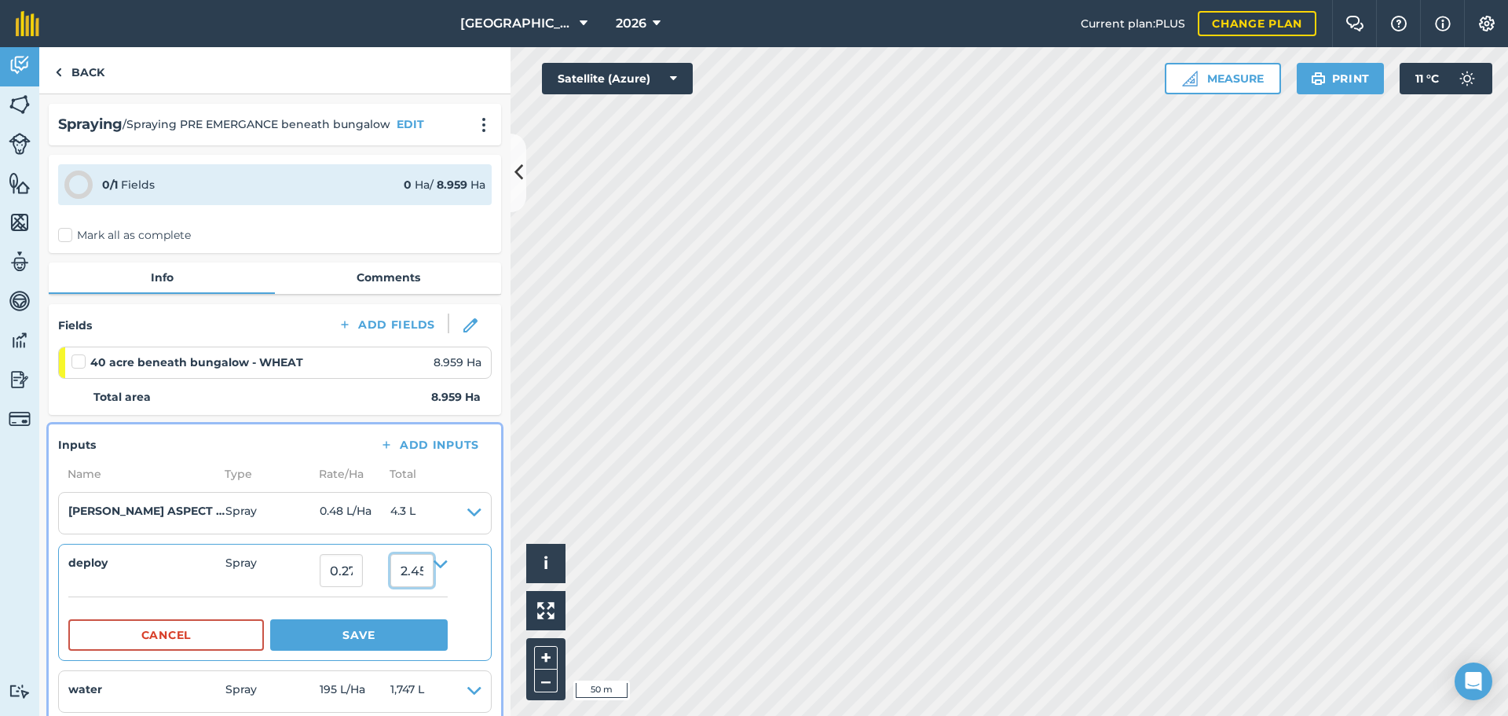
click at [434, 569] on input "2.4547660000000002" at bounding box center [411, 570] width 43 height 33
type input "2.2"
click at [406, 632] on button "Save" at bounding box center [359, 634] width 178 height 31
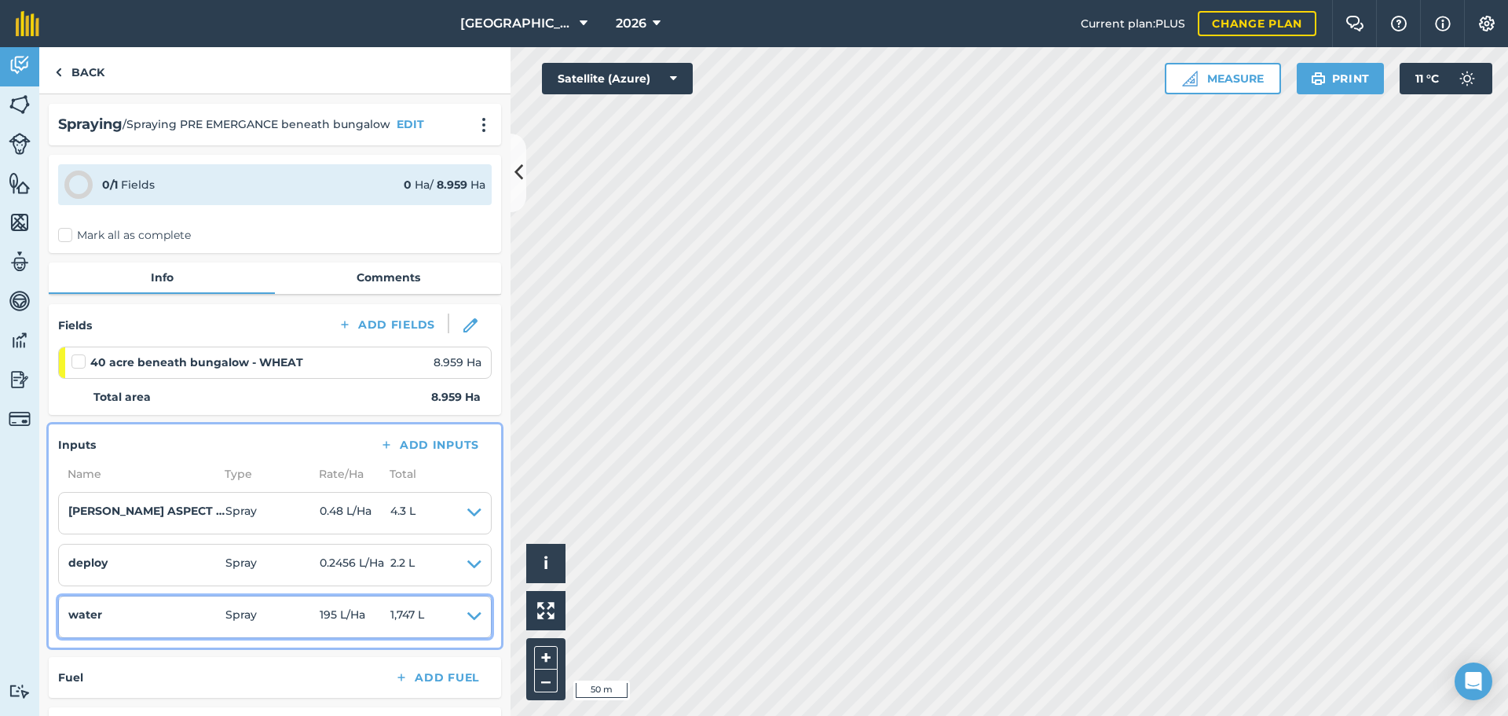
click at [467, 614] on icon at bounding box center [474, 617] width 14 height 22
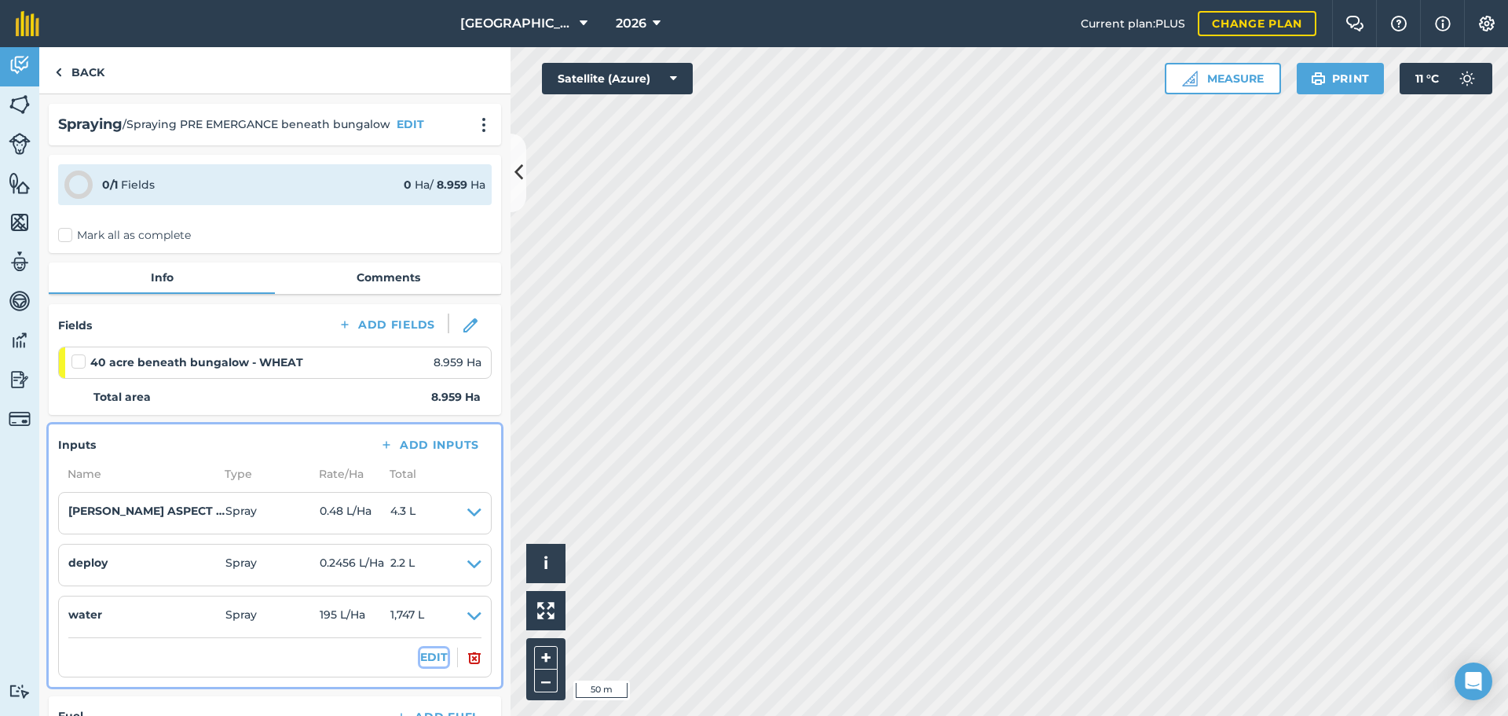
click at [424, 655] on button "EDIT" at bounding box center [433, 656] width 27 height 17
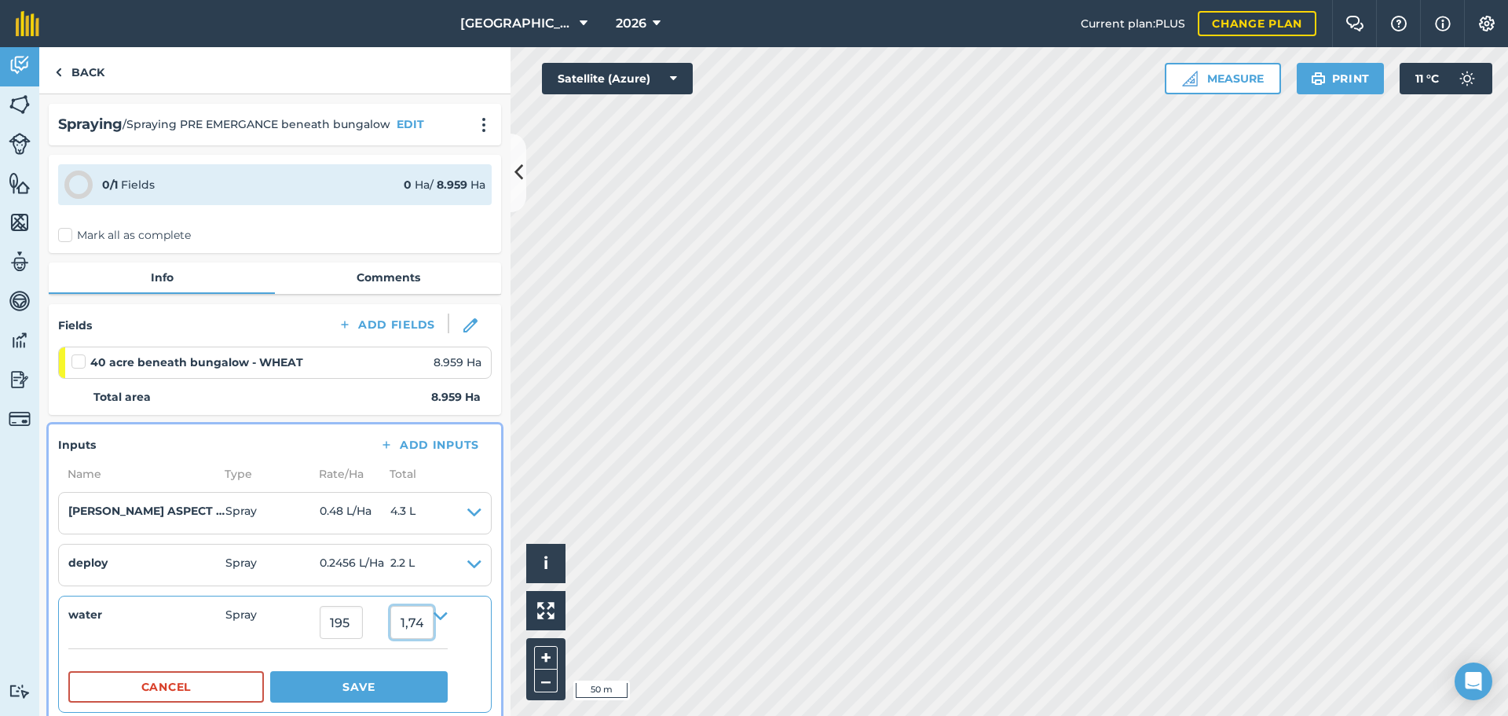
click at [428, 622] on input "1,747.0049999999999" at bounding box center [411, 622] width 43 height 33
type input "1,5"
click at [406, 682] on button "Save" at bounding box center [359, 686] width 178 height 31
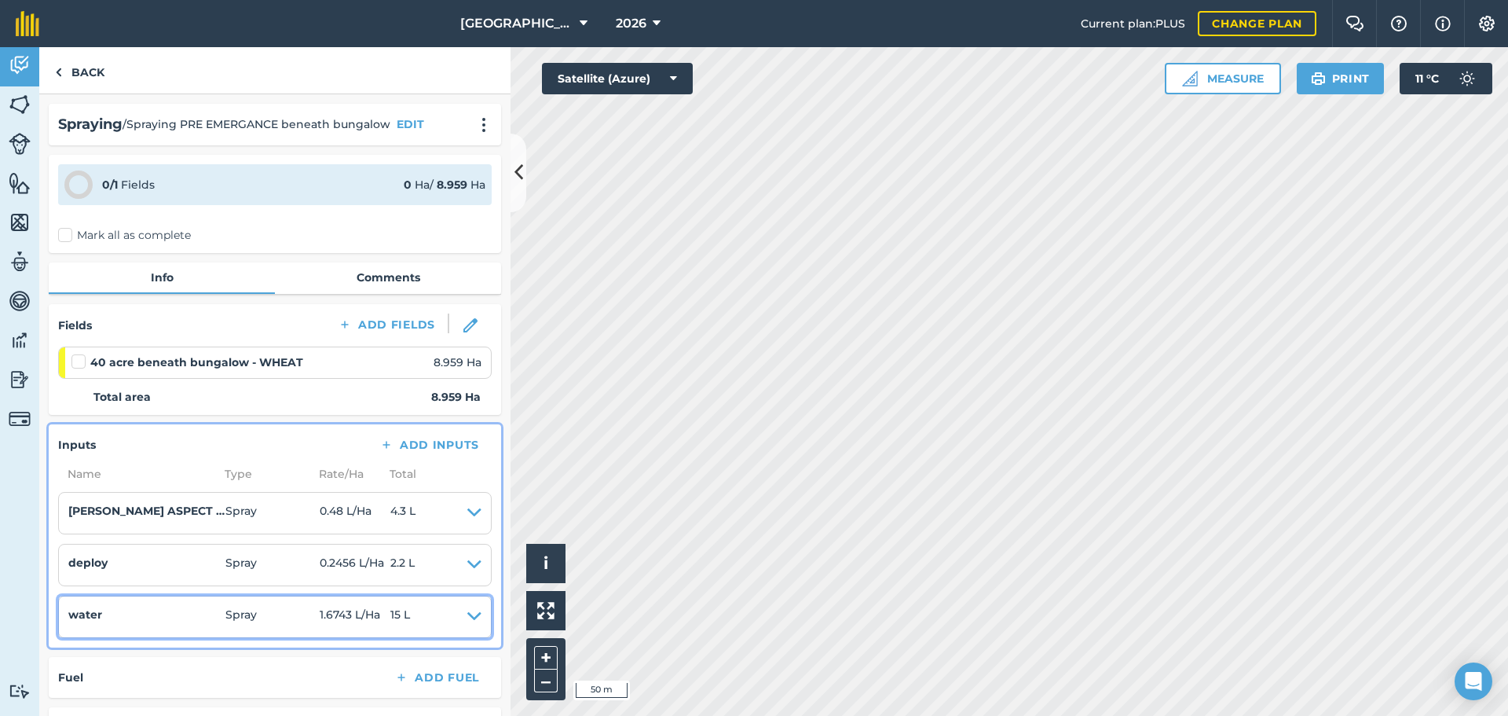
click at [467, 611] on icon at bounding box center [474, 617] width 14 height 22
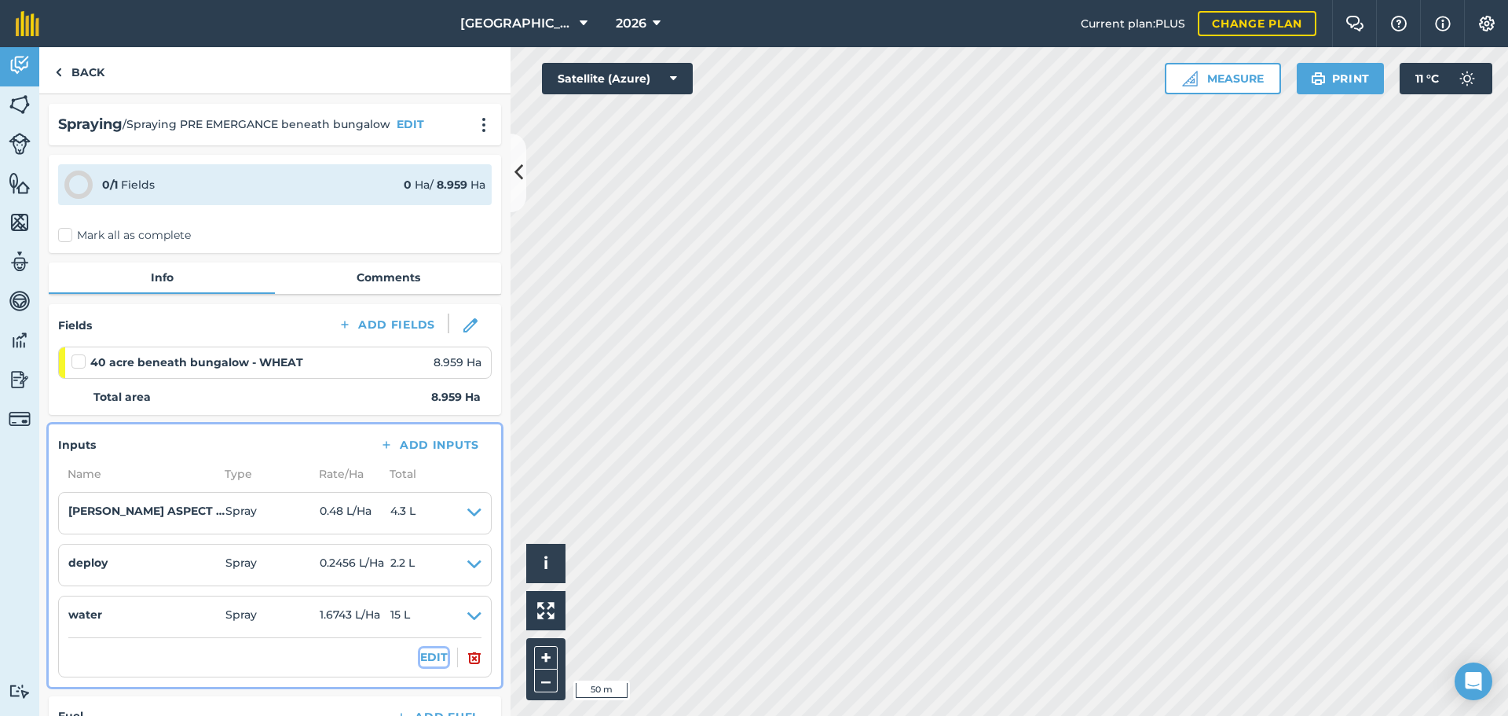
click at [420, 654] on button "EDIT" at bounding box center [433, 656] width 27 height 17
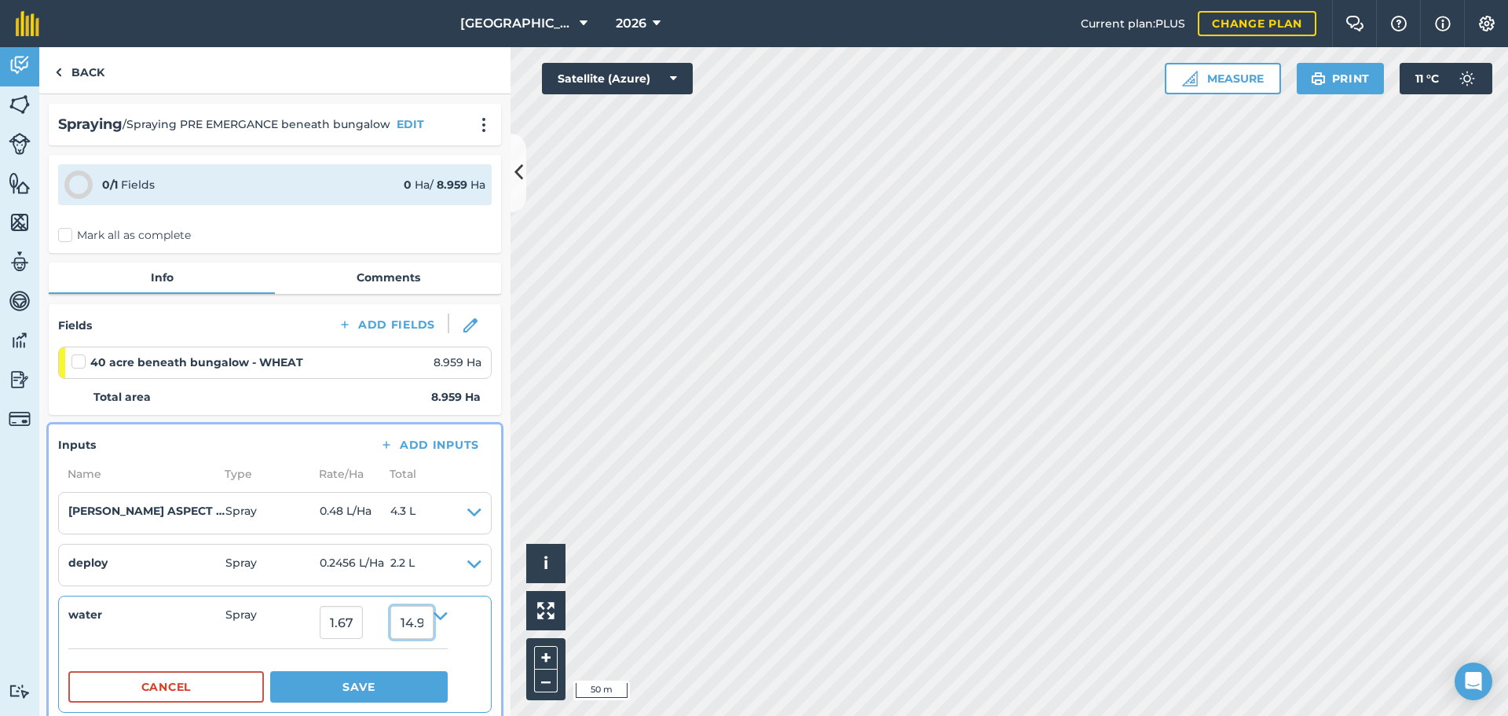
click at [420, 628] on input "14.999999945999999" at bounding box center [411, 622] width 43 height 33
click at [446, 700] on button "Save" at bounding box center [359, 686] width 178 height 31
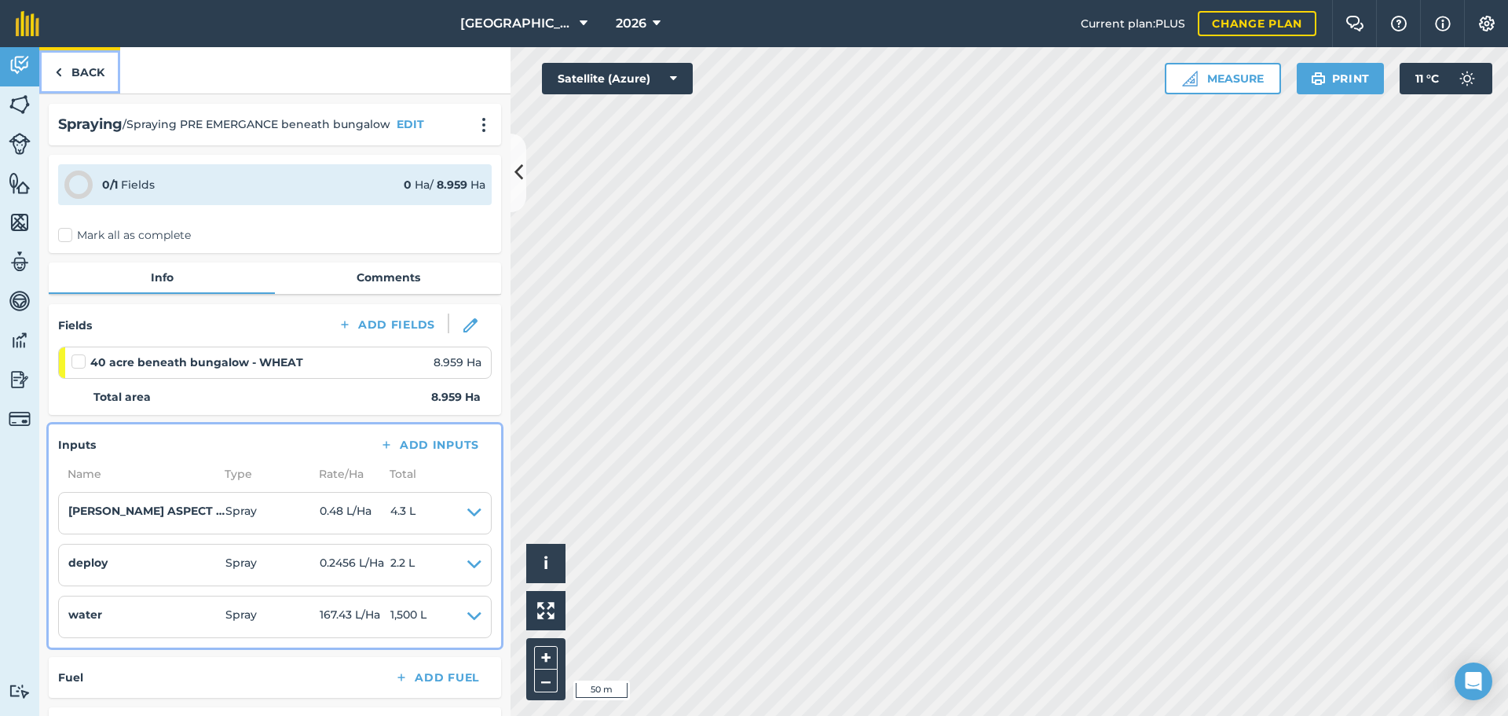
click at [68, 73] on link "Back" at bounding box center [79, 70] width 81 height 46
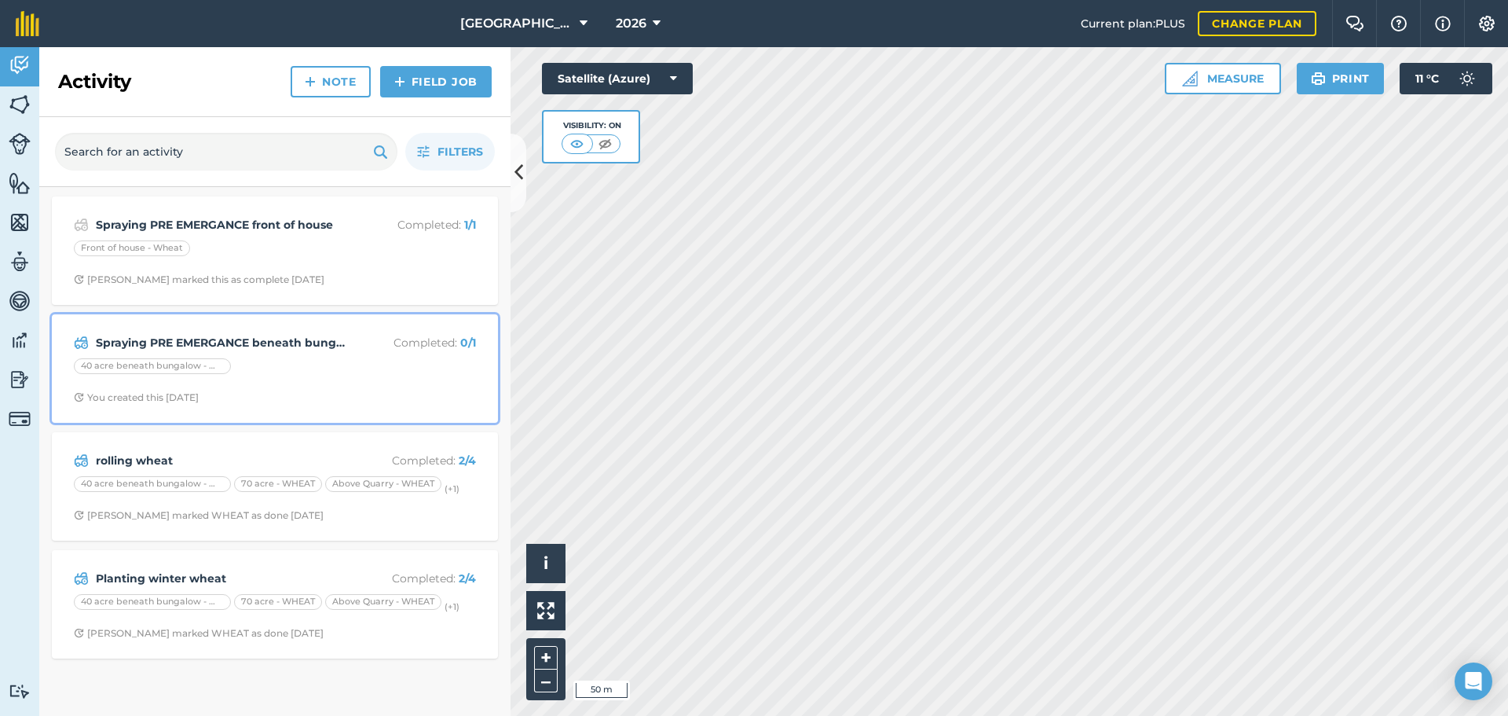
click at [213, 344] on strong "Spraying PRE EMERGANCE beneath bungalow" at bounding box center [220, 342] width 249 height 17
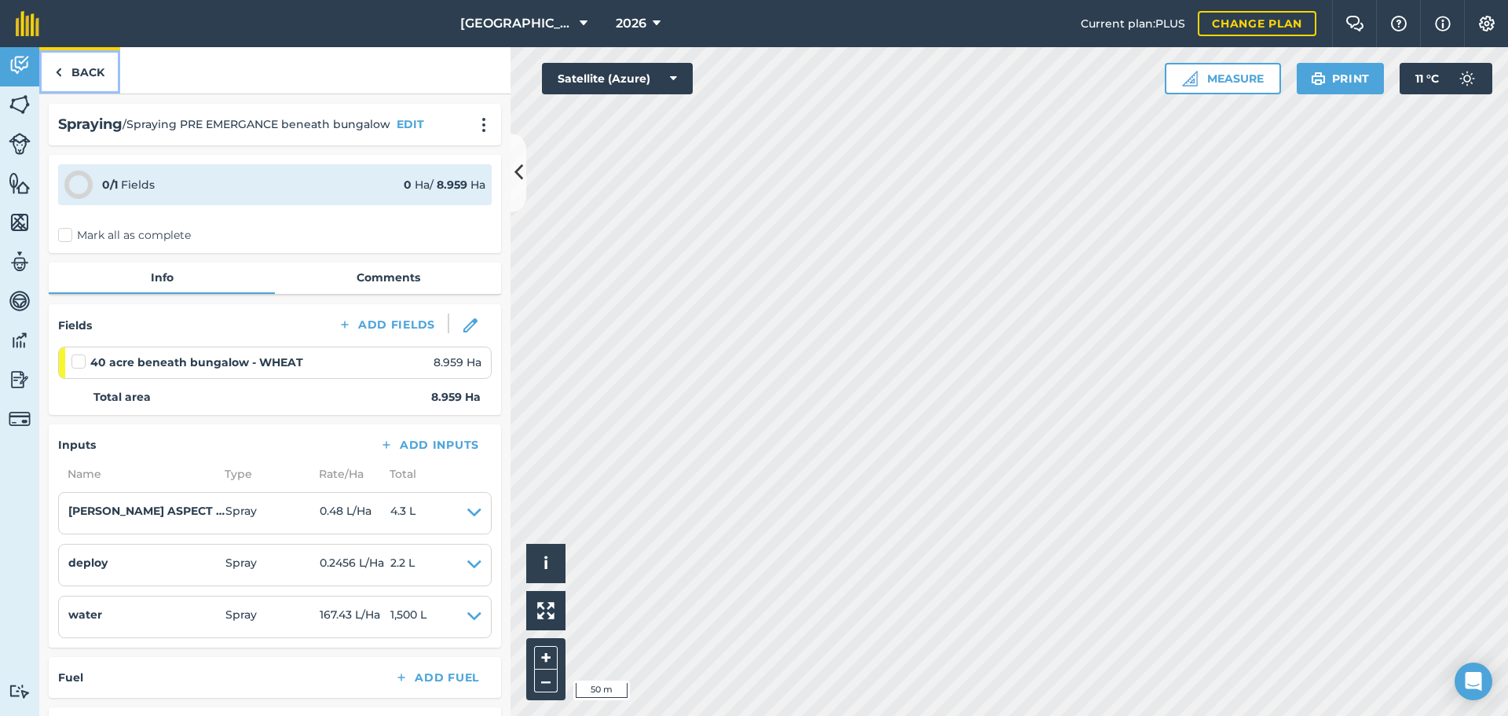
click at [96, 71] on link "Back" at bounding box center [79, 70] width 81 height 46
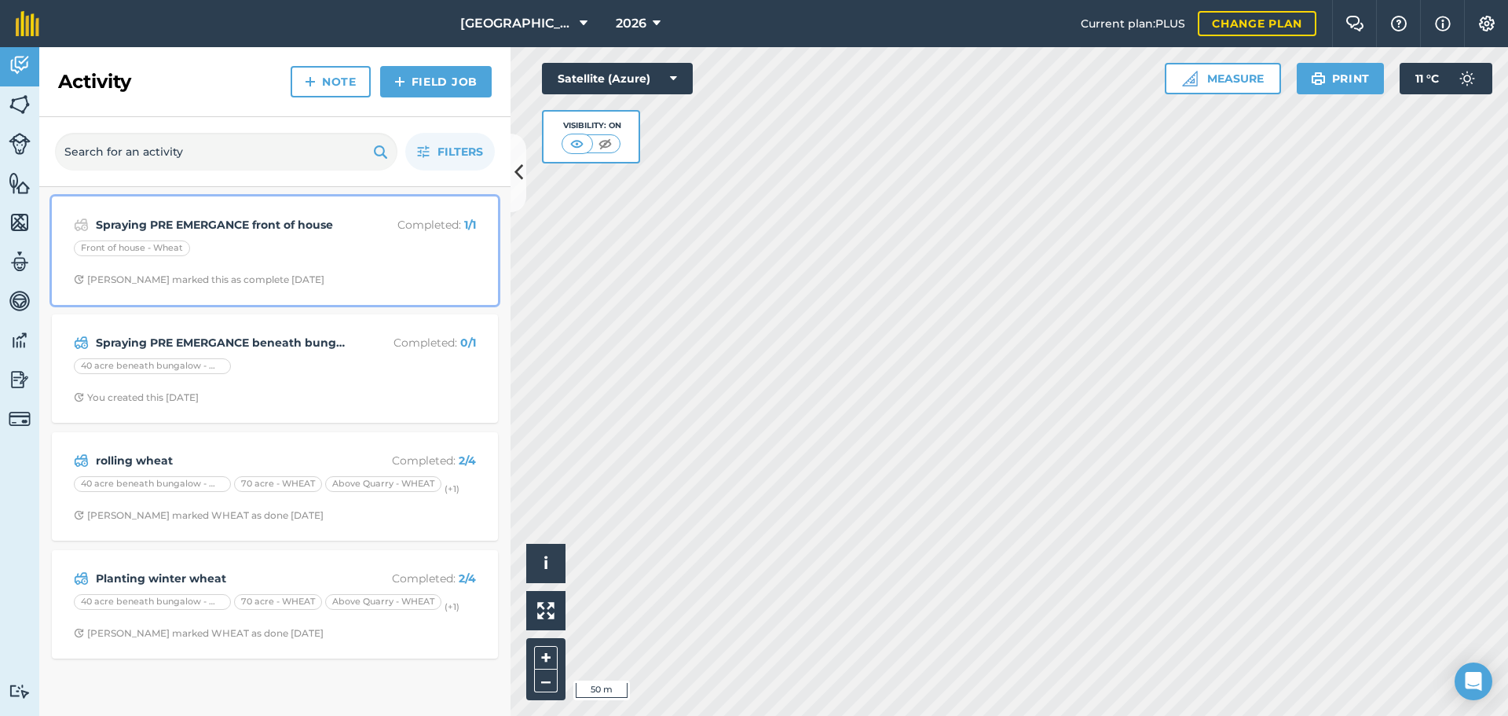
click at [286, 229] on strong "Spraying PRE EMERGANCE front of house" at bounding box center [220, 224] width 249 height 17
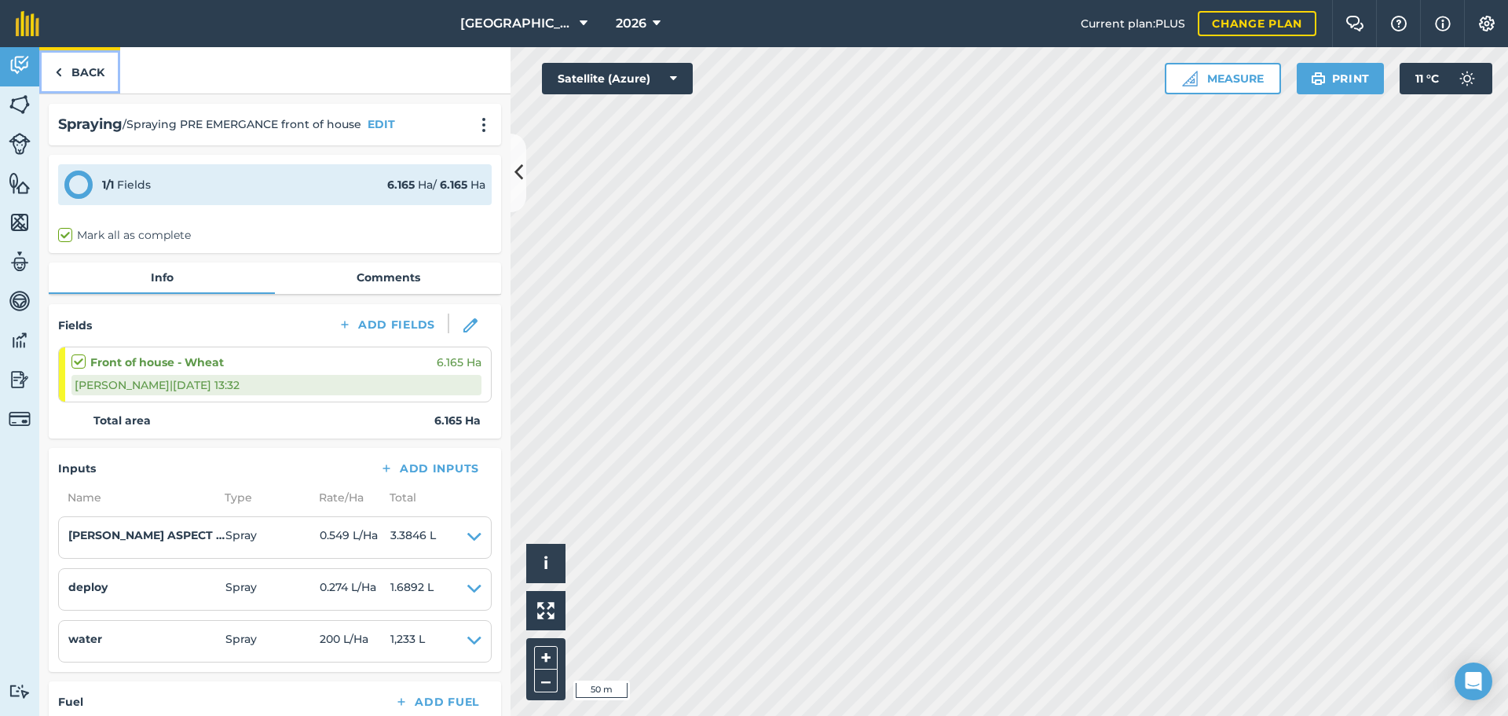
click at [104, 57] on link "Back" at bounding box center [79, 70] width 81 height 46
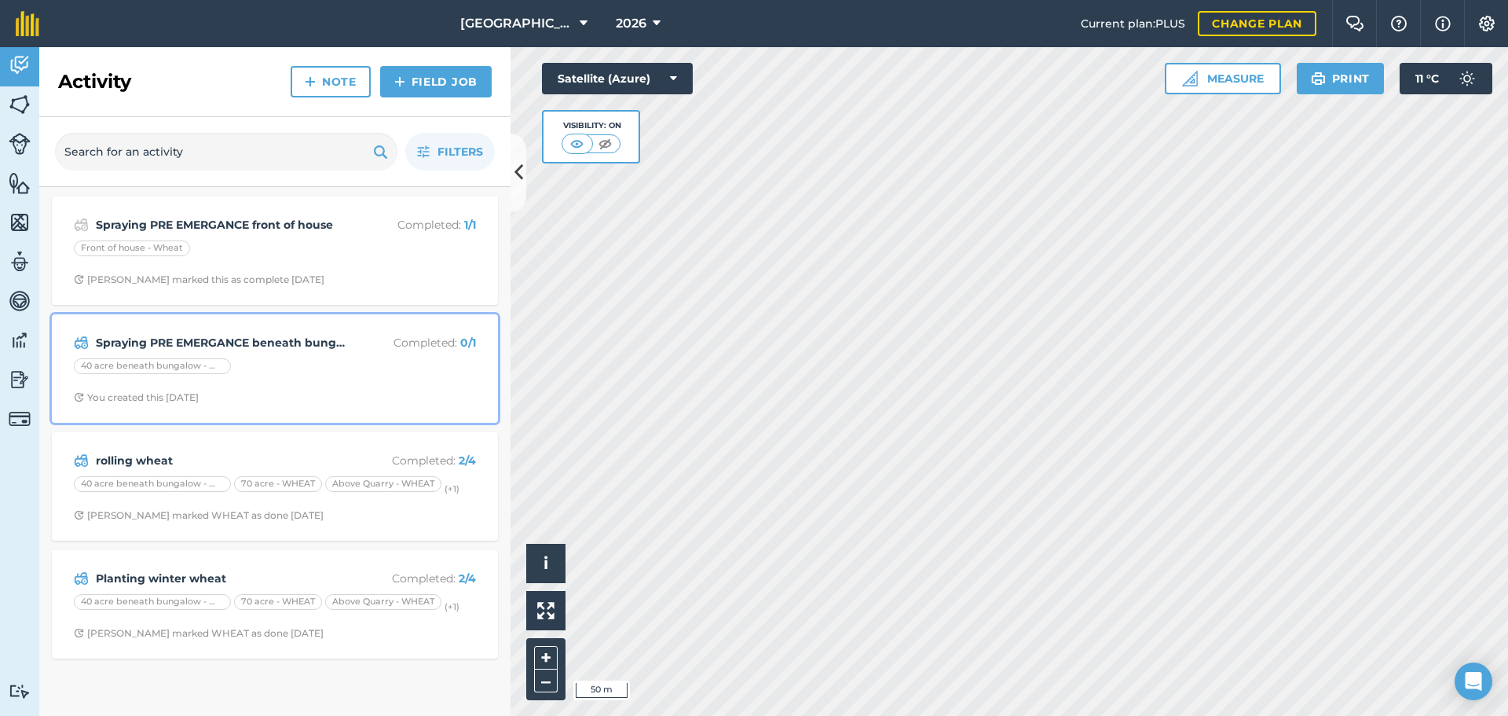
click at [262, 358] on div "40 acre beneath bungalow - WHEAT" at bounding box center [275, 368] width 402 height 20
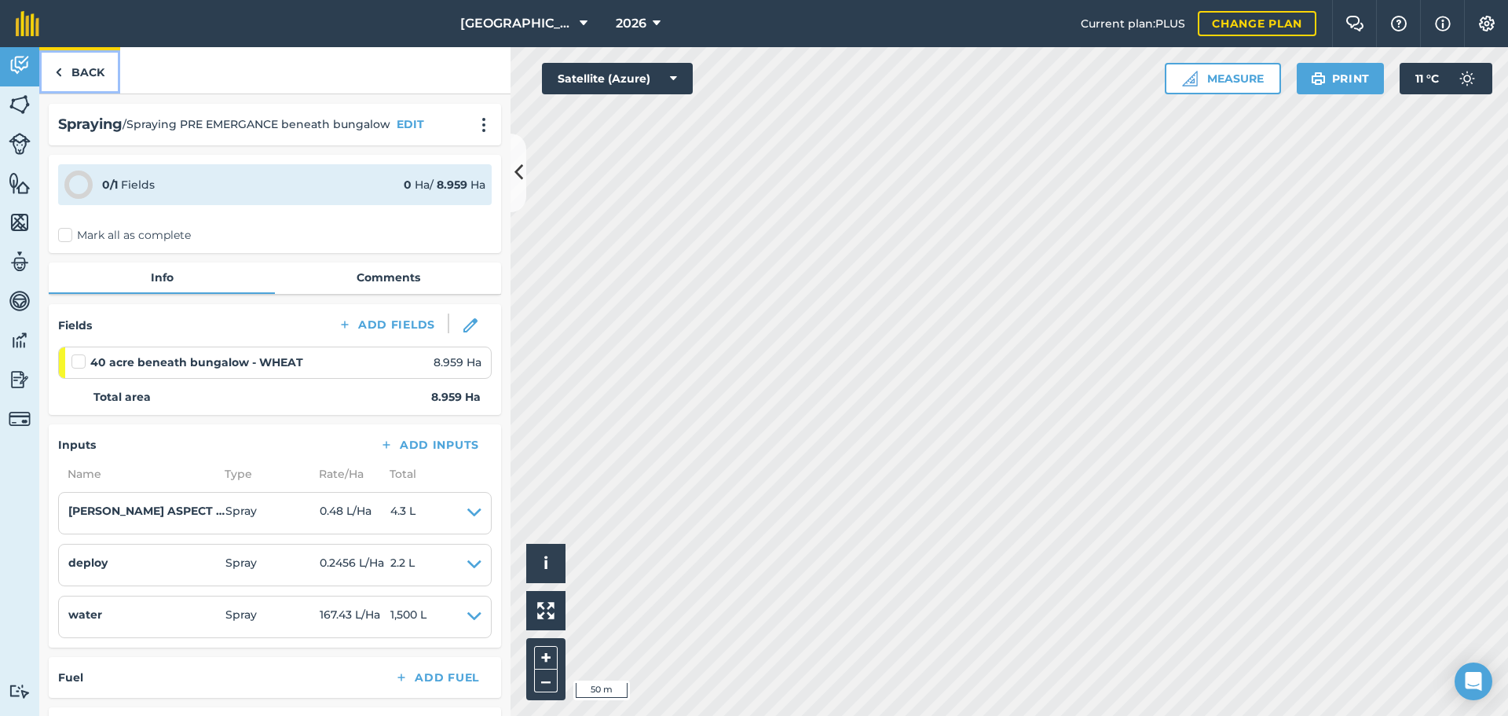
click at [66, 74] on link "Back" at bounding box center [79, 70] width 81 height 46
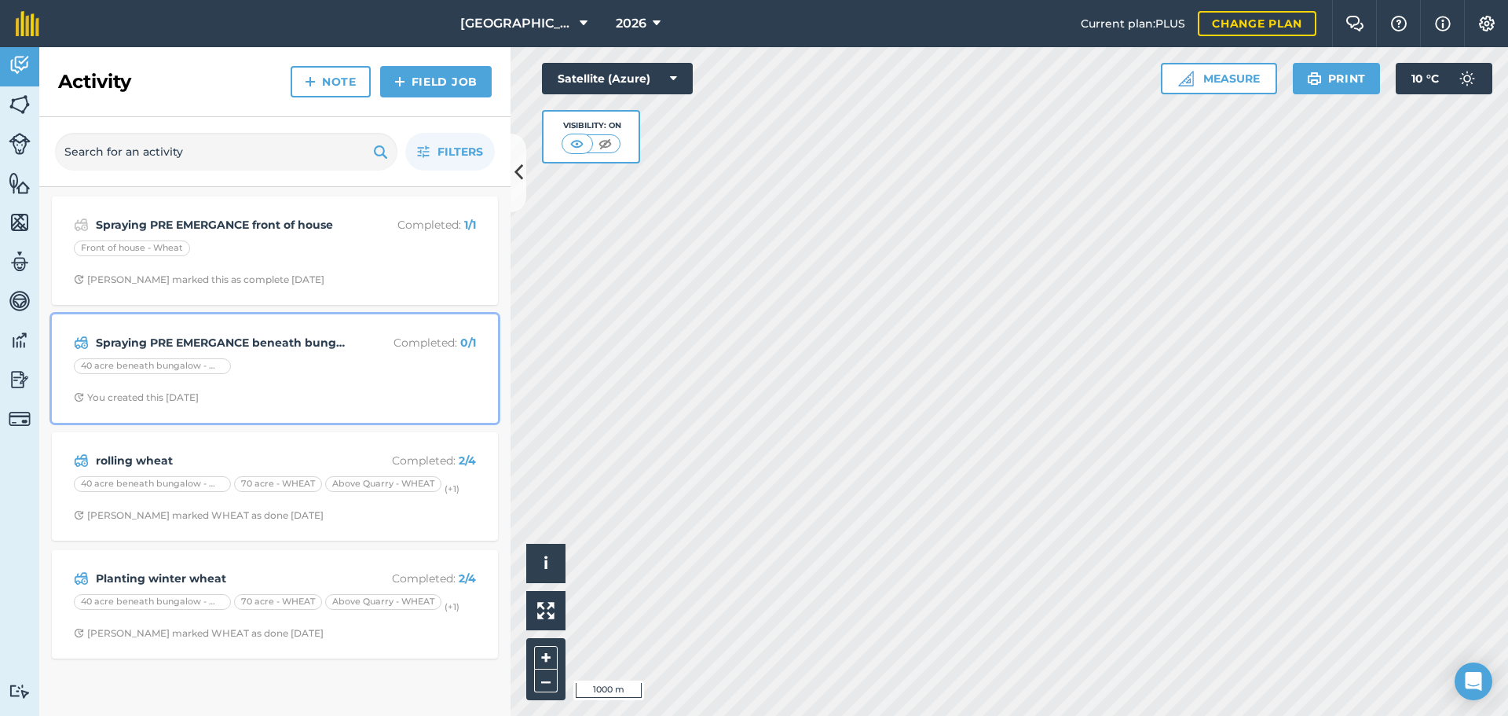
click at [351, 352] on div "Spraying PRE EMERGANCE beneath bungalow Completed : 0 / 1 40 acre beneath bunga…" at bounding box center [274, 369] width 427 height 90
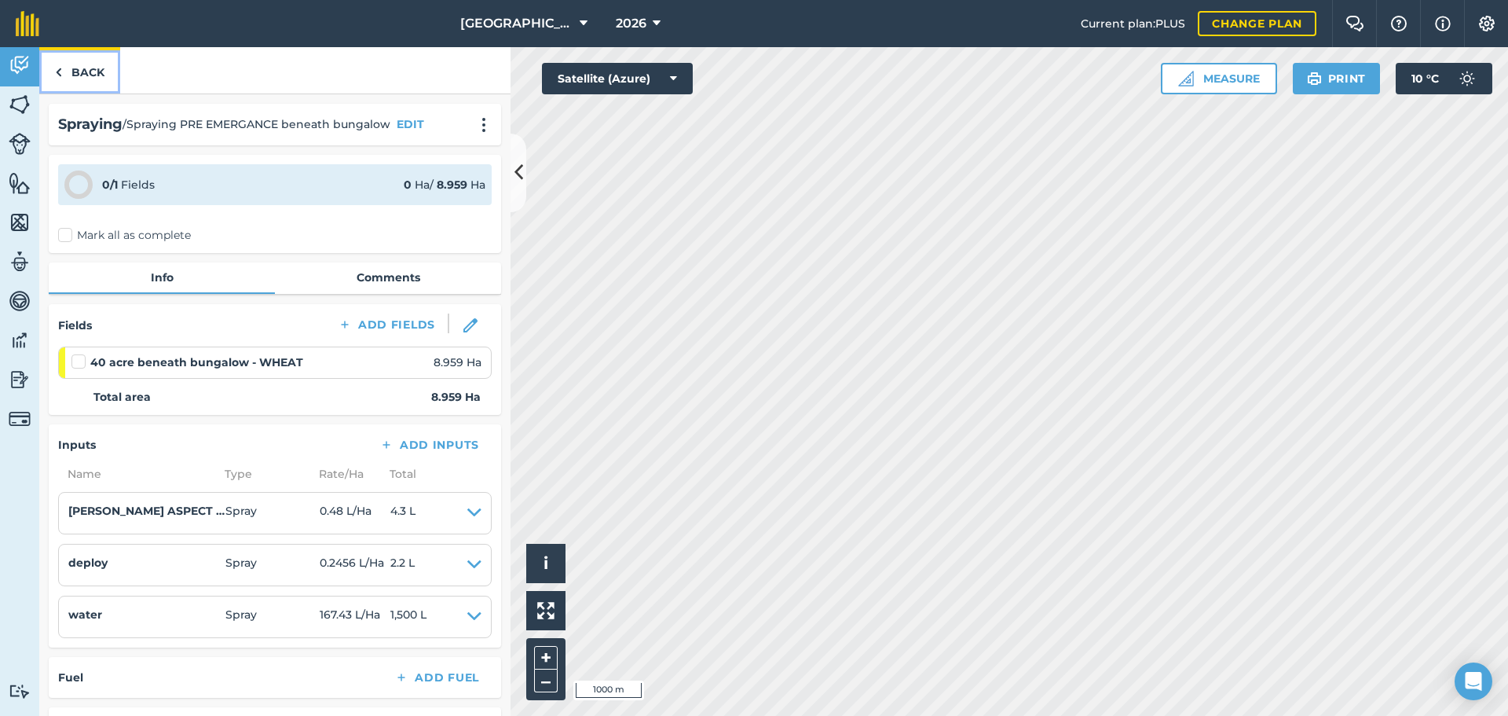
click at [100, 63] on link "Back" at bounding box center [79, 70] width 81 height 46
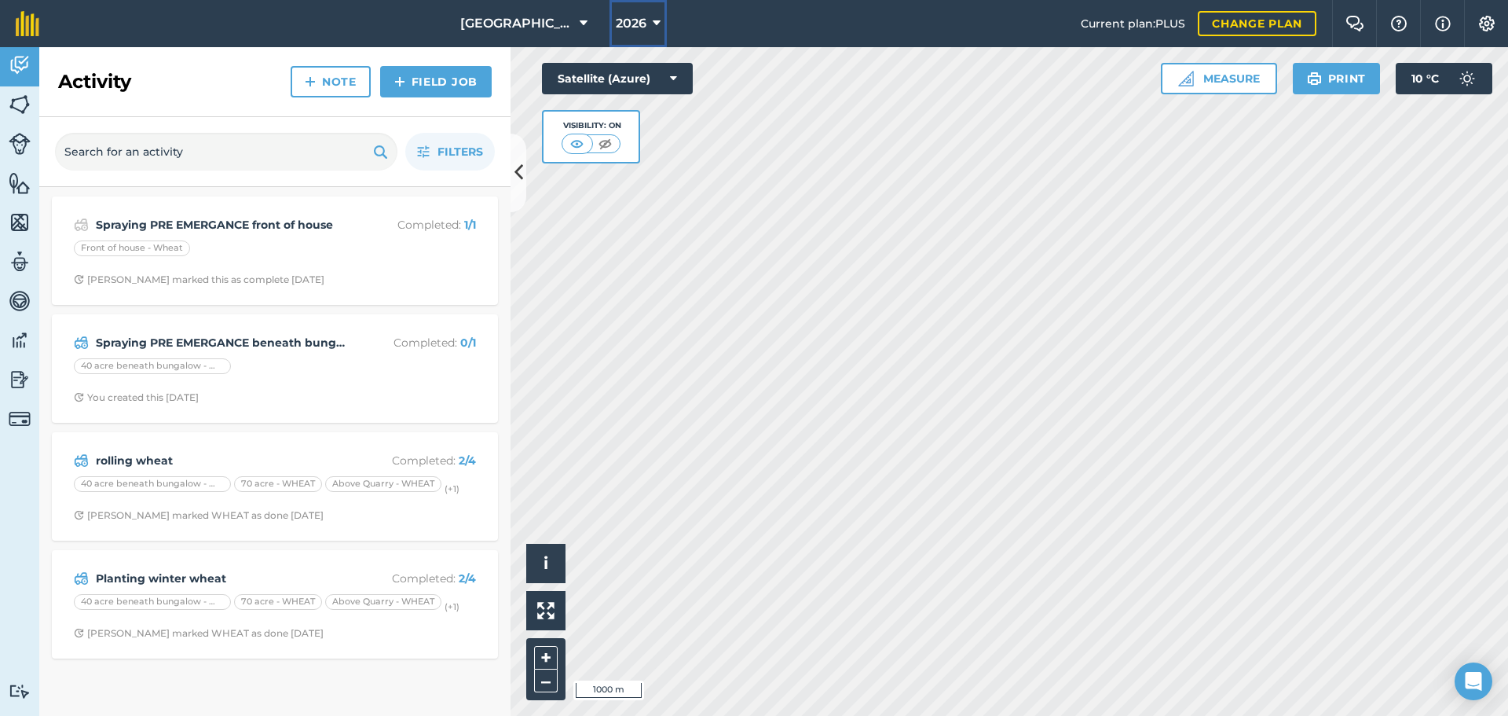
click at [641, 20] on span "2026" at bounding box center [631, 23] width 31 height 19
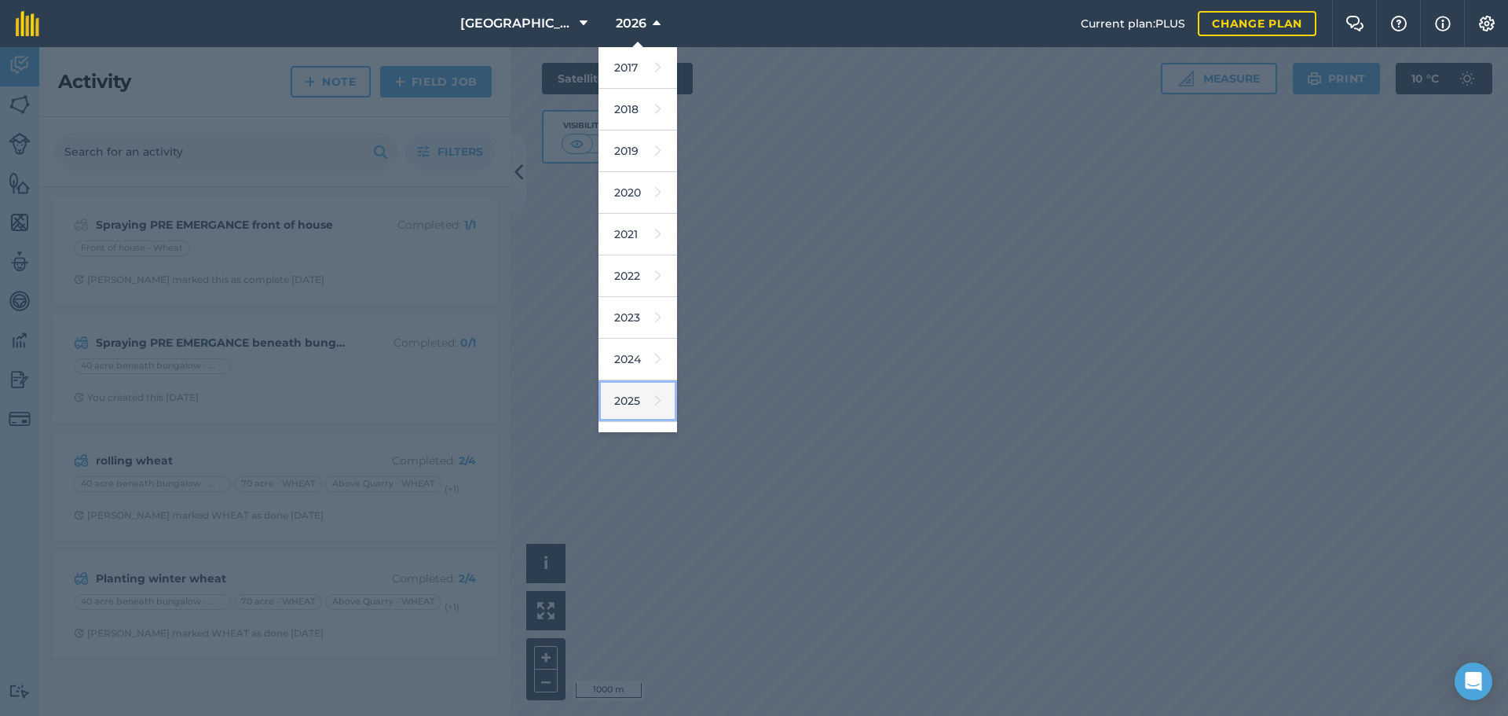
click at [633, 409] on link "2025" at bounding box center [638, 401] width 79 height 42
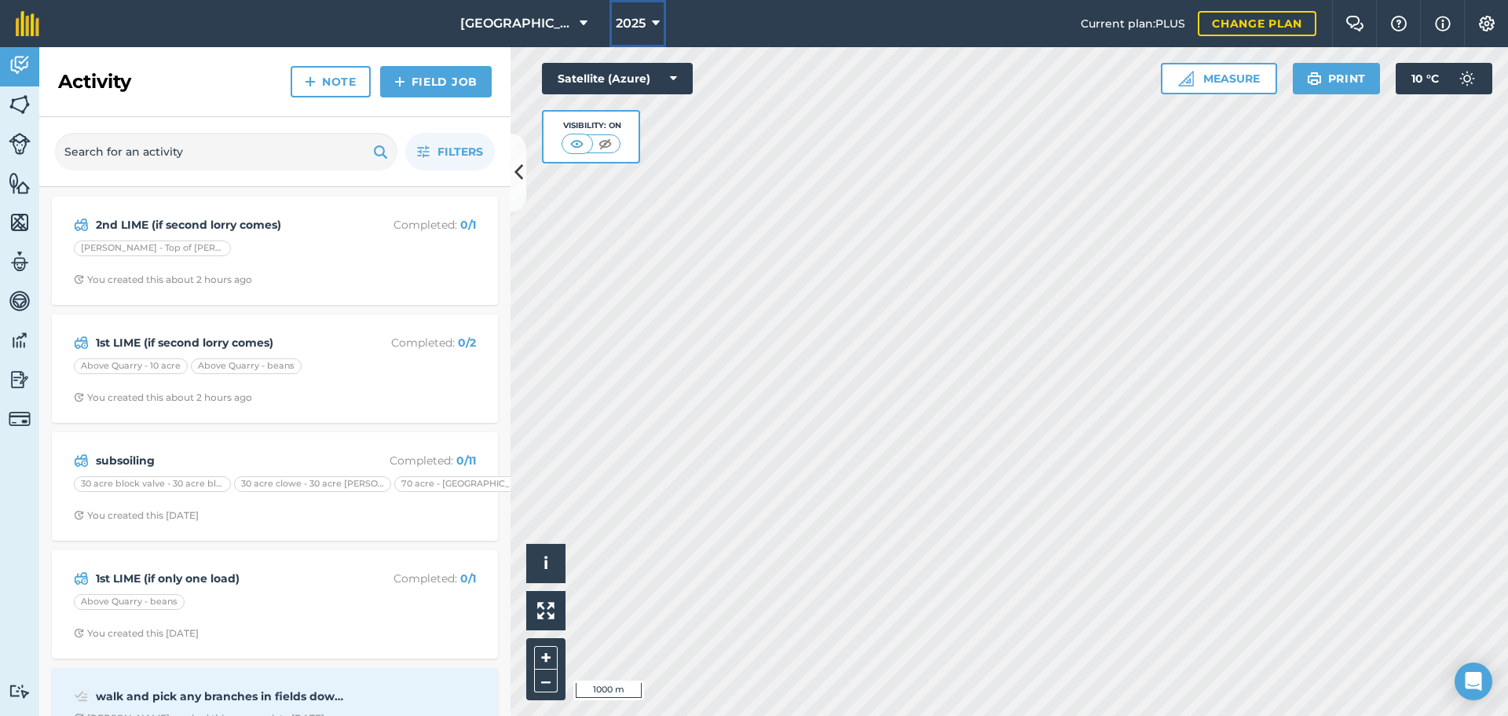
click at [660, 27] on button "2025" at bounding box center [638, 23] width 57 height 47
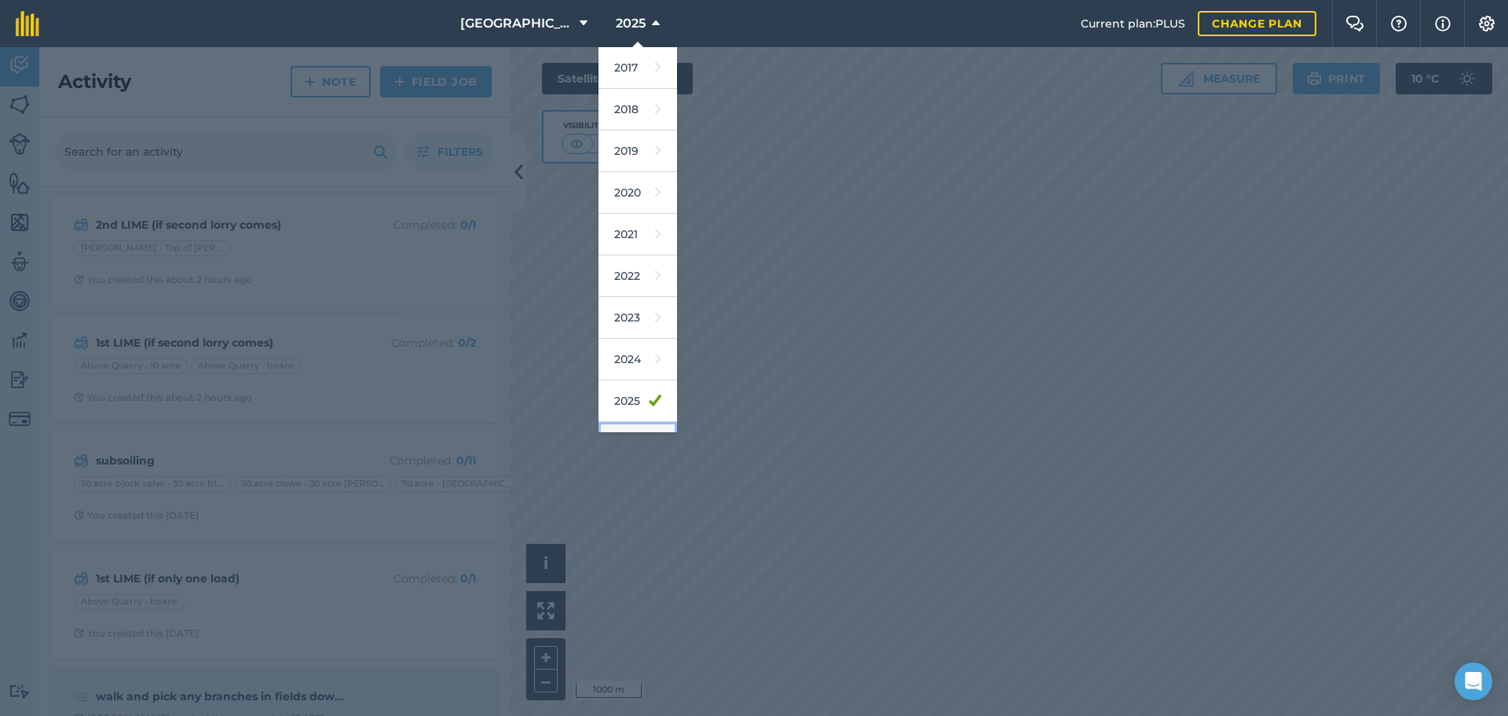
click at [624, 426] on link "2026" at bounding box center [638, 443] width 79 height 42
